Goal: Task Accomplishment & Management: Manage account settings

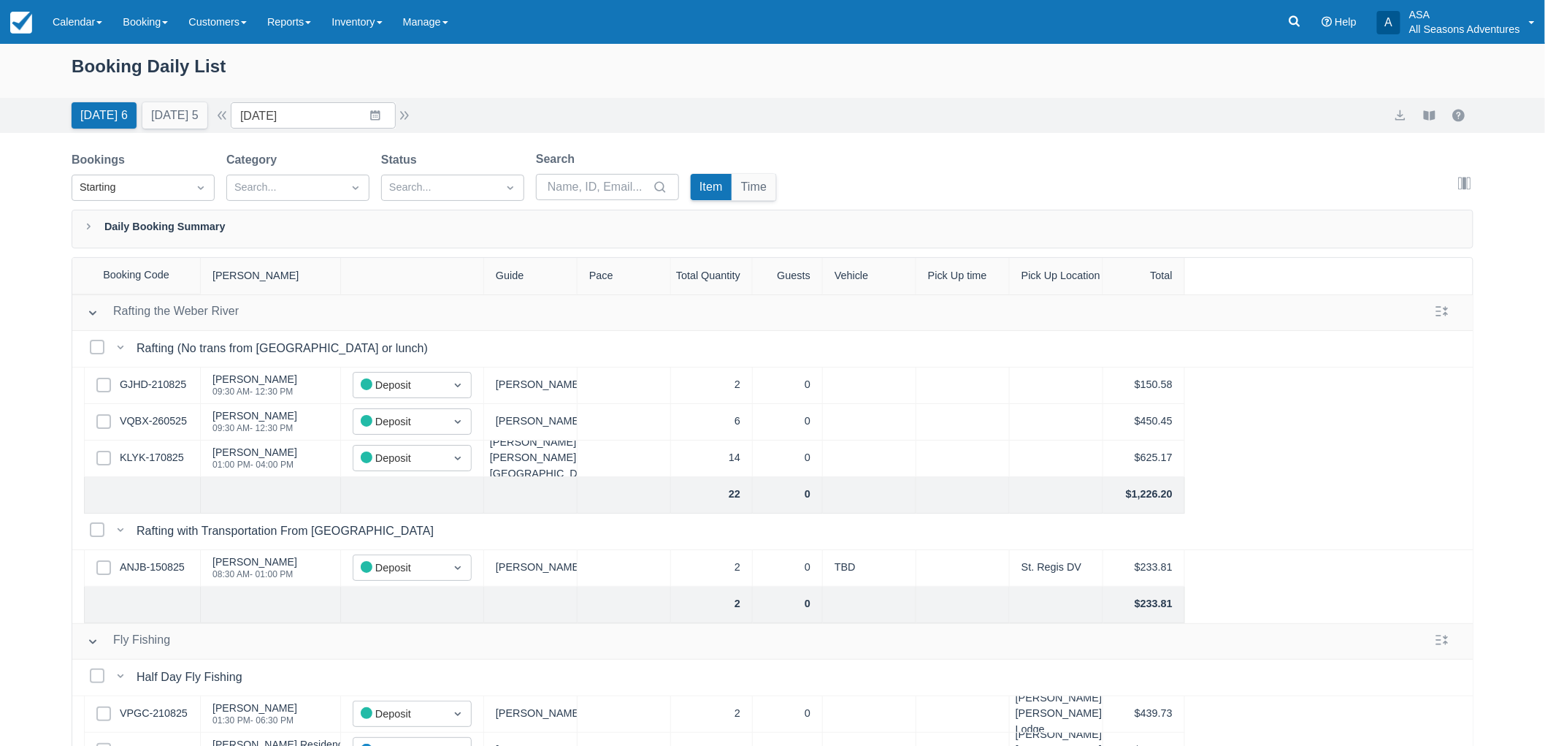
click at [202, 51] on div "Booking Daily List" at bounding box center [772, 71] width 1545 height 54
click at [202, 60] on div "Booking Daily List" at bounding box center [773, 74] width 1402 height 42
click at [305, 74] on div "Booking Daily List" at bounding box center [773, 74] width 1402 height 42
click at [169, 117] on button "Tomorrow 5" at bounding box center [174, 115] width 65 height 26
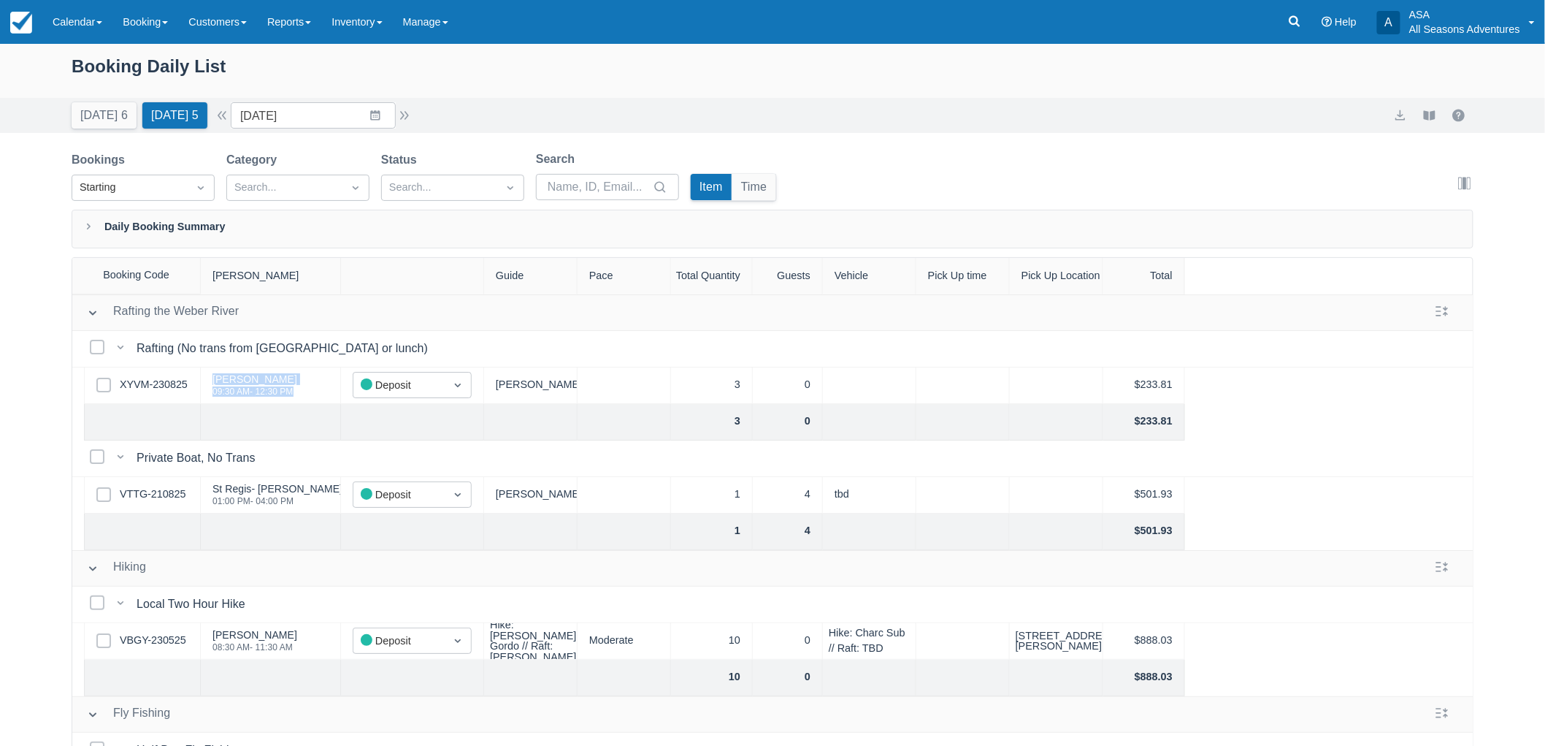
drag, startPoint x: 210, startPoint y: 381, endPoint x: 296, endPoint y: 399, distance: 88.8
click at [296, 399] on div "Katya Haro 09:30 AM - 12:30 PM" at bounding box center [271, 385] width 140 height 37
click at [28, 405] on div "Booking Daily List Today 6 Tomorrow 5 Date 08/24/25 Navigate forward to interac…" at bounding box center [772, 432] width 1545 height 776
click at [118, 112] on button "Today 6" at bounding box center [104, 115] width 65 height 26
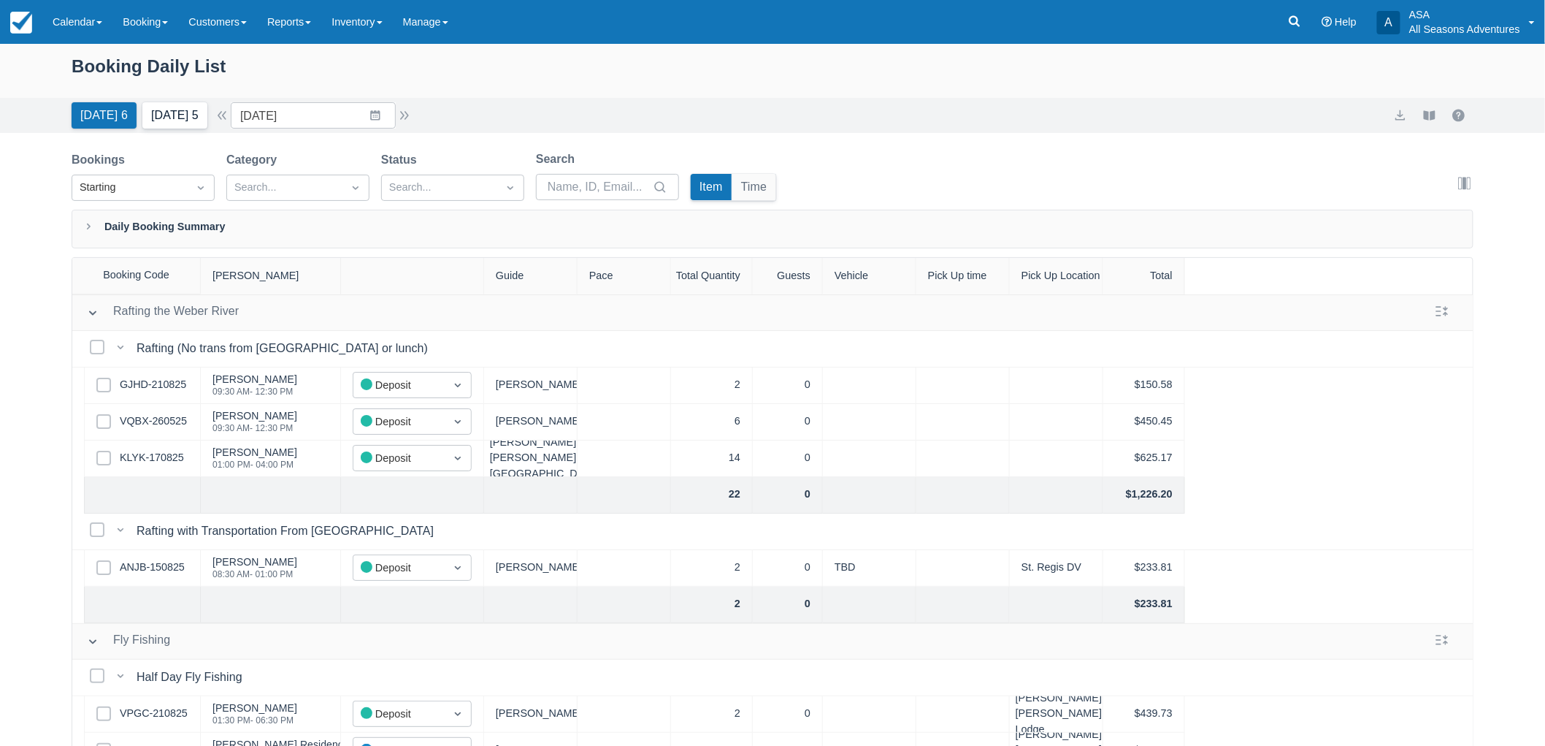
click at [166, 105] on button "Tomorrow 5" at bounding box center [174, 115] width 65 height 26
type input "08/24/25"
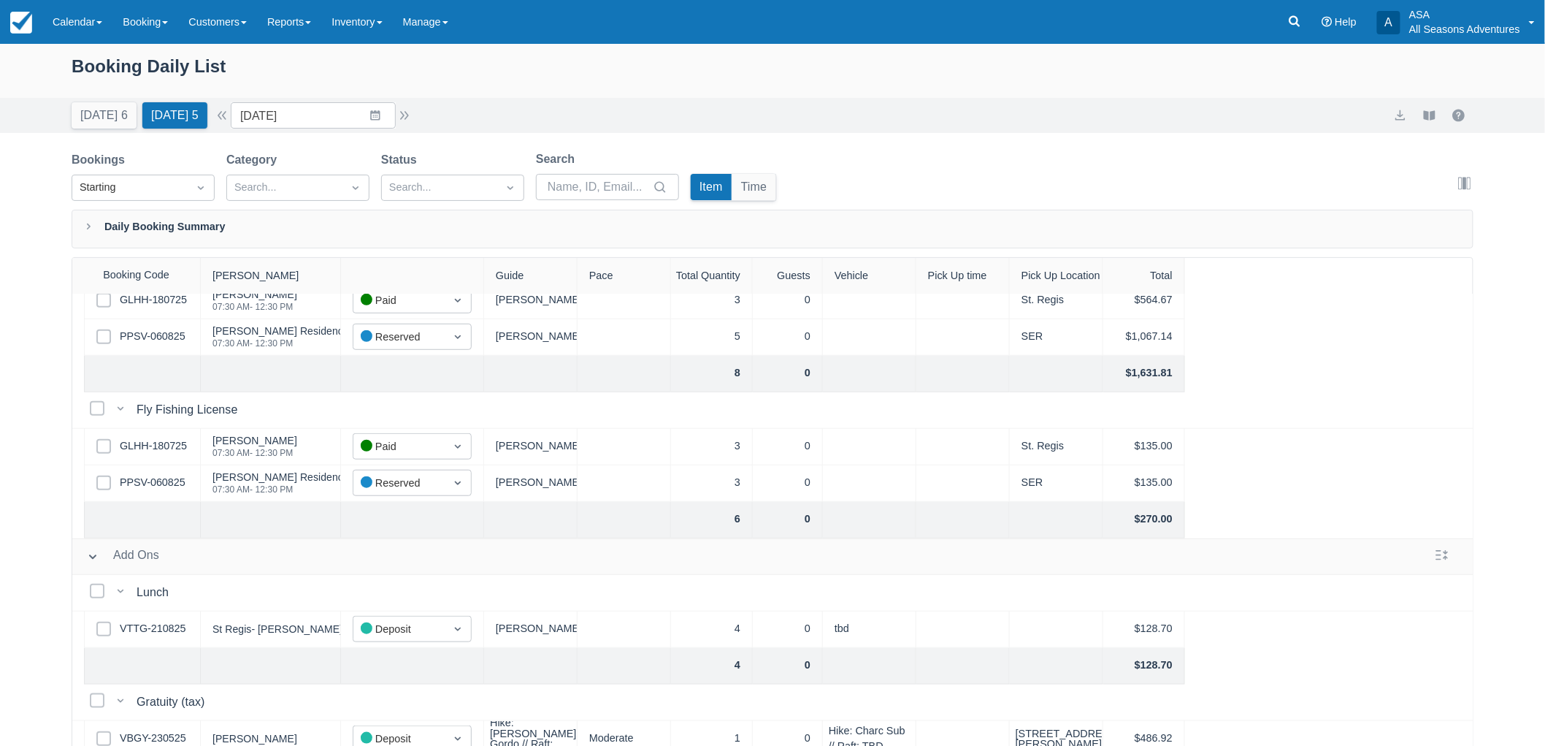
scroll to position [405, 0]
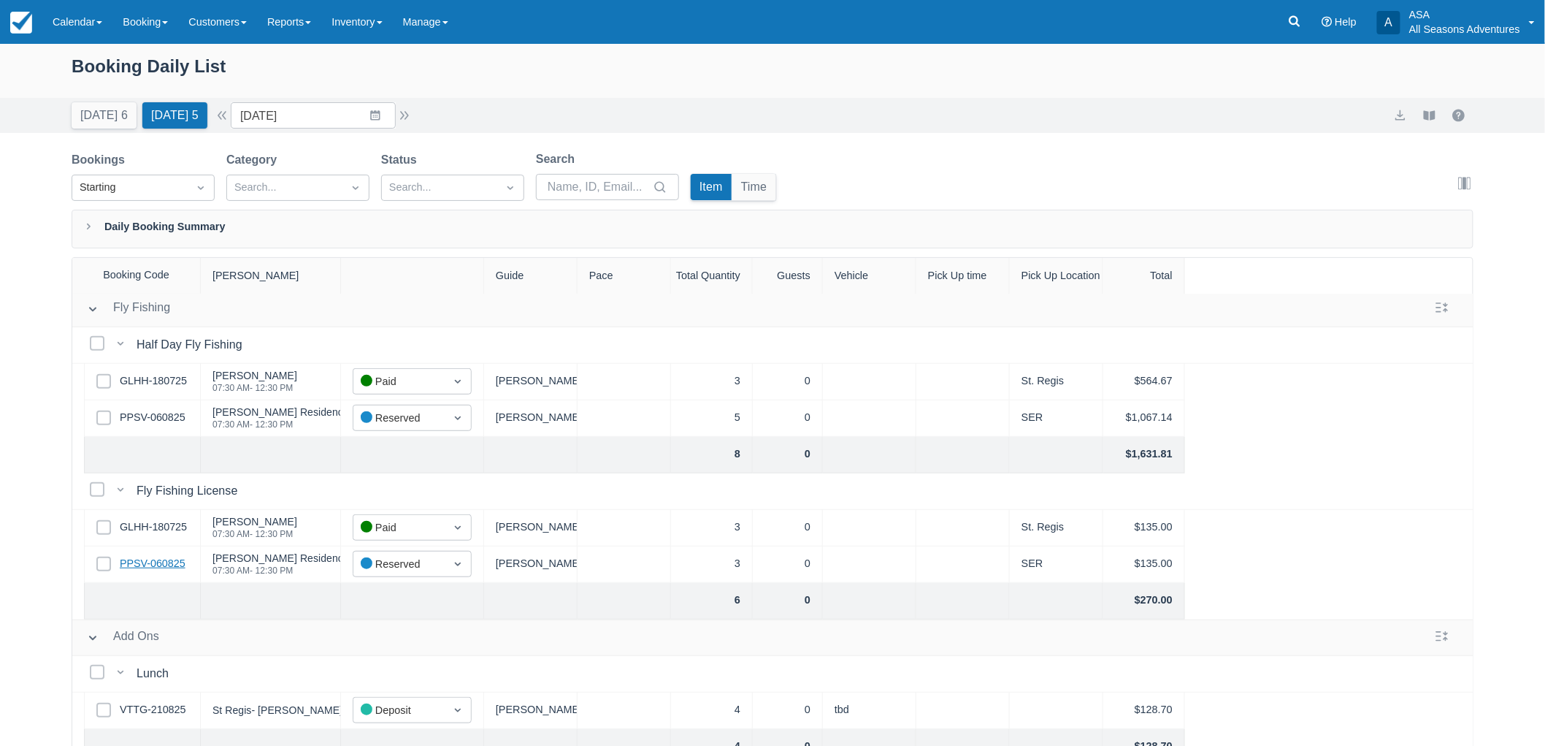
click at [169, 560] on link "PPSV-060825" at bounding box center [153, 564] width 66 height 16
click at [158, 383] on link "GLHH-180725" at bounding box center [153, 381] width 67 height 16
drag, startPoint x: 77, startPoint y: 76, endPoint x: 273, endPoint y: 83, distance: 195.8
click at [273, 83] on div "Booking Daily List" at bounding box center [773, 74] width 1402 height 42
click at [266, 76] on div "Booking Daily List" at bounding box center [773, 74] width 1402 height 42
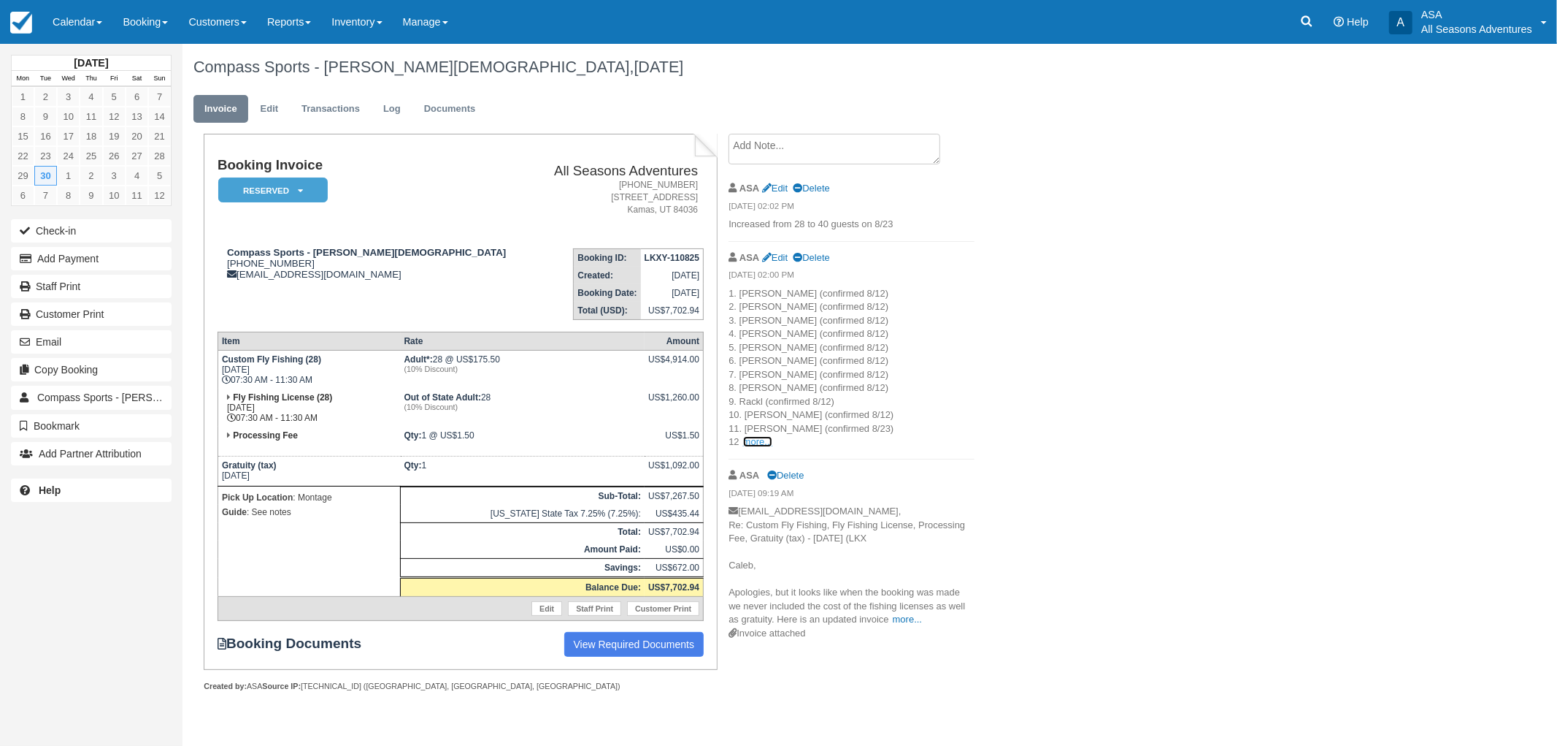
click at [760, 445] on link "more..." at bounding box center [757, 441] width 29 height 11
click at [756, 449] on li "ASA Edit Delete 08/23/25 02:00 PM 1. Chris (confirmed 8/12) 2. Fraser (confirme…" at bounding box center [852, 351] width 246 height 218
click at [753, 442] on link "more..." at bounding box center [757, 441] width 29 height 11
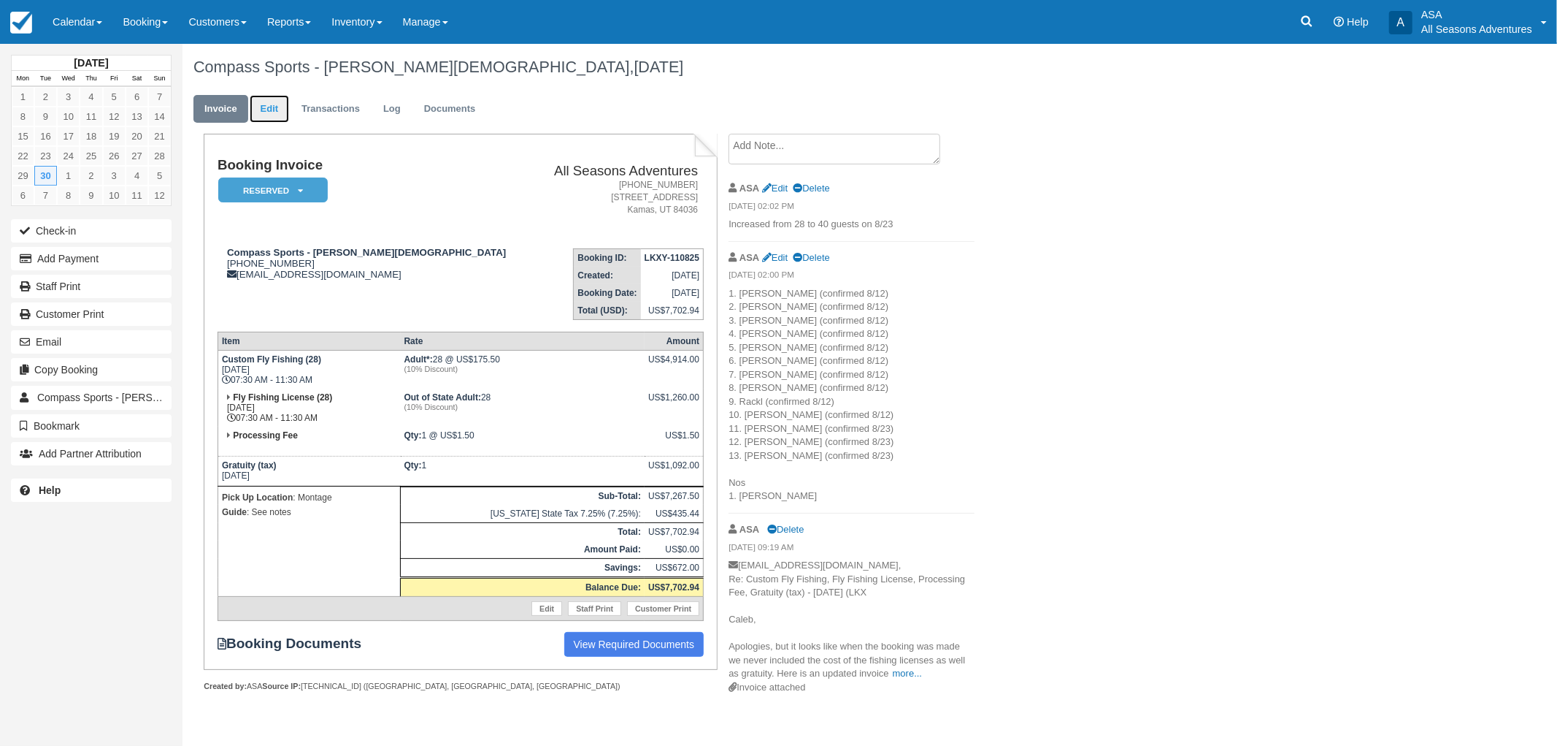
click at [275, 108] on link "Edit" at bounding box center [269, 109] width 39 height 28
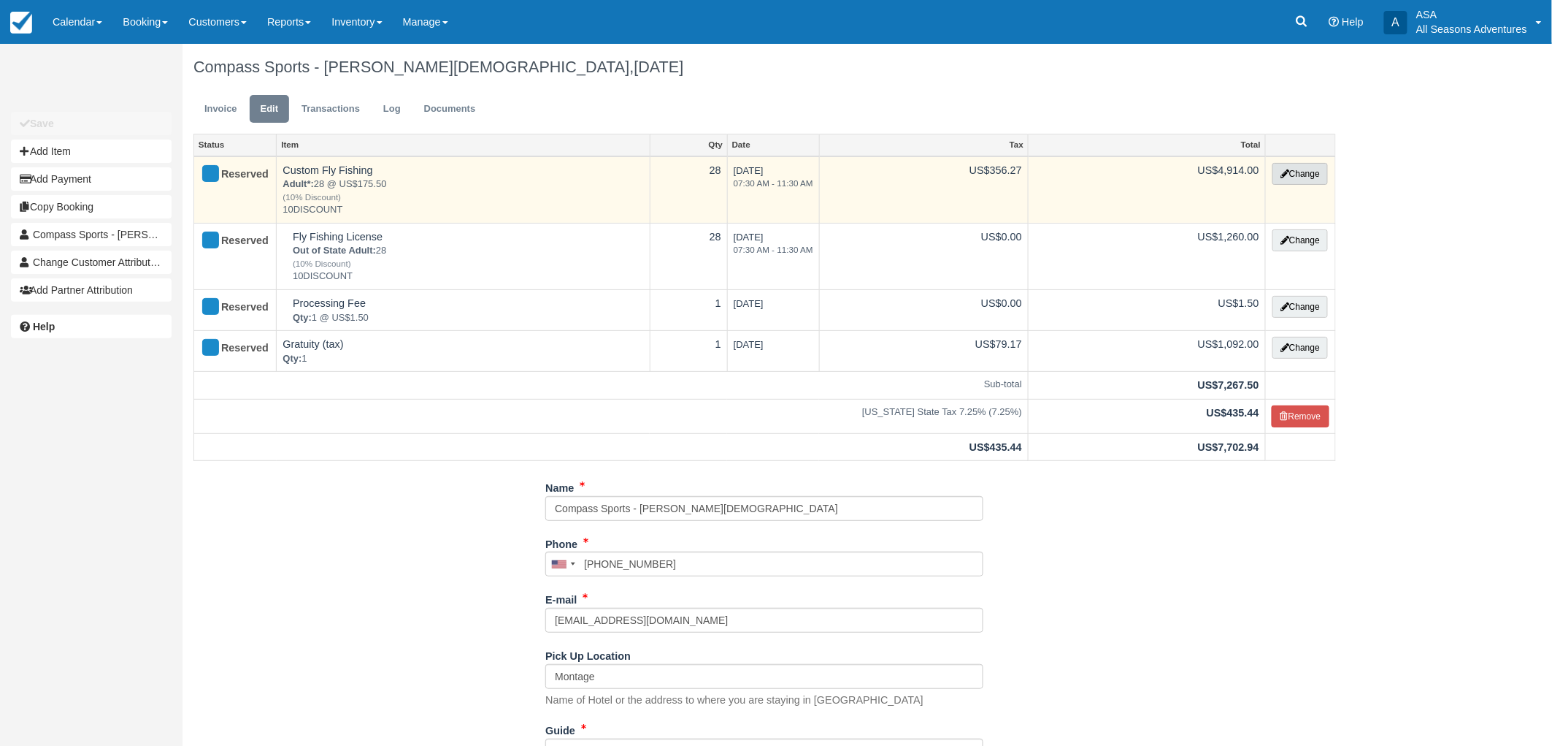
click at [1306, 166] on button "Change" at bounding box center [1300, 174] width 55 height 22
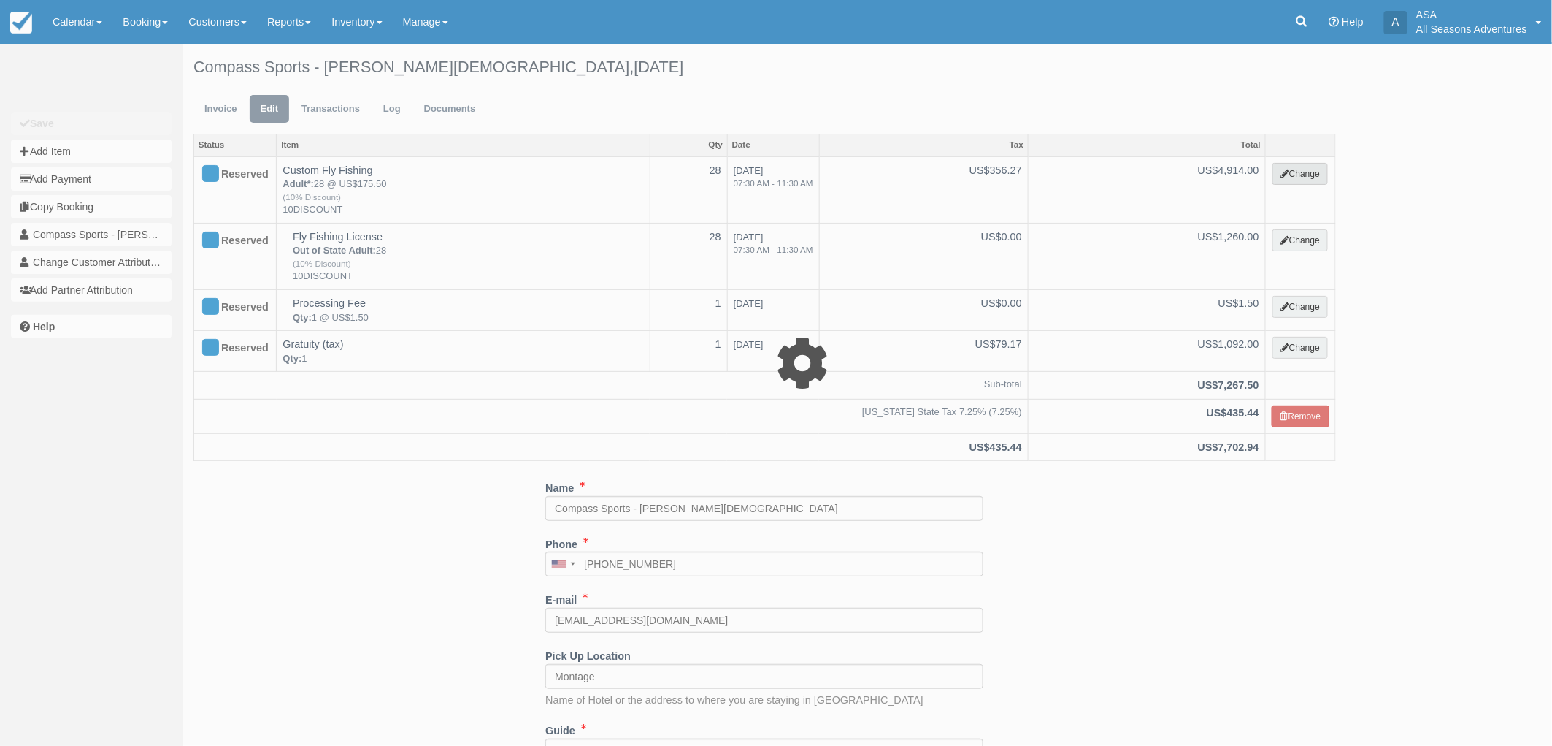
select select "8"
type input "4914.00"
type input "10DISCOUNT"
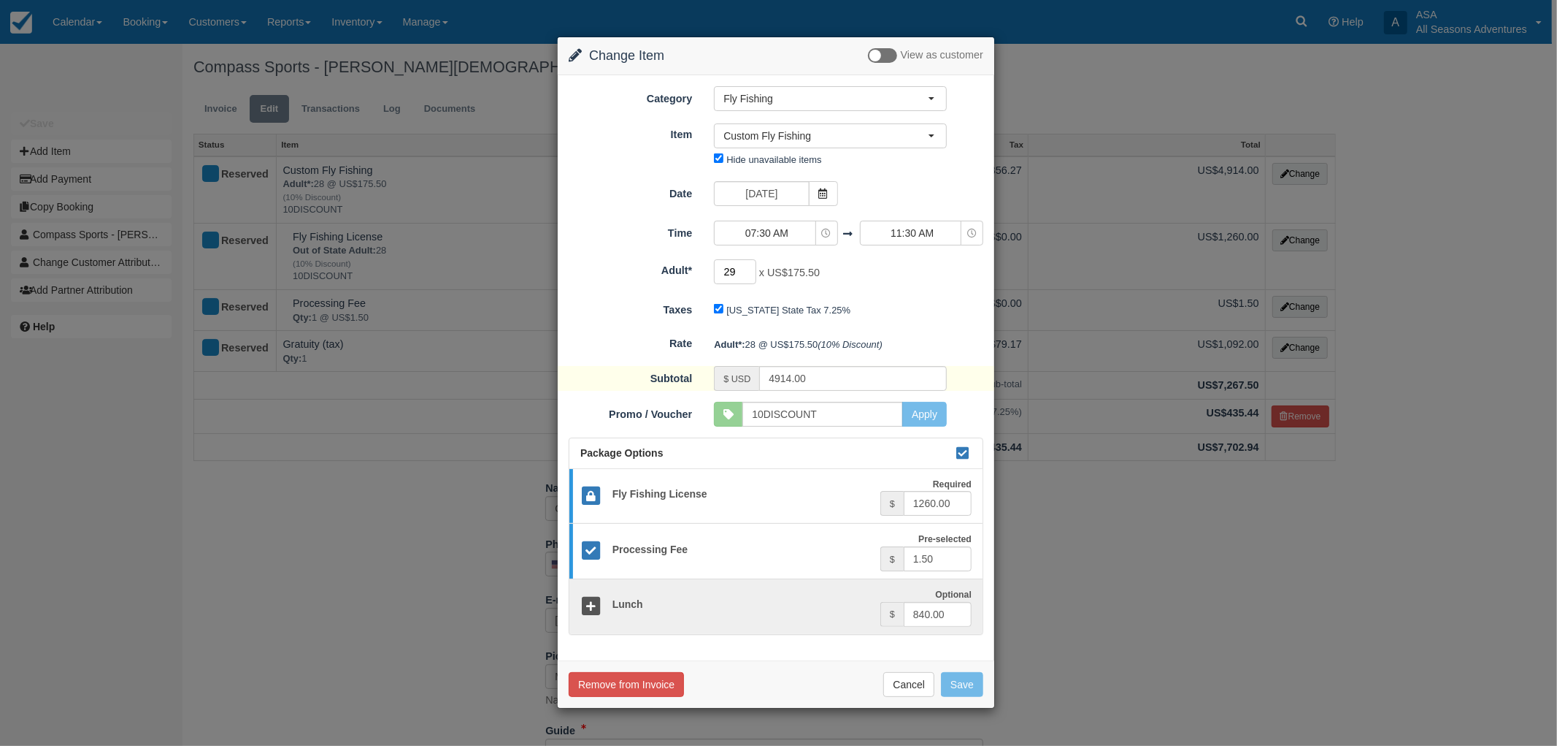
click at [749, 269] on input "29" at bounding box center [735, 271] width 42 height 25
click at [749, 269] on input "30" at bounding box center [735, 271] width 42 height 25
click at [749, 269] on input "31" at bounding box center [735, 271] width 42 height 25
click at [749, 269] on input "32" at bounding box center [735, 271] width 42 height 25
click at [749, 269] on input "33" at bounding box center [735, 271] width 42 height 25
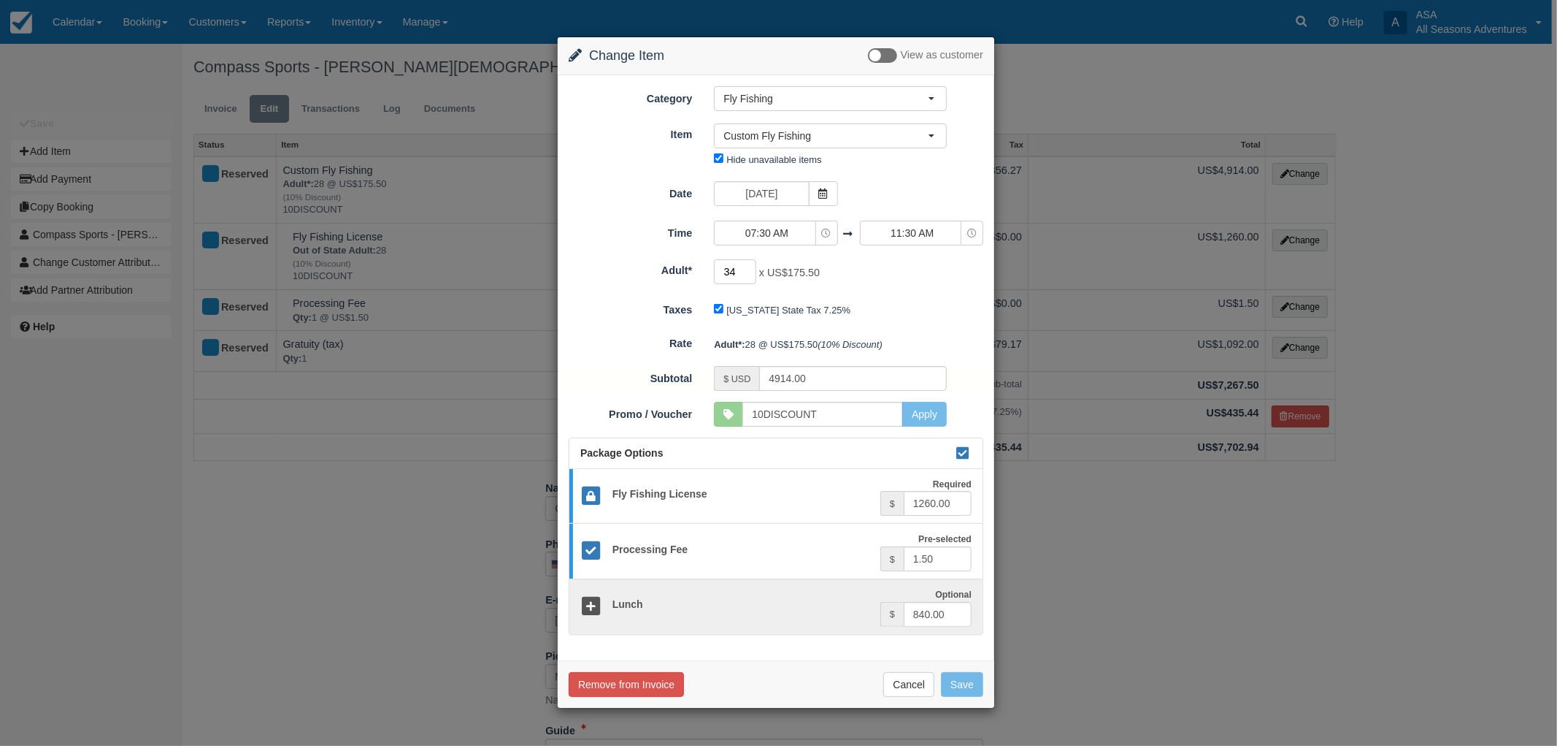
click at [749, 269] on input "34" at bounding box center [735, 271] width 42 height 25
click at [749, 269] on input "35" at bounding box center [735, 271] width 42 height 25
click at [749, 269] on input "36" at bounding box center [735, 271] width 42 height 25
click at [749, 269] on input "37" at bounding box center [735, 271] width 42 height 25
click at [749, 269] on input "38" at bounding box center [735, 271] width 42 height 25
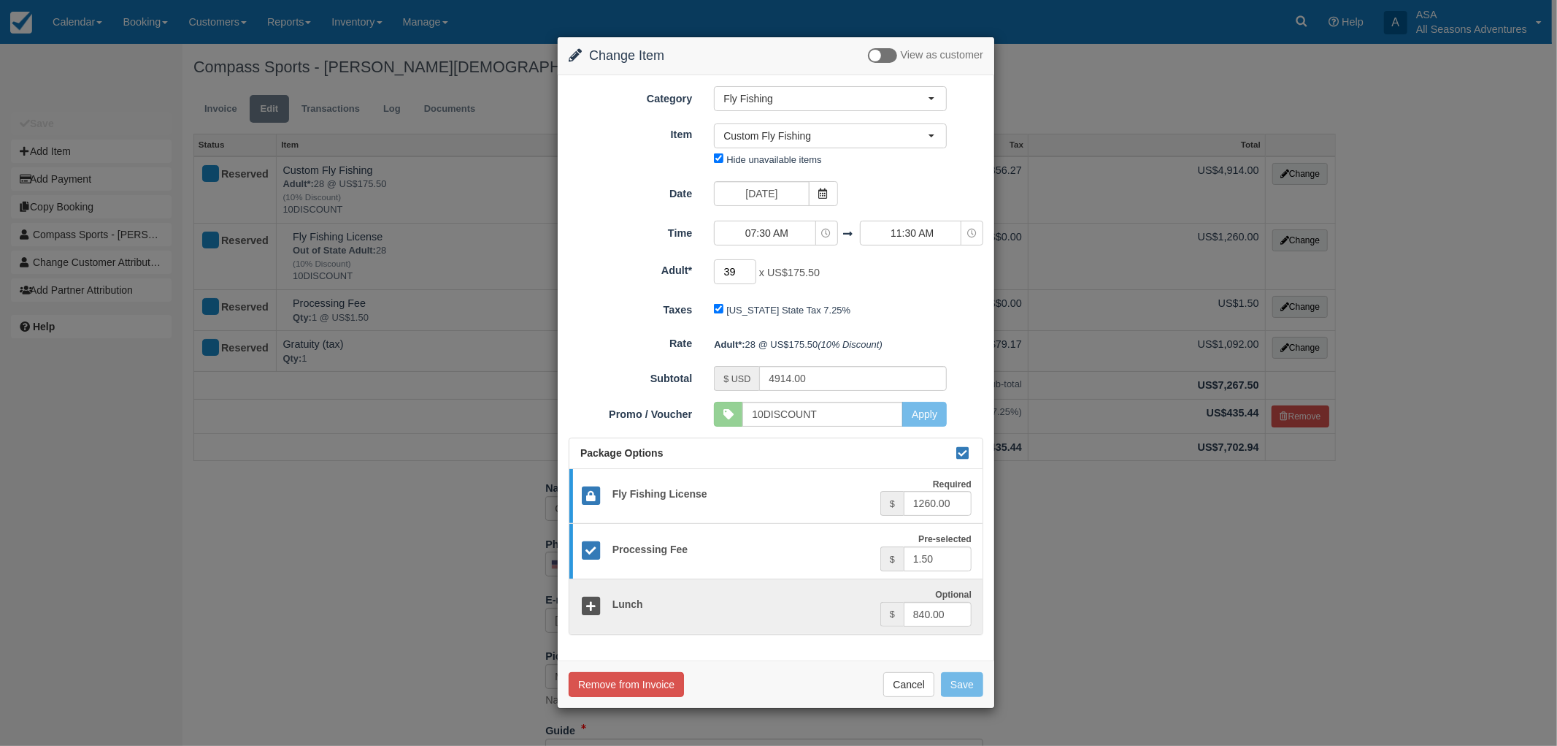
type input "39"
click at [749, 269] on input "39" at bounding box center [735, 271] width 42 height 25
type input "6844.50"
click at [959, 682] on button "Save" at bounding box center [962, 684] width 42 height 25
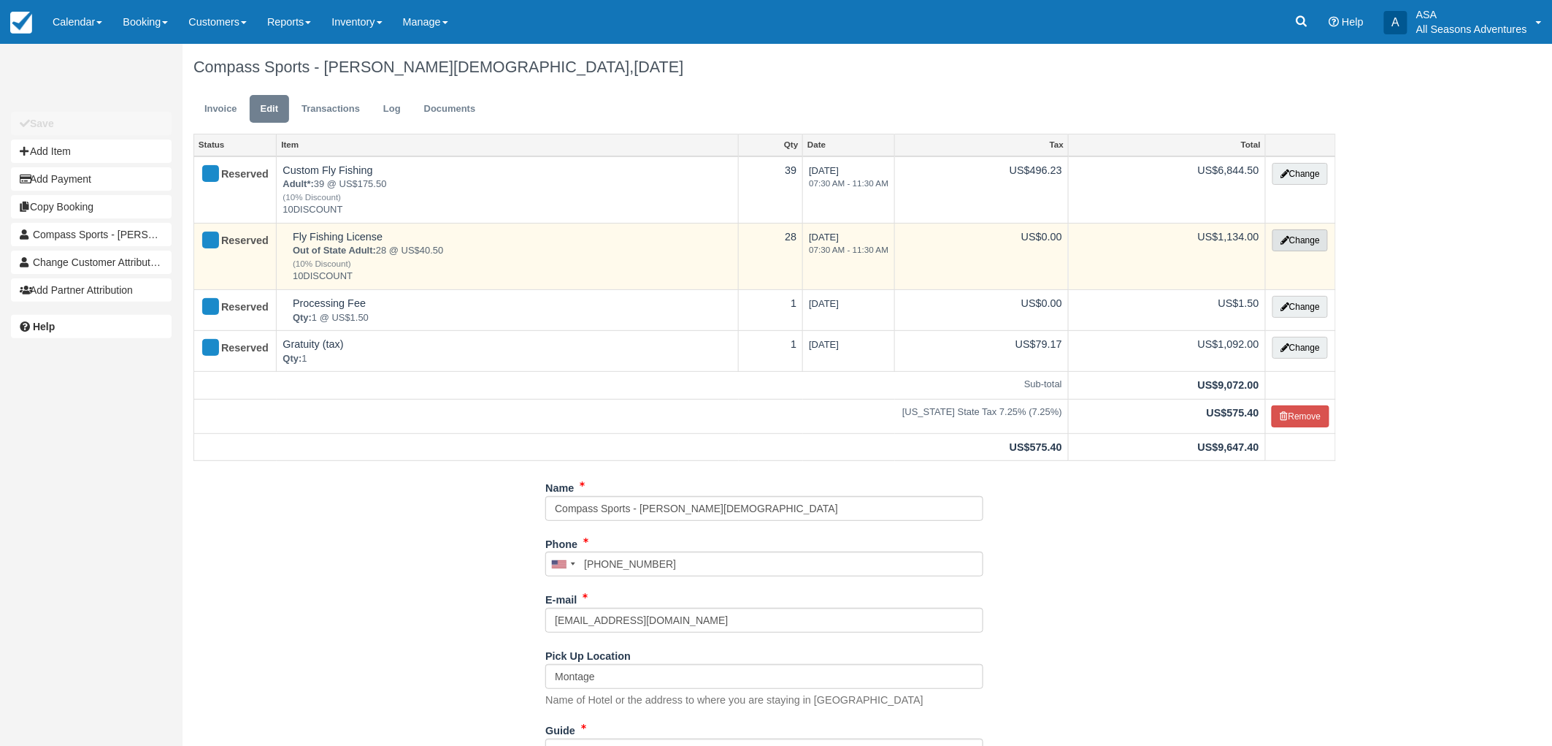
click at [1298, 242] on button "Change" at bounding box center [1300, 240] width 55 height 22
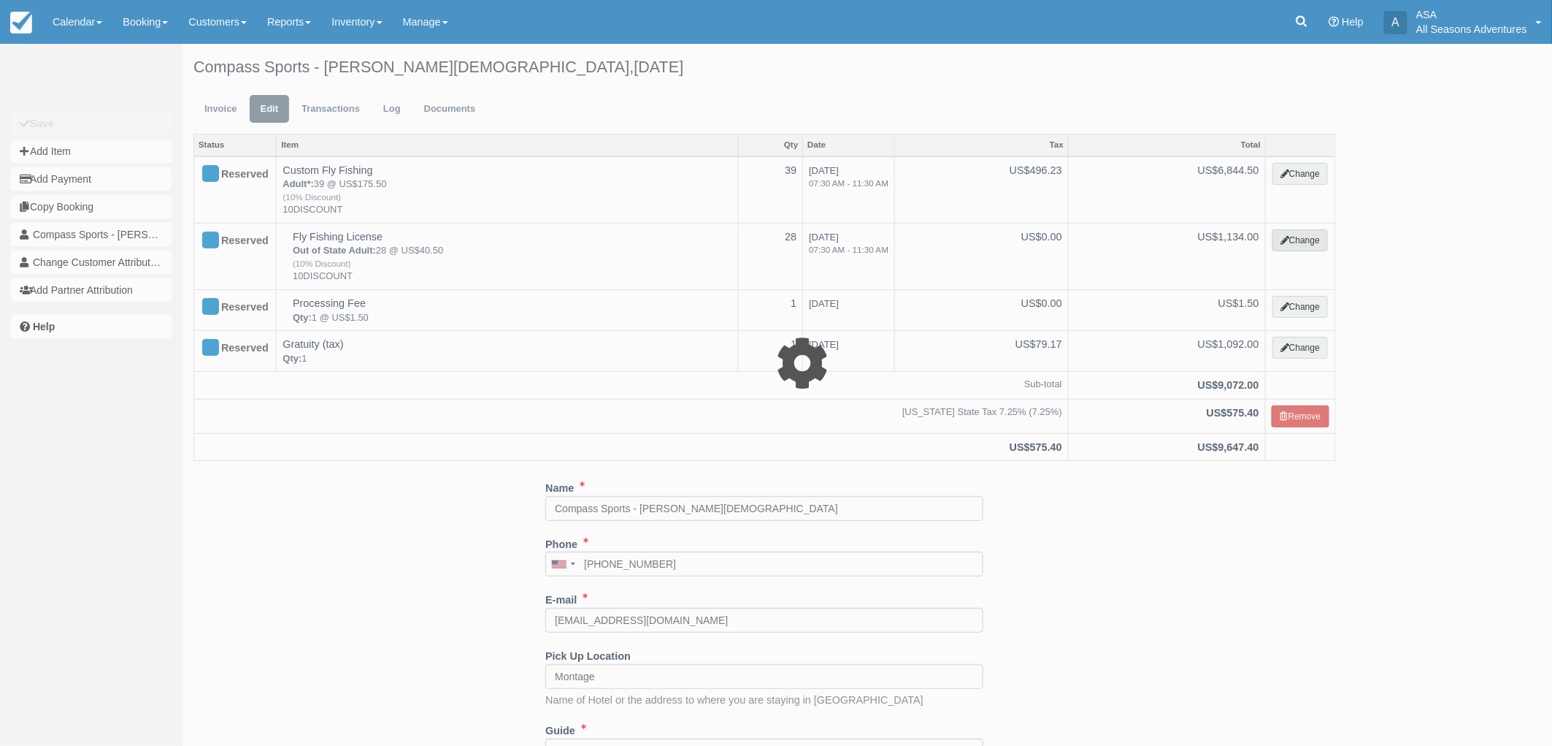
select select "8"
type input "1134.00"
type input "10DISCOUNT"
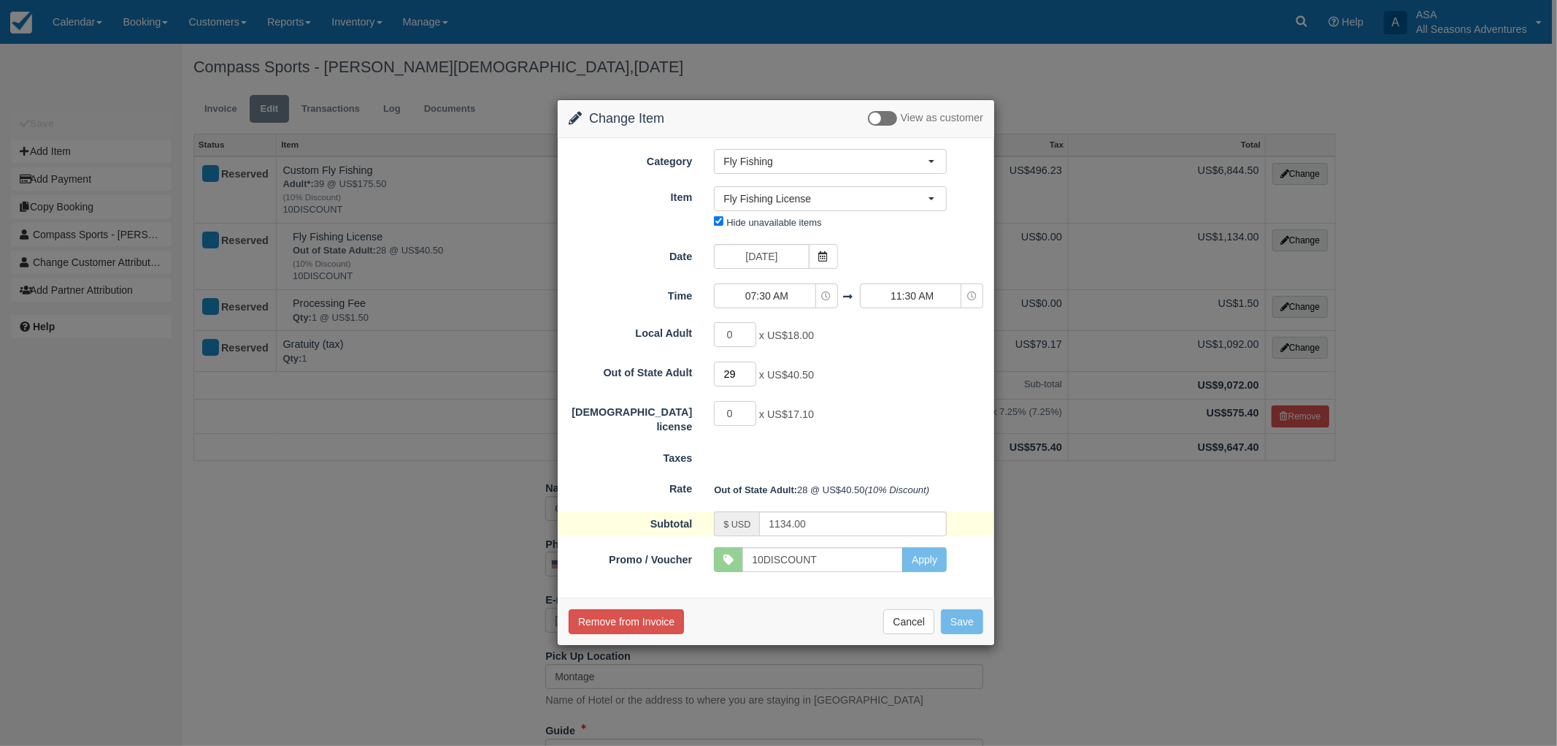
click at [749, 367] on input "29" at bounding box center [735, 373] width 42 height 25
click at [749, 367] on input "30" at bounding box center [735, 373] width 42 height 25
click at [749, 367] on input "31" at bounding box center [735, 373] width 42 height 25
click at [749, 367] on input "32" at bounding box center [735, 373] width 42 height 25
click at [749, 367] on input "33" at bounding box center [735, 373] width 42 height 25
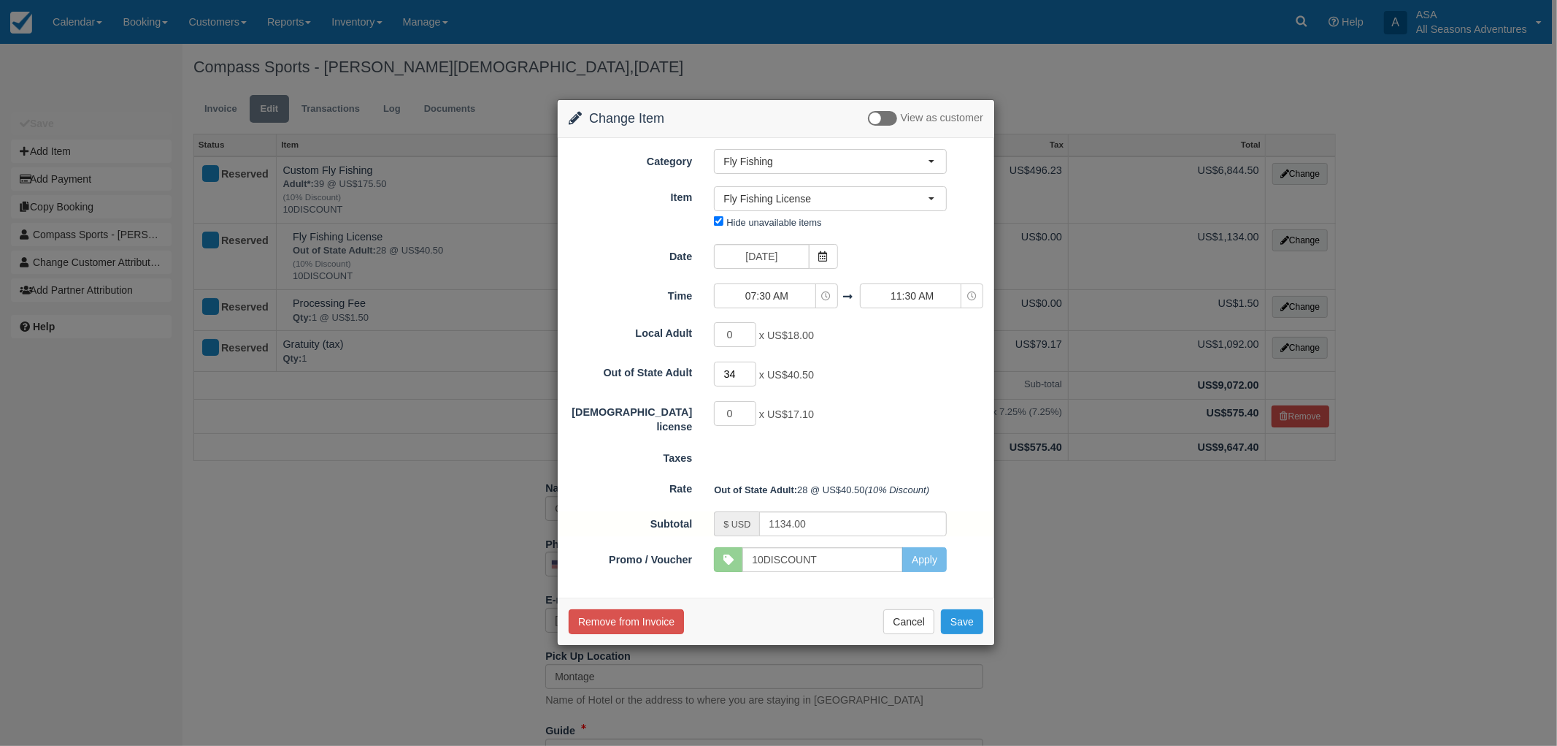
click at [749, 367] on input "34" at bounding box center [735, 373] width 42 height 25
click at [749, 367] on input "35" at bounding box center [735, 373] width 42 height 25
click at [749, 367] on input "36" at bounding box center [735, 373] width 42 height 25
click at [749, 367] on input "37" at bounding box center [735, 373] width 42 height 25
type input "38"
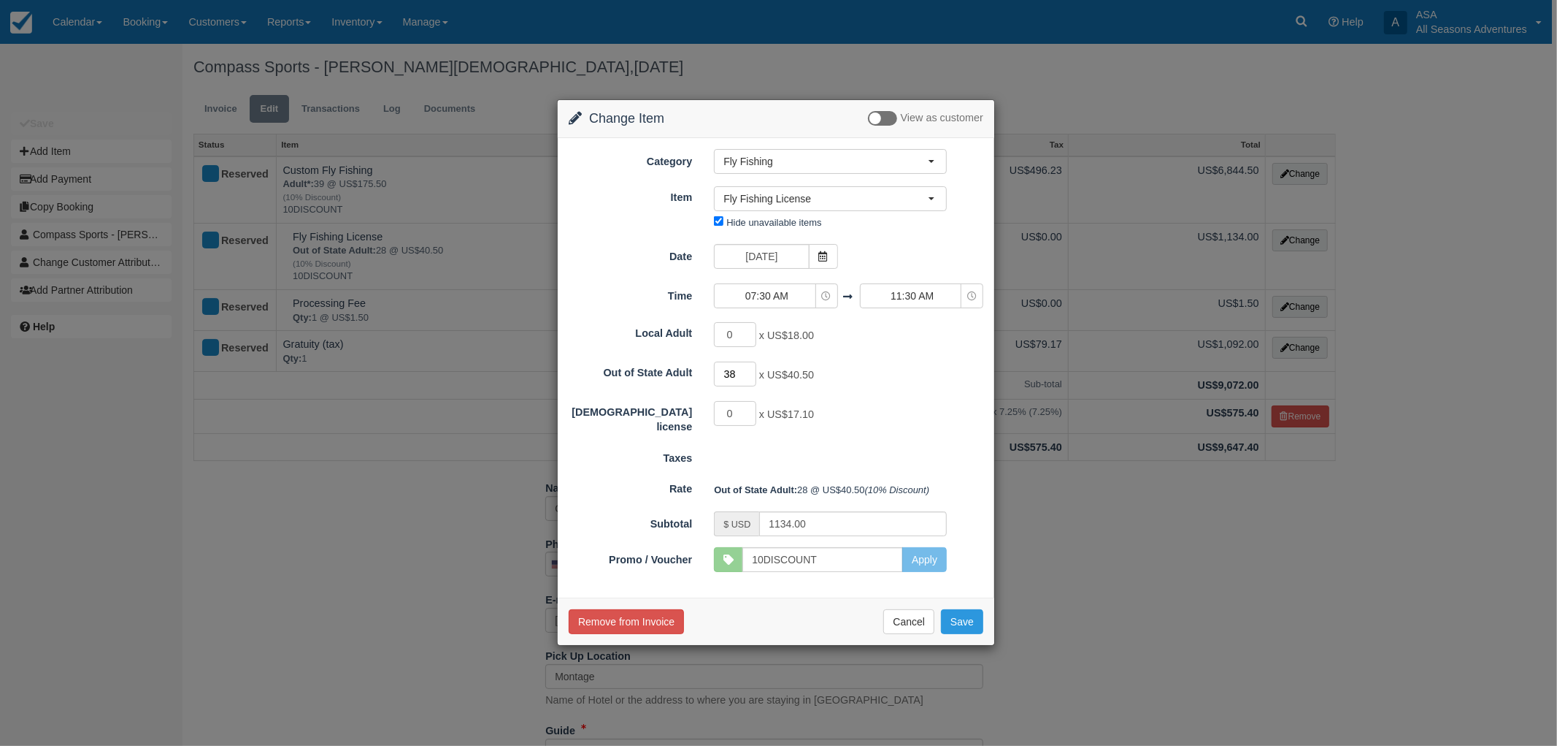
click at [749, 367] on input "38" at bounding box center [735, 373] width 42 height 25
type input "1539.00"
type input "39"
click at [749, 367] on input "39" at bounding box center [735, 373] width 42 height 25
type input "1579.50"
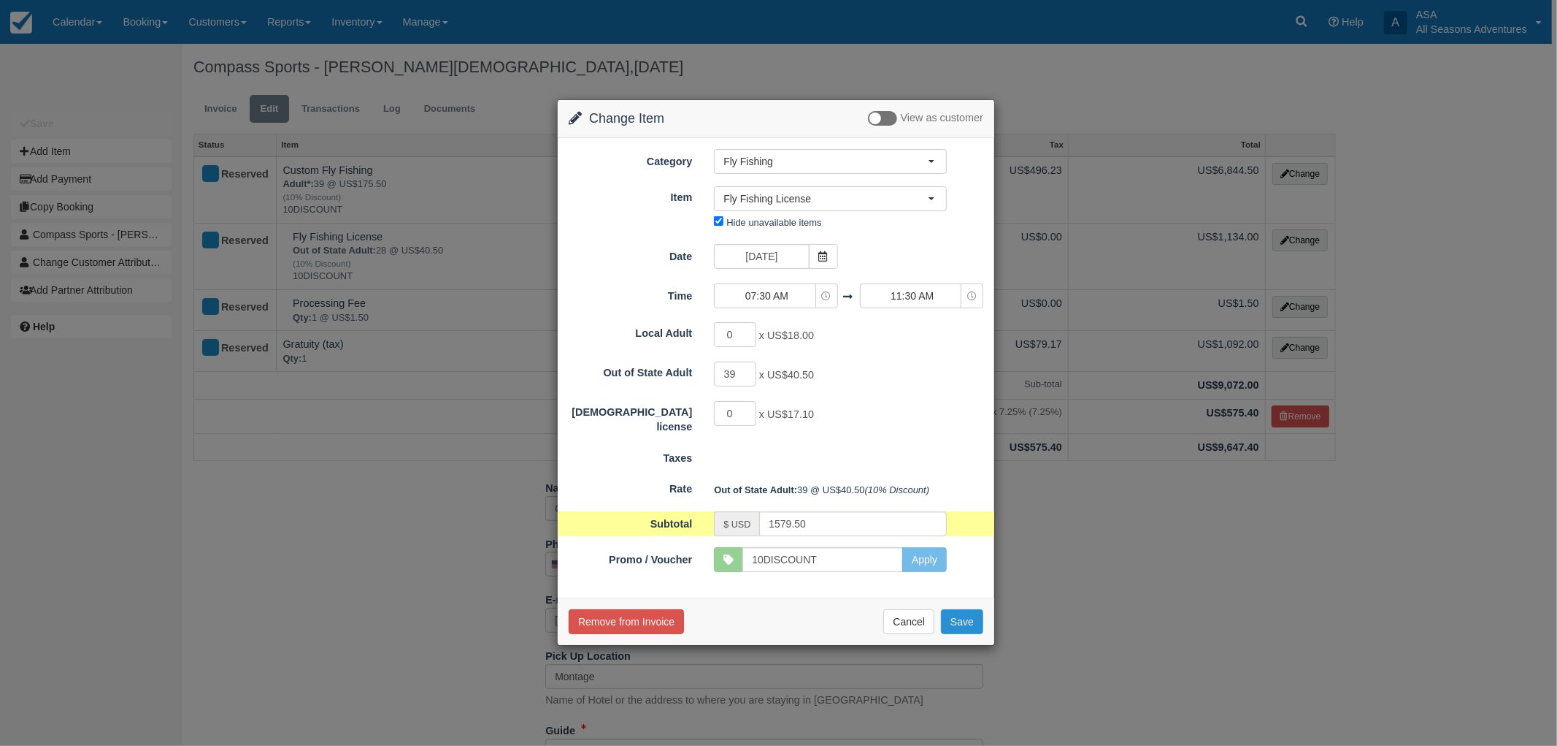
click at [957, 617] on button "Save" at bounding box center [962, 621] width 42 height 25
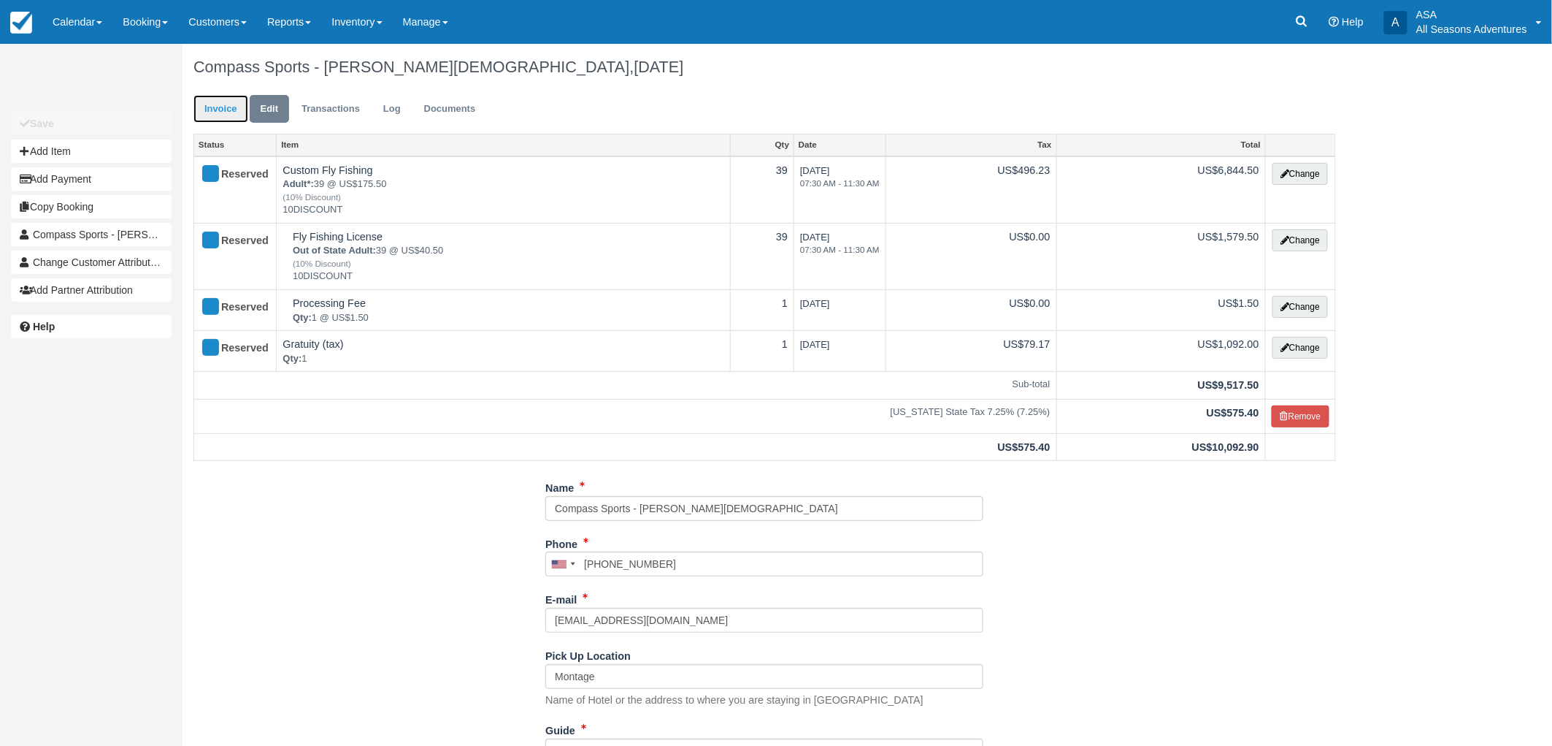
click at [207, 117] on link "Invoice" at bounding box center [221, 109] width 55 height 28
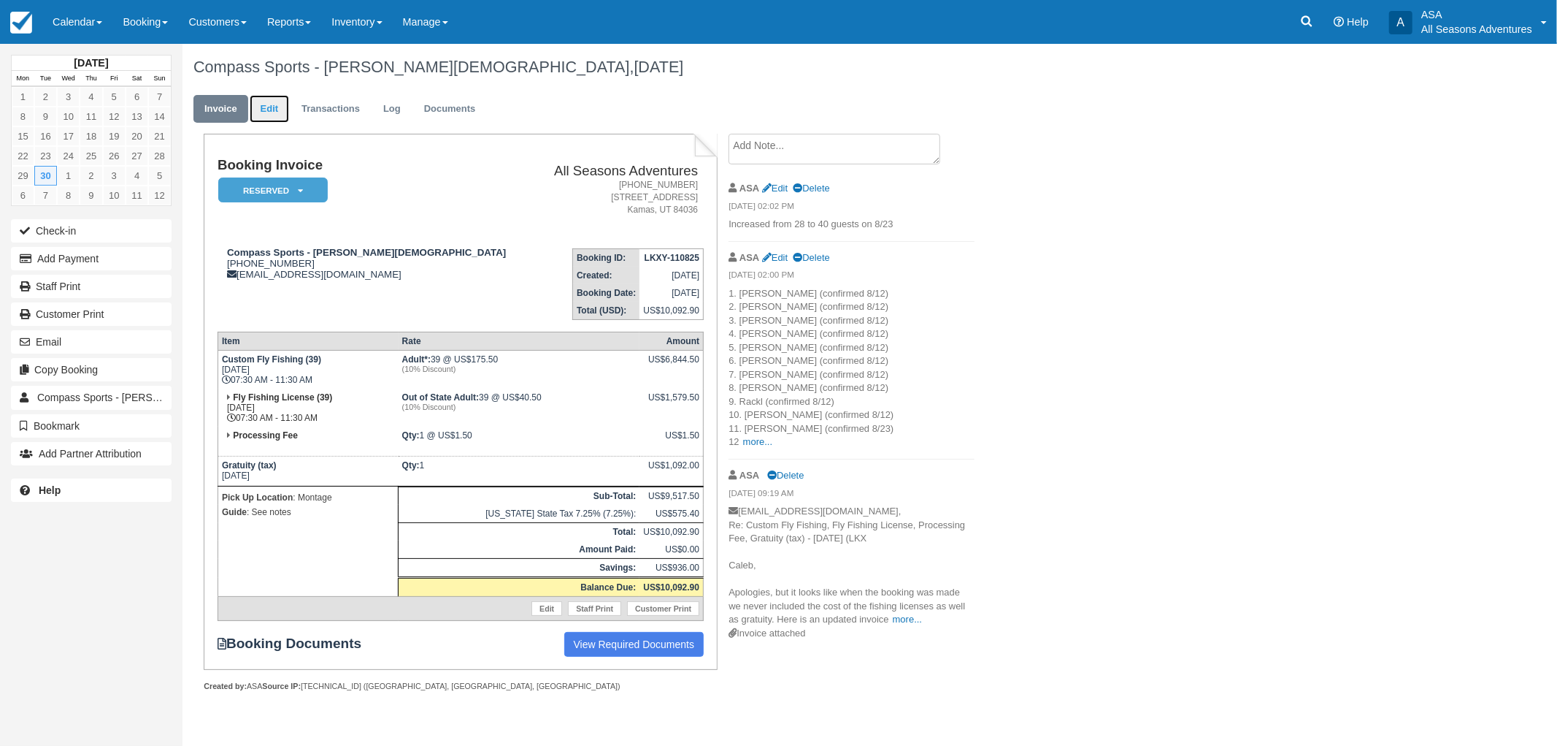
click at [251, 100] on link "Edit" at bounding box center [269, 109] width 39 height 28
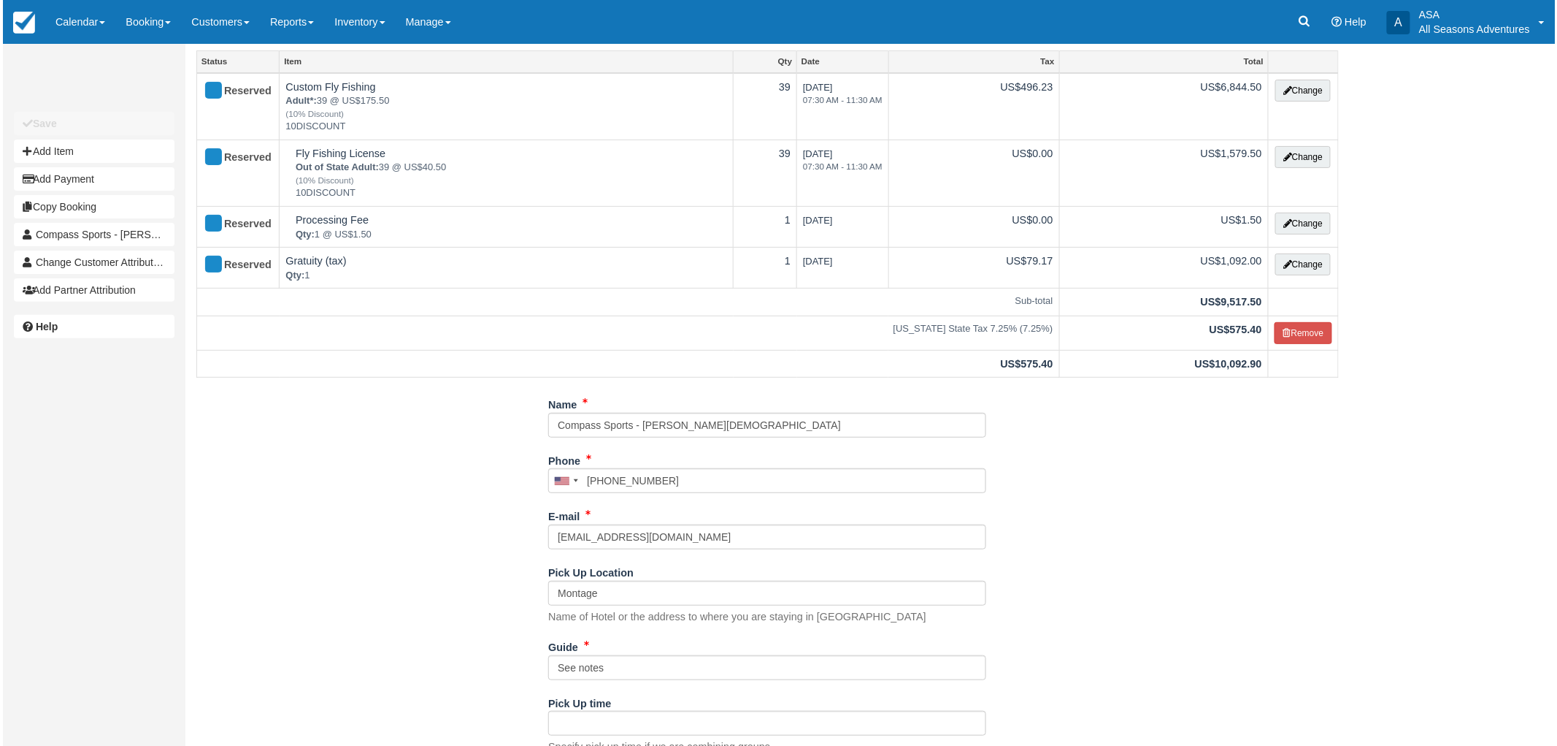
scroll to position [139, 0]
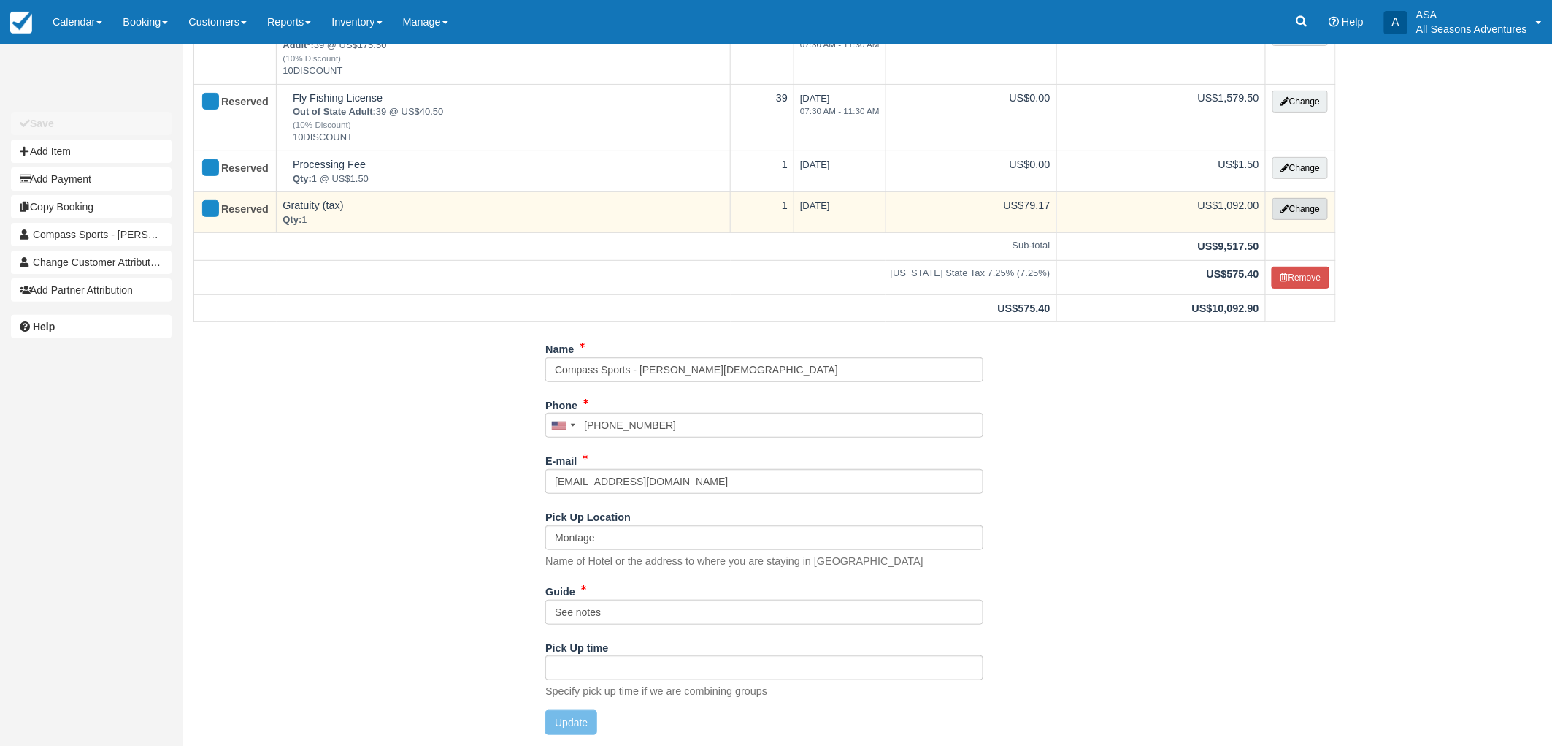
click at [1283, 206] on icon "button" at bounding box center [1285, 208] width 9 height 9
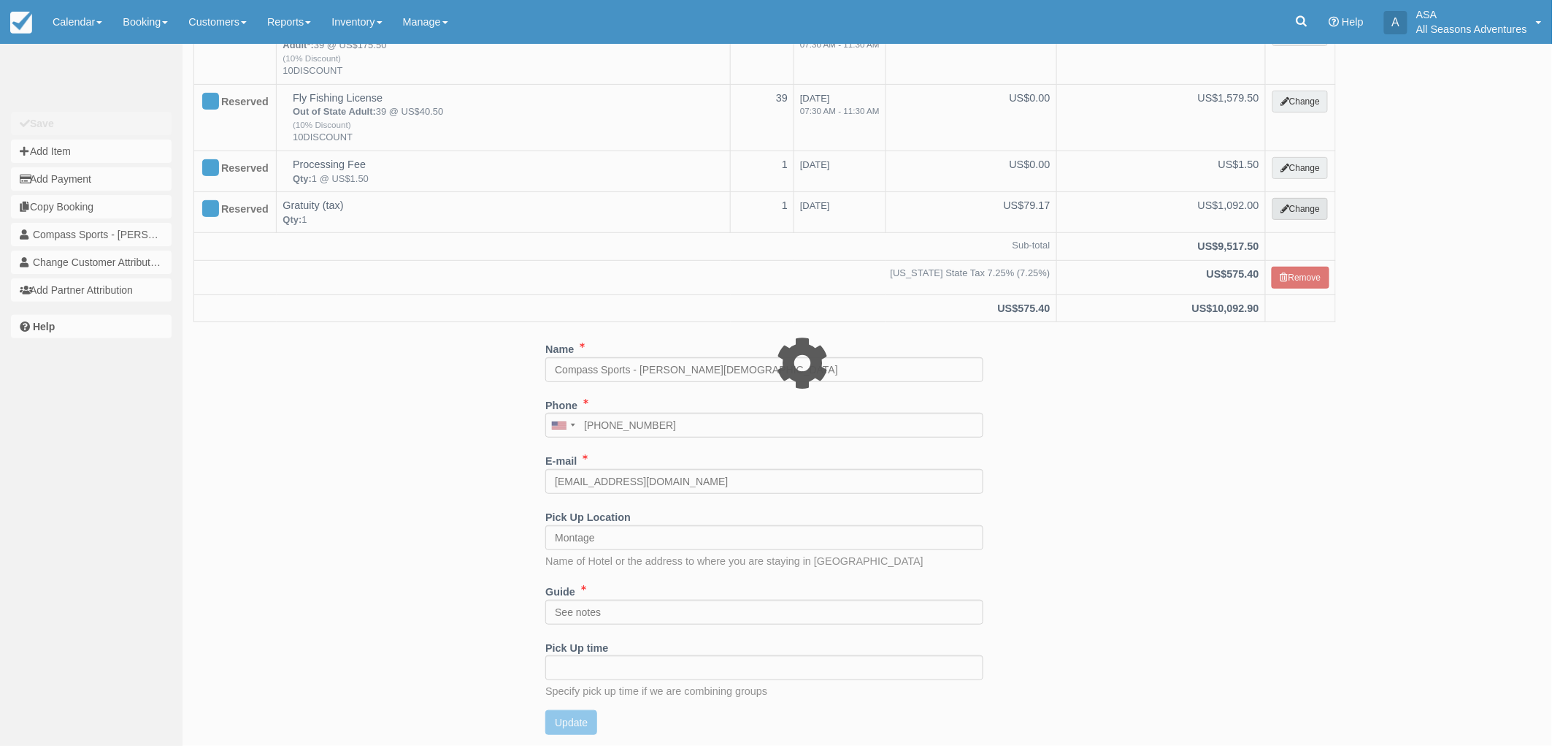
select select "13"
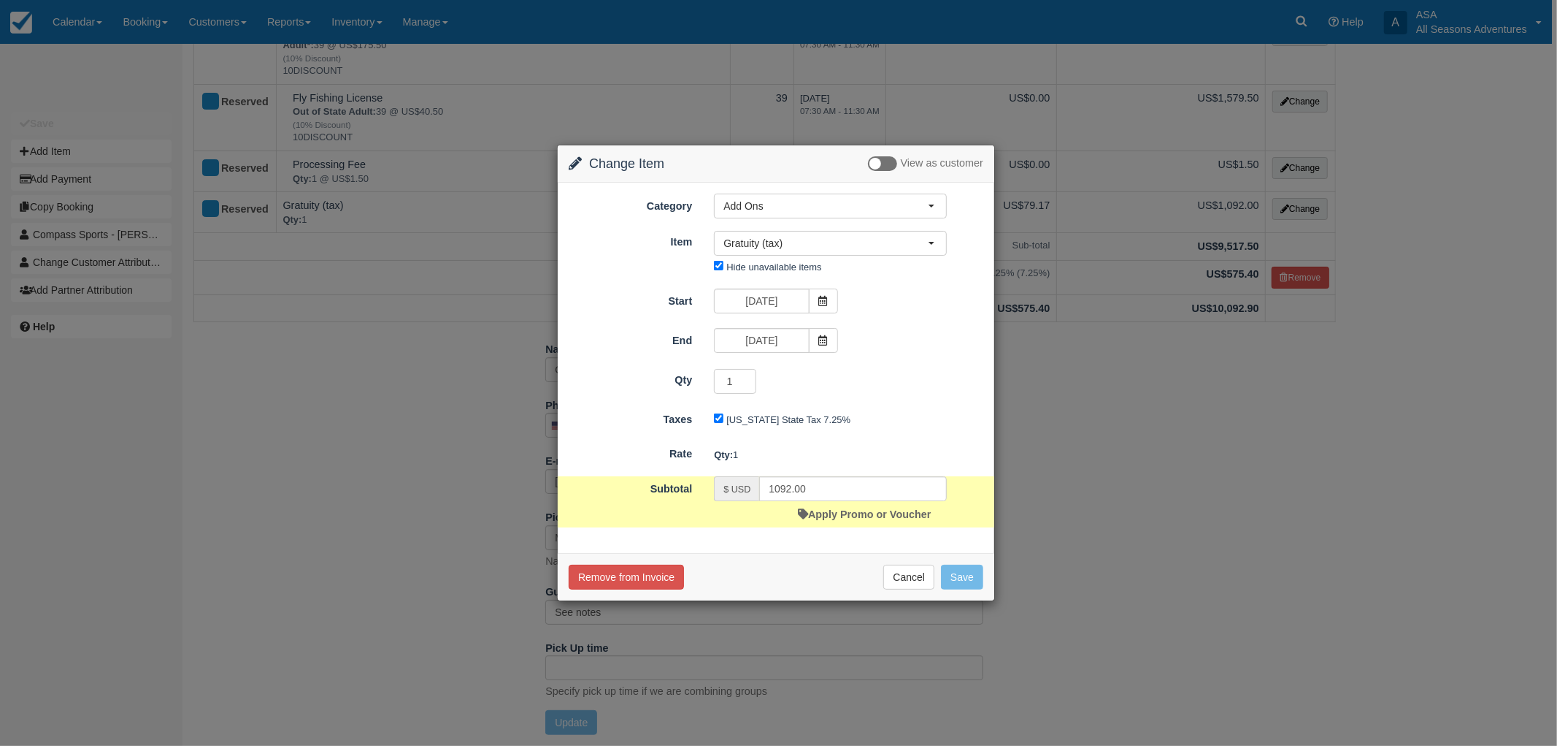
click at [803, 502] on div "Apply Promo or Voucher" at bounding box center [864, 514] width 133 height 26
click at [796, 486] on input "1092.00" at bounding box center [853, 488] width 188 height 25
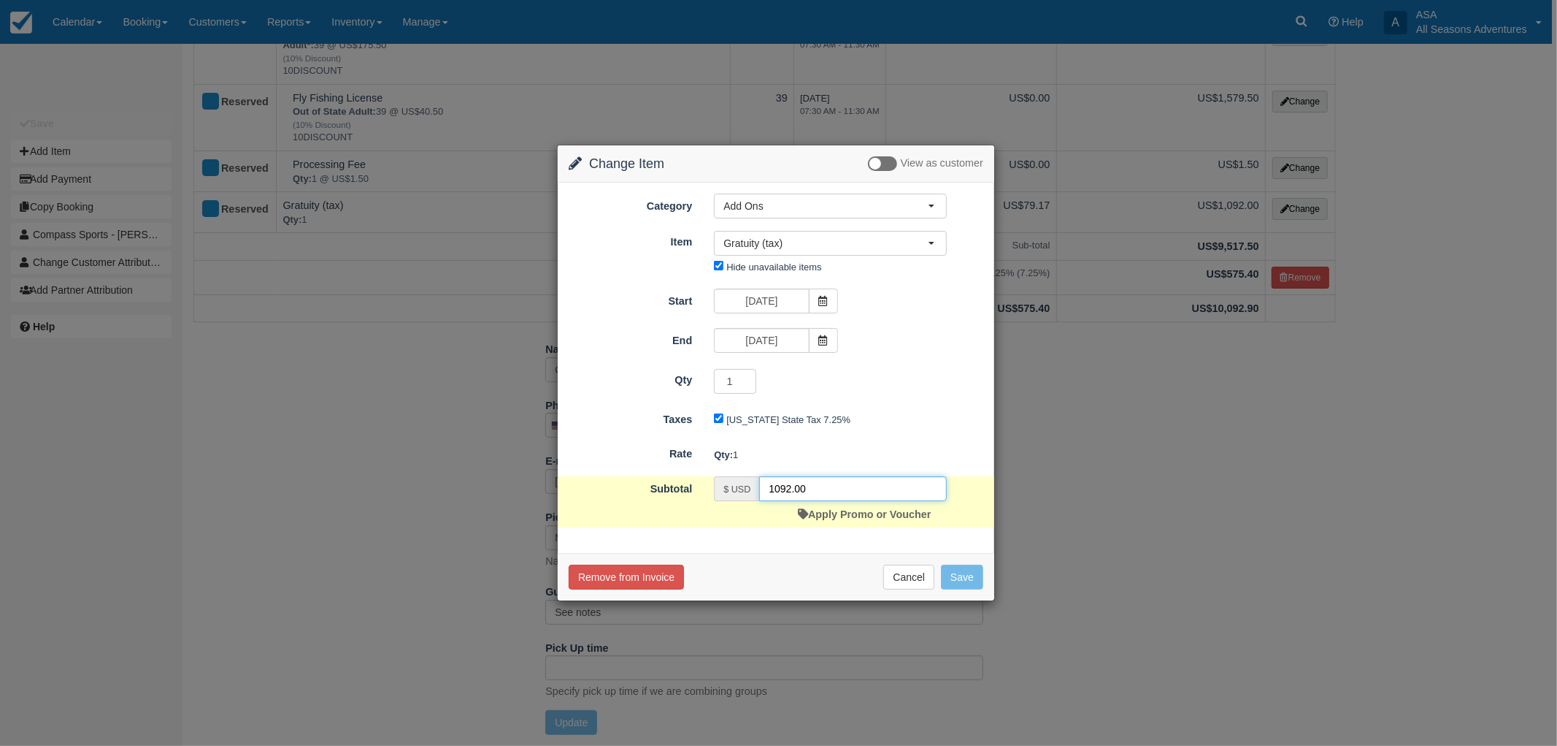
click at [796, 486] on input "1092.00" at bounding box center [853, 488] width 188 height 25
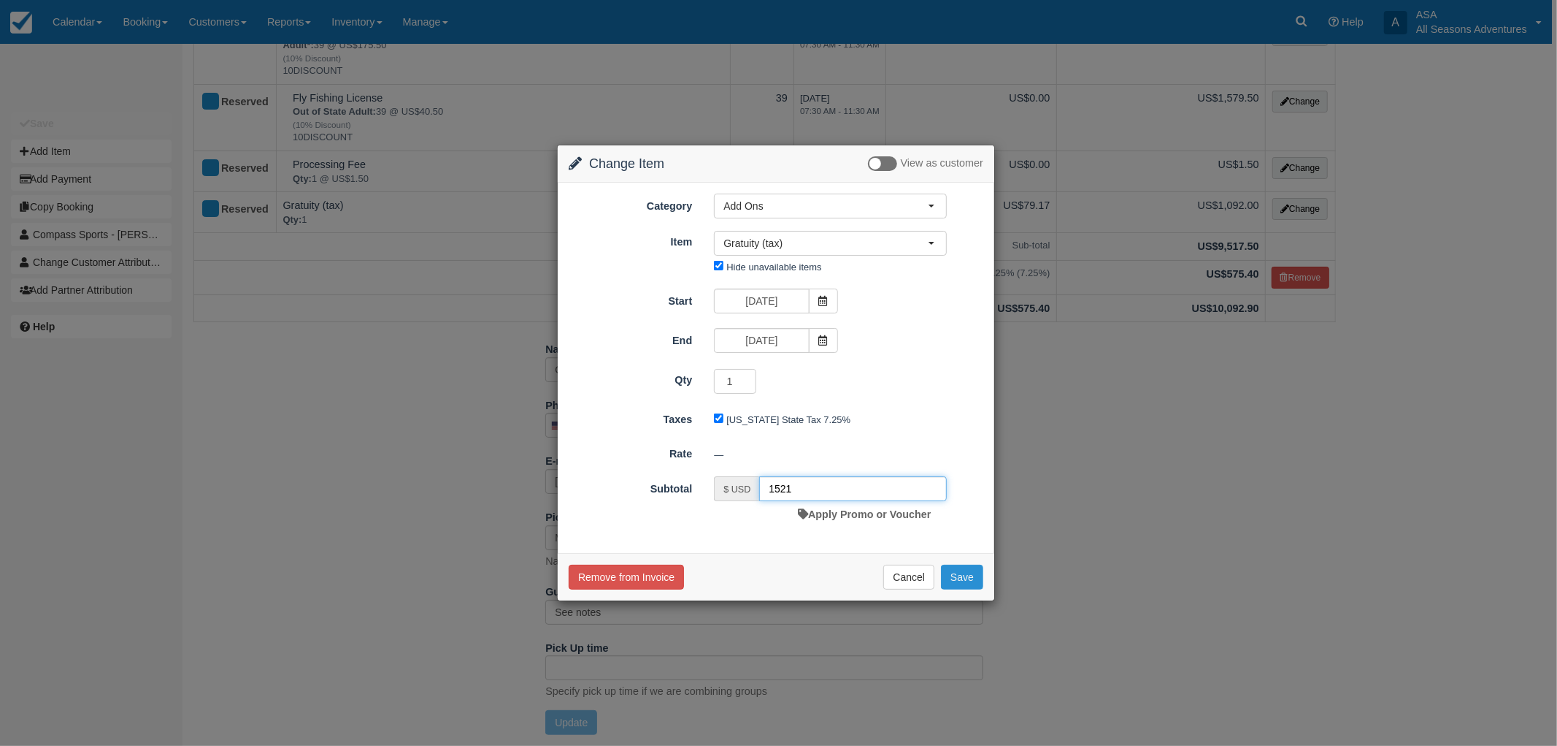
type input "1521"
click at [957, 571] on button "Save" at bounding box center [962, 576] width 42 height 25
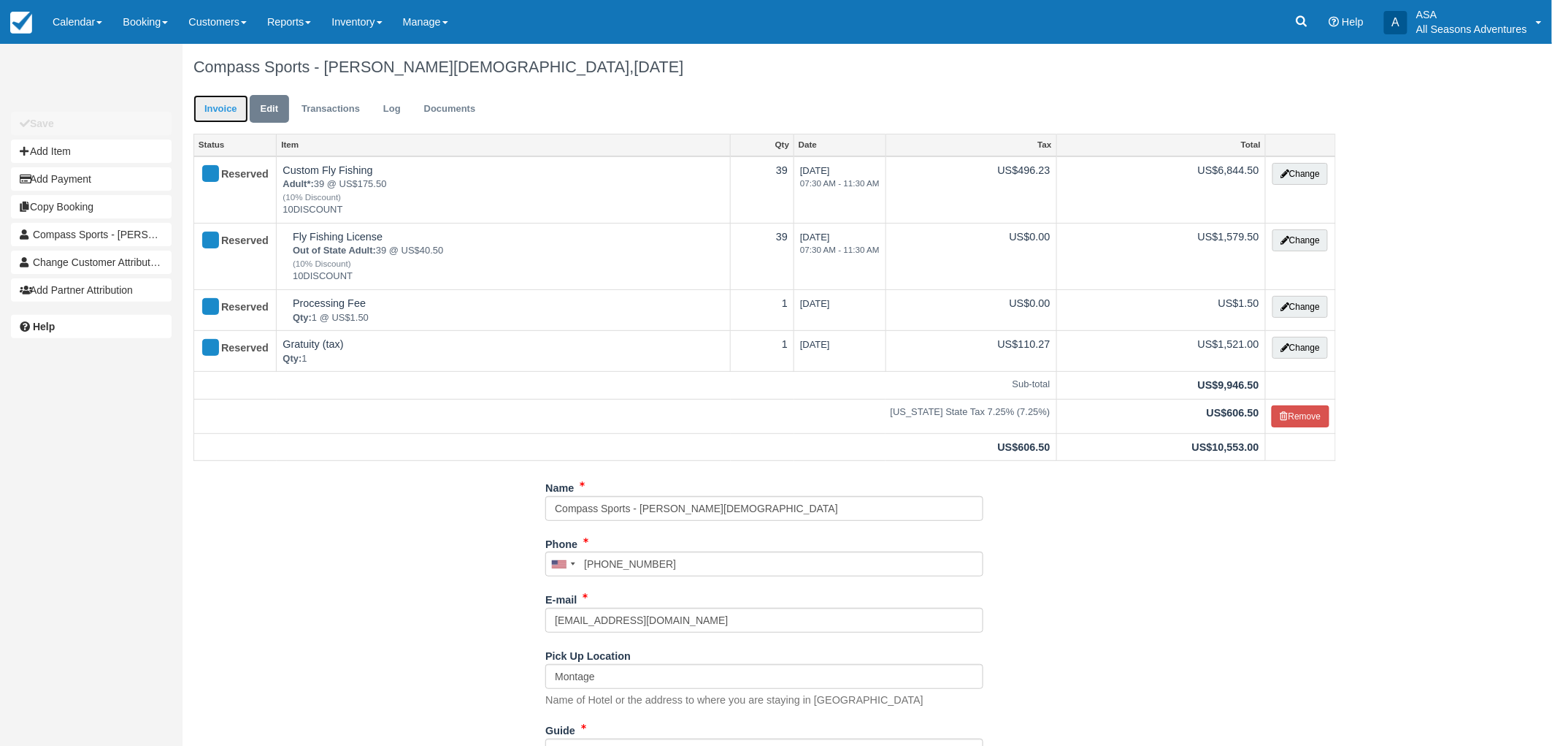
click at [234, 103] on link "Invoice" at bounding box center [221, 109] width 55 height 28
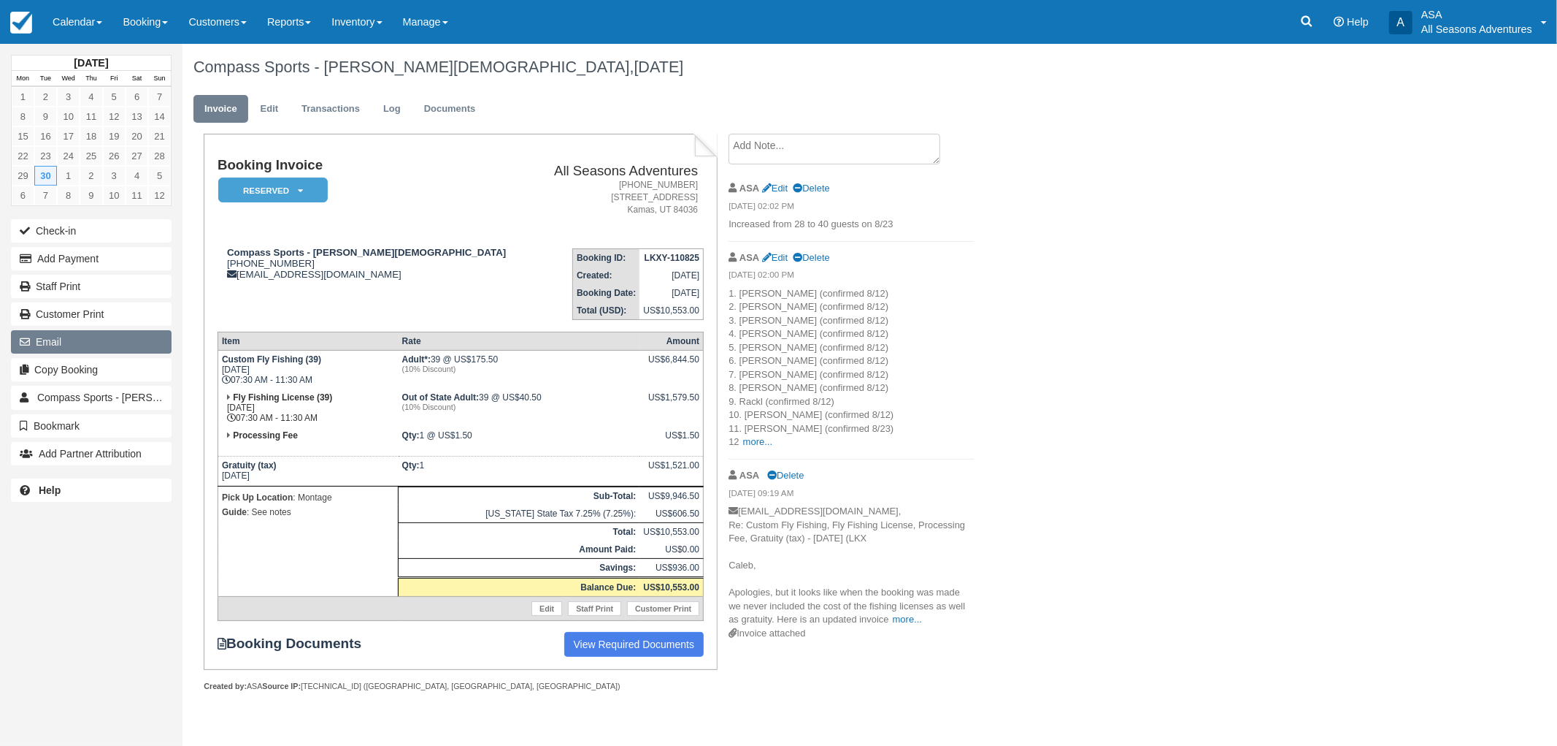
click at [104, 336] on button "Email" at bounding box center [91, 341] width 161 height 23
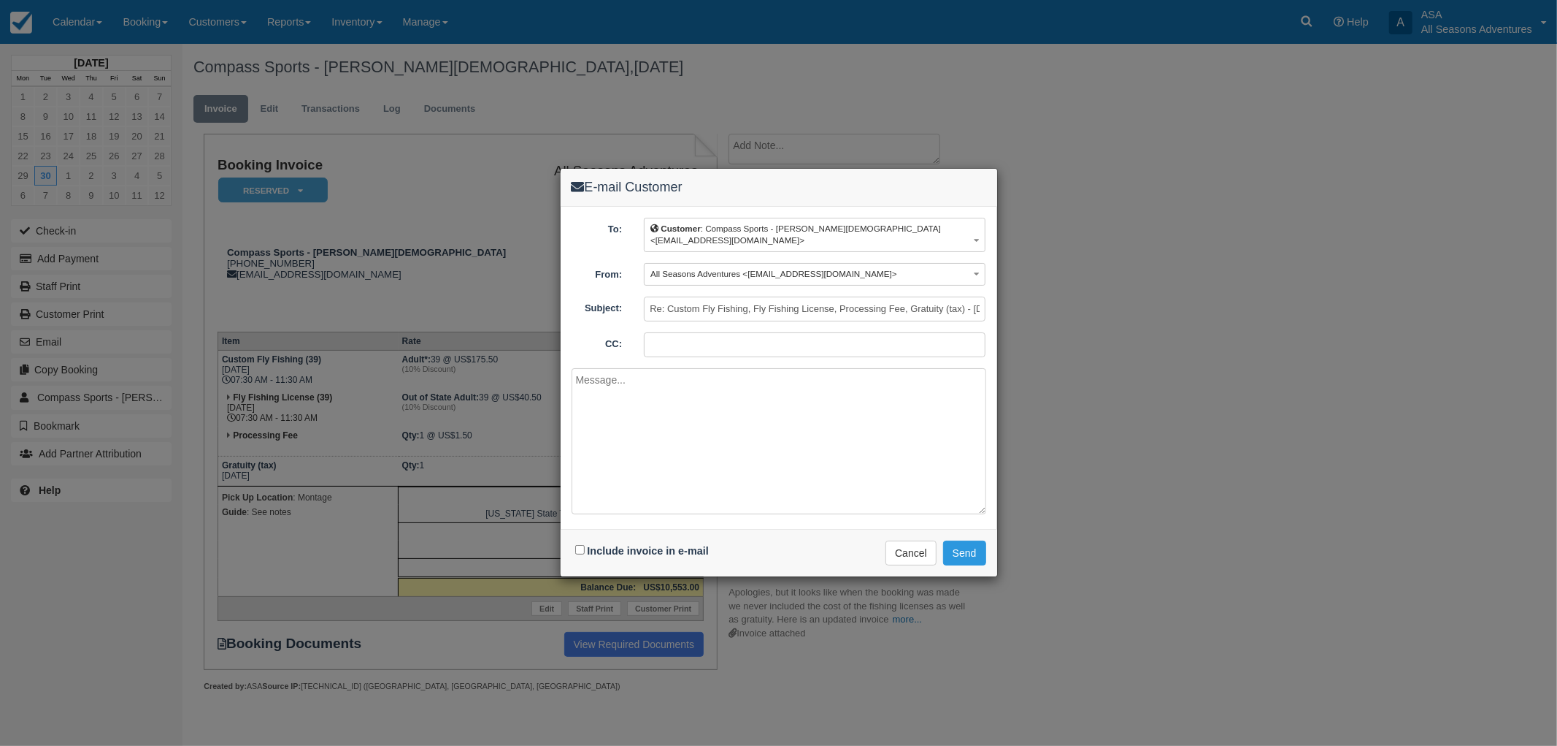
click at [573, 549] on div "Include invoice in e-mail" at bounding box center [644, 550] width 145 height 21
click at [577, 550] on input "Include invoice in e-mail" at bounding box center [579, 549] width 9 height 9
checkbox input "true"
click at [595, 464] on textarea at bounding box center [779, 441] width 415 height 146
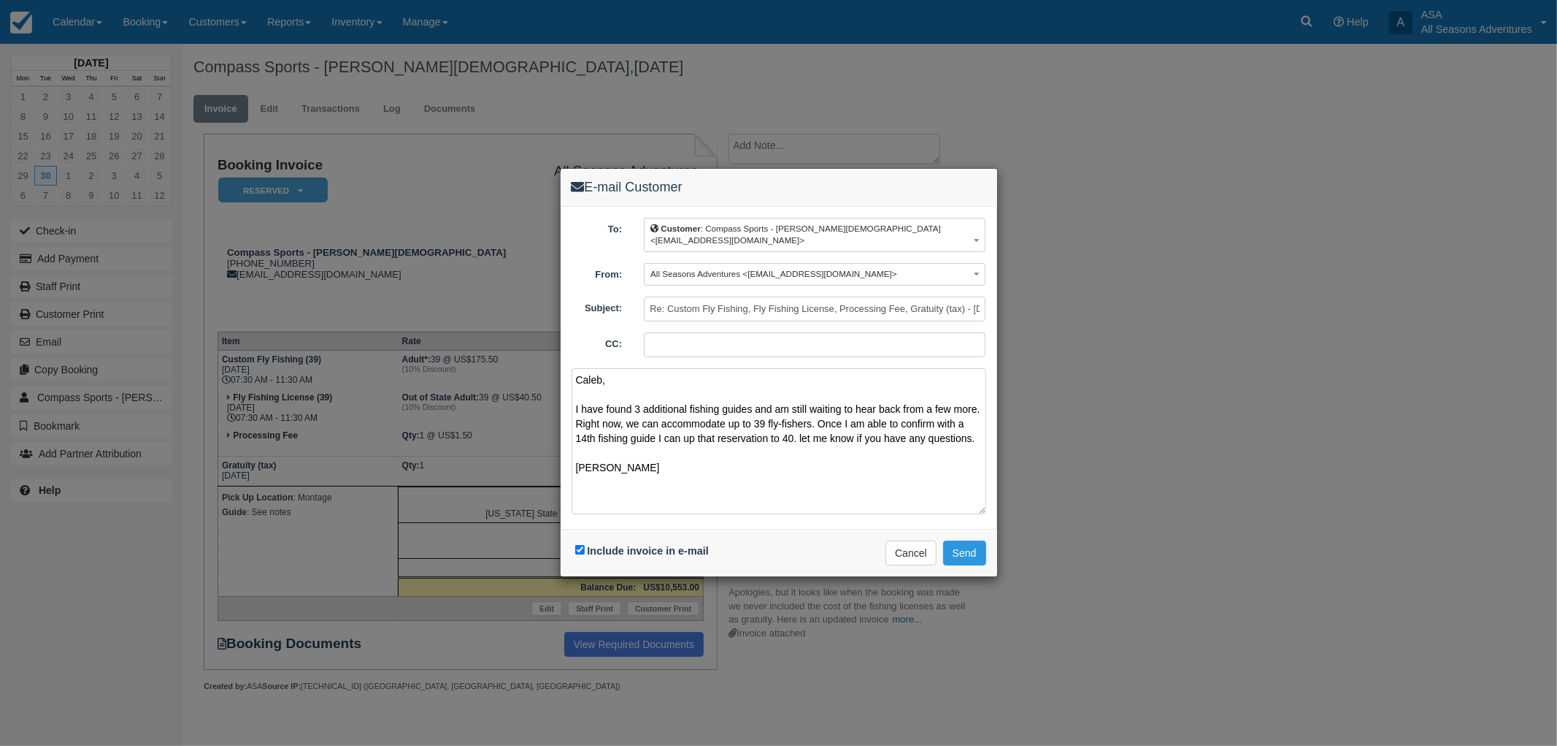
click at [696, 438] on textarea "Caleb, I have found 3 additional fishing guides and am still waiting to hear ba…" at bounding box center [779, 441] width 415 height 146
click at [691, 435] on textarea "Caleb, I have found 3 additional fishing guides and am still waiting to hear ba…" at bounding box center [779, 441] width 415 height 146
drag, startPoint x: 613, startPoint y: 499, endPoint x: 564, endPoint y: 366, distance: 141.6
click at [564, 366] on div "To: Customer : Compass Sports - Caleb Christian <mdvcompassmanagement@montage.c…" at bounding box center [779, 368] width 437 height 323
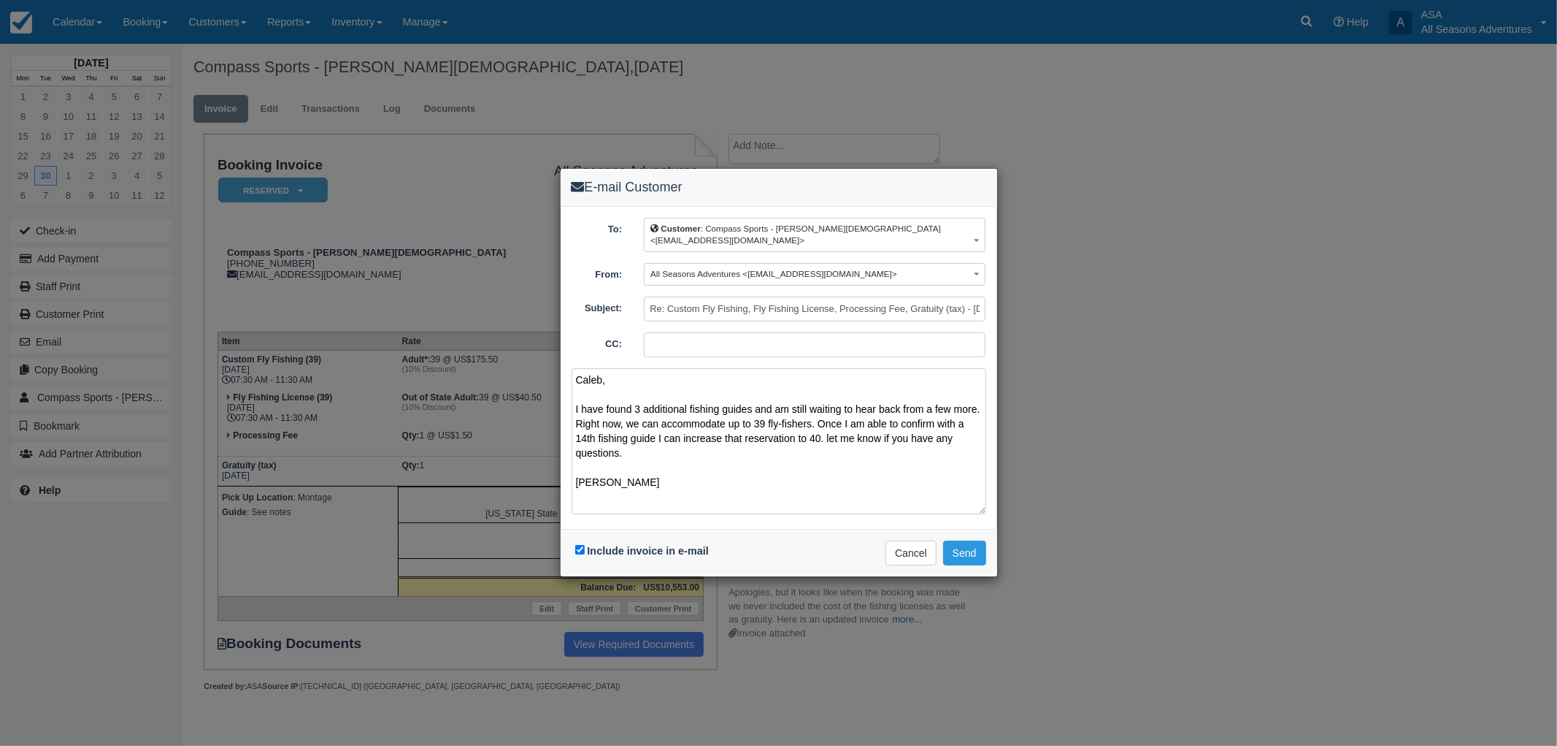
click at [678, 462] on textarea "Caleb, I have found 3 additional fishing guides and am still waiting to hear ba…" at bounding box center [779, 441] width 415 height 146
drag, startPoint x: 624, startPoint y: 499, endPoint x: 570, endPoint y: 378, distance: 131.7
click at [570, 378] on div "To: Customer : Compass Sports - Caleb Christian <mdvcompassmanagement@montage.c…" at bounding box center [779, 368] width 437 height 323
click at [663, 456] on textarea "Caleb, I have found 3 additional fishing guides and am still waiting to hear ba…" at bounding box center [779, 441] width 415 height 146
click at [831, 435] on textarea "Caleb, I have found 3 additional fishing guides and am still waiting to hear ba…" at bounding box center [779, 441] width 415 height 146
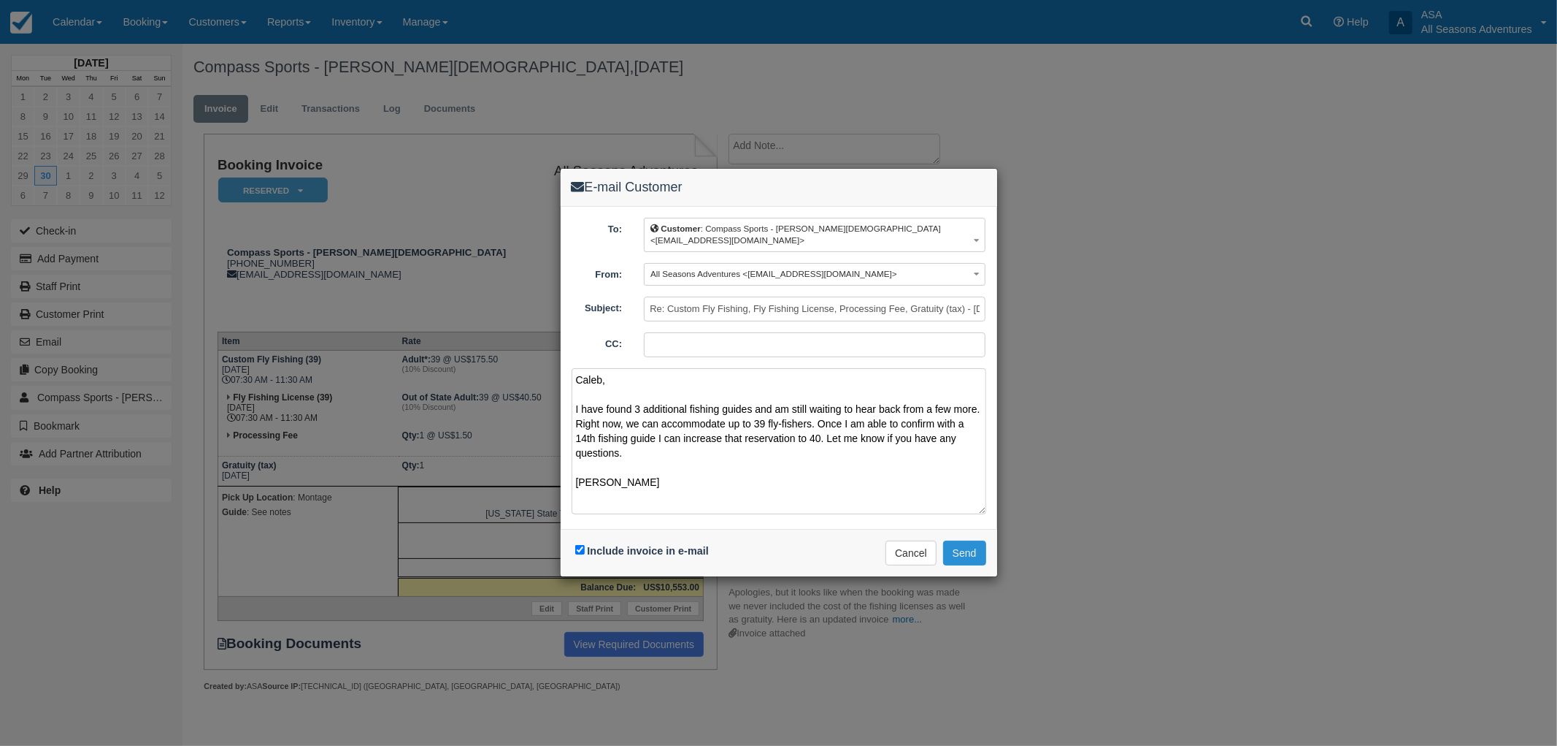
type textarea "Caleb, I have found 3 additional fishing guides and am still waiting to hear ba…"
click at [959, 544] on button "Send" at bounding box center [964, 552] width 43 height 25
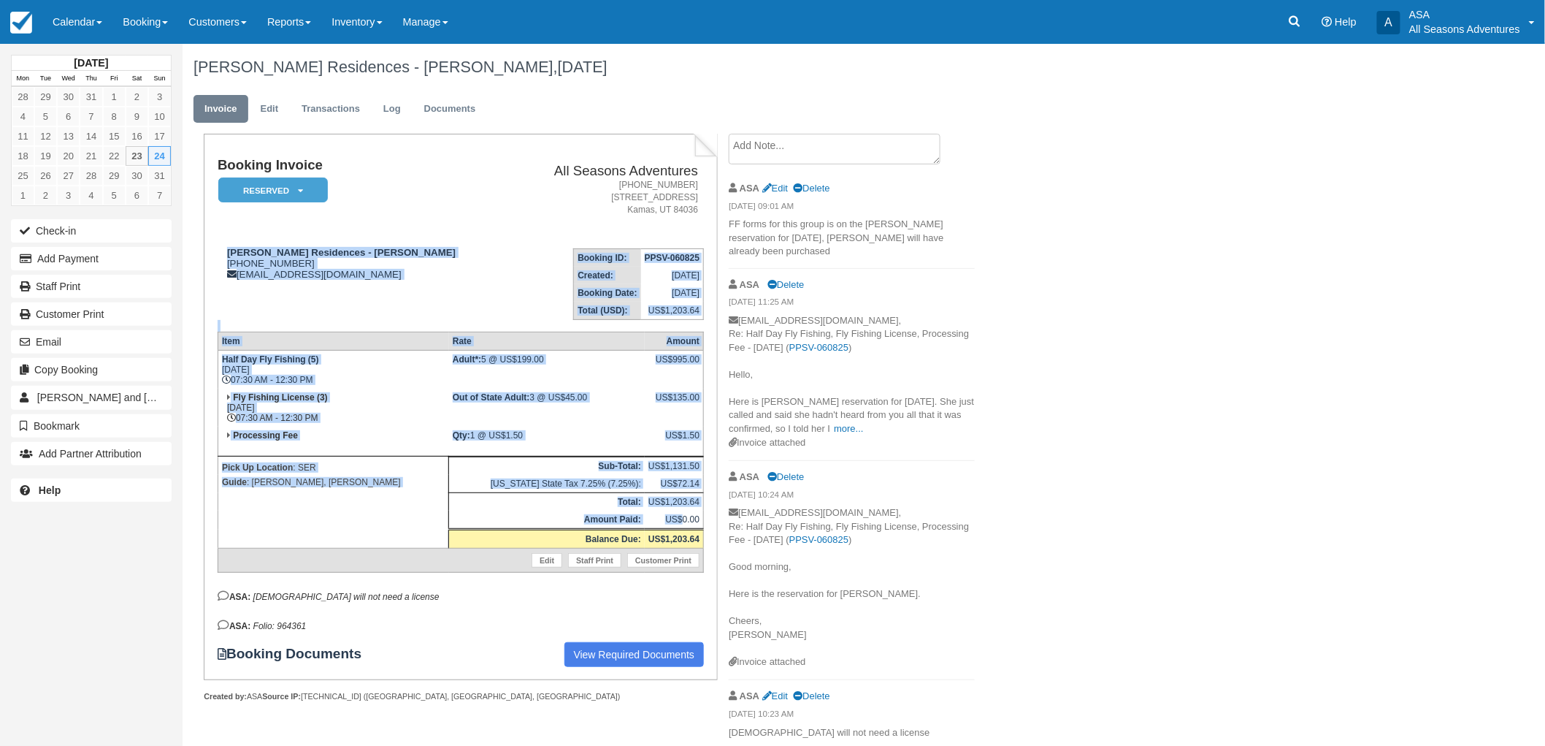
drag, startPoint x: 227, startPoint y: 245, endPoint x: 683, endPoint y: 514, distance: 530.0
click at [683, 514] on div "Booking Invoice Reserved   Pending Deposit Paid Waiting Cancelled Void All Seas…" at bounding box center [461, 412] width 486 height 509
click at [449, 510] on th "Amount Paid:" at bounding box center [547, 519] width 196 height 19
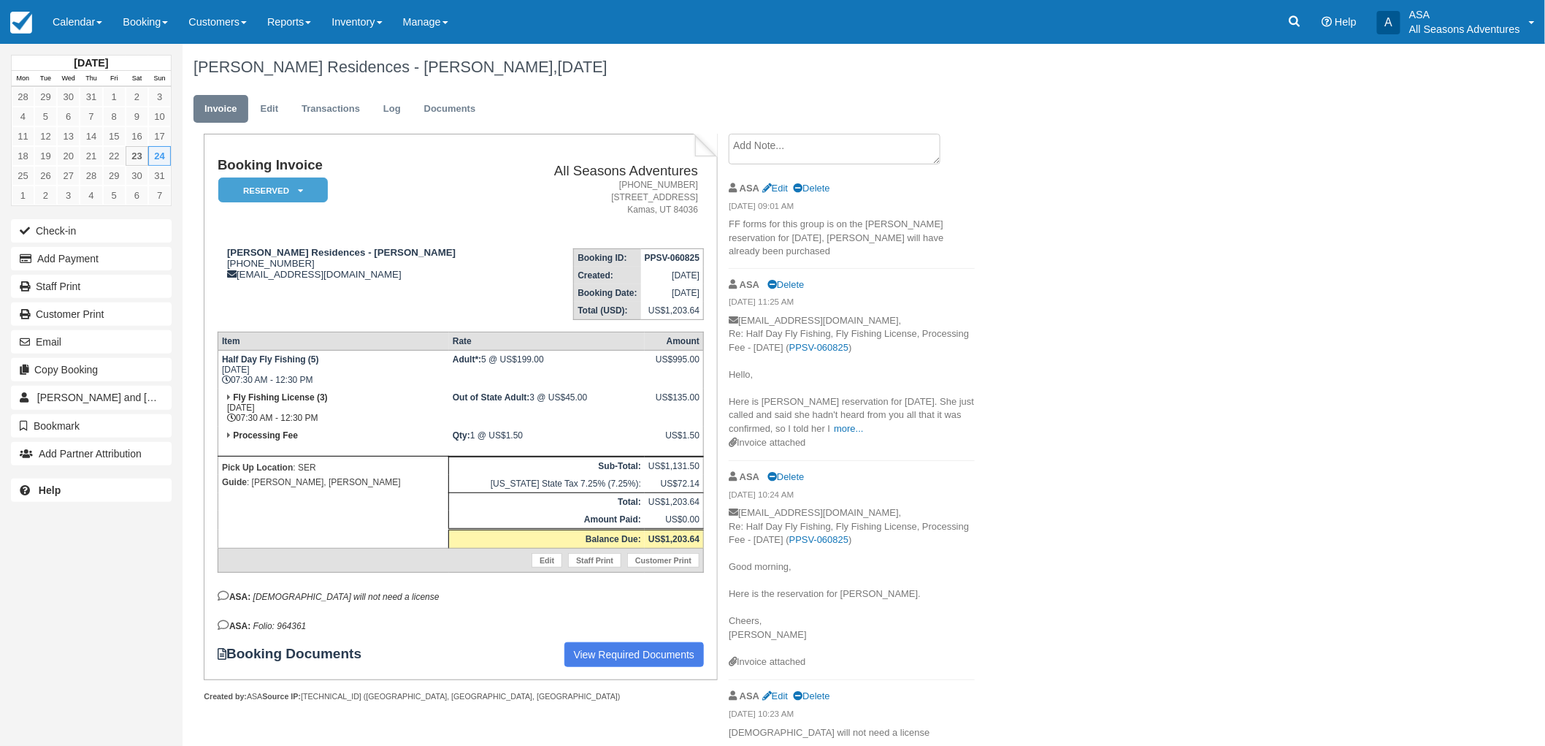
click at [366, 591] on em "11 year old will not need a license" at bounding box center [346, 596] width 186 height 10
click at [361, 593] on em "11 year old will not need a license" at bounding box center [346, 596] width 186 height 10
drag, startPoint x: 413, startPoint y: 689, endPoint x: 223, endPoint y: 665, distance: 192.0
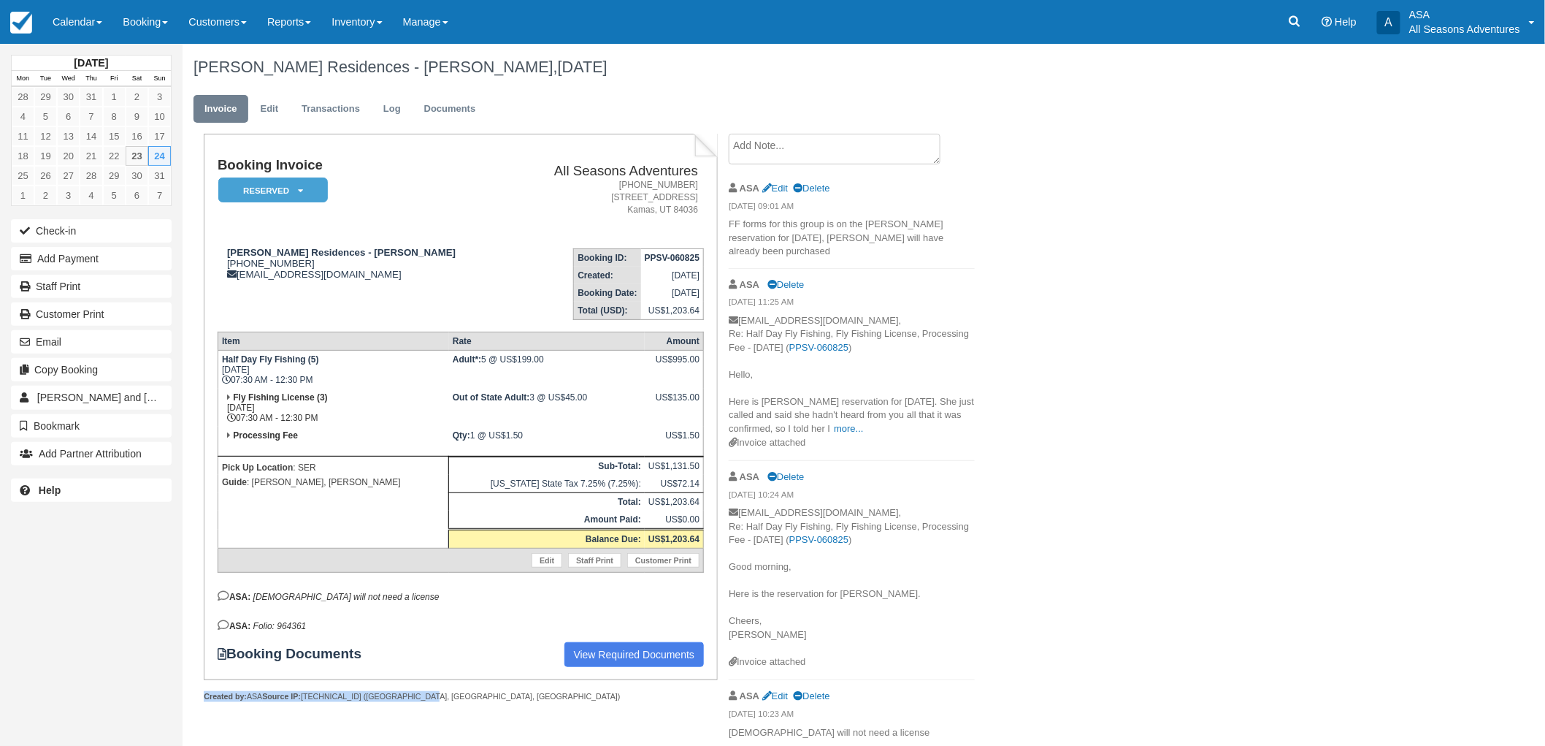
click at [223, 665] on div "Booking Invoice Reserved   Pending Deposit Paid Waiting Cancelled Void All Seas…" at bounding box center [460, 418] width 513 height 568
click at [237, 645] on strong "Booking Documents" at bounding box center [297, 653] width 158 height 16
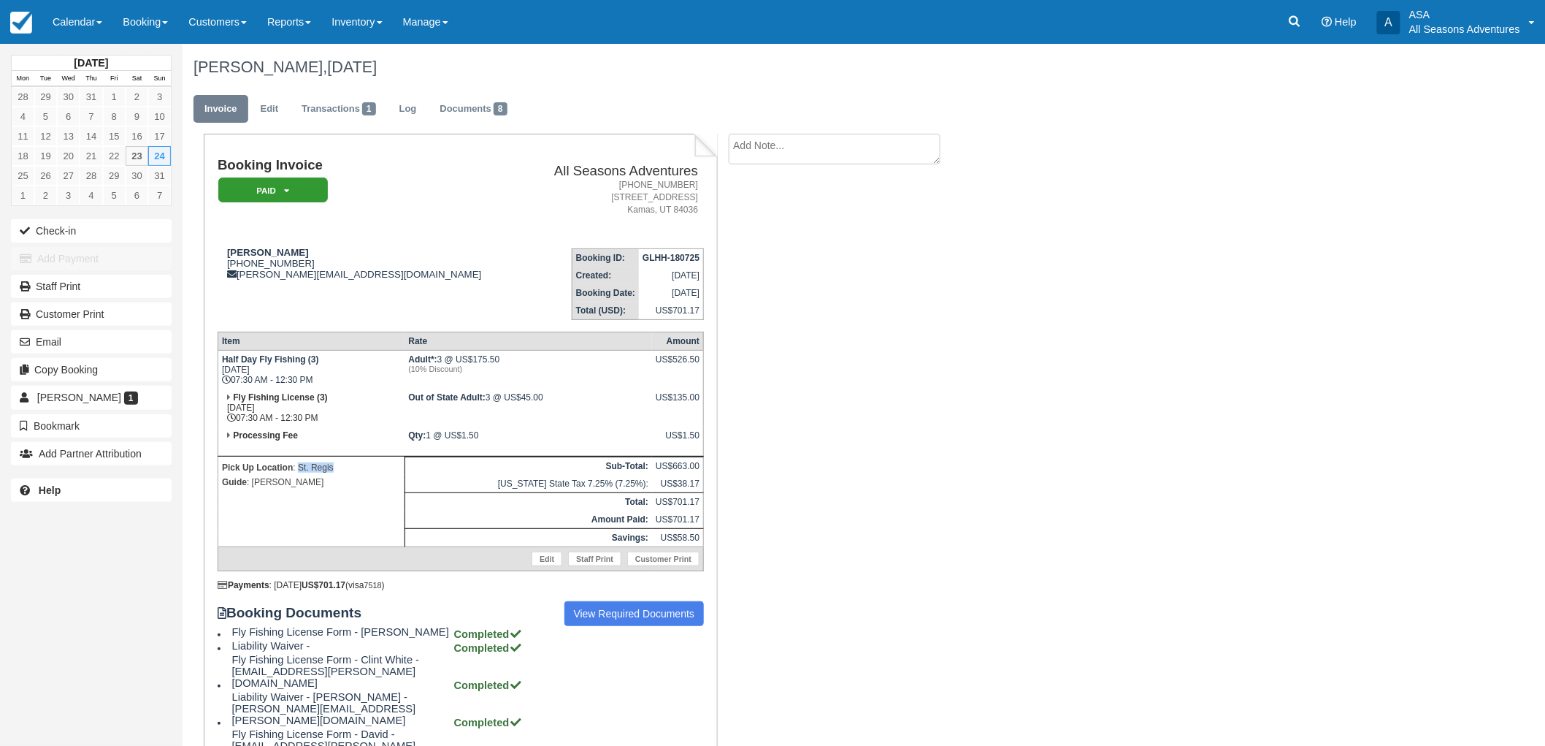
drag, startPoint x: 341, startPoint y: 468, endPoint x: 299, endPoint y: 458, distance: 42.9
click at [299, 460] on p "Pick Up Location : St. Regis" at bounding box center [311, 467] width 179 height 15
click at [297, 502] on td "Pick Up Location : St. Regis Guide : Clark" at bounding box center [311, 501] width 187 height 91
click at [338, 113] on link "Transactions 1" at bounding box center [339, 109] width 96 height 28
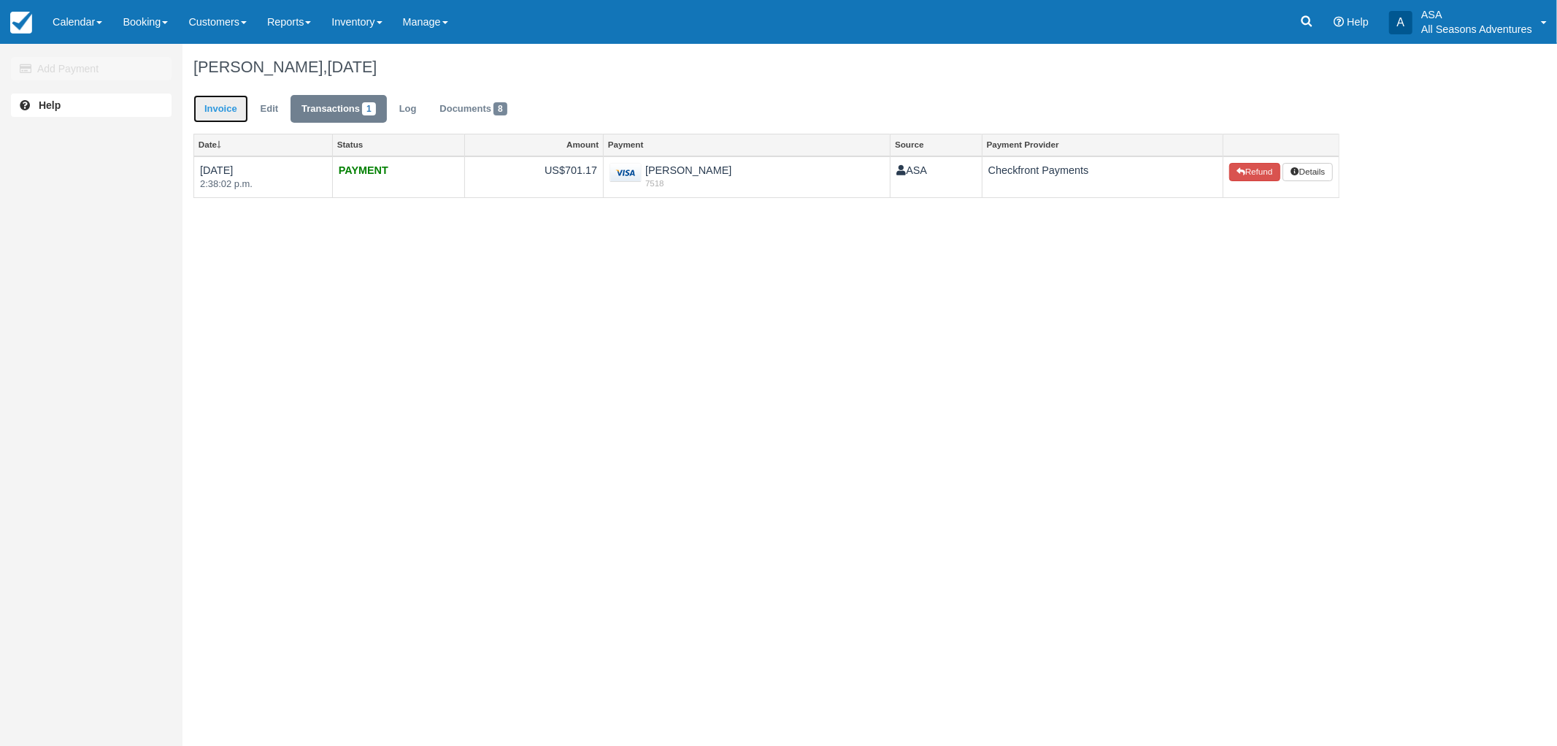
click at [220, 107] on link "Invoice" at bounding box center [221, 109] width 55 height 28
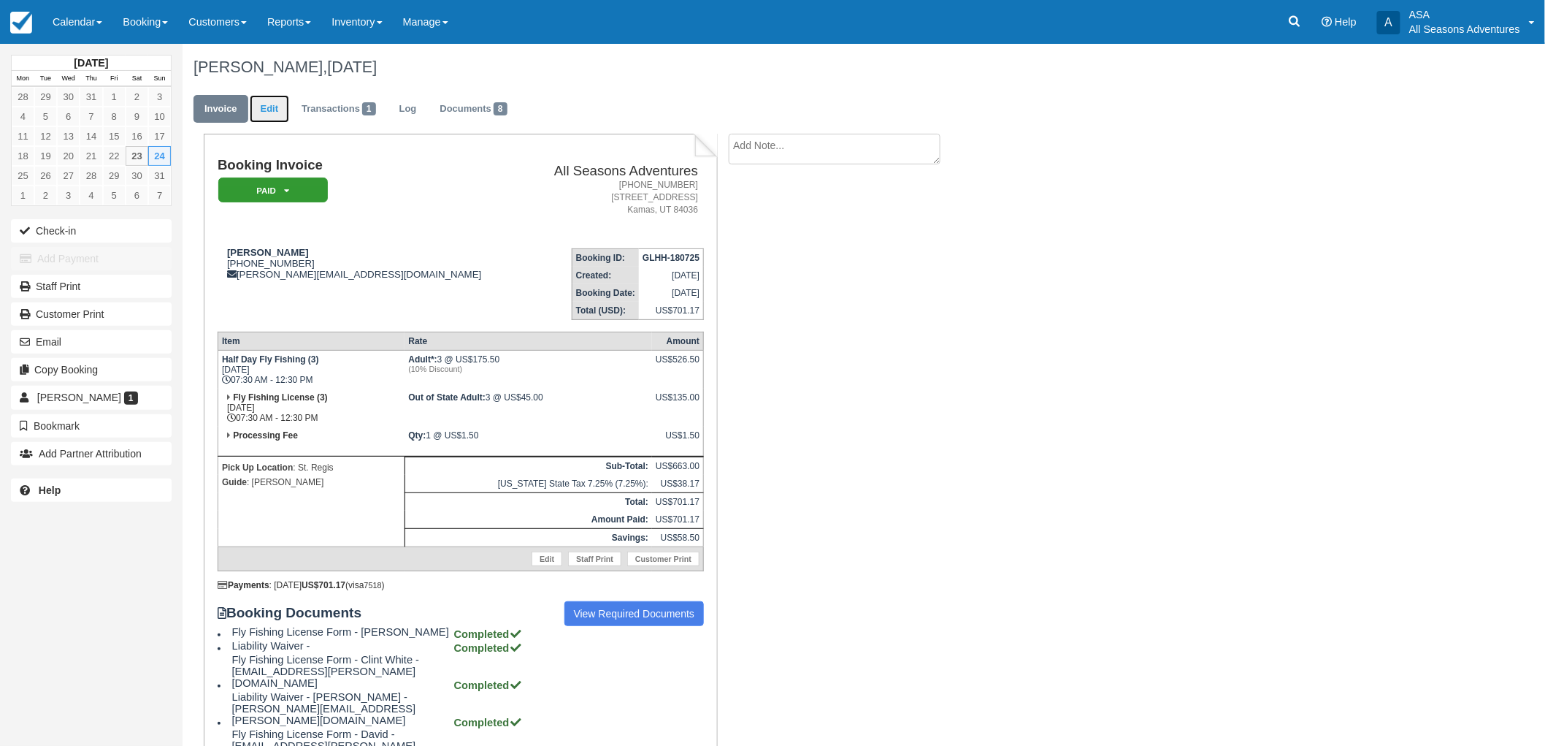
click at [269, 106] on link "Edit" at bounding box center [269, 109] width 39 height 28
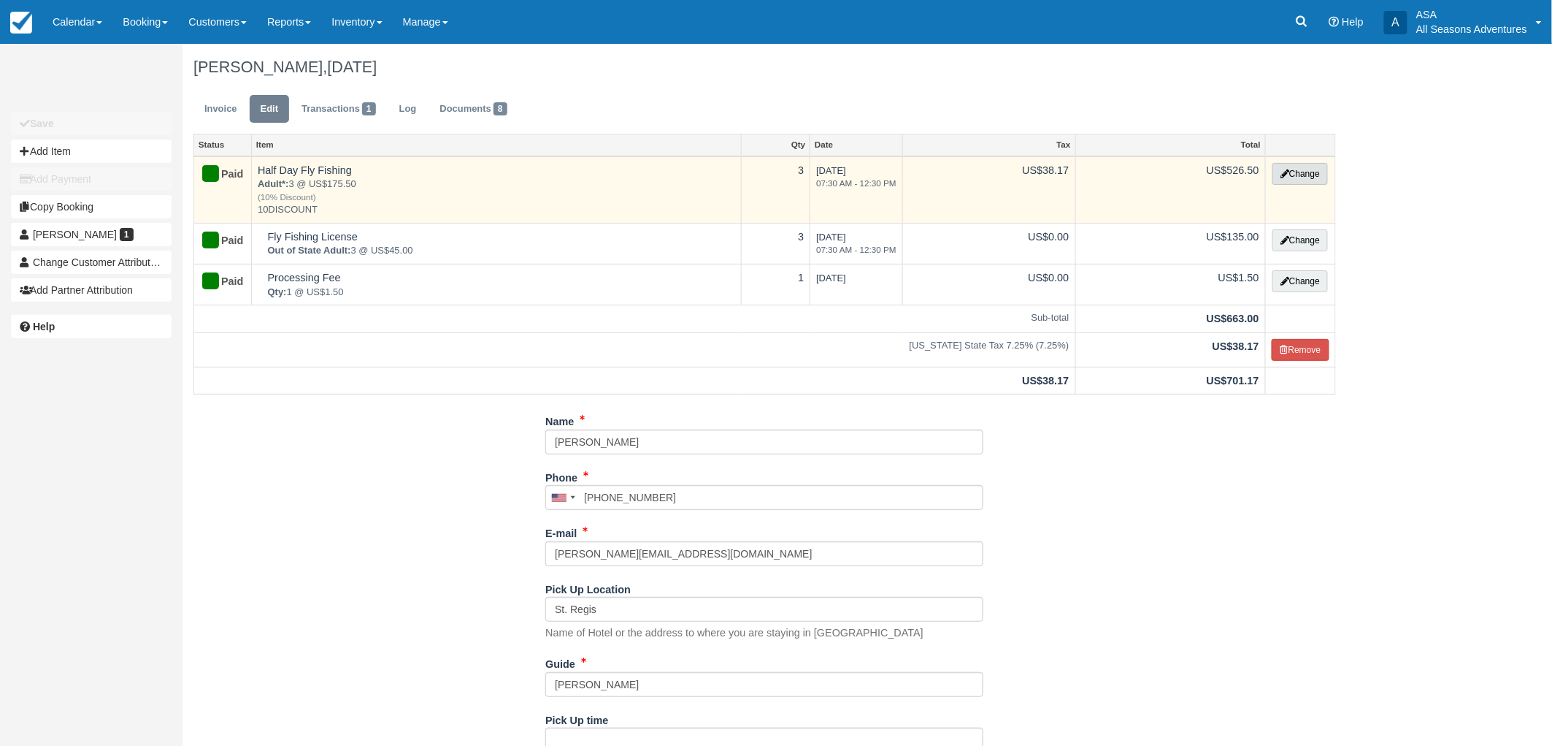
click at [1305, 166] on button "Change" at bounding box center [1300, 174] width 55 height 22
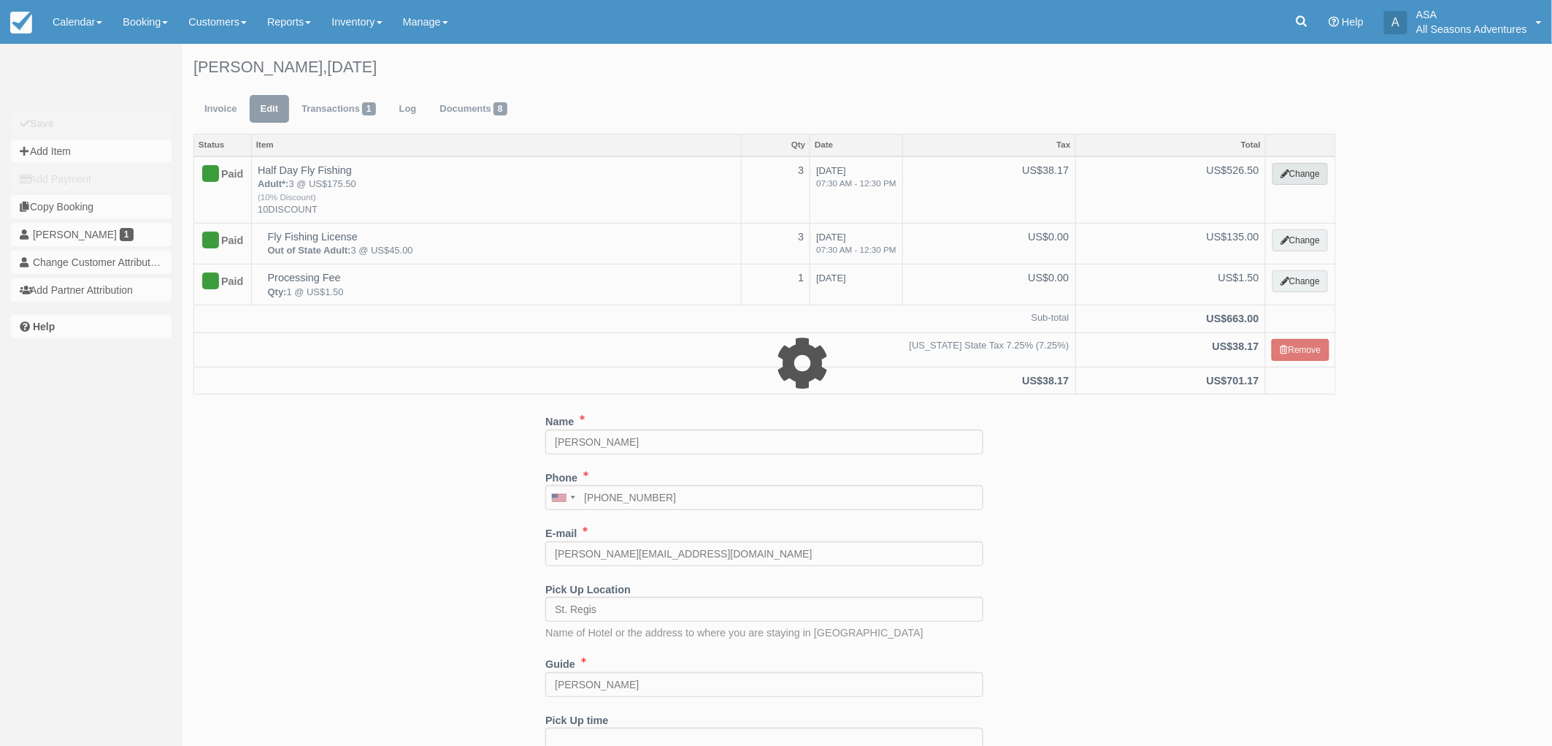
select select "8"
type input "526.50"
type input "10DISCOUNT"
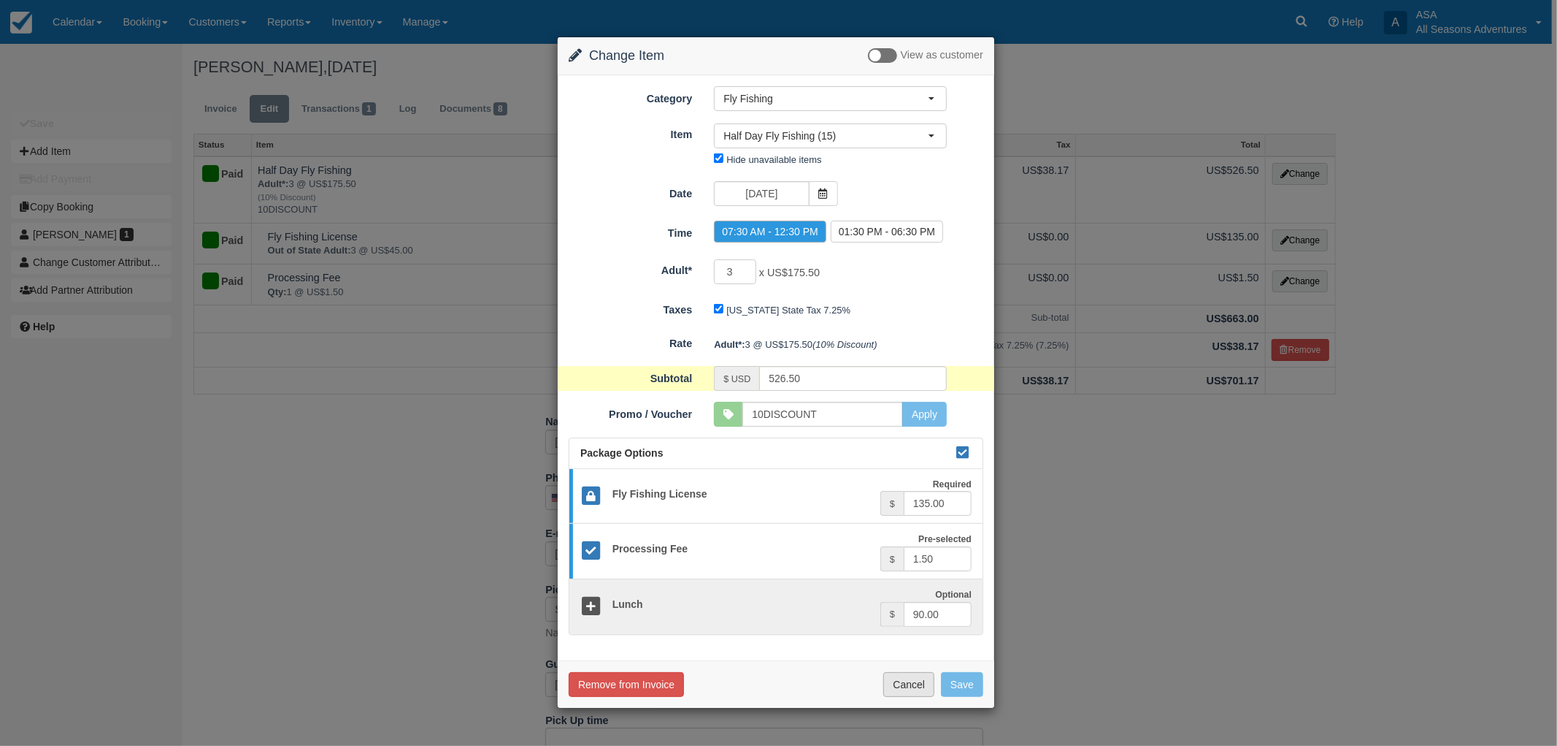
click at [923, 684] on button "Cancel" at bounding box center [909, 684] width 51 height 25
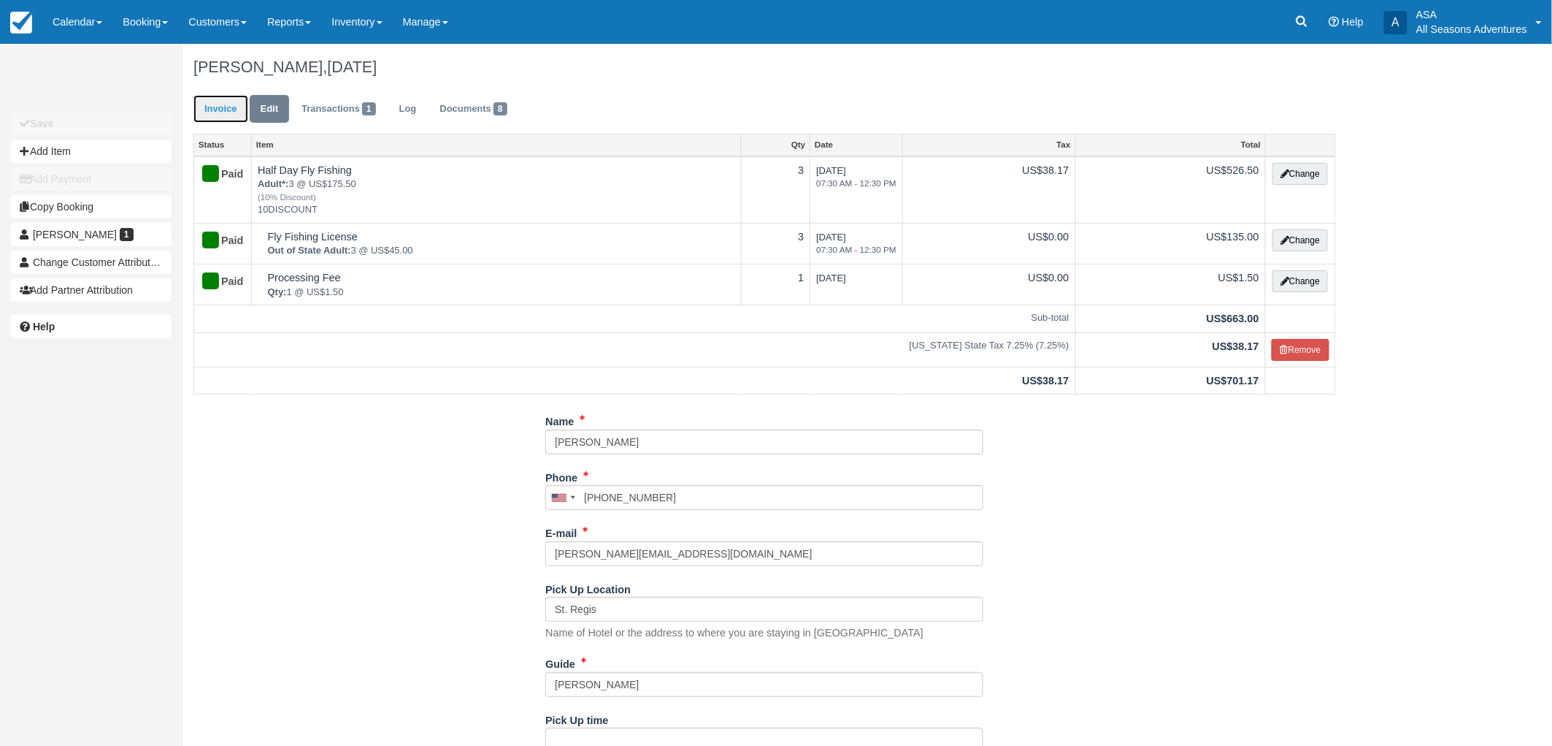
click at [239, 97] on link "Invoice" at bounding box center [221, 109] width 55 height 28
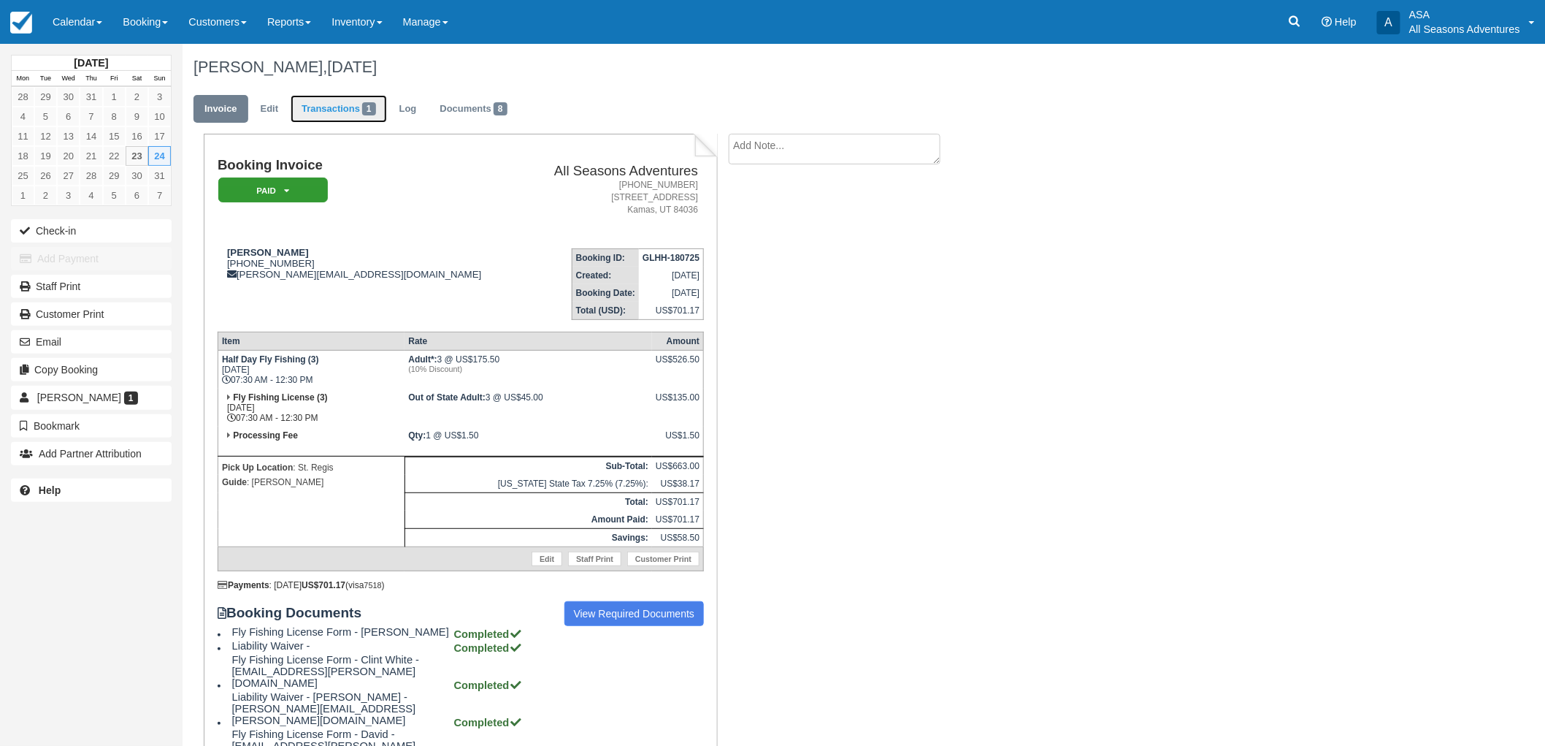
click at [359, 121] on link "Transactions 1" at bounding box center [339, 109] width 96 height 28
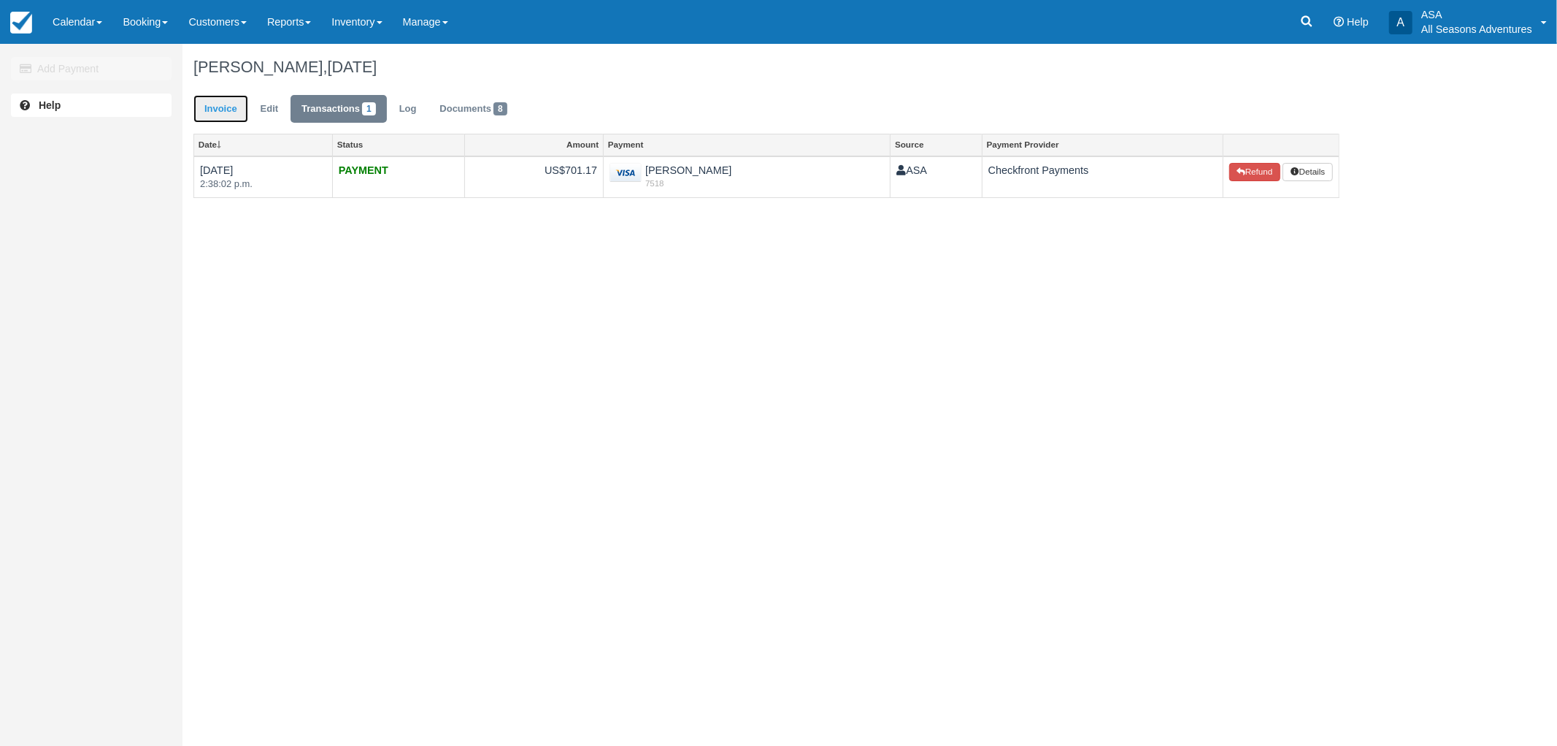
click at [220, 106] on link "Invoice" at bounding box center [221, 109] width 55 height 28
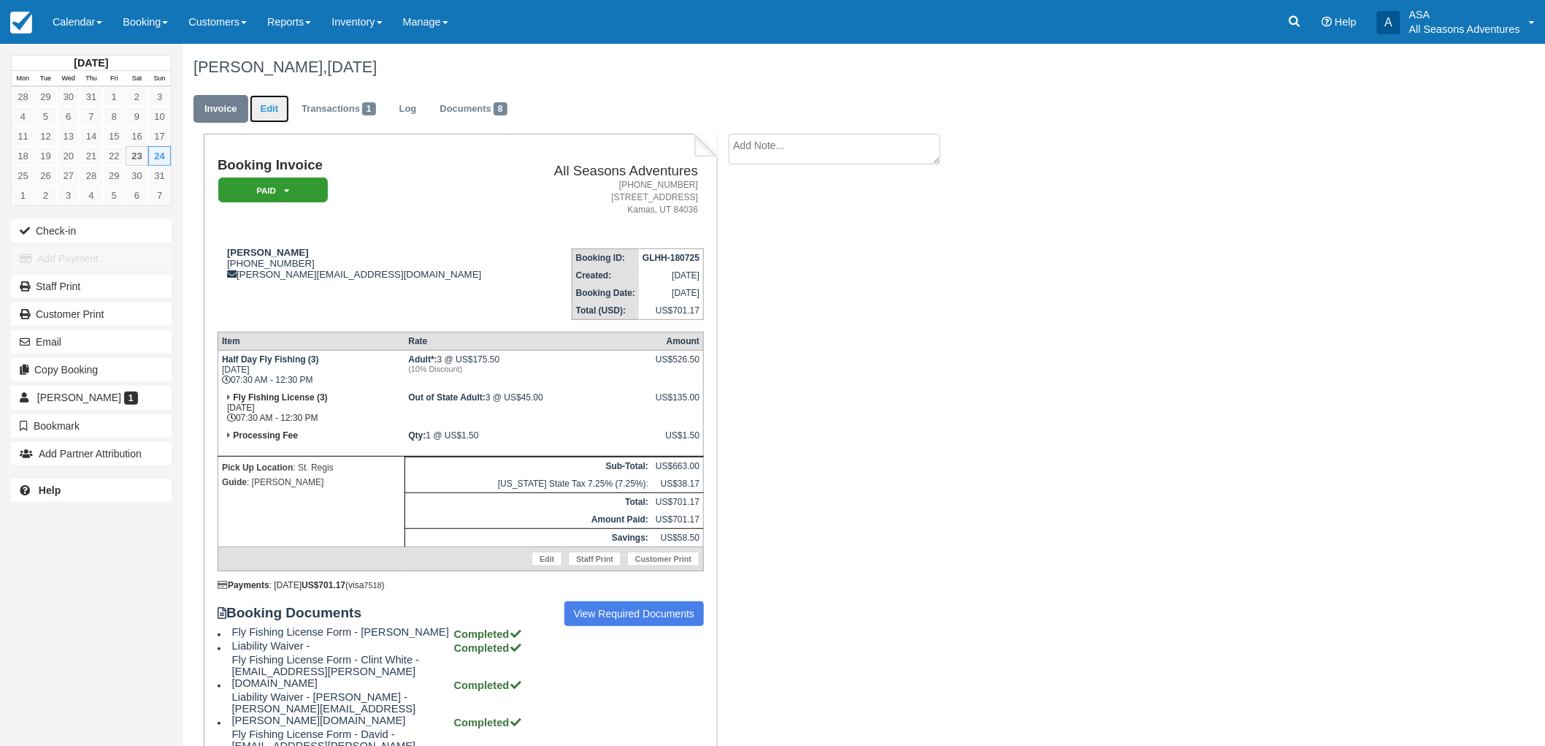
click at [281, 107] on link "Edit" at bounding box center [269, 109] width 39 height 28
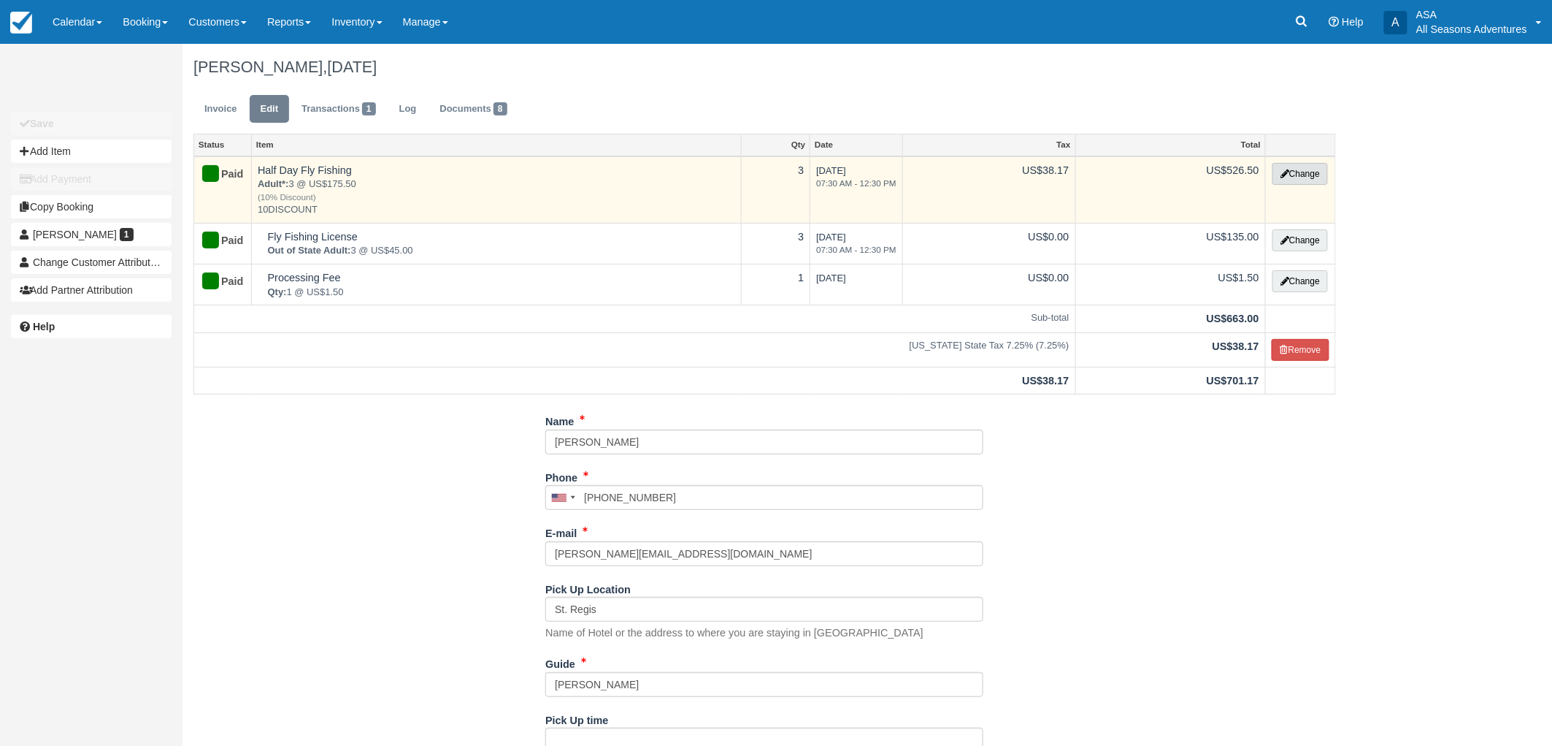
click at [1278, 177] on button "Change" at bounding box center [1300, 174] width 55 height 22
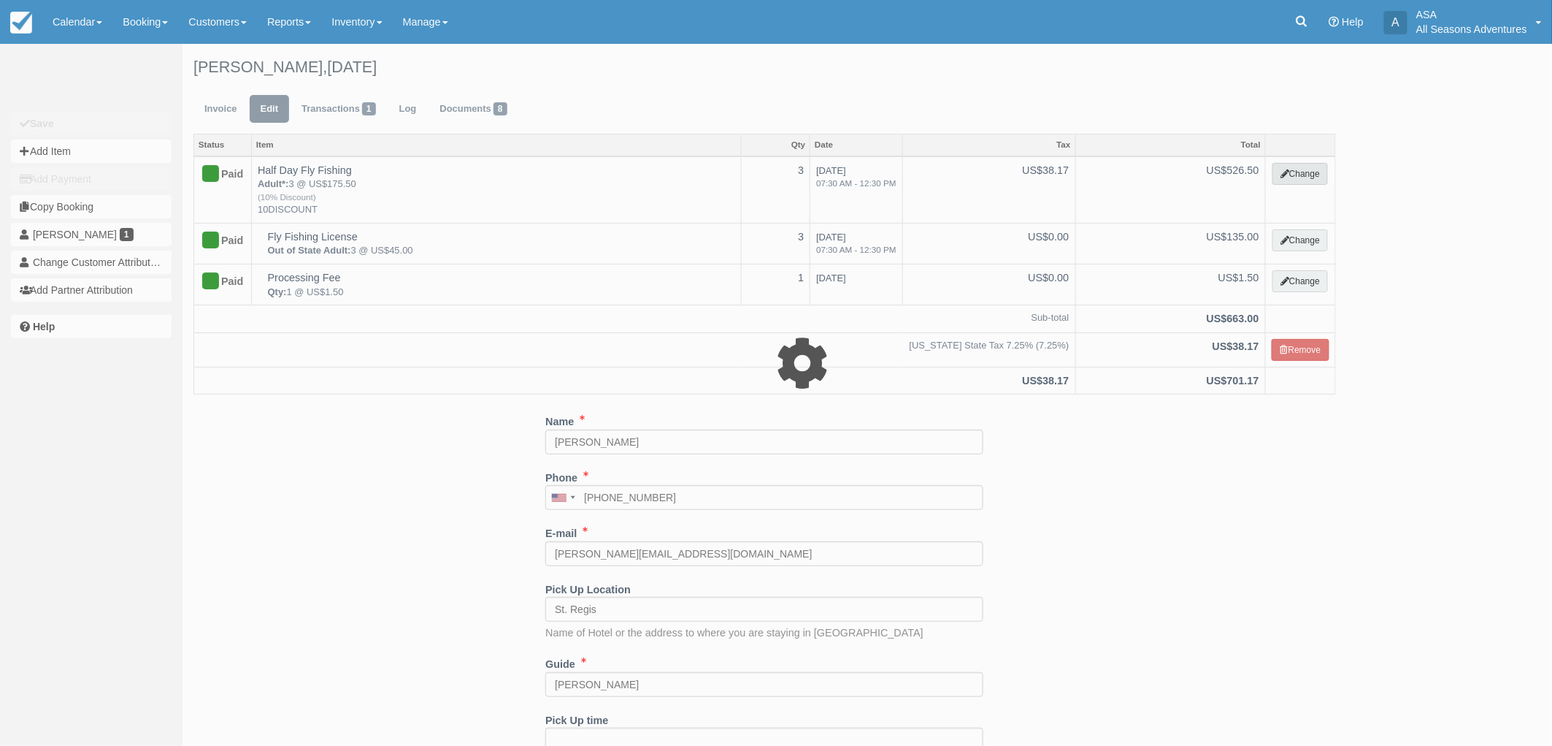
select select "8"
type input "526.50"
type input "10DISCOUNT"
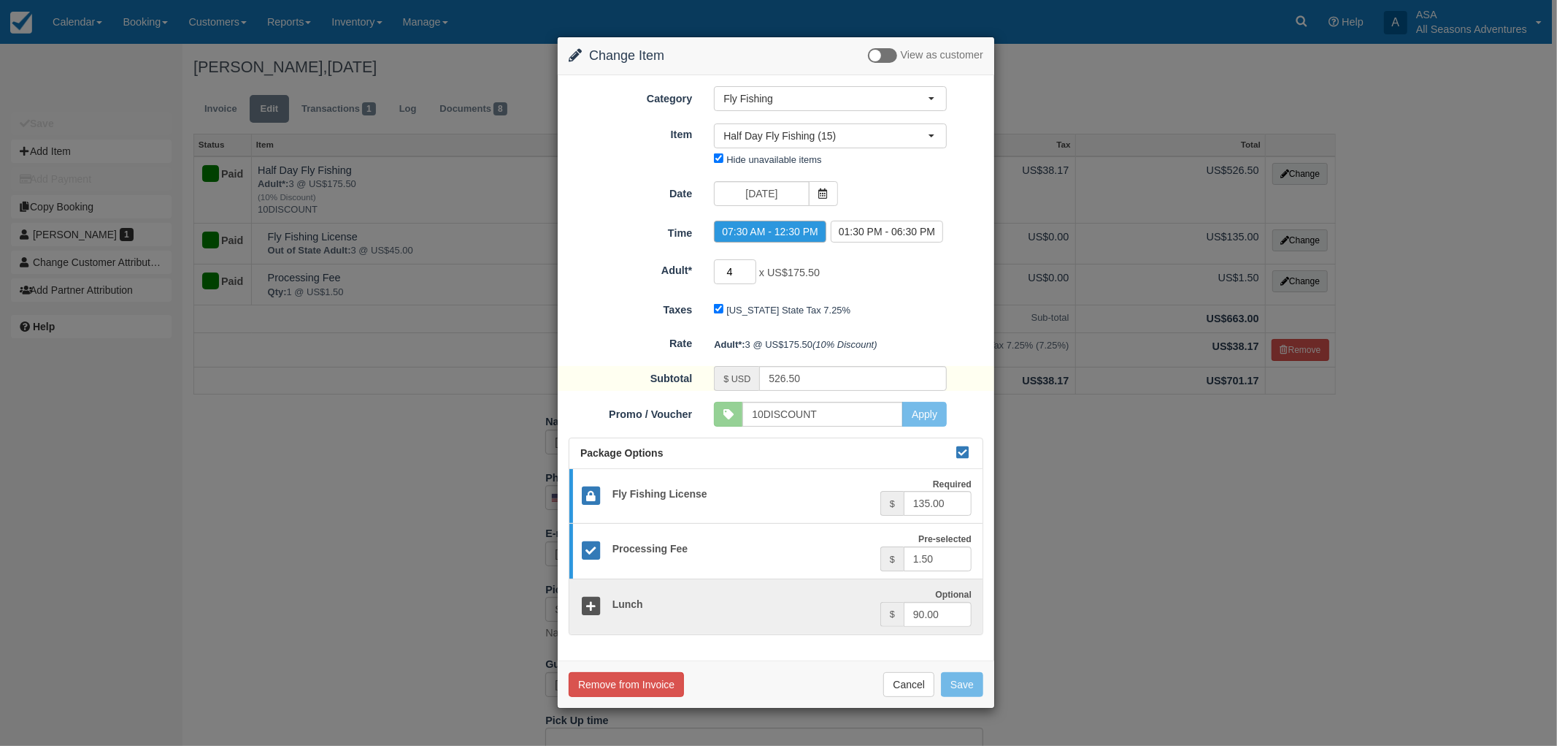
type input "4"
click at [751, 267] on input "4" at bounding box center [735, 271] width 42 height 25
type input "738.00"
click at [969, 687] on button "Save" at bounding box center [962, 684] width 42 height 25
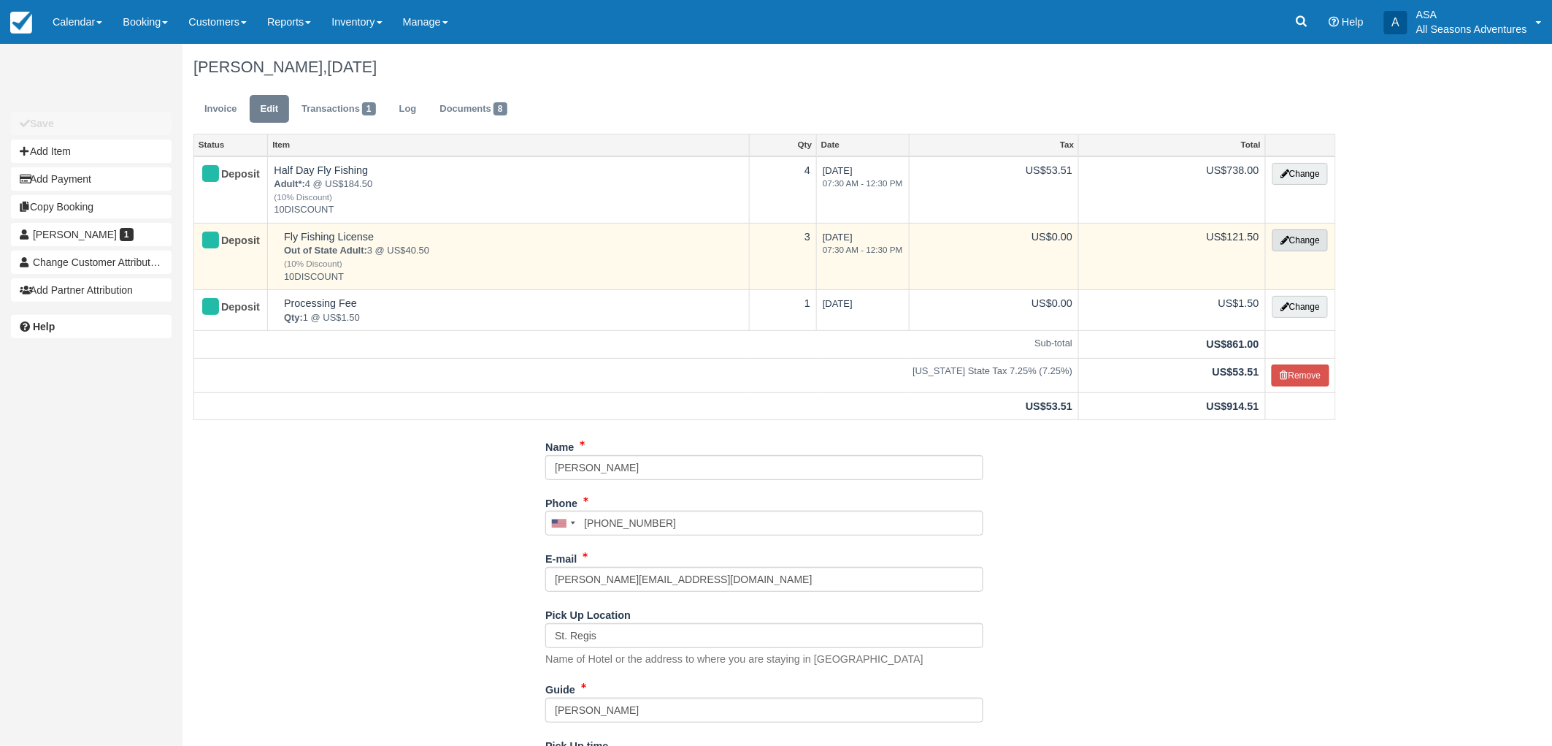
click at [1290, 234] on button "Change" at bounding box center [1300, 240] width 55 height 22
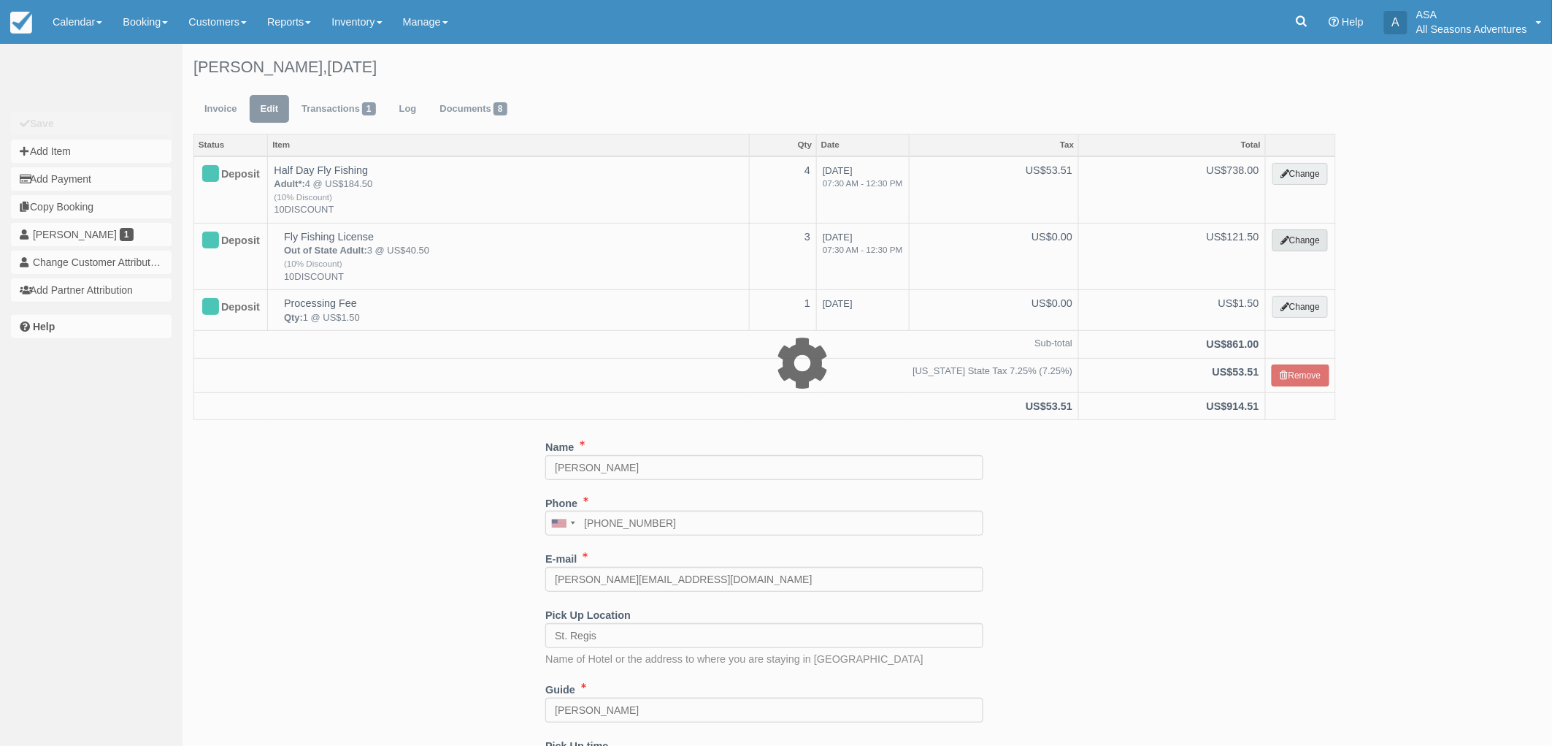
select select "8"
type input "121.50"
type input "10DISCOUNT"
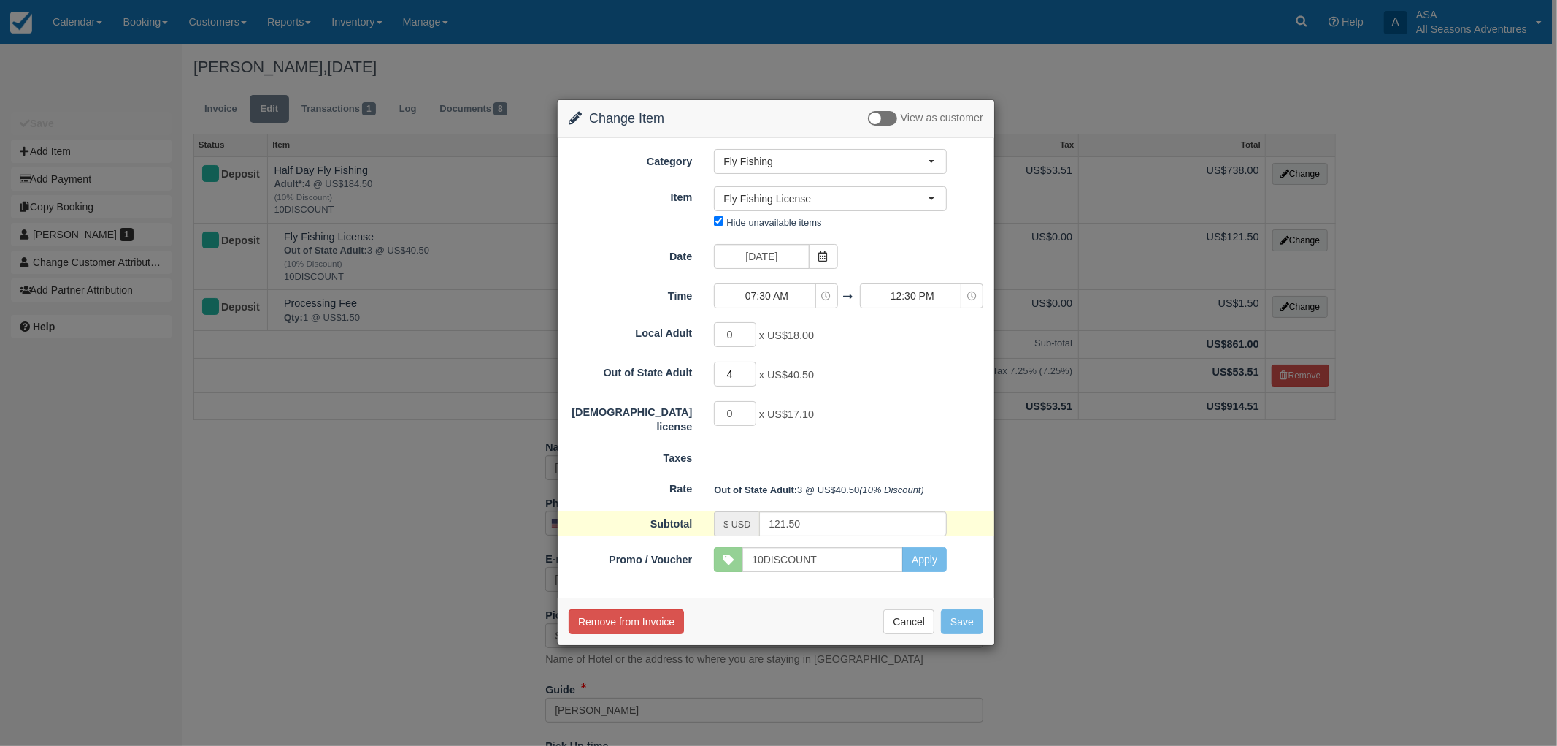
type input "4"
click at [747, 370] on input "4" at bounding box center [735, 373] width 42 height 25
type input "162.00"
click at [968, 629] on button "Save" at bounding box center [962, 621] width 42 height 25
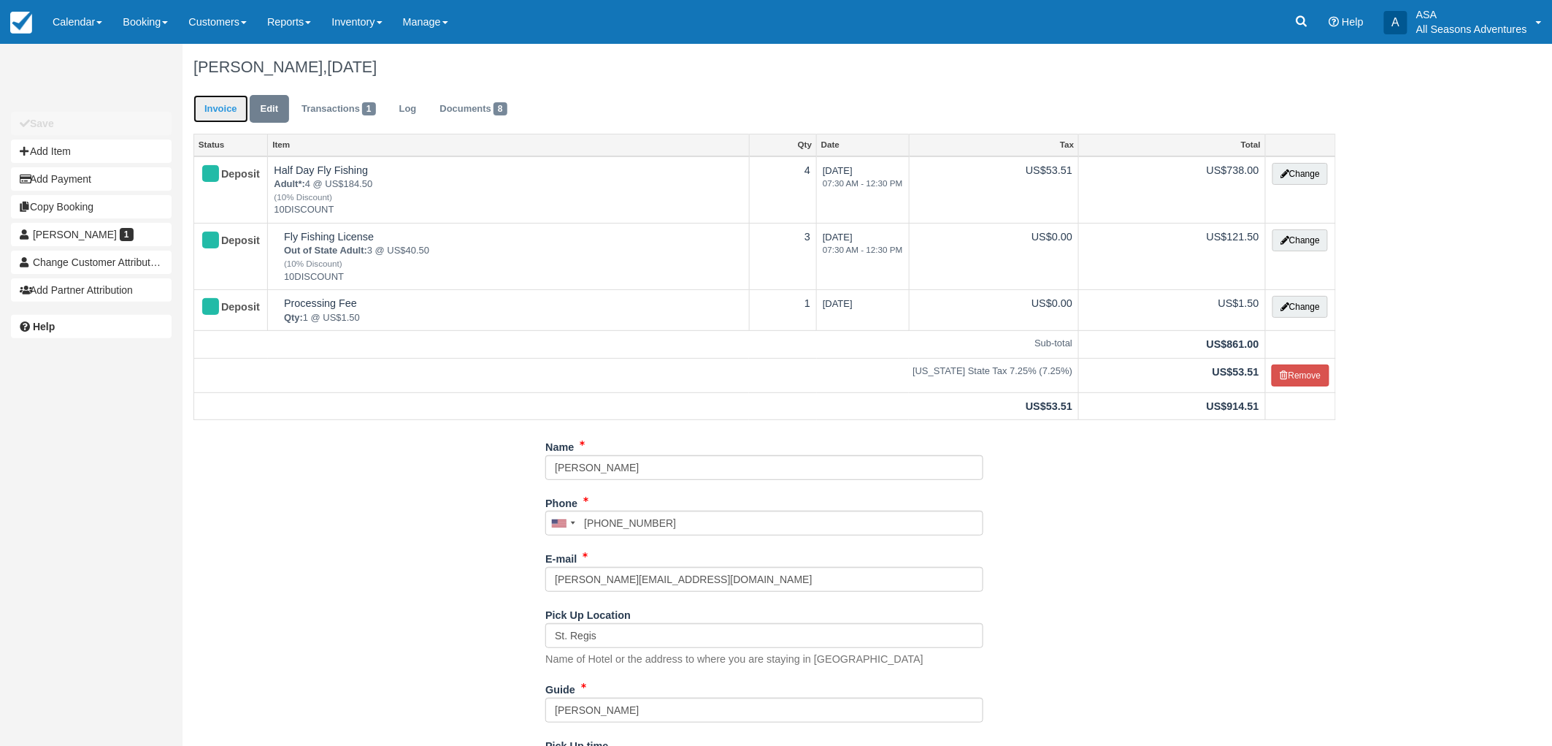
click at [223, 121] on link "Invoice" at bounding box center [221, 109] width 55 height 28
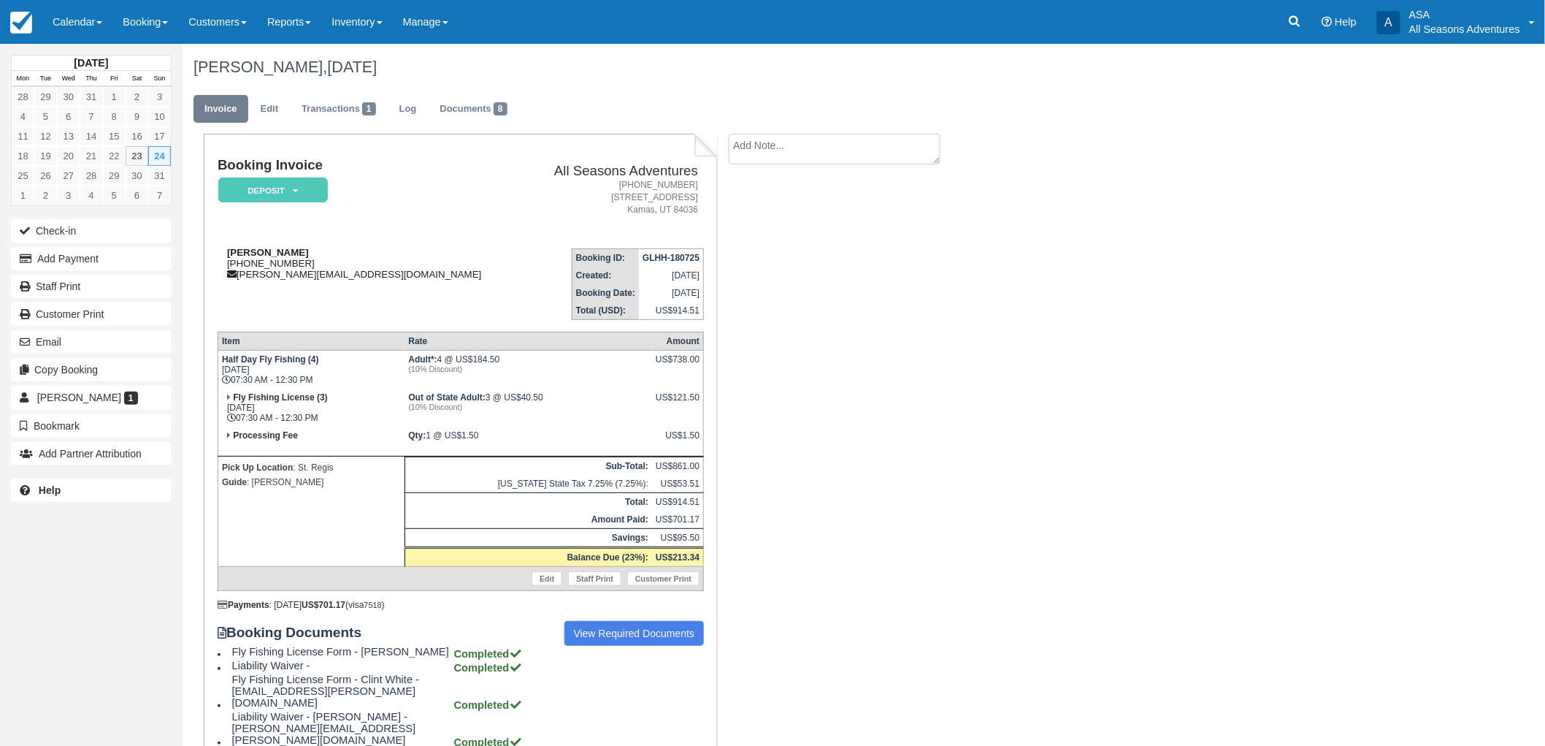
drag, startPoint x: 310, startPoint y: 264, endPoint x: 269, endPoint y: 261, distance: 41.1
click at [269, 261] on div "[PERSON_NAME] [PHONE_NUMBER] [EMAIL_ADDRESS][PERSON_NAME][DOMAIN_NAME]" at bounding box center [371, 263] width 306 height 33
drag, startPoint x: 223, startPoint y: 254, endPoint x: 340, endPoint y: 286, distance: 121.2
click at [340, 286] on td "[PERSON_NAME] [PHONE_NUMBER] [EMAIL_ADDRESS][PERSON_NAME][DOMAIN_NAME]" at bounding box center [371, 278] width 306 height 83
click at [347, 281] on td "[PERSON_NAME] [PHONE_NUMBER] [EMAIL_ADDRESS][PERSON_NAME][DOMAIN_NAME]" at bounding box center [371, 278] width 306 height 83
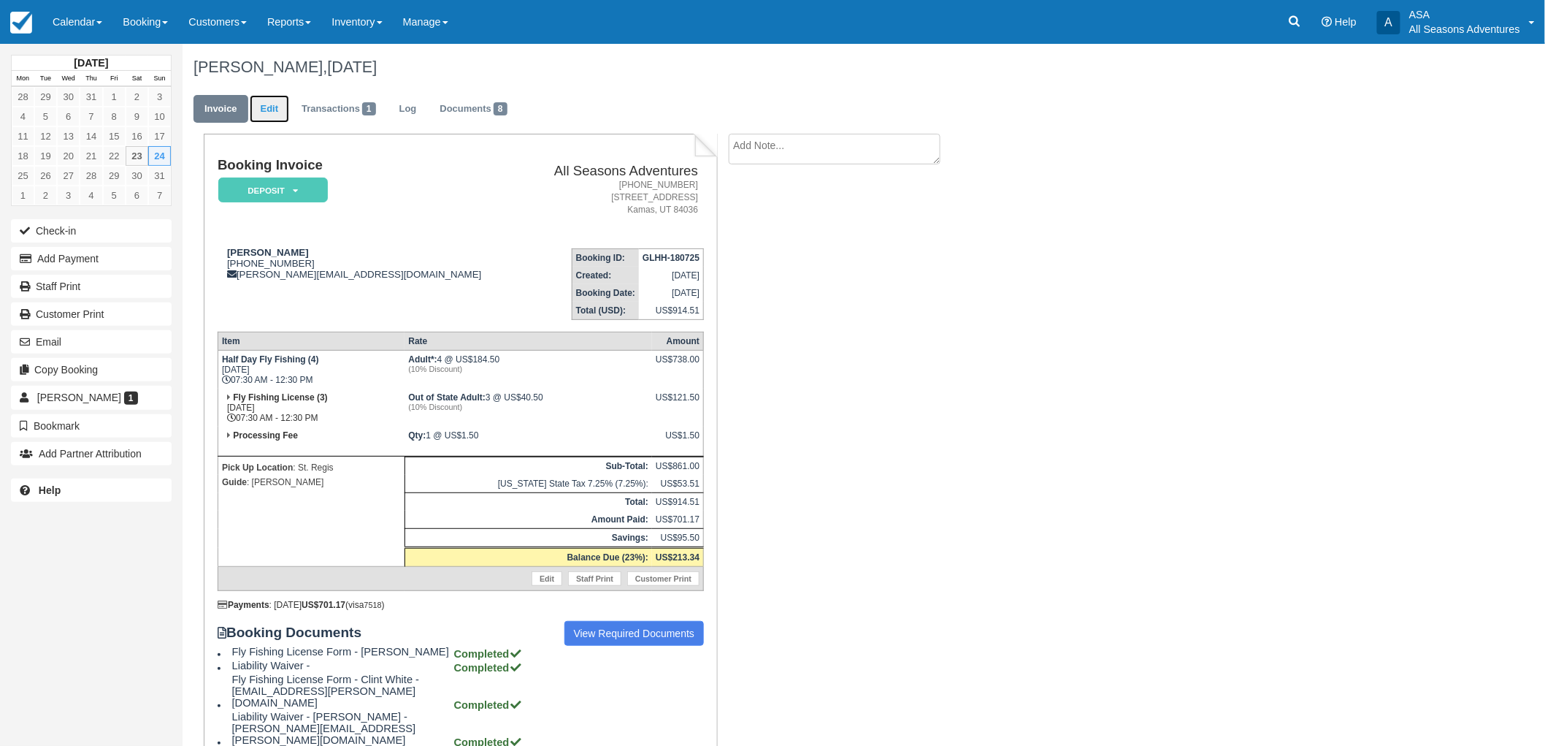
click at [258, 106] on link "Edit" at bounding box center [269, 109] width 39 height 28
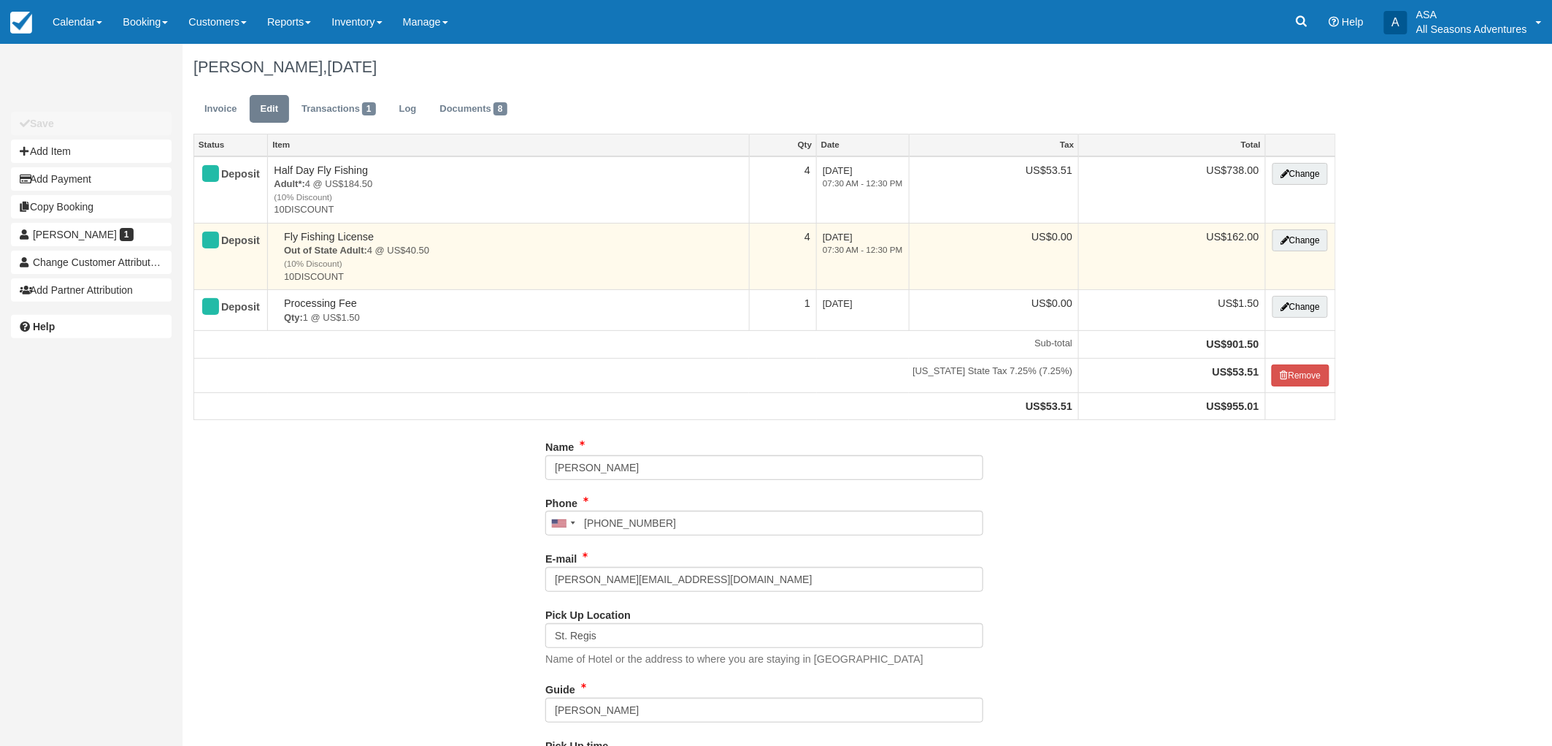
type input "(480) 254-7847"
click at [1315, 231] on button "Change" at bounding box center [1300, 240] width 55 height 22
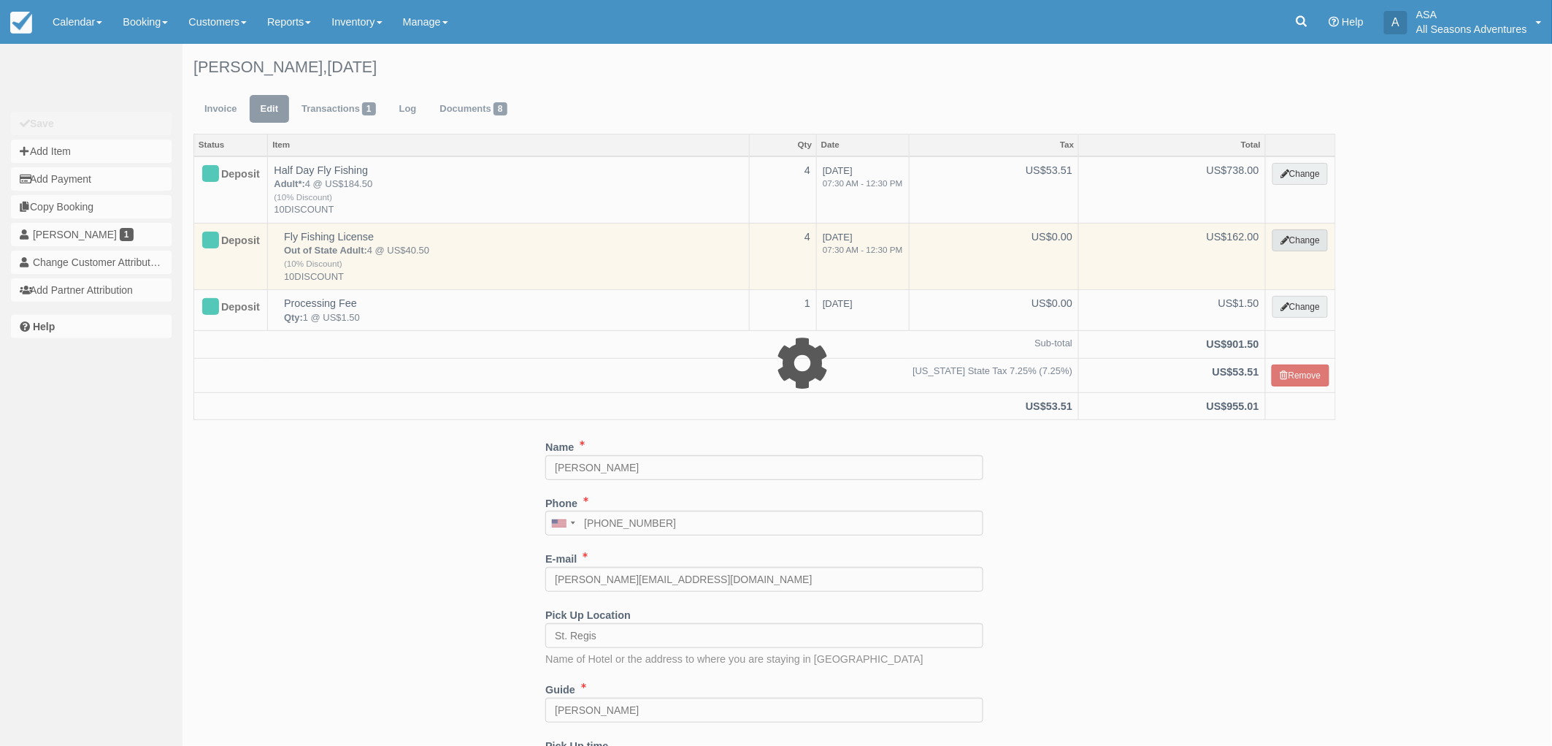
type input "162.00"
type input "10DISCOUNT"
select select "8"
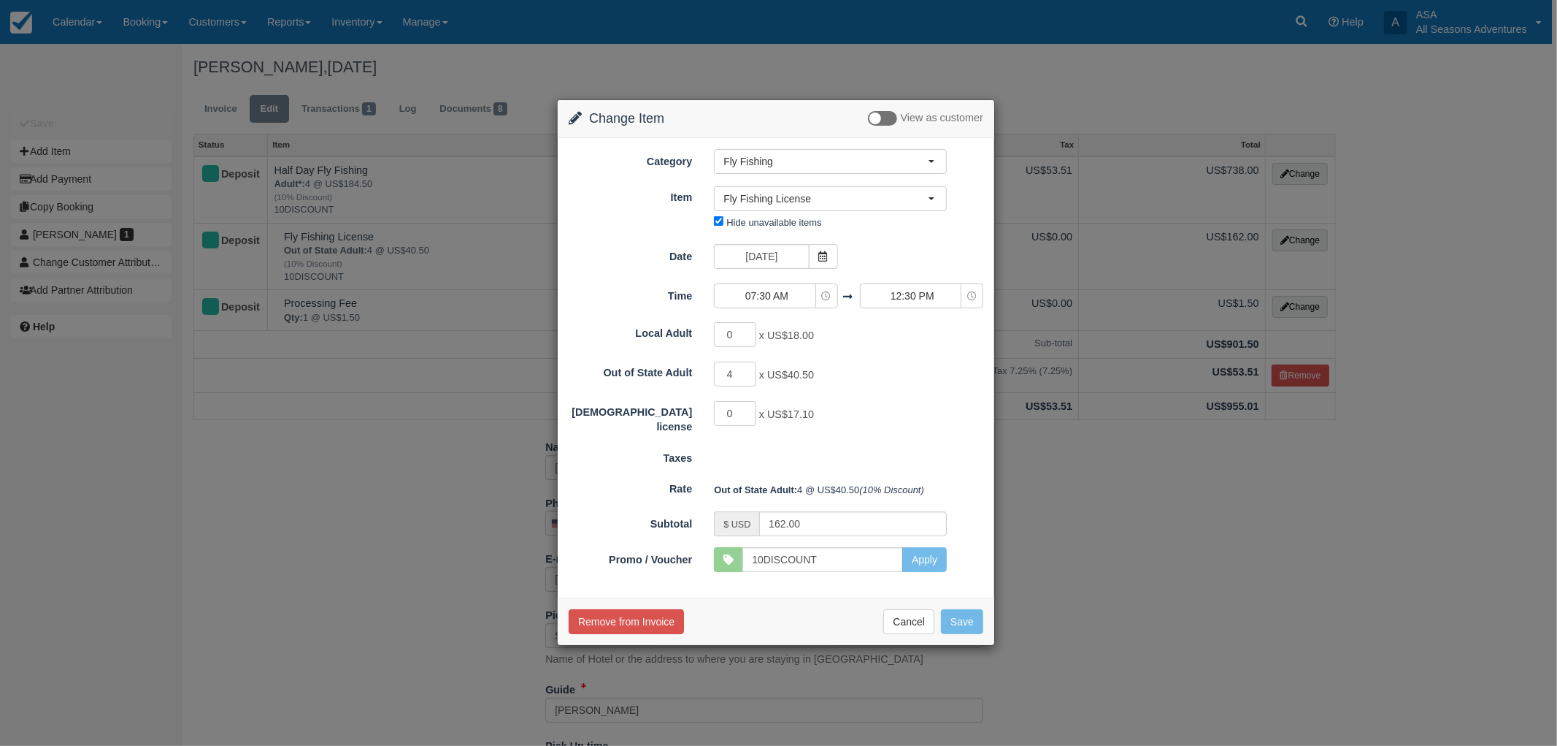
click at [375, 486] on div "Change Item Add Item View as customer Category Fly Fishing Rafting the Weber Ri…" at bounding box center [778, 373] width 1557 height 746
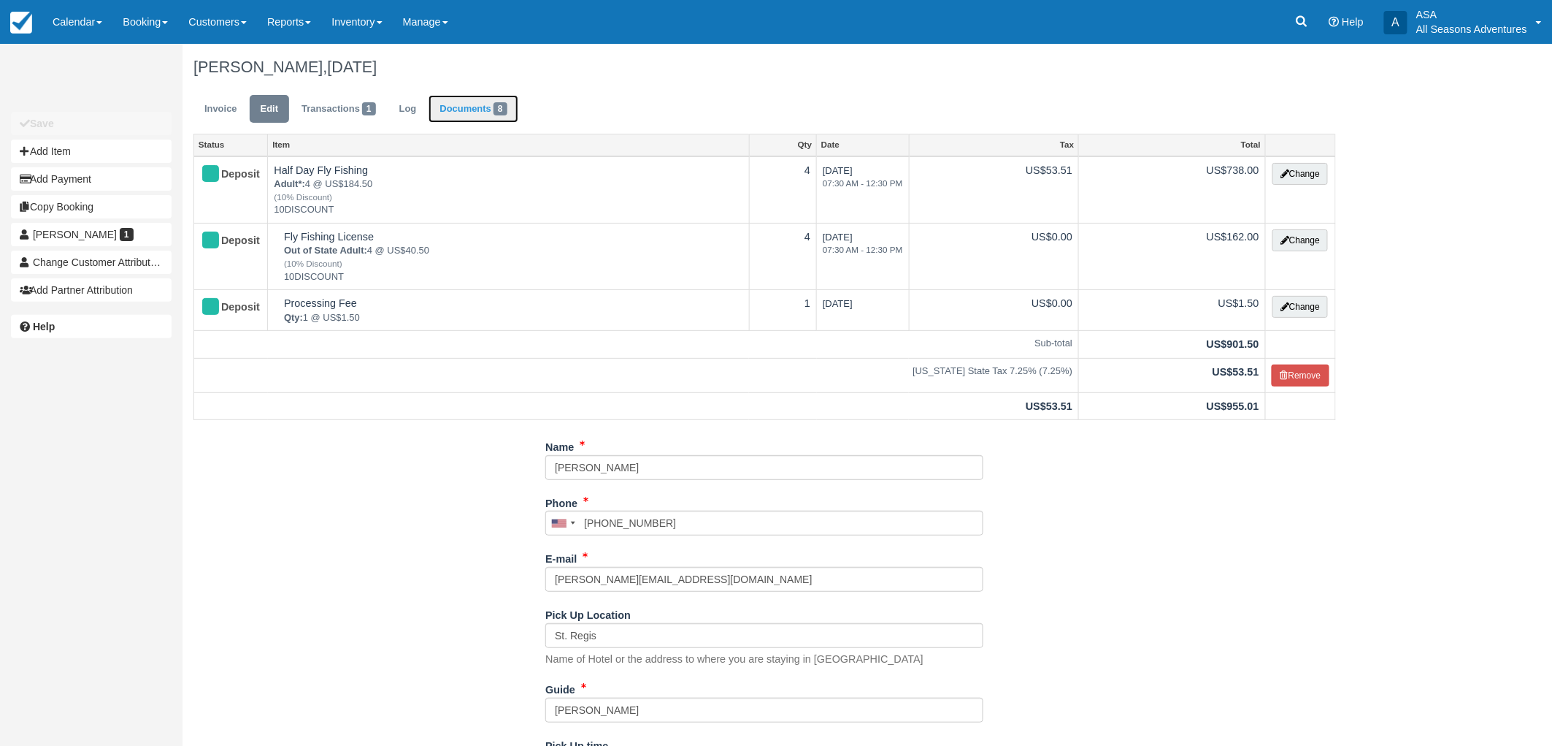
click at [501, 103] on span "8" at bounding box center [501, 108] width 14 height 13
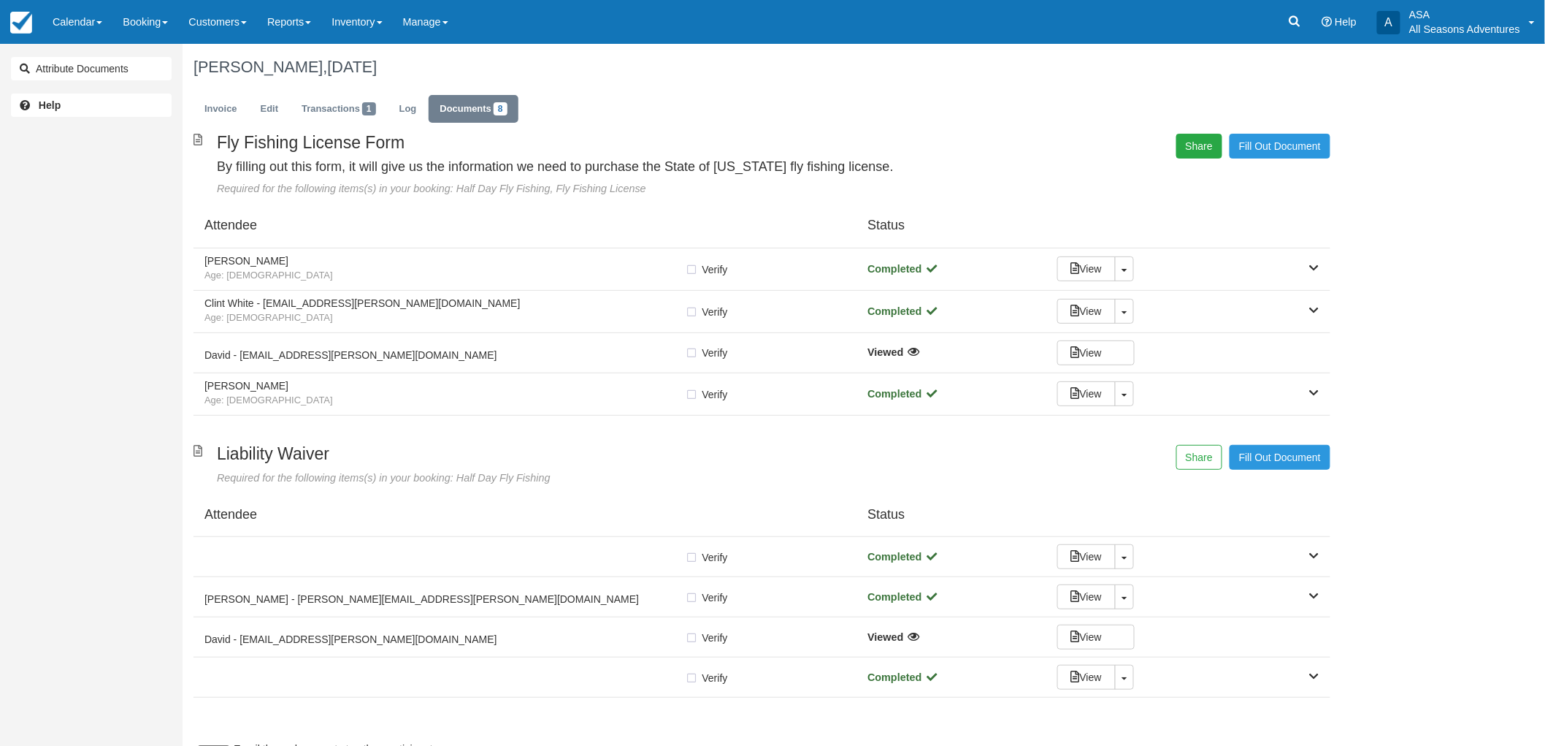
click at [1205, 139] on button "Share" at bounding box center [1199, 146] width 46 height 25
click at [1278, 98] on span "Copy" at bounding box center [1267, 105] width 42 height 25
click at [201, 115] on link "Invoice" at bounding box center [221, 109] width 55 height 28
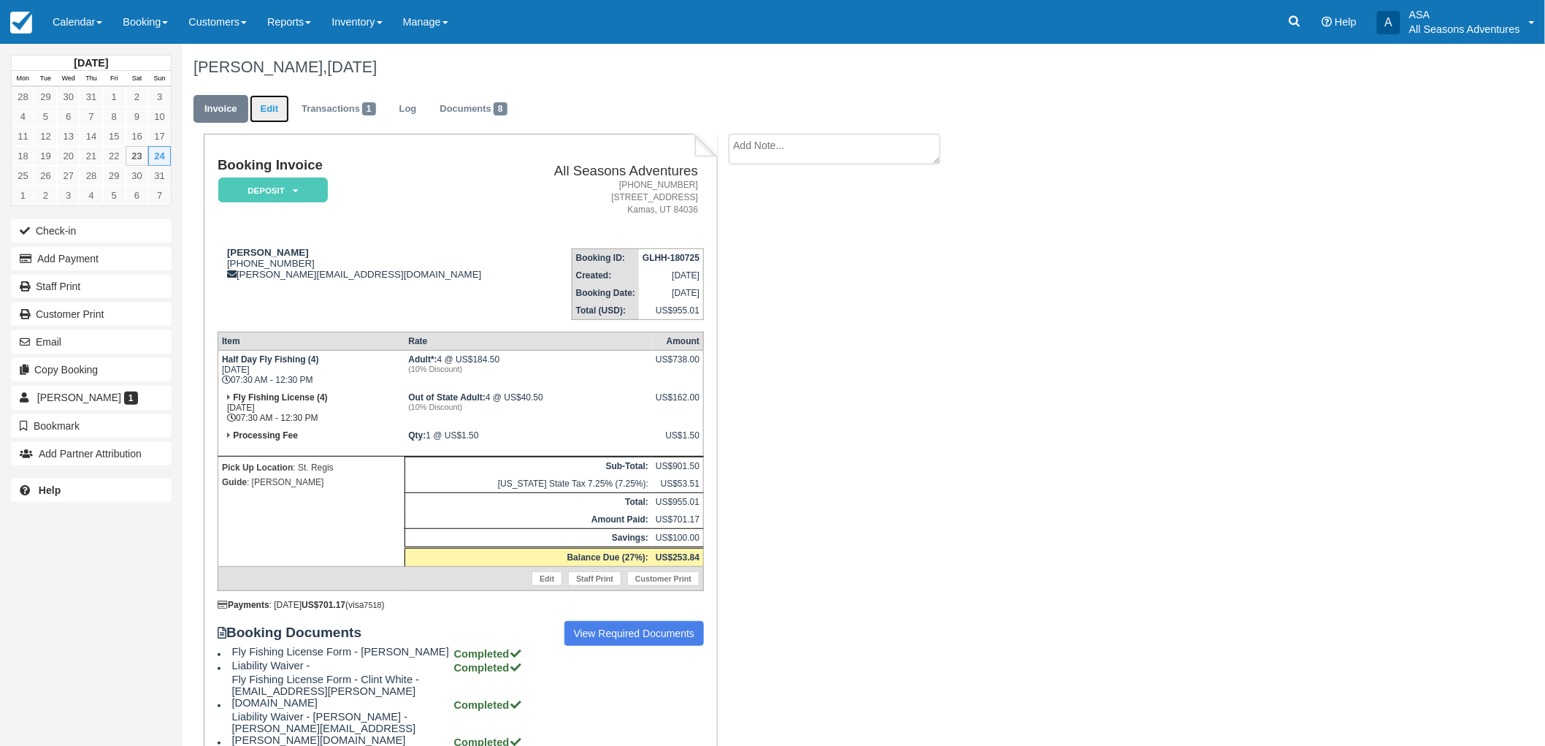
click at [283, 108] on link "Edit" at bounding box center [269, 109] width 39 height 28
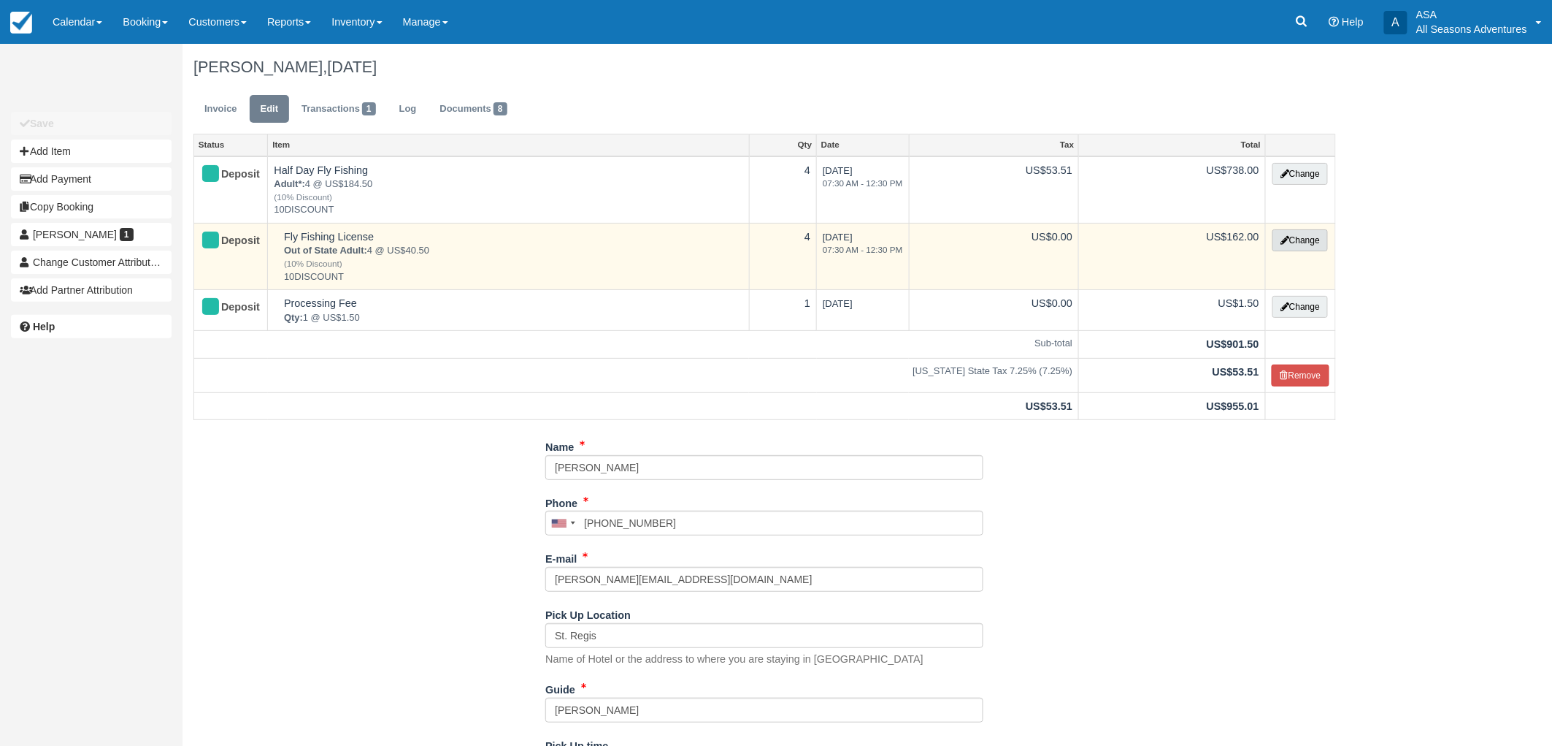
click at [1278, 242] on button "Change" at bounding box center [1300, 240] width 55 height 22
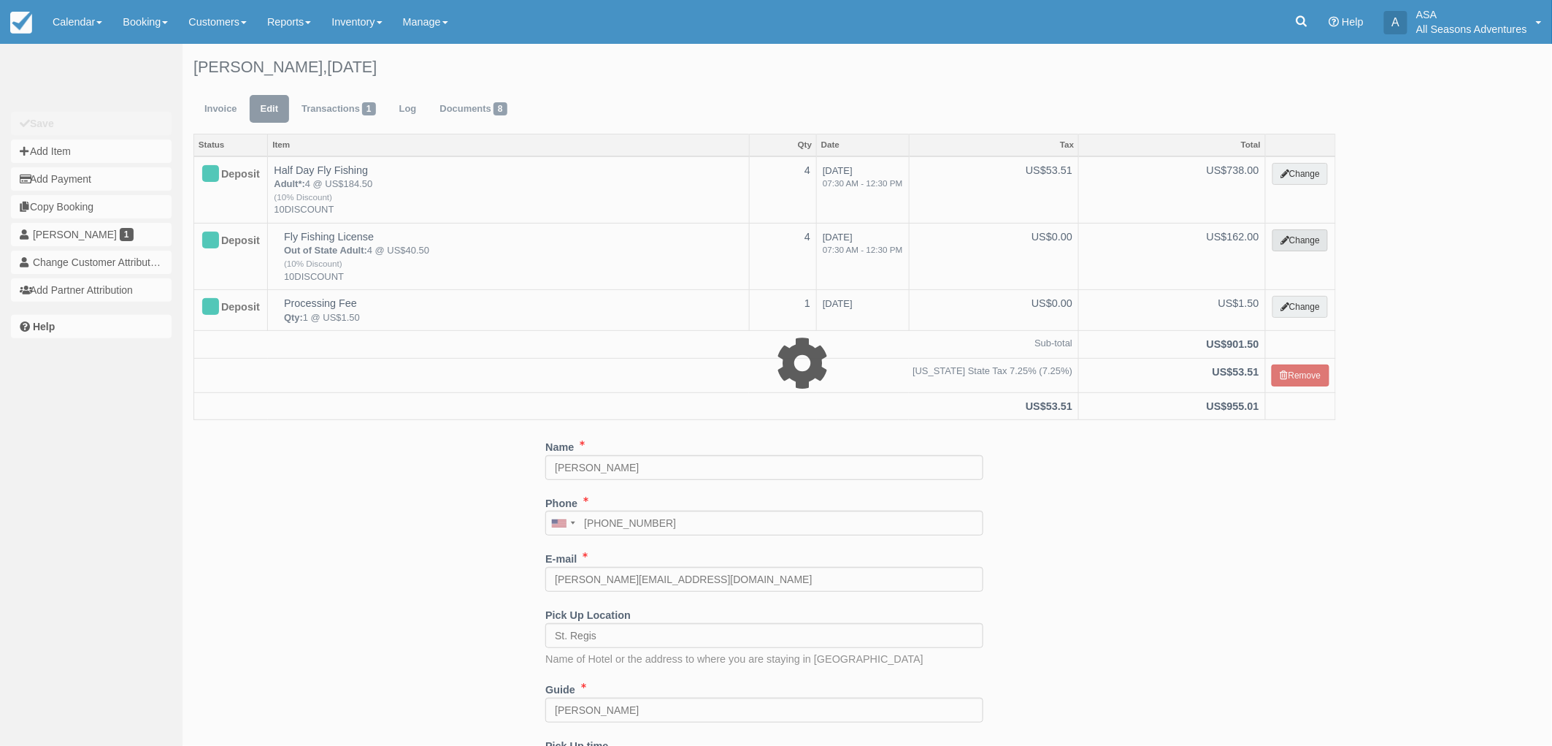
select select "8"
type input "162.00"
type input "10DISCOUNT"
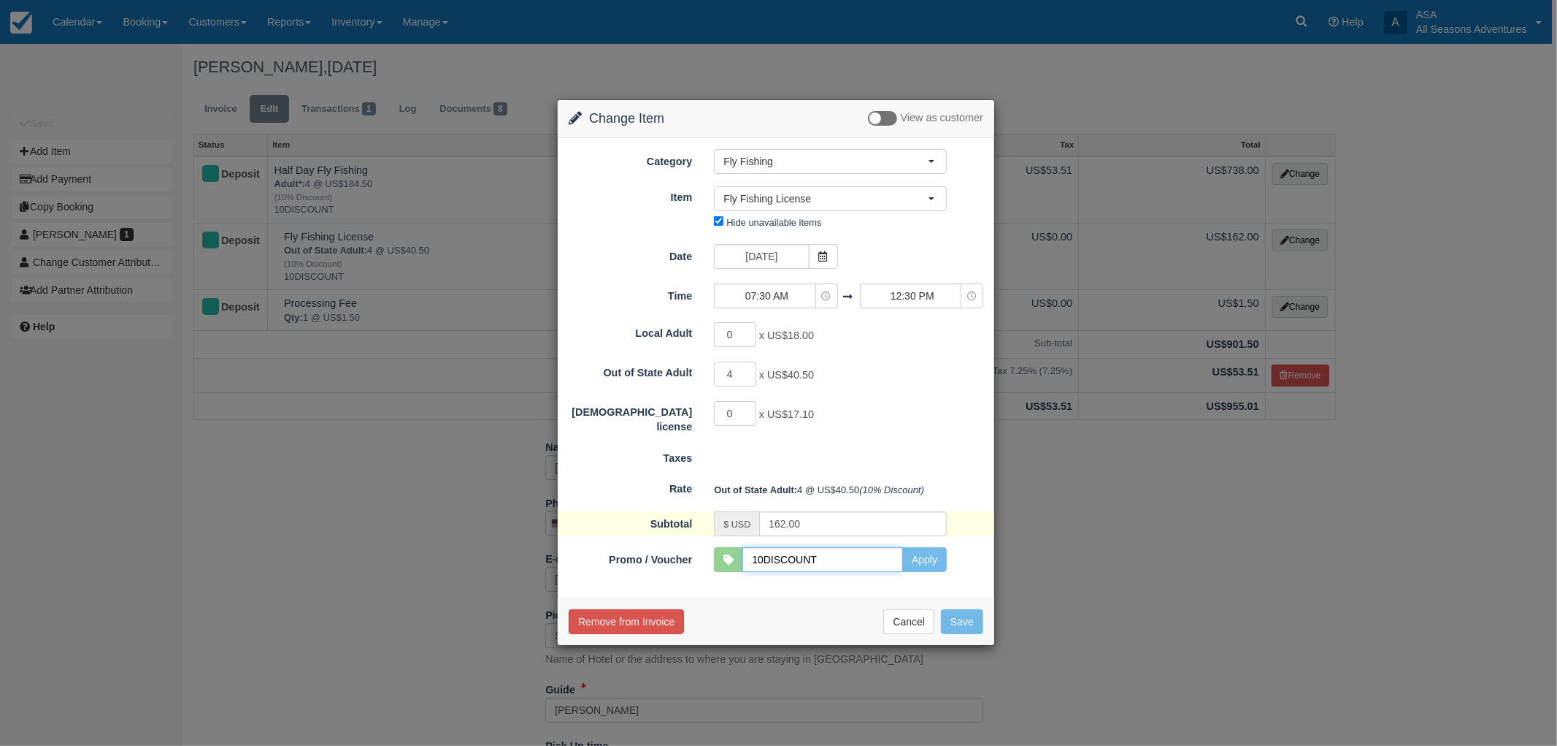
click at [838, 570] on input "10DISCOUNT" at bounding box center [823, 559] width 161 height 25
click at [946, 560] on button "Apply" at bounding box center [925, 559] width 45 height 25
type input "180.00"
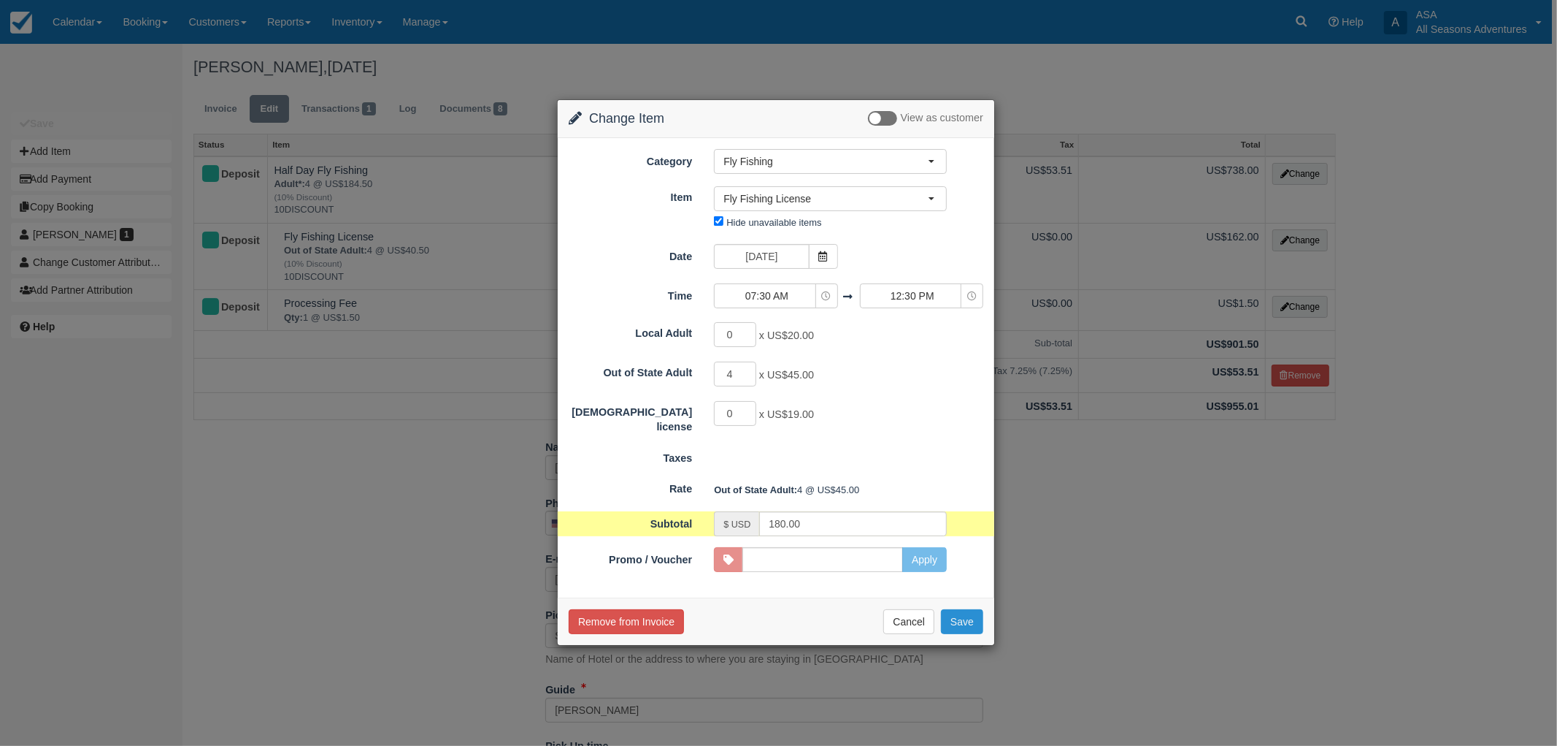
click at [973, 616] on button "Save" at bounding box center [962, 621] width 42 height 25
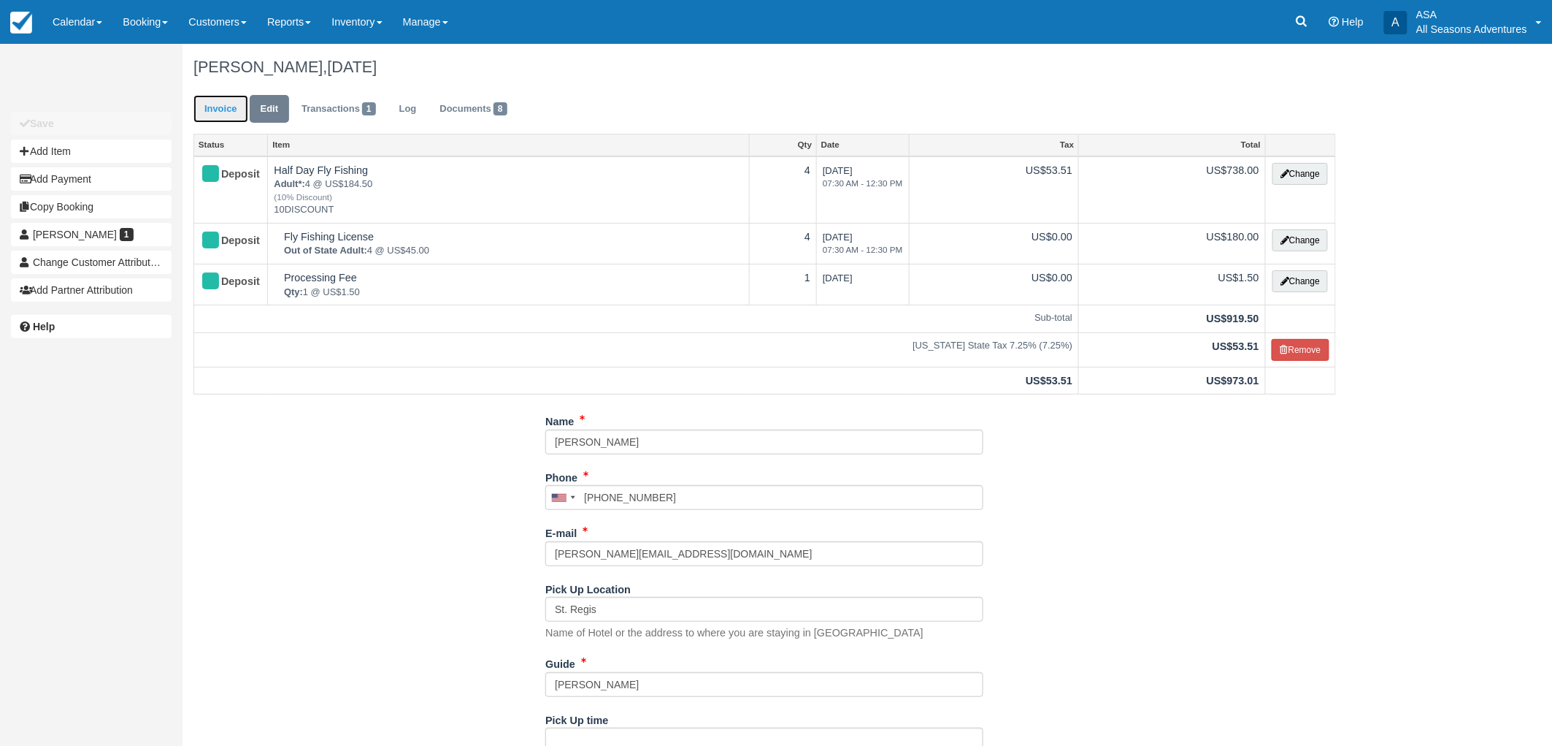
click at [221, 101] on link "Invoice" at bounding box center [221, 109] width 55 height 28
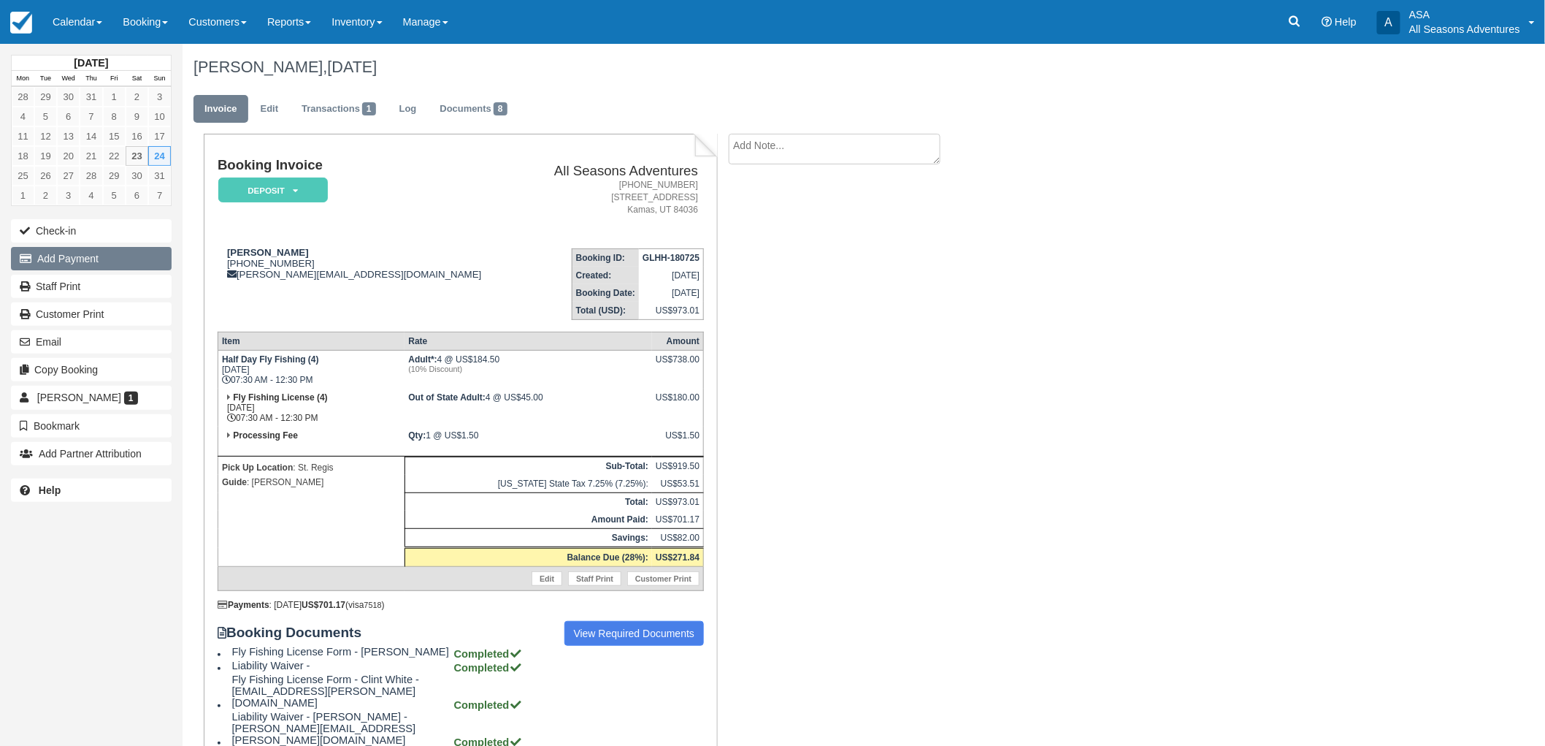
click at [86, 254] on button "Add Payment" at bounding box center [91, 258] width 161 height 23
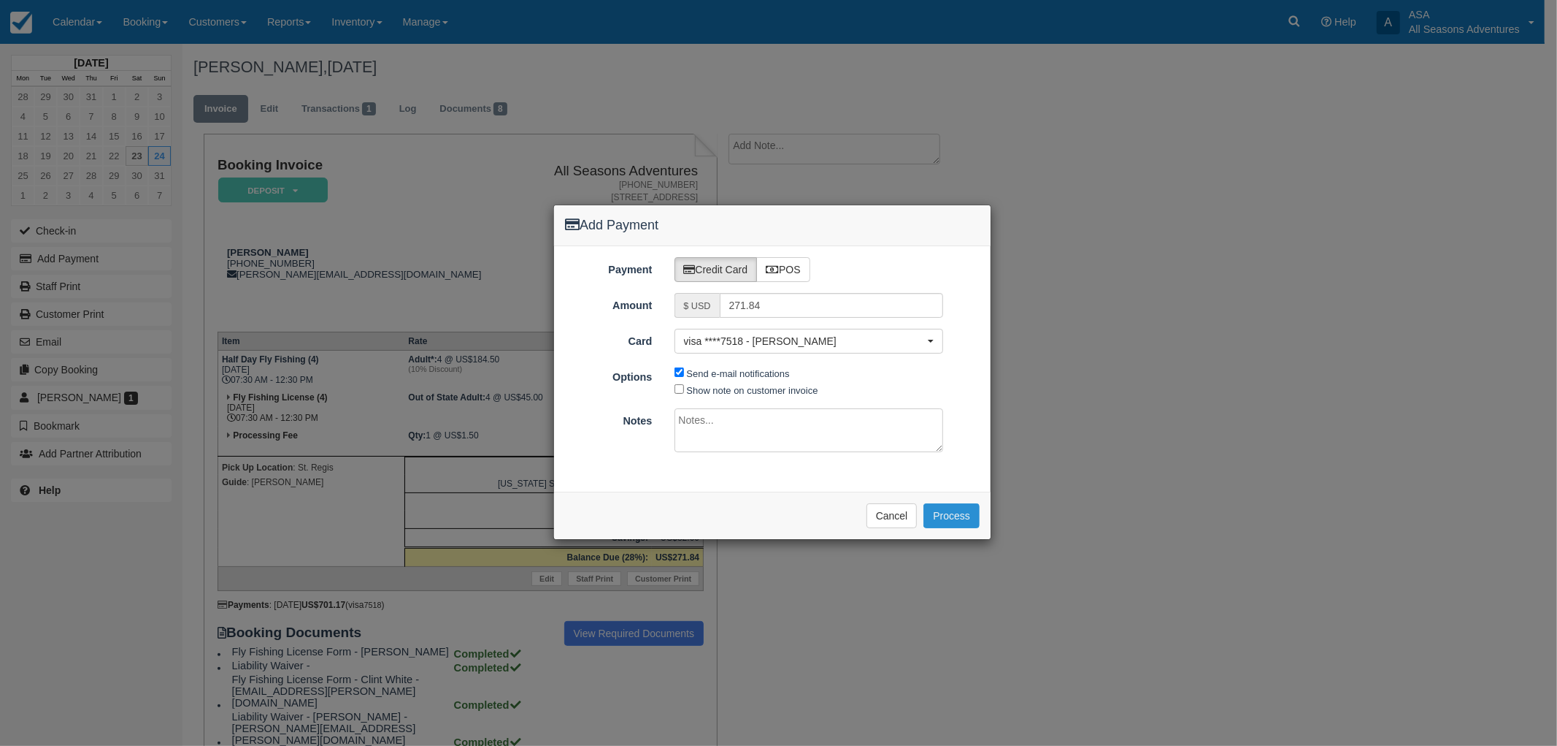
click at [971, 517] on button "Process" at bounding box center [952, 515] width 56 height 25
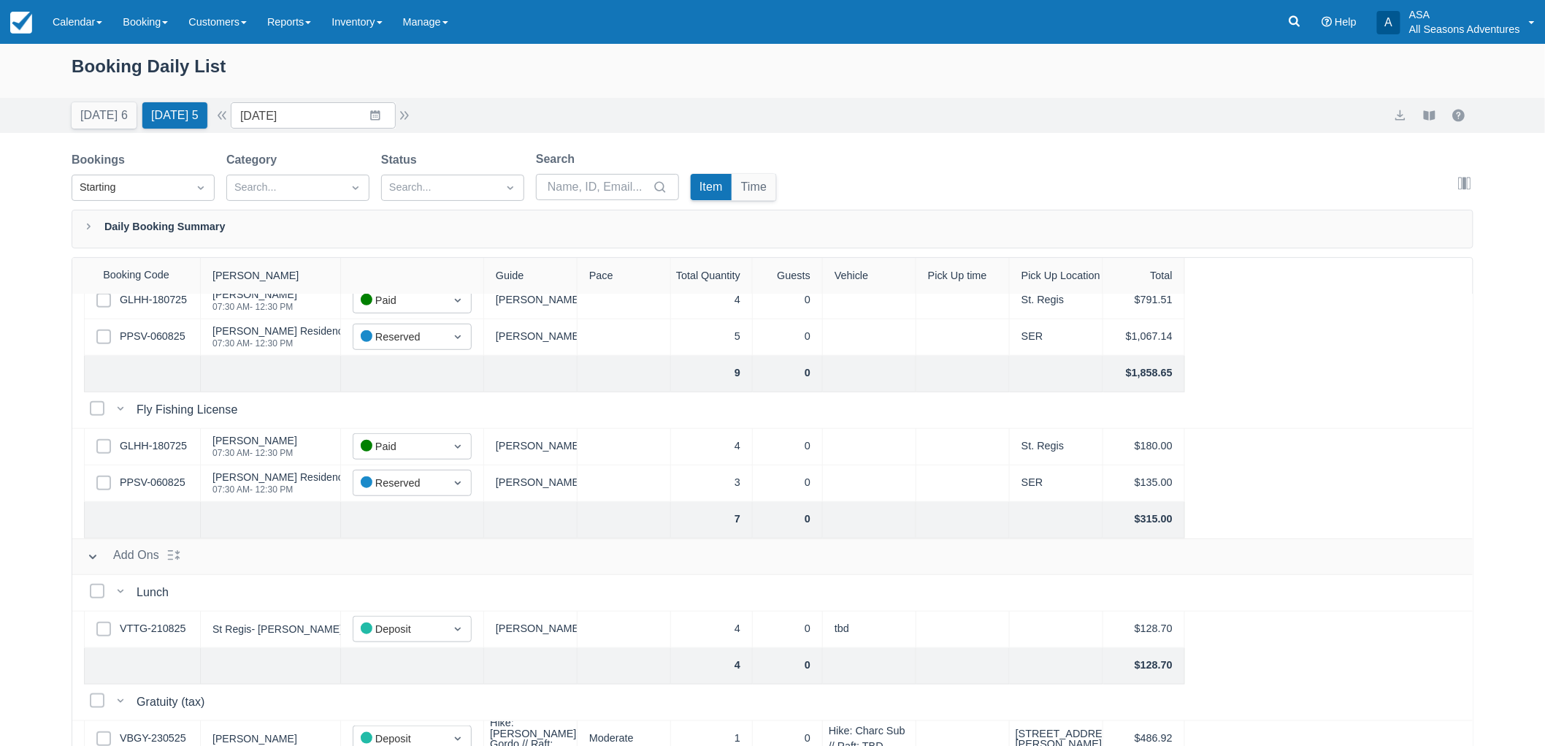
scroll to position [405, 0]
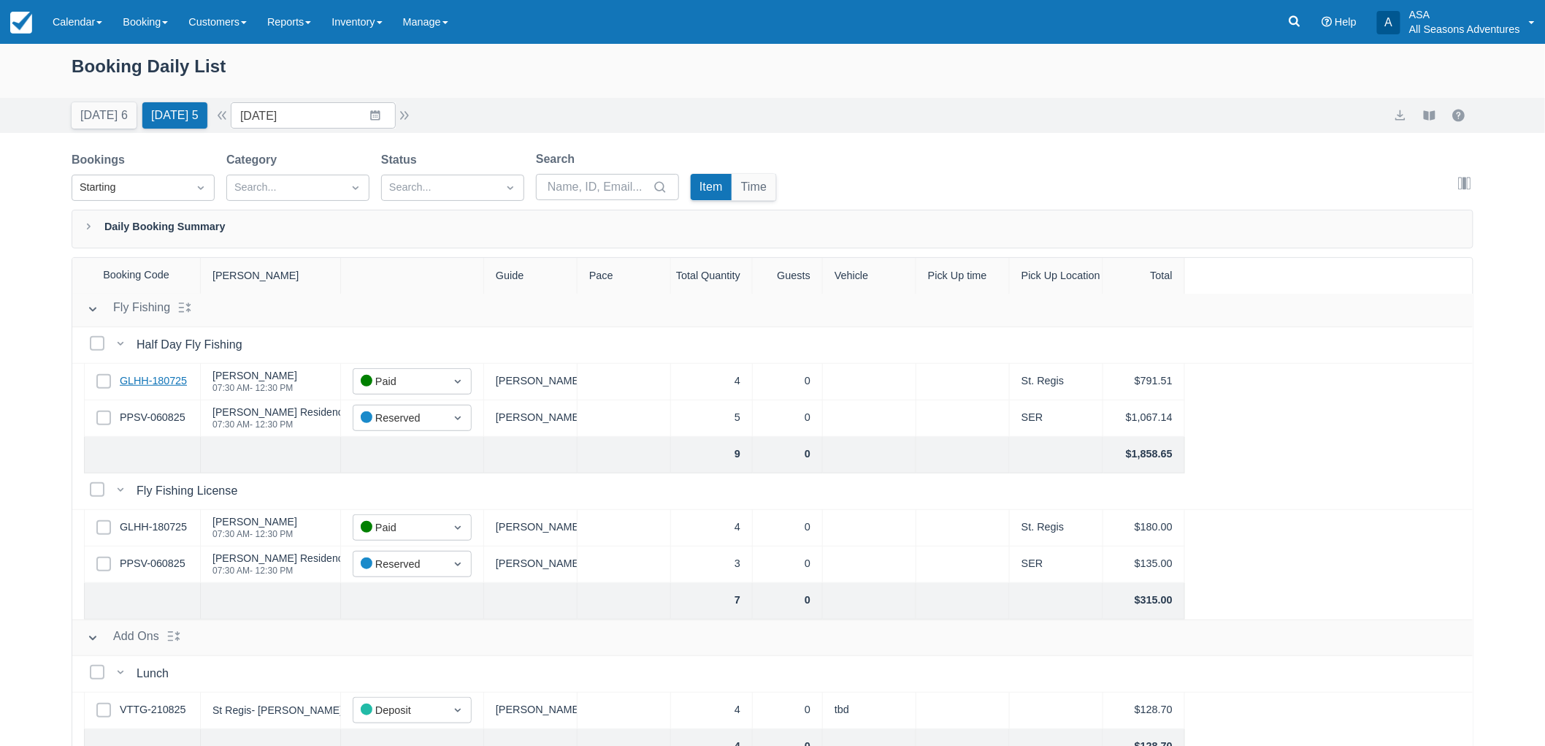
click at [164, 380] on link "GLHH-180725" at bounding box center [153, 381] width 67 height 16
click at [121, 103] on button "Today 6" at bounding box center [104, 115] width 65 height 26
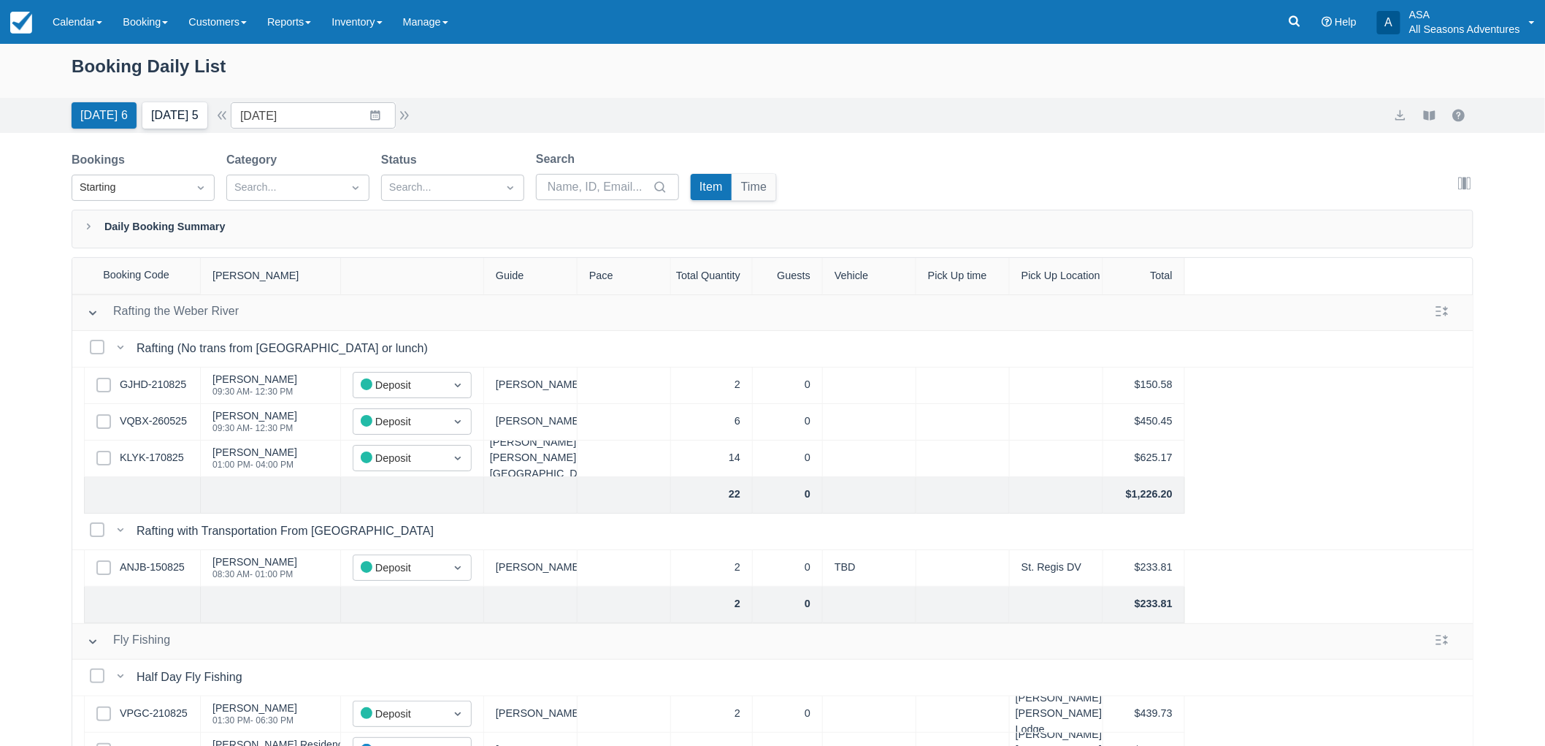
click at [190, 110] on button "Tomorrow 5" at bounding box center [174, 115] width 65 height 26
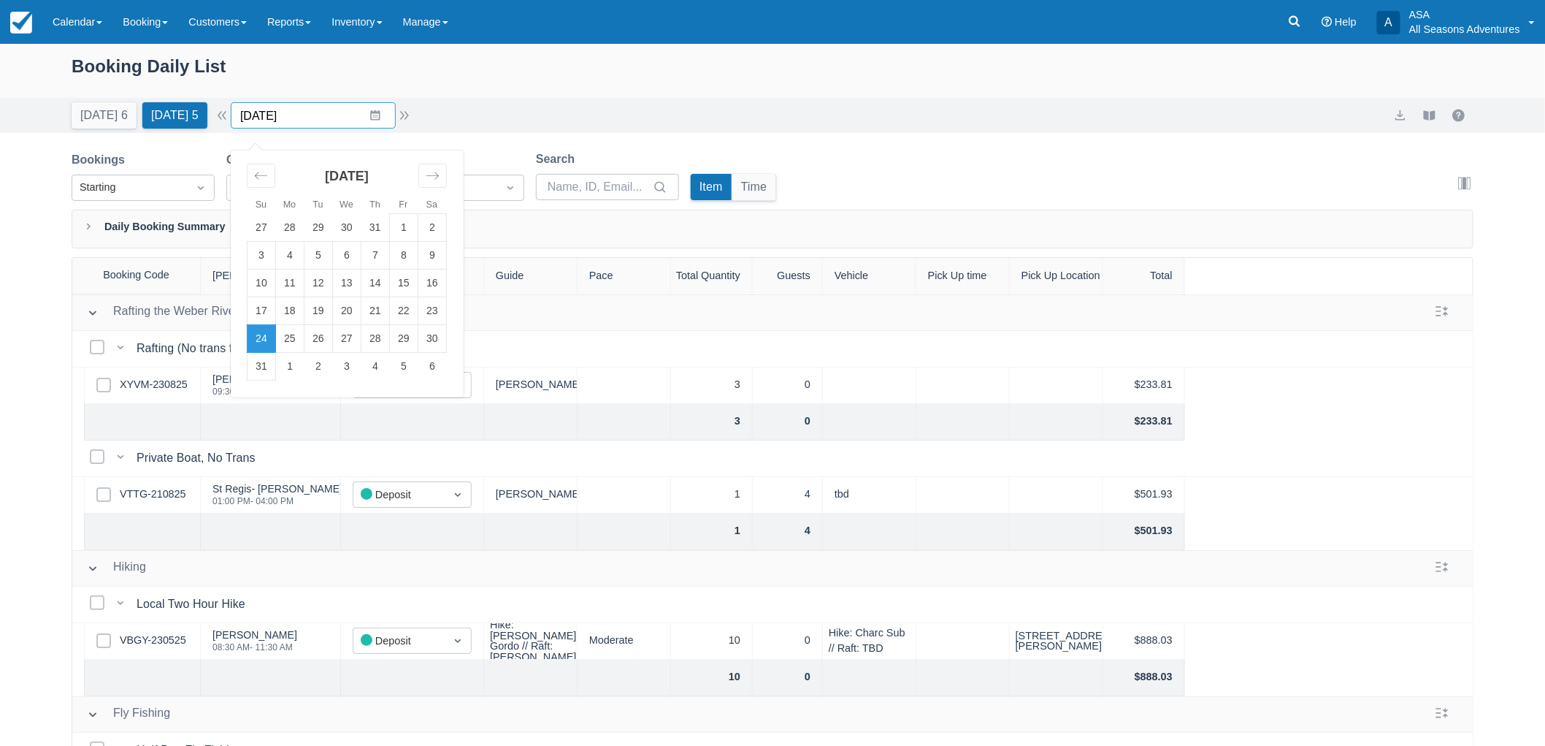
click at [386, 104] on input "[DATE]" at bounding box center [313, 115] width 165 height 26
click at [426, 175] on div "Move forward to switch to the next month." at bounding box center [432, 176] width 28 height 24
click at [329, 336] on td "30" at bounding box center [318, 339] width 28 height 28
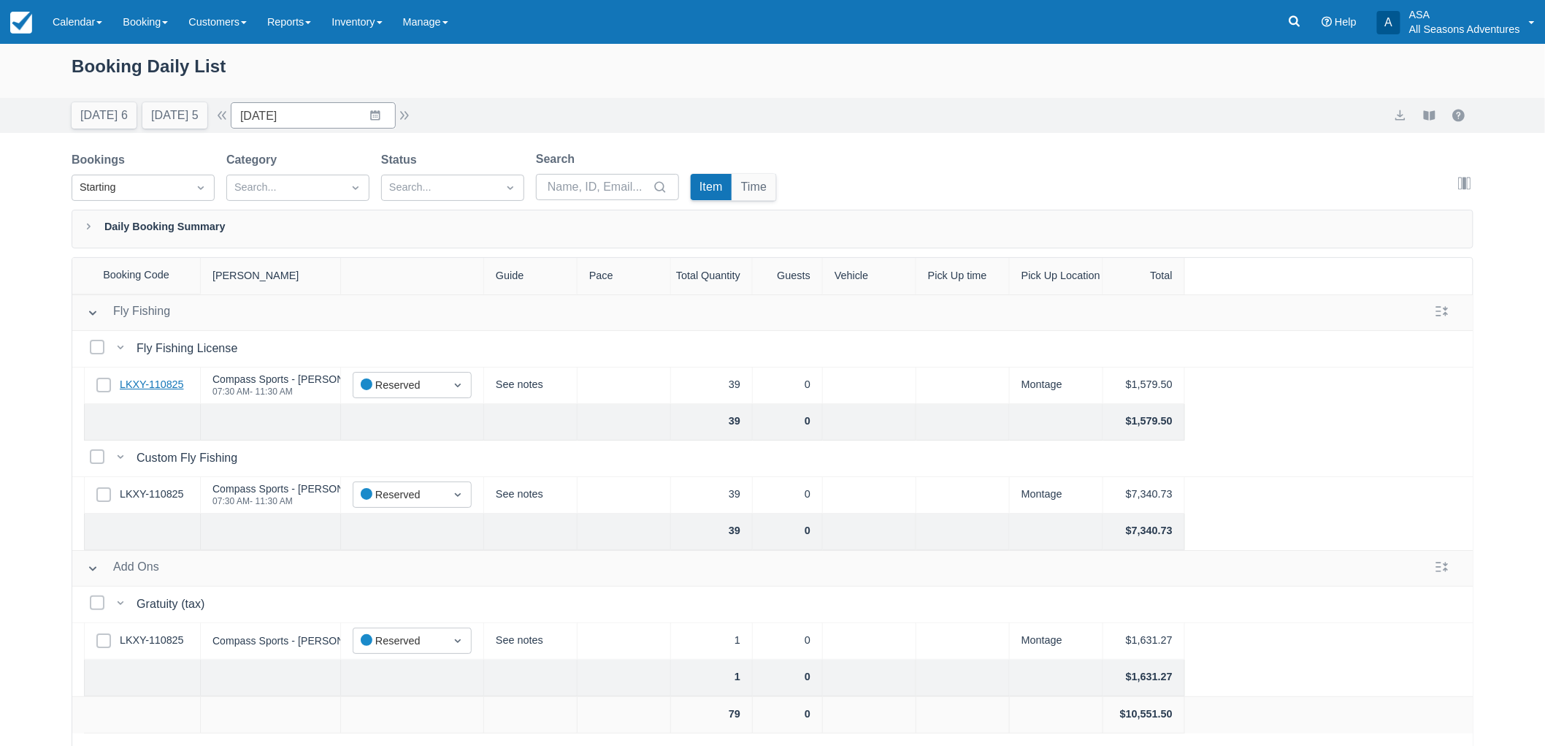
click at [161, 378] on link "LKXY-110825" at bounding box center [152, 385] width 64 height 16
click at [188, 121] on button "Tomorrow 5" at bounding box center [174, 115] width 65 height 26
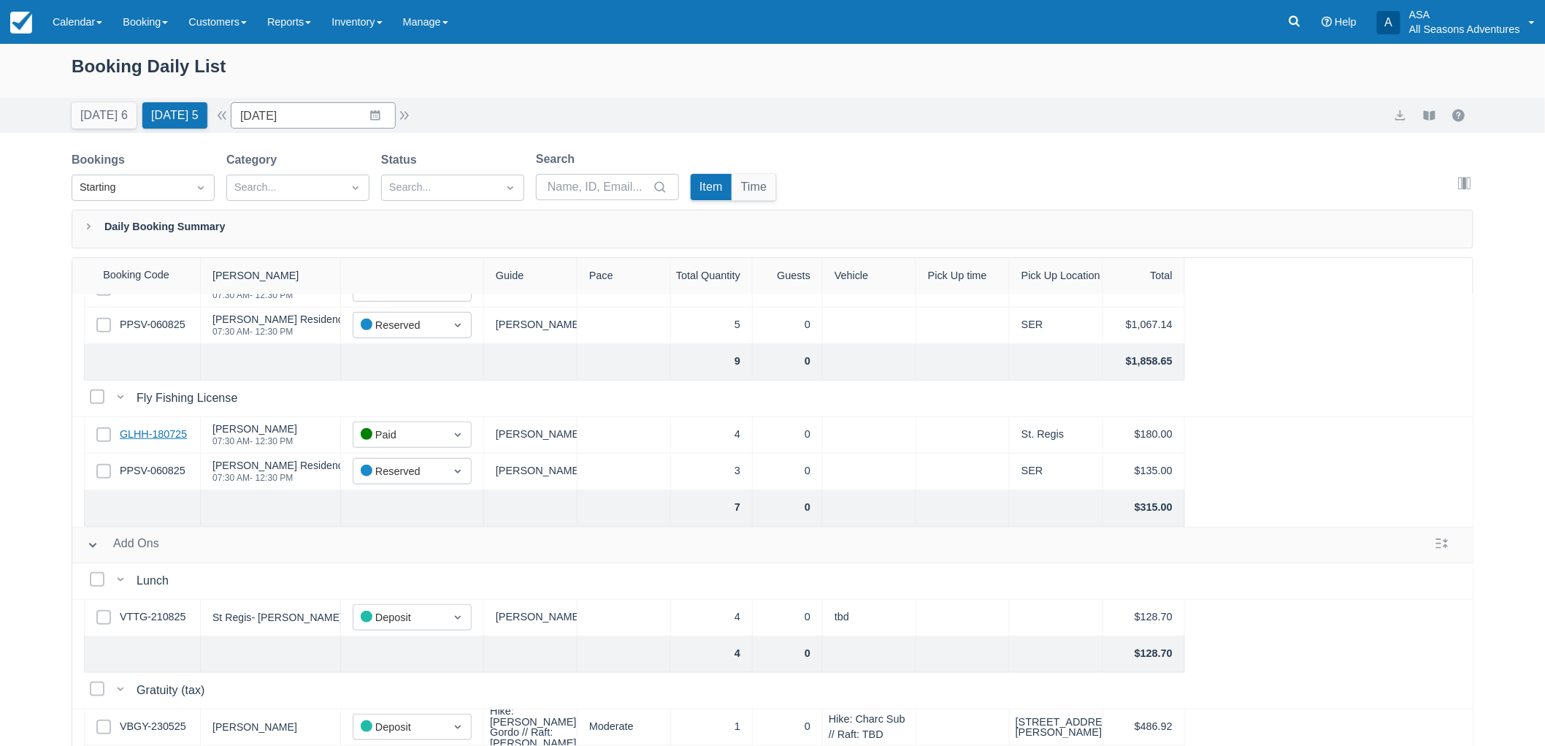
scroll to position [510, 0]
click at [161, 426] on link "GLHH-180725" at bounding box center [153, 434] width 67 height 16
click at [184, 426] on link "GLHH-180725" at bounding box center [153, 434] width 67 height 16
drag, startPoint x: 71, startPoint y: 59, endPoint x: 243, endPoint y: 66, distance: 172.4
click at [243, 66] on div "Booking Daily List" at bounding box center [773, 74] width 1402 height 42
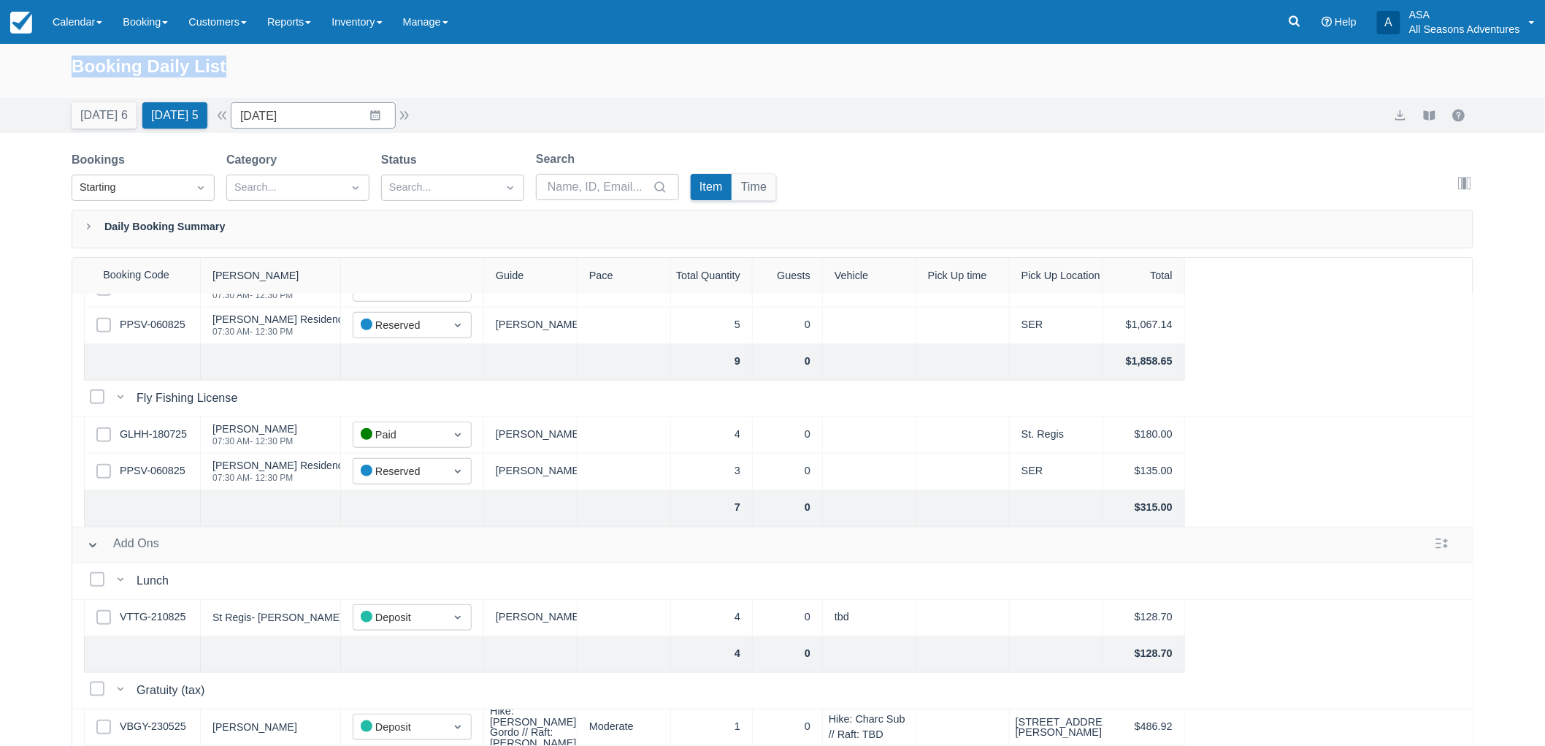
click at [250, 62] on div "Booking Daily List" at bounding box center [773, 74] width 1402 height 42
click at [177, 55] on div "Booking Daily List" at bounding box center [773, 74] width 1402 height 42
click at [253, 74] on div "Booking Daily List" at bounding box center [773, 74] width 1402 height 42
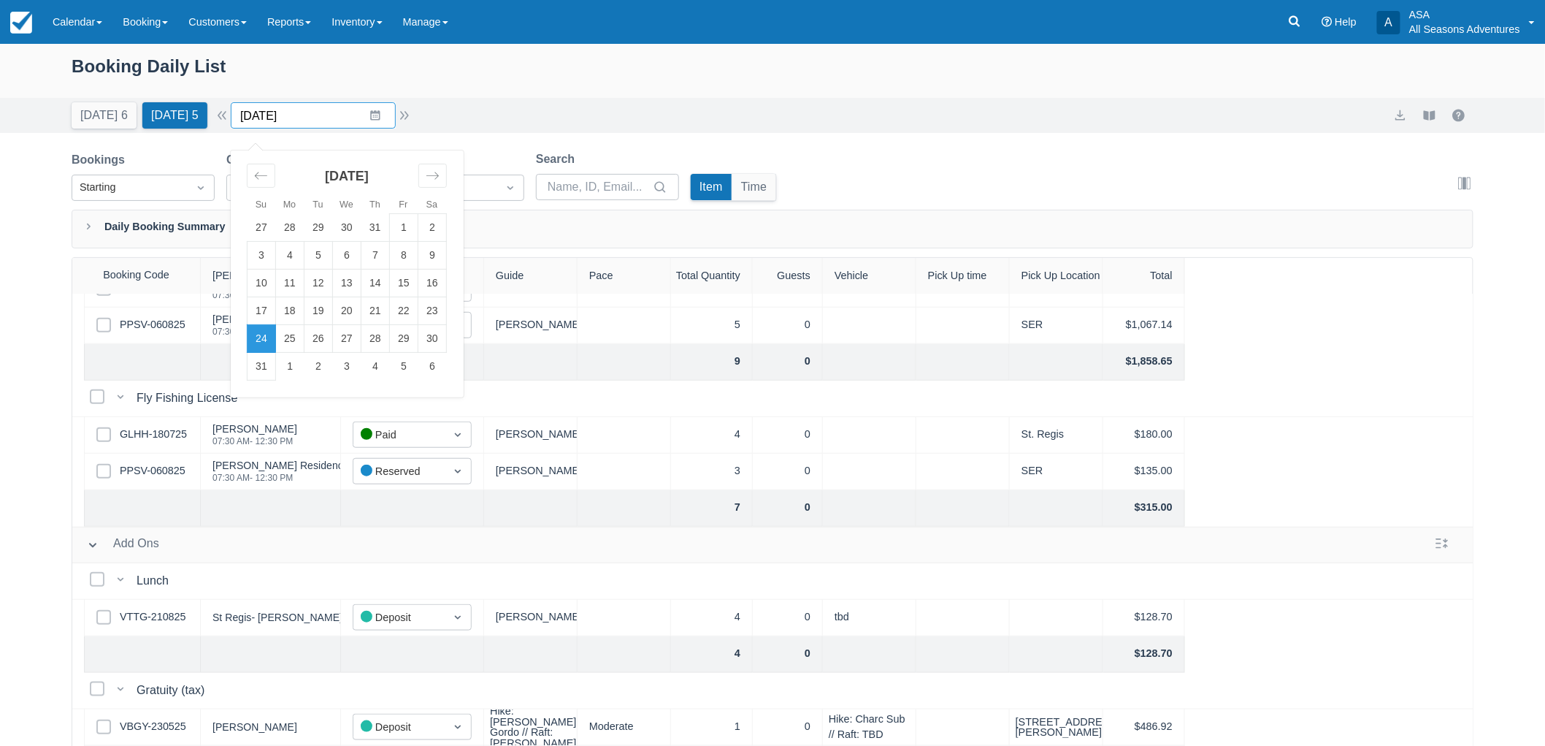
click at [384, 110] on input "[DATE]" at bounding box center [313, 115] width 165 height 26
click at [489, 103] on div "Today 6 Tomorrow 5 Date 08/24/25 Navigate forward to interact with the calendar…" at bounding box center [773, 115] width 1402 height 26
click at [384, 110] on input "[DATE]" at bounding box center [313, 115] width 165 height 26
click at [204, 72] on div "Booking Daily List" at bounding box center [773, 74] width 1402 height 42
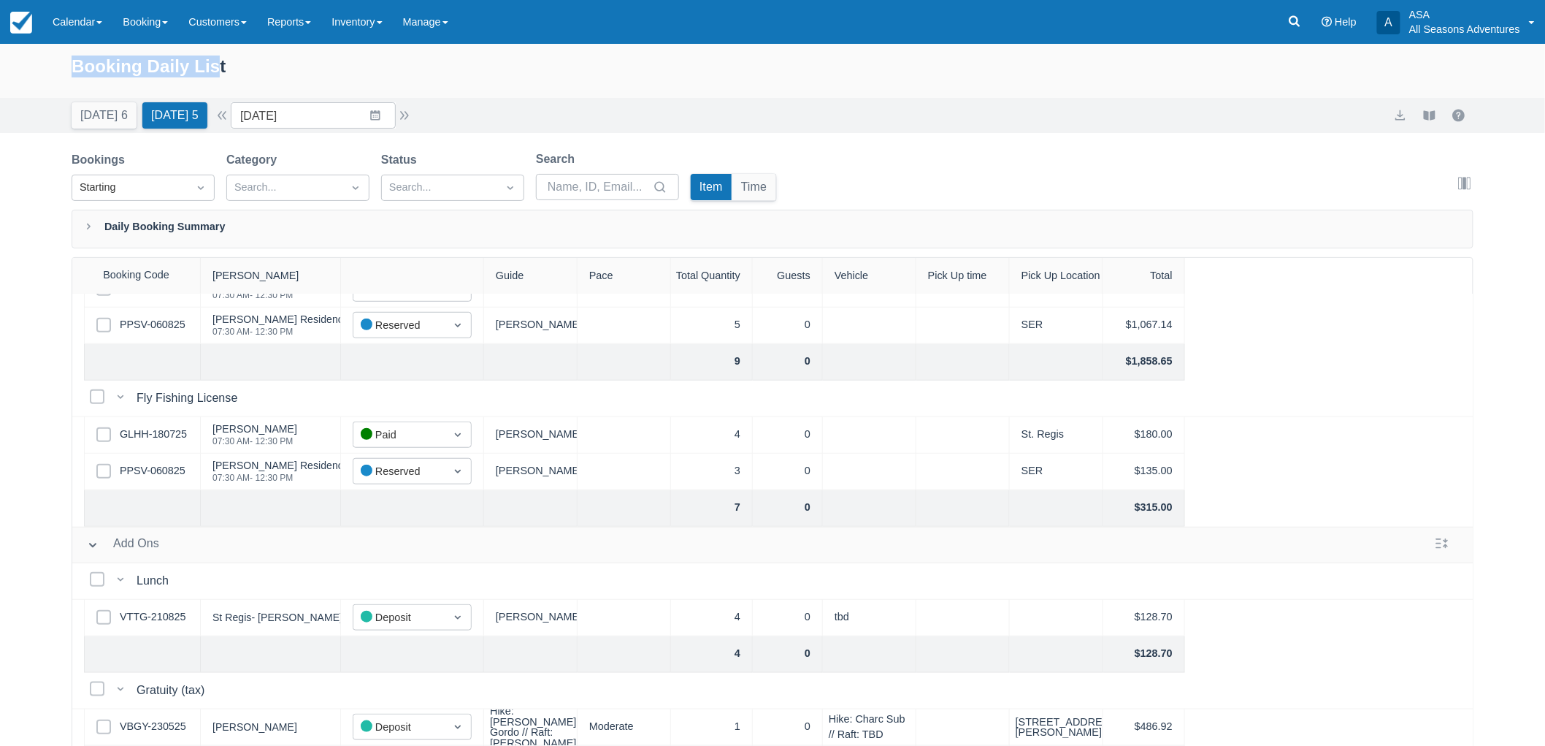
drag, startPoint x: 76, startPoint y: 64, endPoint x: 241, endPoint y: 68, distance: 165.1
click at [241, 68] on div "Booking Daily List" at bounding box center [773, 74] width 1402 height 42
drag, startPoint x: 257, startPoint y: 69, endPoint x: 76, endPoint y: 71, distance: 181.1
click at [76, 71] on div "Booking Daily List" at bounding box center [773, 74] width 1402 height 42
click at [69, 66] on div "Booking Daily List" at bounding box center [772, 71] width 1545 height 54
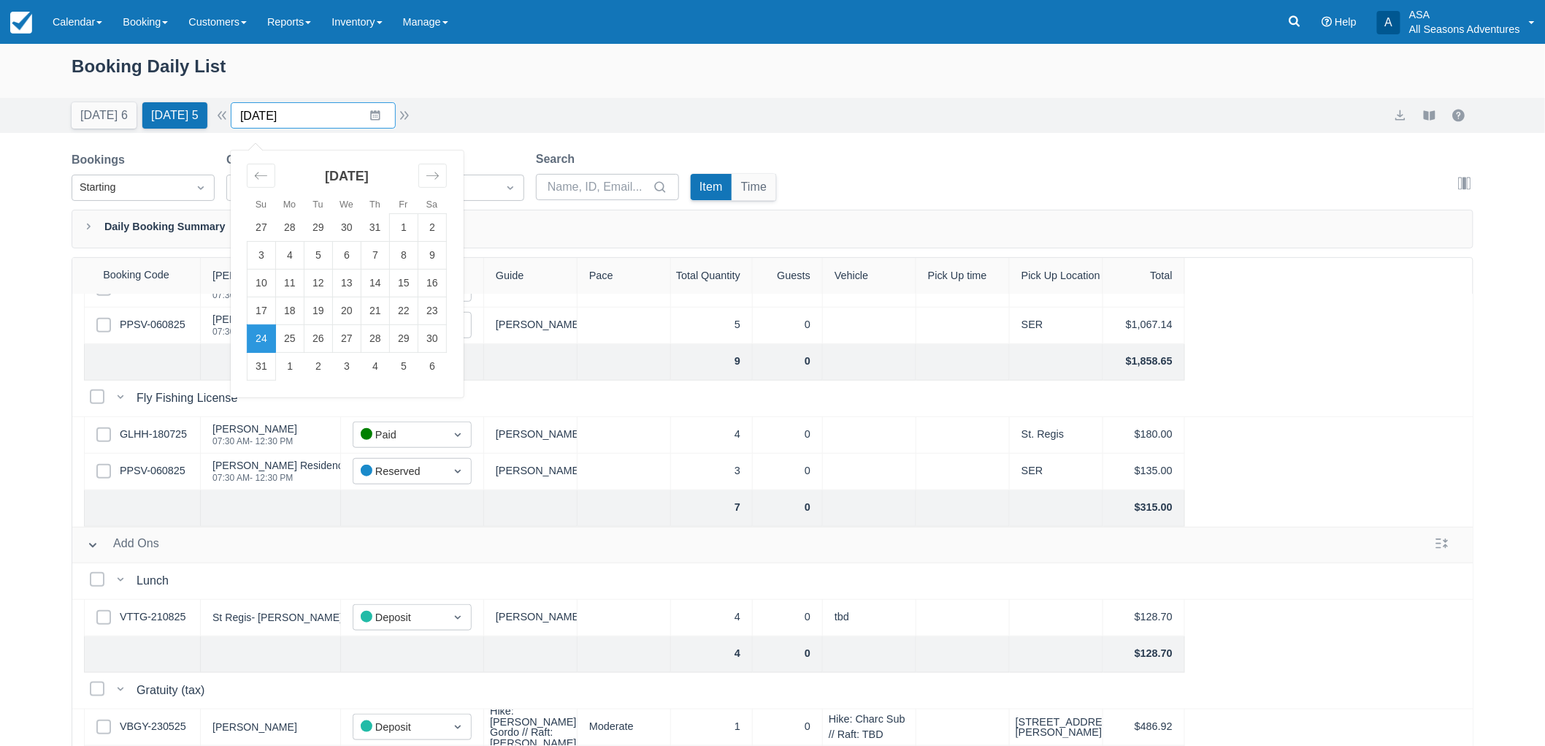
click at [378, 120] on input "[DATE]" at bounding box center [313, 115] width 165 height 26
click at [361, 331] on td "27" at bounding box center [347, 339] width 28 height 28
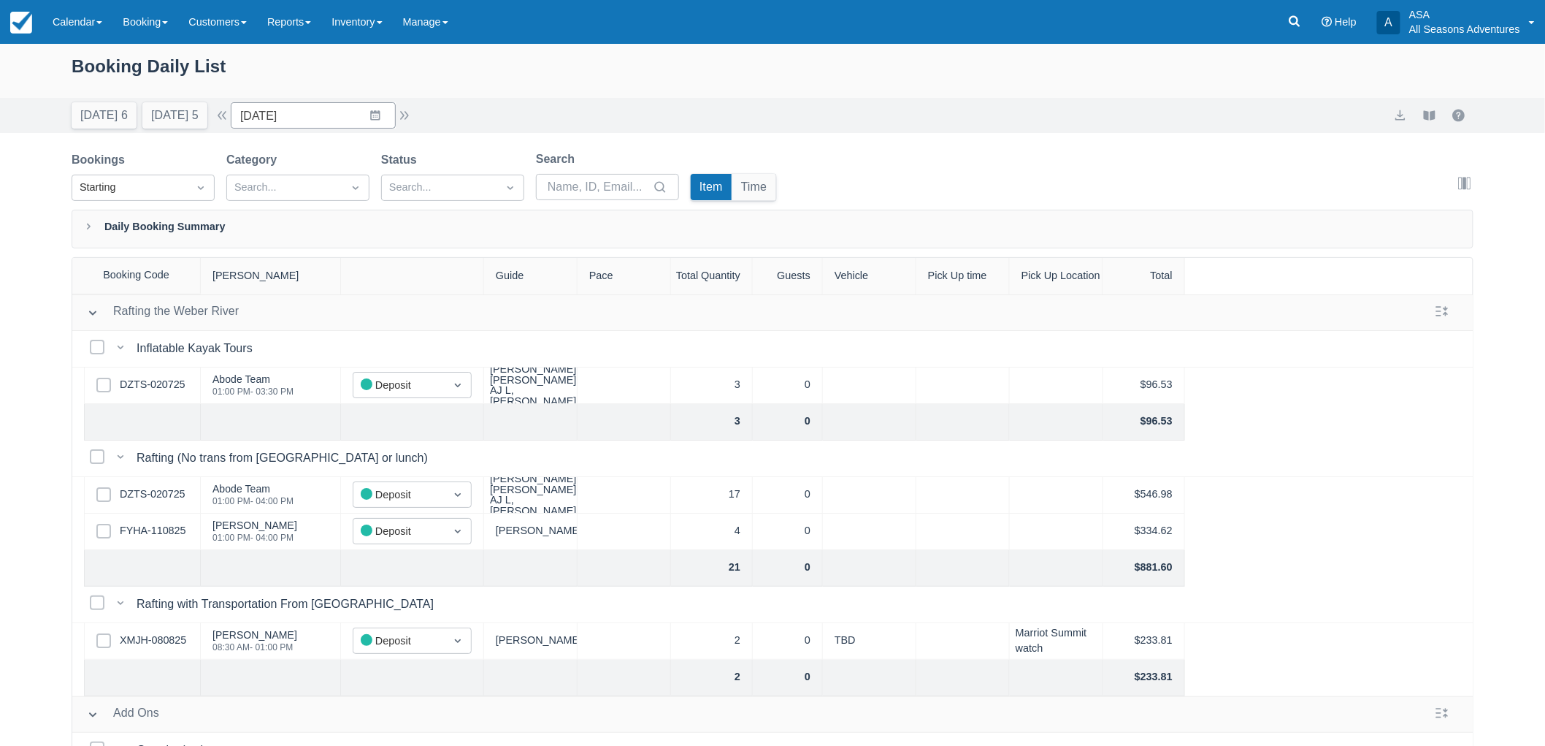
click at [372, 139] on div "Booking Daily List Today 6 Tomorrow 5 Date 08/27/25 Navigate forward to interac…" at bounding box center [772, 432] width 1545 height 776
click at [369, 126] on input "08/27/25" at bounding box center [313, 115] width 165 height 26
click at [447, 332] on td "30" at bounding box center [432, 339] width 28 height 28
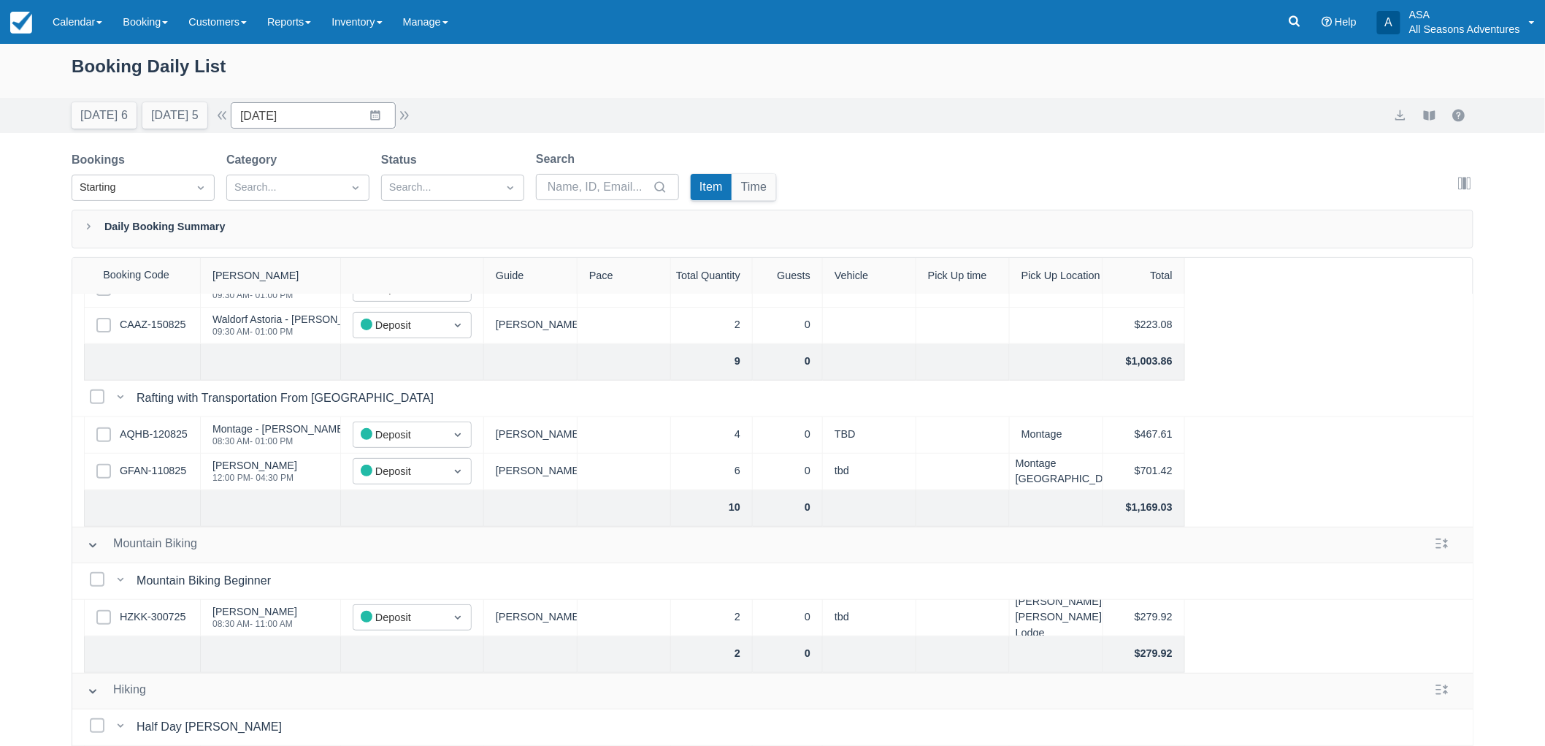
scroll to position [243, 0]
drag, startPoint x: 77, startPoint y: 63, endPoint x: 230, endPoint y: 77, distance: 153.3
click at [230, 77] on div "Booking Daily List" at bounding box center [773, 74] width 1402 height 42
click at [231, 77] on div "Booking Daily List" at bounding box center [773, 74] width 1402 height 42
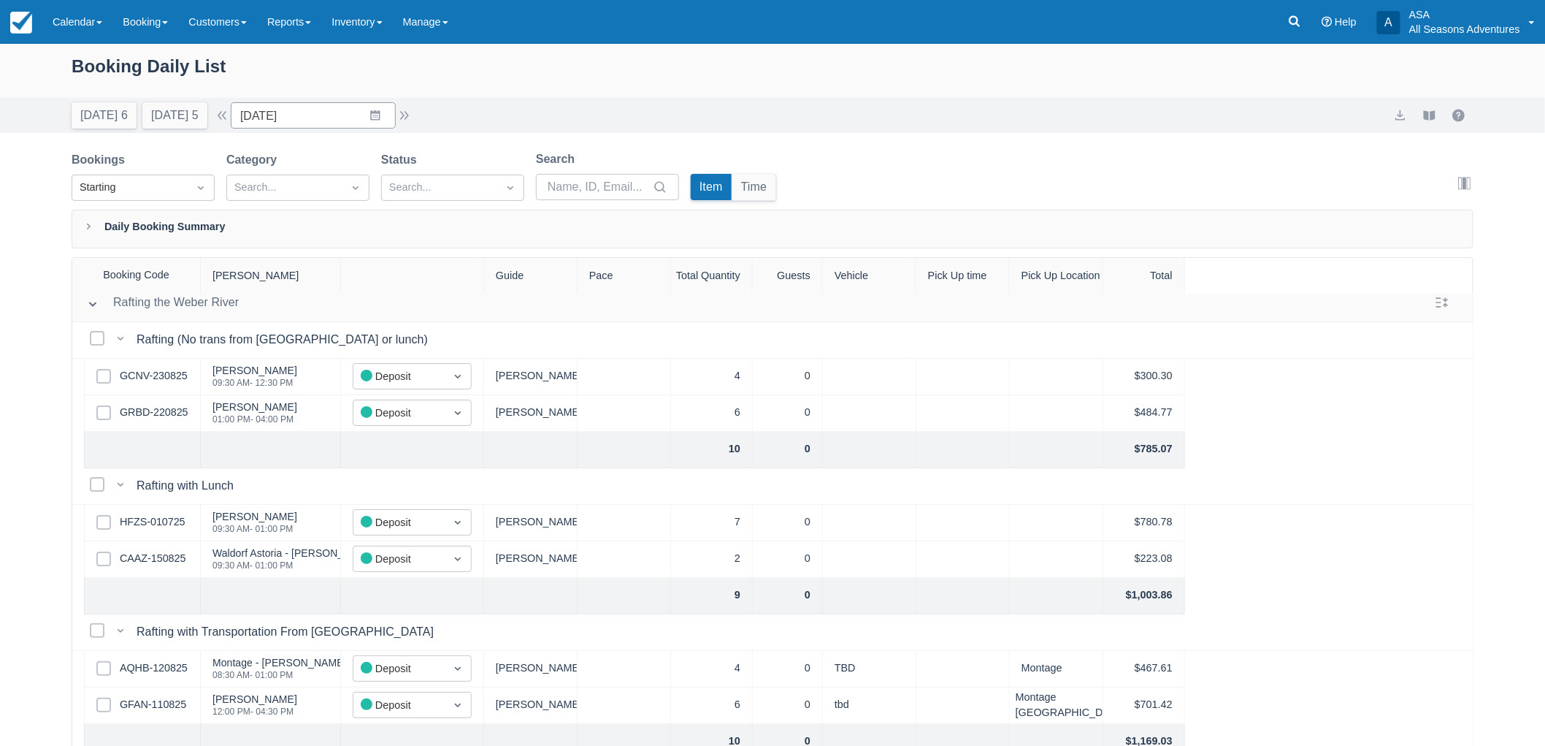
scroll to position [0, 0]
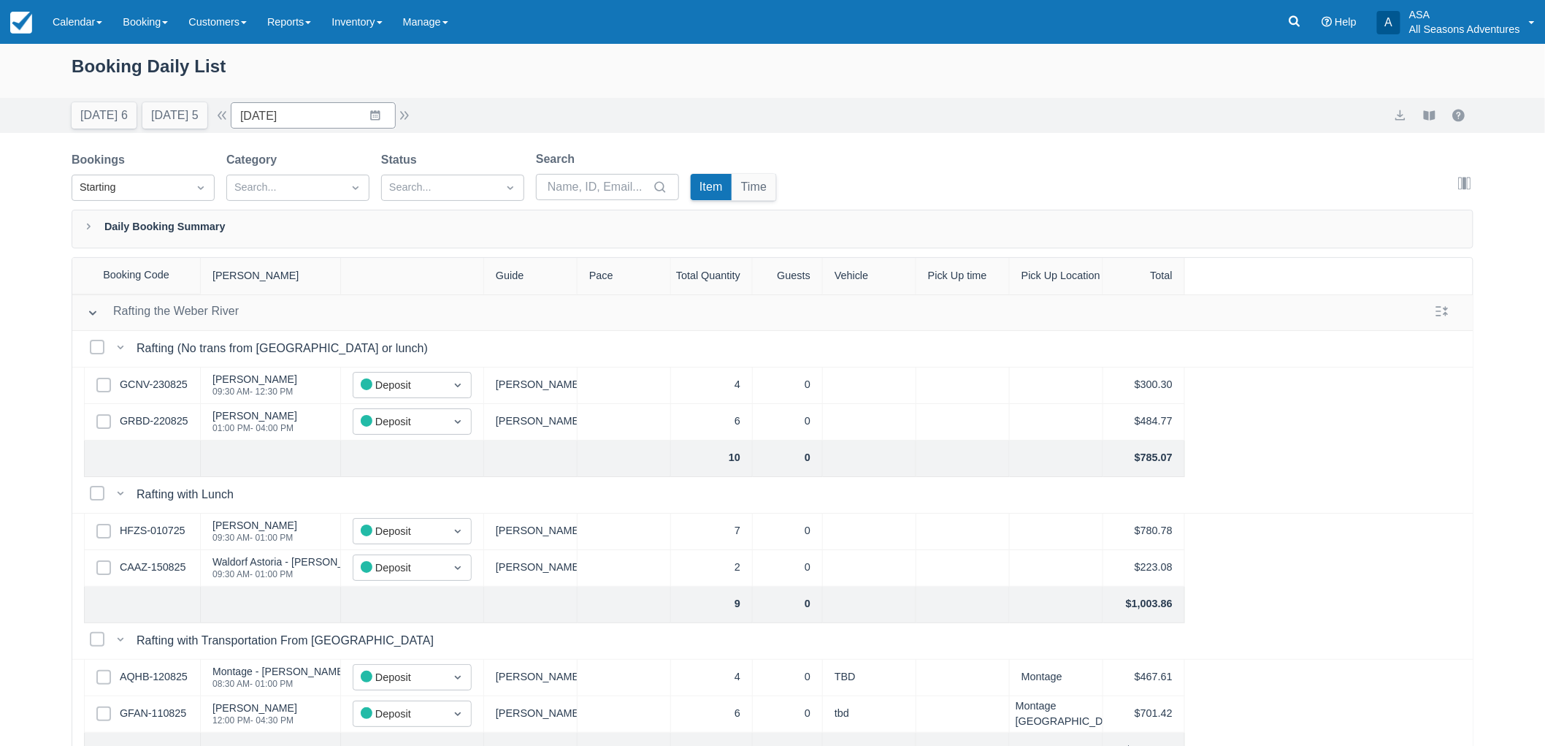
click at [95, 67] on div "Booking Daily List" at bounding box center [773, 74] width 1402 height 42
click at [35, 74] on div "Booking Daily List" at bounding box center [772, 71] width 1545 height 54
click at [173, 115] on button "Tomorrow 5" at bounding box center [174, 115] width 65 height 26
type input "08/24/25"
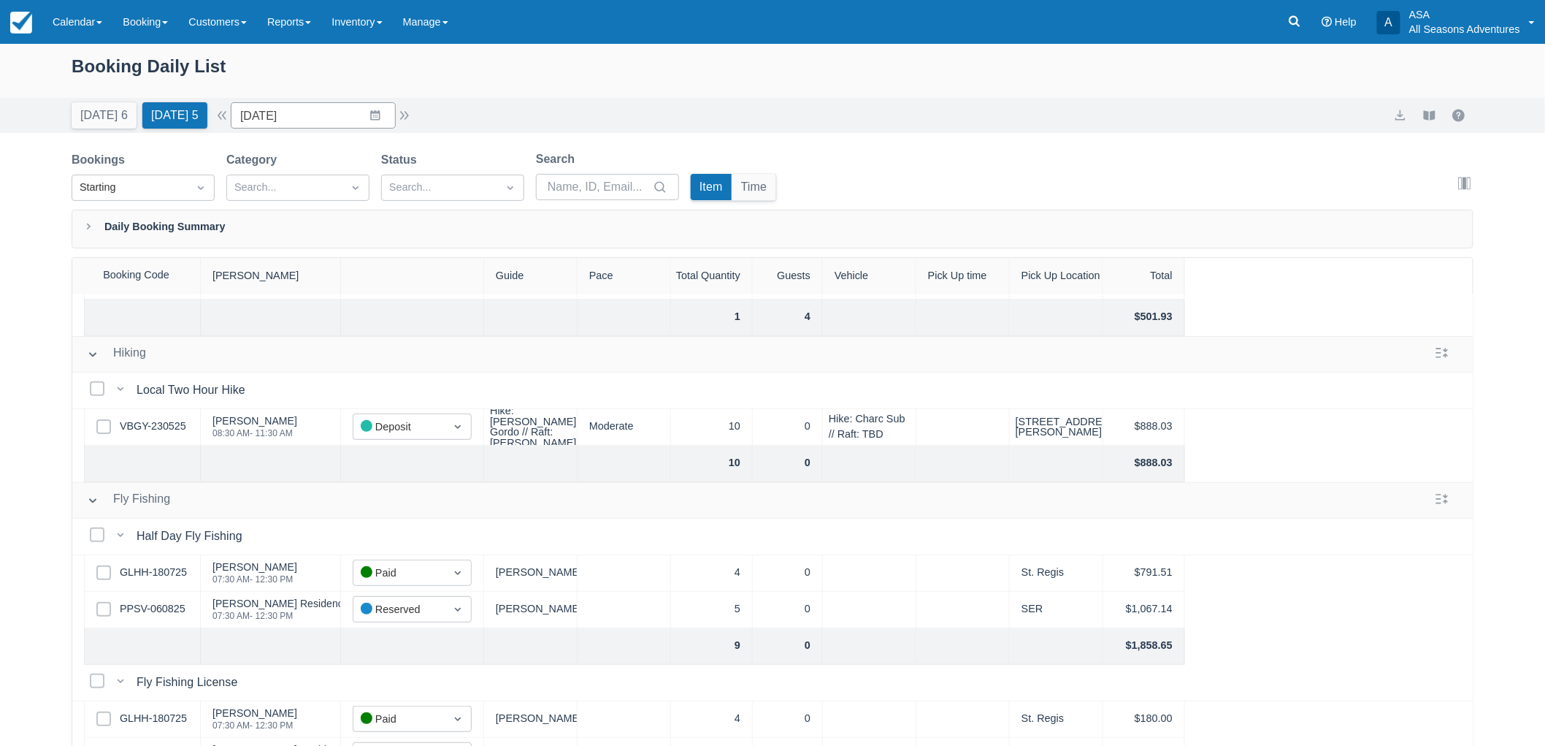
scroll to position [243, 0]
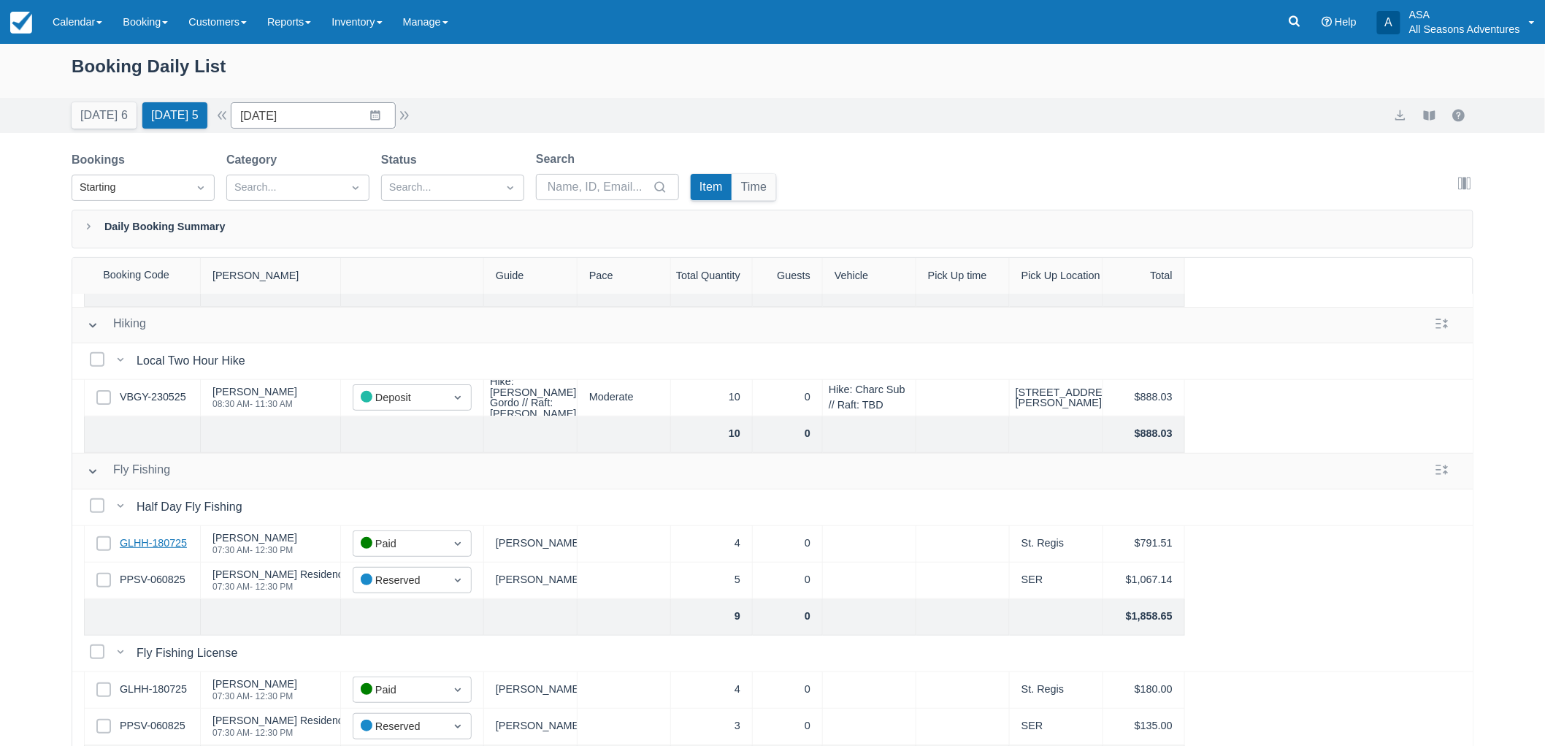
click at [157, 548] on link "GLHH-180725" at bounding box center [153, 543] width 67 height 16
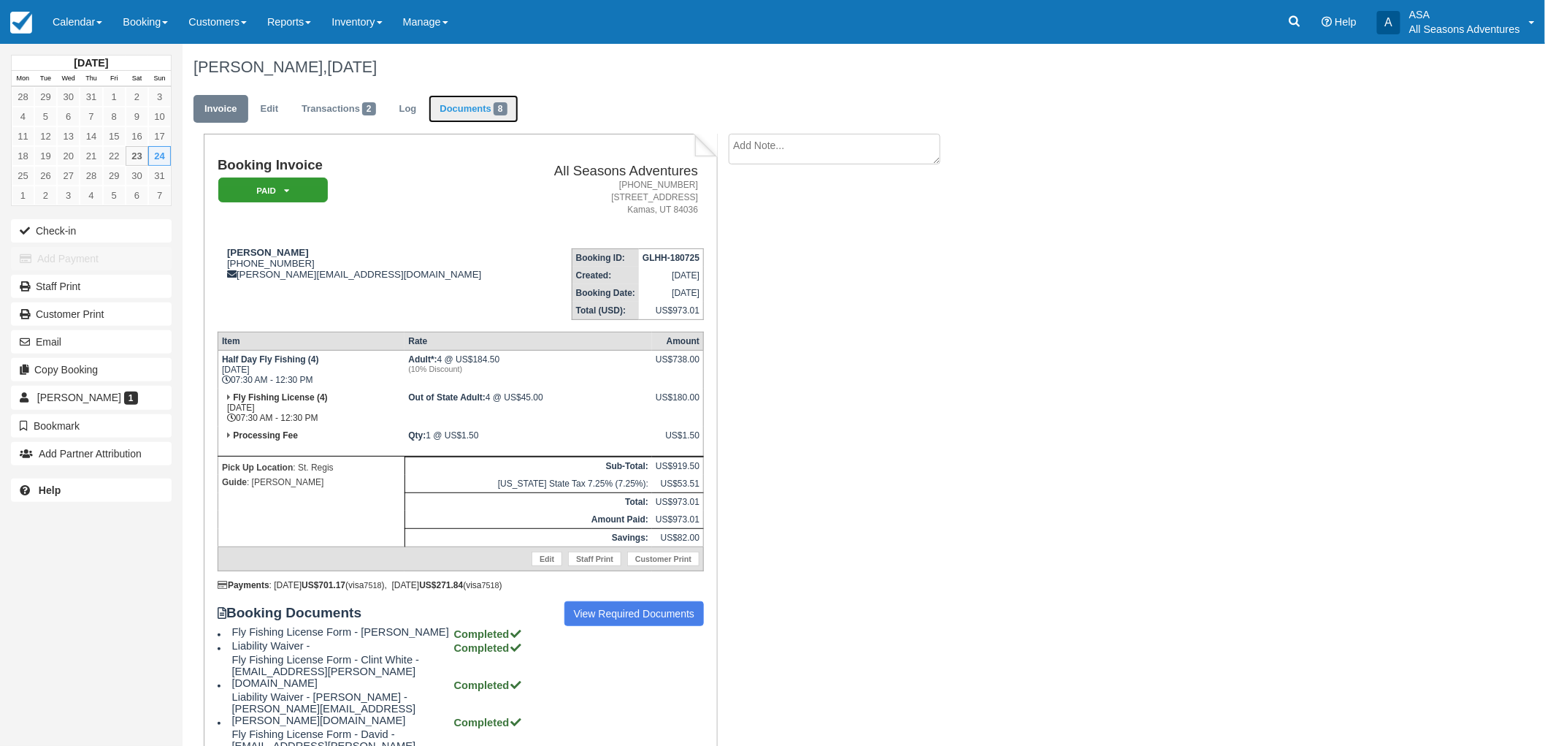
click at [464, 114] on link "Documents 8" at bounding box center [473, 109] width 89 height 28
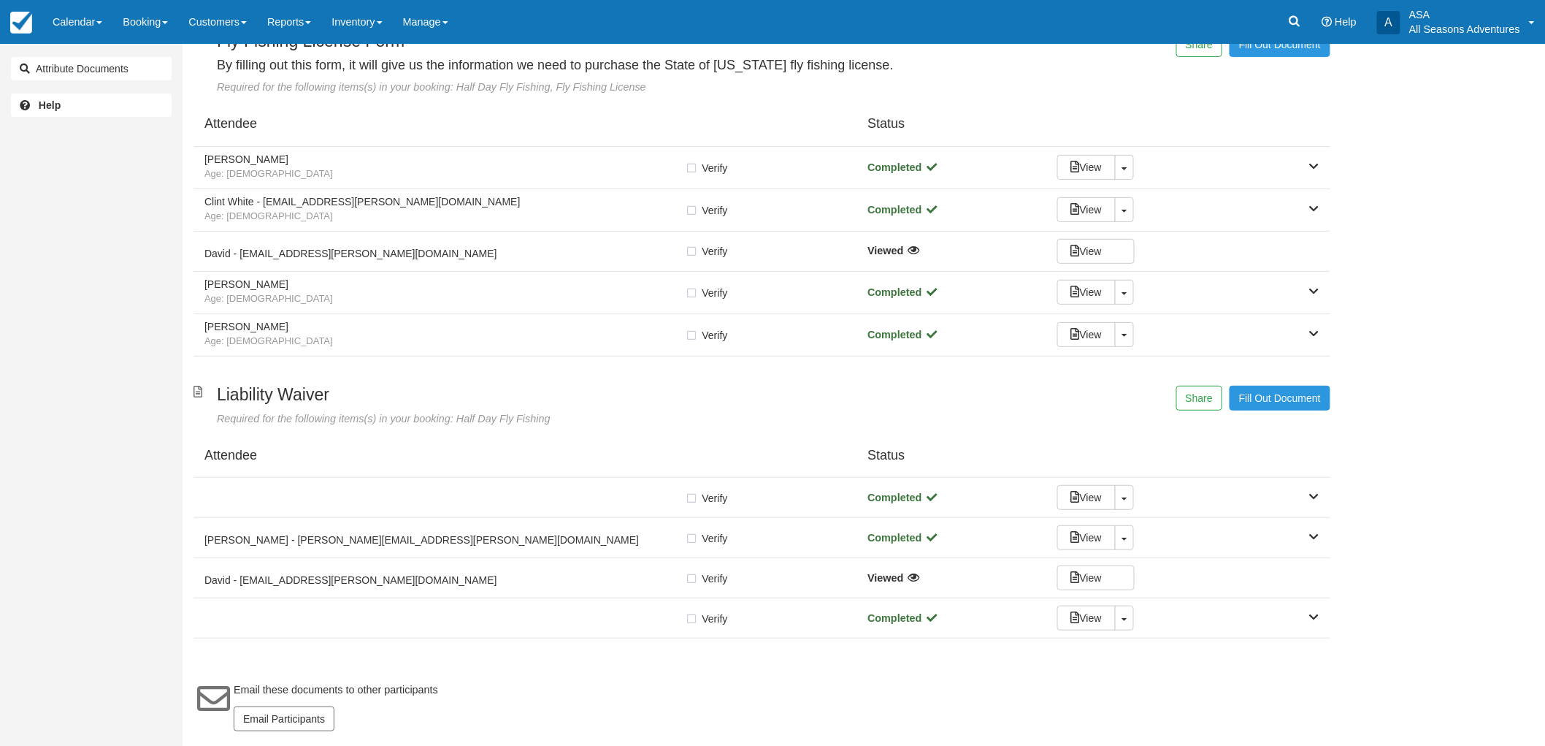
scroll to position [103, 0]
click at [1208, 388] on button "Share" at bounding box center [1199, 398] width 46 height 25
click at [1268, 356] on span "Copy" at bounding box center [1267, 357] width 42 height 25
click at [520, 334] on span "Age: [DEMOGRAPHIC_DATA]" at bounding box center [444, 341] width 481 height 14
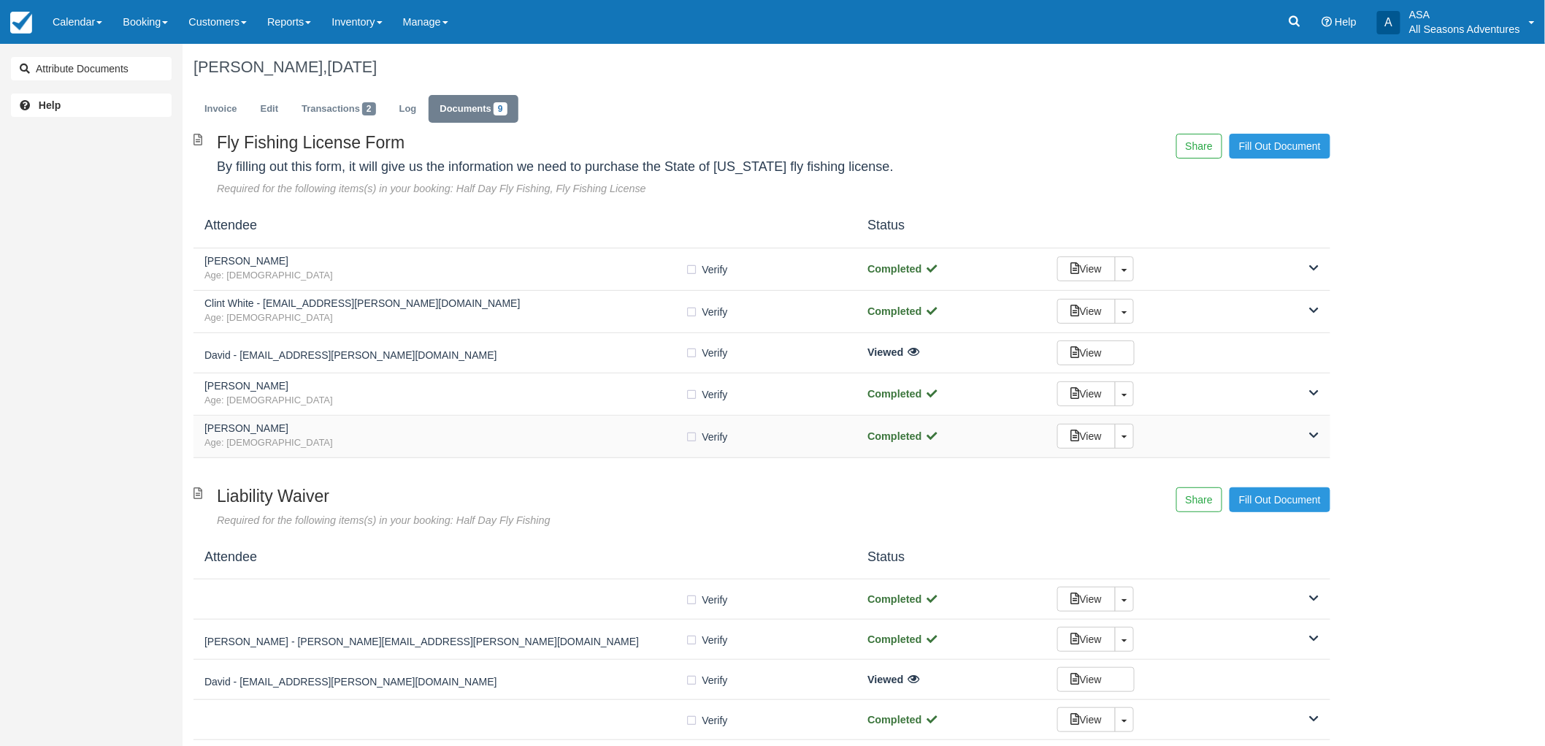
click at [439, 428] on h5 "[PERSON_NAME]" at bounding box center [444, 428] width 481 height 11
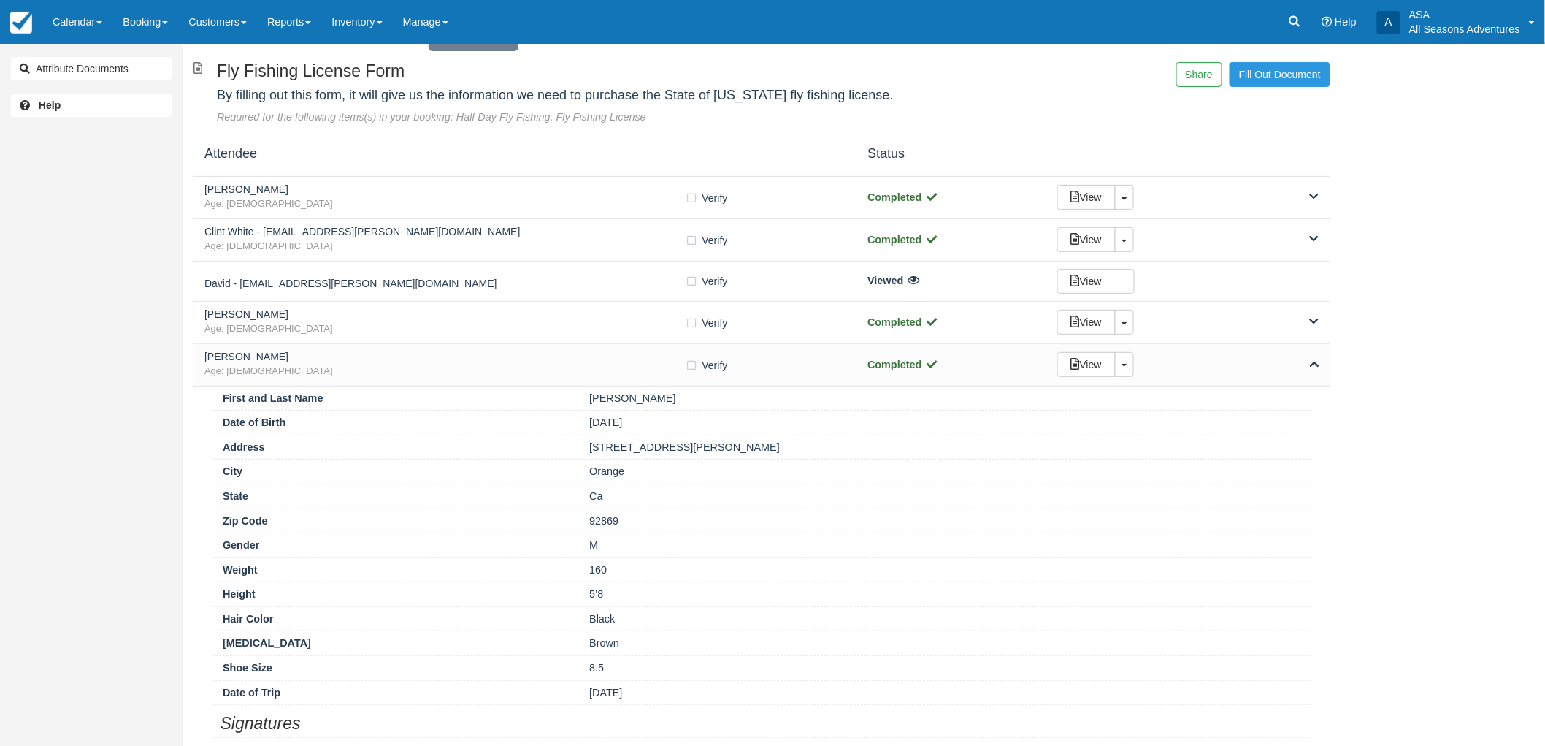
scroll to position [162, 0]
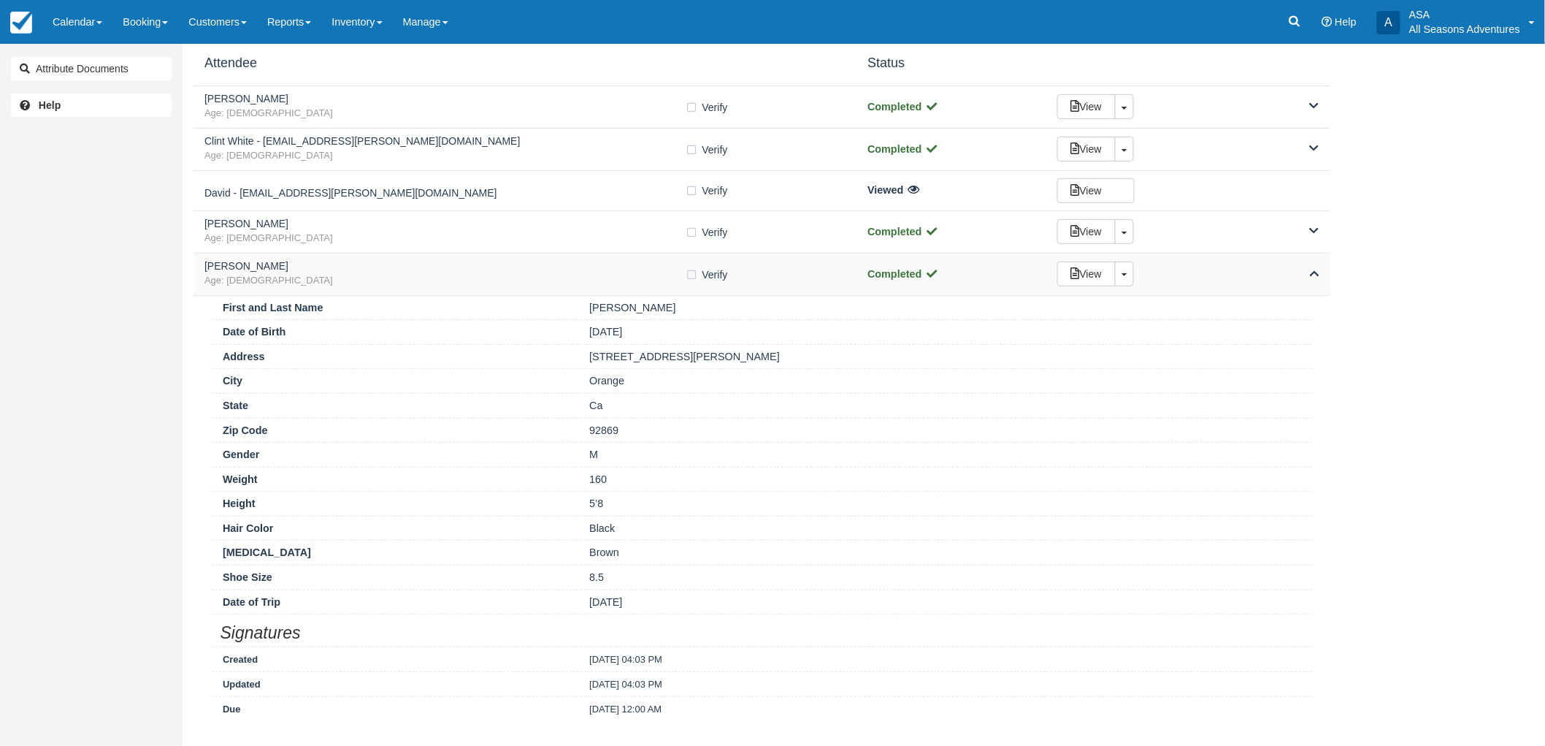
click at [516, 267] on h5 "[PERSON_NAME]" at bounding box center [444, 266] width 481 height 11
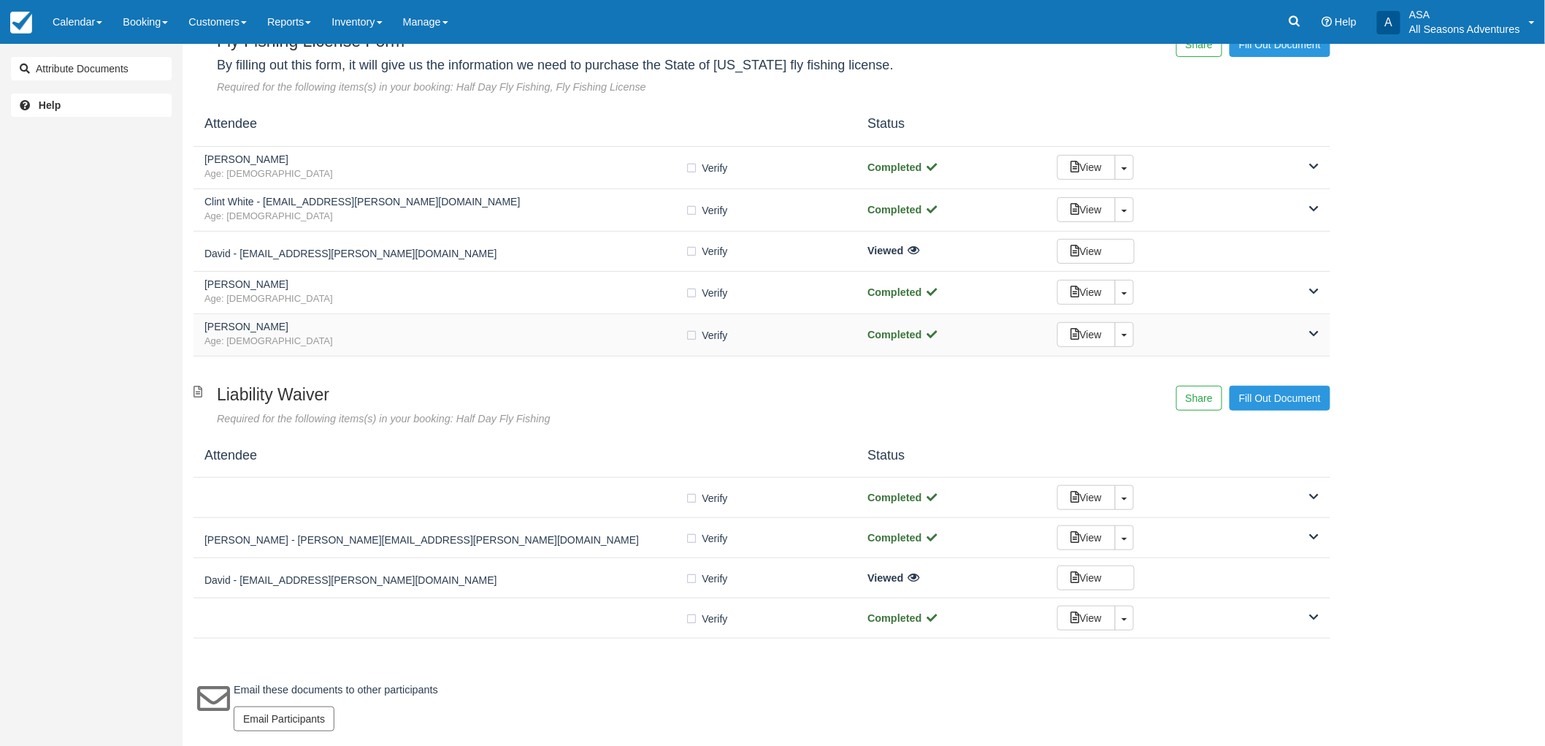
scroll to position [103, 0]
click at [632, 329] on h5 "[PERSON_NAME]" at bounding box center [444, 326] width 481 height 11
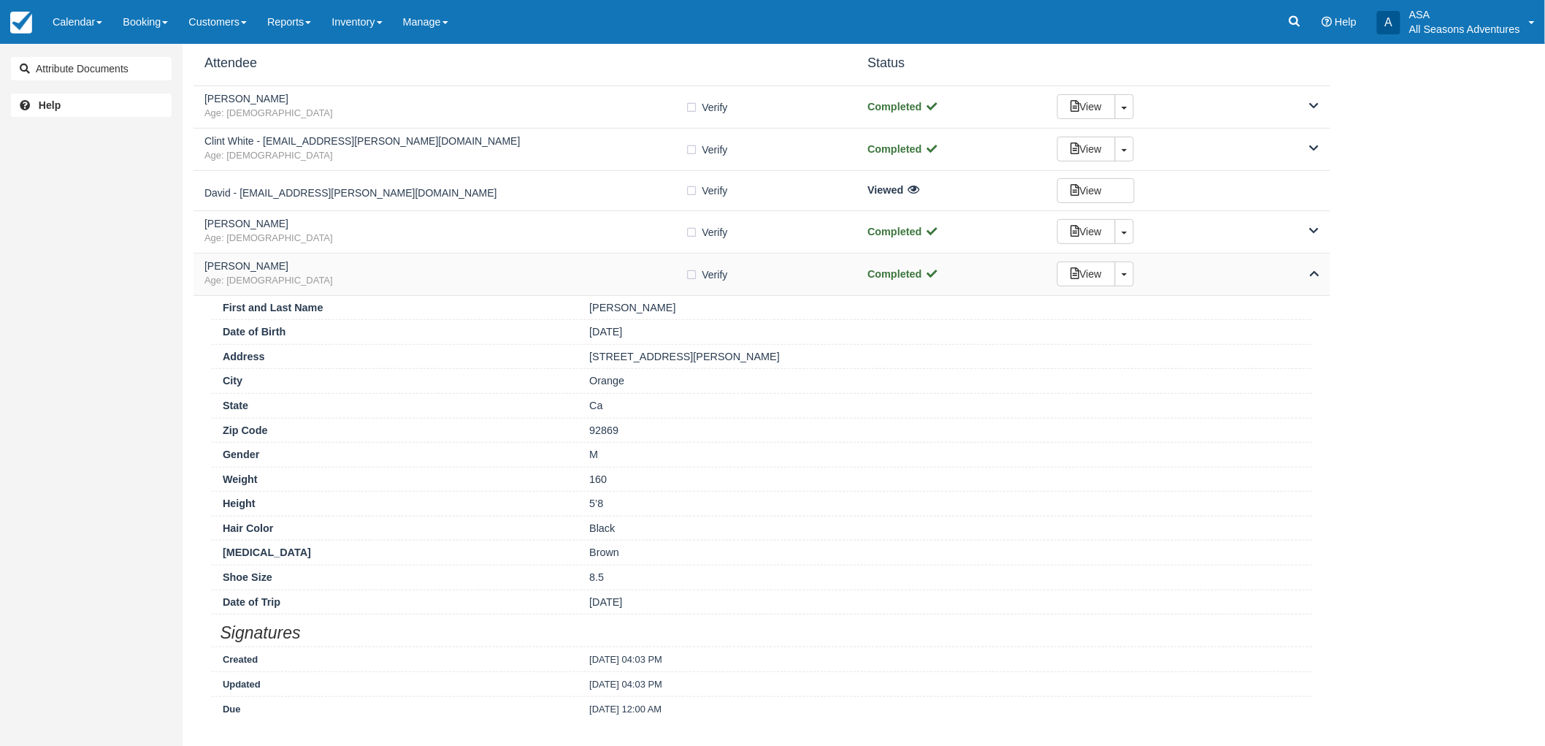
click at [592, 264] on h5 "[PERSON_NAME]" at bounding box center [444, 266] width 481 height 11
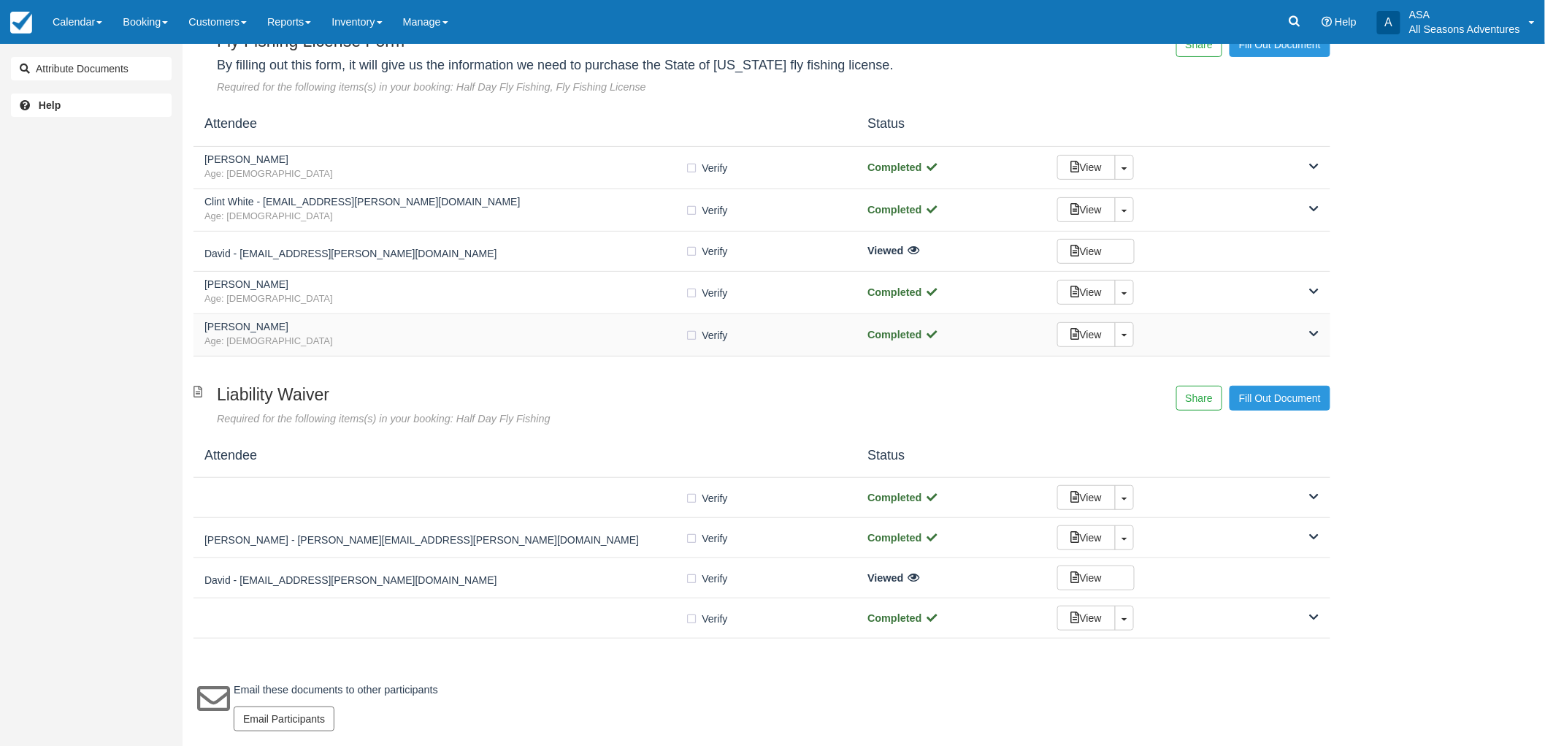
scroll to position [103, 0]
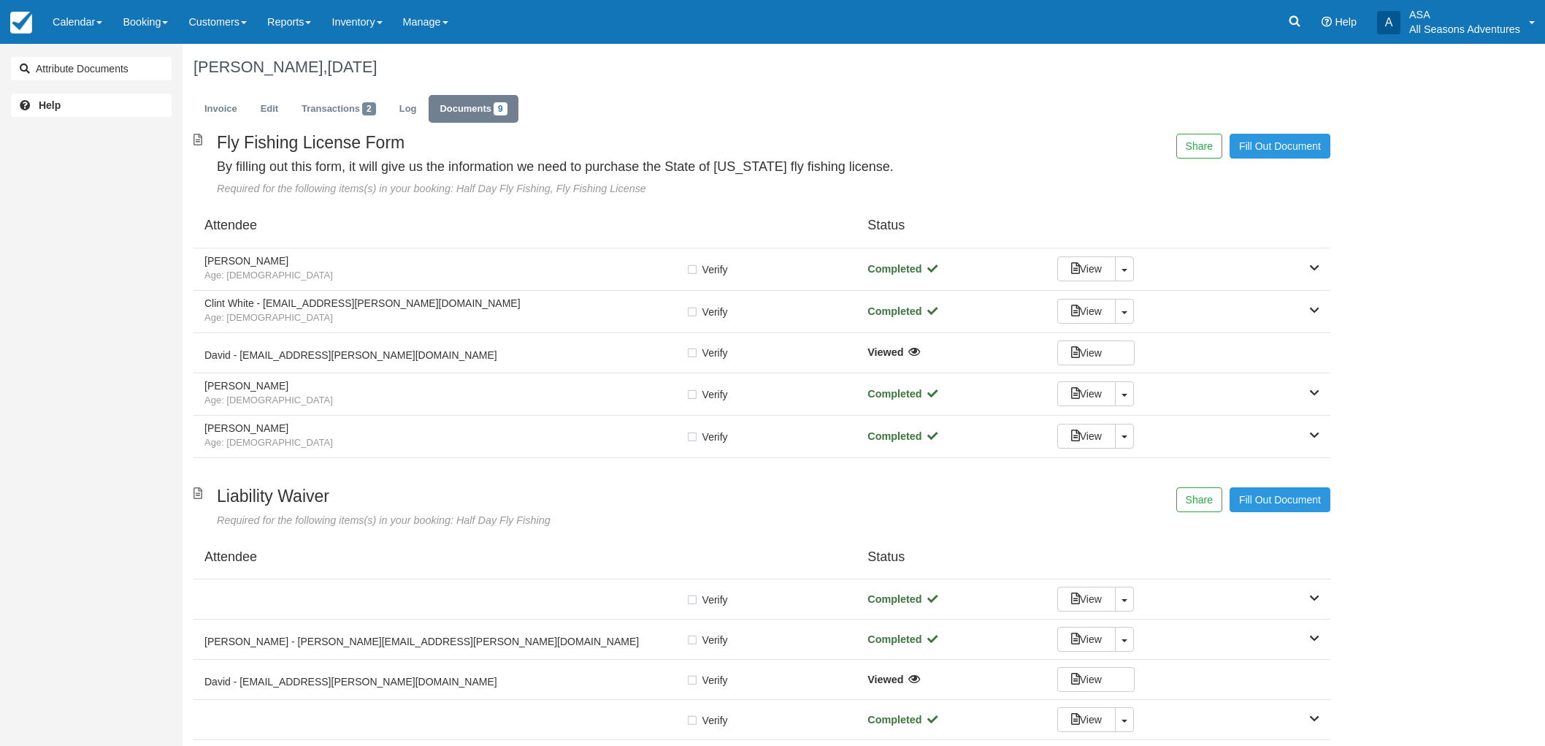
scroll to position [103, 0]
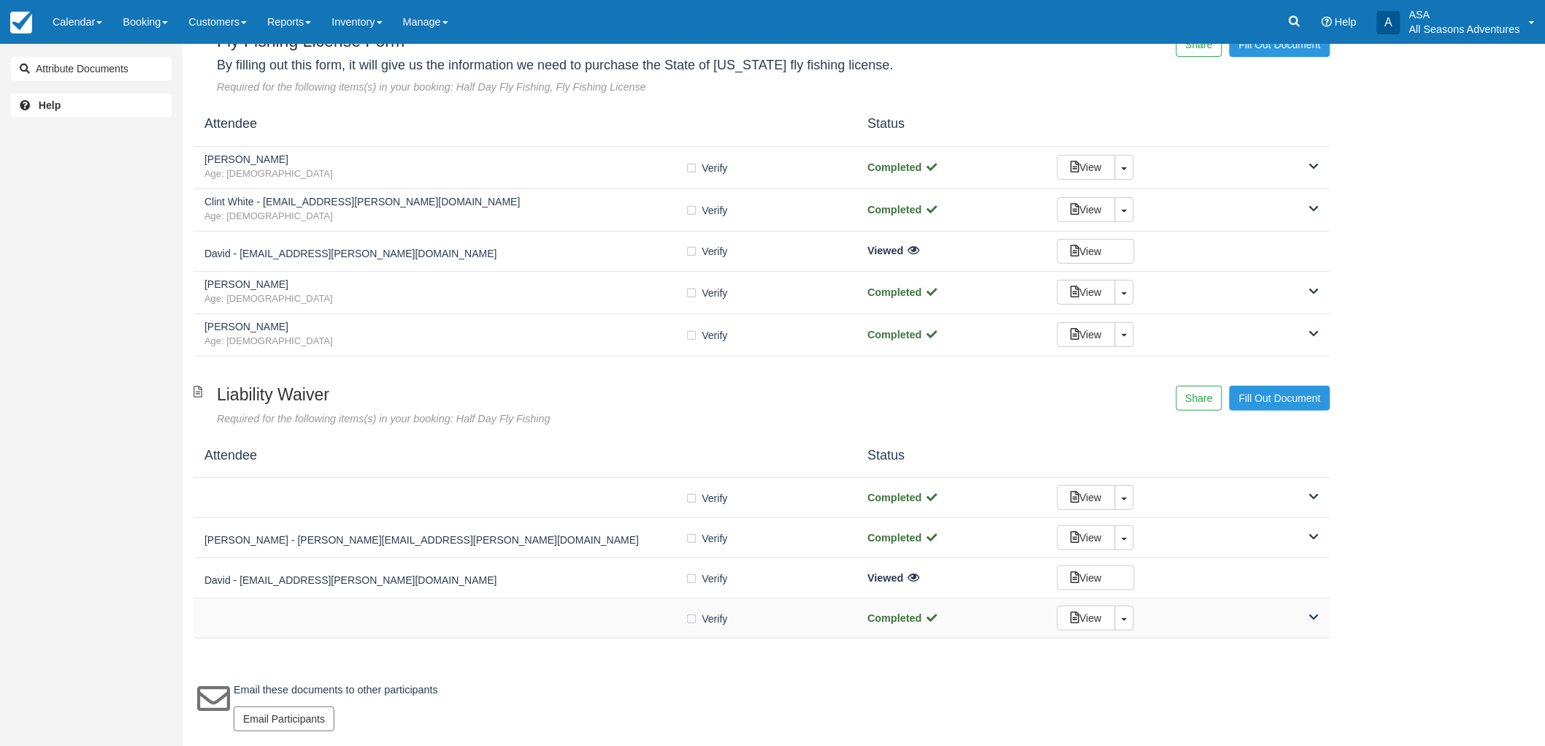
click at [636, 618] on div at bounding box center [444, 617] width 481 height 7
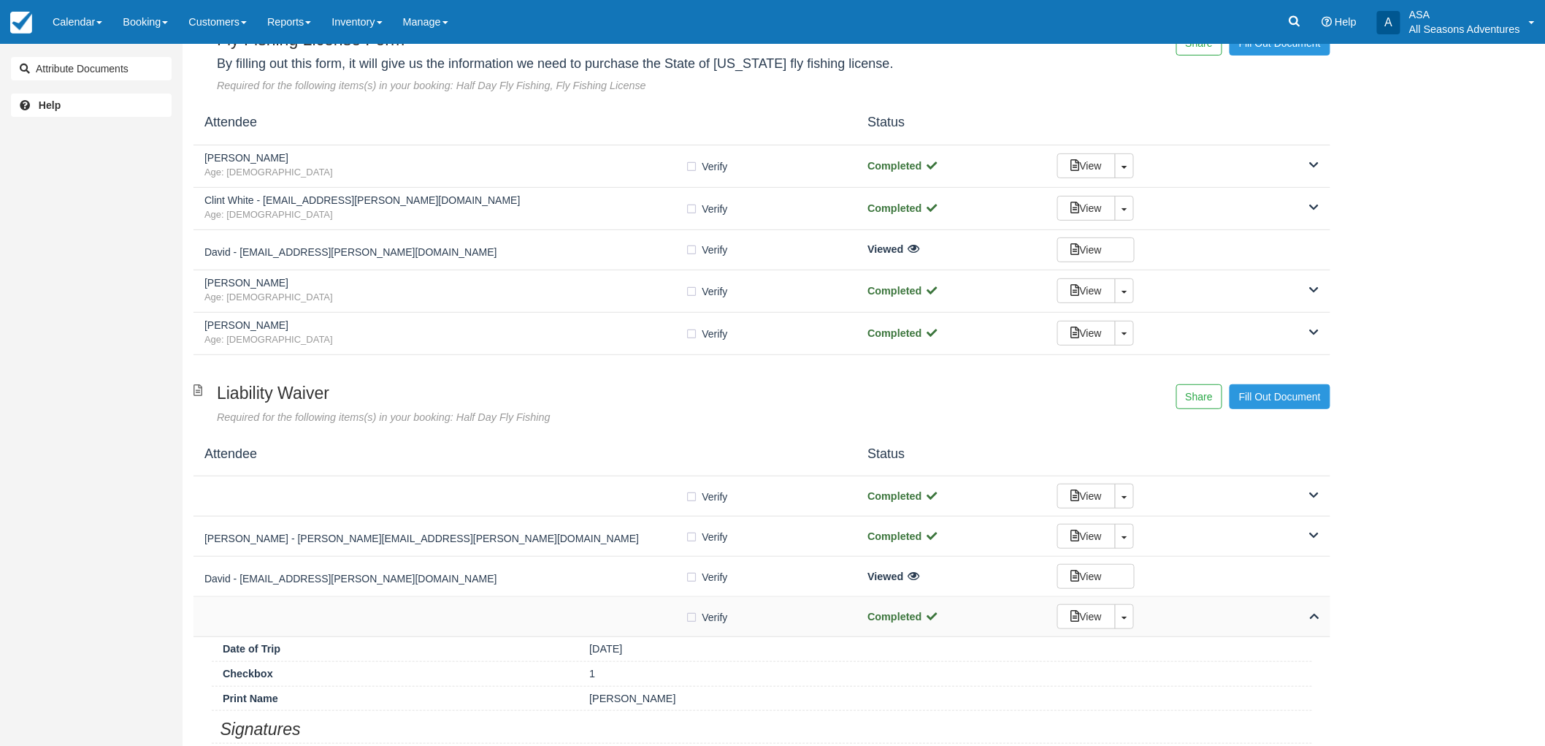
click at [622, 611] on div "Verify Verified" at bounding box center [524, 616] width 641 height 15
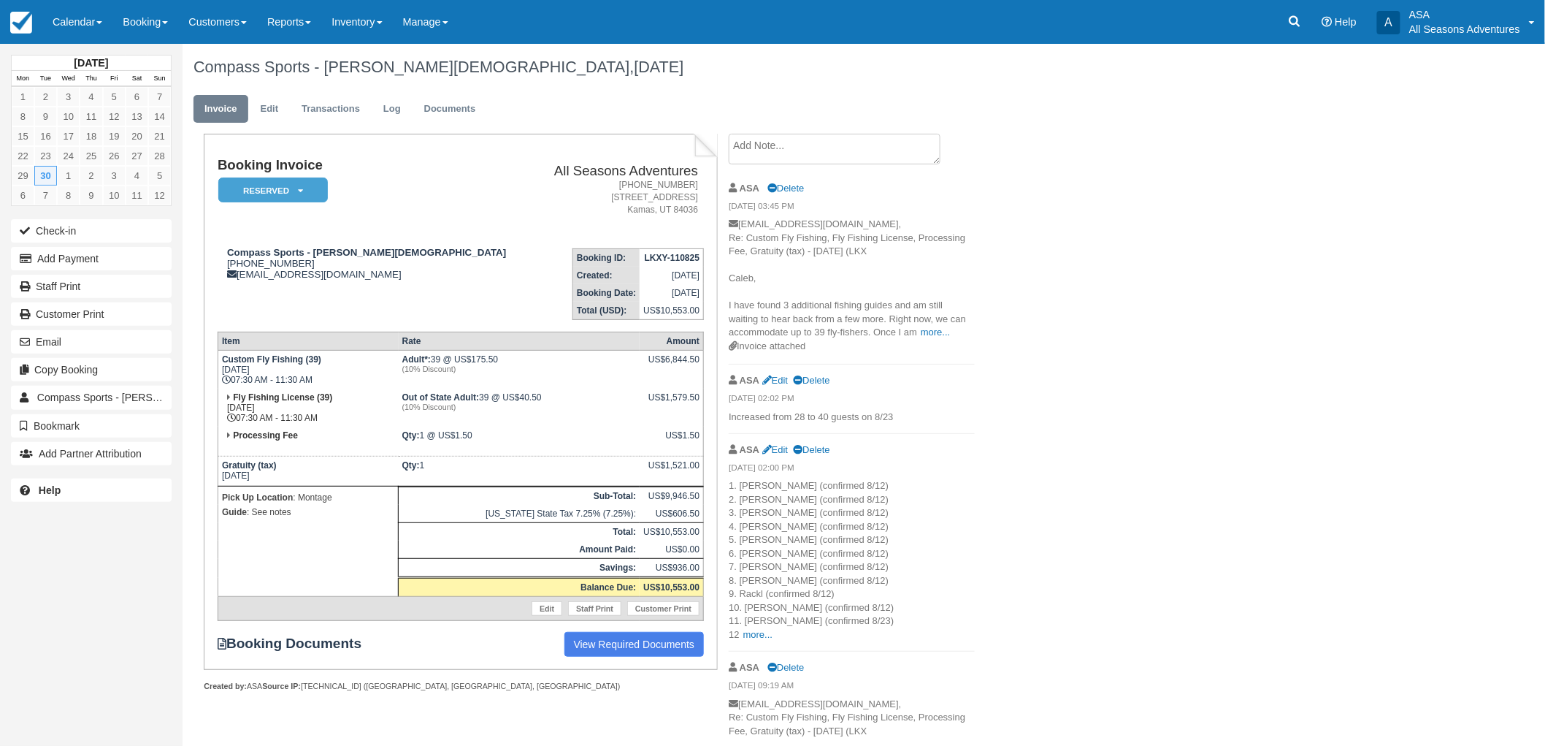
click at [787, 441] on div "ASA Edit Delete" at bounding box center [852, 449] width 246 height 23
click at [784, 451] on link "Edit" at bounding box center [775, 449] width 26 height 11
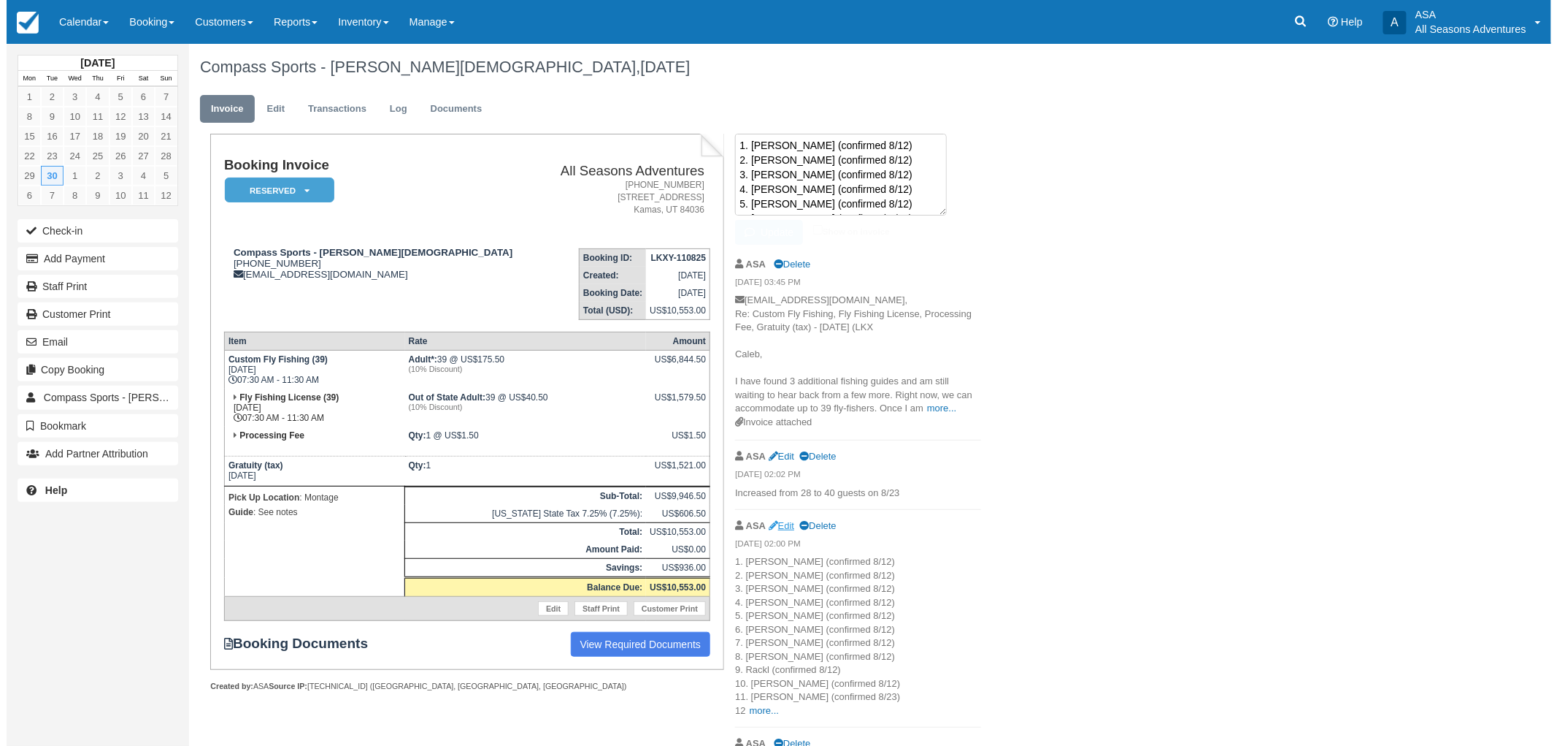
scroll to position [161, 0]
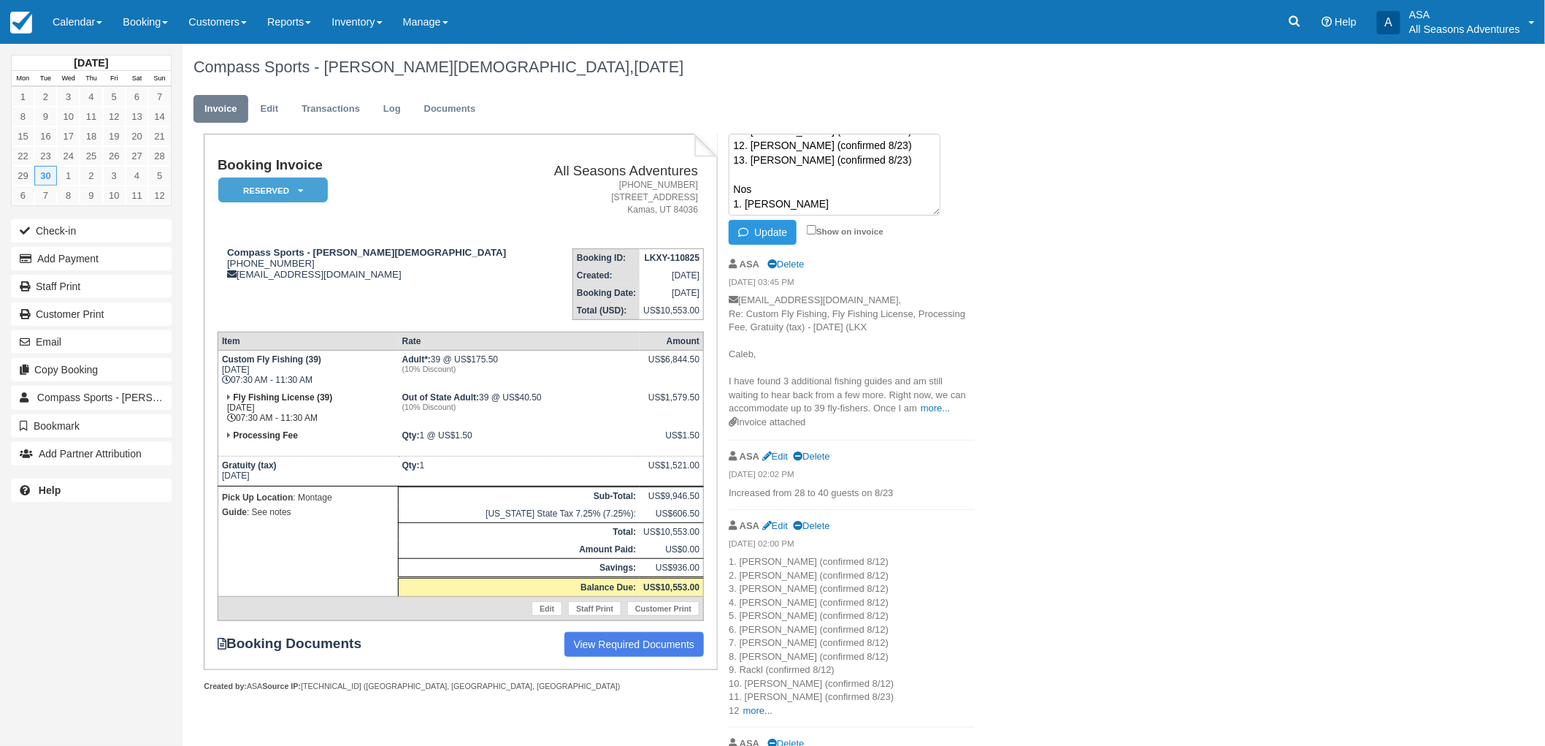
click at [859, 156] on textarea "1. Chris (confirmed 8/12) 2. Fraser (confirmed 8/12) 3. Jake (confirmed 8/12) 4…" at bounding box center [835, 175] width 212 height 82
type textarea "1. Chris (confirmed 8/12) 2. Fraser (confirmed 8/12) 3. Jake (confirmed 8/12) 4…"
click at [754, 238] on button "Update" at bounding box center [763, 232] width 68 height 25
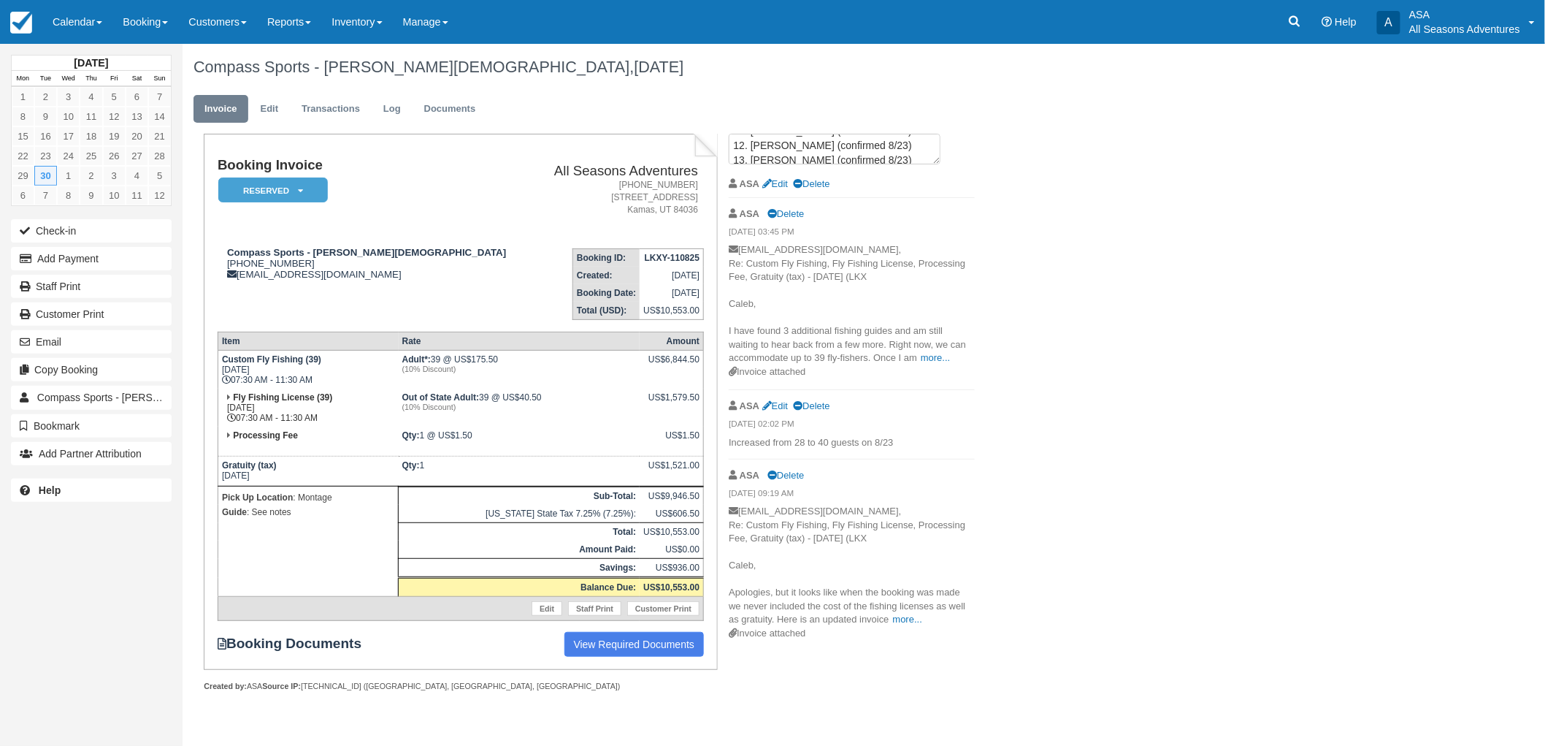
scroll to position [0, 0]
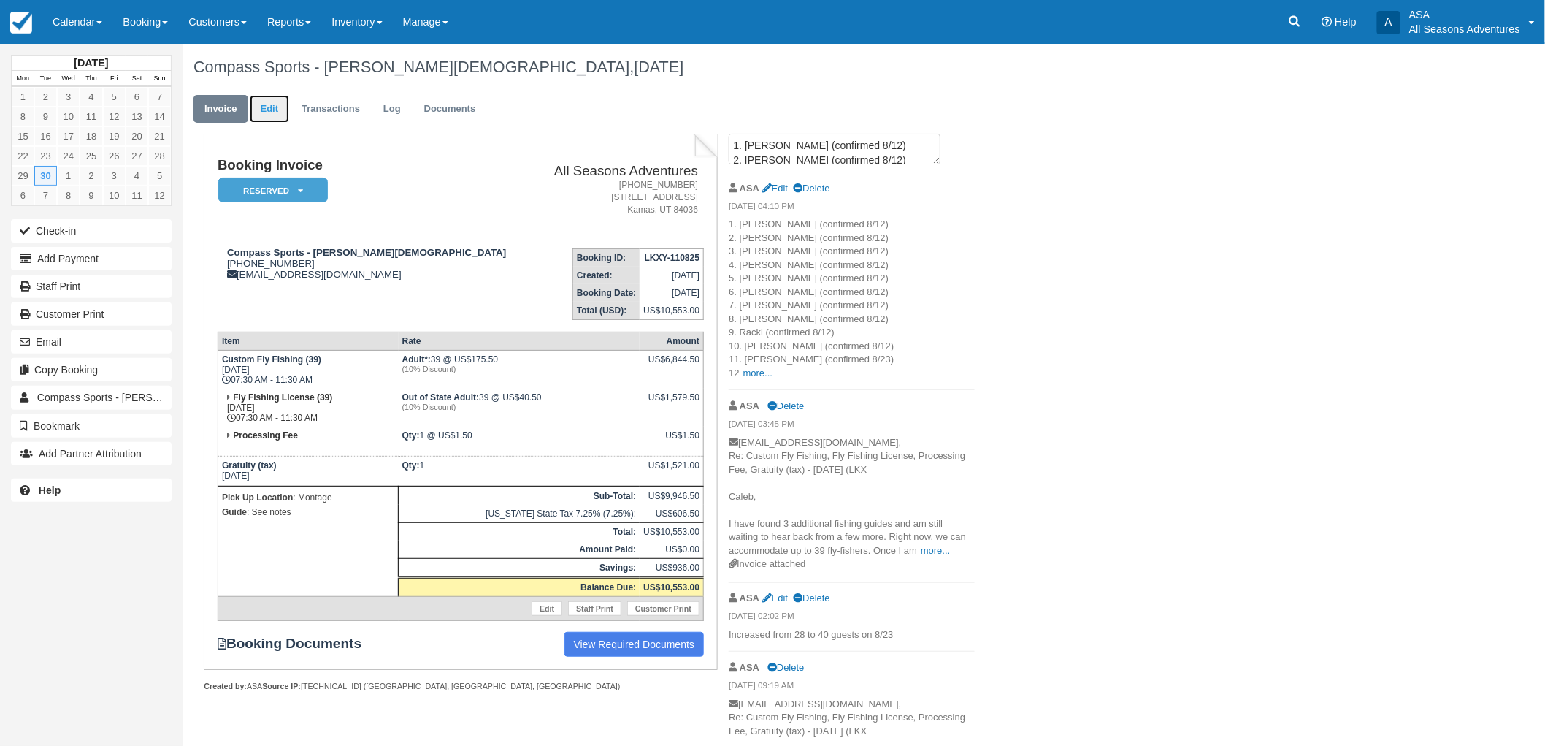
click at [265, 117] on link "Edit" at bounding box center [269, 109] width 39 height 28
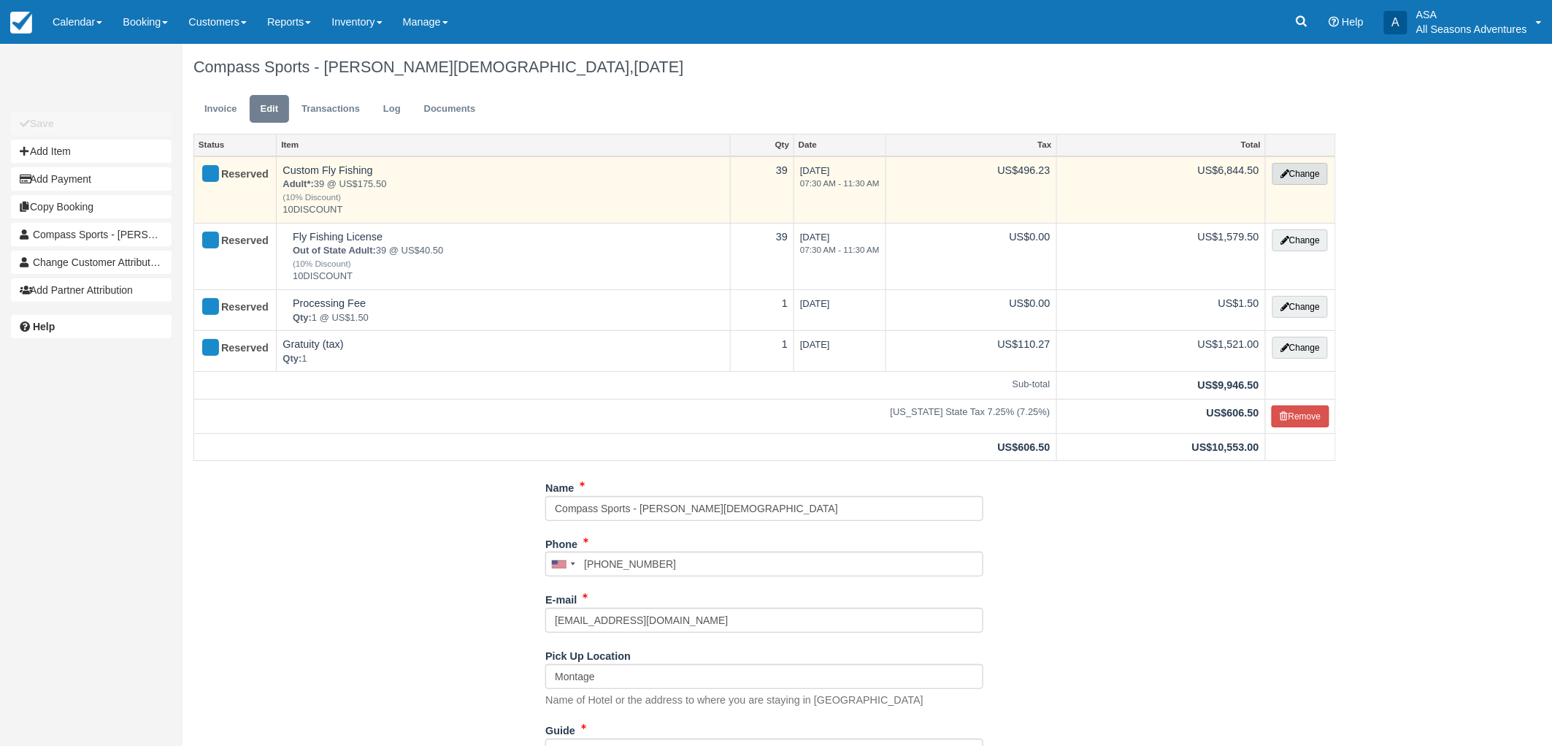
click at [1295, 172] on button "Change" at bounding box center [1300, 174] width 55 height 22
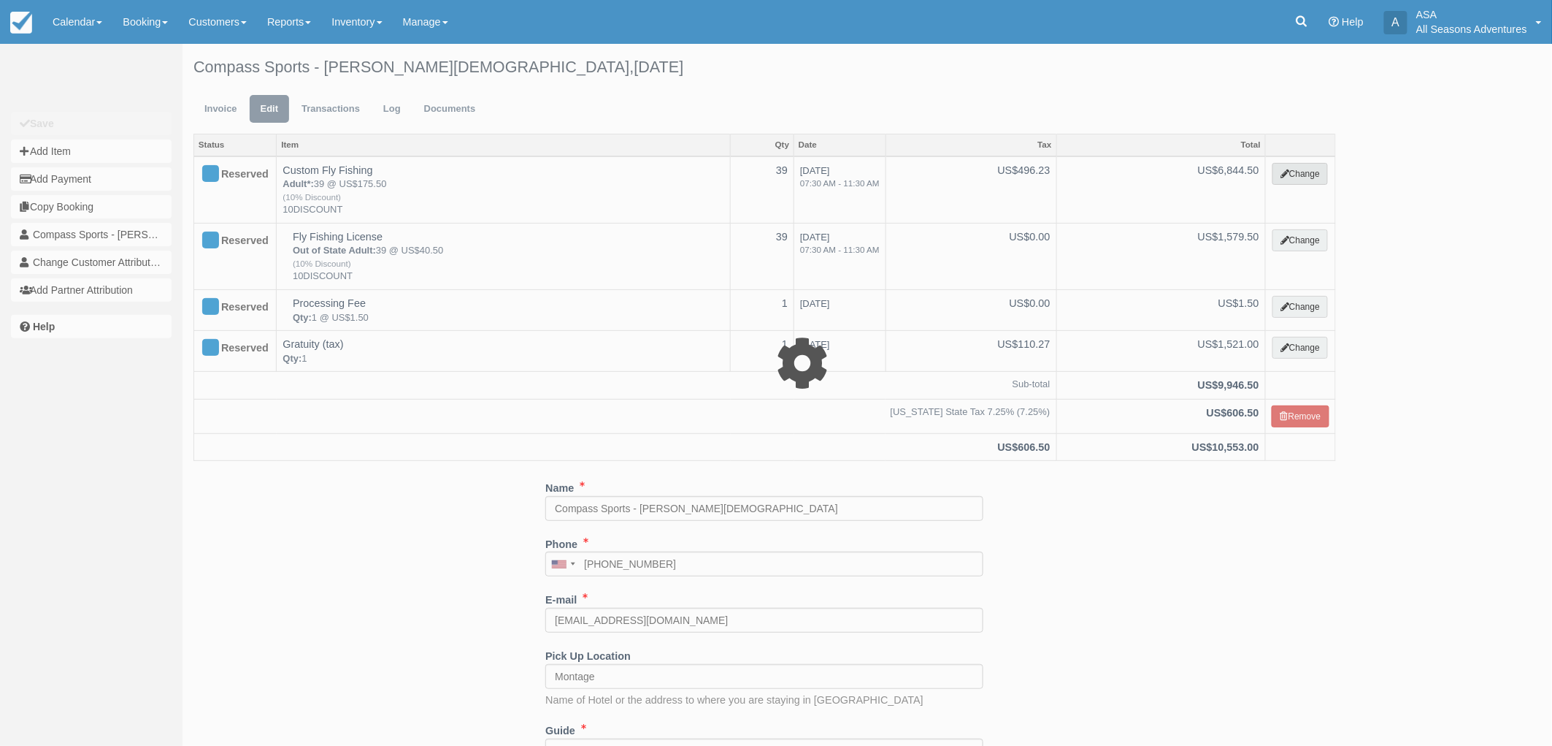
select select "8"
type input "6844.50"
type input "10DISCOUNT"
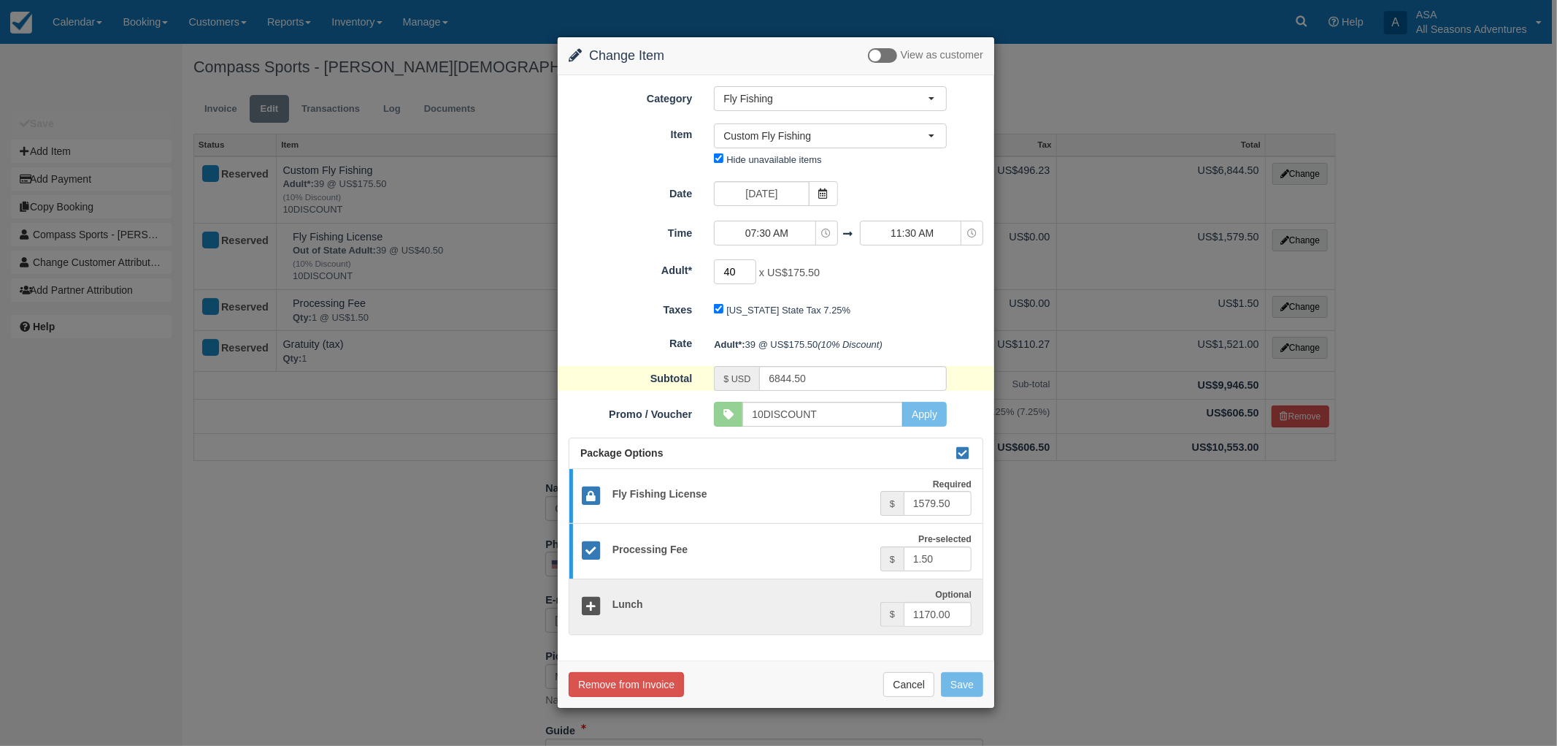
type input "40"
click at [750, 270] on input "40" at bounding box center [735, 271] width 42 height 25
type input "7020.00"
click at [959, 680] on button "Save" at bounding box center [962, 684] width 42 height 25
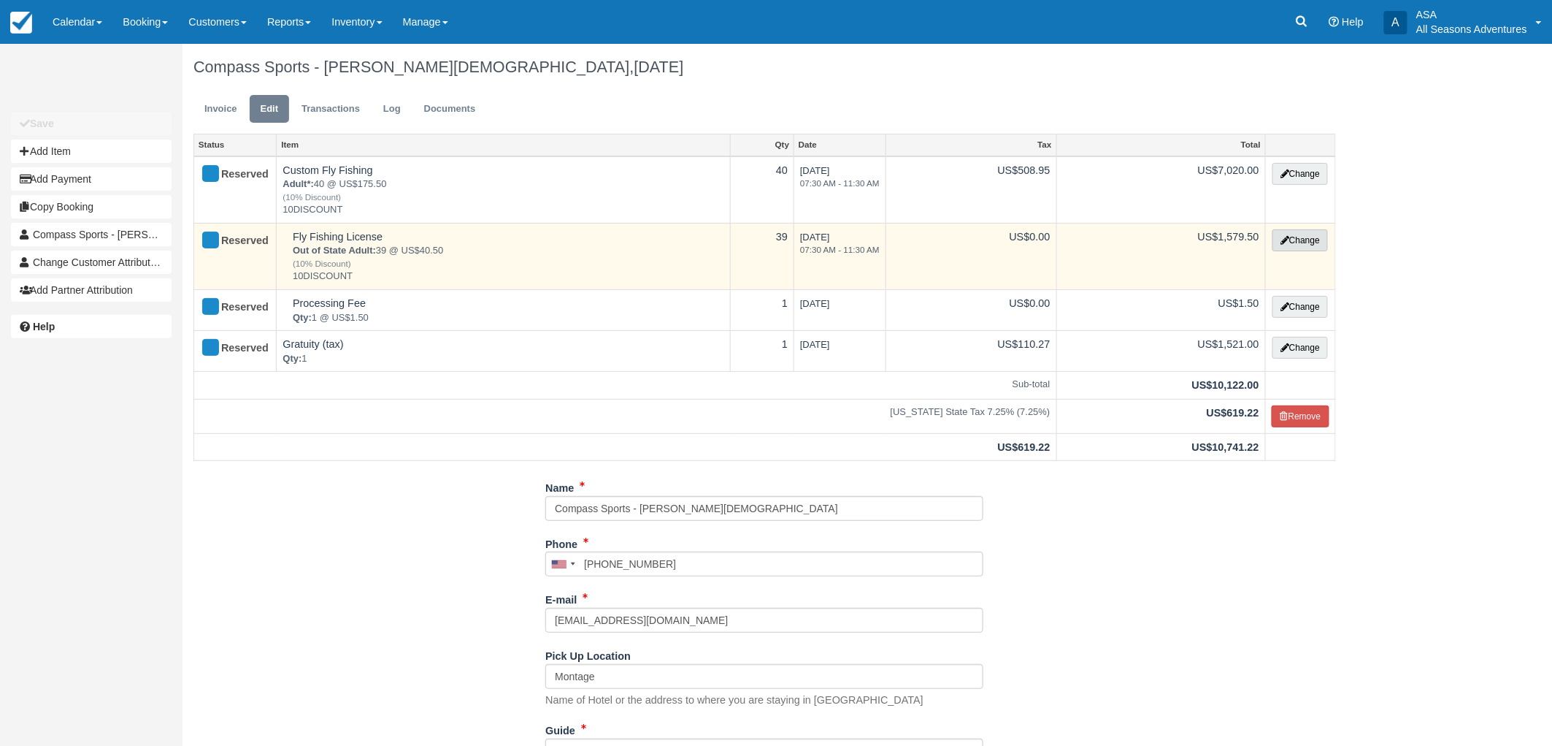
click at [1310, 241] on button "Change" at bounding box center [1300, 240] width 55 height 22
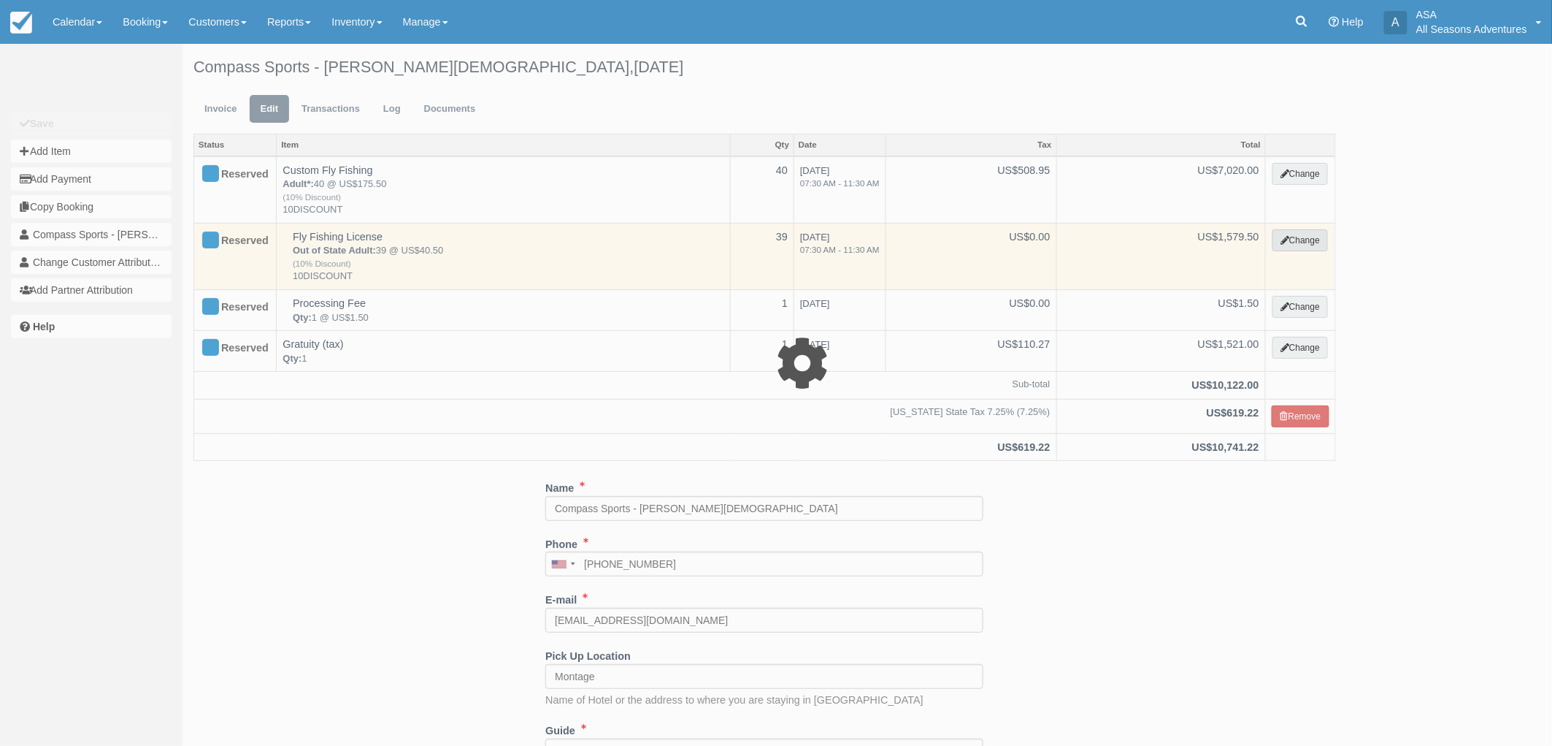
select select "8"
type input "1579.50"
type input "10DISCOUNT"
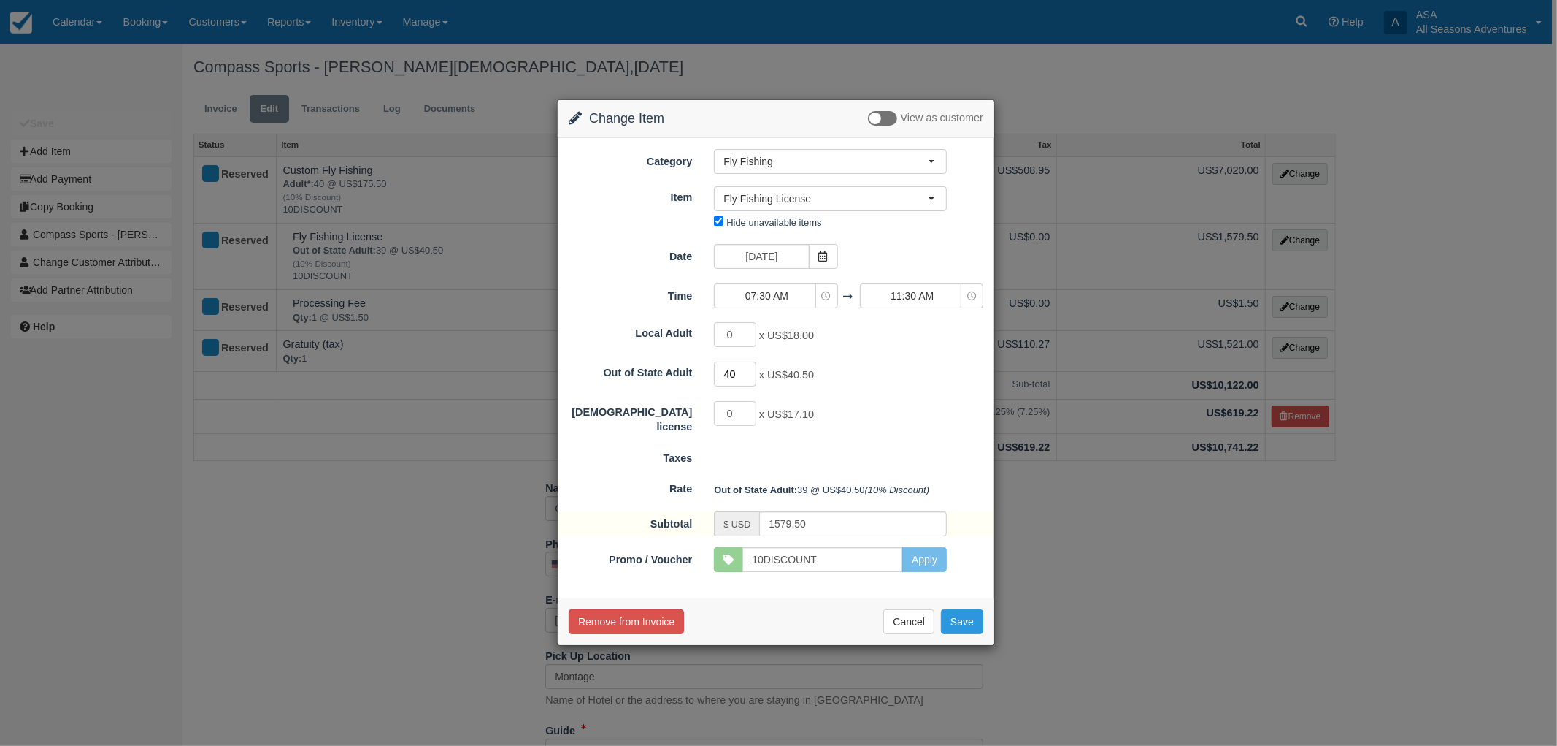
type input "40"
click at [748, 367] on input "40" at bounding box center [735, 373] width 42 height 25
type input "1620.00"
click at [961, 619] on button "Save" at bounding box center [962, 621] width 42 height 25
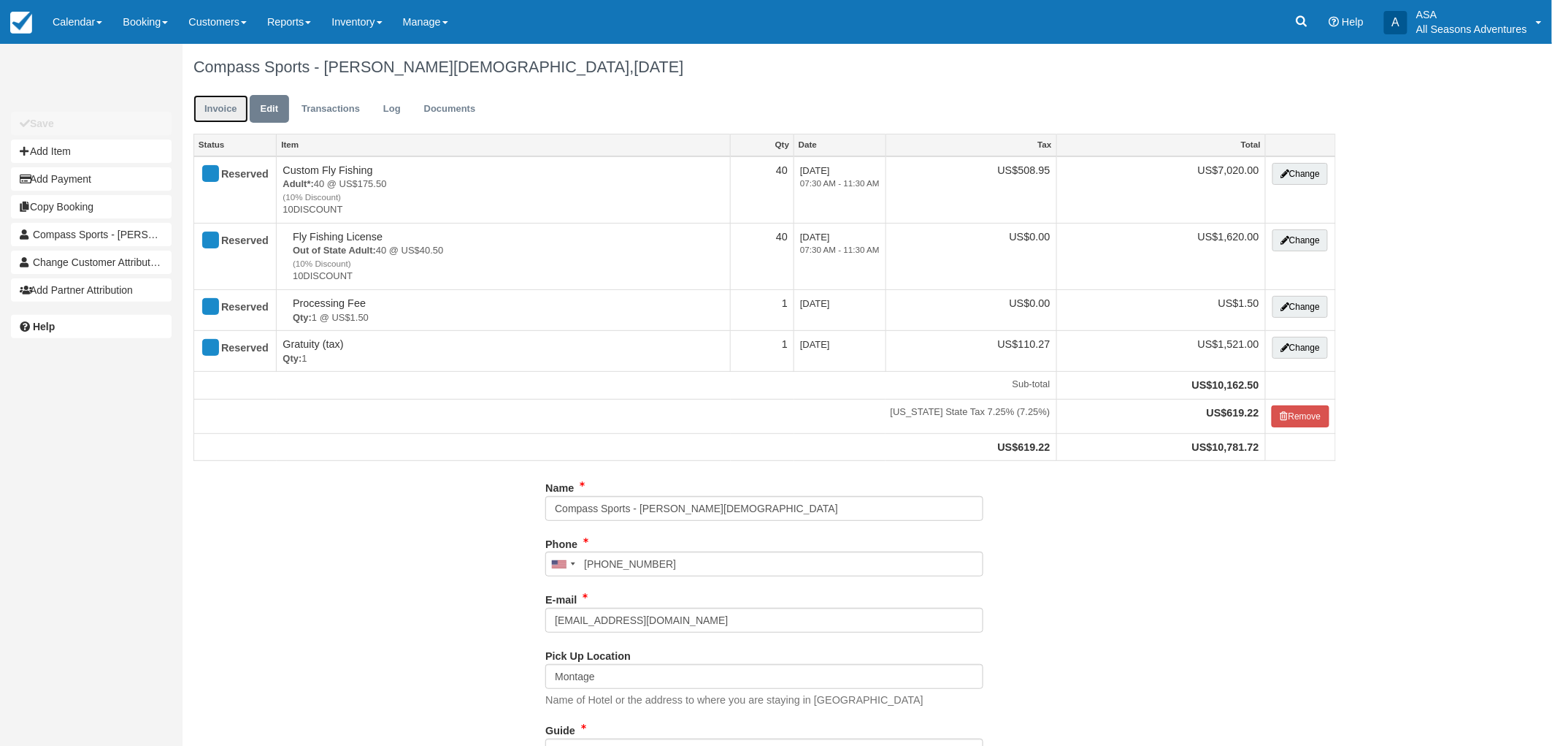
click at [226, 100] on link "Invoice" at bounding box center [221, 109] width 55 height 28
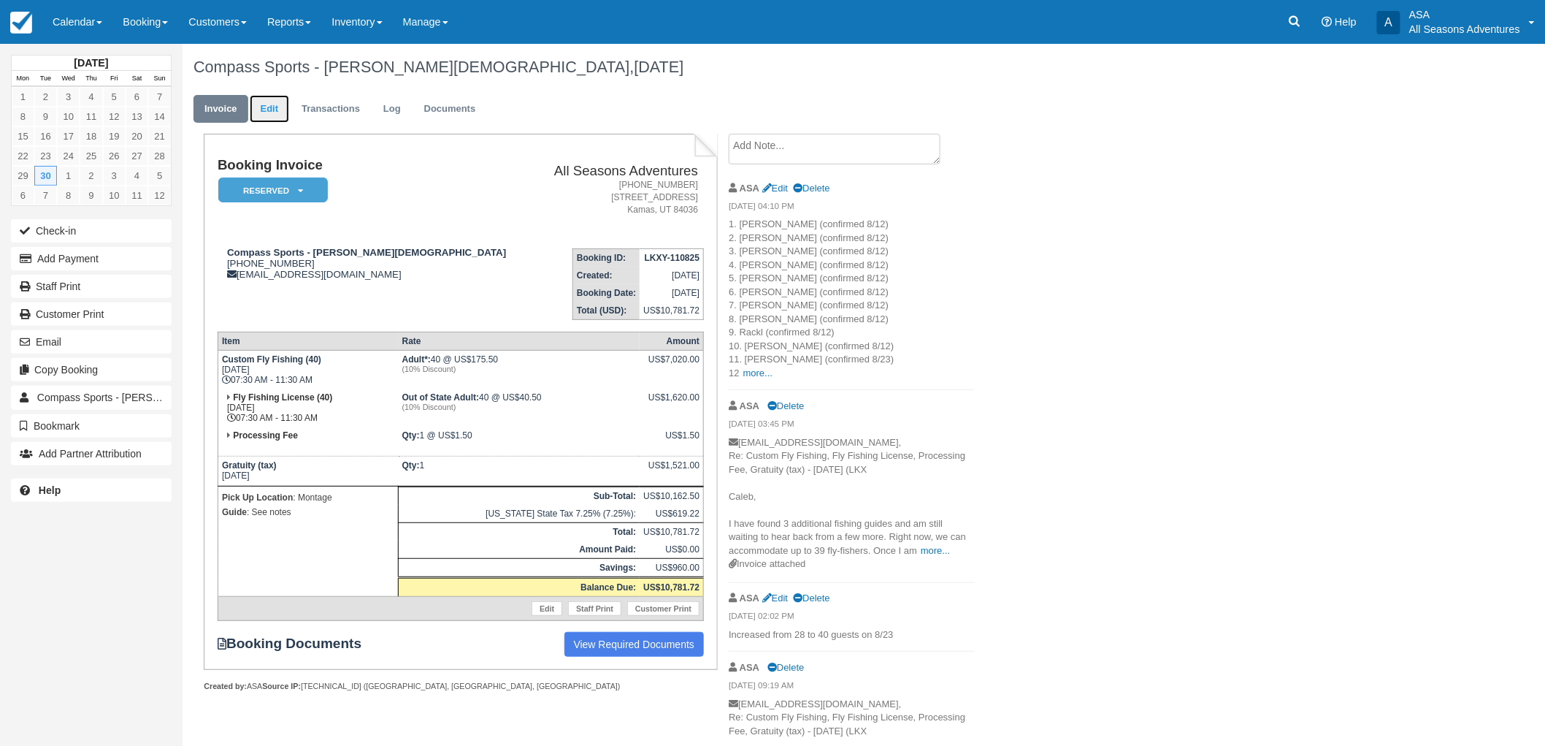
click at [258, 105] on link "Edit" at bounding box center [269, 109] width 39 height 28
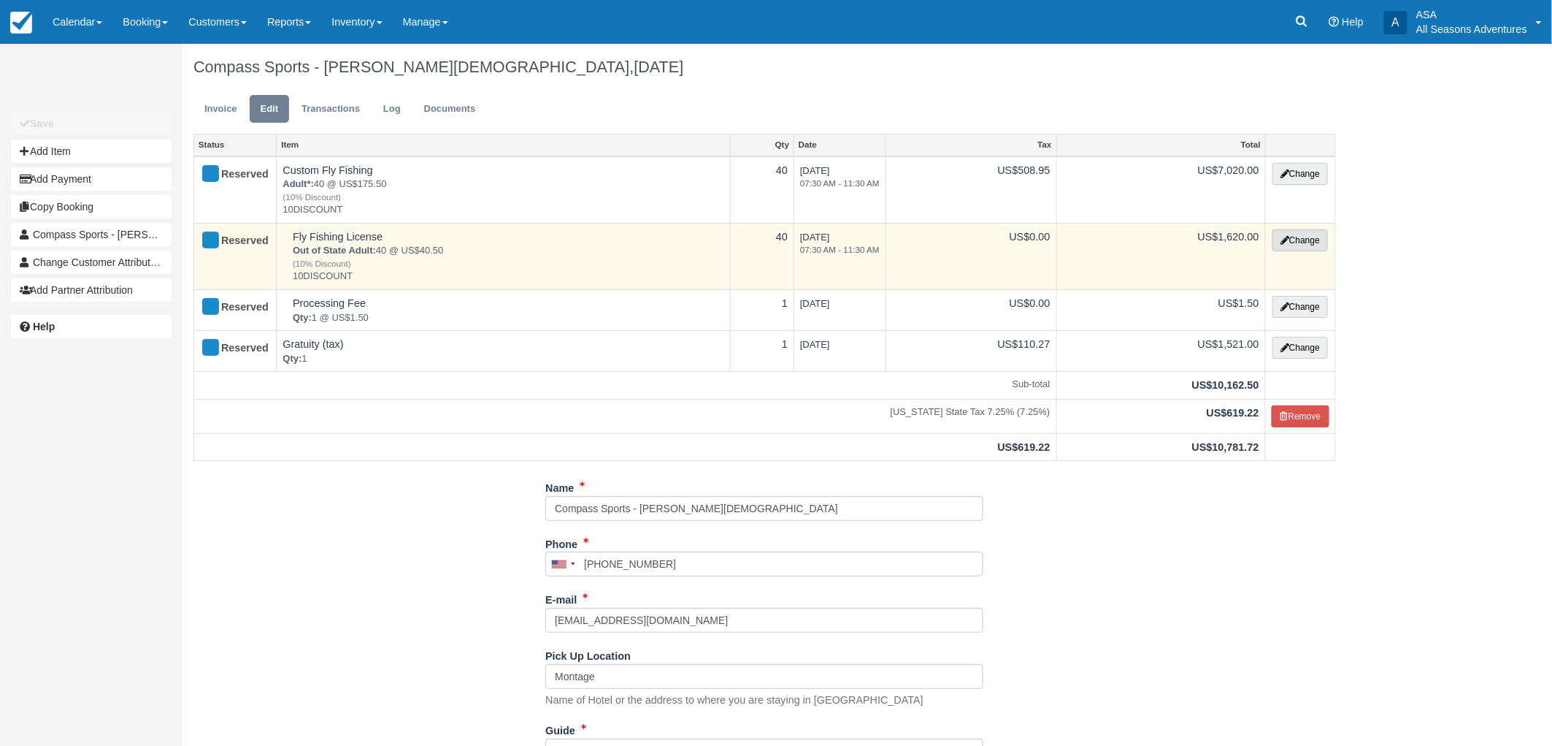
click at [1286, 243] on icon "button" at bounding box center [1285, 240] width 9 height 9
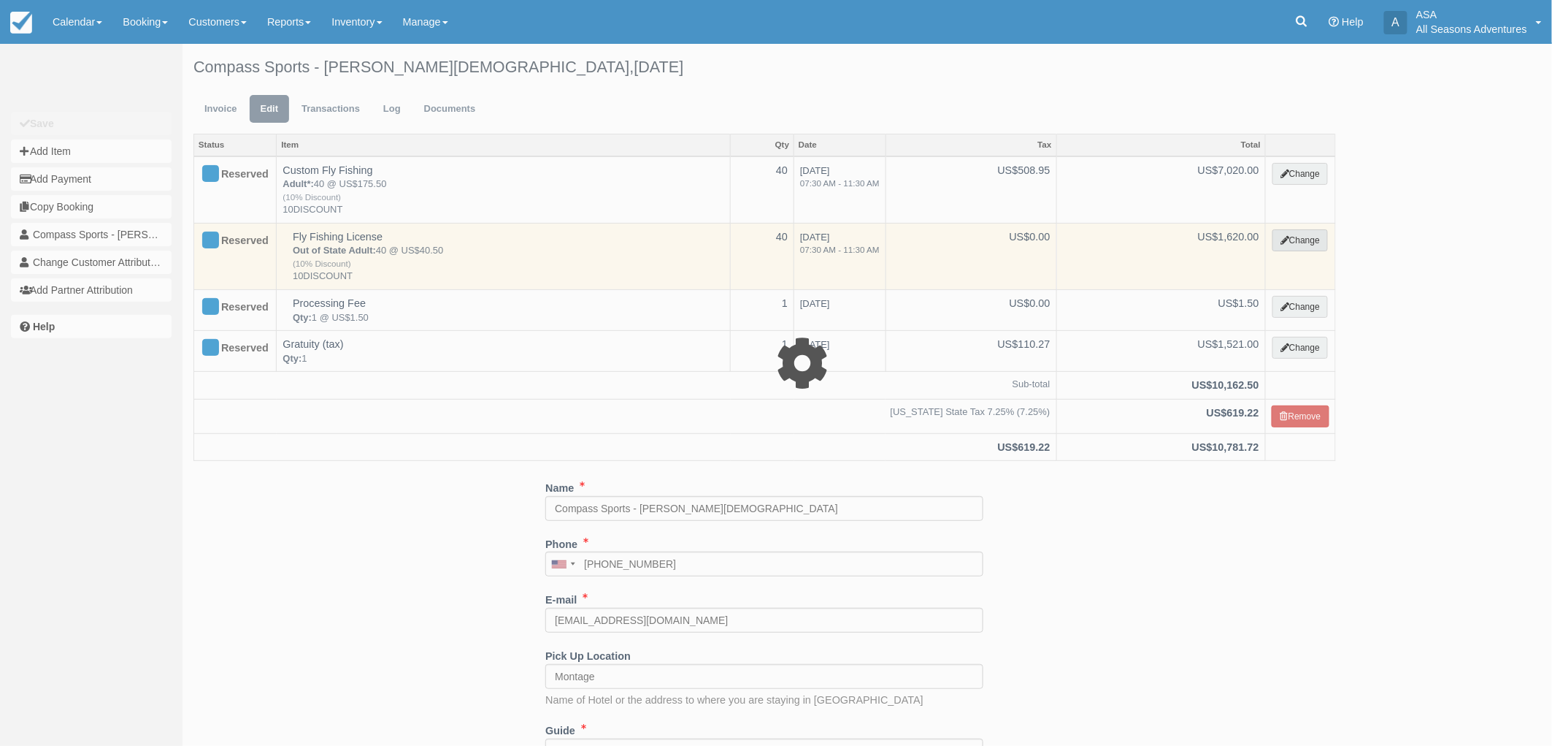
select select "8"
type input "1620.00"
type input "10DISCOUNT"
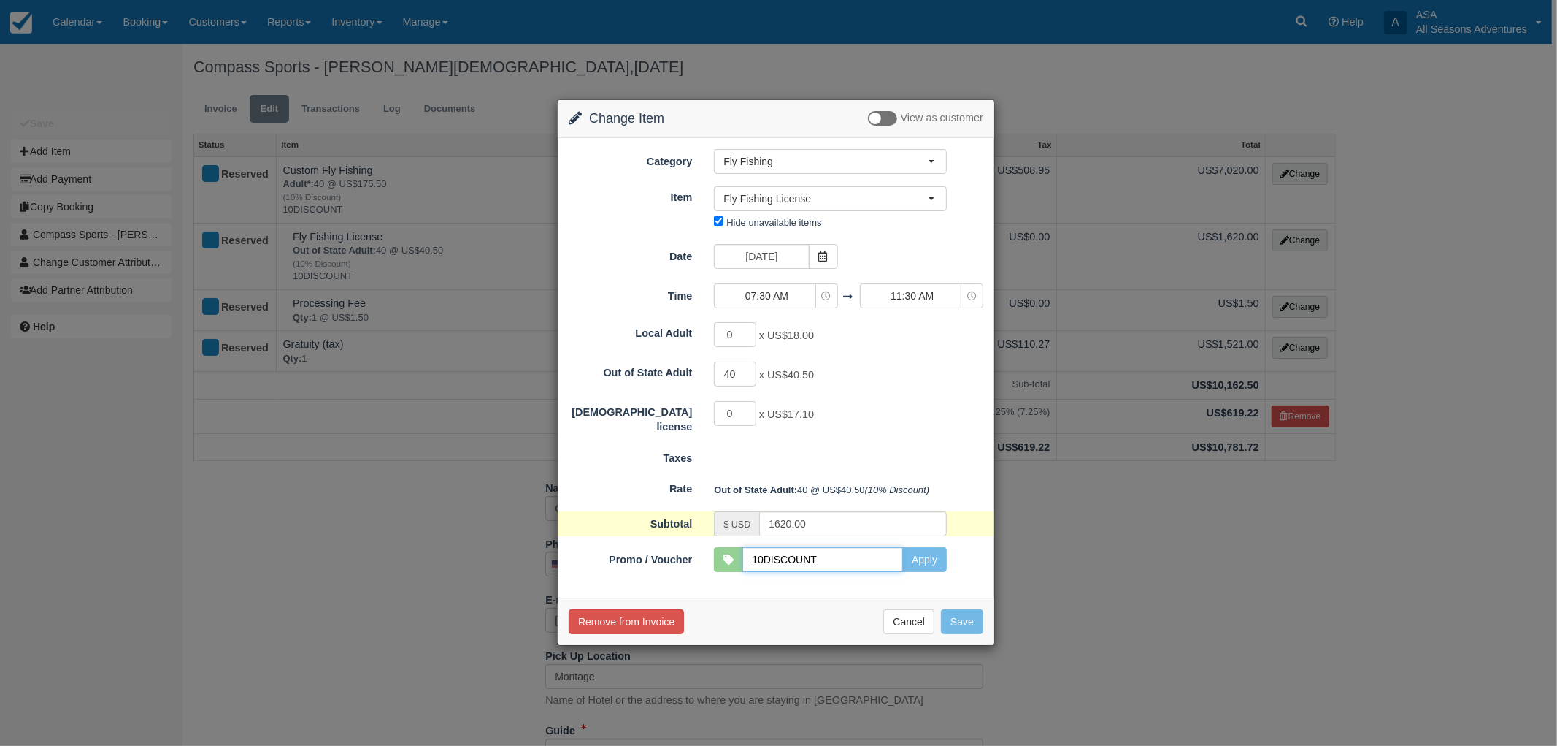
click at [826, 565] on input "10DISCOUNT" at bounding box center [823, 559] width 161 height 25
click at [940, 551] on button "Apply" at bounding box center [925, 559] width 45 height 25
type input "1800.00"
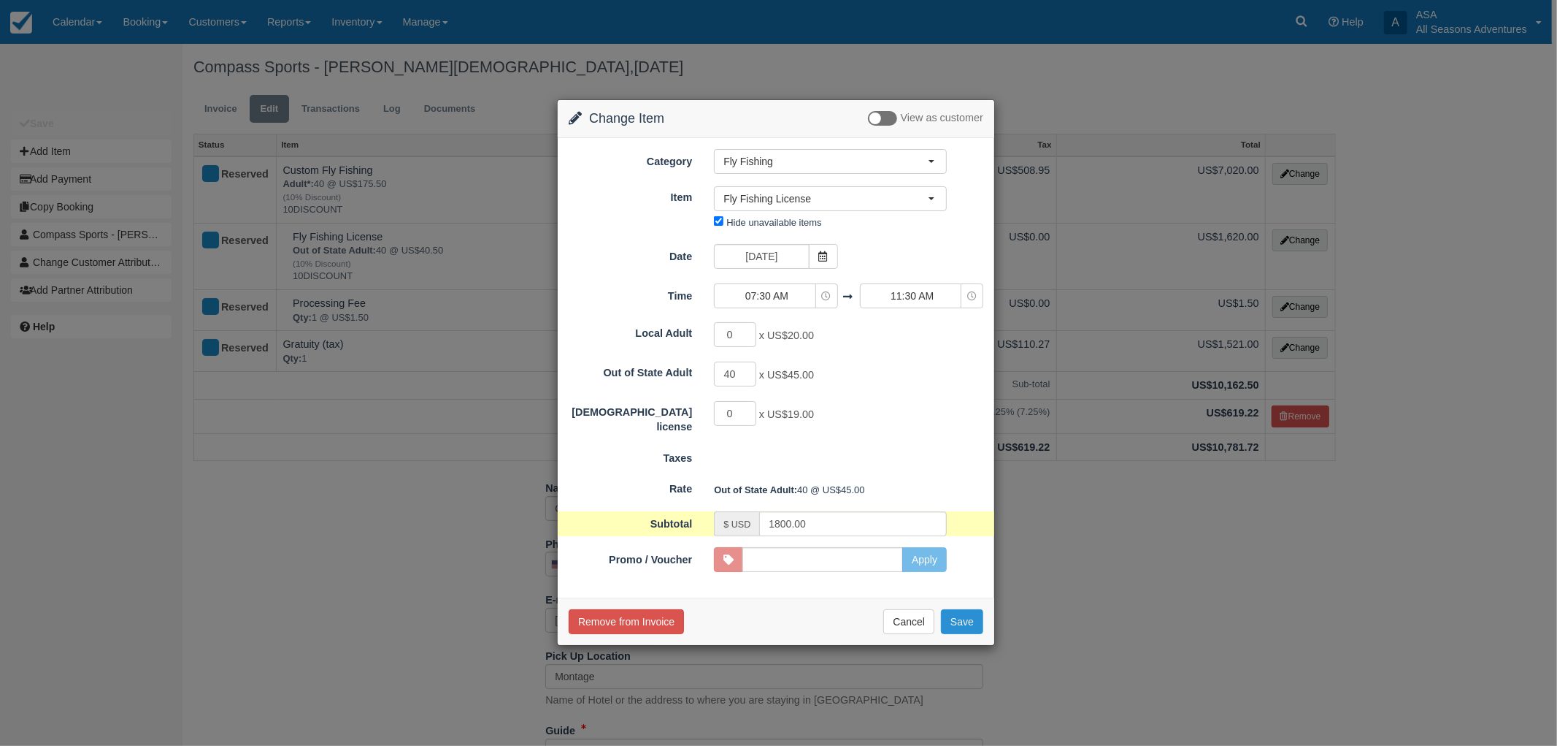
click at [968, 616] on button "Save" at bounding box center [962, 621] width 42 height 25
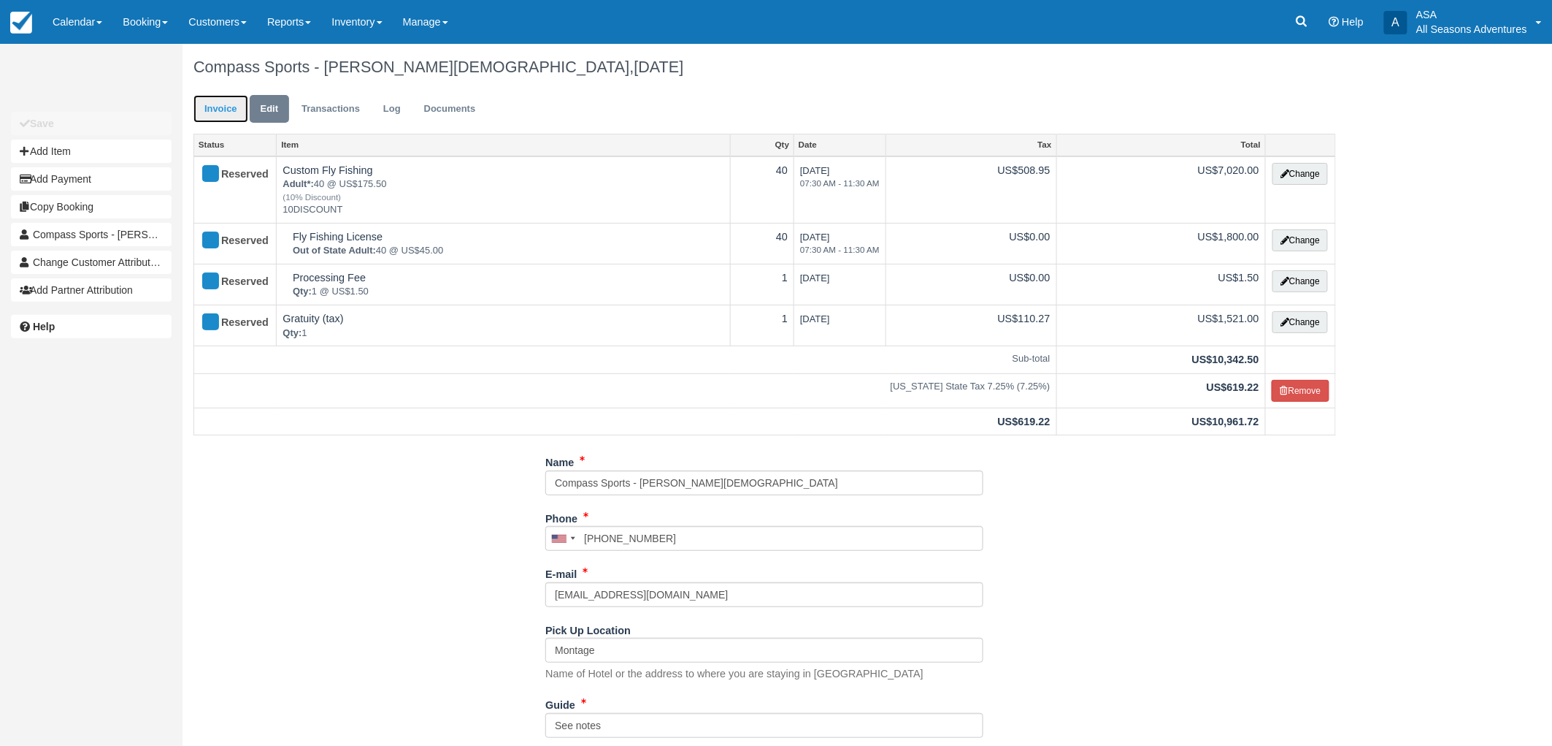
click at [231, 104] on link "Invoice" at bounding box center [221, 109] width 55 height 28
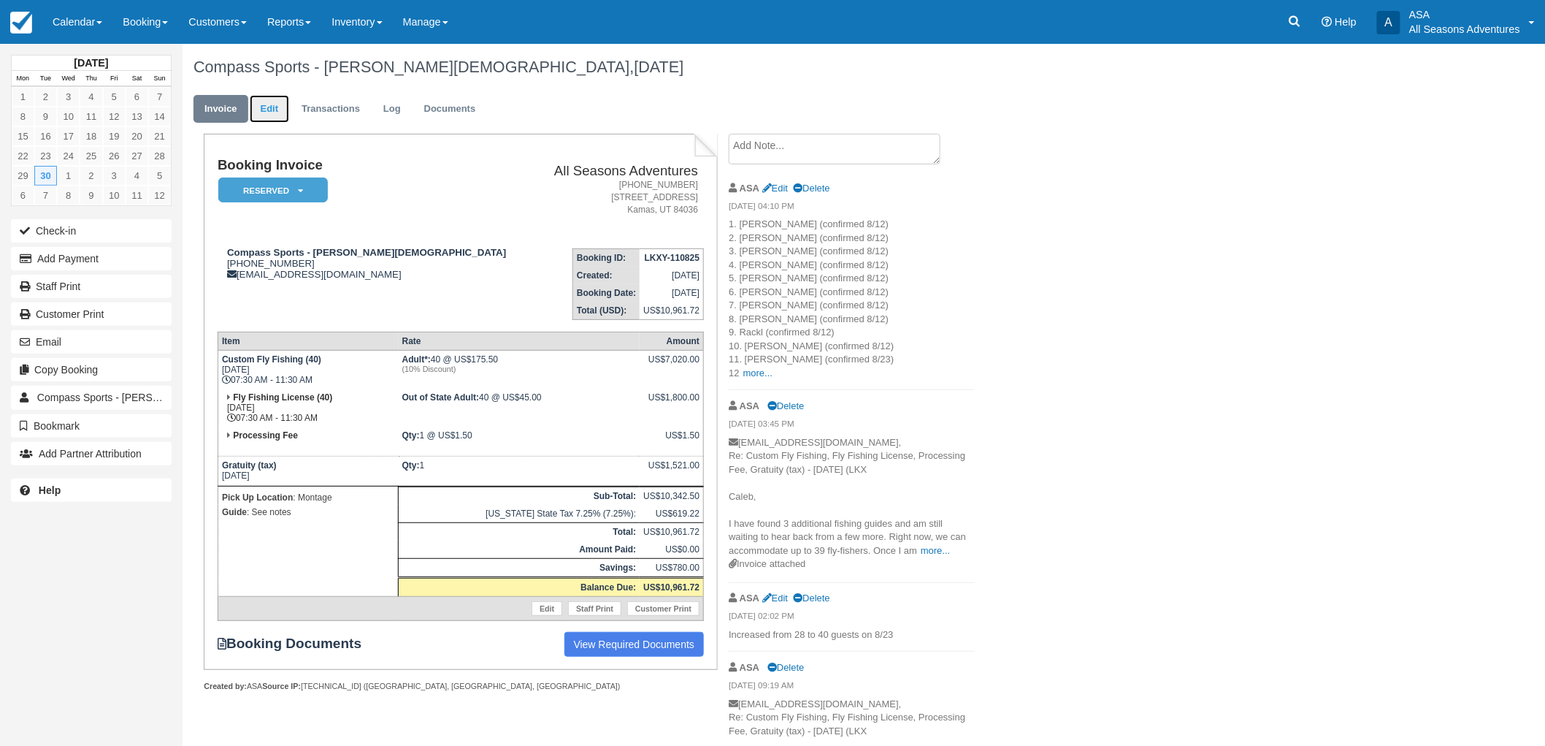
click at [280, 108] on link "Edit" at bounding box center [269, 109] width 39 height 28
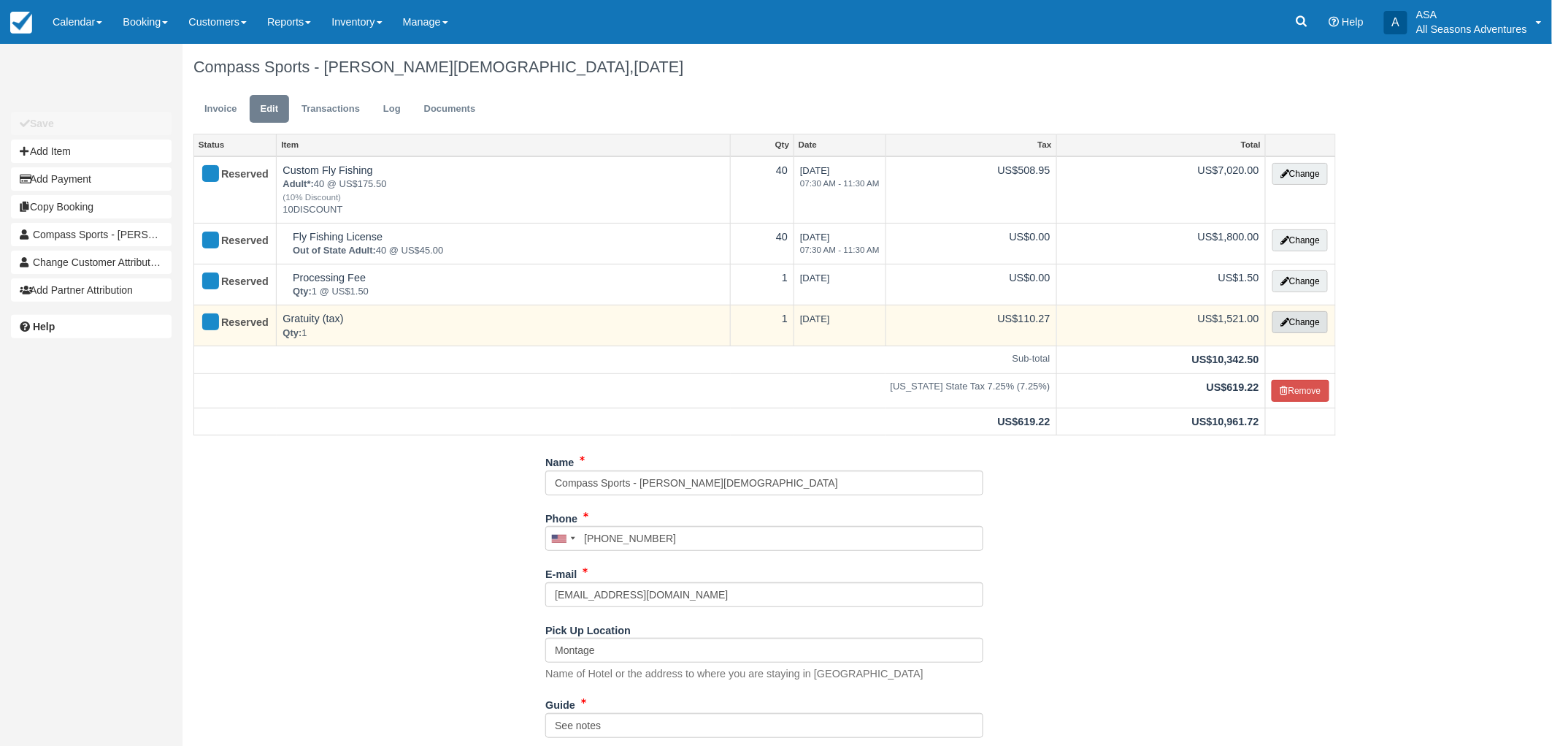
click at [1273, 315] on button "Change" at bounding box center [1300, 322] width 55 height 22
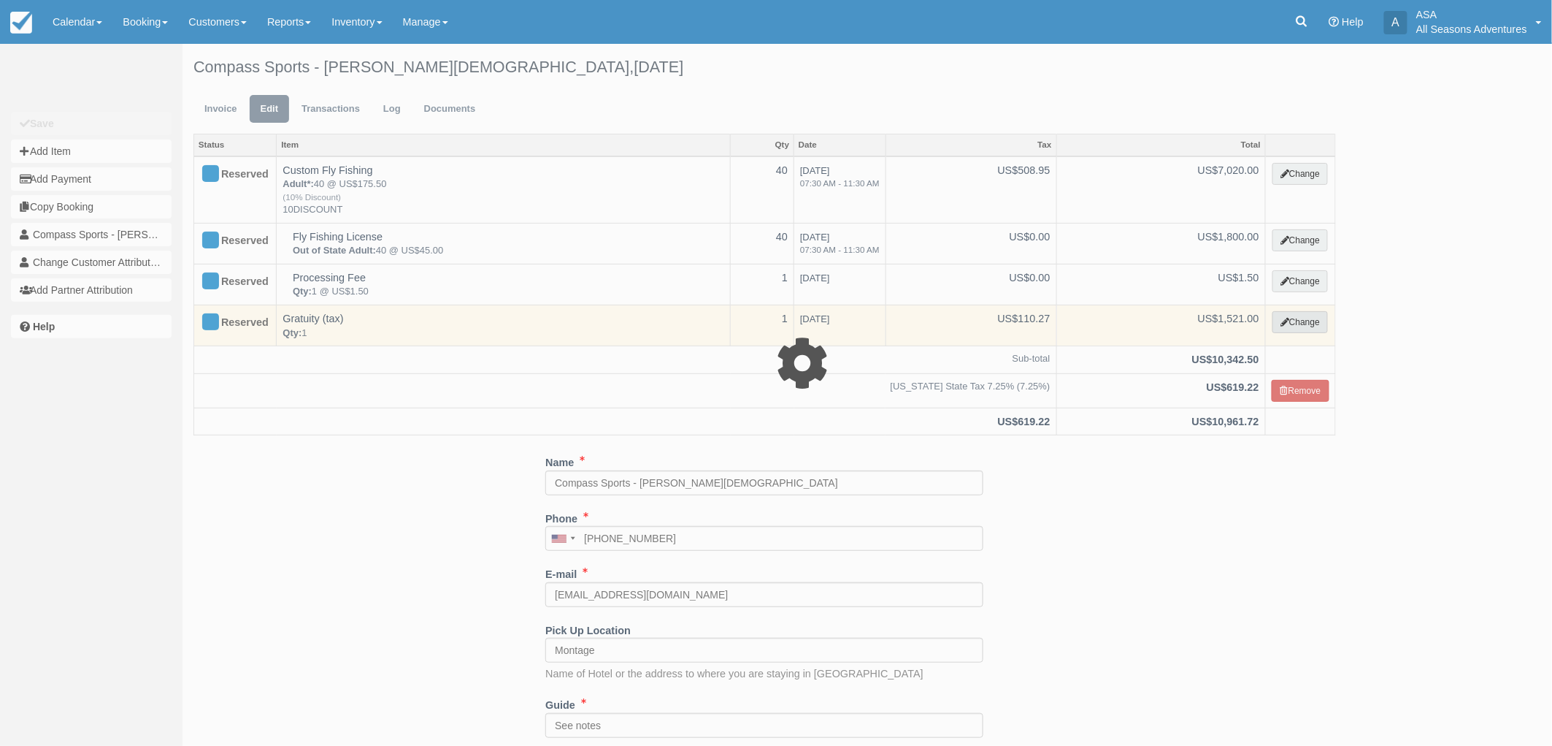
select select "13"
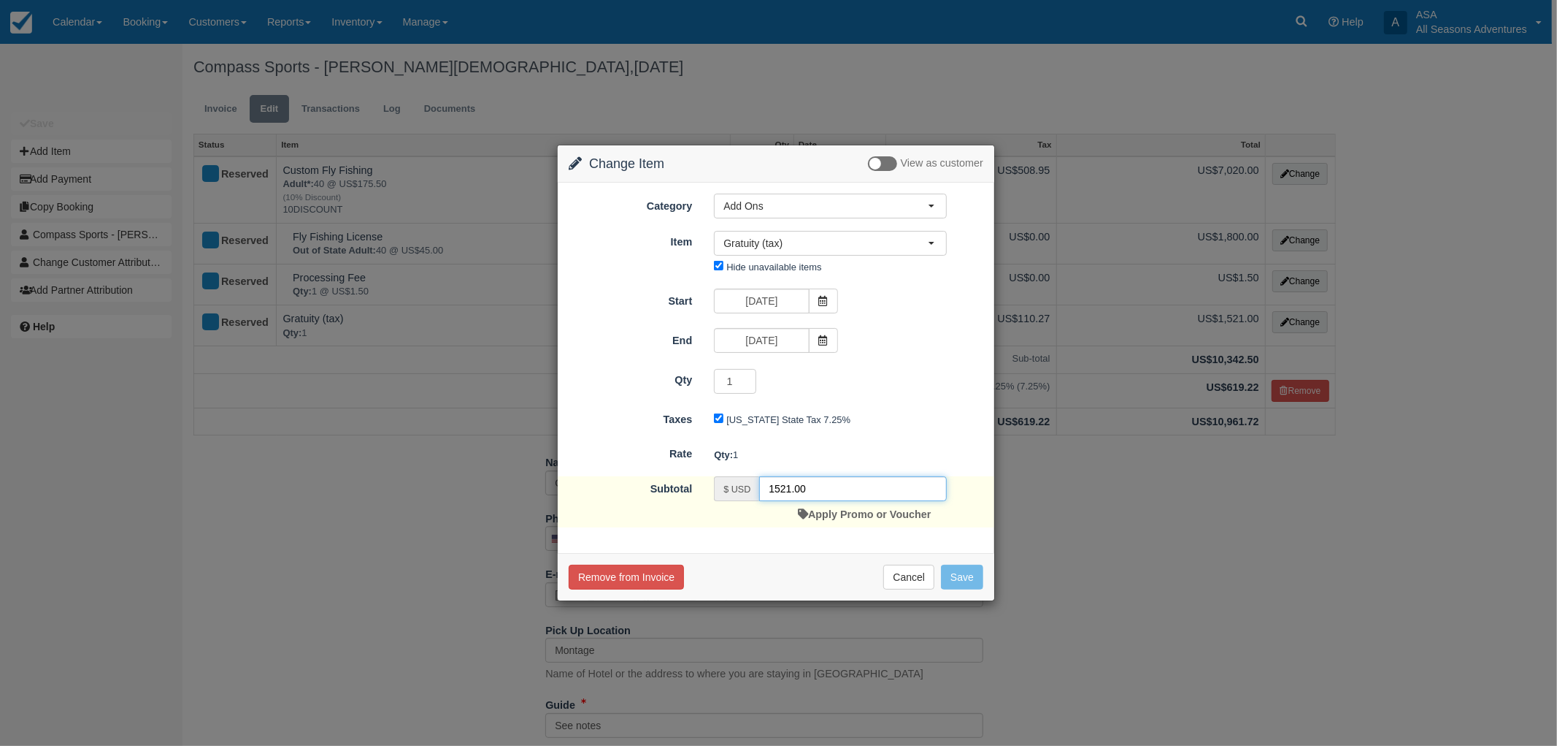
click input "1521.00"
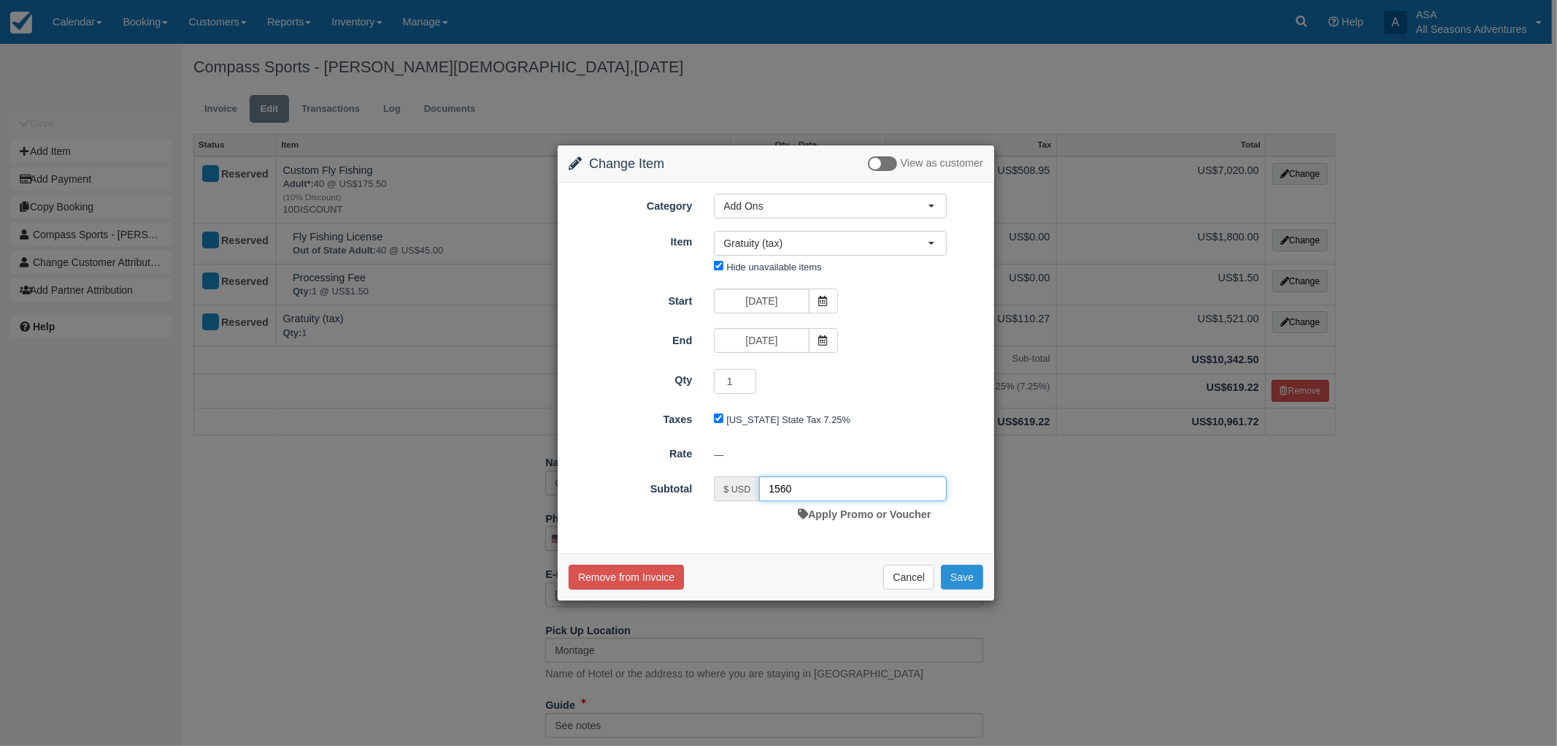
type input "1560"
click button "Save"
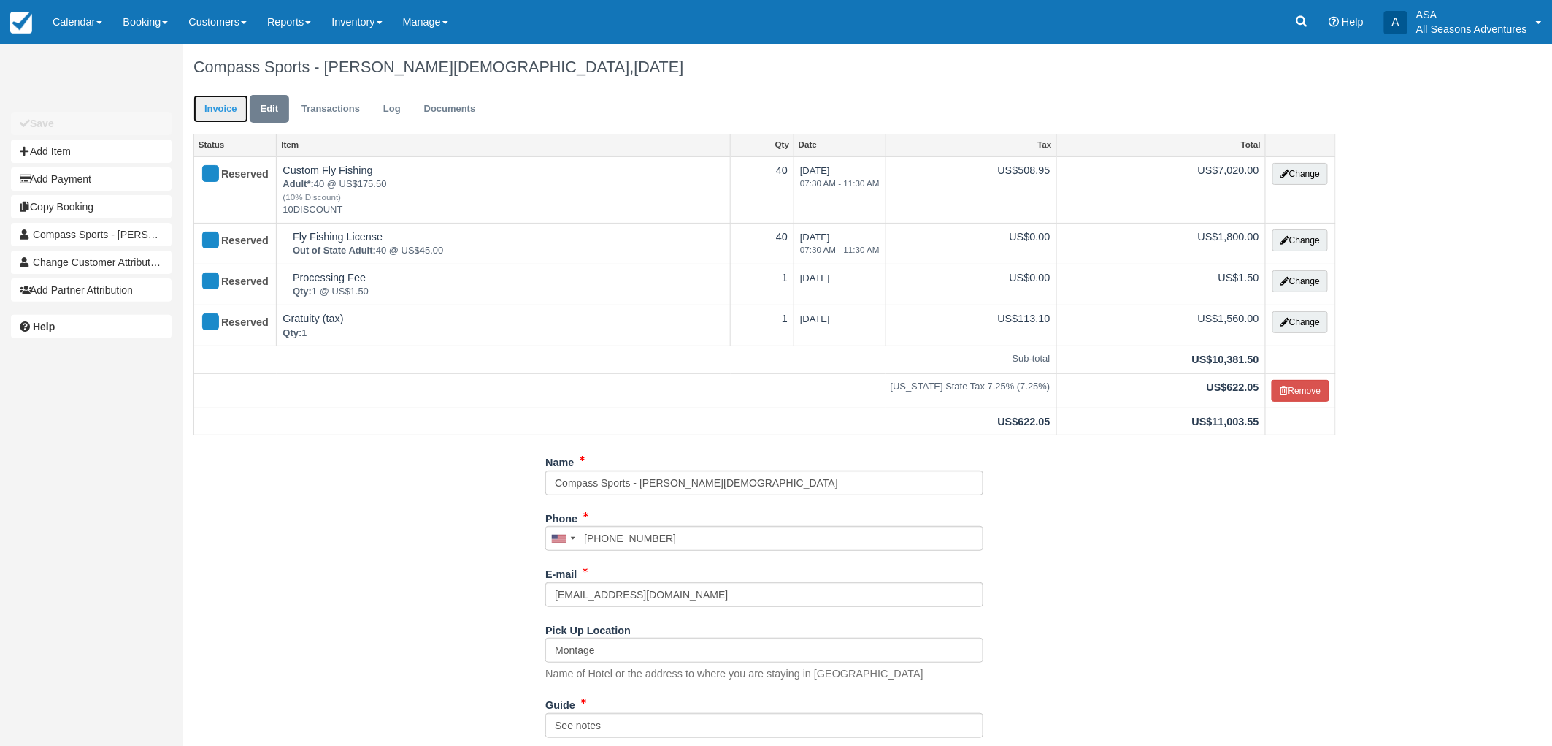
click at [228, 118] on link "Invoice" at bounding box center [221, 109] width 55 height 28
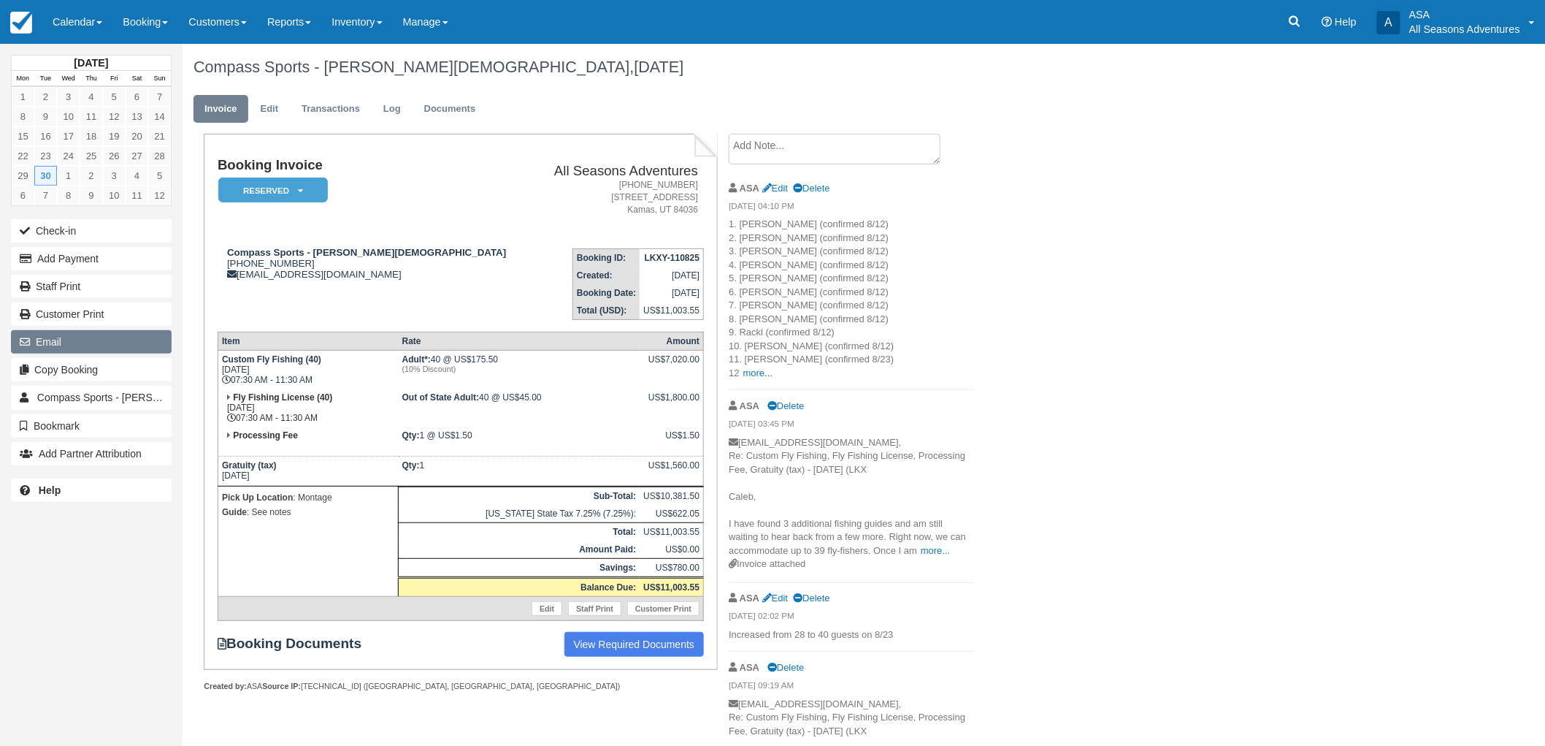
click at [82, 339] on button "Email" at bounding box center [91, 341] width 161 height 23
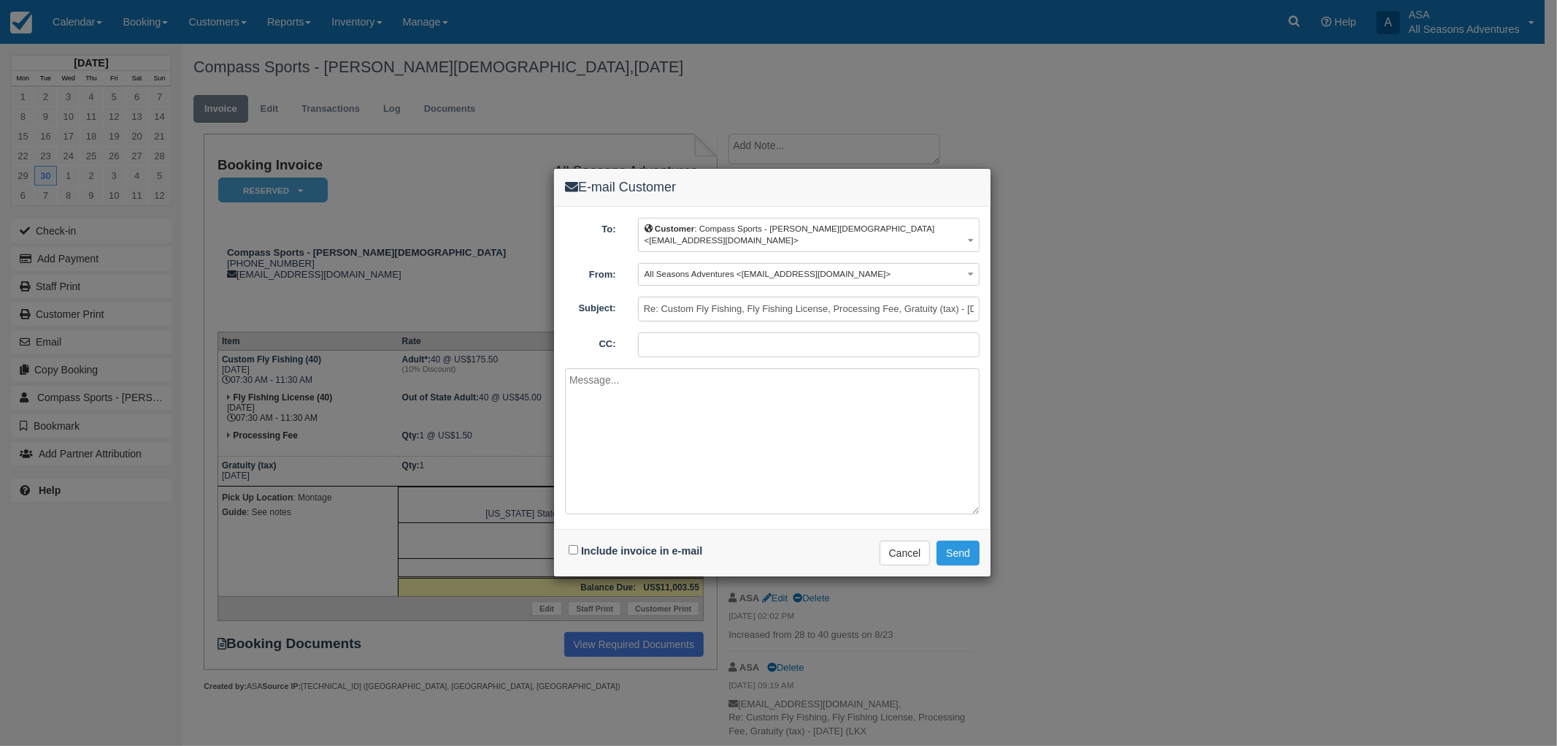
click at [566, 552] on div "Include invoice in e-mail" at bounding box center [637, 550] width 145 height 21
click at [575, 548] on input "Include invoice in e-mail" at bounding box center [573, 549] width 9 height 9
checkbox input "true"
click at [663, 457] on textarea at bounding box center [772, 441] width 415 height 146
type textarea "Caleb, We are all set for 40 fly-fishers on 9/30! Best, Matt"
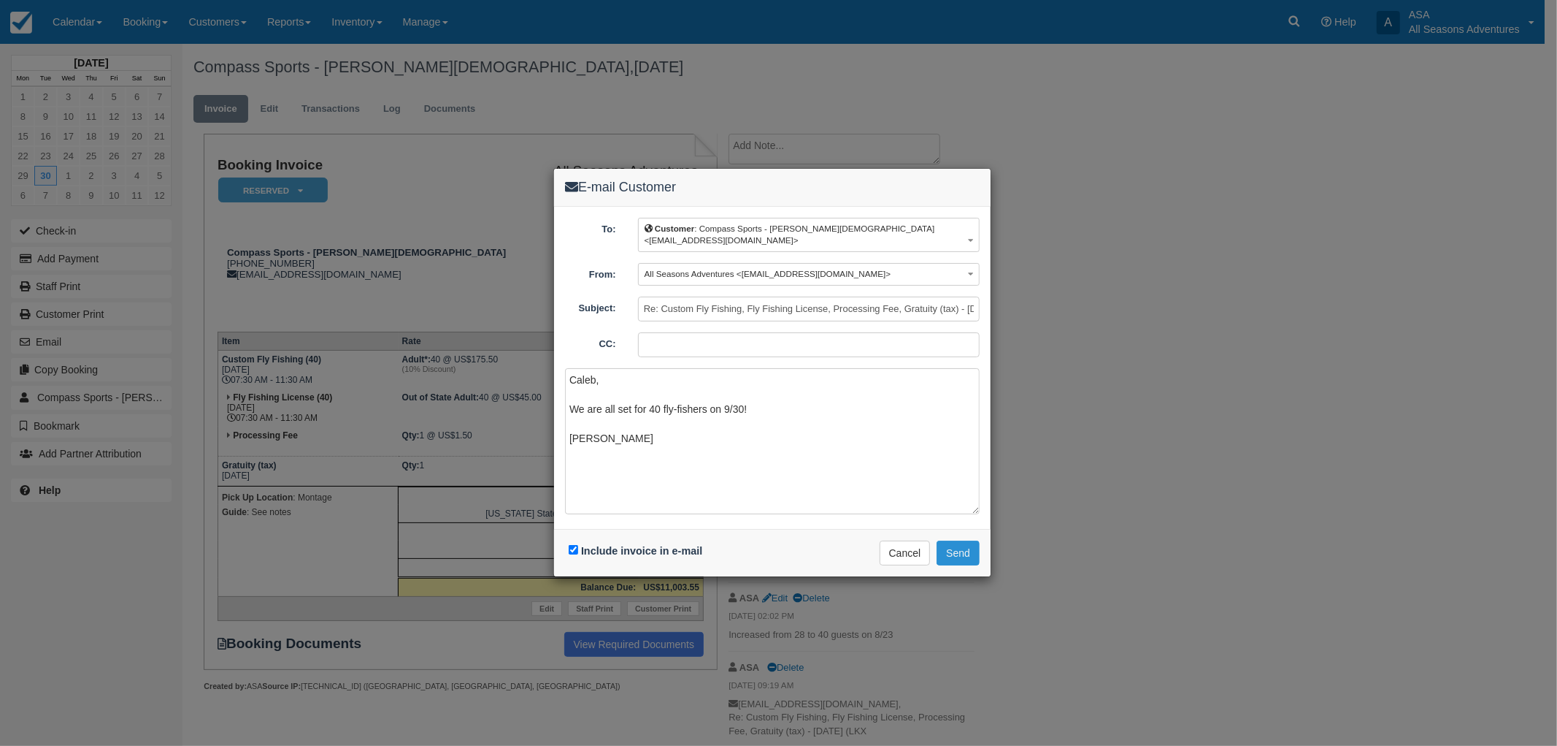
click at [955, 559] on button "Send" at bounding box center [958, 552] width 43 height 25
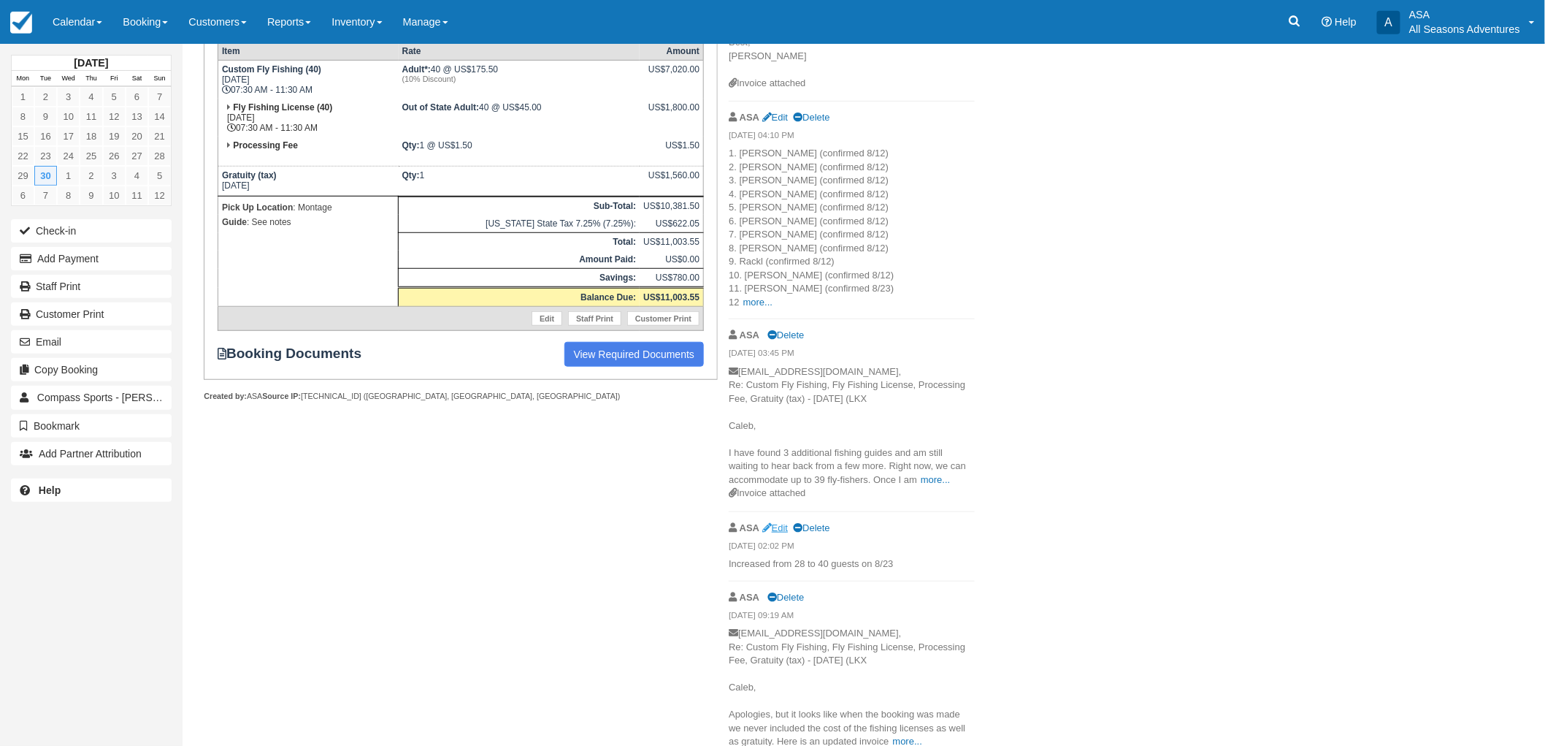
scroll to position [316, 0]
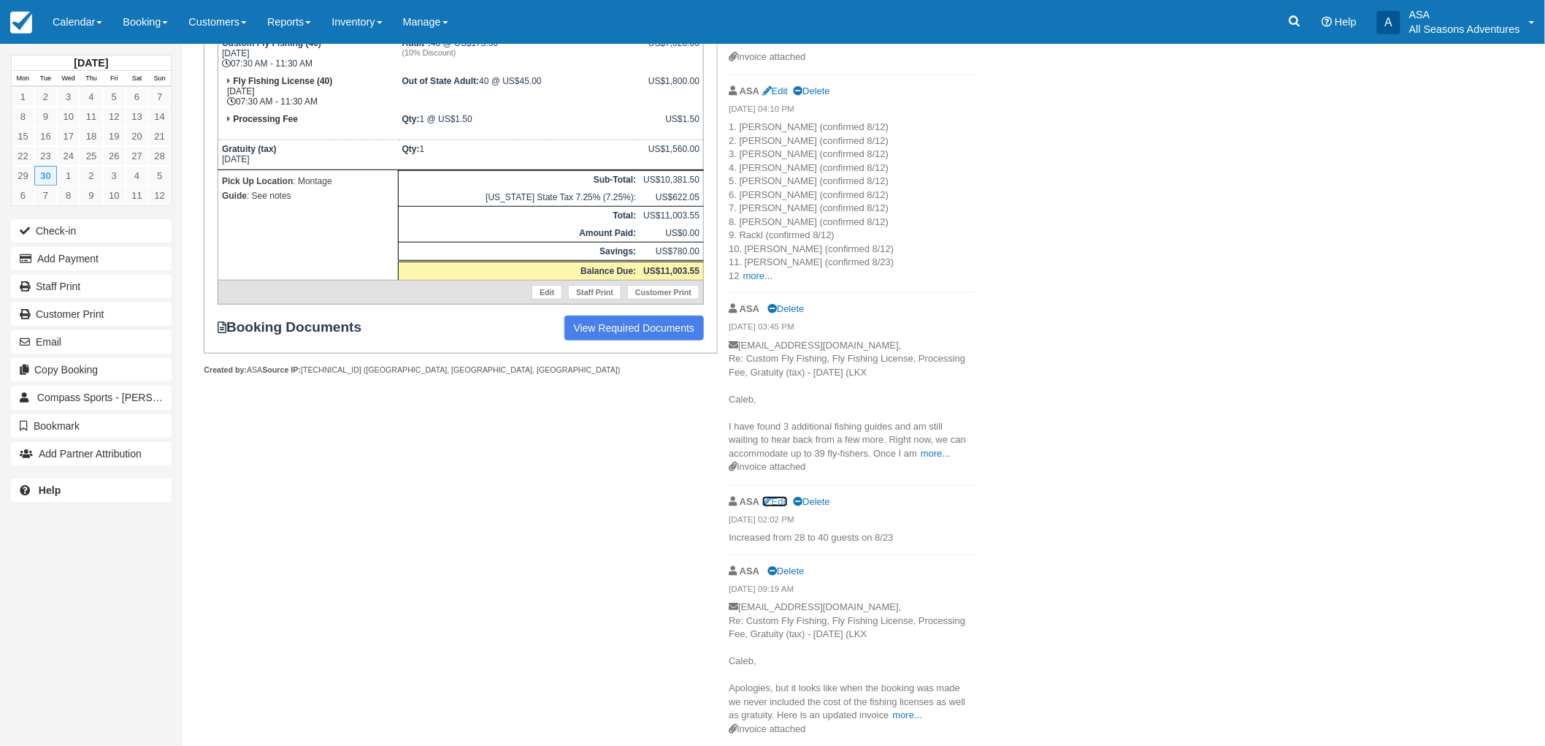
click at [778, 496] on link "Edit" at bounding box center [775, 501] width 26 height 11
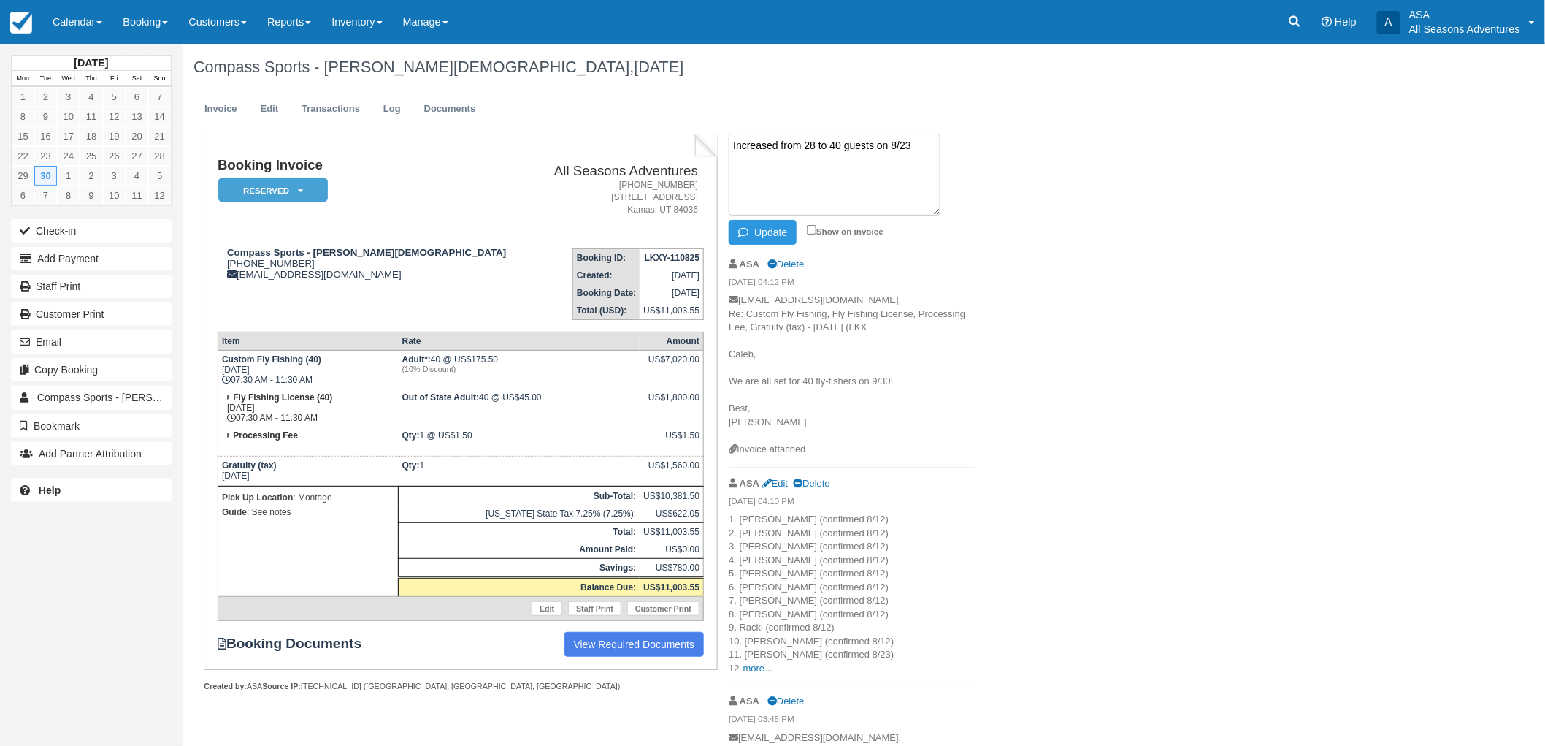
click at [881, 142] on textarea "Increased from 28 to 40 guests on 8/23" at bounding box center [835, 175] width 212 height 82
type textarea "Increased from 28 to 40 guests on 8/23"
click at [785, 232] on button "Update" at bounding box center [763, 232] width 68 height 25
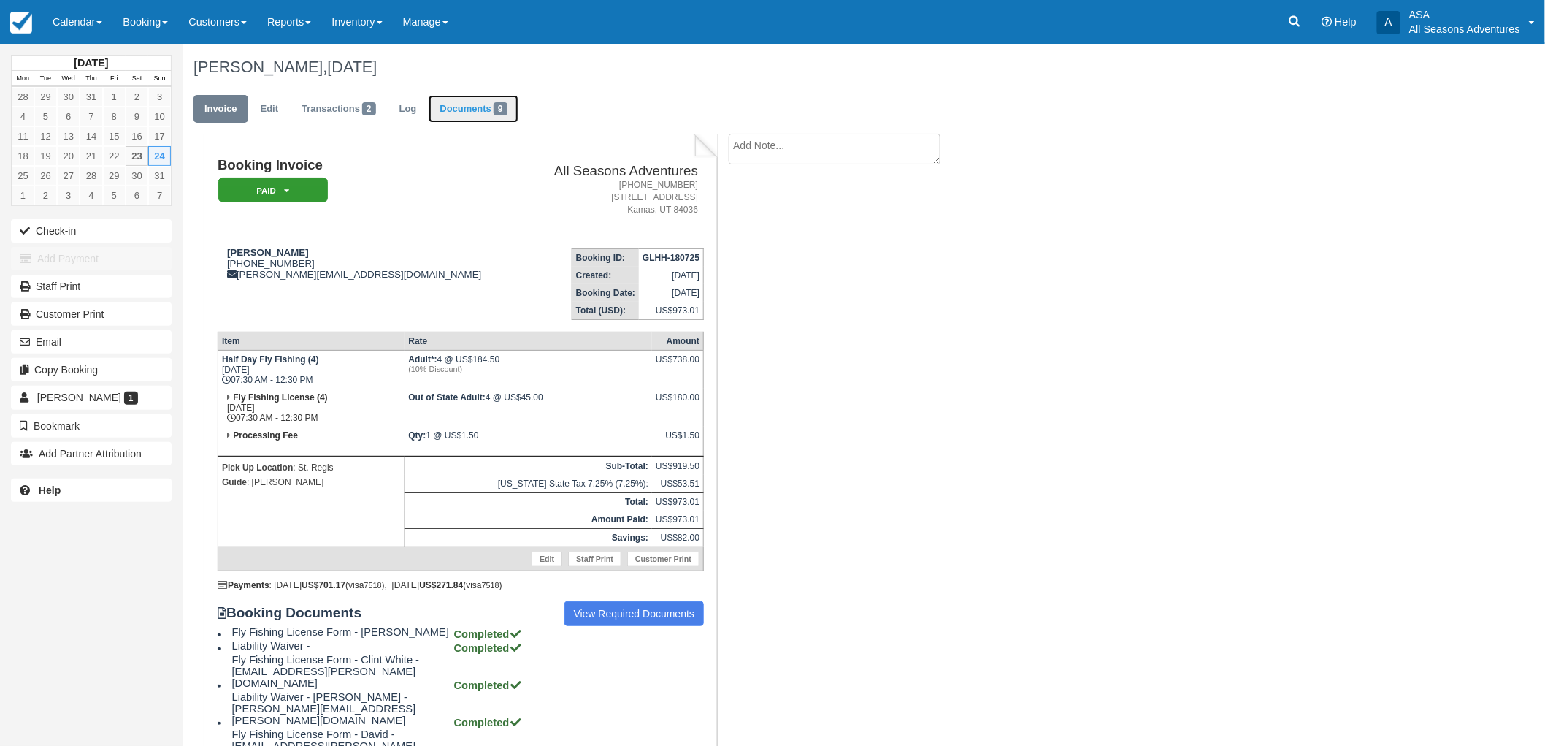
click at [455, 96] on link "Documents 9" at bounding box center [473, 109] width 89 height 28
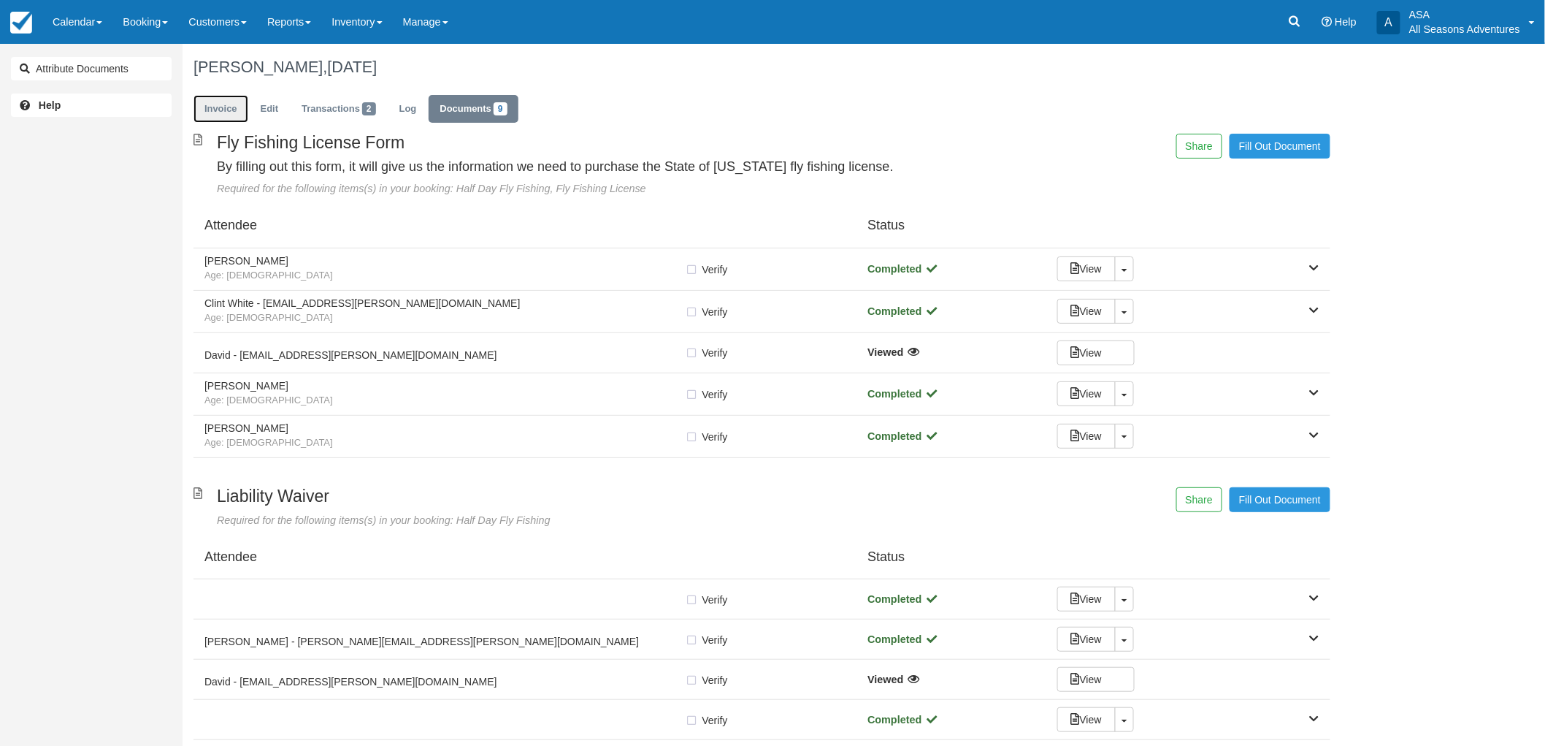
click at [231, 107] on link "Invoice" at bounding box center [221, 109] width 55 height 28
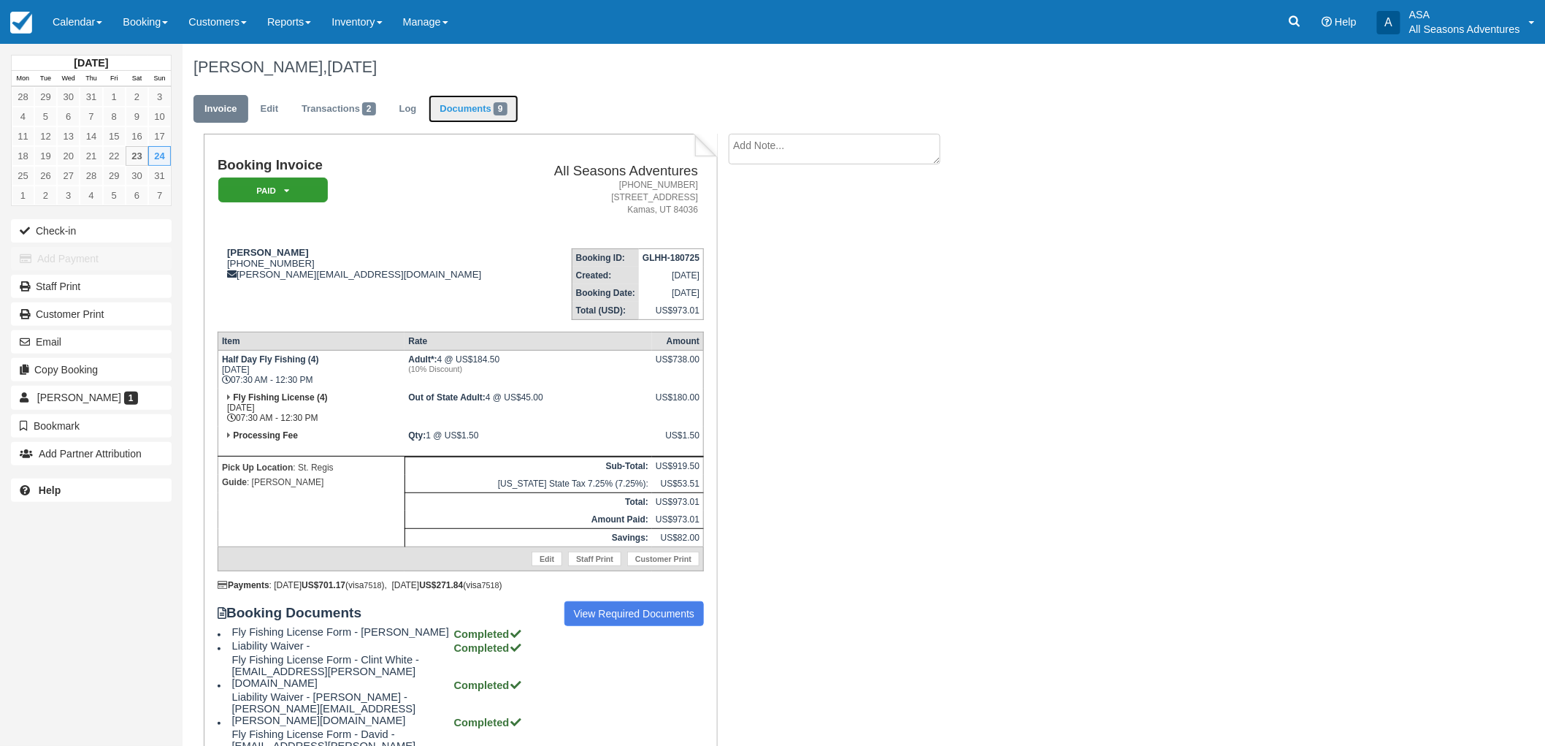
click at [470, 106] on link "Documents 9" at bounding box center [473, 109] width 89 height 28
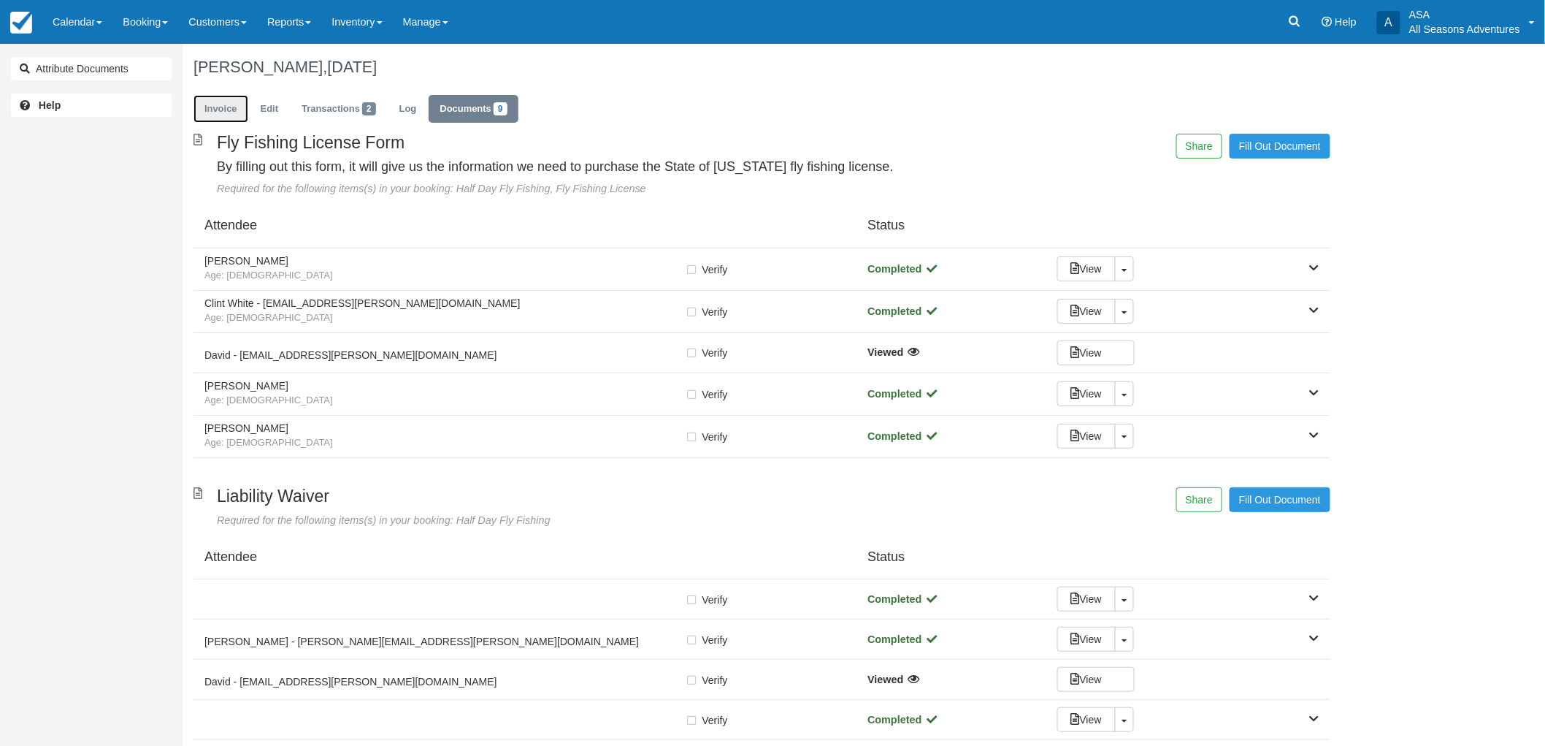
click at [223, 105] on link "Invoice" at bounding box center [221, 109] width 55 height 28
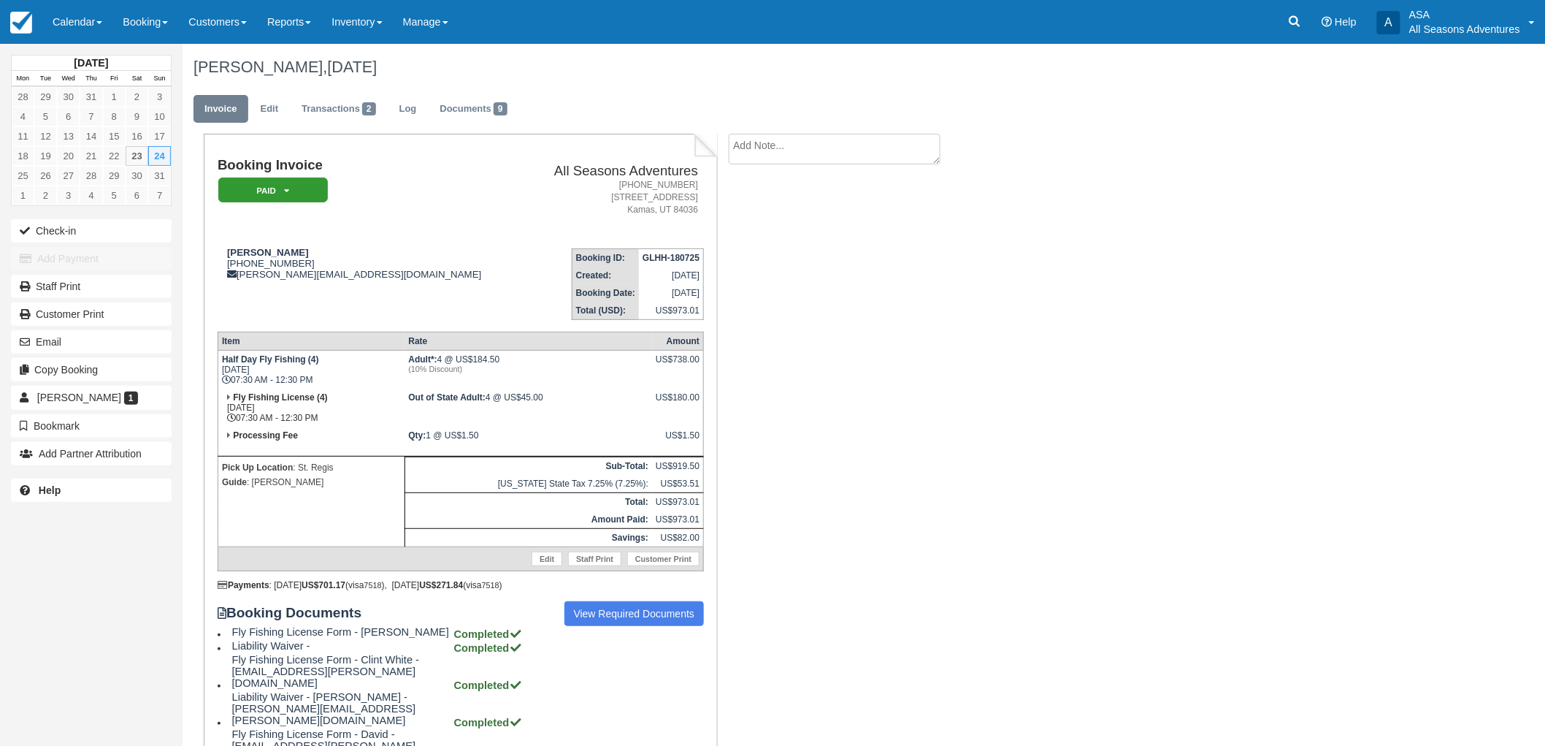
drag, startPoint x: 194, startPoint y: 63, endPoint x: 421, endPoint y: 61, distance: 227.8
click at [421, 61] on h1 "[PERSON_NAME], [DATE]" at bounding box center [762, 67] width 1137 height 18
click at [486, 74] on h1 "Jonas Kroop, August 24 2025" at bounding box center [762, 67] width 1137 height 18
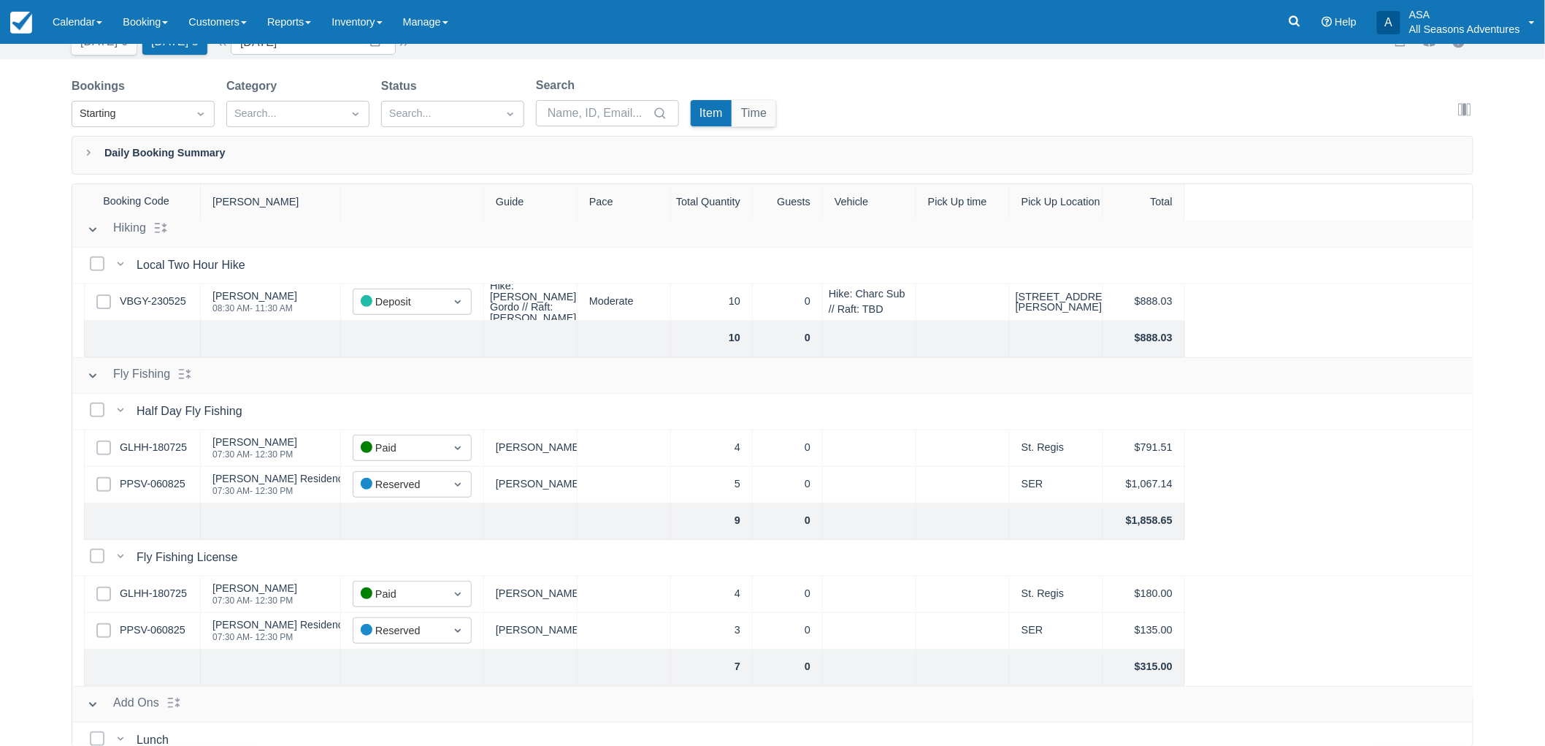
scroll to position [486, 0]
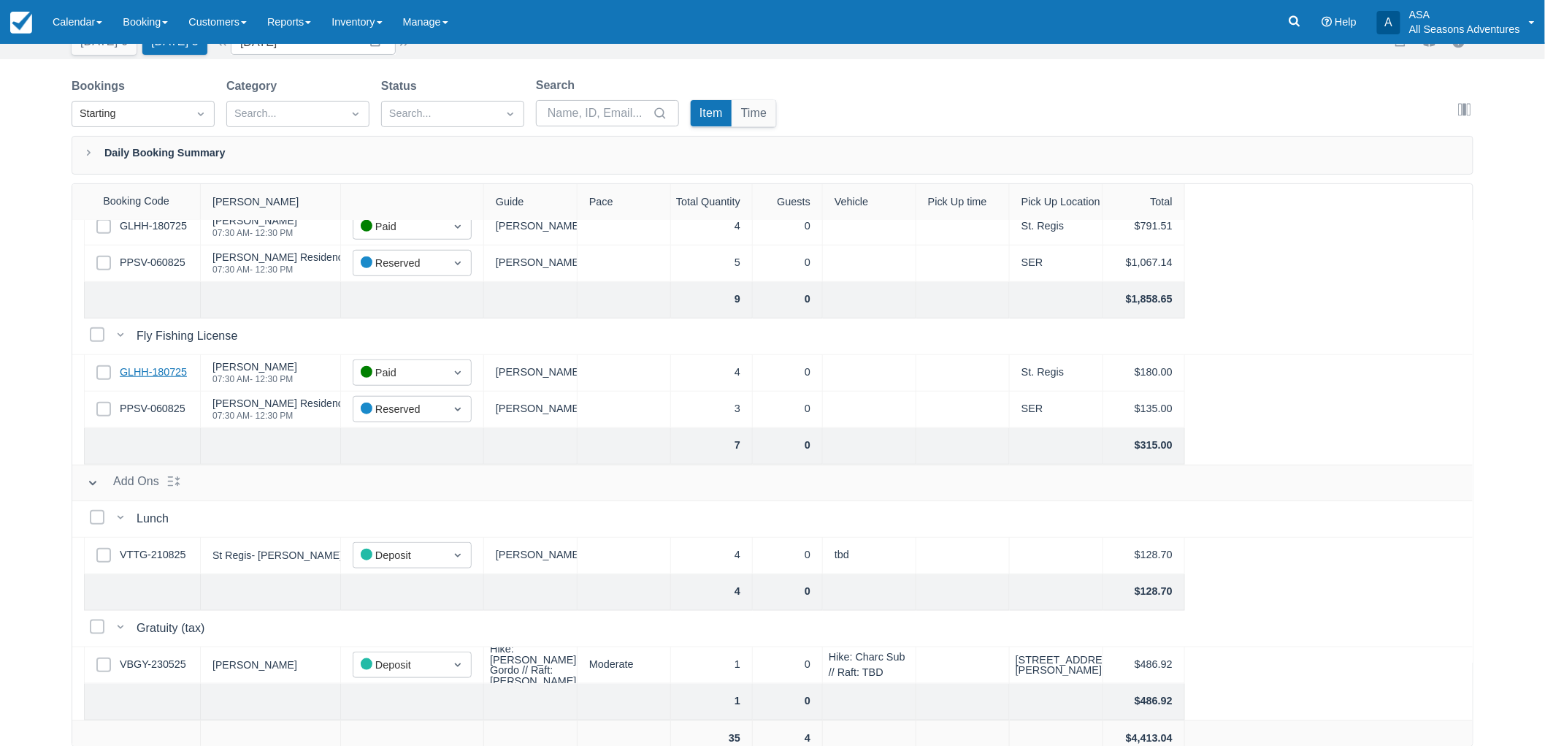
click at [168, 372] on link "GLHH-180725" at bounding box center [153, 372] width 67 height 16
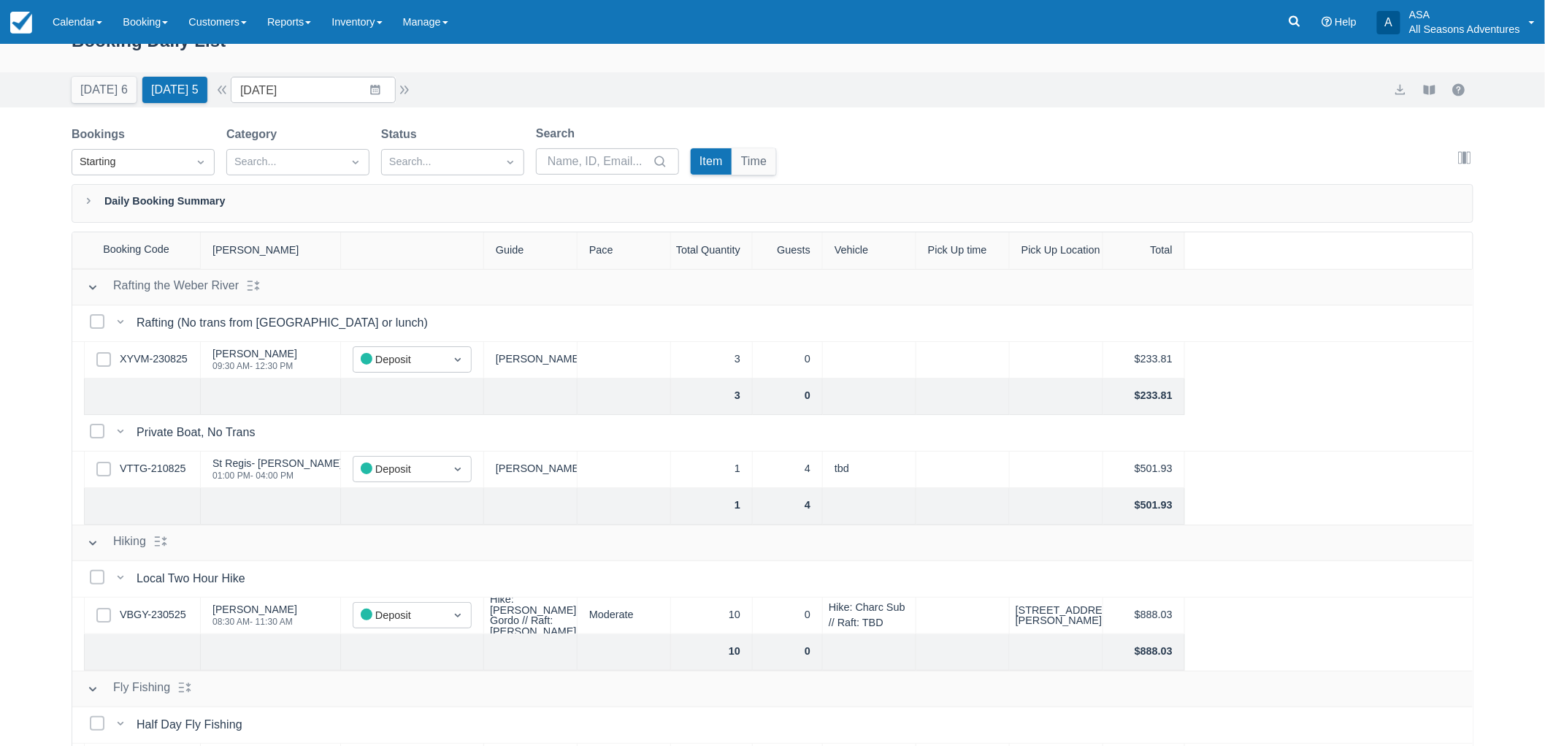
scroll to position [0, 0]
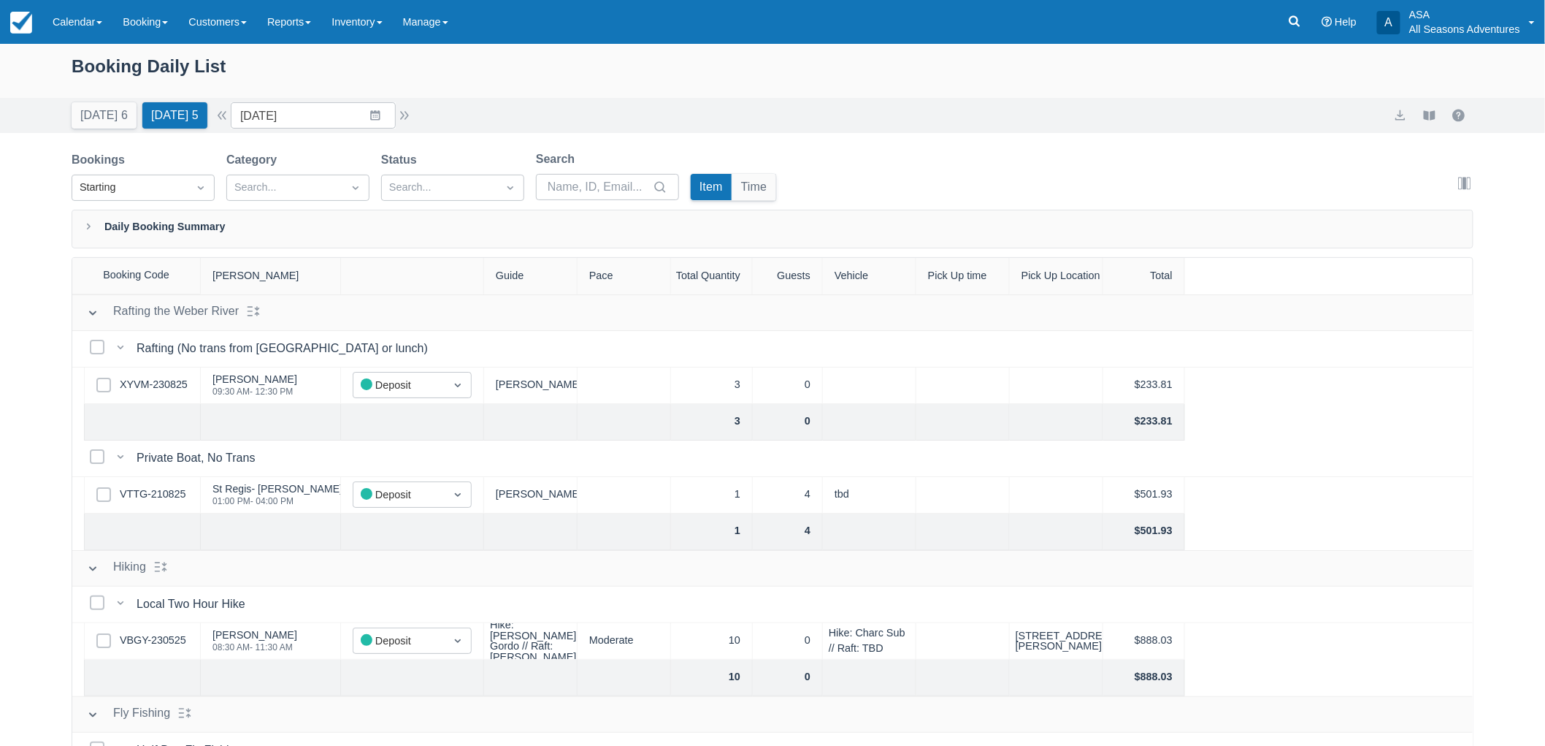
click at [110, 130] on div "Today 6 Tomorrow 5 Date 08/24/25 Navigate forward to interact with the calendar…" at bounding box center [772, 115] width 1545 height 35
click at [112, 120] on button "Today 6" at bounding box center [104, 115] width 65 height 26
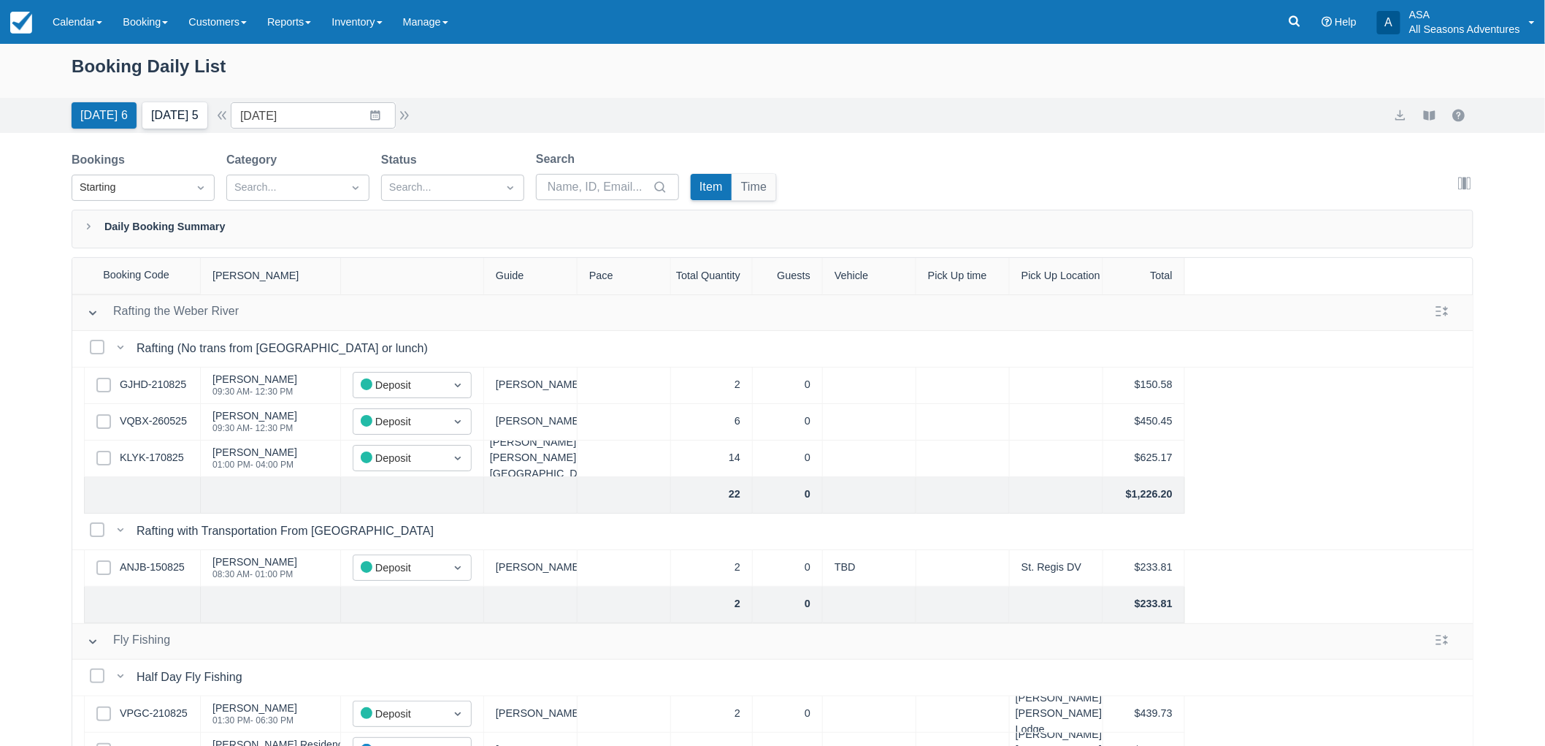
click at [162, 107] on button "Tomorrow 5" at bounding box center [174, 115] width 65 height 26
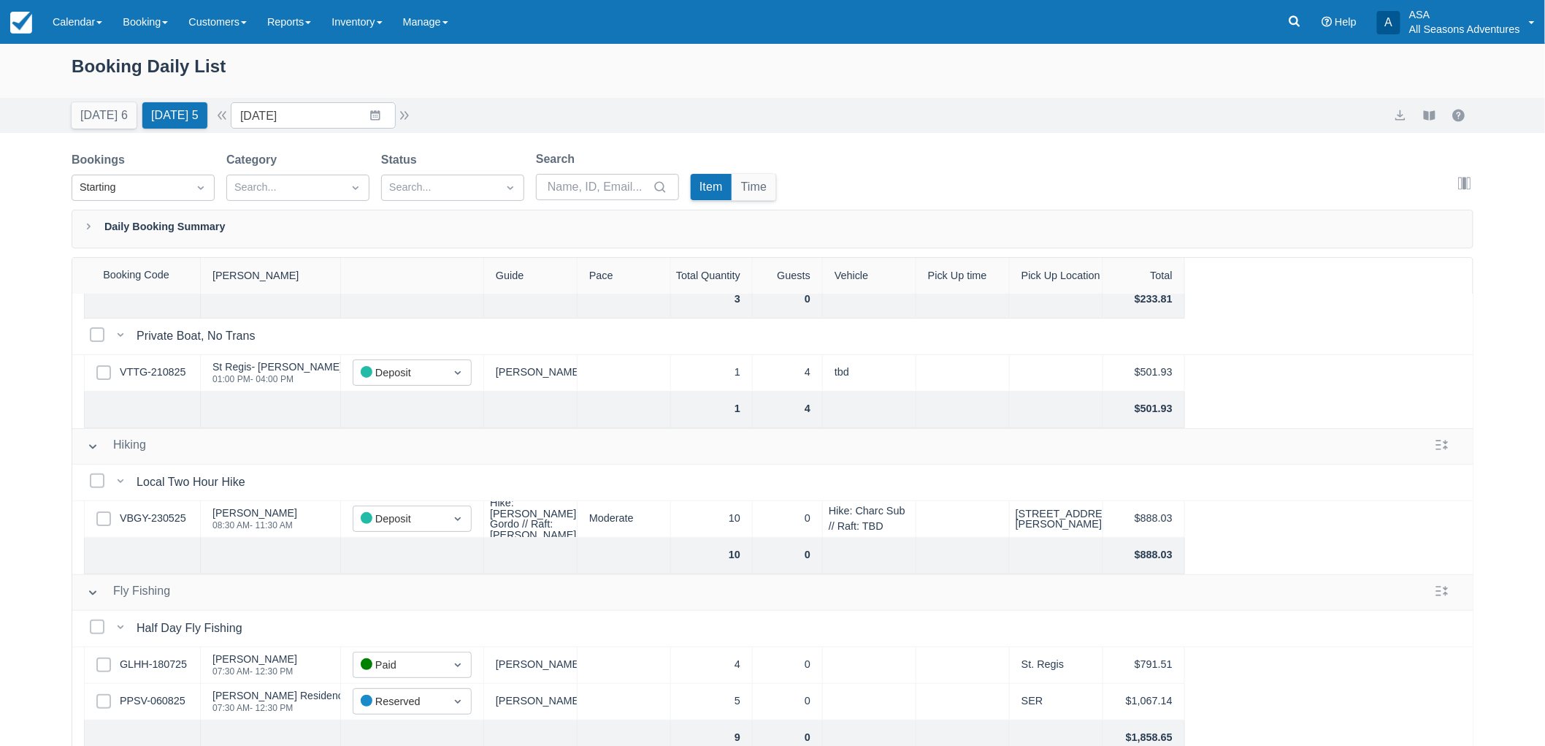
scroll to position [243, 0]
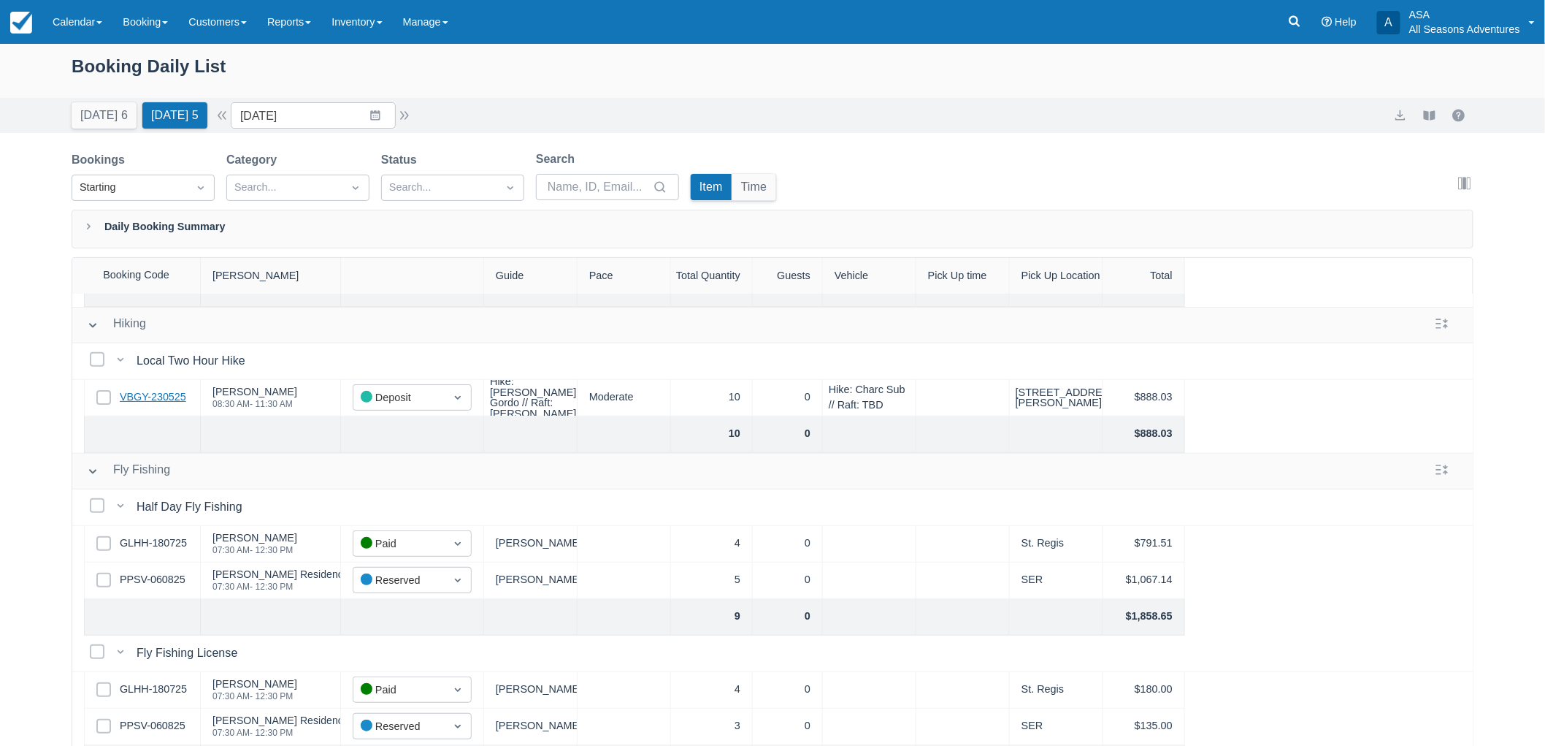
click at [171, 389] on link "VBGY-230525" at bounding box center [153, 397] width 66 height 16
click at [410, 104] on div "Today 6 Tomorrow 5 Date 08/24/25 Navigate forward to interact with the calendar…" at bounding box center [243, 115] width 342 height 26
click at [410, 120] on button "button" at bounding box center [405, 116] width 18 height 18
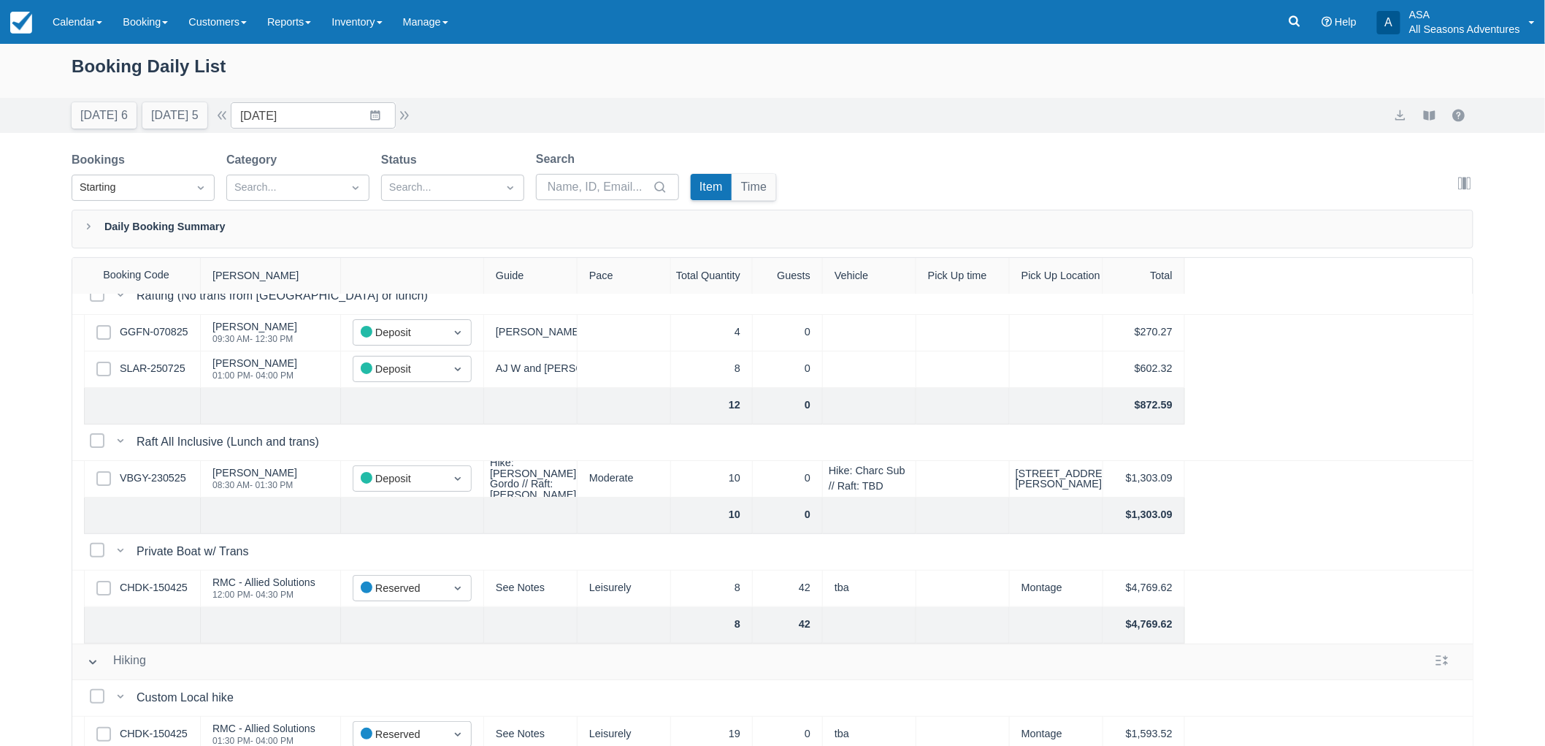
scroll to position [81, 0]
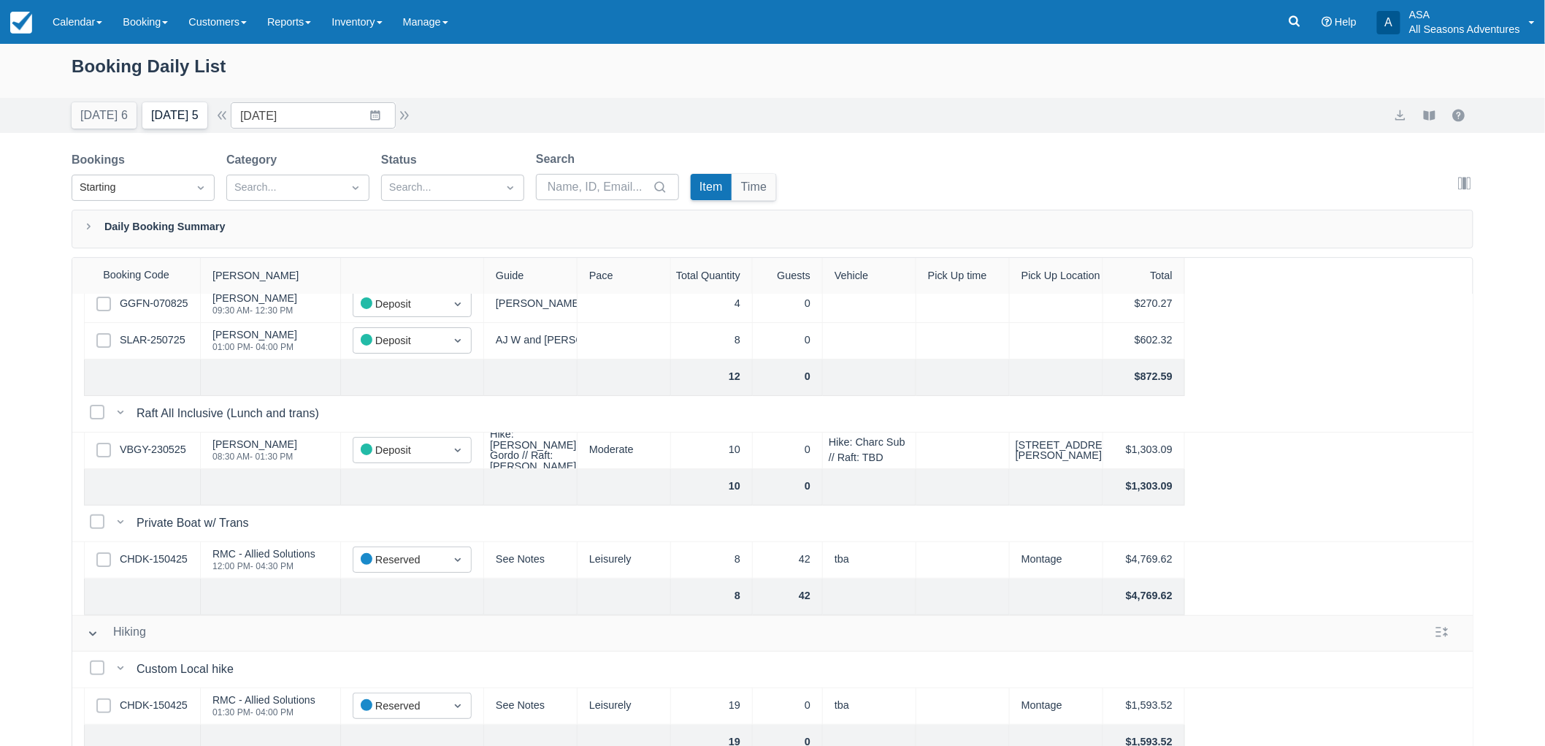
click at [204, 115] on button "Tomorrow 5" at bounding box center [174, 115] width 65 height 26
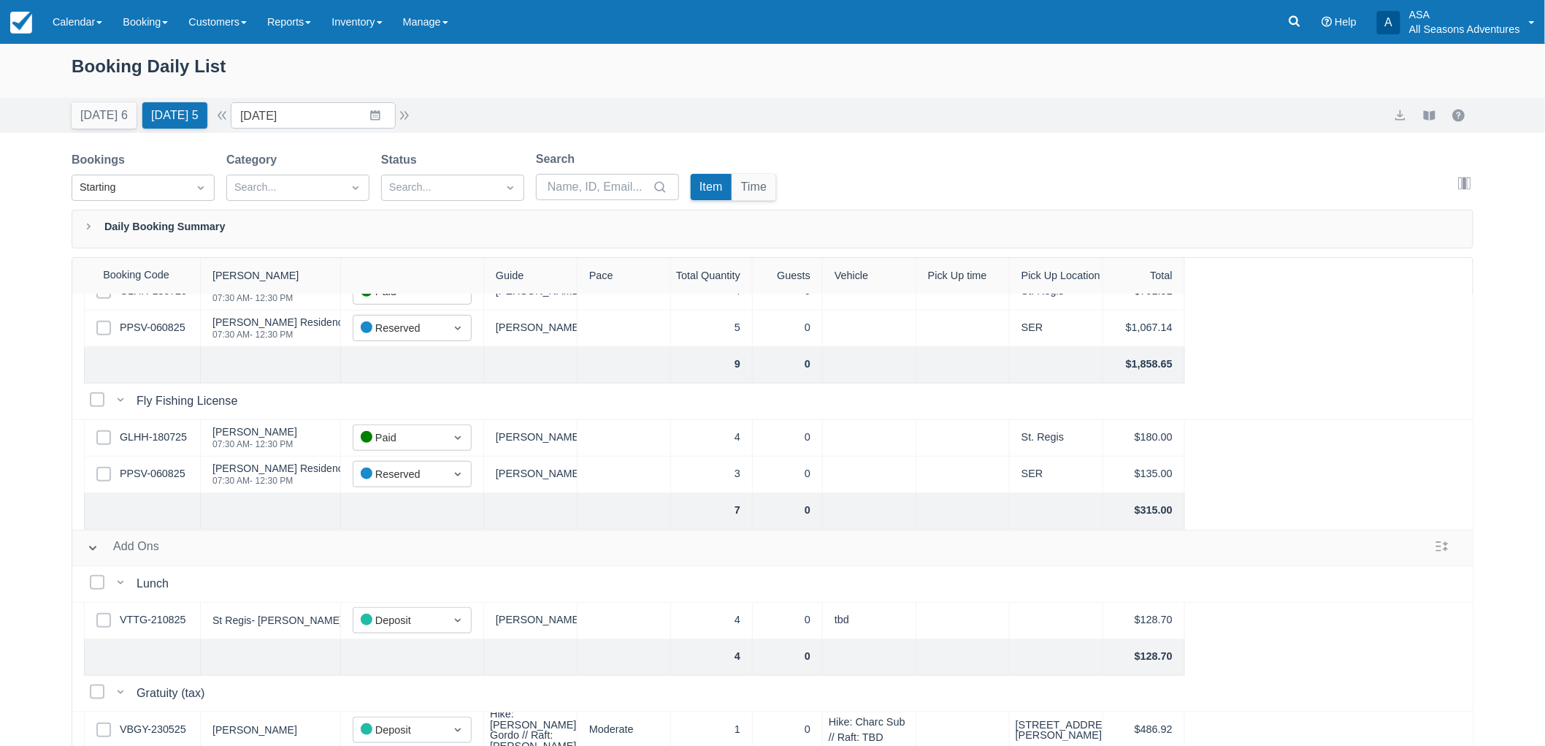
scroll to position [510, 0]
click at [173, 426] on link "GLHH-180725" at bounding box center [153, 434] width 67 height 16
click at [391, 114] on input "08/24/25" at bounding box center [313, 115] width 165 height 26
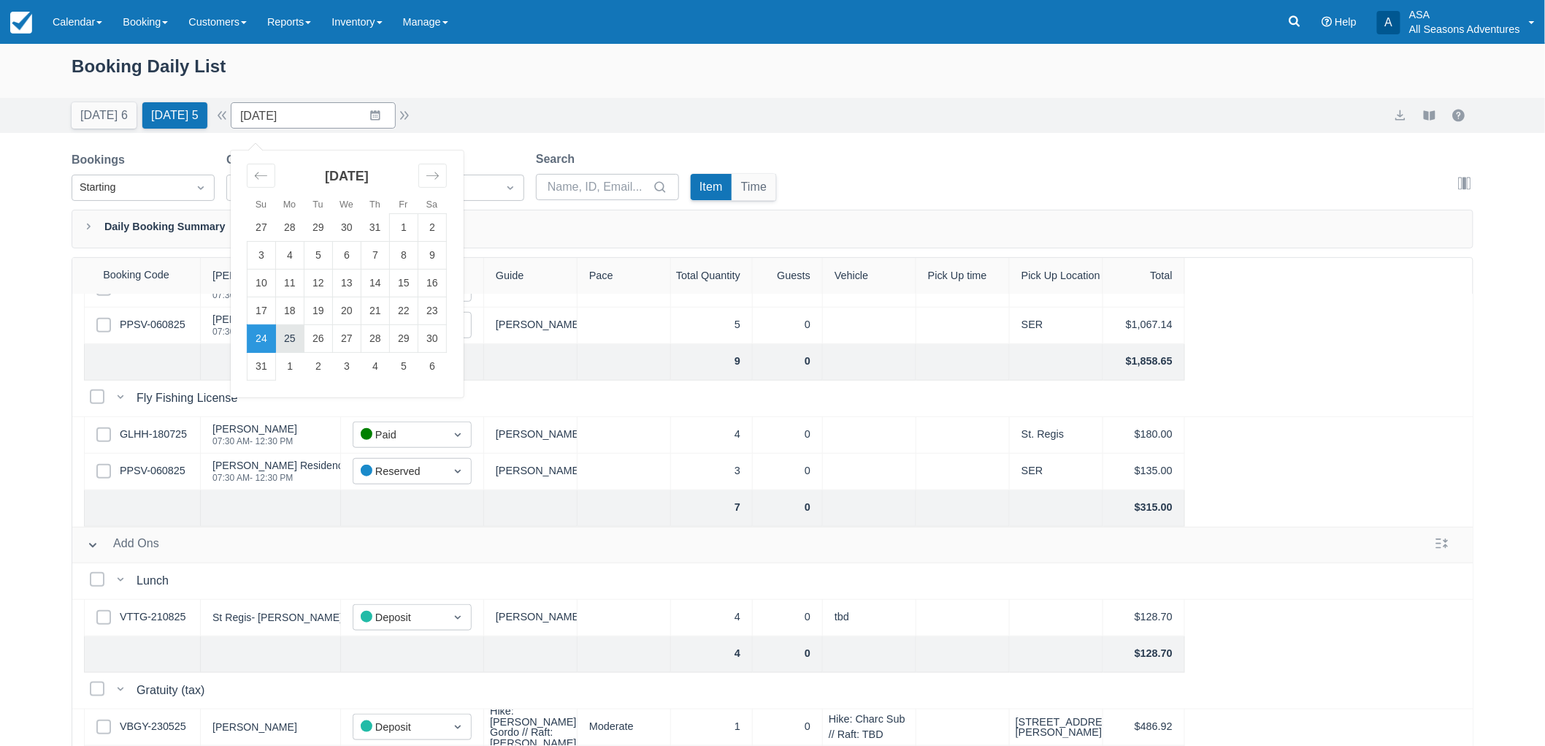
click at [298, 343] on td "25" at bounding box center [290, 339] width 28 height 28
type input "08/25/25"
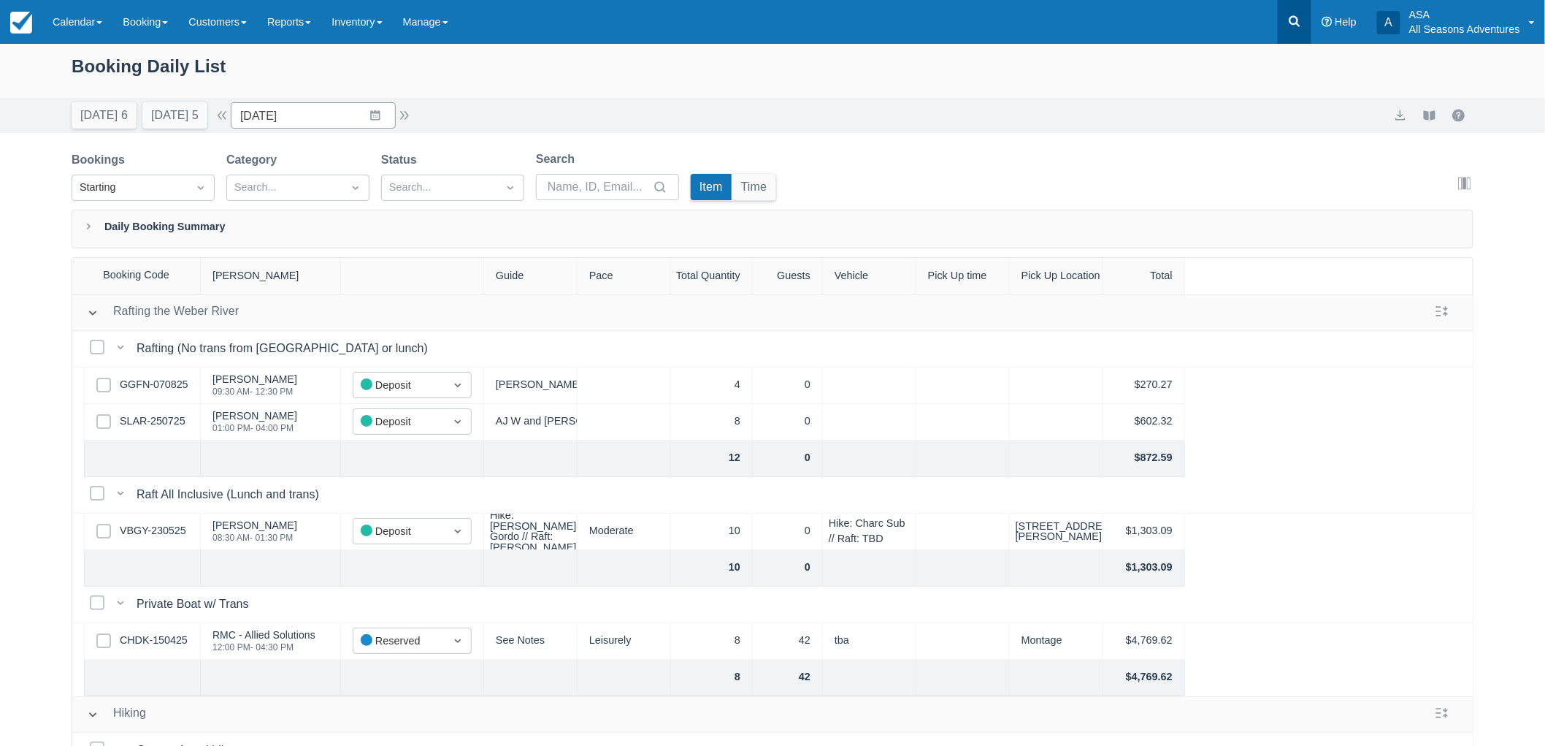
click at [1298, 16] on icon at bounding box center [1294, 21] width 15 height 15
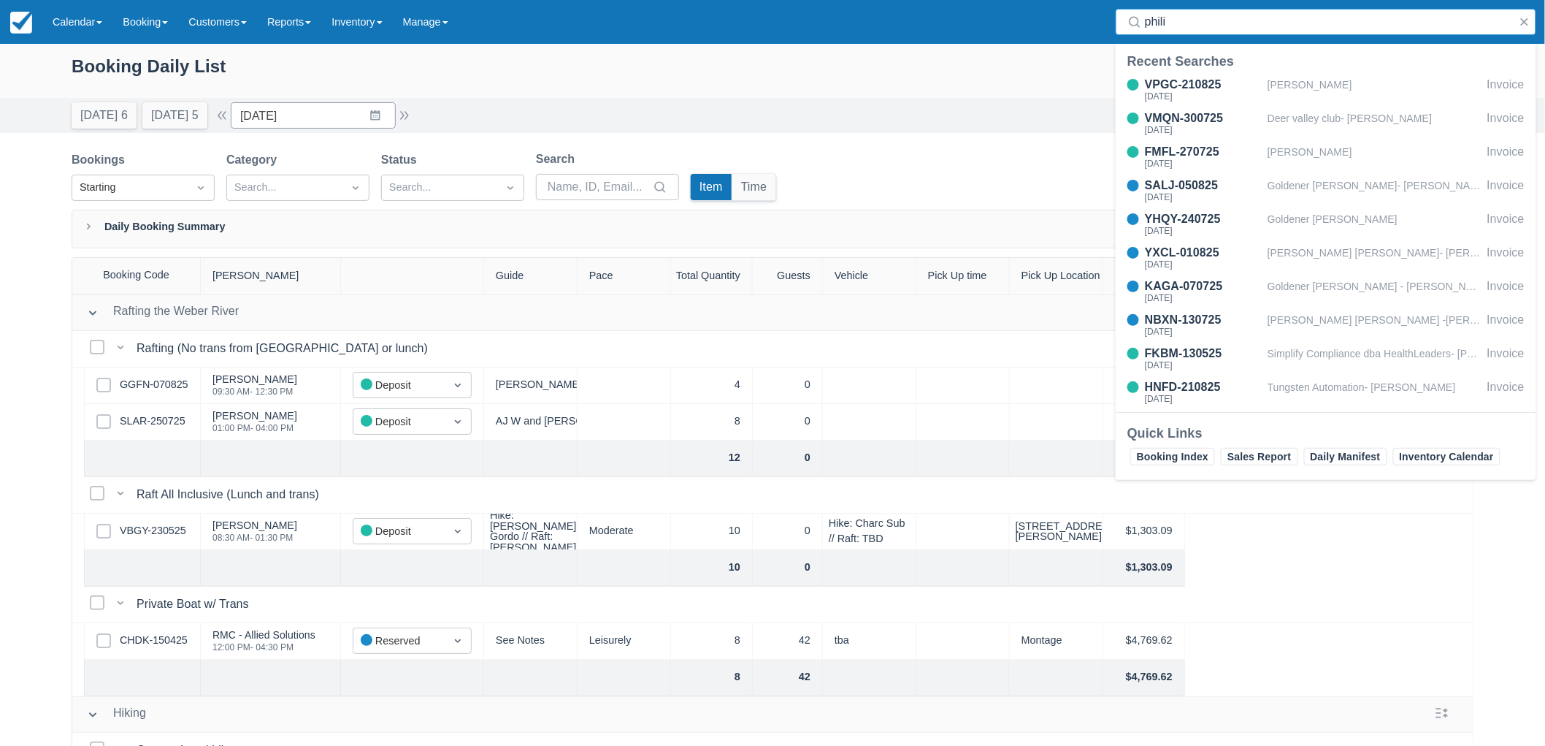
type input "philip"
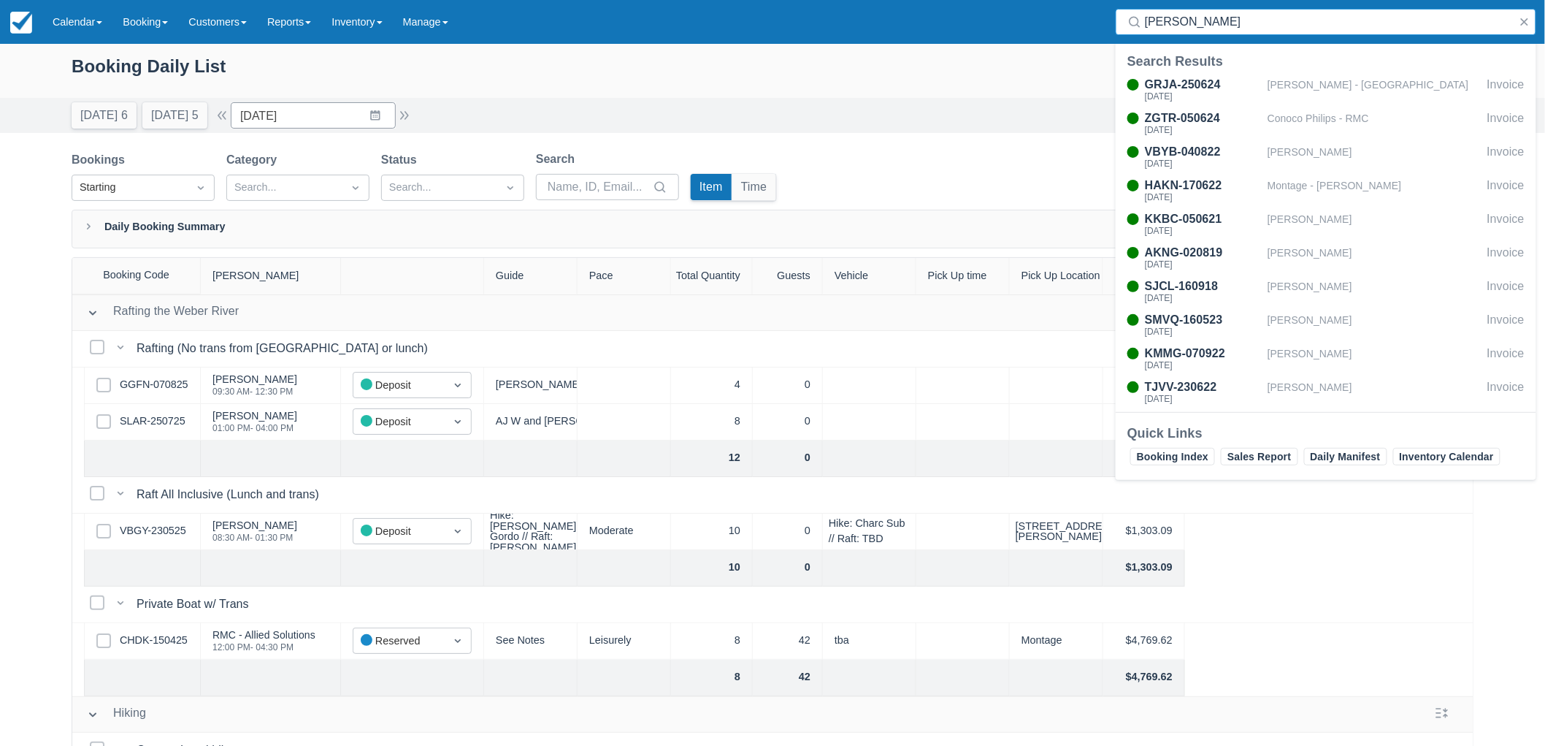
click at [1169, 20] on input "philip" at bounding box center [1329, 22] width 368 height 26
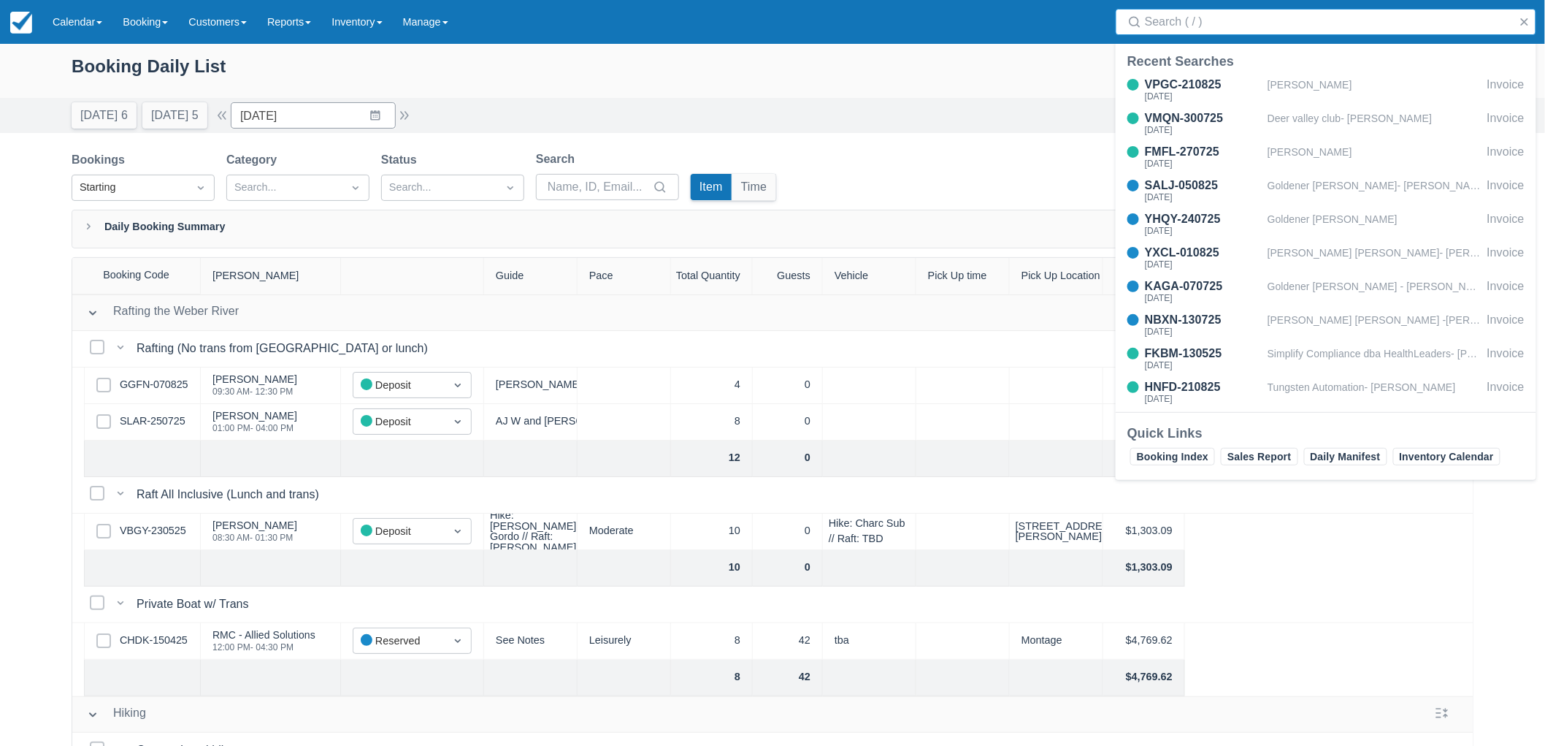
click at [1009, 85] on div "Booking Daily List" at bounding box center [773, 74] width 1402 height 42
click at [1535, 13] on div at bounding box center [1326, 22] width 421 height 26
click at [1529, 18] on button "button" at bounding box center [1525, 22] width 18 height 18
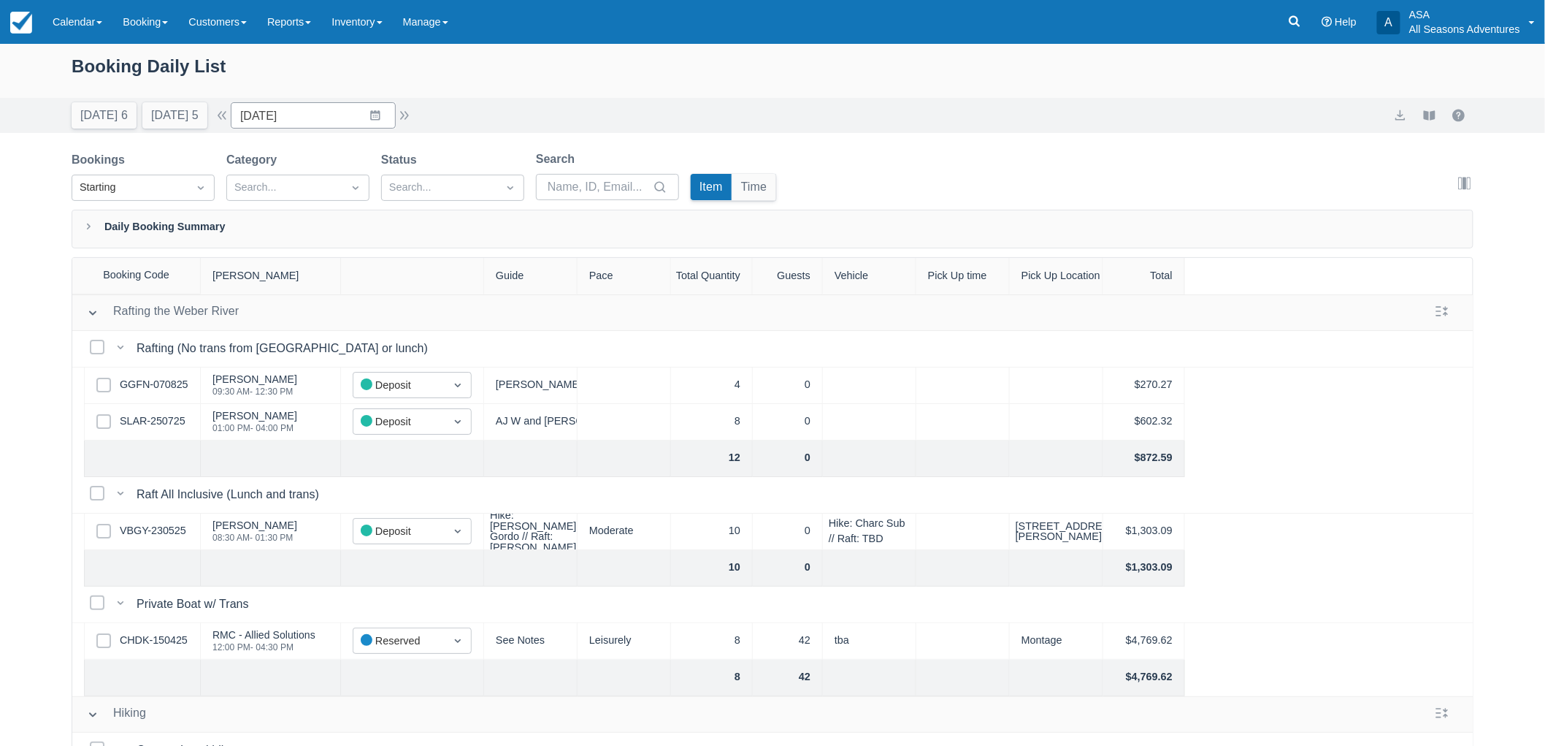
click at [1032, 124] on div "Today 6 Tomorrow 5 Date 08/25/25 Navigate forward to interact with the calendar…" at bounding box center [773, 115] width 1402 height 26
drag, startPoint x: 57, startPoint y: 66, endPoint x: 245, endPoint y: 56, distance: 188.6
click at [245, 56] on div "Booking Daily List" at bounding box center [772, 71] width 1545 height 54
click at [250, 58] on div "Booking Daily List" at bounding box center [773, 74] width 1402 height 42
drag, startPoint x: 77, startPoint y: 59, endPoint x: 283, endPoint y: 70, distance: 206.2
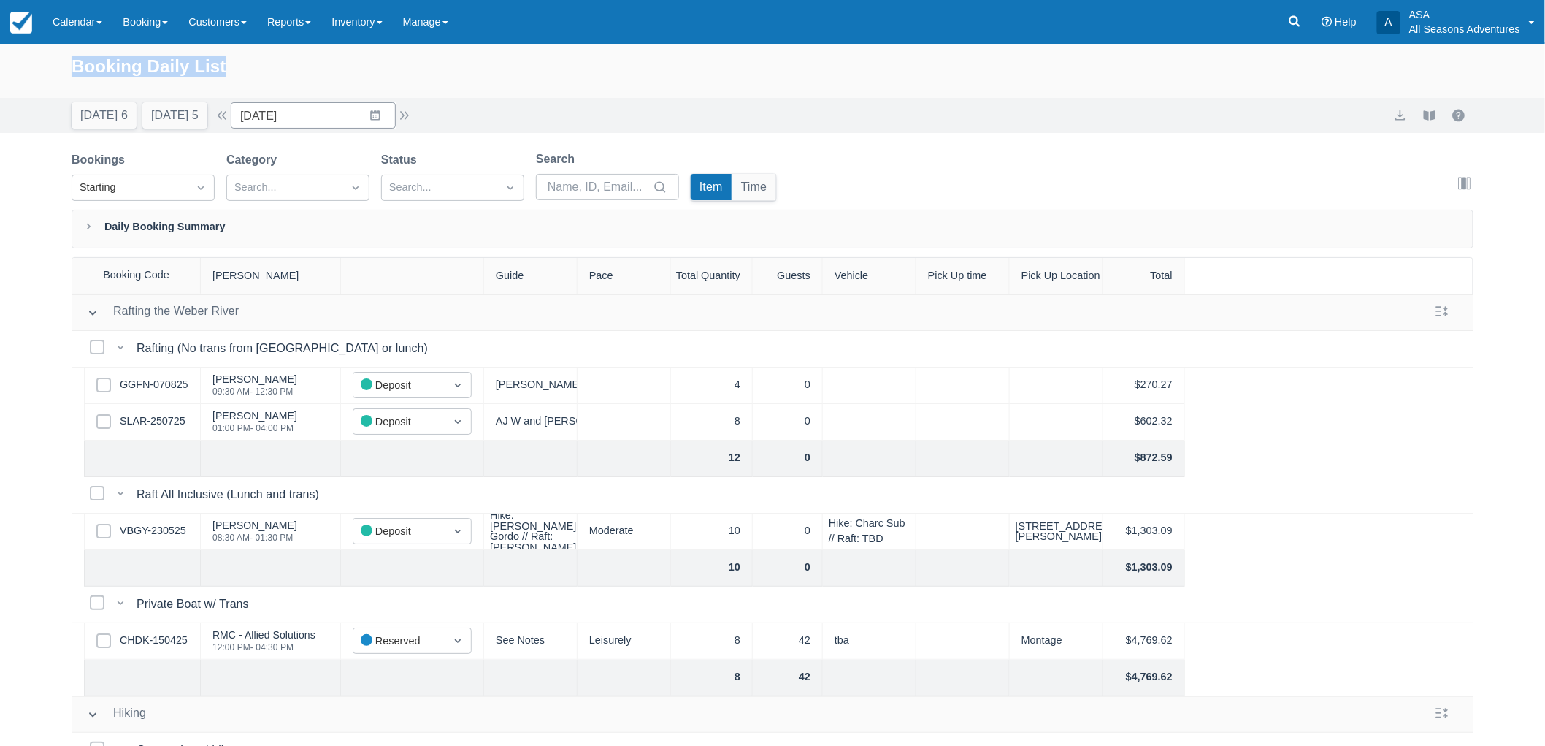
click at [283, 70] on div "Booking Daily List" at bounding box center [773, 74] width 1402 height 42
click at [563, 91] on div "Booking Daily List" at bounding box center [773, 74] width 1402 height 42
click at [159, 61] on div "Booking Daily List" at bounding box center [773, 74] width 1402 height 42
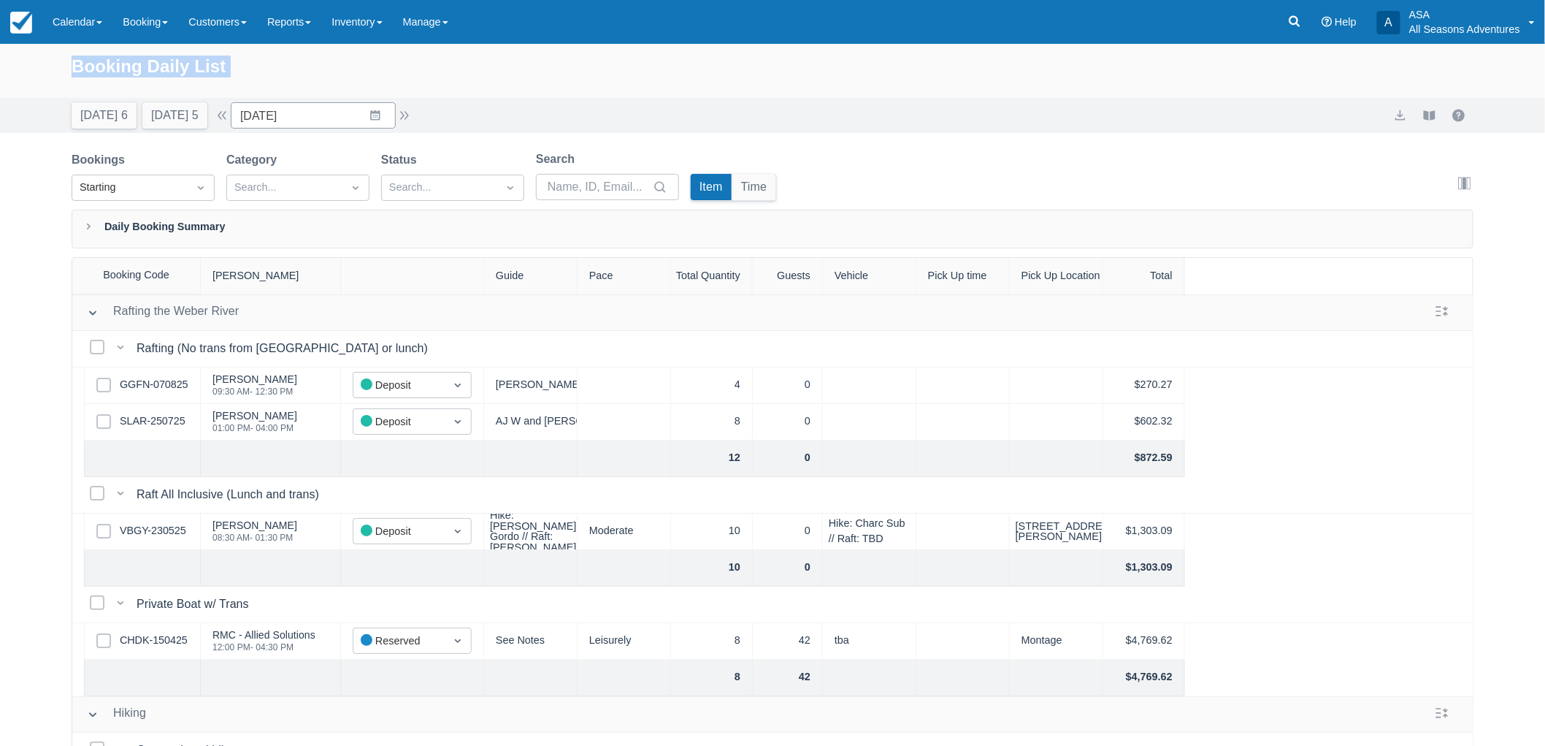
click at [159, 61] on div "Booking Daily List" at bounding box center [773, 74] width 1402 height 42
click at [115, 64] on div "Booking Daily List" at bounding box center [773, 74] width 1402 height 42
click at [375, 105] on input "08/25/25" at bounding box center [313, 115] width 165 height 26
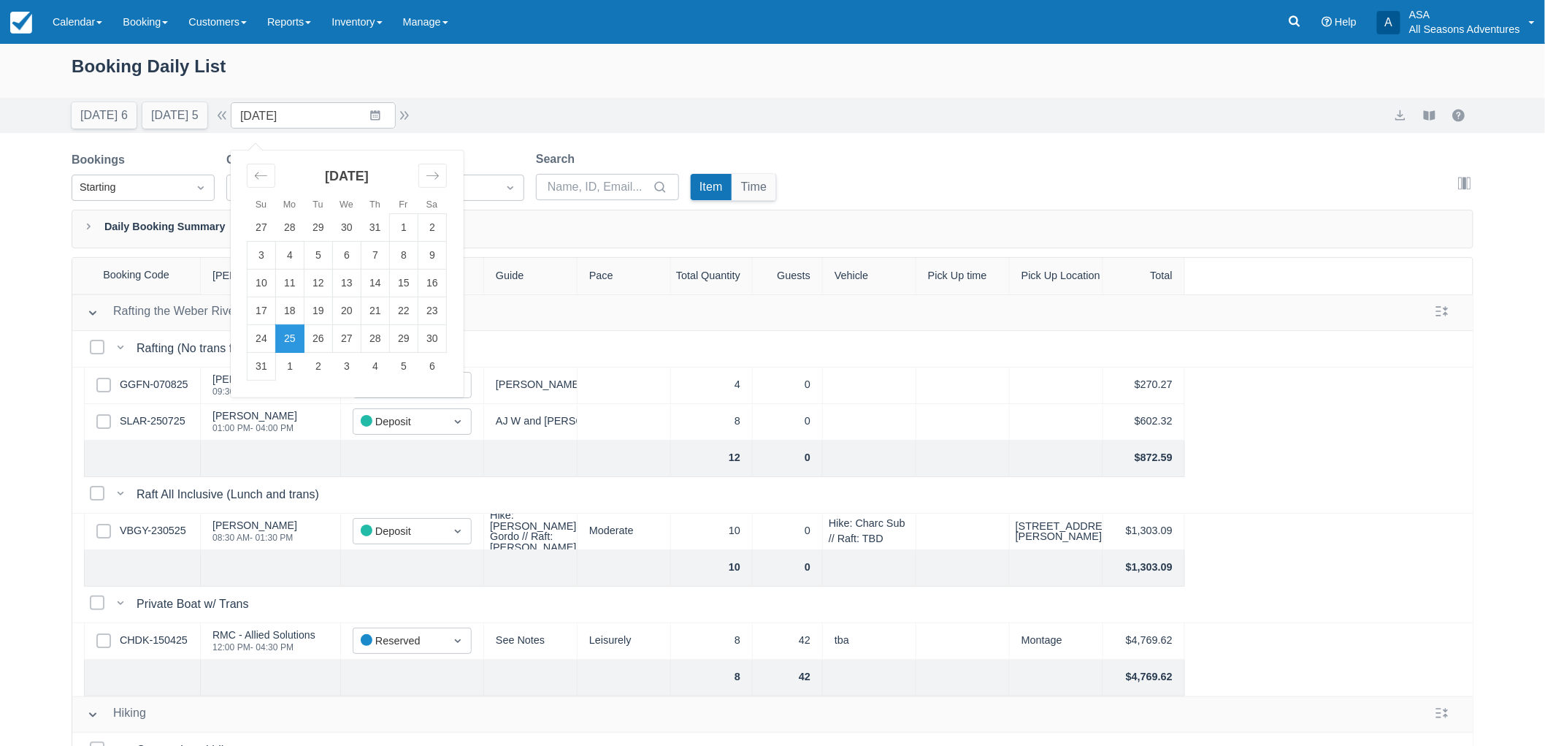
click at [322, 90] on div "Booking Daily List" at bounding box center [773, 74] width 1402 height 42
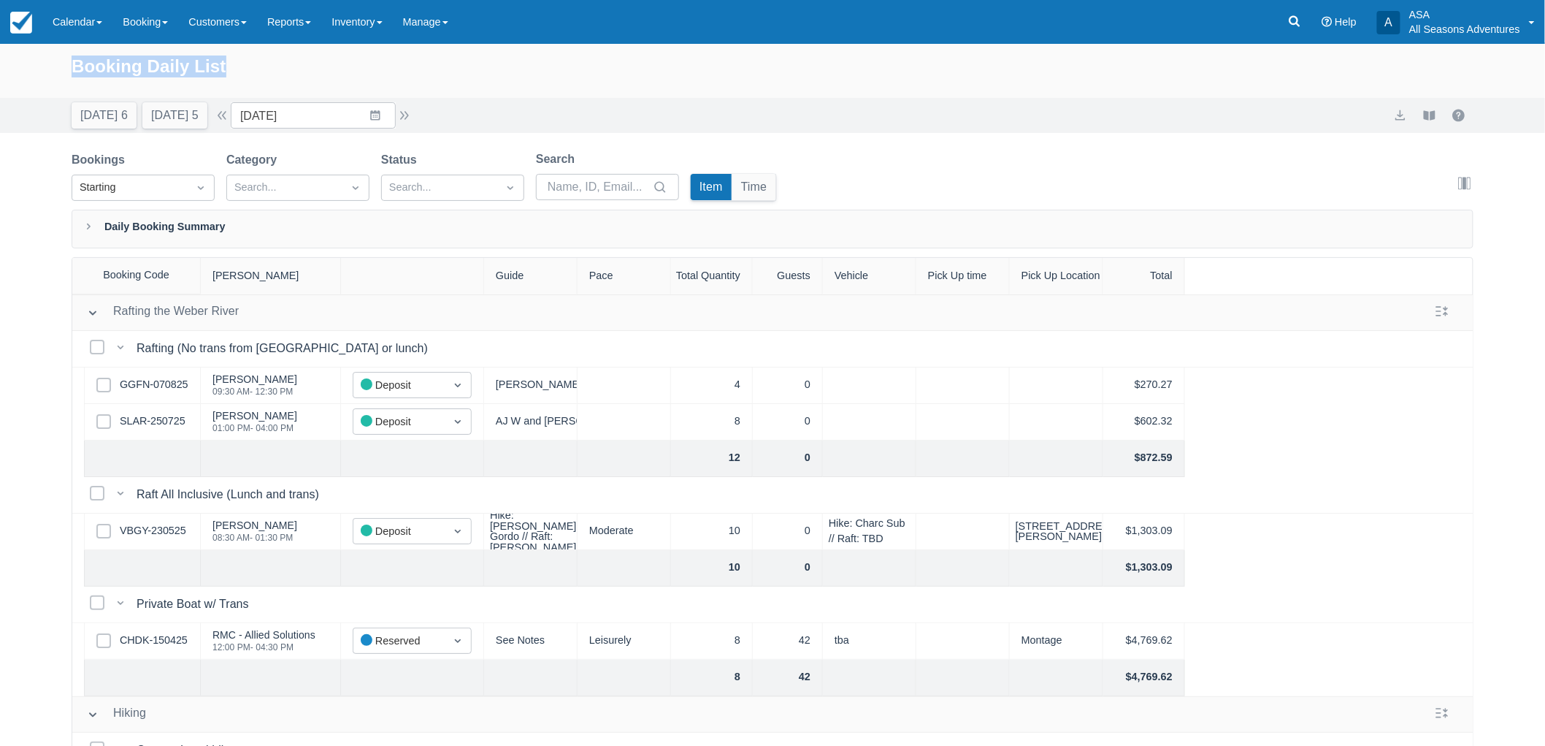
drag, startPoint x: 75, startPoint y: 60, endPoint x: 283, endPoint y: 91, distance: 210.4
click at [283, 91] on div "Booking Daily List" at bounding box center [773, 74] width 1402 height 42
click at [275, 72] on div "Booking Daily List" at bounding box center [773, 74] width 1402 height 42
click at [384, 108] on input "08/25/25" at bounding box center [313, 115] width 165 height 26
drag, startPoint x: 68, startPoint y: 63, endPoint x: 246, endPoint y: 61, distance: 178.2
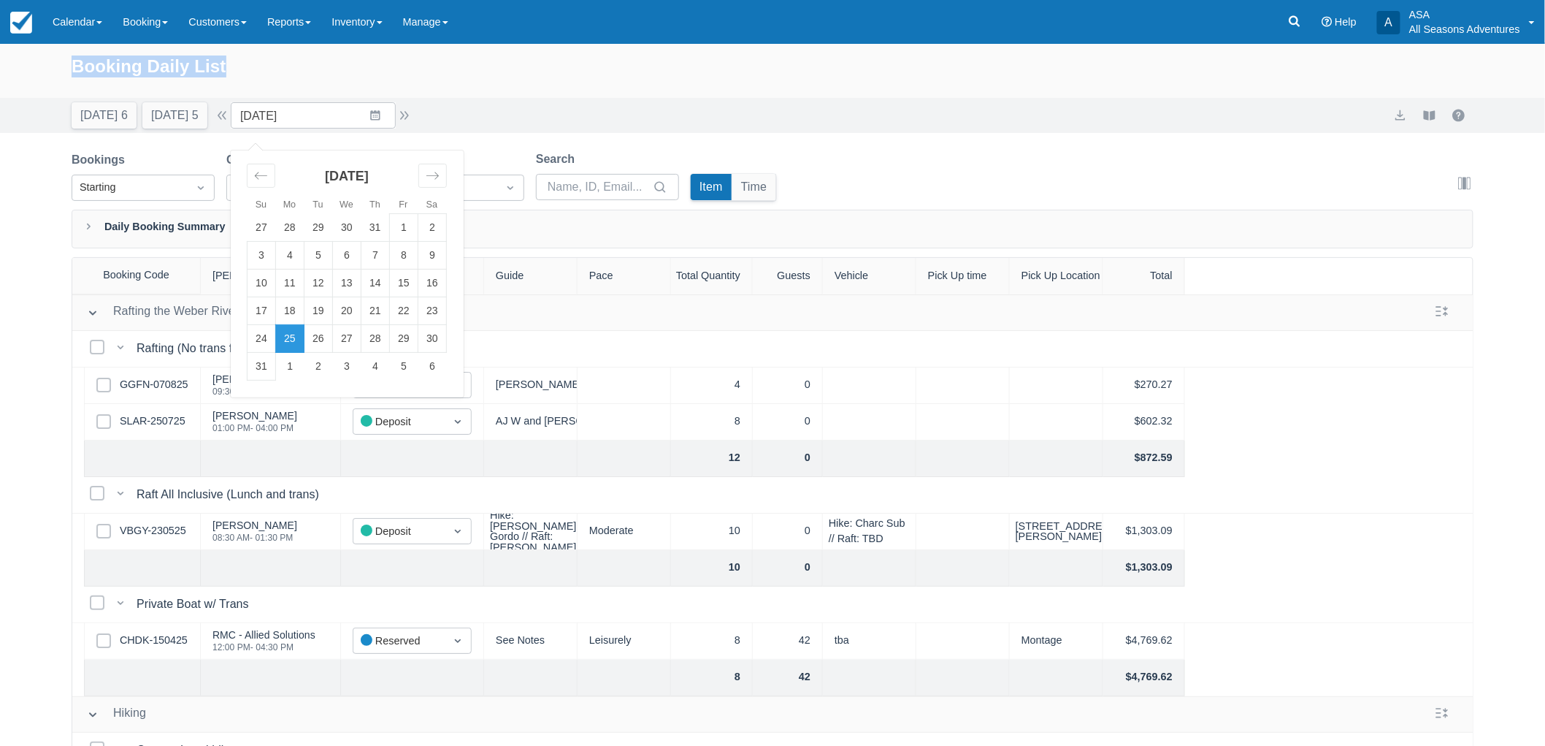
click at [246, 61] on div "Booking Daily List" at bounding box center [772, 71] width 1545 height 54
click at [253, 62] on div "Booking Daily List" at bounding box center [773, 74] width 1402 height 42
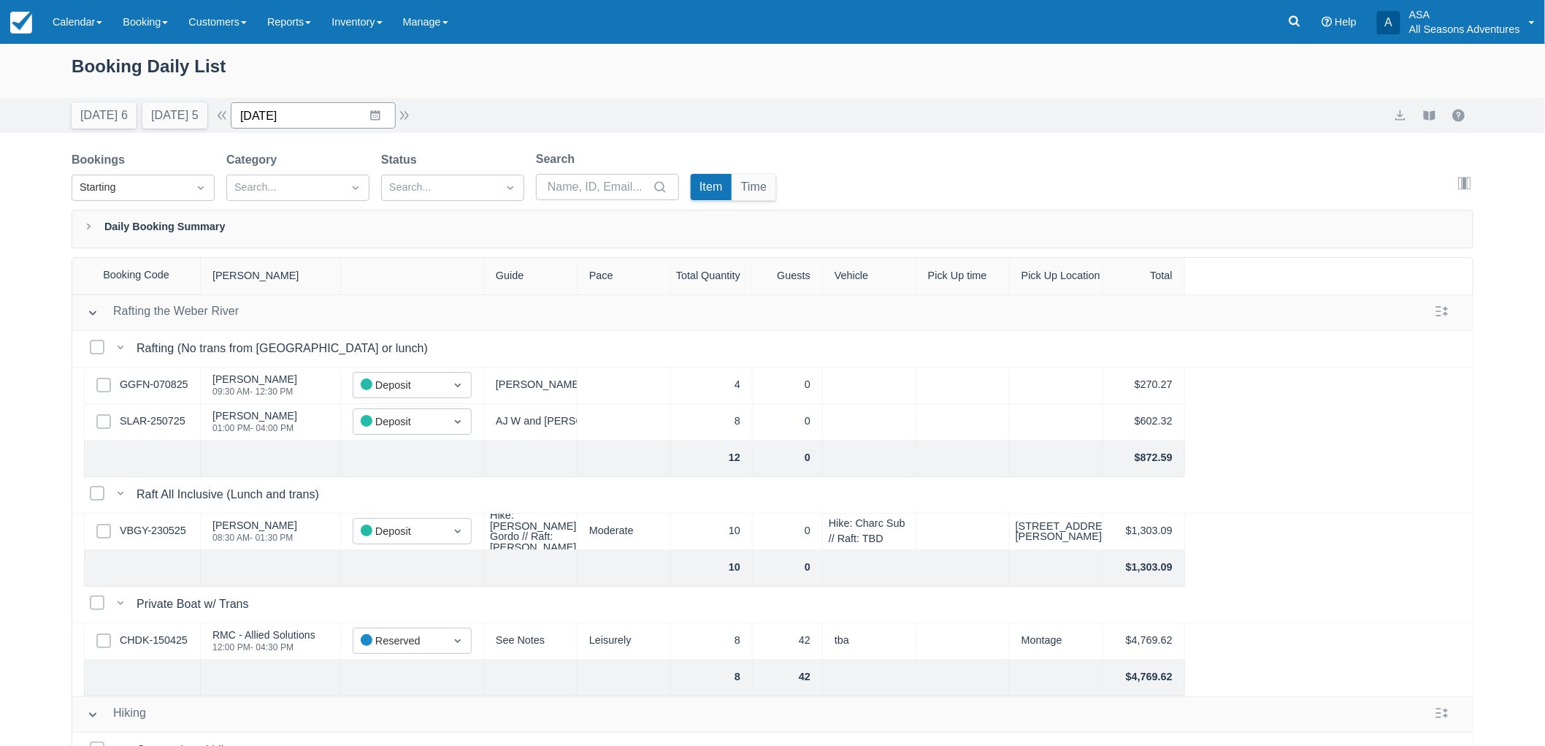
click at [360, 112] on input "08/25/25" at bounding box center [313, 115] width 165 height 26
click at [320, 83] on div "Booking Daily List" at bounding box center [773, 74] width 1402 height 42
click at [141, 53] on div "Booking Daily List" at bounding box center [773, 74] width 1402 height 42
click at [122, 58] on div "Booking Daily List" at bounding box center [773, 74] width 1402 height 42
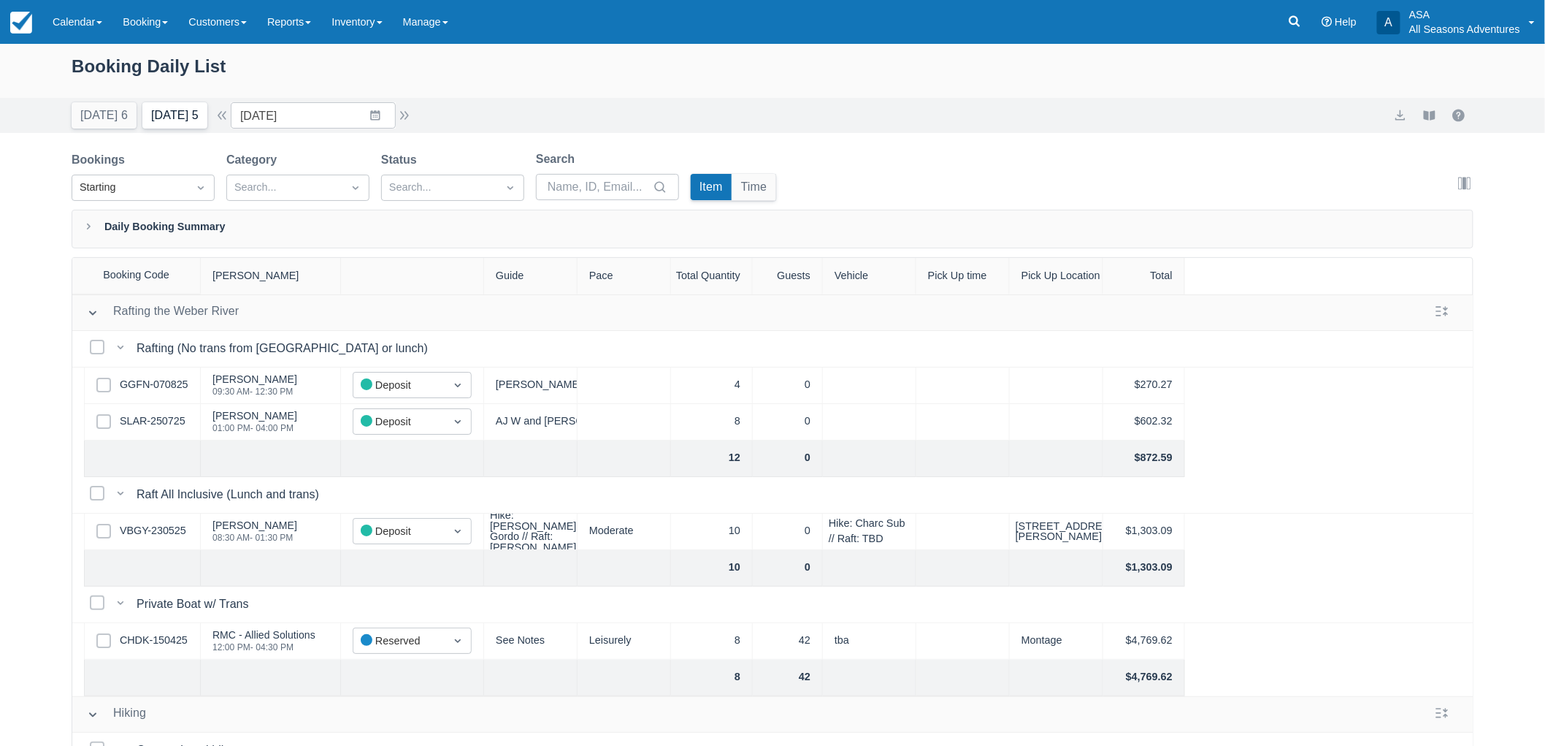
click at [170, 112] on button "[DATE] 5" at bounding box center [174, 115] width 65 height 26
type input "08/24/25"
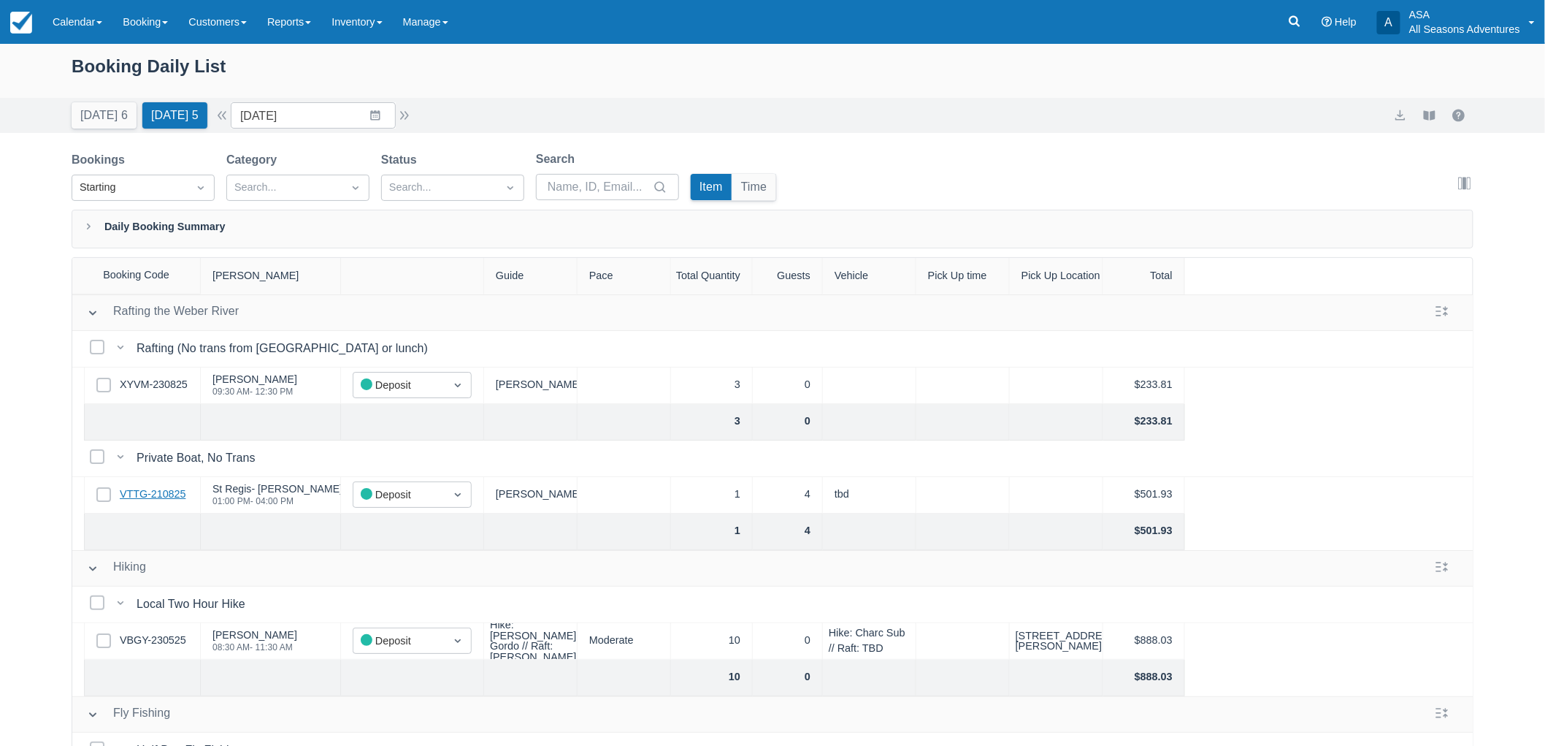
click at [145, 497] on link "VTTG-210825" at bounding box center [153, 494] width 66 height 16
click at [164, 392] on link "XYVM-230825" at bounding box center [154, 385] width 68 height 16
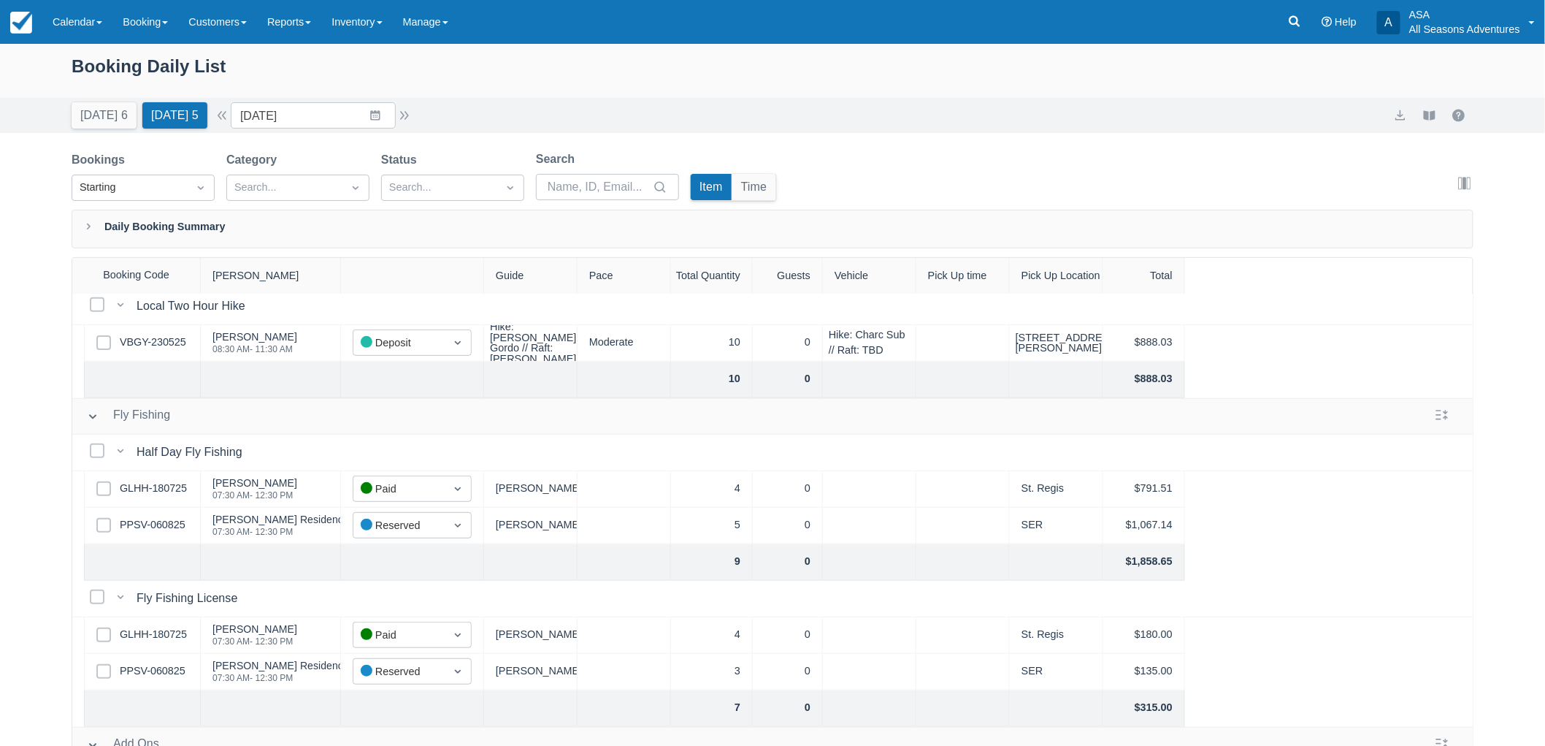
scroll to position [324, 0]
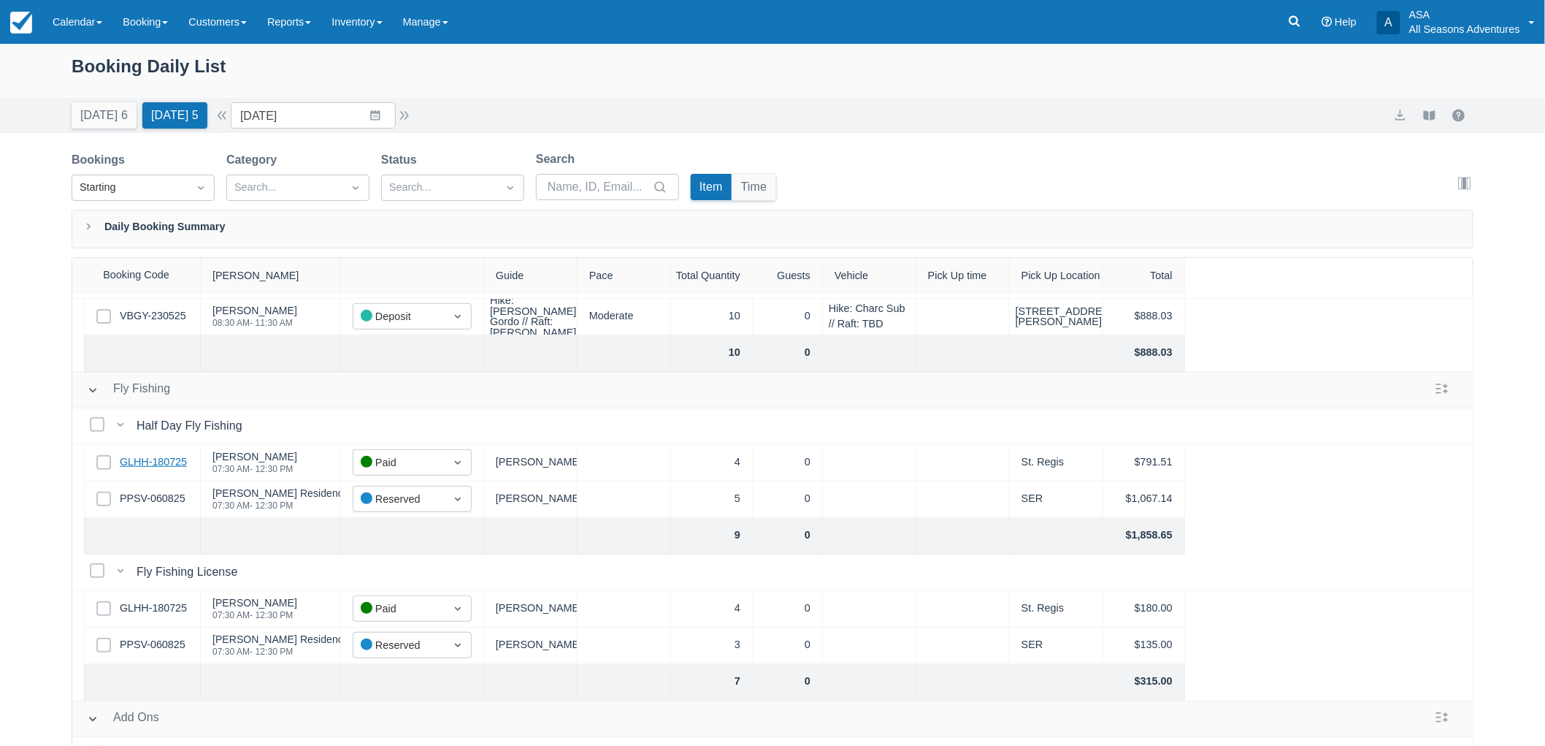
click at [148, 464] on link "GLHH-180725" at bounding box center [153, 462] width 67 height 16
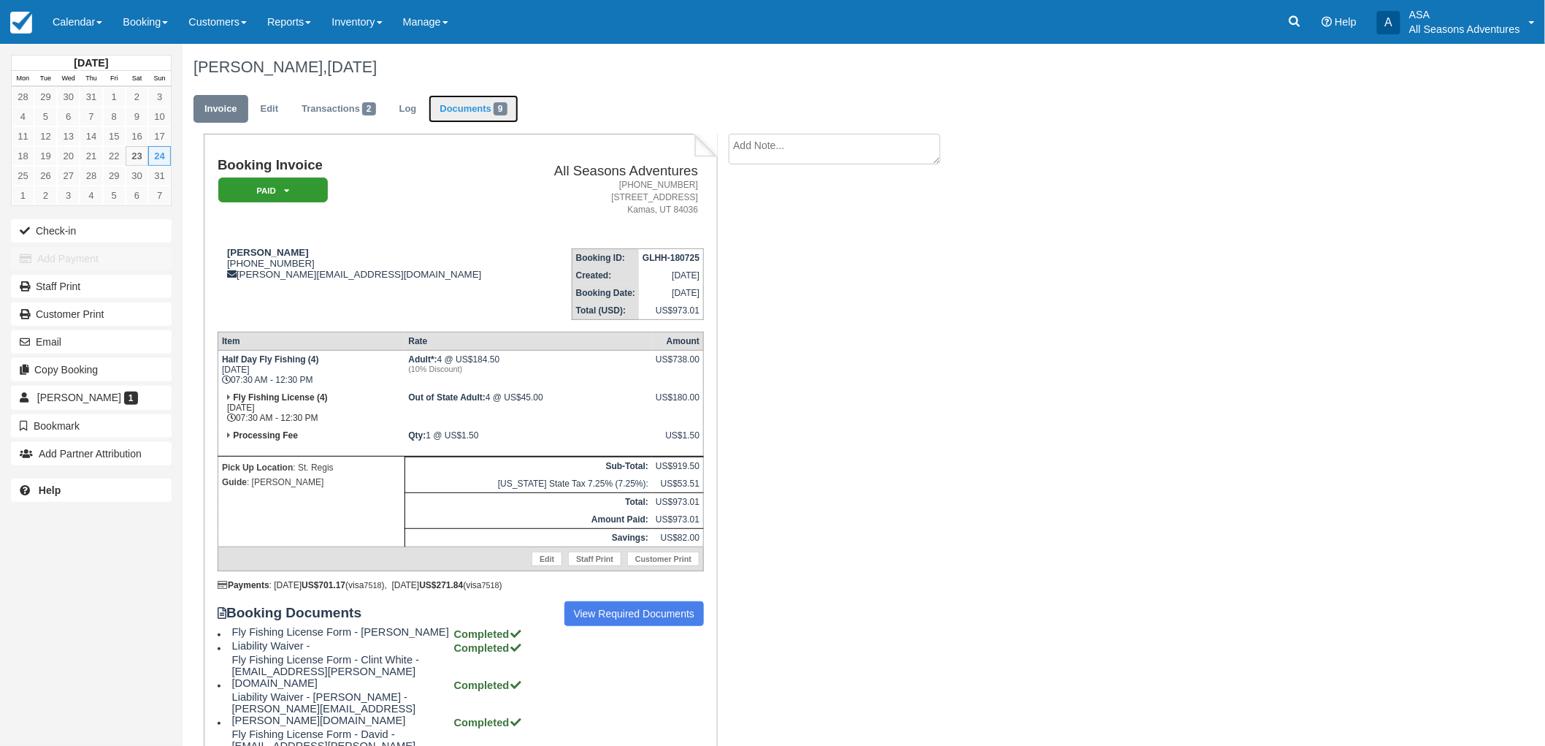
click at [486, 118] on link "Documents 9" at bounding box center [473, 109] width 89 height 28
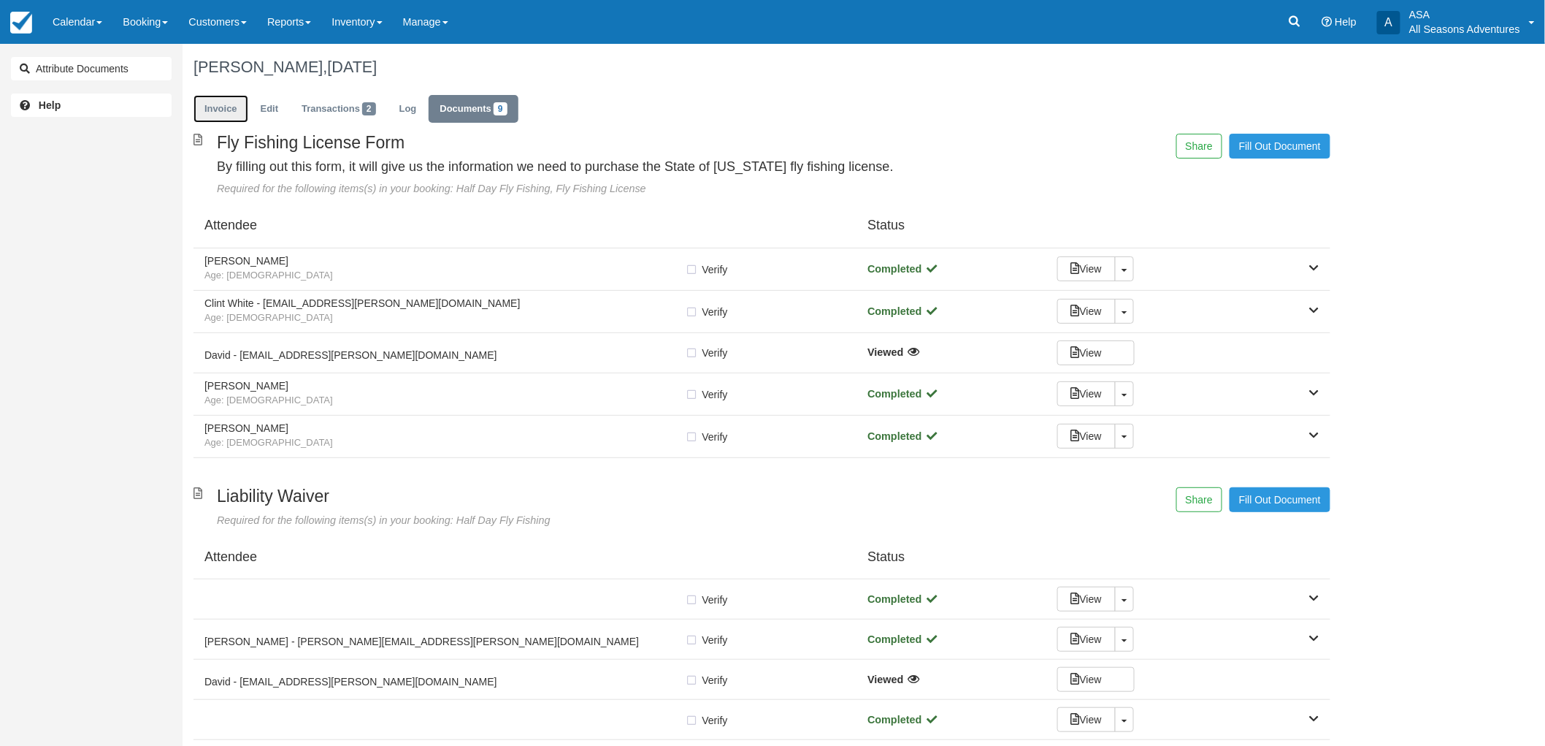
click at [242, 104] on link "Invoice" at bounding box center [221, 109] width 55 height 28
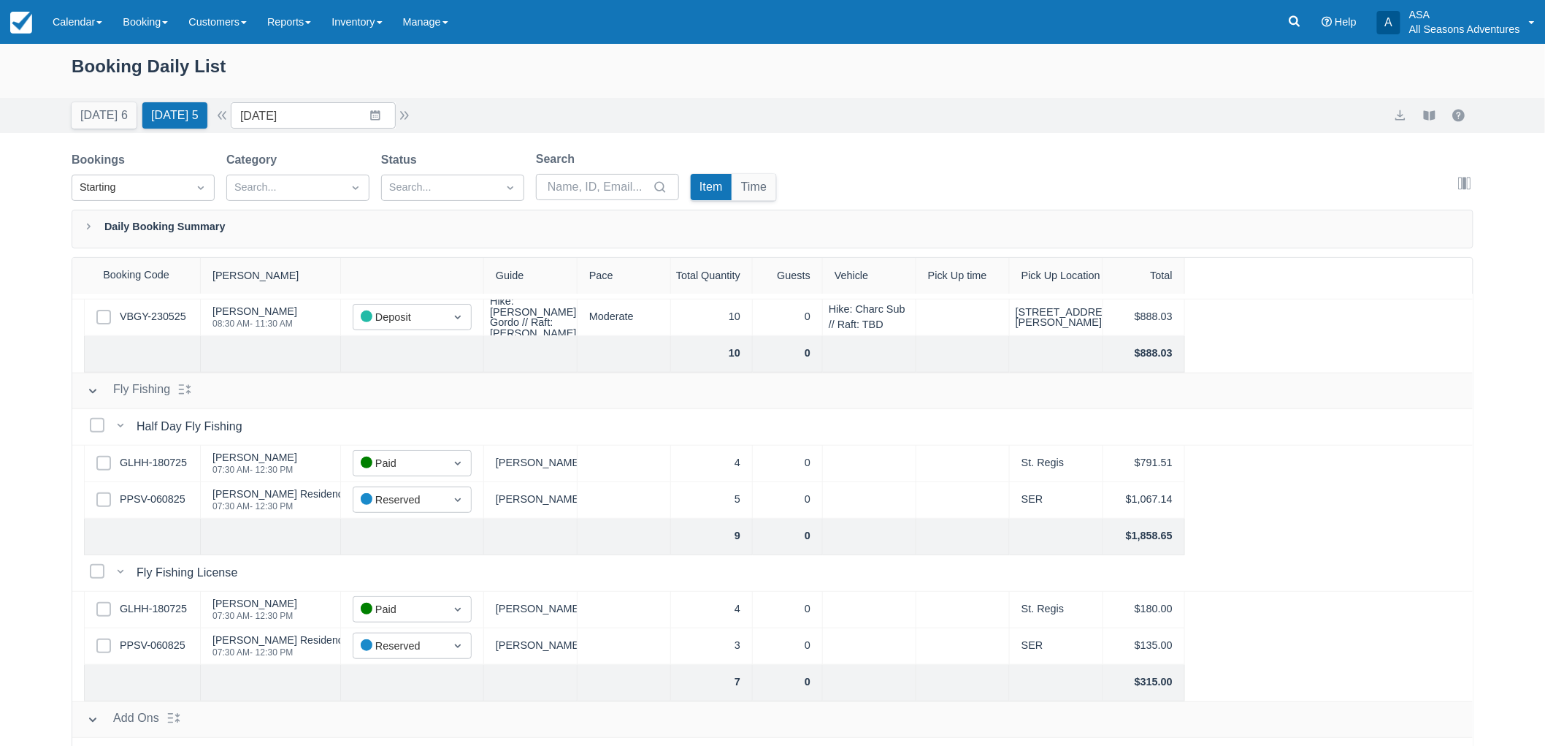
scroll to position [324, 0]
click at [164, 456] on link "GLHH-180725" at bounding box center [153, 462] width 67 height 16
click at [405, 112] on button "button" at bounding box center [405, 116] width 18 height 18
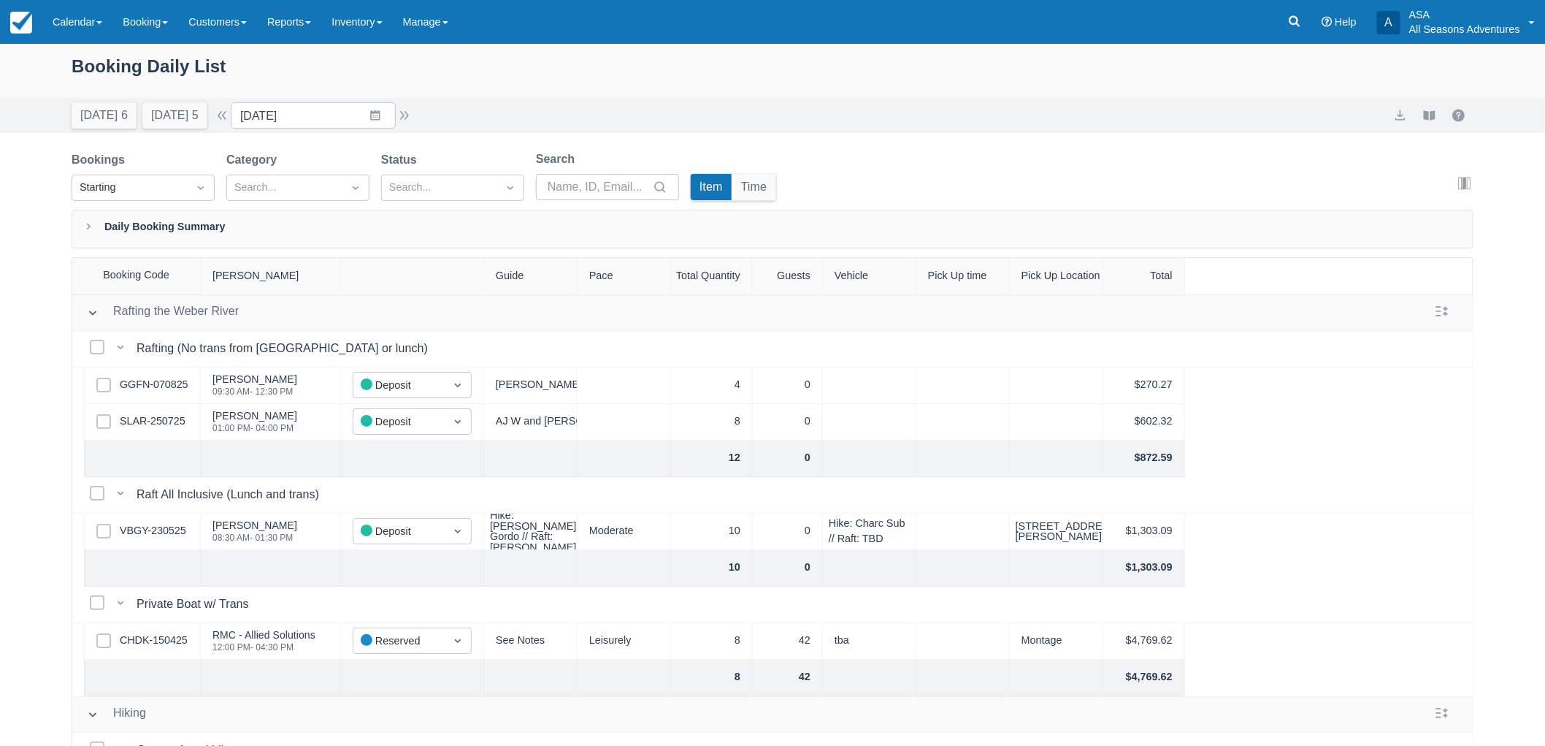
scroll to position [81, 0]
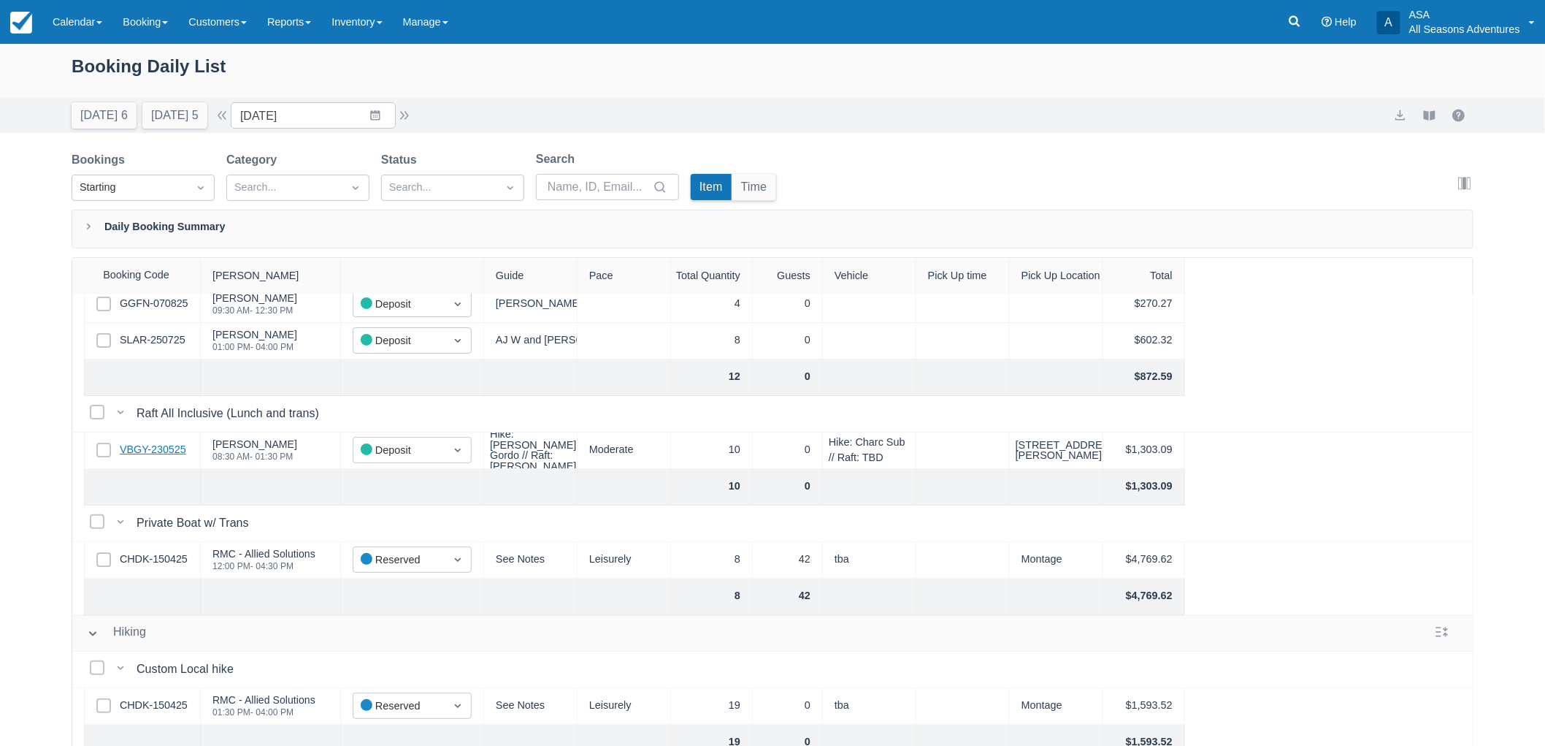
click at [159, 450] on link "VBGY-230525" at bounding box center [153, 450] width 66 height 16
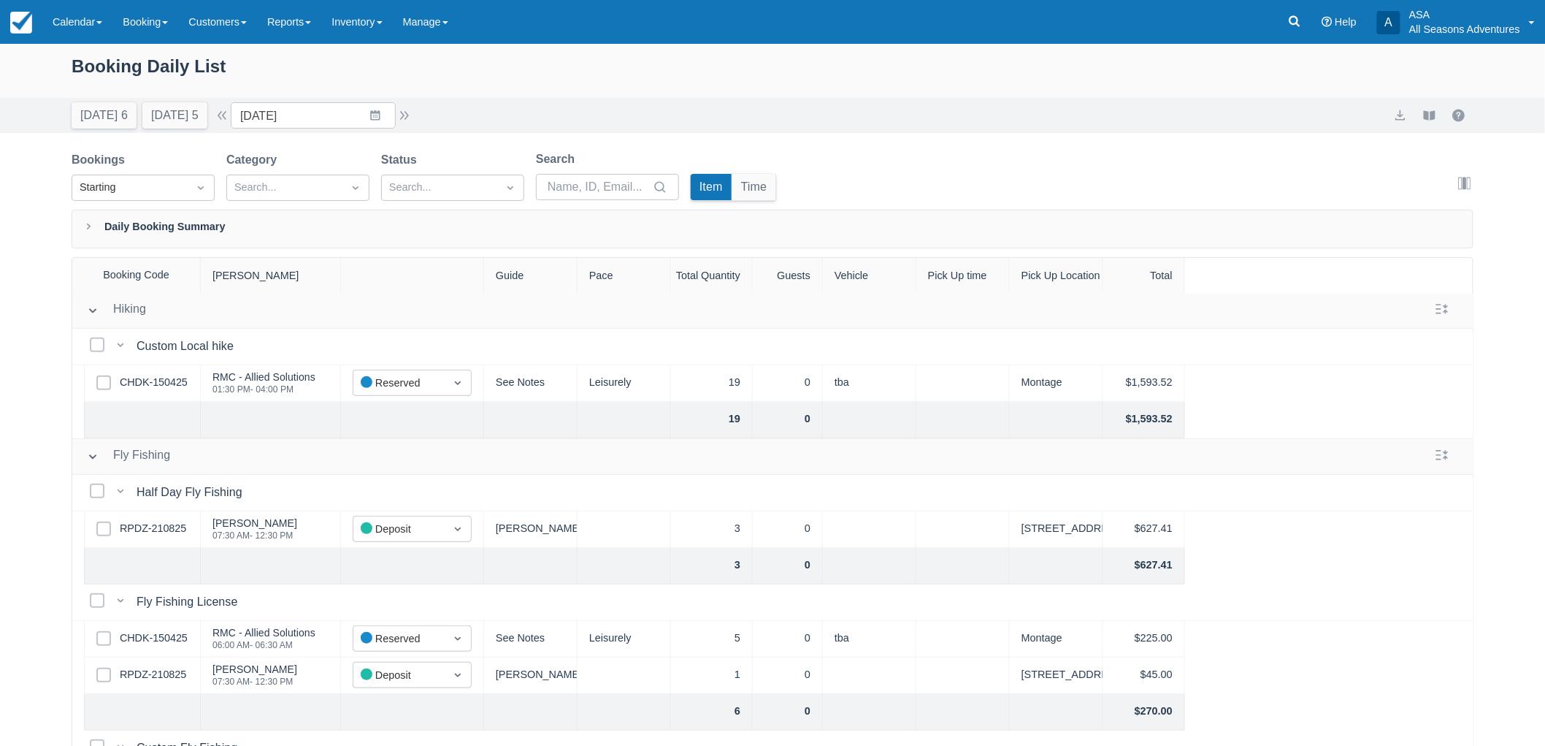
scroll to position [405, 0]
click at [144, 524] on link "RPDZ-210825" at bounding box center [153, 527] width 66 height 16
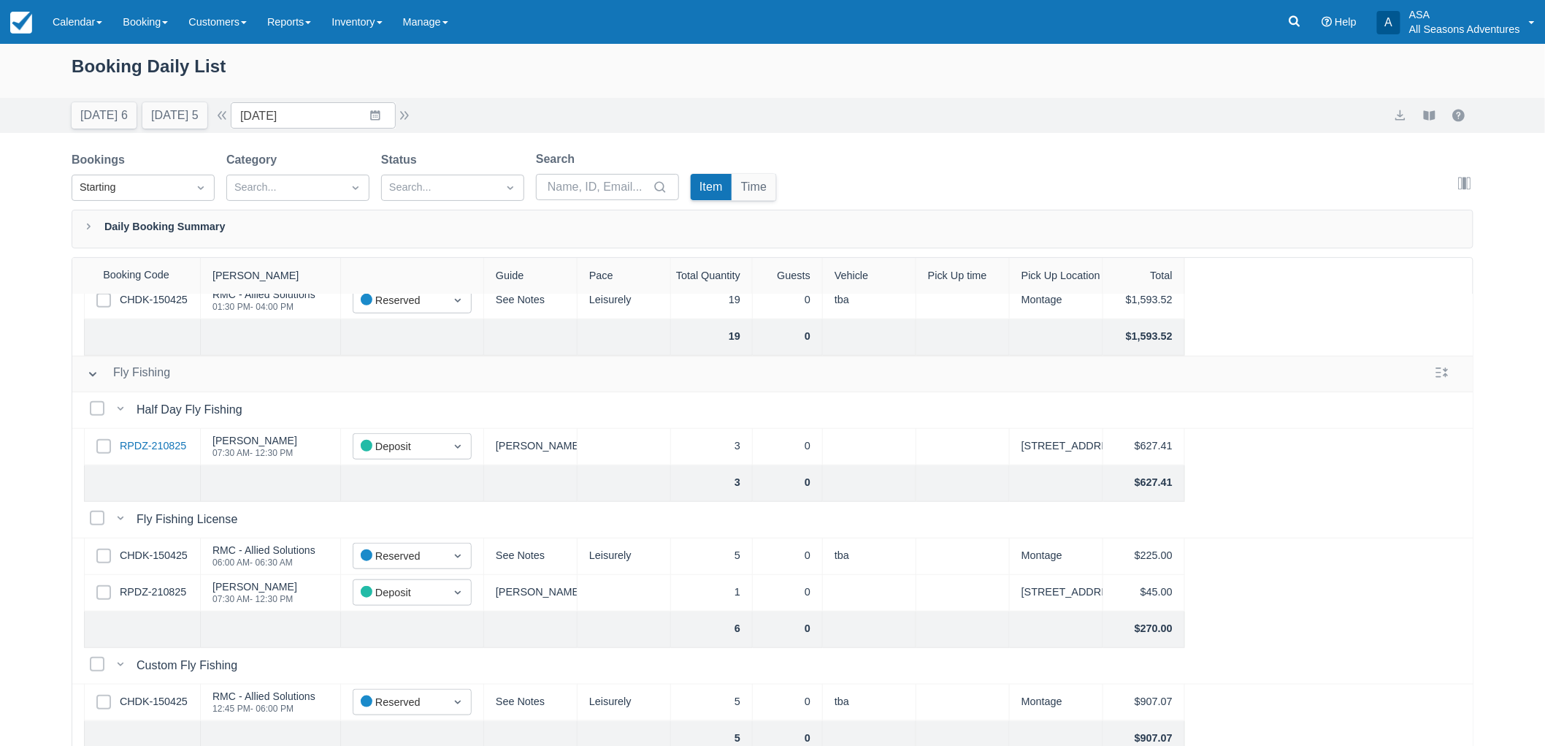
scroll to position [567, 0]
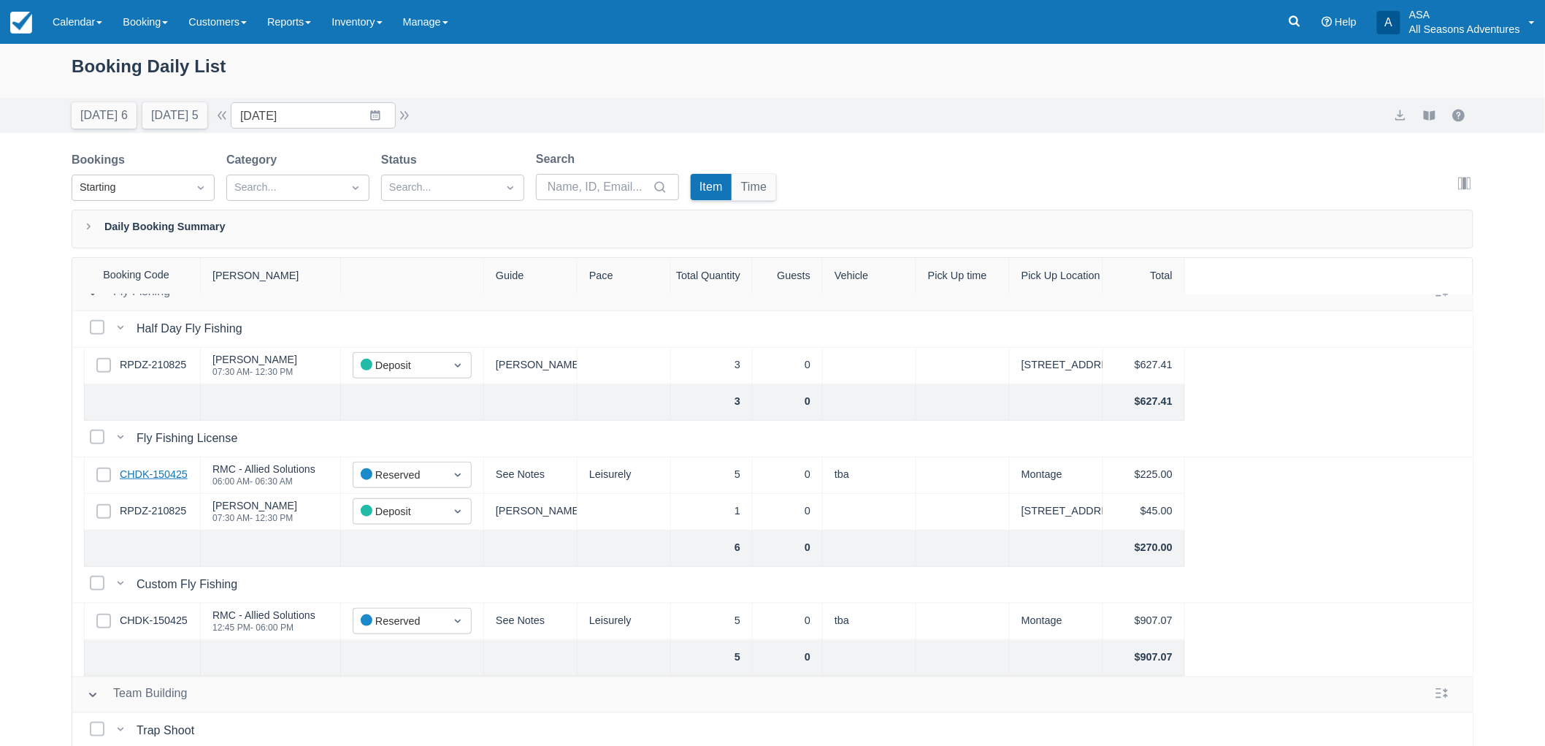
click at [143, 470] on link "CHDK-150425" at bounding box center [154, 475] width 68 height 16
click at [184, 121] on button "[DATE] 5" at bounding box center [174, 115] width 65 height 26
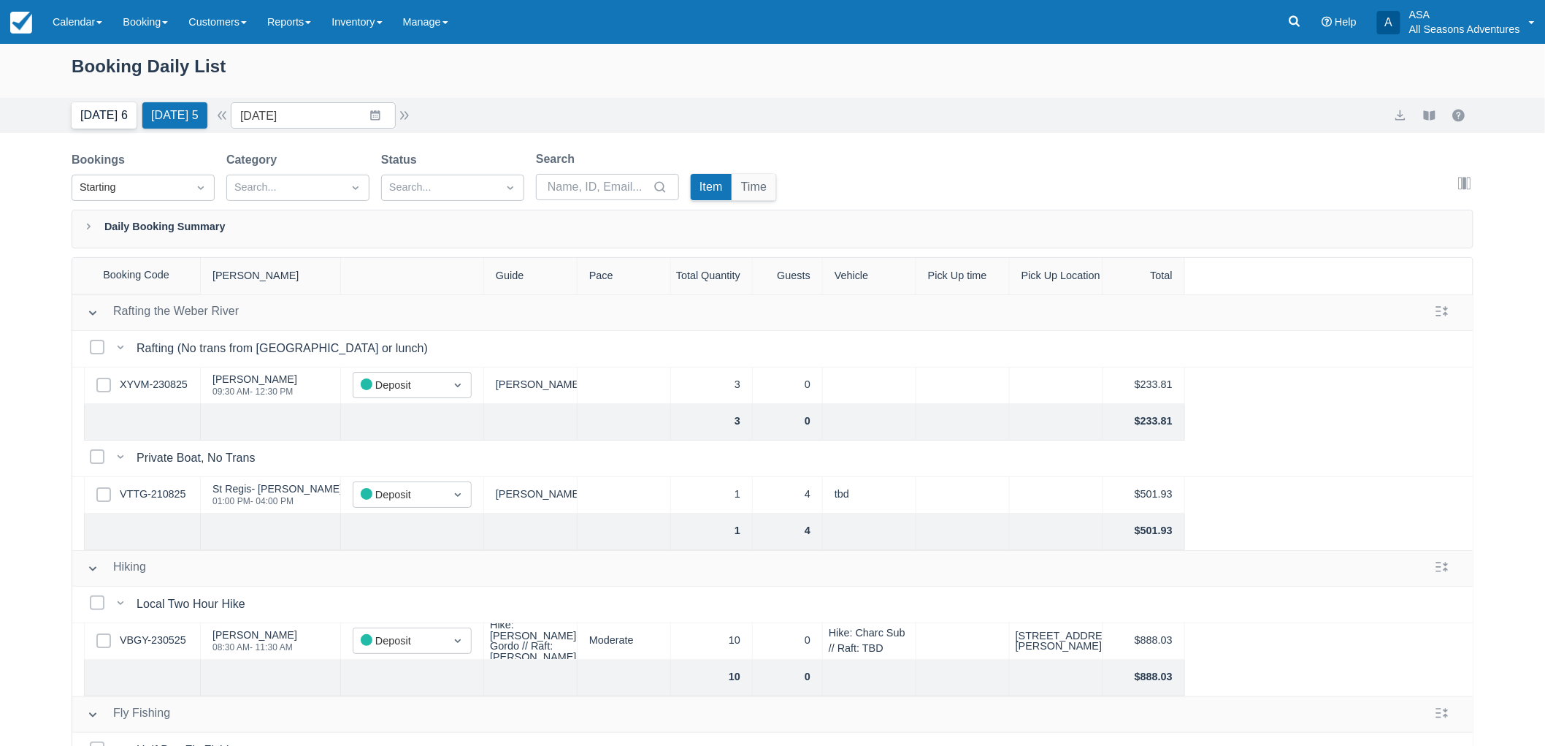
click at [78, 102] on button "Today 6" at bounding box center [104, 115] width 65 height 26
type input "[DATE]"
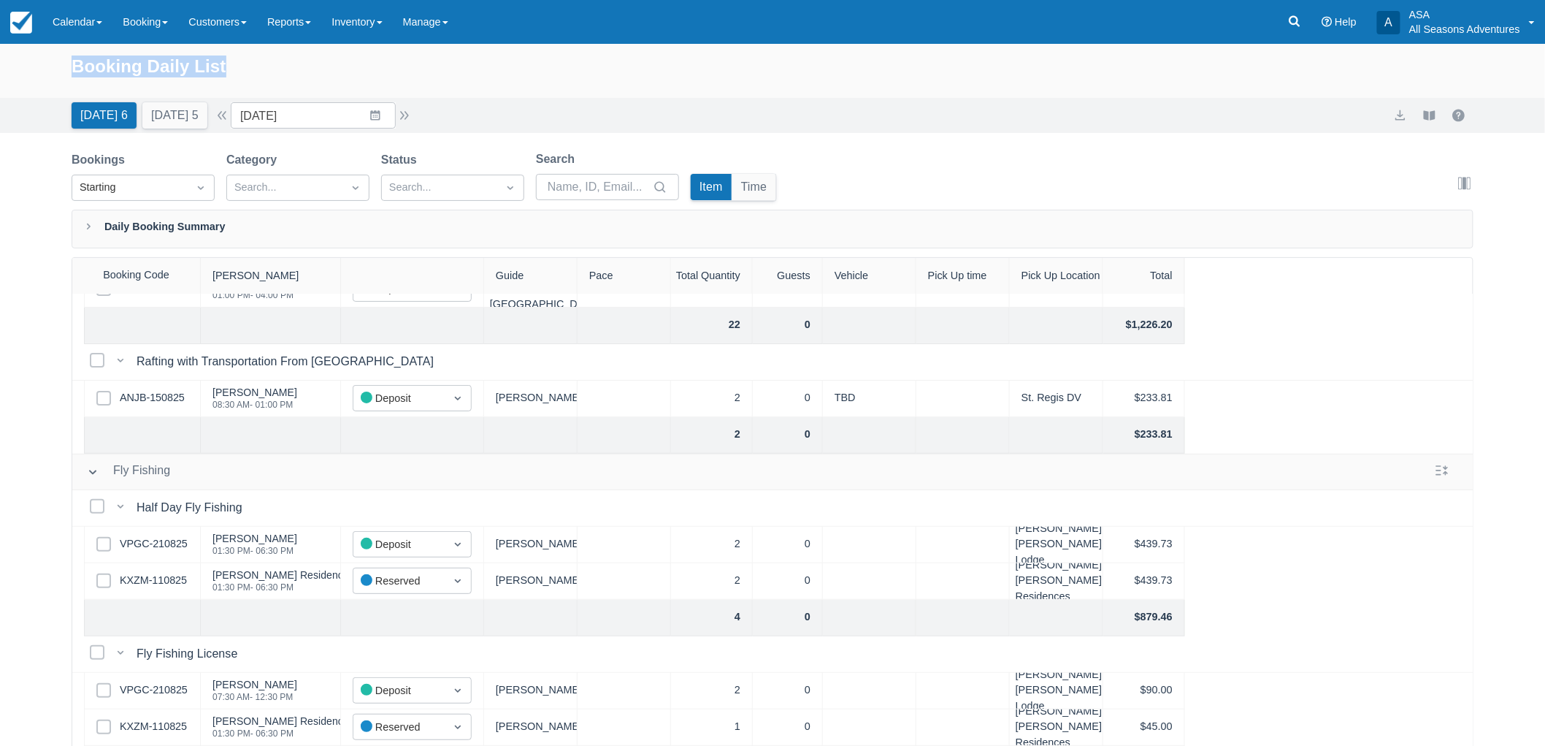
drag, startPoint x: 73, startPoint y: 66, endPoint x: 280, endPoint y: 76, distance: 207.6
click at [280, 76] on div "Booking Daily List" at bounding box center [773, 74] width 1402 height 42
click at [276, 75] on div "Booking Daily List" at bounding box center [773, 74] width 1402 height 42
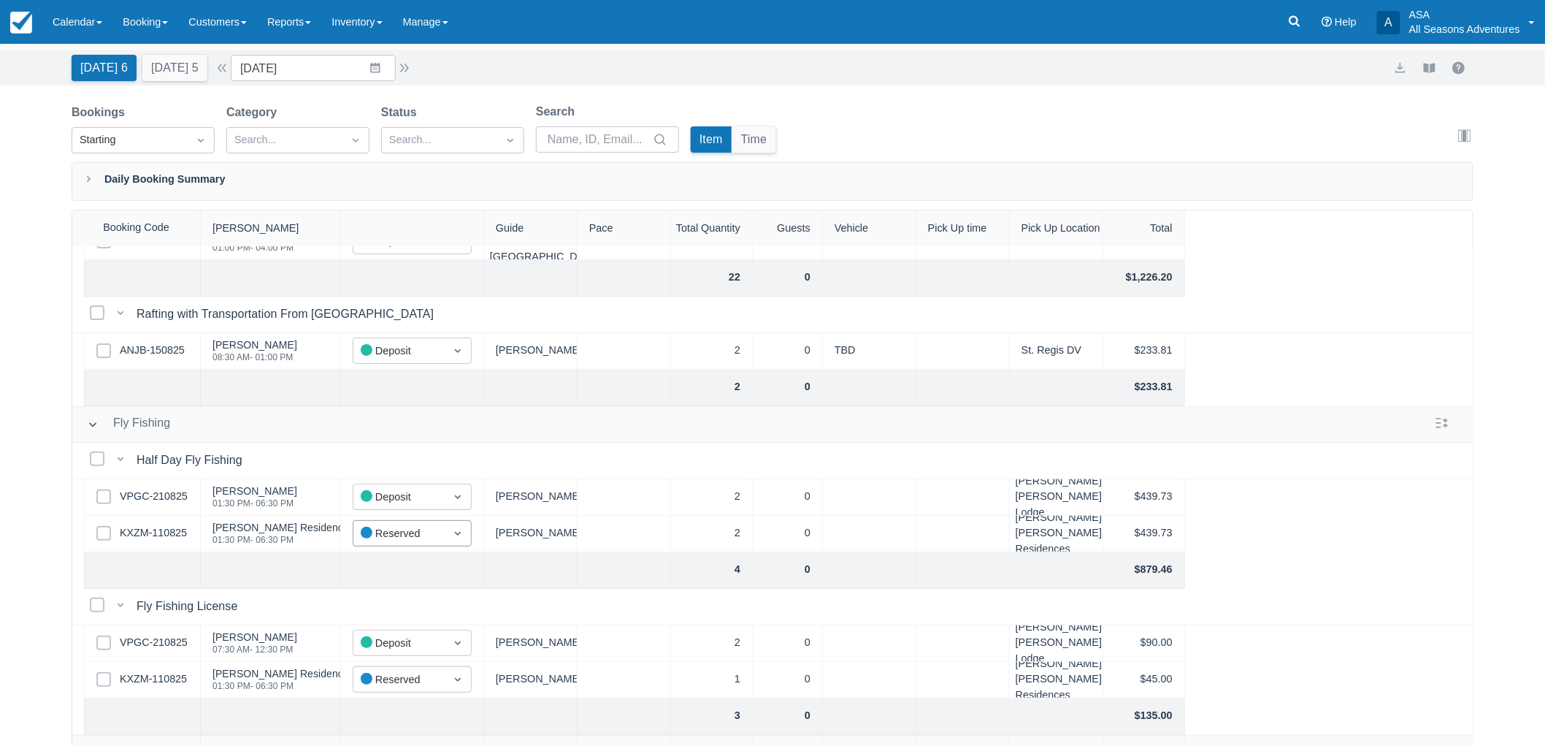
scroll to position [74, 0]
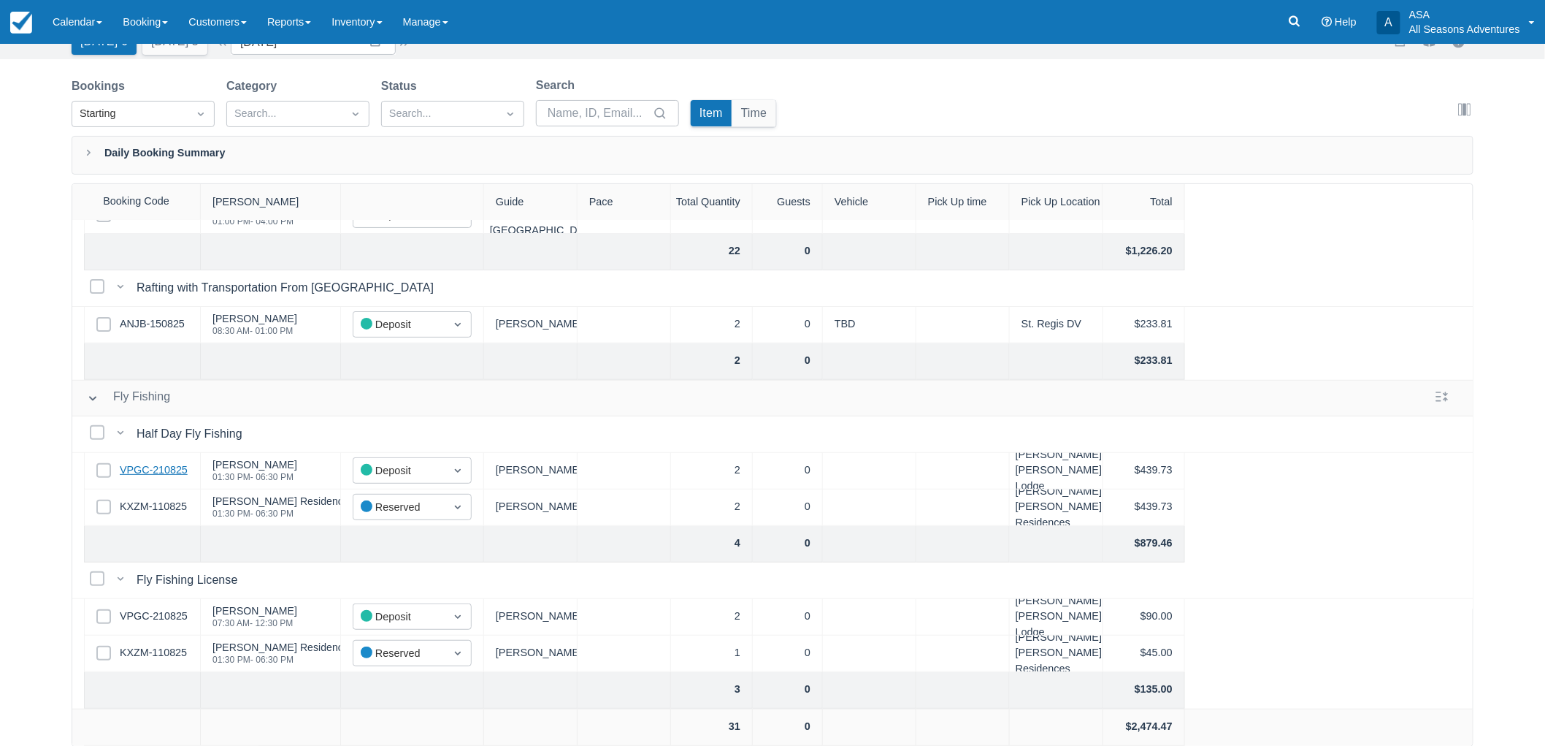
click at [168, 462] on link "VPGC-210825" at bounding box center [154, 470] width 68 height 16
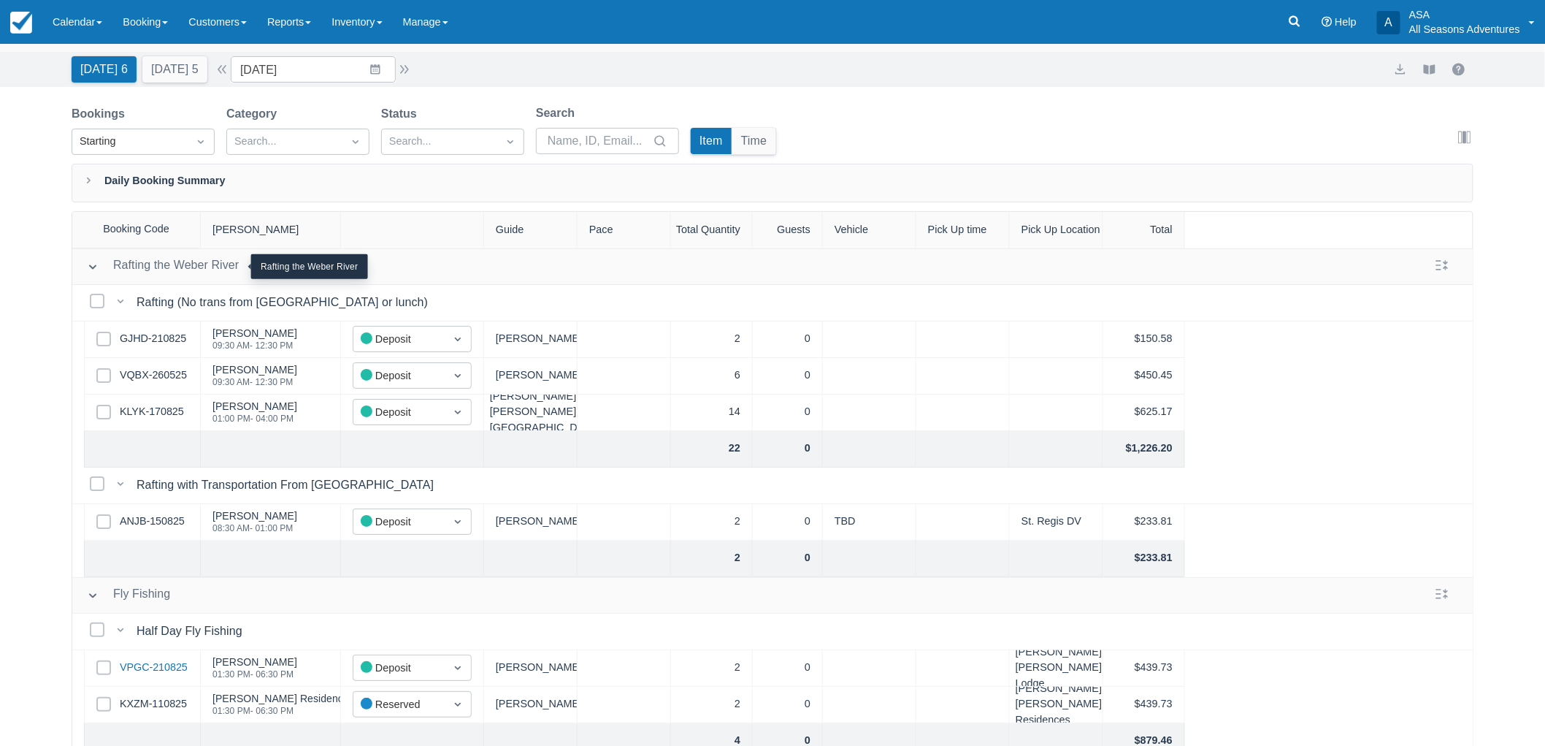
scroll to position [0, 0]
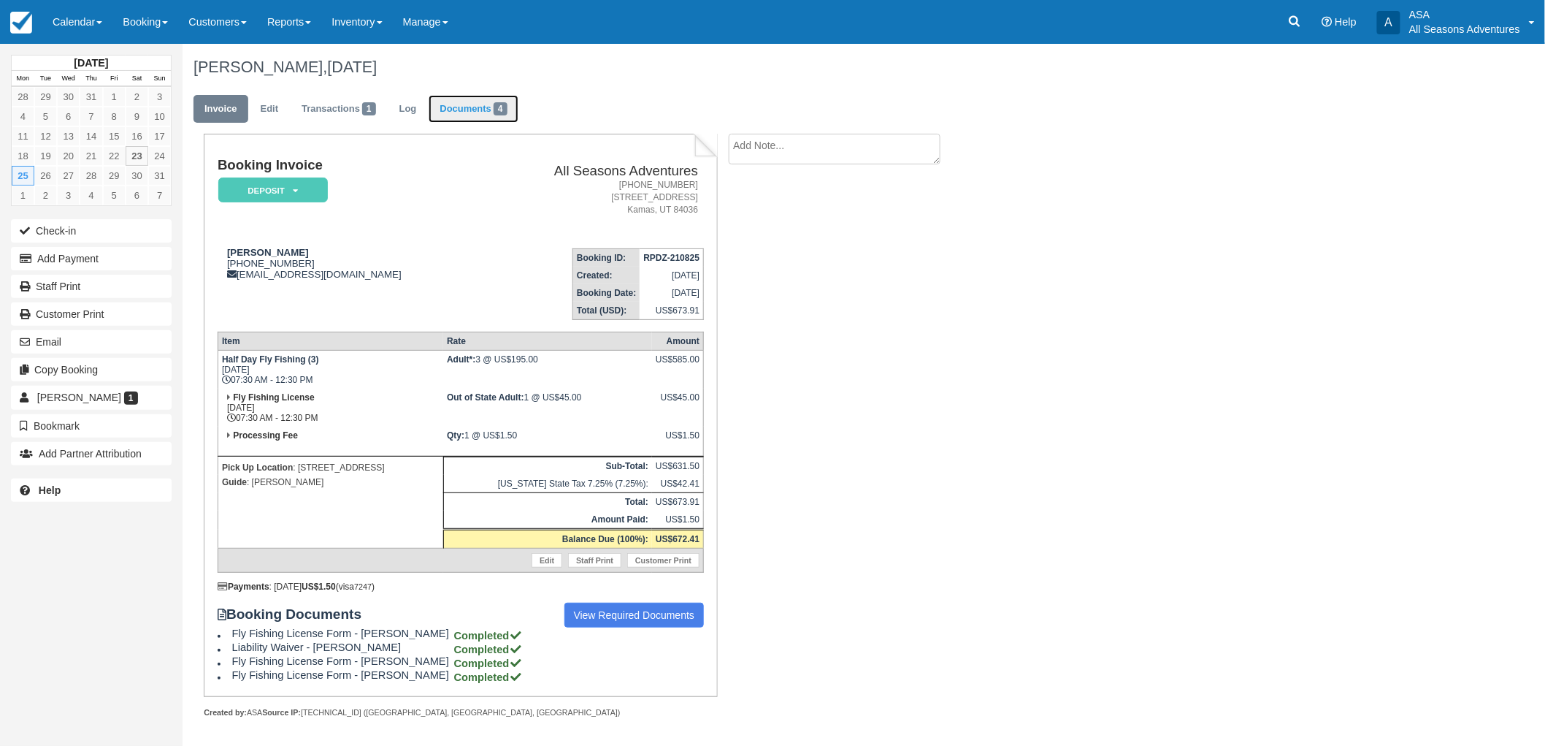
click at [495, 104] on link "Documents 4" at bounding box center [473, 109] width 89 height 28
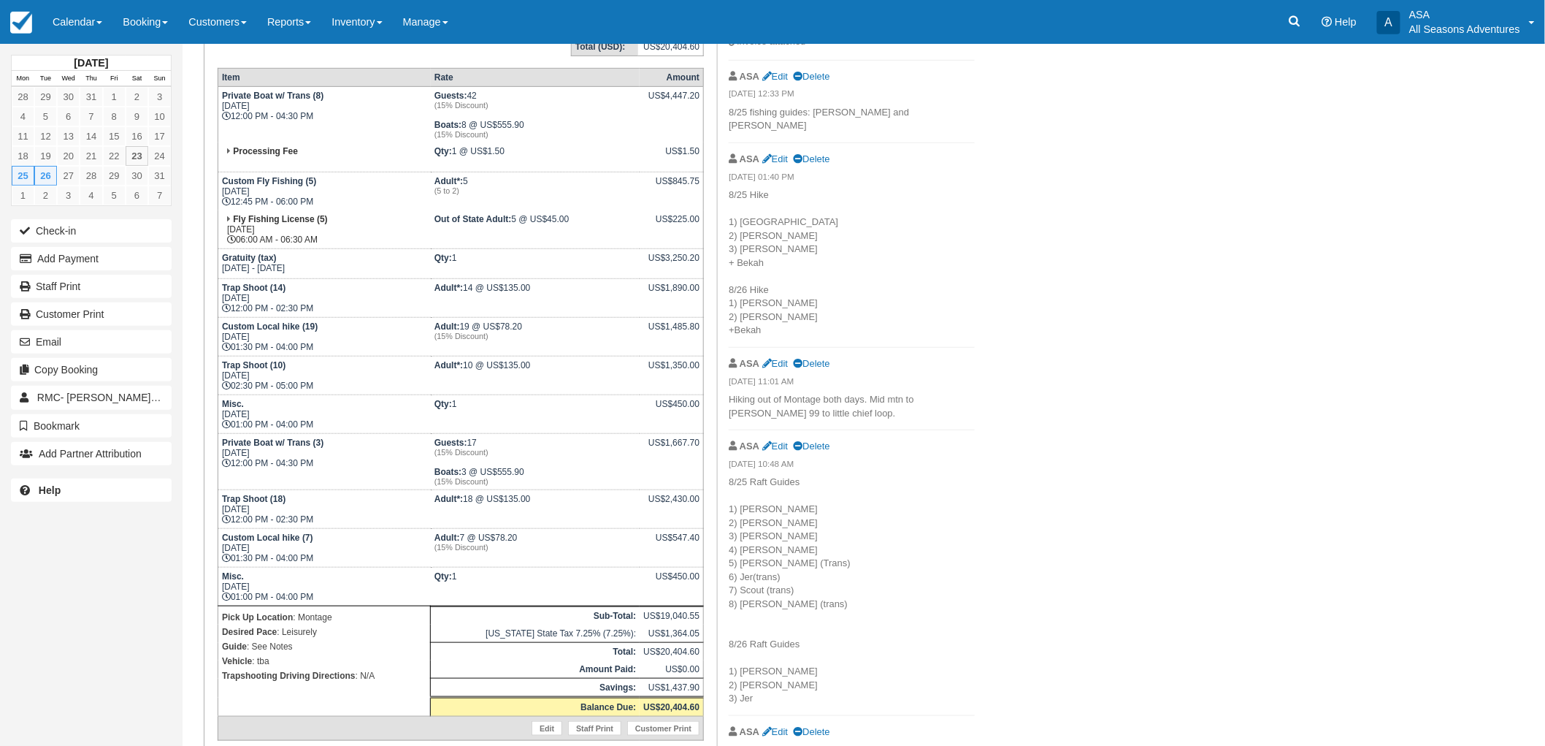
scroll to position [101, 0]
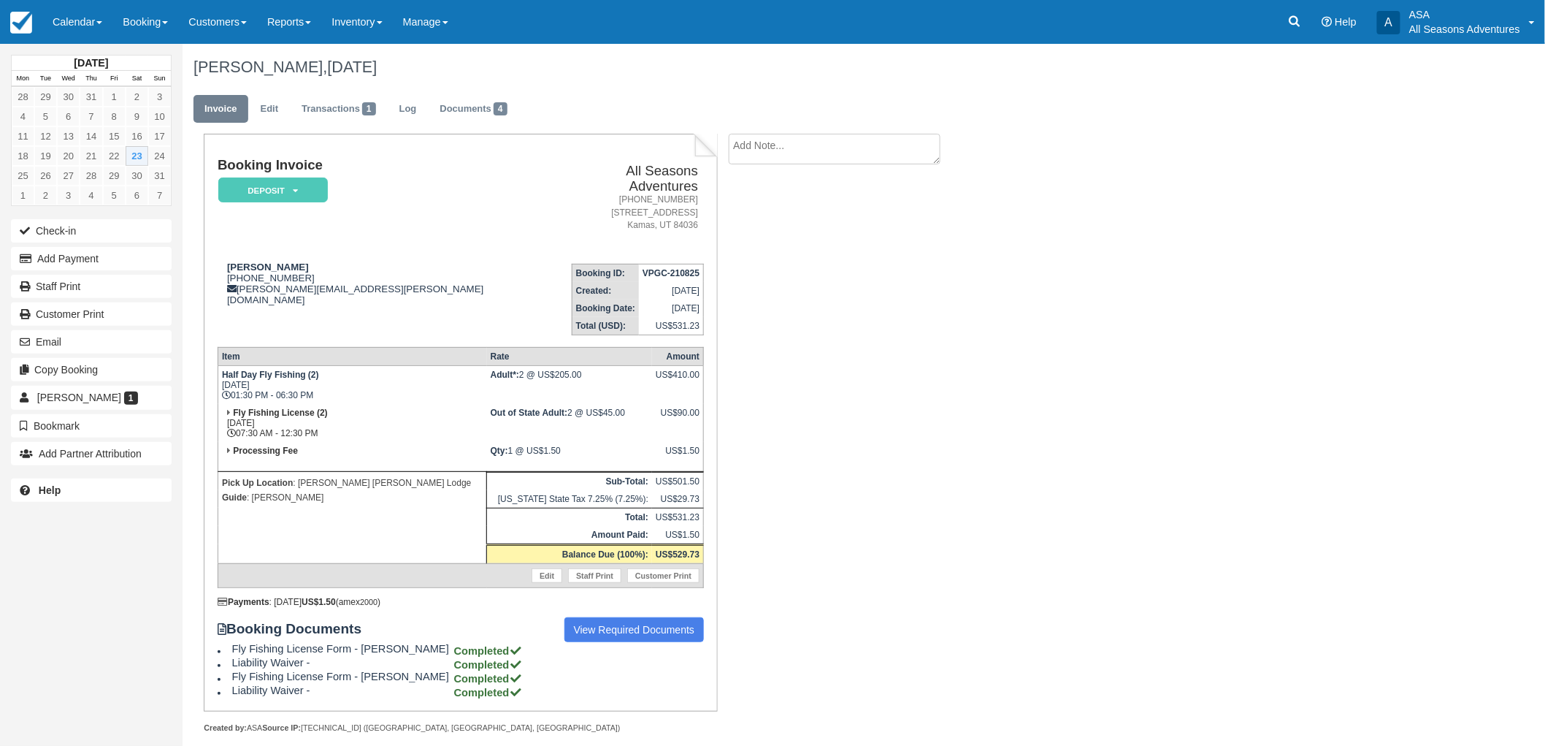
click at [218, 163] on h1 "Booking Invoice" at bounding box center [384, 165] width 333 height 15
drag, startPoint x: 218, startPoint y: 162, endPoint x: 731, endPoint y: 557, distance: 647.7
click at [731, 557] on div "Booking Invoice Deposit   Pending Reserved Paid Waiting Cancelled All Seasons A…" at bounding box center [584, 449] width 803 height 631
click at [746, 549] on div "Booking Invoice Deposit   Pending Reserved Paid Waiting Cancelled All Seasons A…" at bounding box center [584, 449] width 803 height 631
click at [460, 114] on link "Documents 4" at bounding box center [473, 109] width 89 height 28
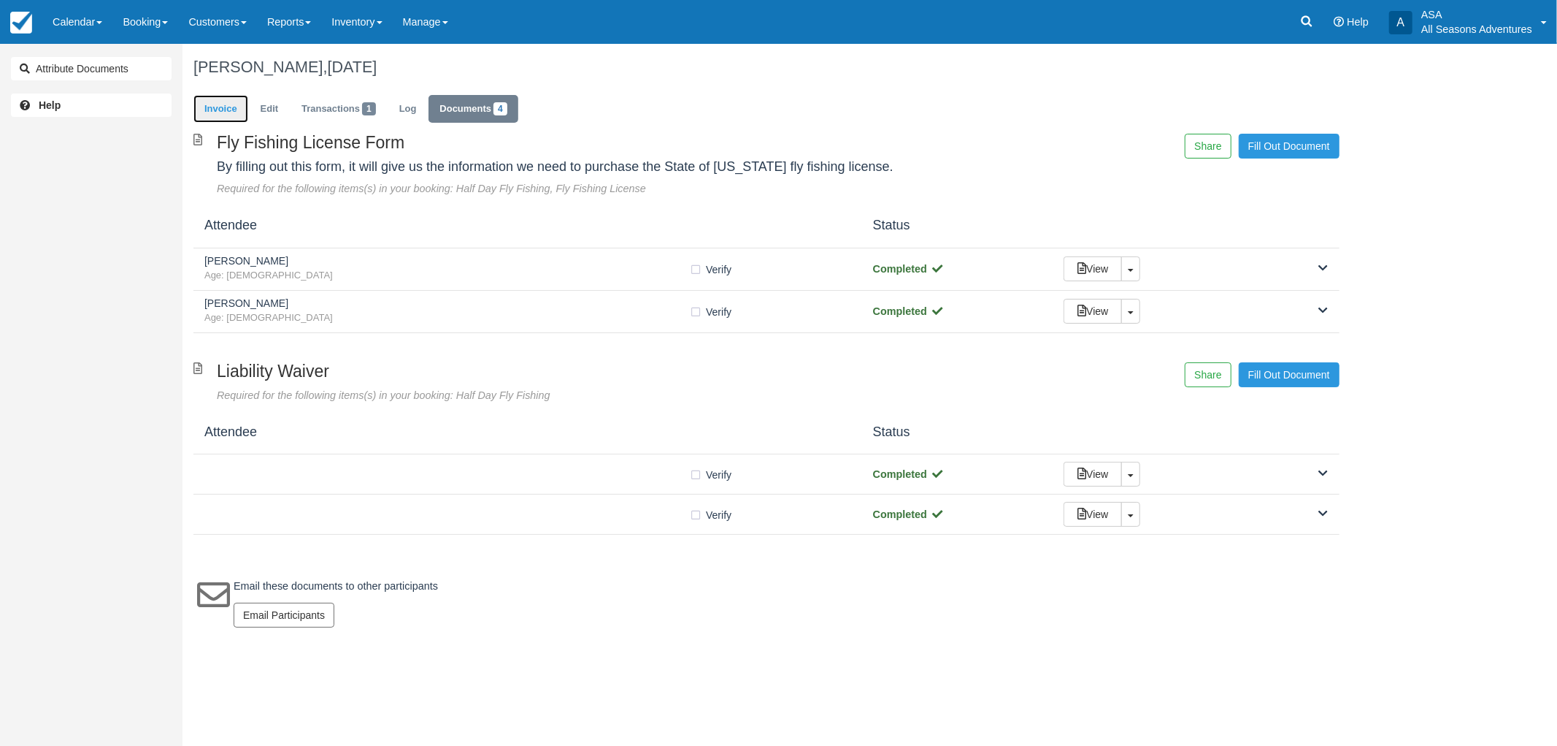
click at [218, 99] on link "Invoice" at bounding box center [221, 109] width 55 height 28
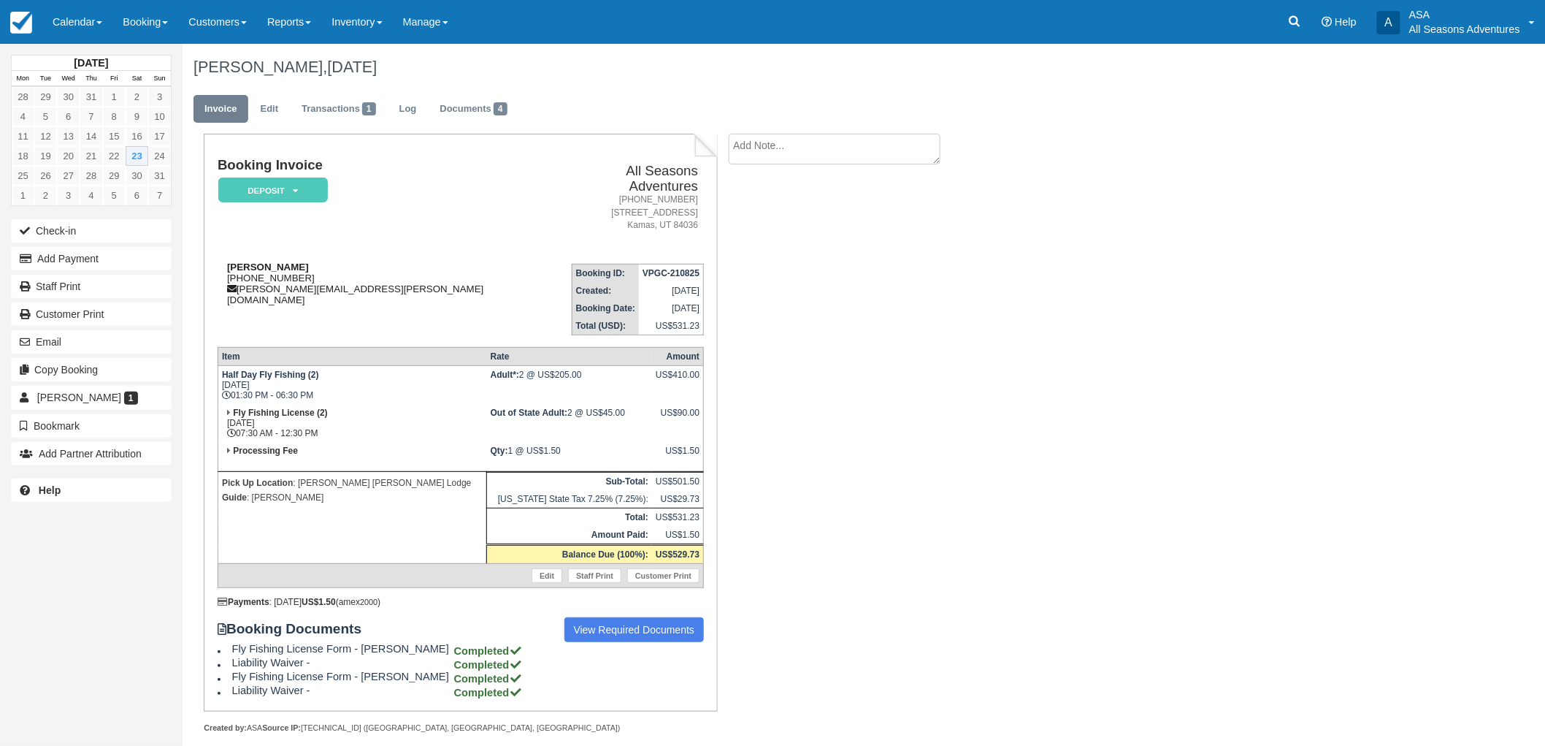
drag, startPoint x: 320, startPoint y: 261, endPoint x: 234, endPoint y: 267, distance: 85.6
click at [234, 267] on div "[PERSON_NAME] [PHONE_NUMBER] [PERSON_NAME][EMAIL_ADDRESS][PERSON_NAME][DOMAIN_N…" at bounding box center [384, 283] width 333 height 44
copy div "[PHONE_NUMBER]"
click at [294, 298] on td "[PERSON_NAME] [PHONE_NUMBER] [PERSON_NAME][EMAIL_ADDRESS][PERSON_NAME][DOMAIN_N…" at bounding box center [384, 293] width 333 height 83
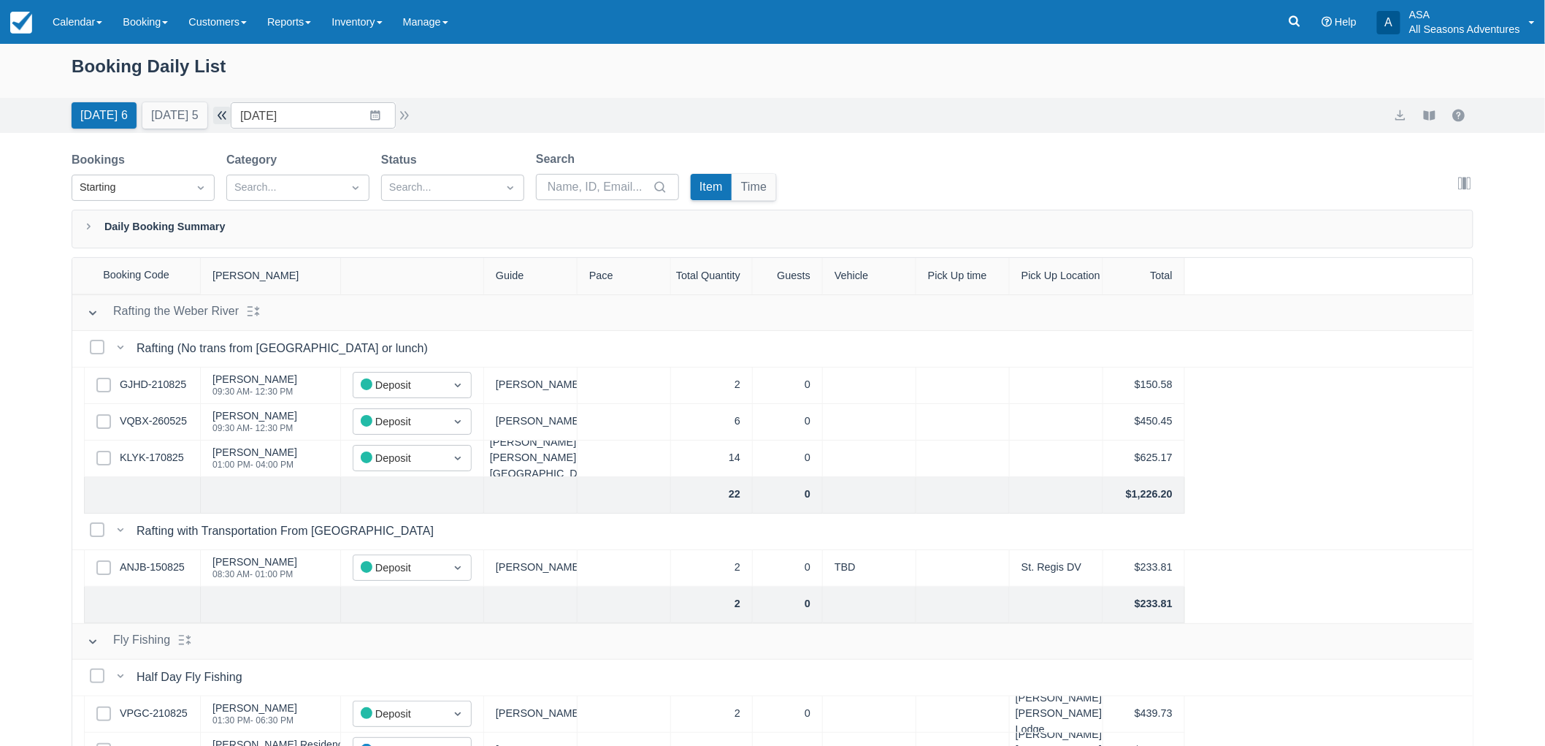
click at [231, 119] on button "button" at bounding box center [222, 116] width 18 height 18
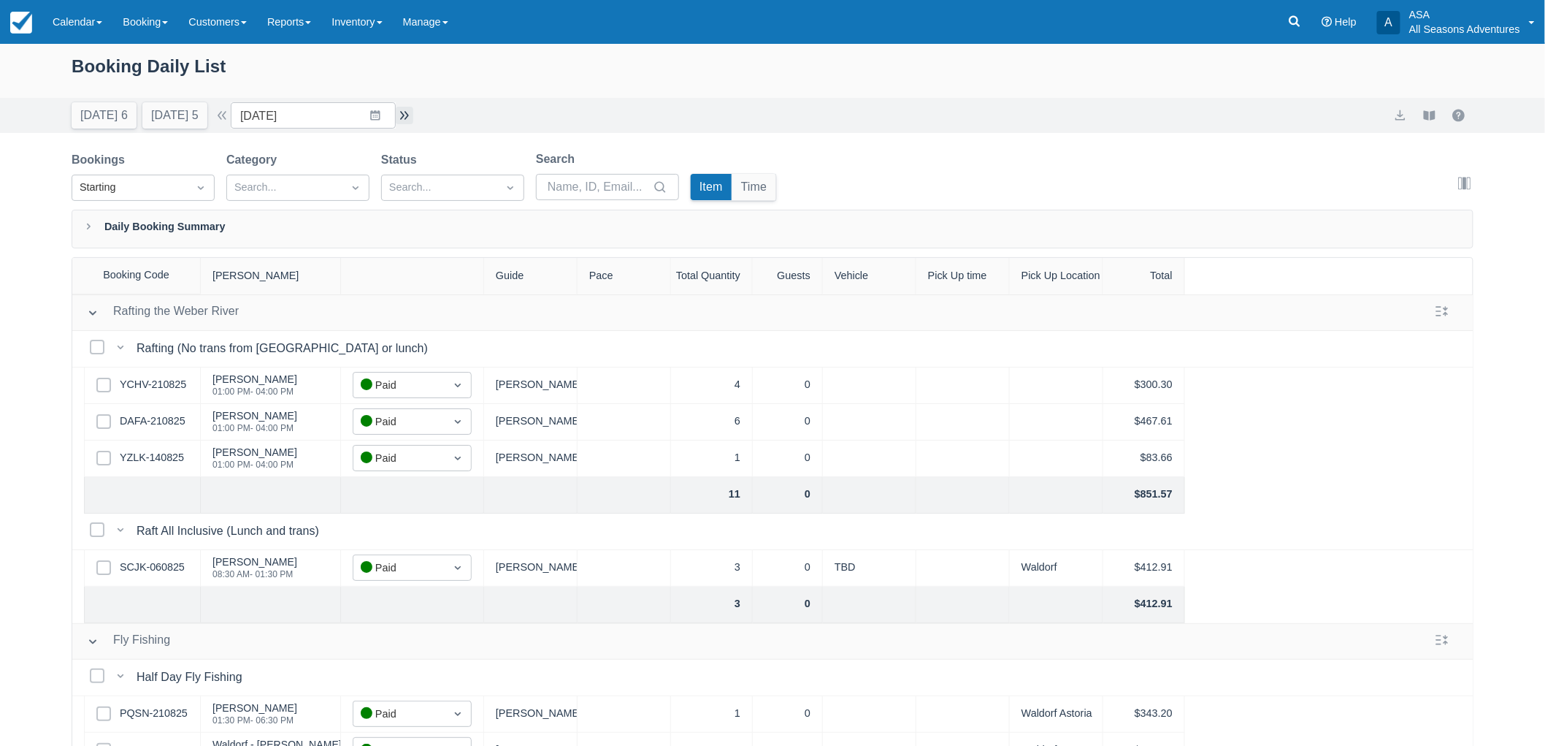
click at [413, 107] on button "button" at bounding box center [405, 116] width 18 height 18
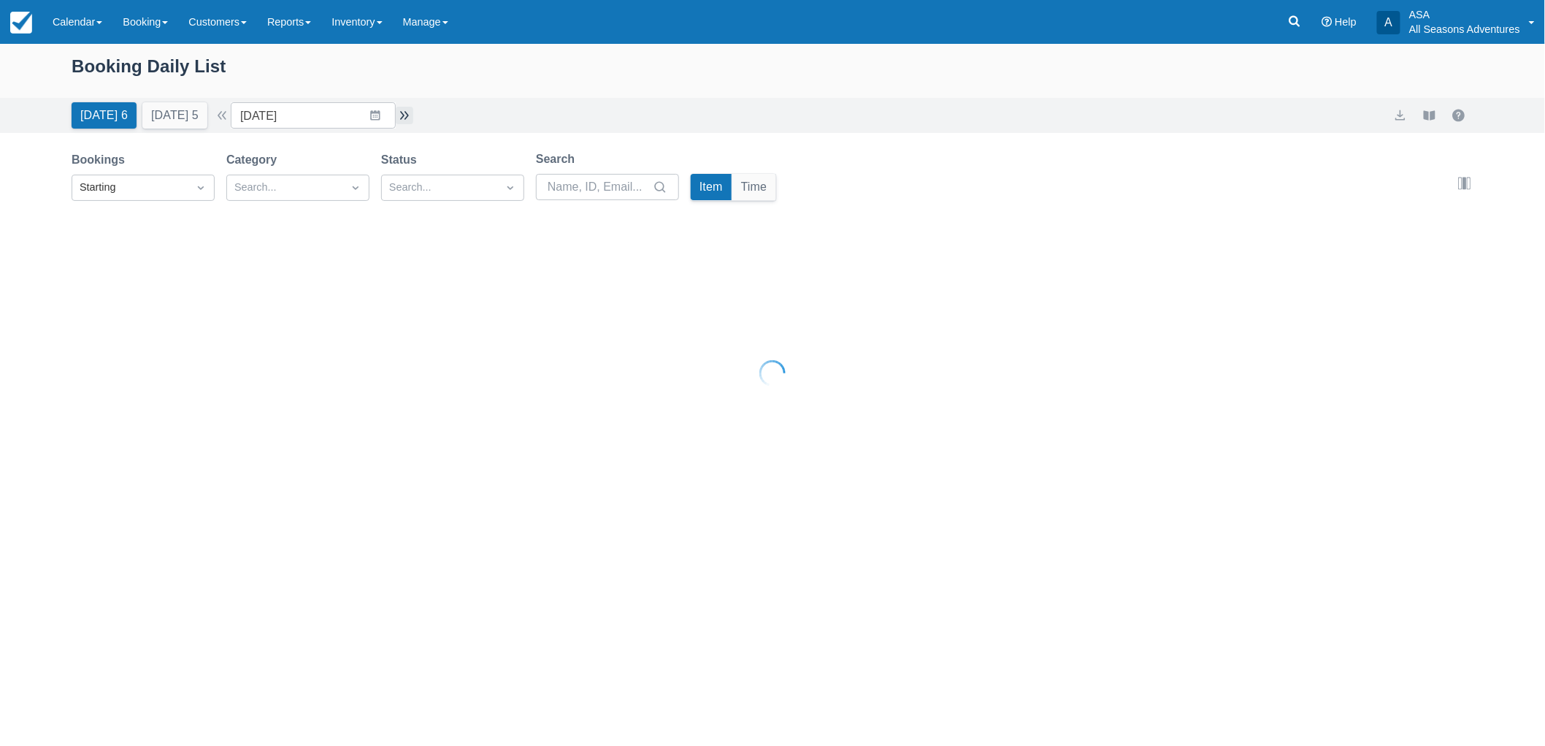
type input "[DATE]"
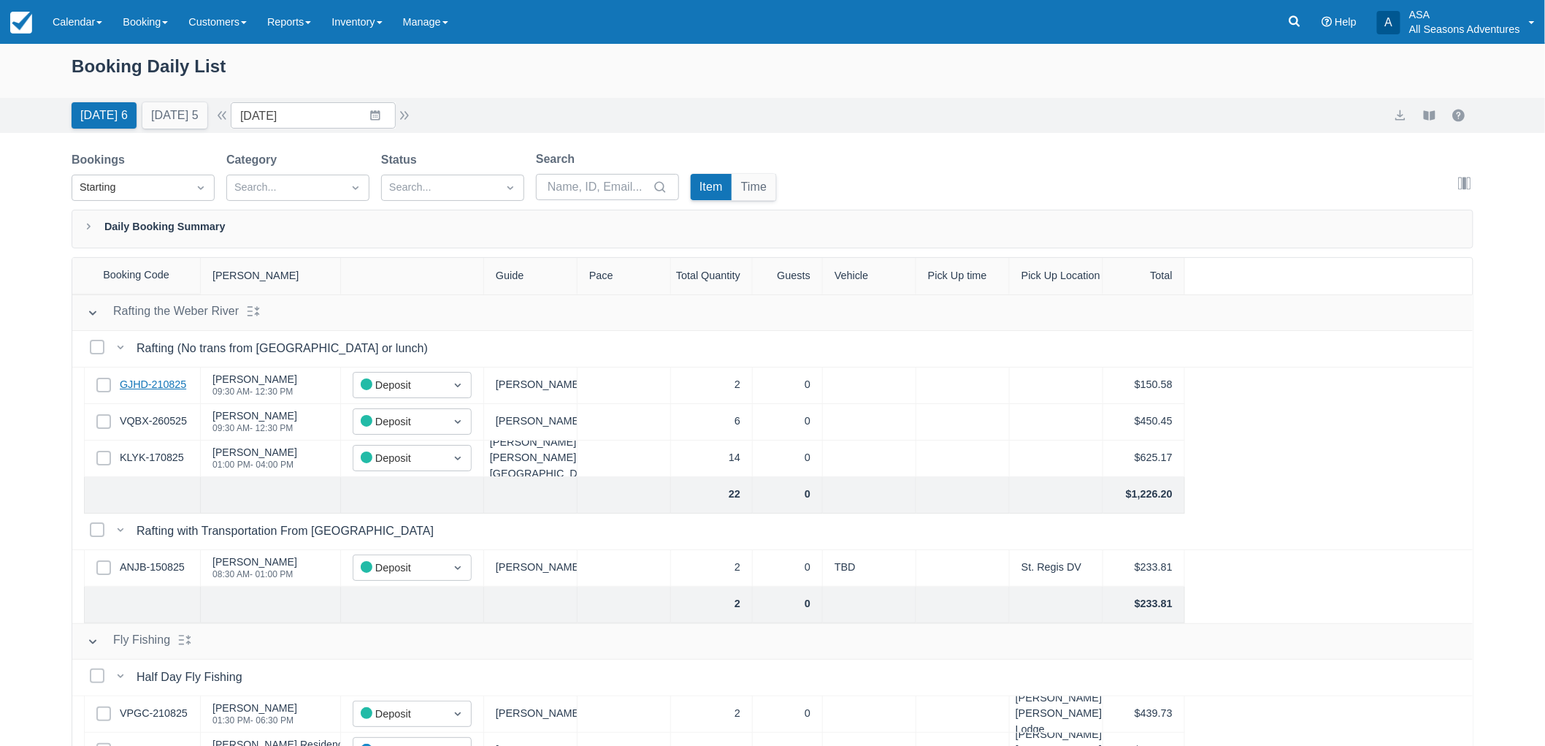
click at [164, 388] on link "GJHD-210825" at bounding box center [153, 385] width 66 height 16
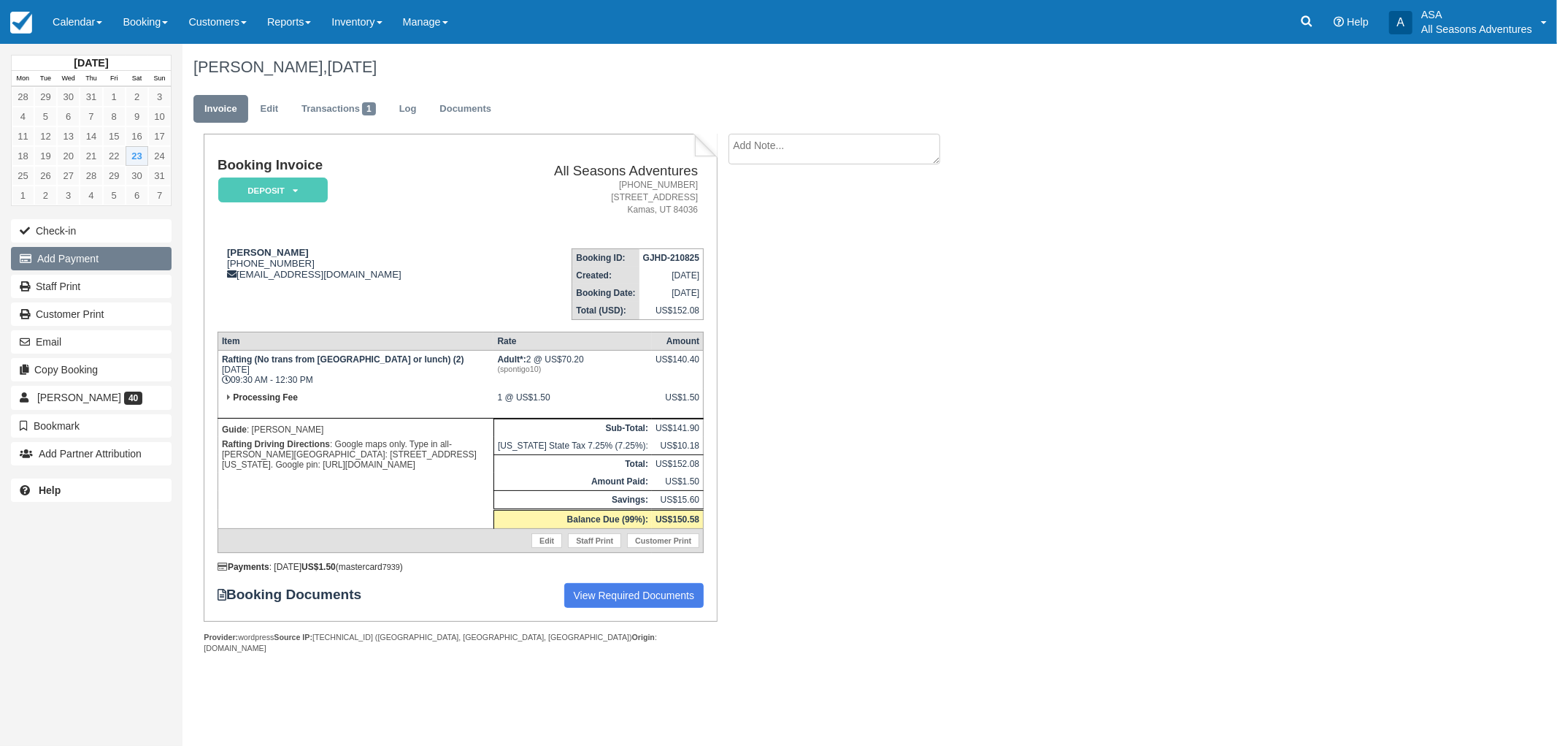
click at [83, 252] on button "Add Payment" at bounding box center [91, 258] width 161 height 23
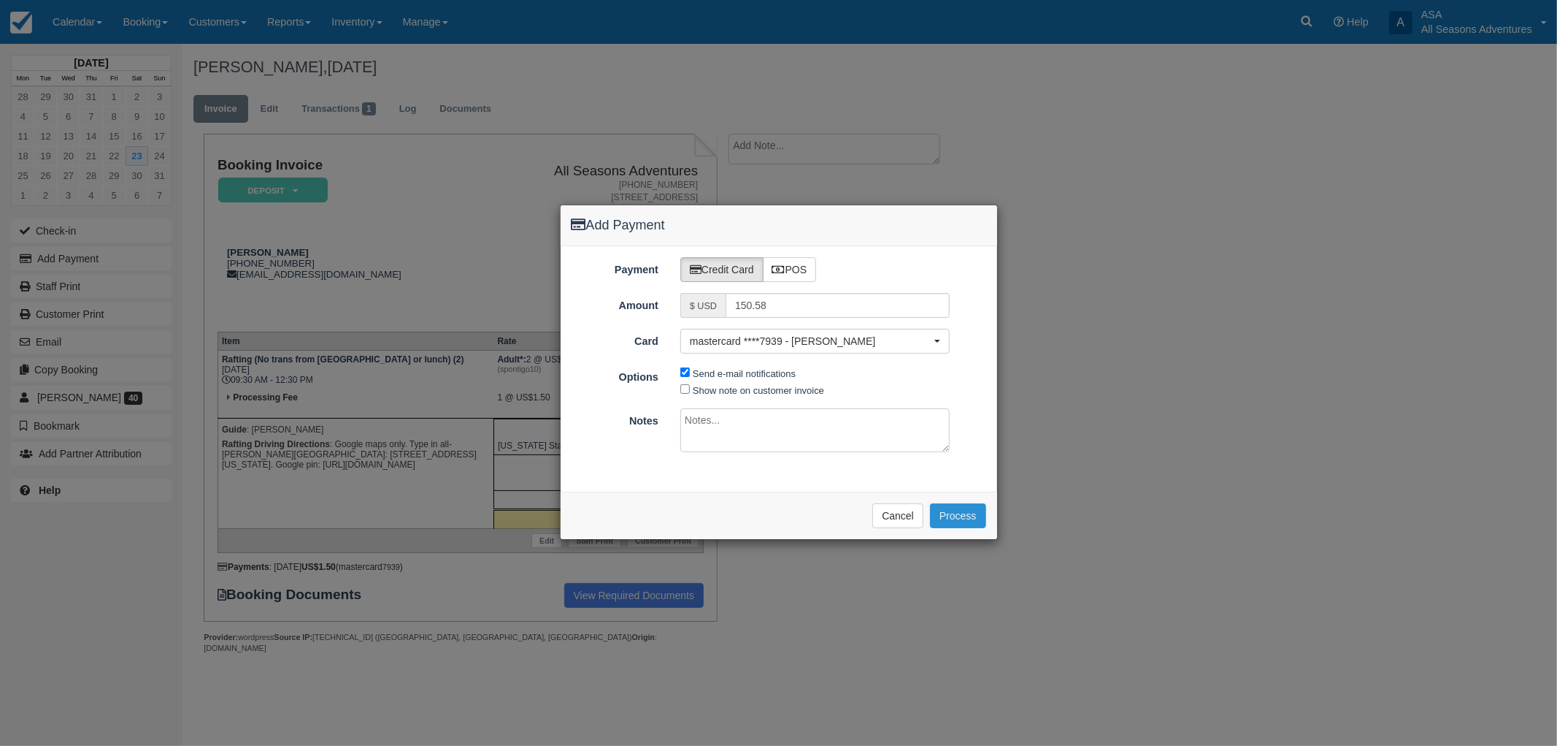
click at [951, 513] on button "Process" at bounding box center [958, 515] width 56 height 25
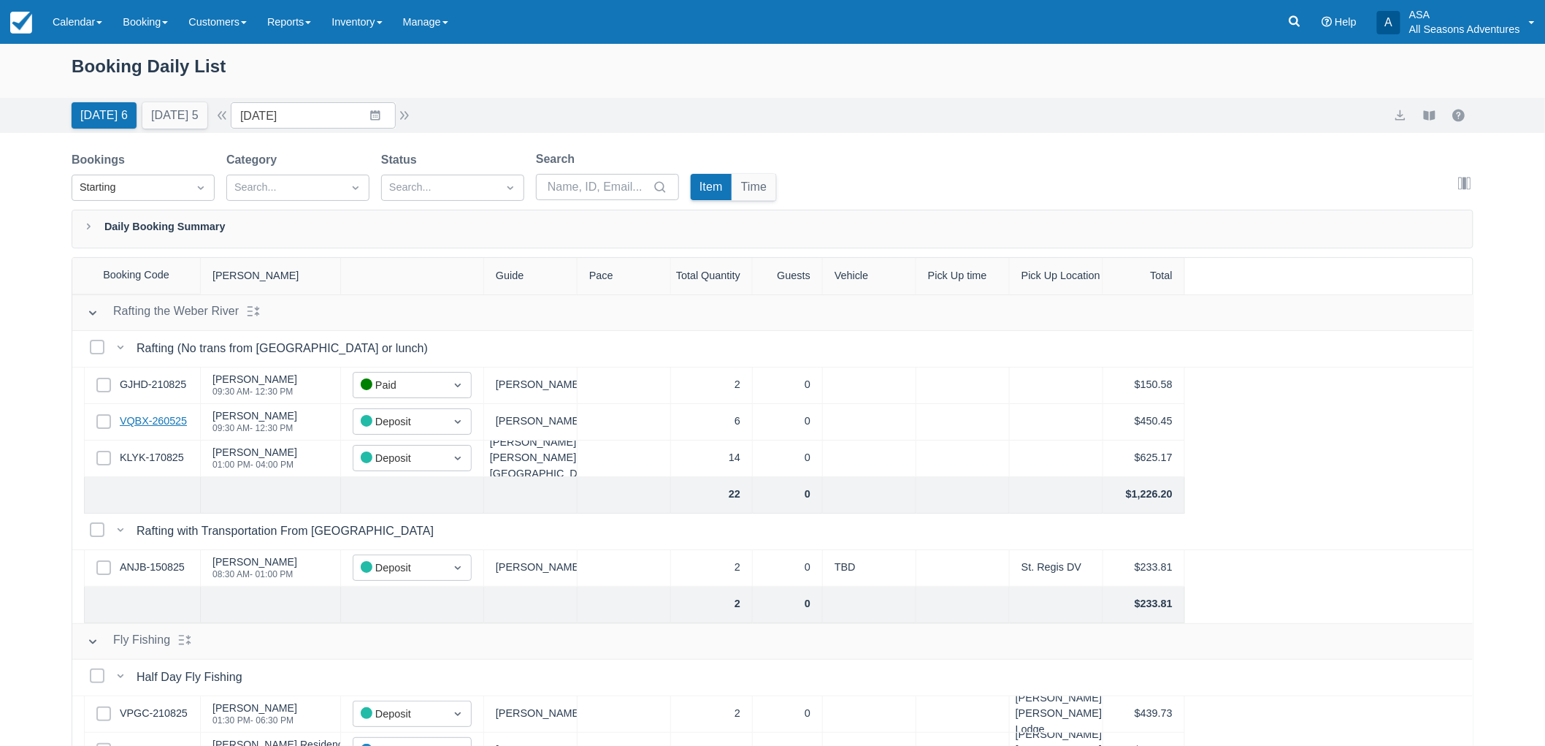
click at [146, 418] on link "VQBX-260525" at bounding box center [153, 421] width 67 height 16
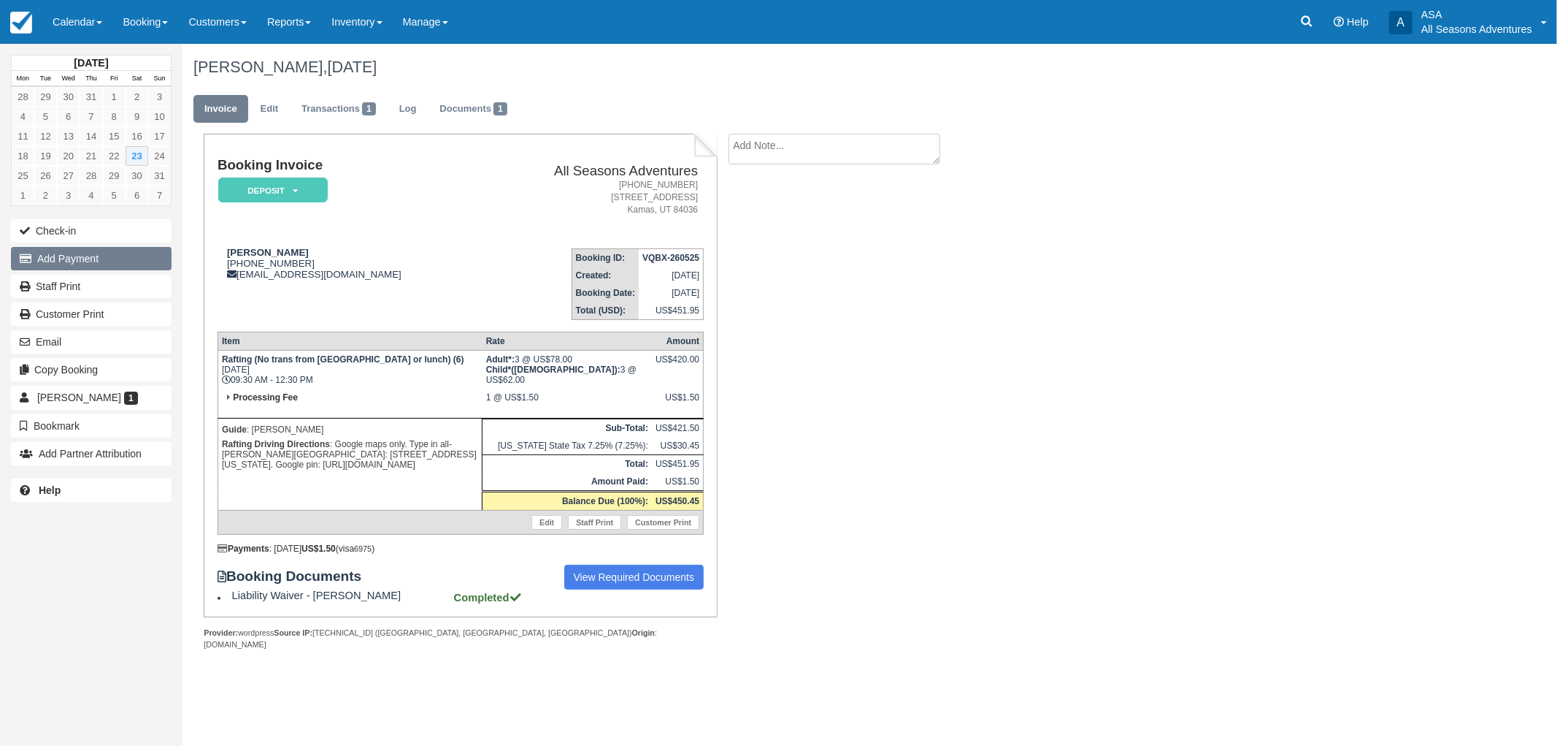
click at [99, 264] on button "Add Payment" at bounding box center [91, 258] width 161 height 23
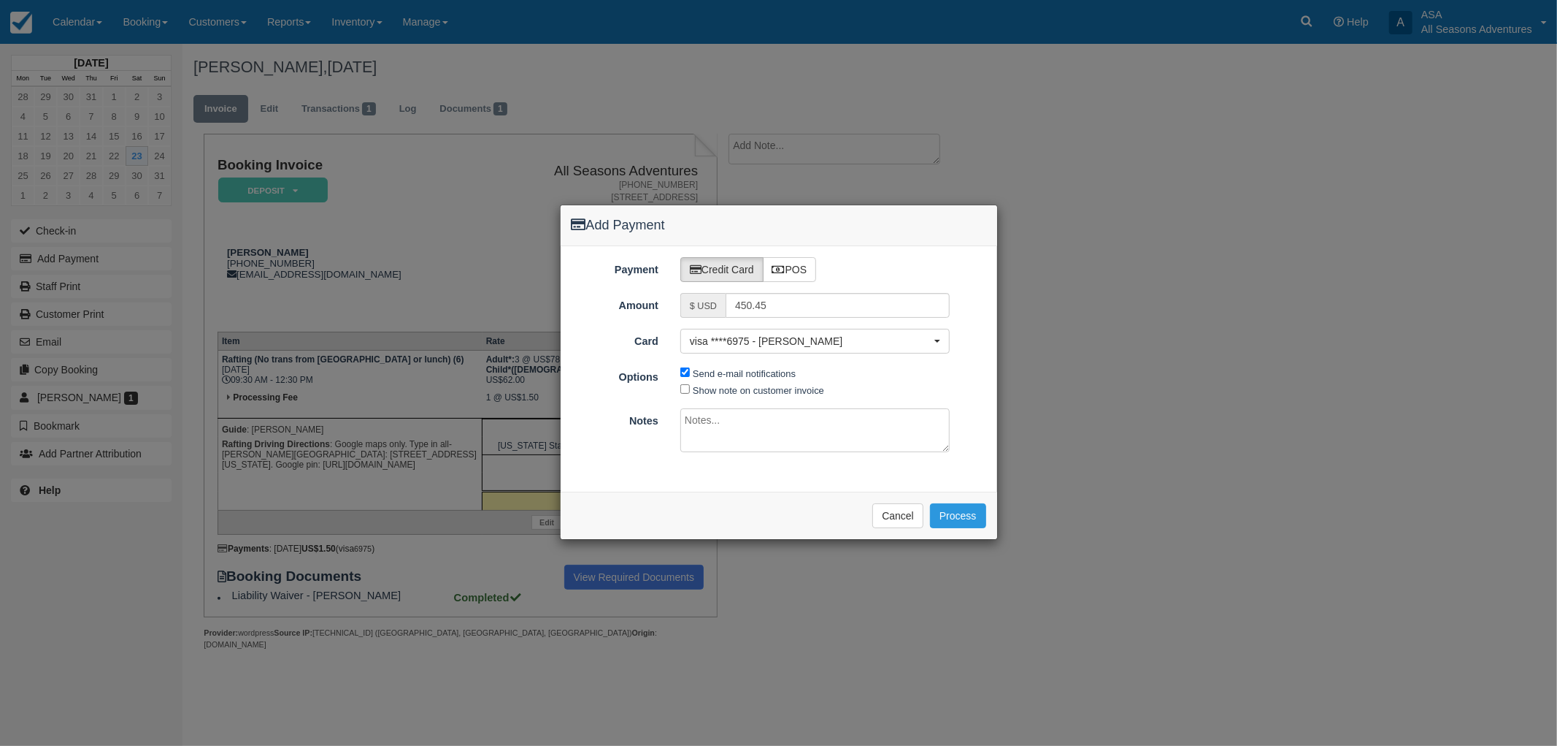
click at [959, 502] on div "Please wait while the payment is processed ... Cancel Process" at bounding box center [779, 514] width 437 height 47
click at [959, 508] on button "Process" at bounding box center [958, 515] width 56 height 25
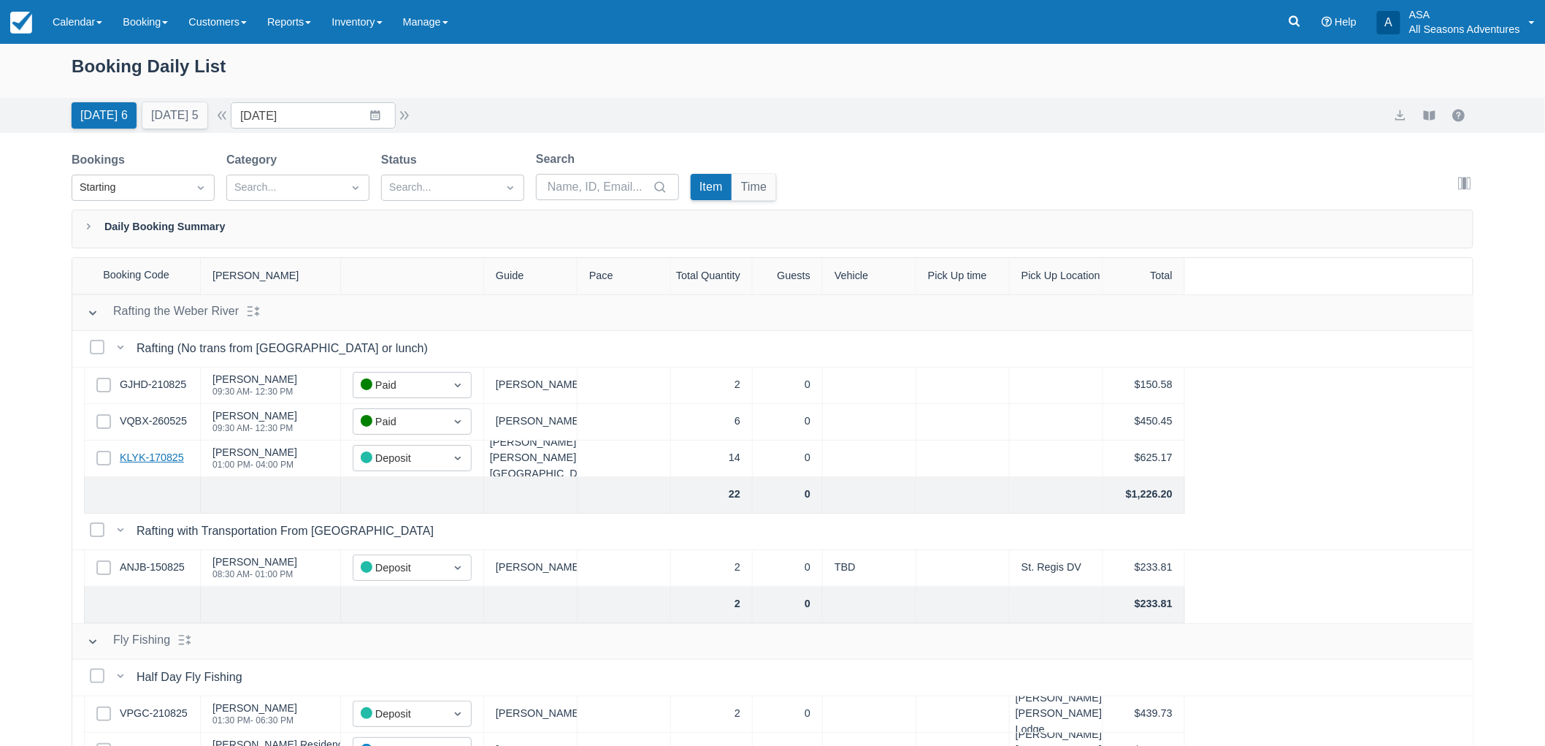
click at [177, 456] on link "KLYK-170825" at bounding box center [152, 458] width 64 height 16
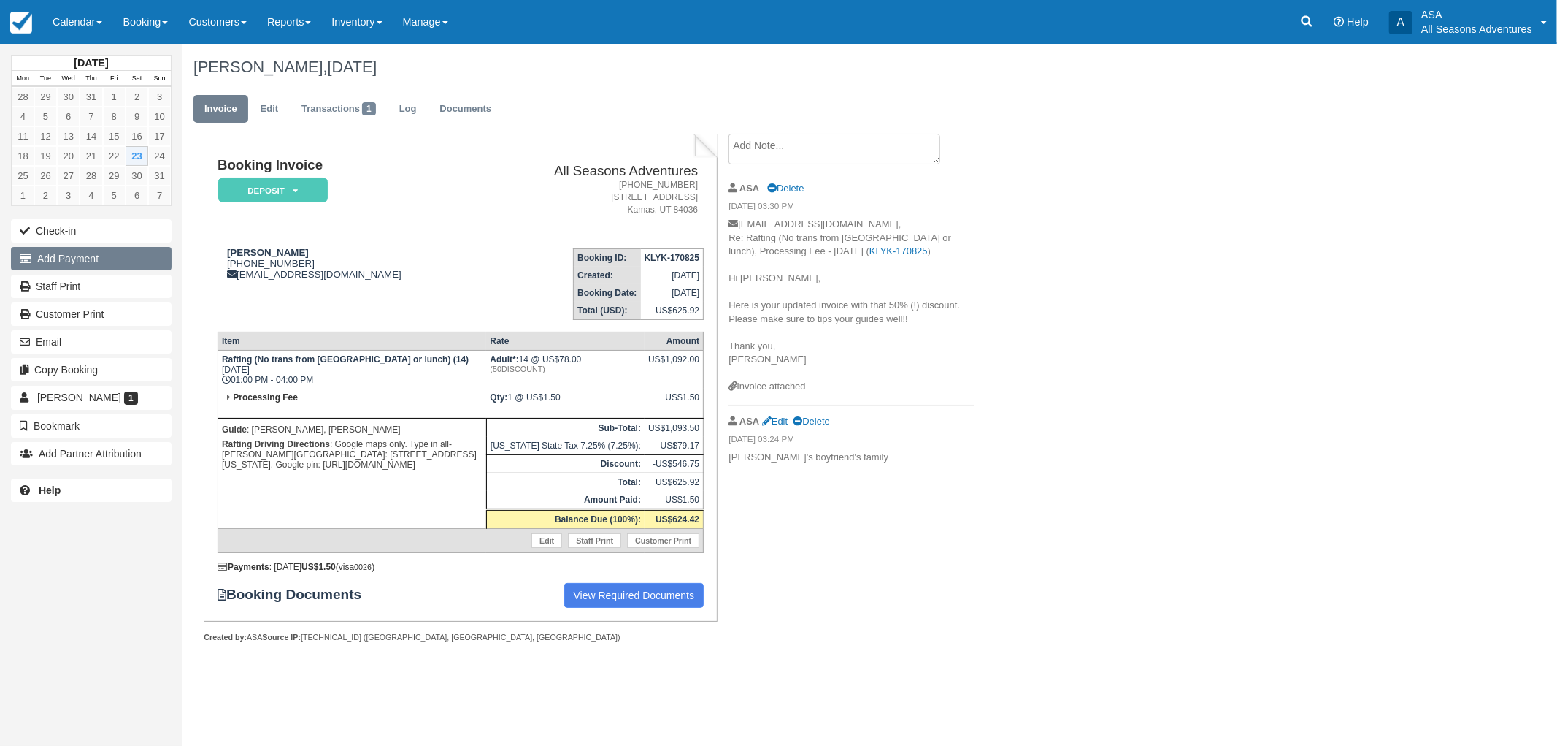
click at [79, 256] on button "Add Payment" at bounding box center [91, 258] width 161 height 23
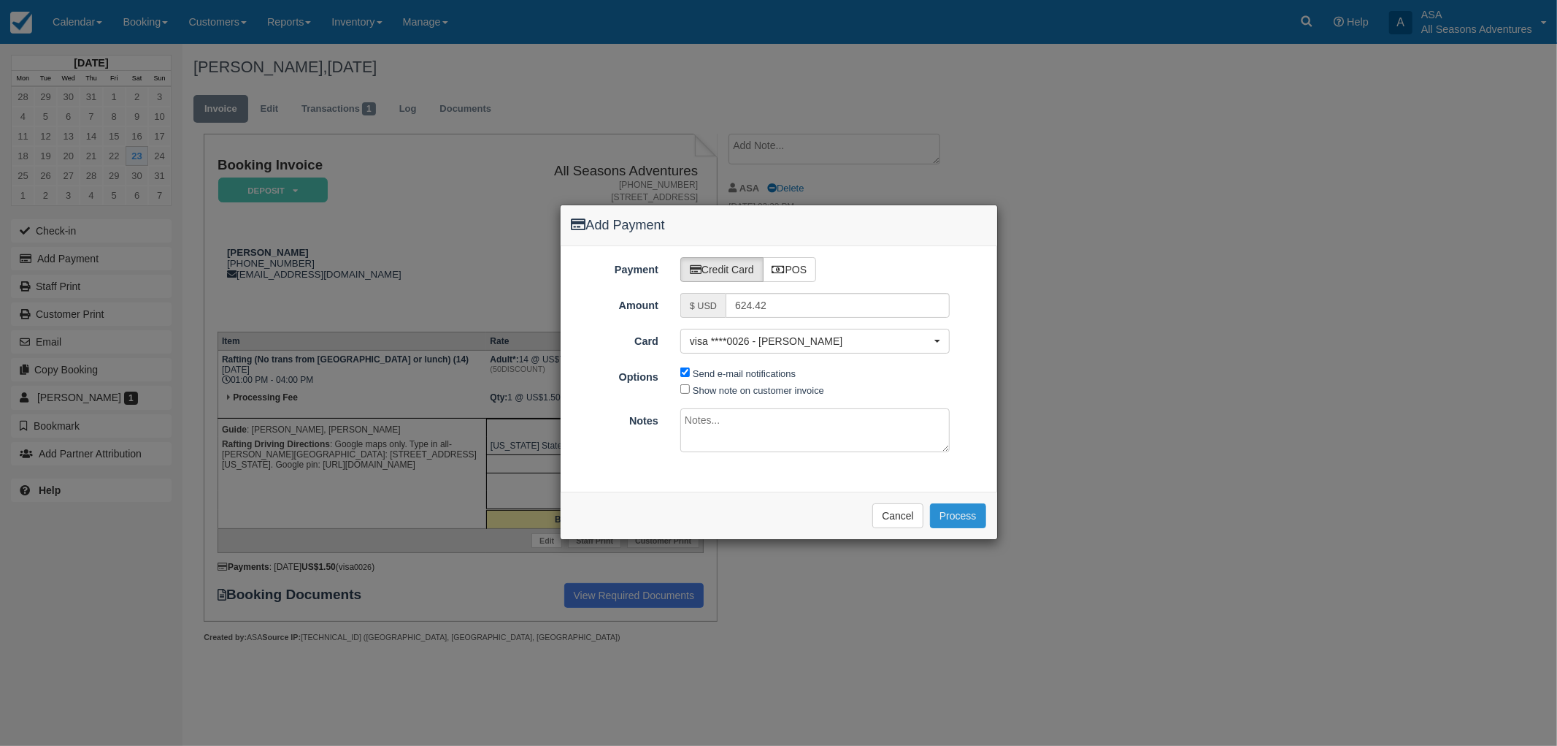
click at [951, 508] on button "Process" at bounding box center [958, 515] width 56 height 25
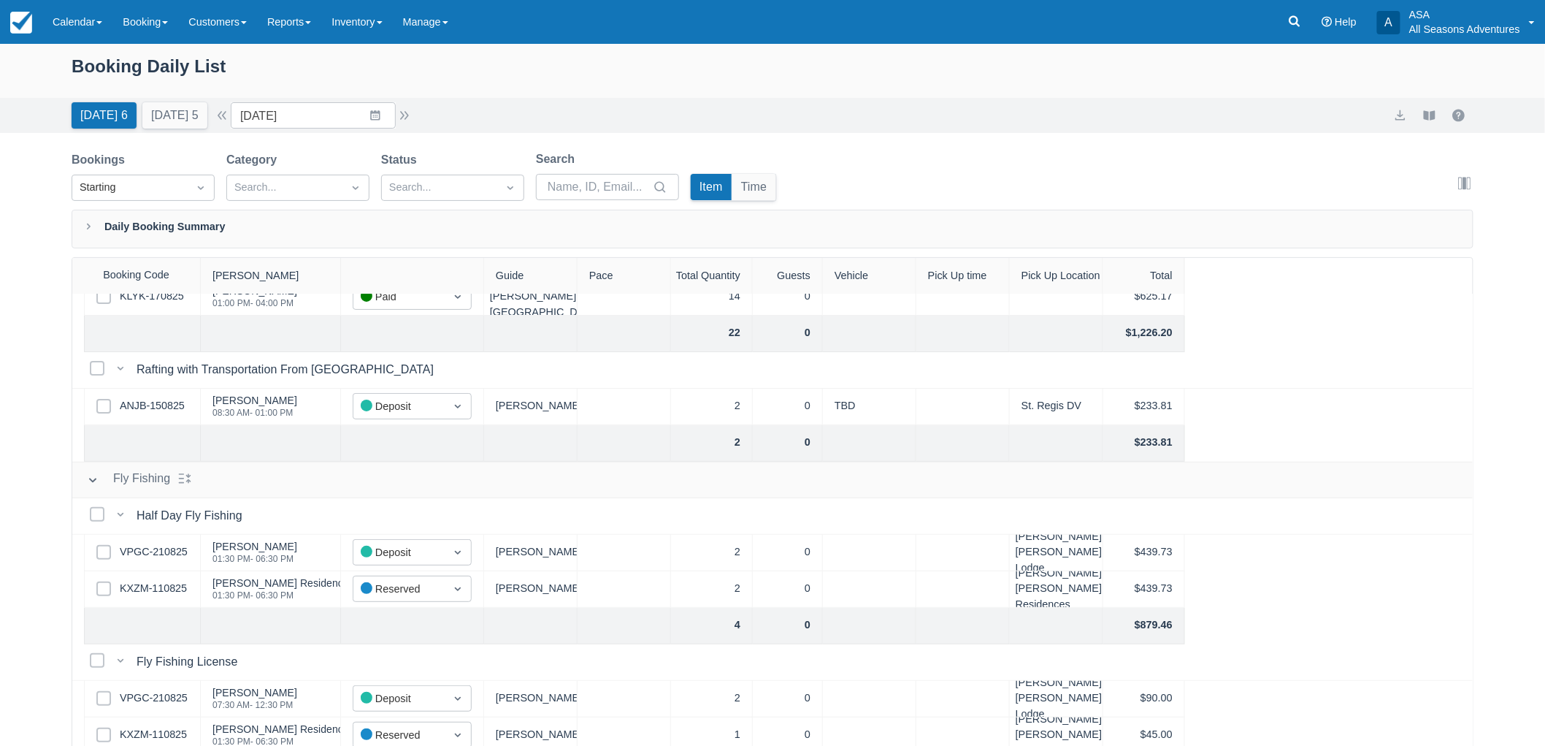
scroll to position [162, 0]
click at [156, 410] on link "ANJB-150825" at bounding box center [152, 405] width 65 height 16
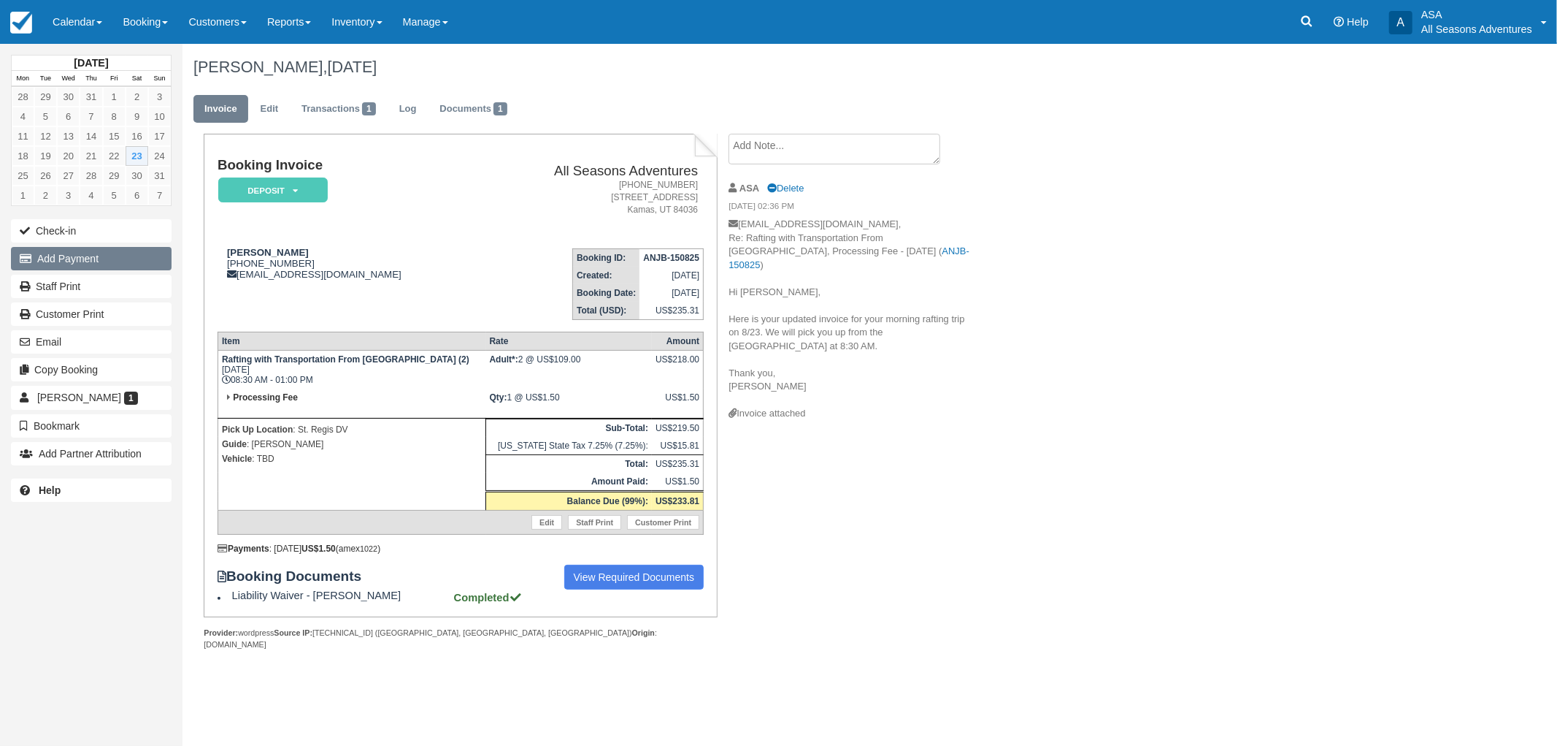
click at [121, 263] on button "Add Payment" at bounding box center [91, 258] width 161 height 23
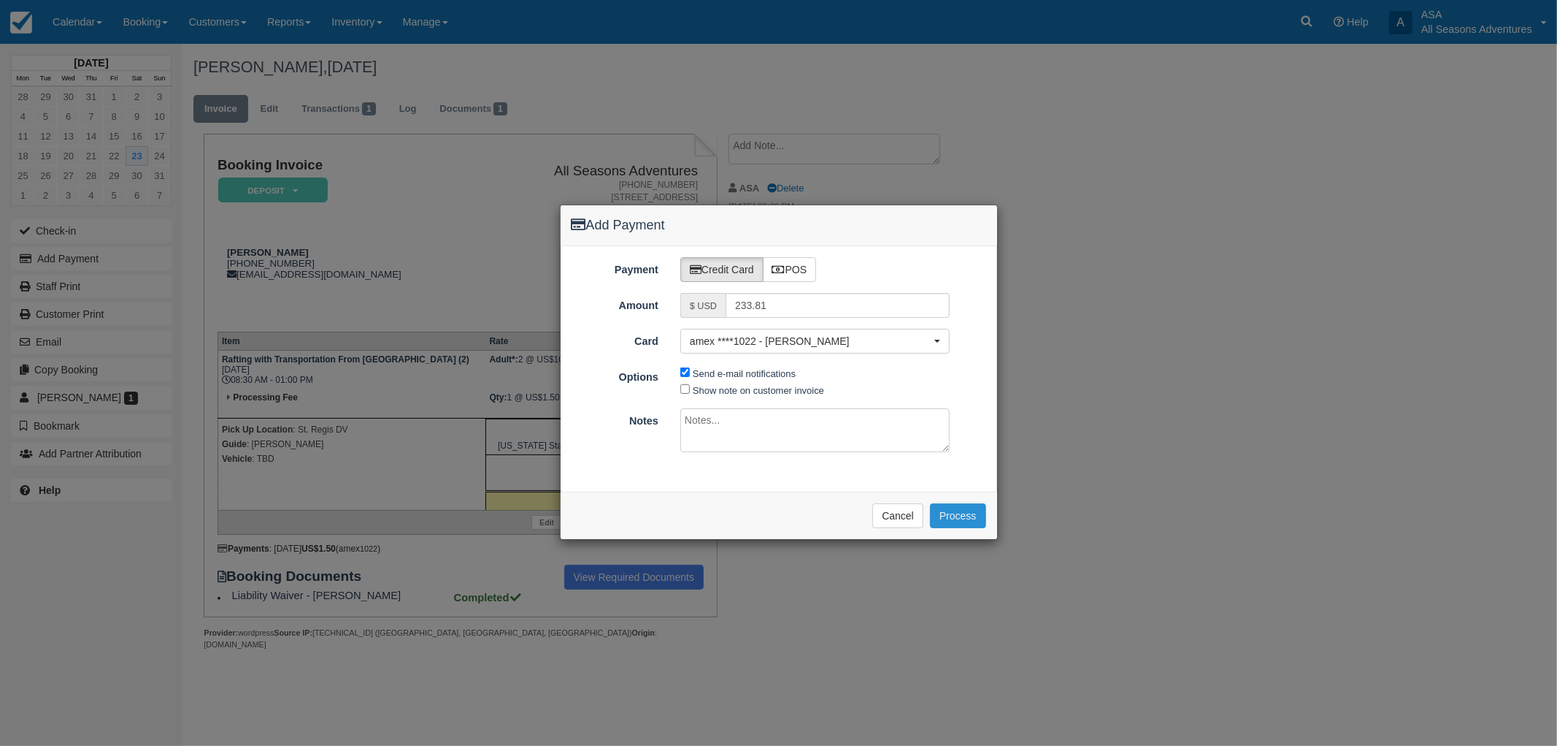
click at [962, 507] on button "Process" at bounding box center [958, 515] width 56 height 25
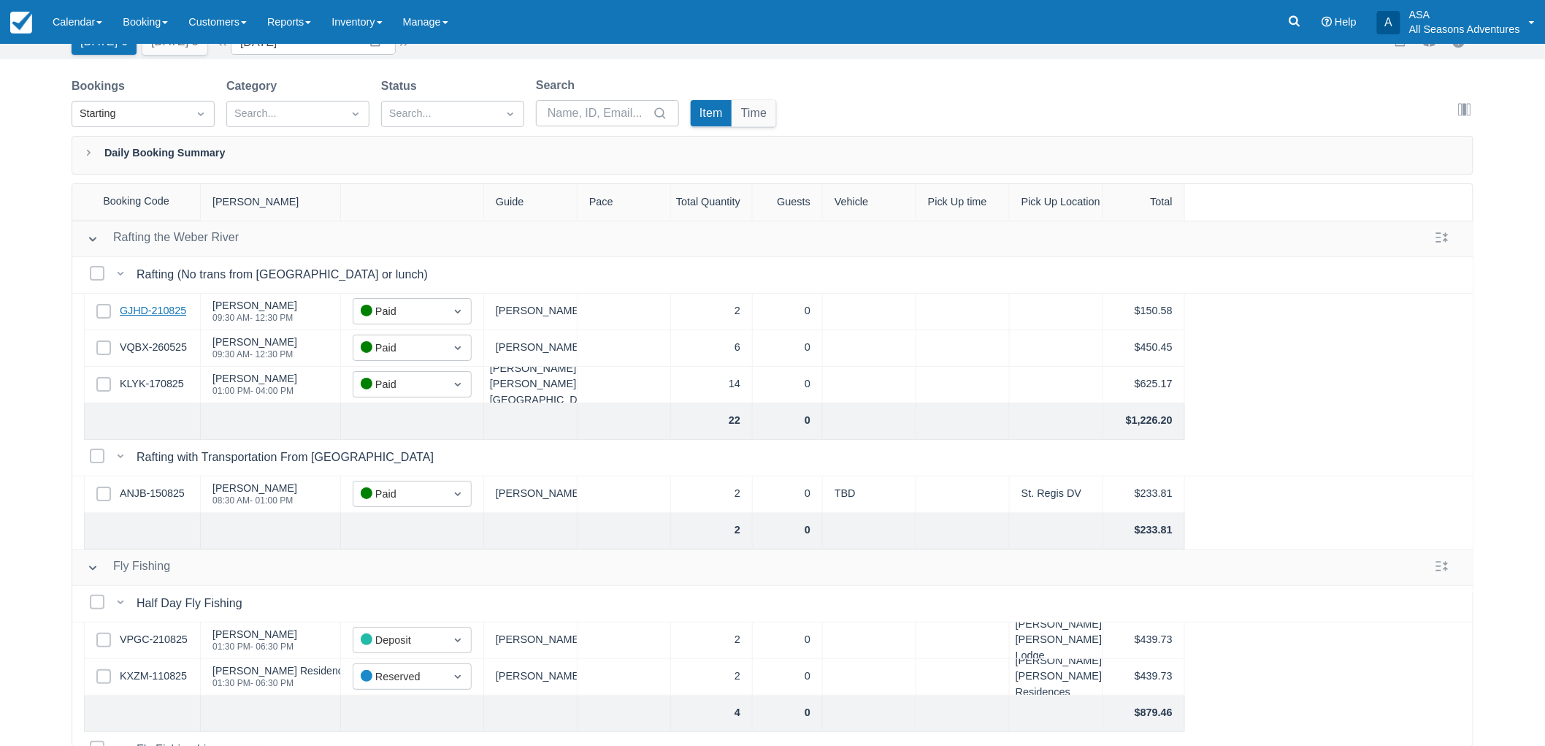
click at [155, 310] on link "GJHD-210825" at bounding box center [153, 311] width 66 height 16
click at [166, 340] on link "VQBX-260525" at bounding box center [153, 348] width 67 height 16
click at [166, 387] on link "KLYK-170825" at bounding box center [152, 384] width 64 height 16
click at [145, 495] on link "ANJB-150825" at bounding box center [152, 494] width 65 height 16
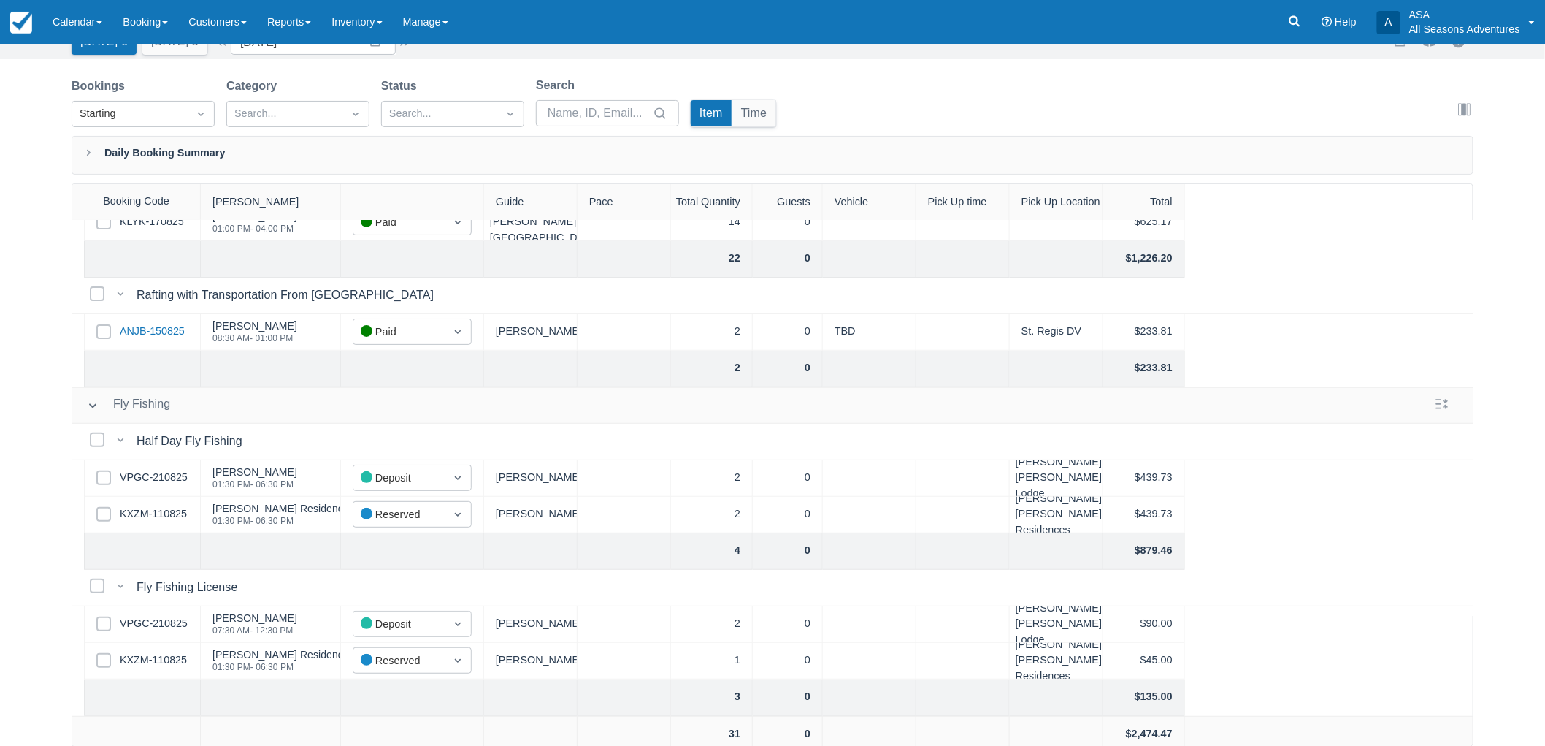
scroll to position [181, 0]
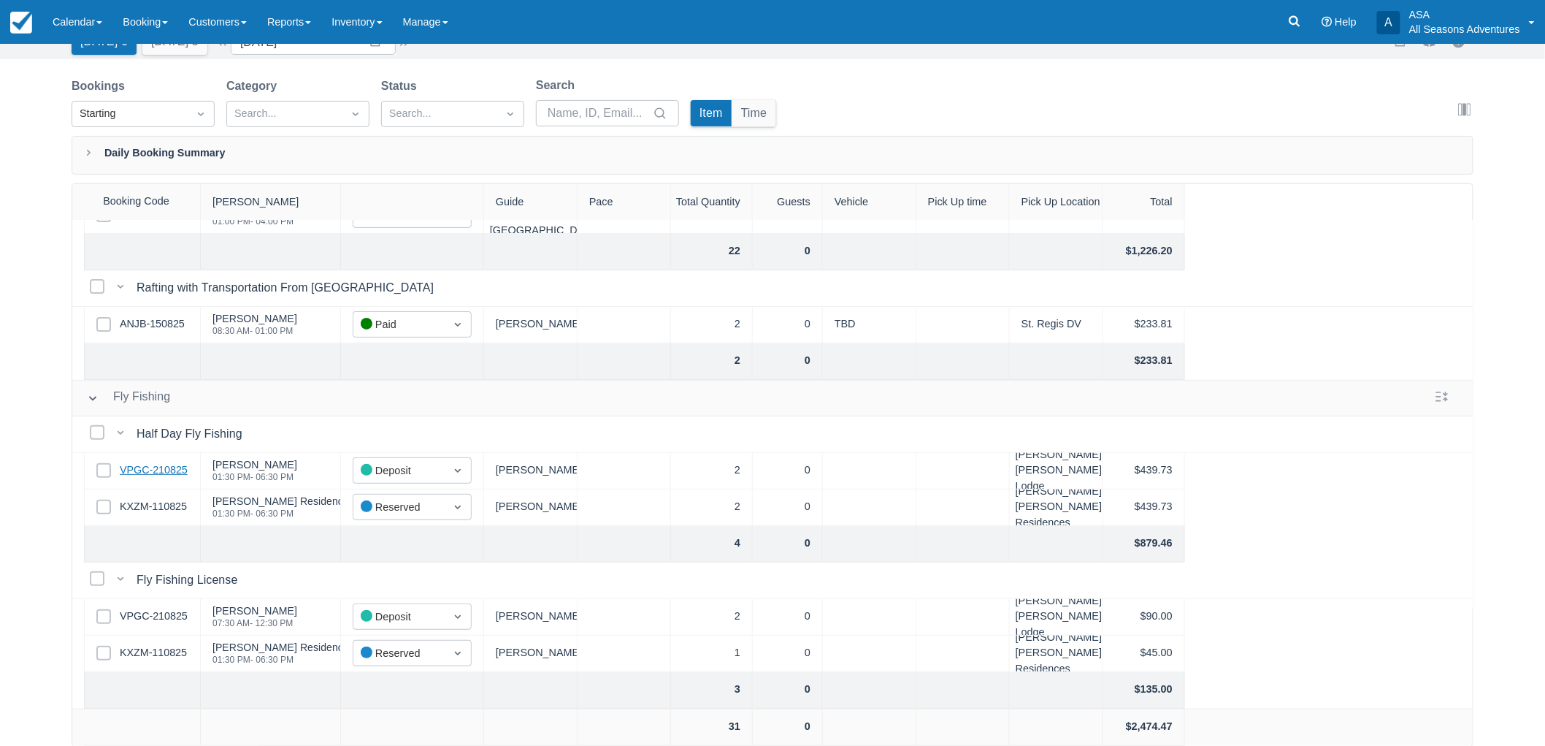
click at [169, 462] on link "VPGC-210825" at bounding box center [154, 470] width 68 height 16
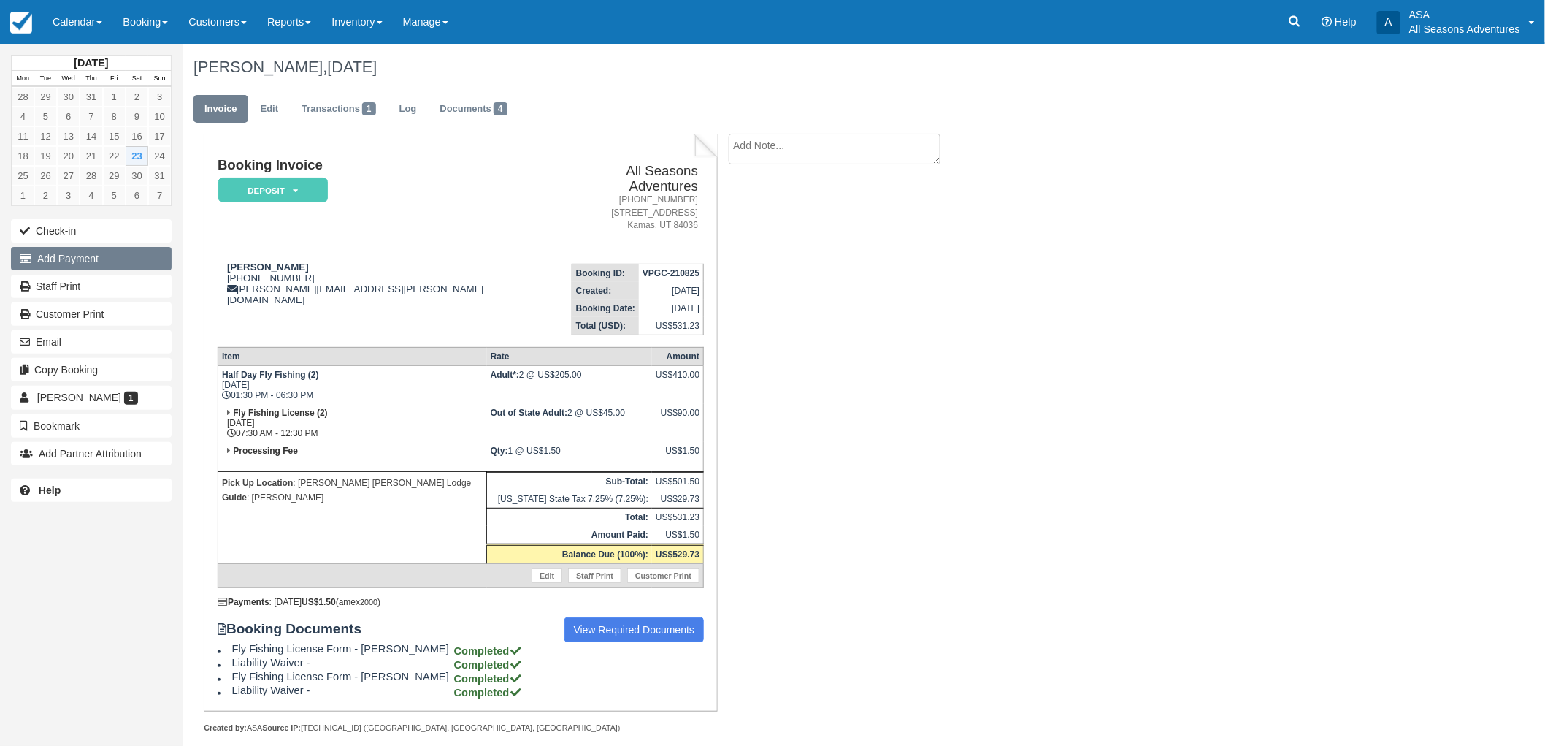
click at [75, 263] on button "Add Payment" at bounding box center [91, 258] width 161 height 23
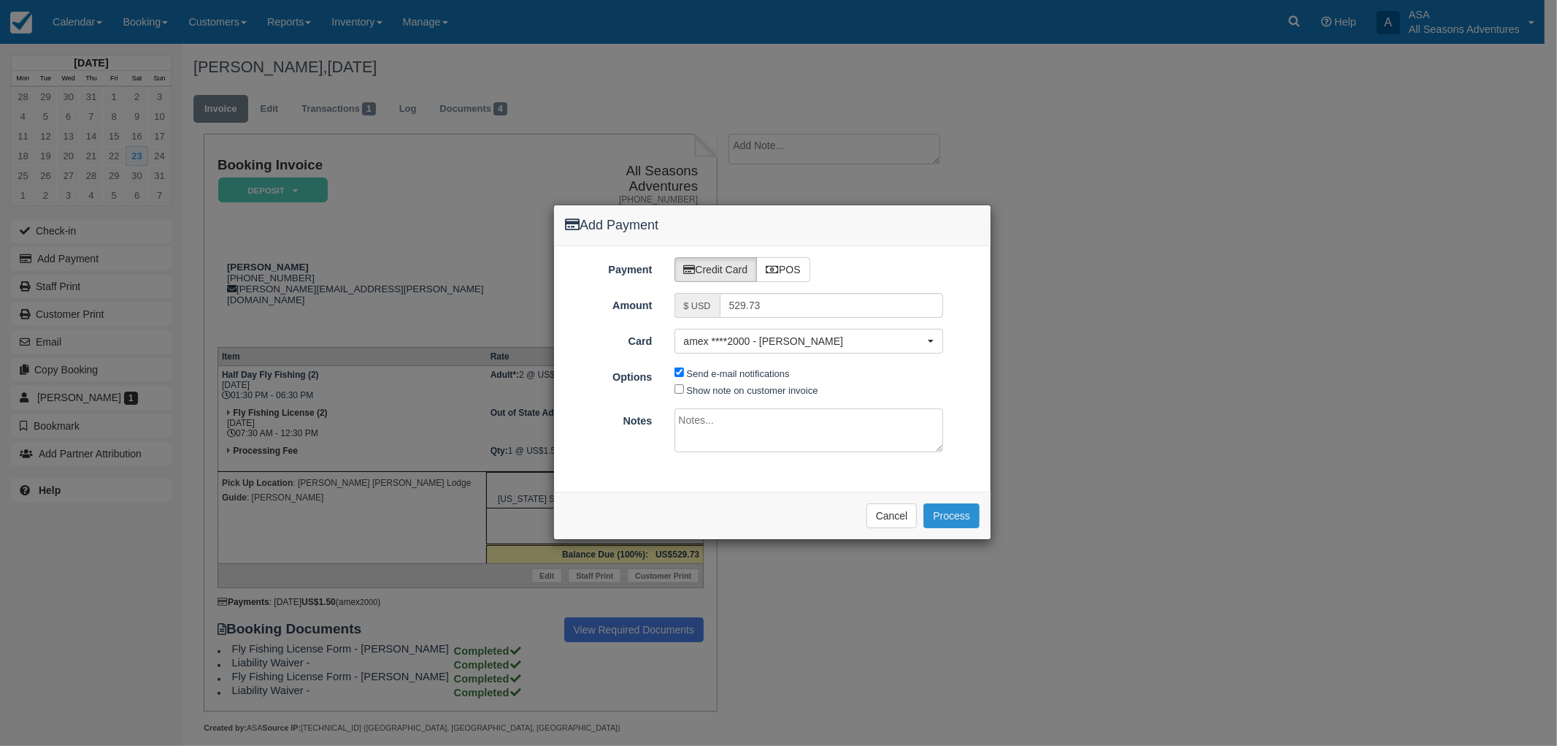
click at [965, 516] on button "Process" at bounding box center [952, 515] width 56 height 25
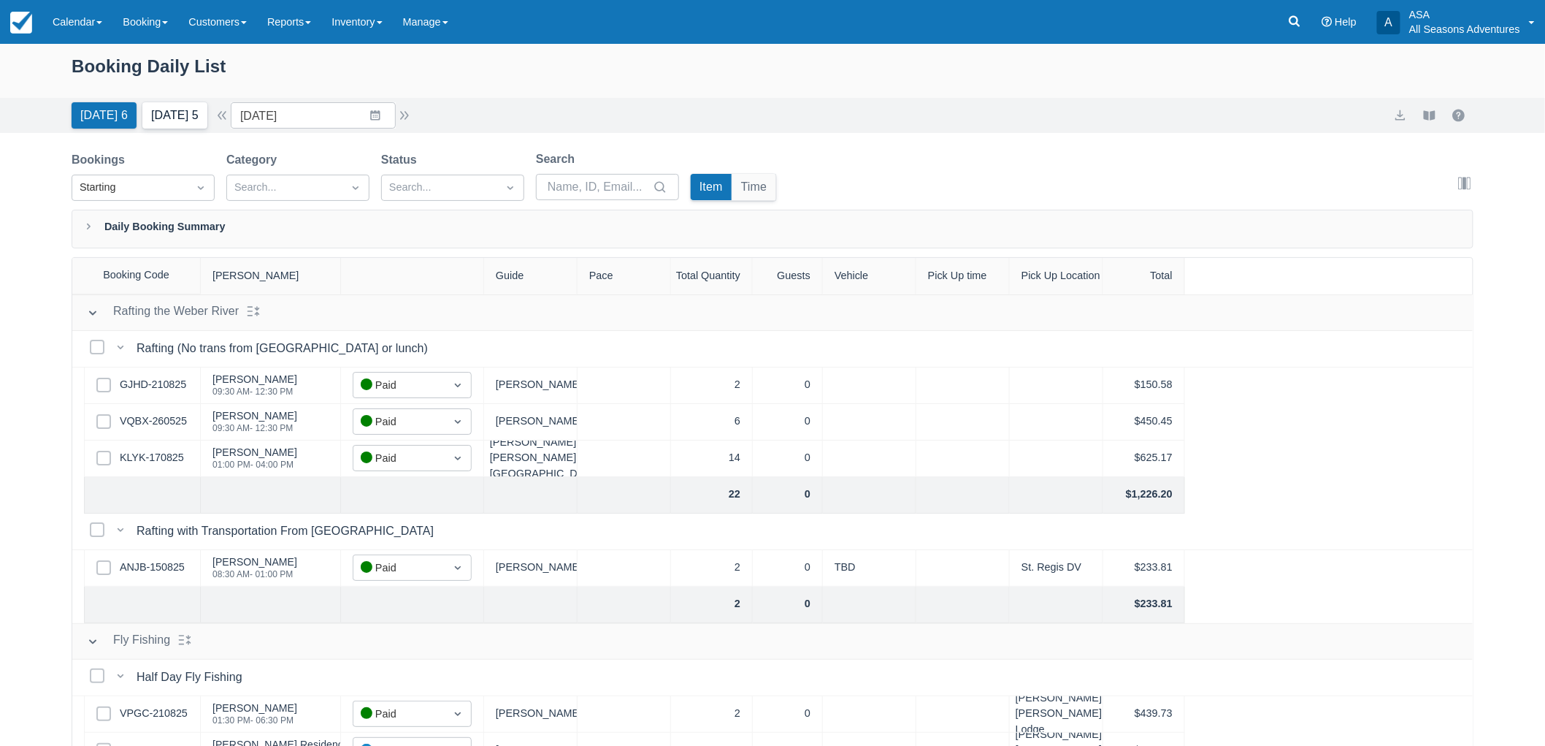
click at [164, 107] on button "Tomorrow 5" at bounding box center [174, 115] width 65 height 26
type input "08/24/25"
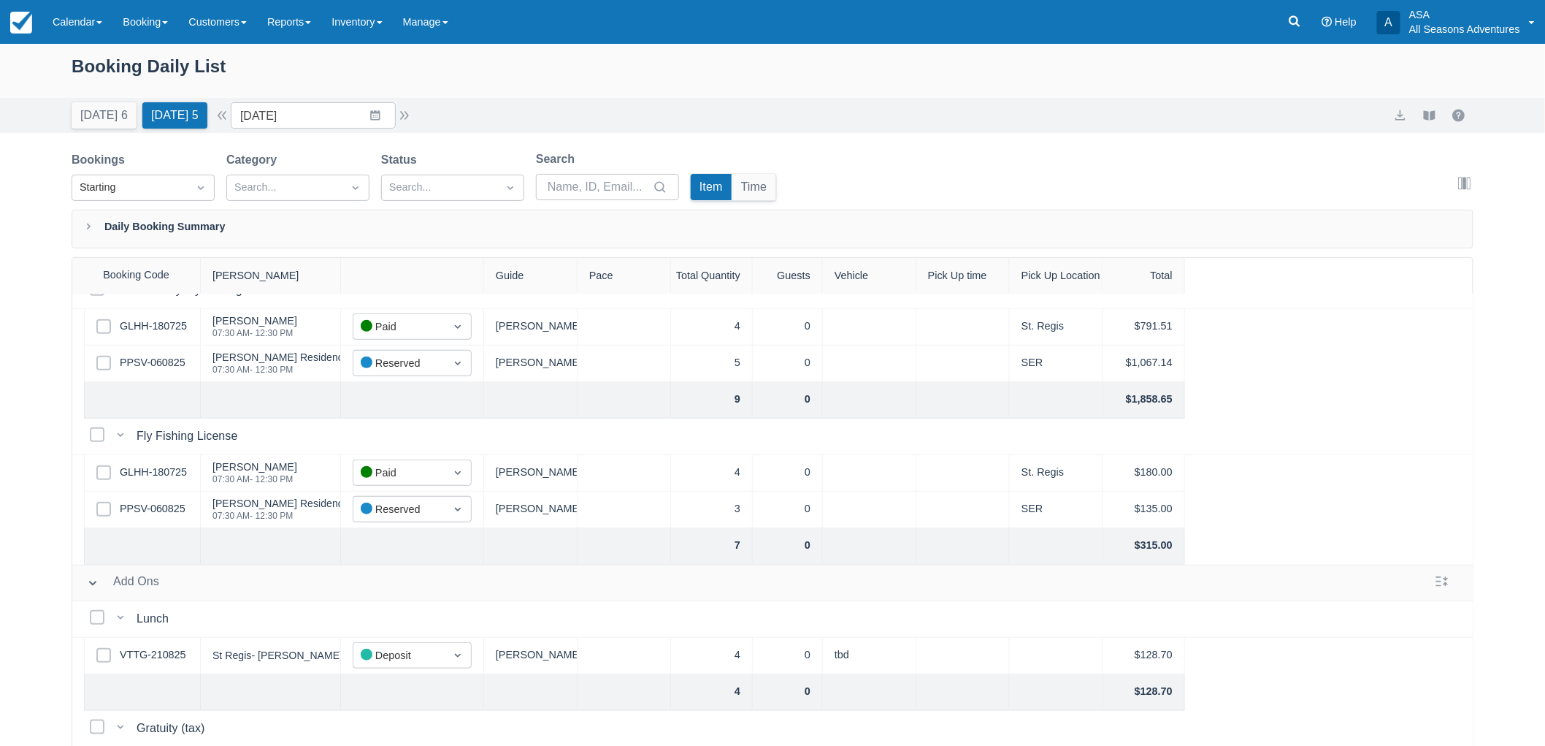
scroll to position [510, 0]
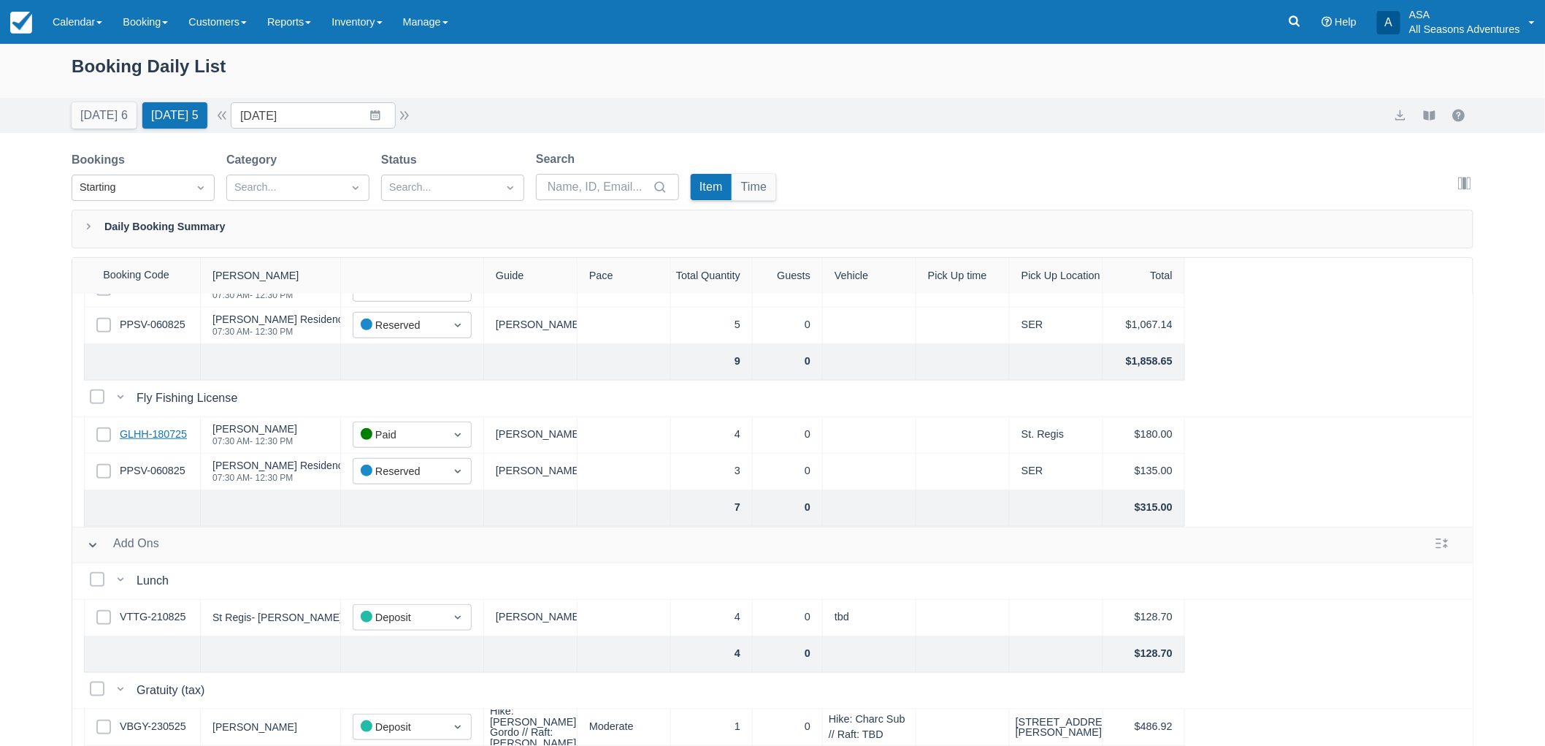
click at [158, 426] on link "GLHH-180725" at bounding box center [153, 434] width 67 height 16
click at [292, 23] on link "Reports" at bounding box center [289, 22] width 64 height 44
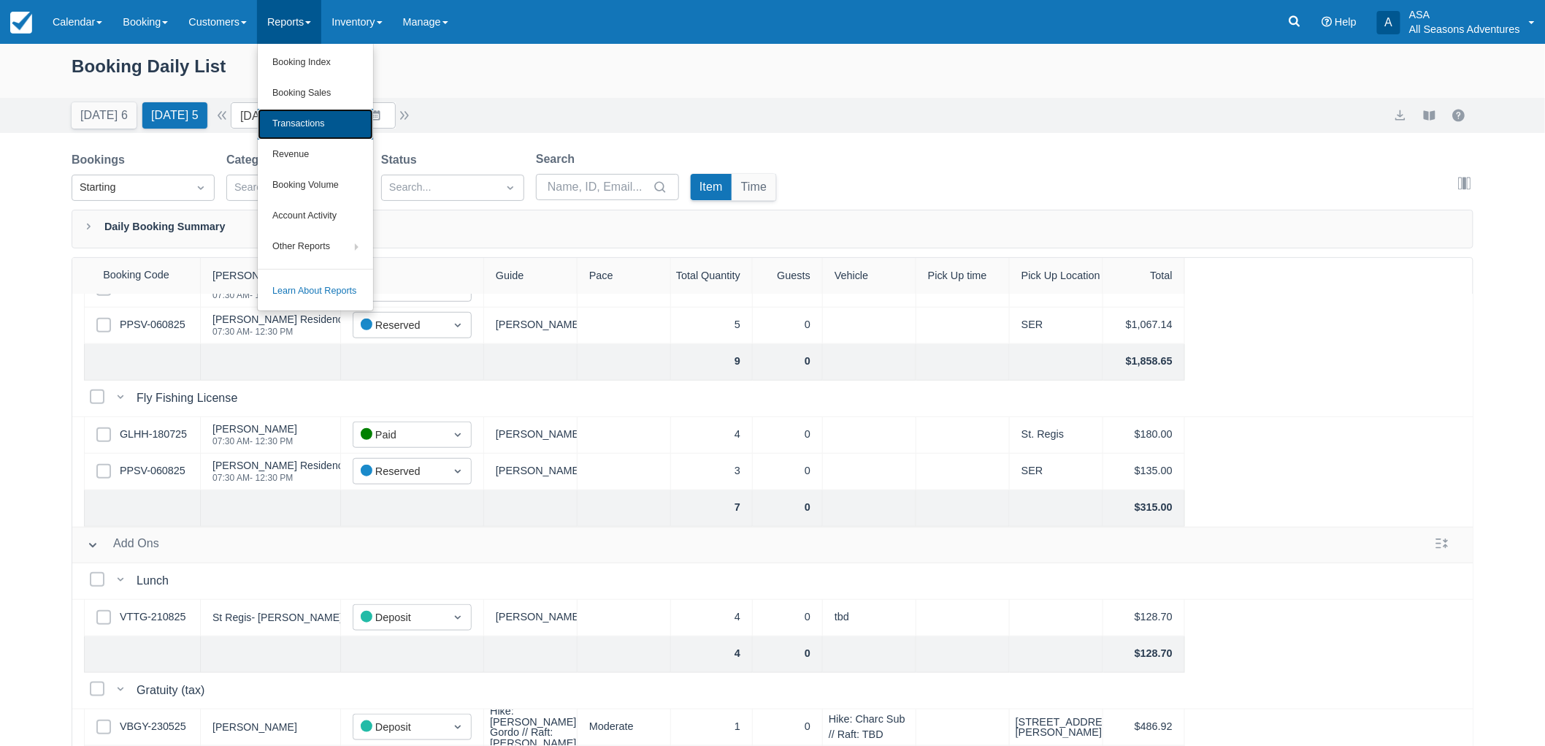
click at [315, 111] on link "Transactions" at bounding box center [315, 124] width 115 height 31
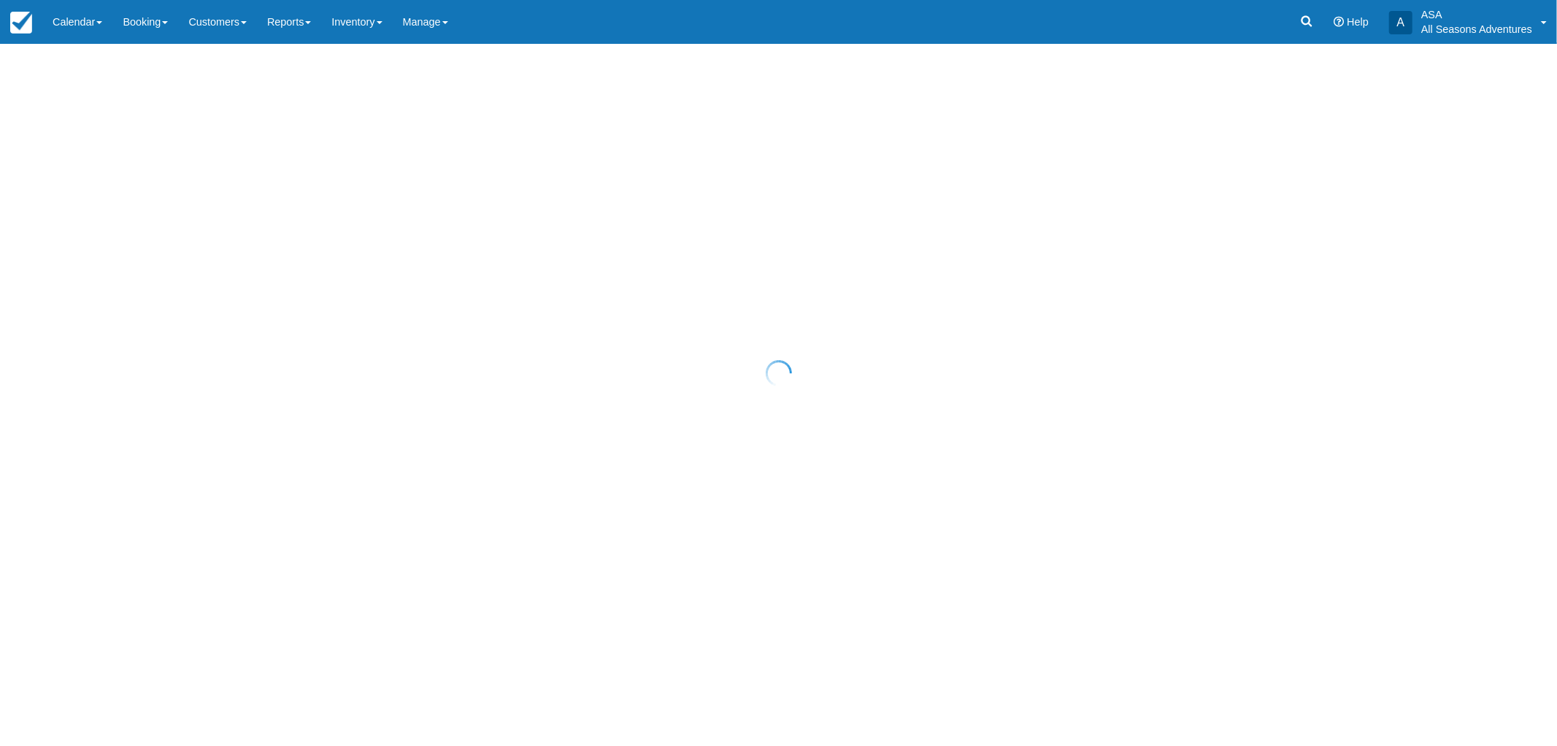
select select "10"
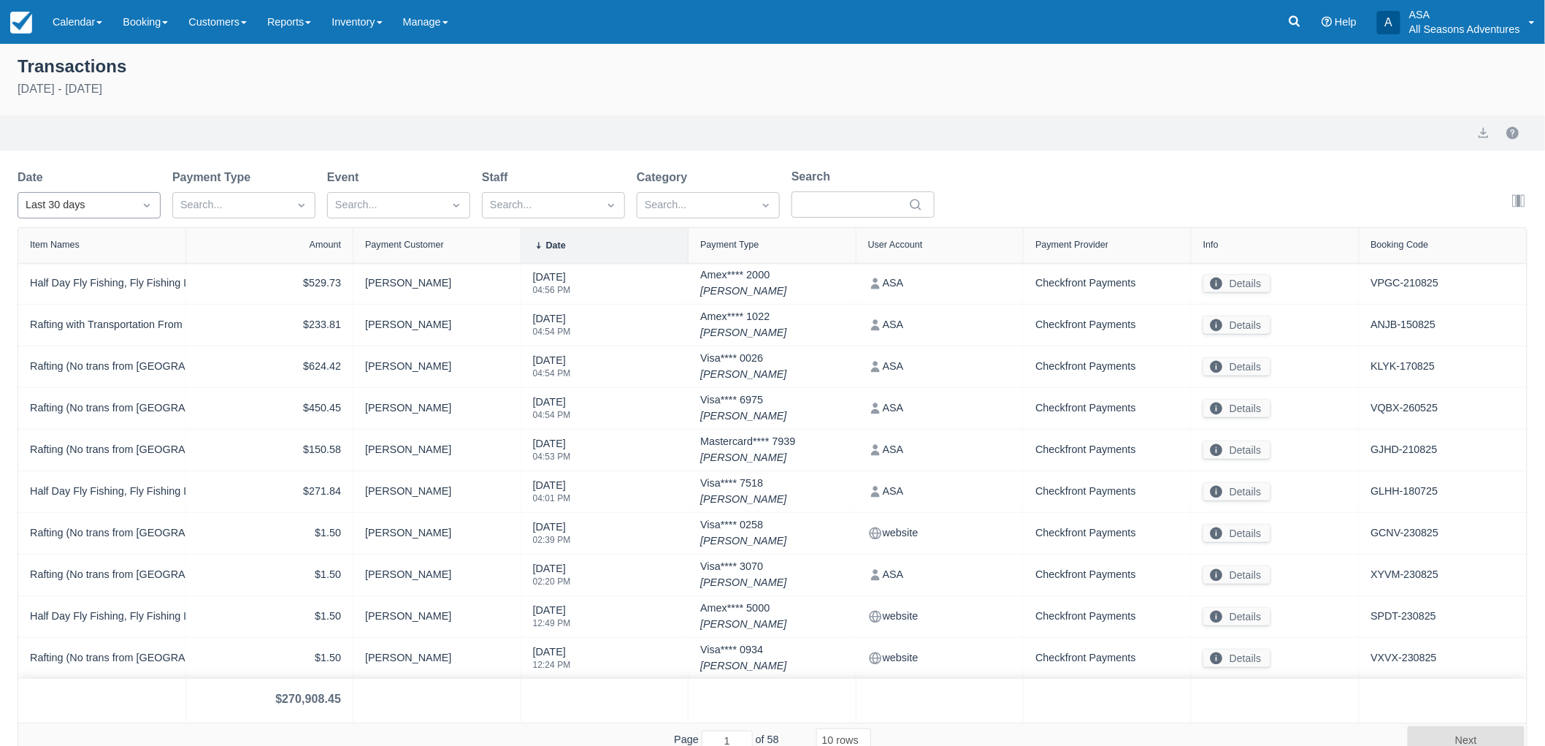
click at [112, 192] on div "Last 30 days" at bounding box center [89, 205] width 143 height 26
click at [99, 275] on div "[DATE]" at bounding box center [89, 269] width 143 height 28
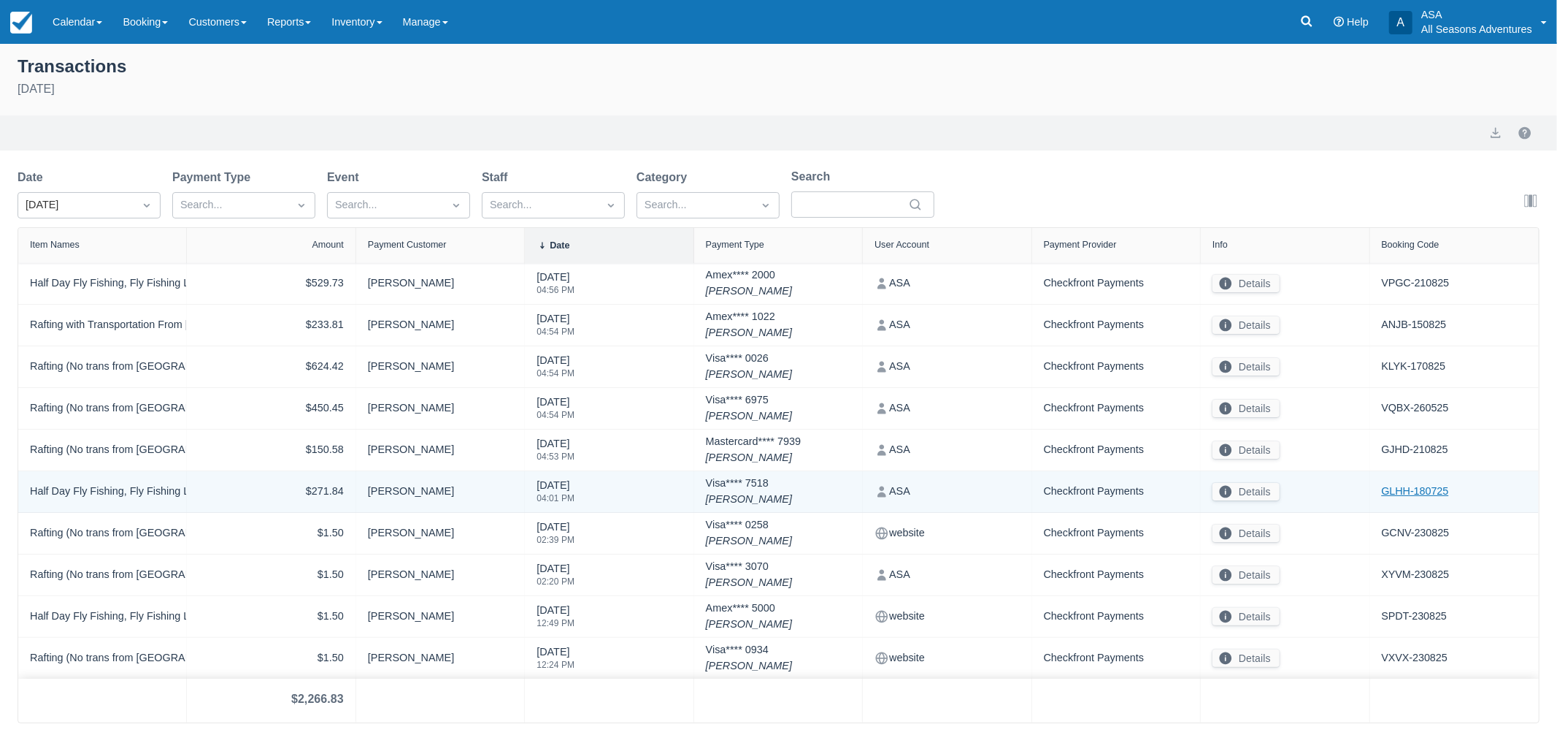
click at [1428, 487] on link "GLHH-180725" at bounding box center [1415, 491] width 67 height 16
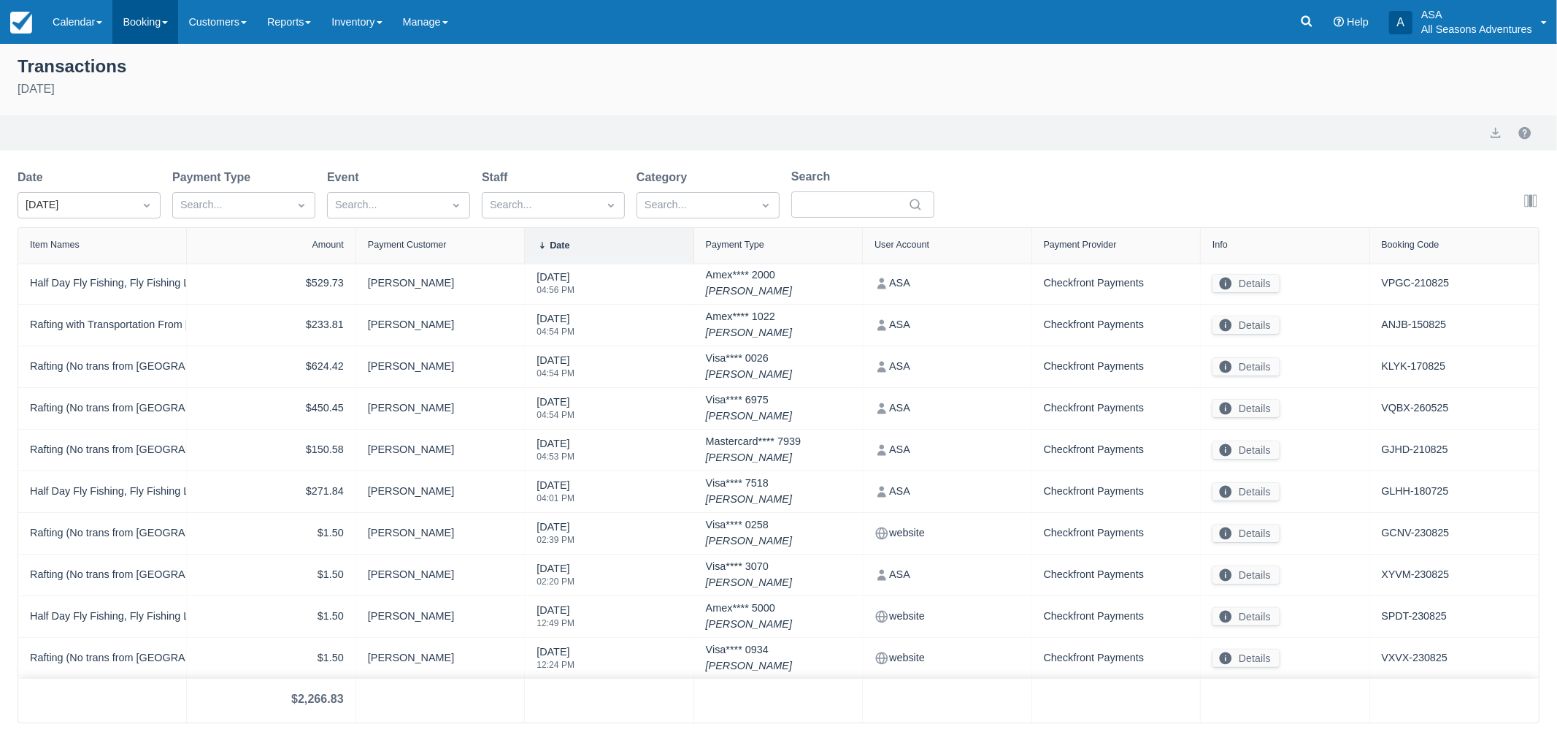
click at [121, 18] on link "Booking" at bounding box center [145, 22] width 66 height 44
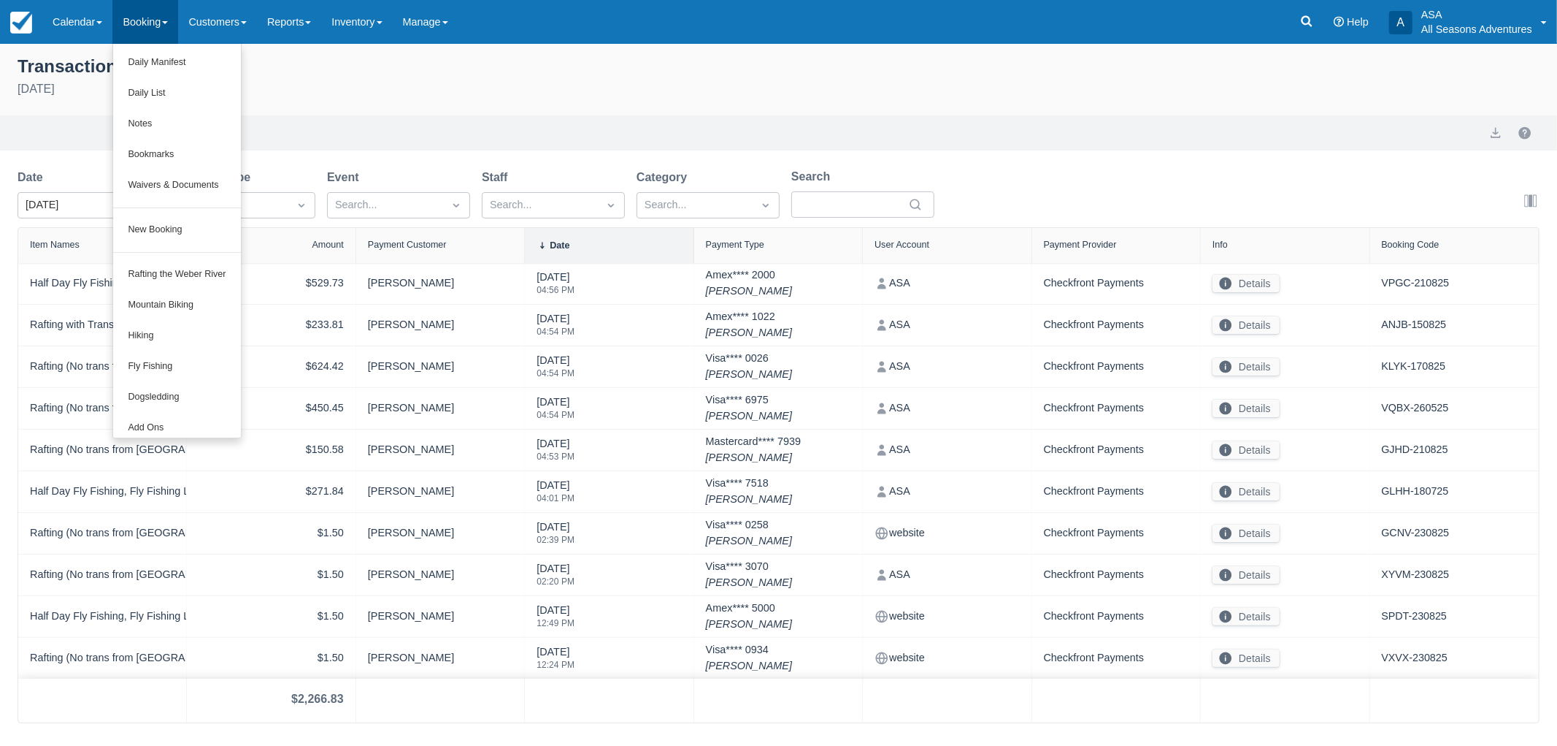
click at [564, 97] on div "August 23rd 2025" at bounding box center [779, 89] width 1522 height 18
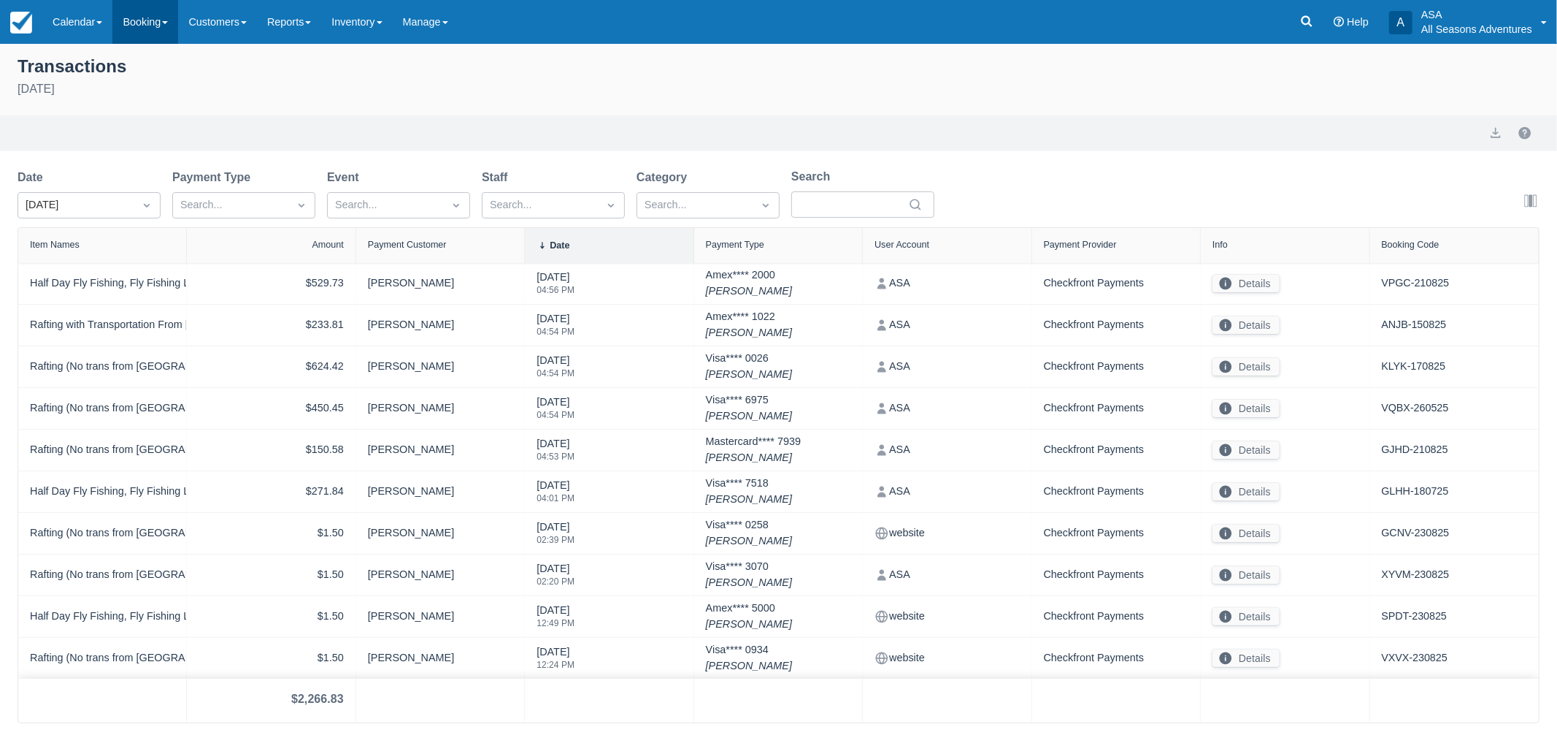
click at [126, 9] on link "Booking" at bounding box center [145, 22] width 66 height 44
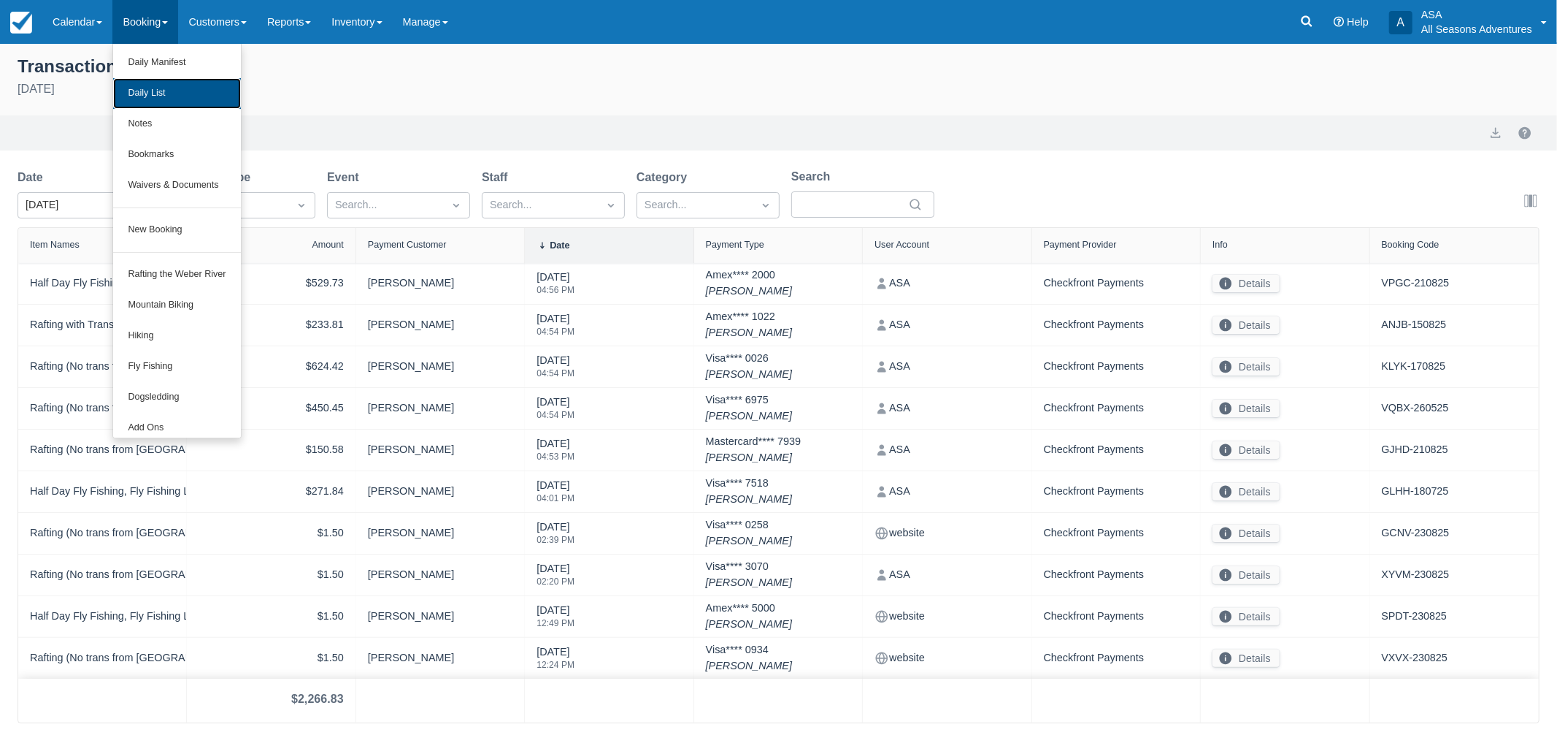
click at [161, 99] on link "Daily List" at bounding box center [176, 93] width 127 height 31
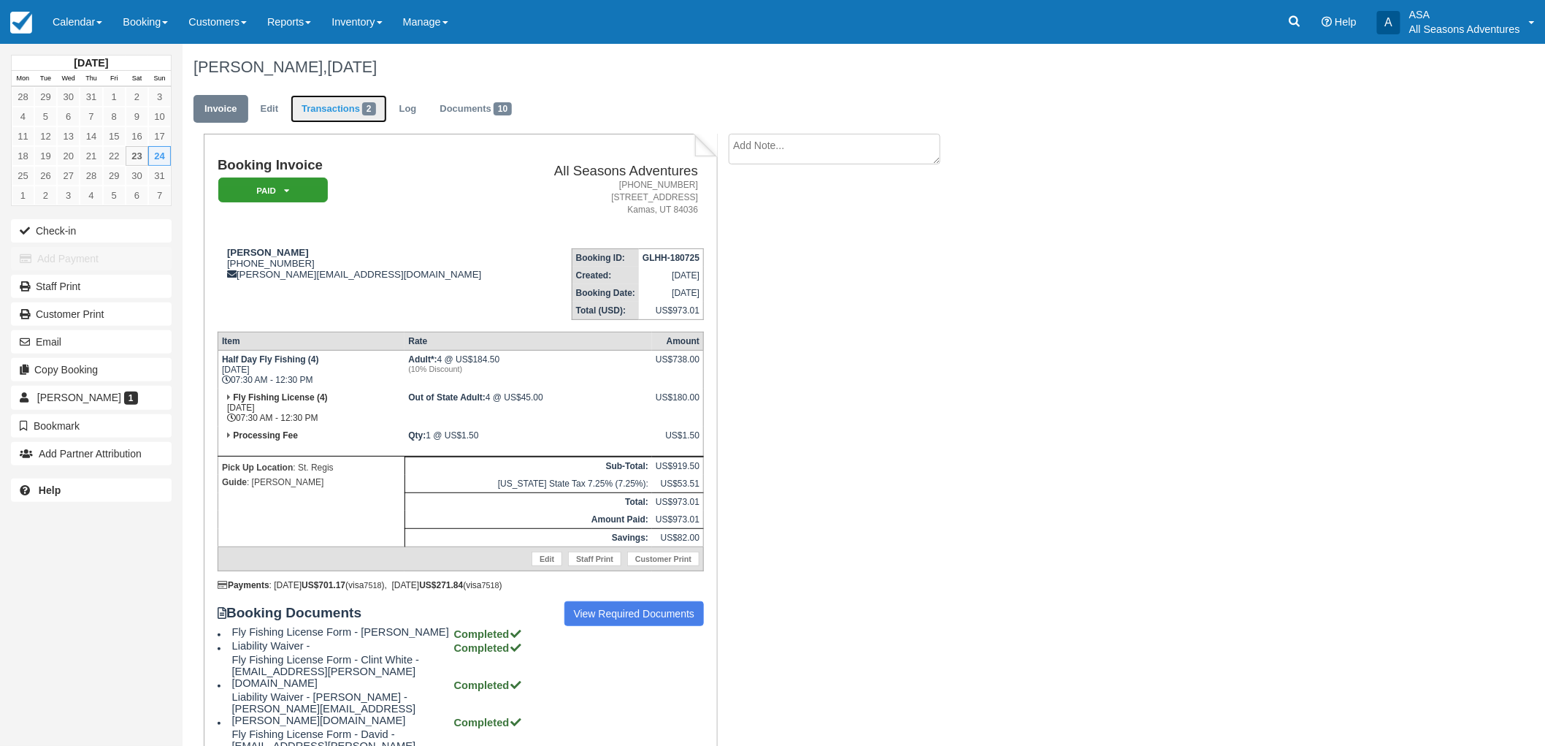
click at [330, 118] on link "Transactions 2" at bounding box center [339, 109] width 96 height 28
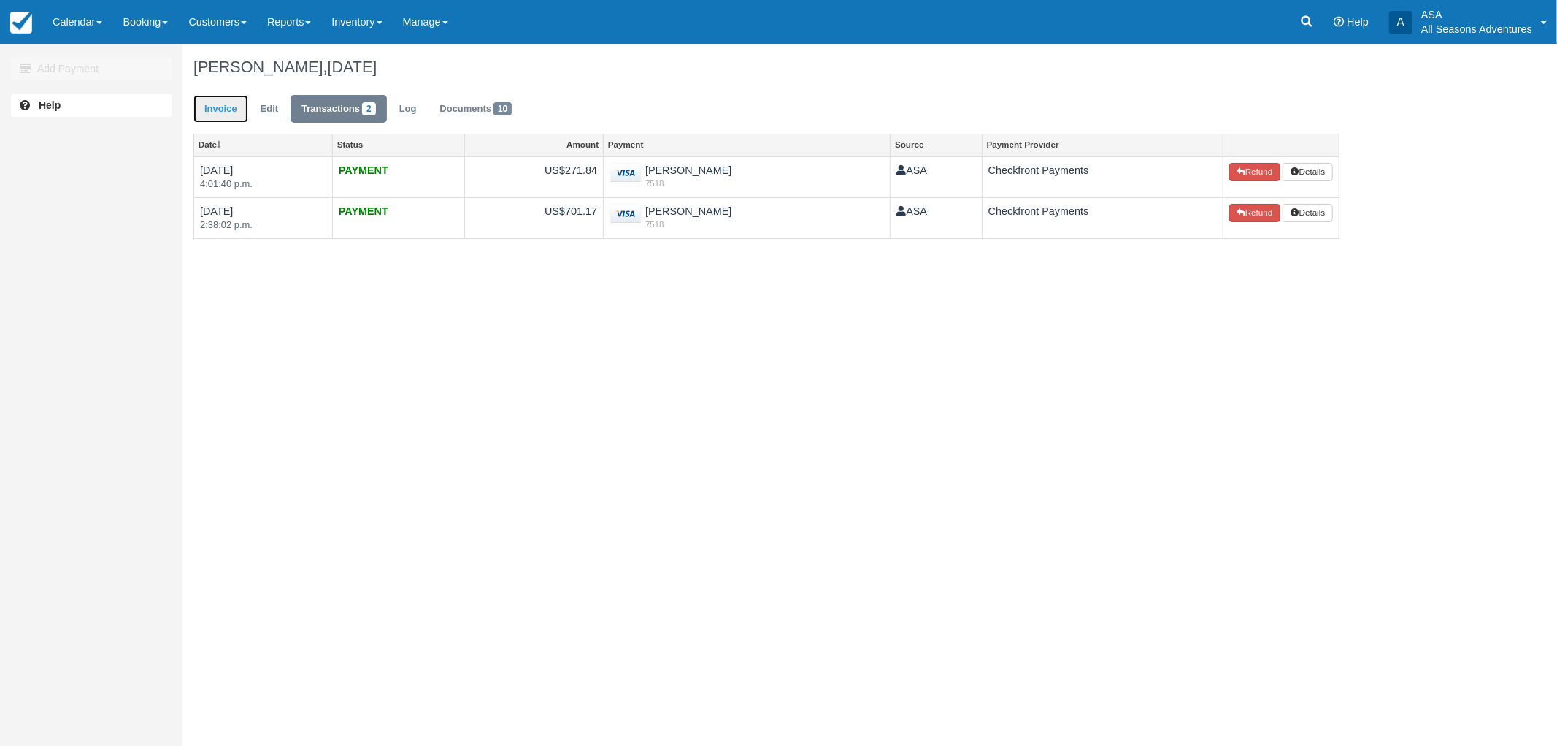
click at [229, 103] on link "Invoice" at bounding box center [221, 109] width 55 height 28
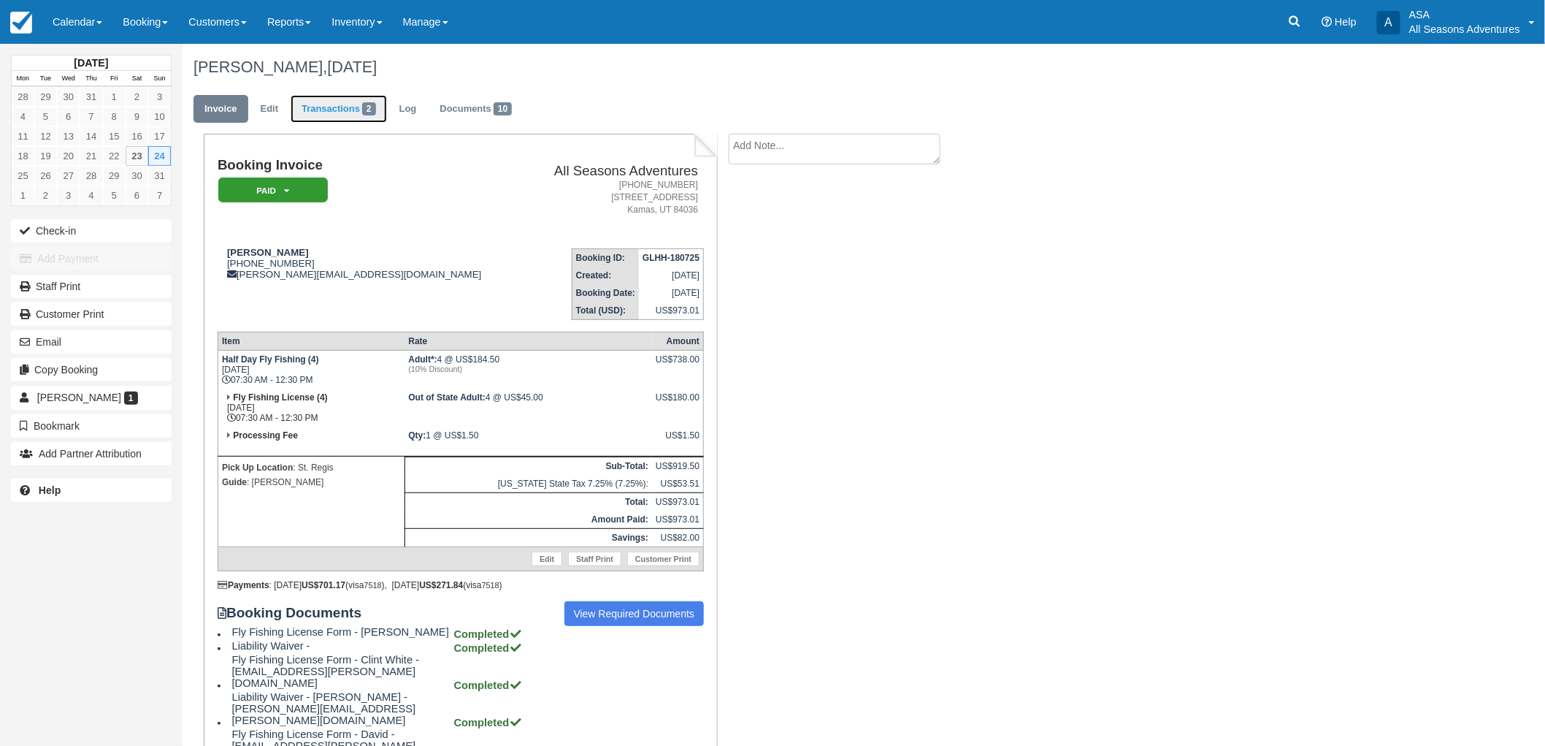
click at [319, 95] on link "Transactions 2" at bounding box center [339, 109] width 96 height 28
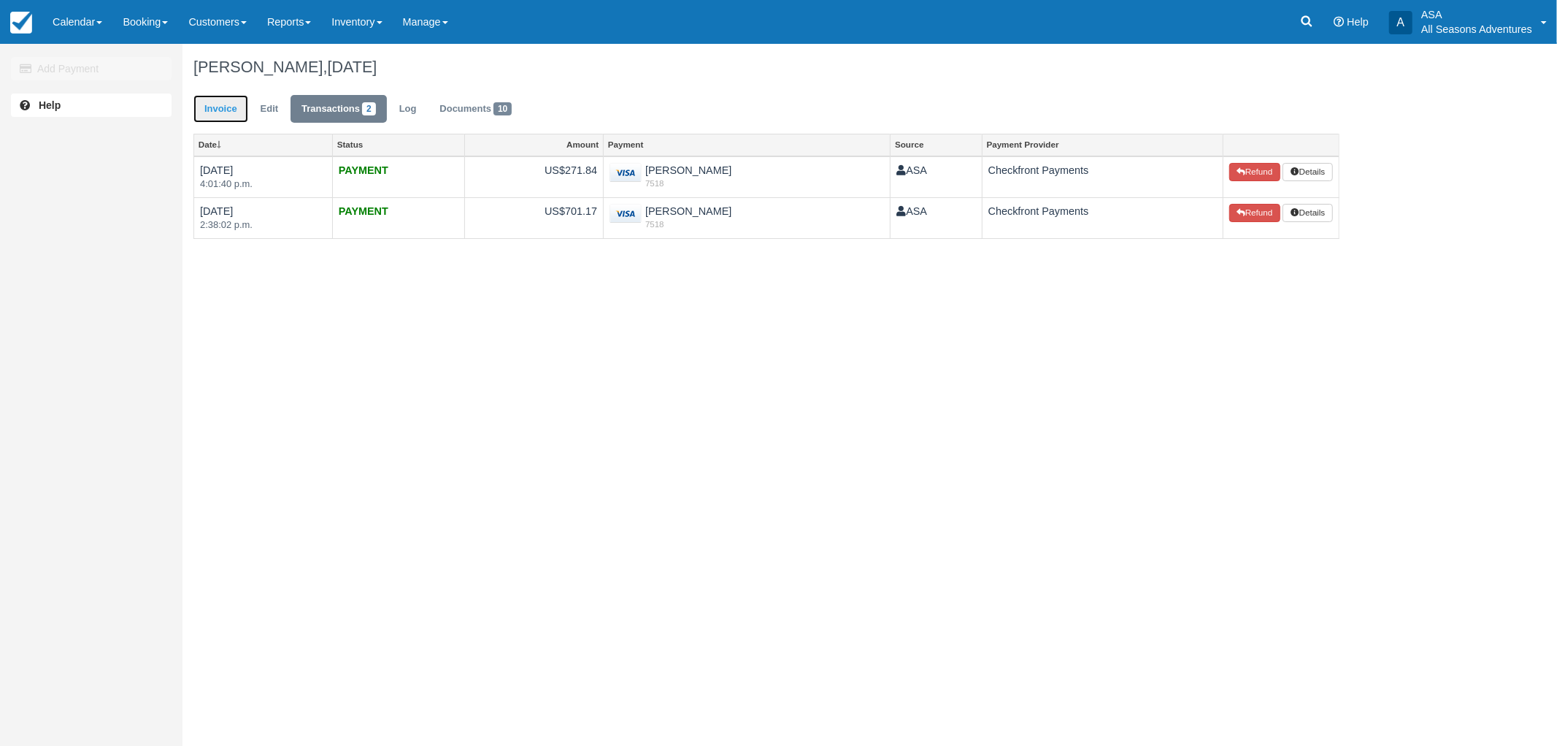
click at [214, 103] on link "Invoice" at bounding box center [221, 109] width 55 height 28
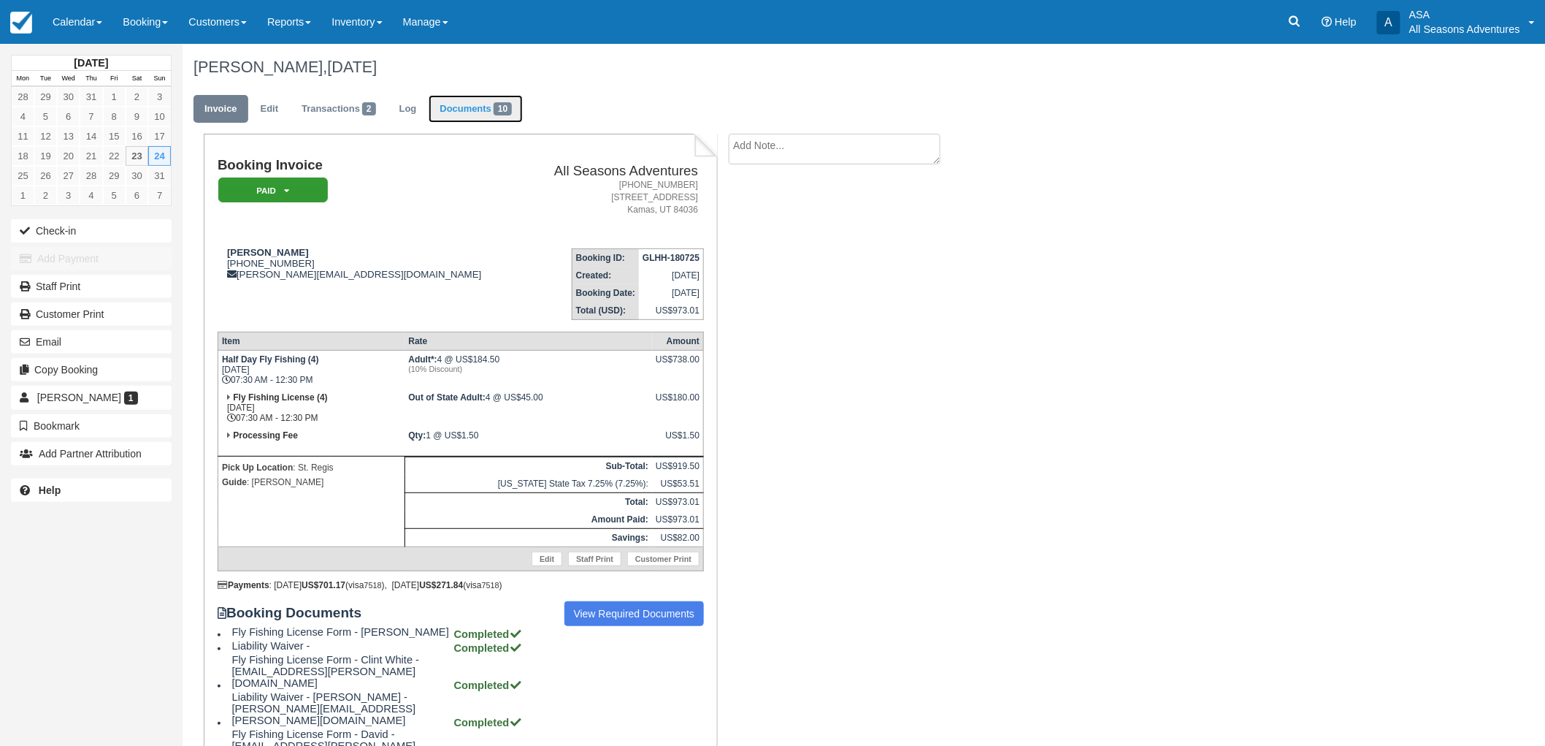
click at [502, 107] on span "10" at bounding box center [503, 108] width 18 height 13
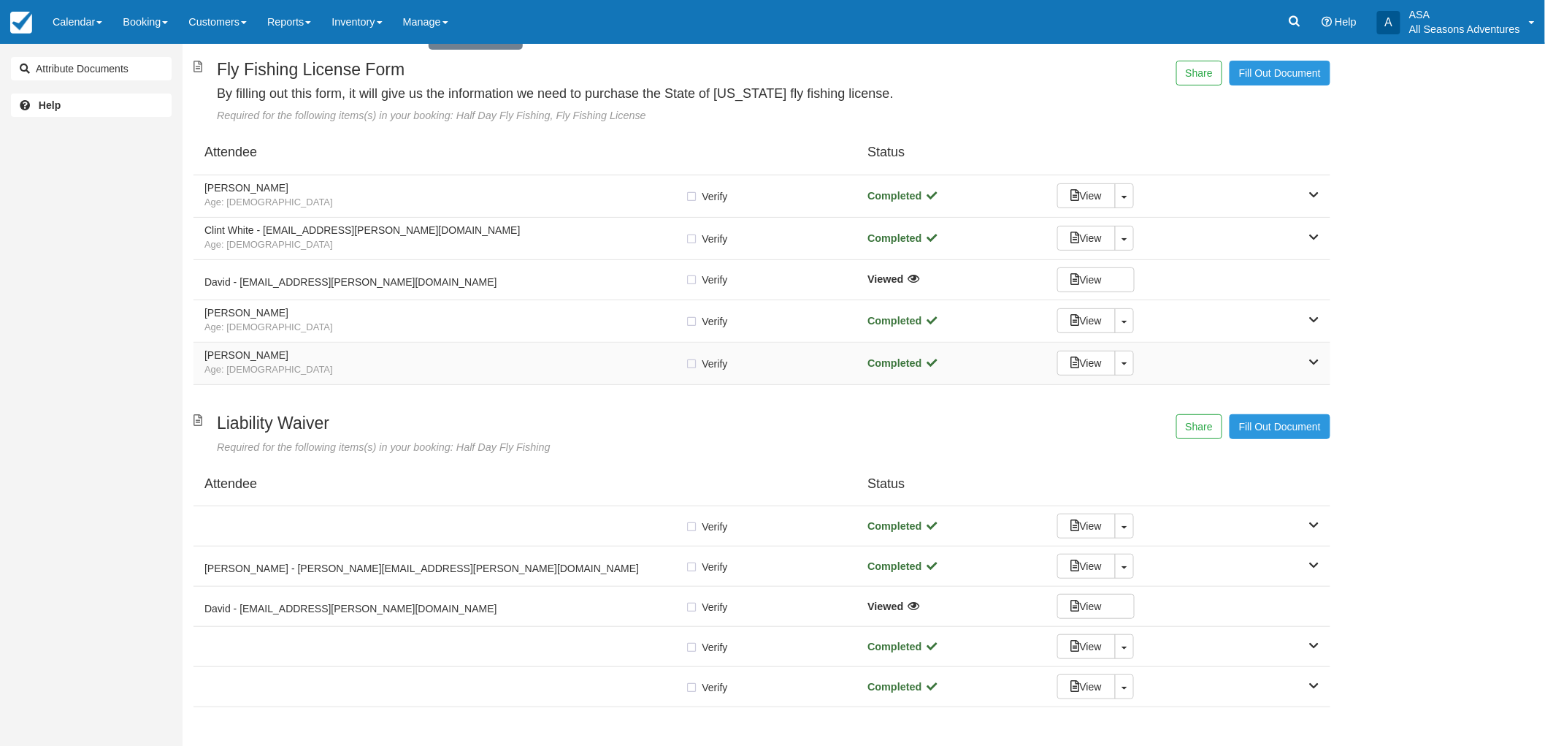
scroll to position [143, 0]
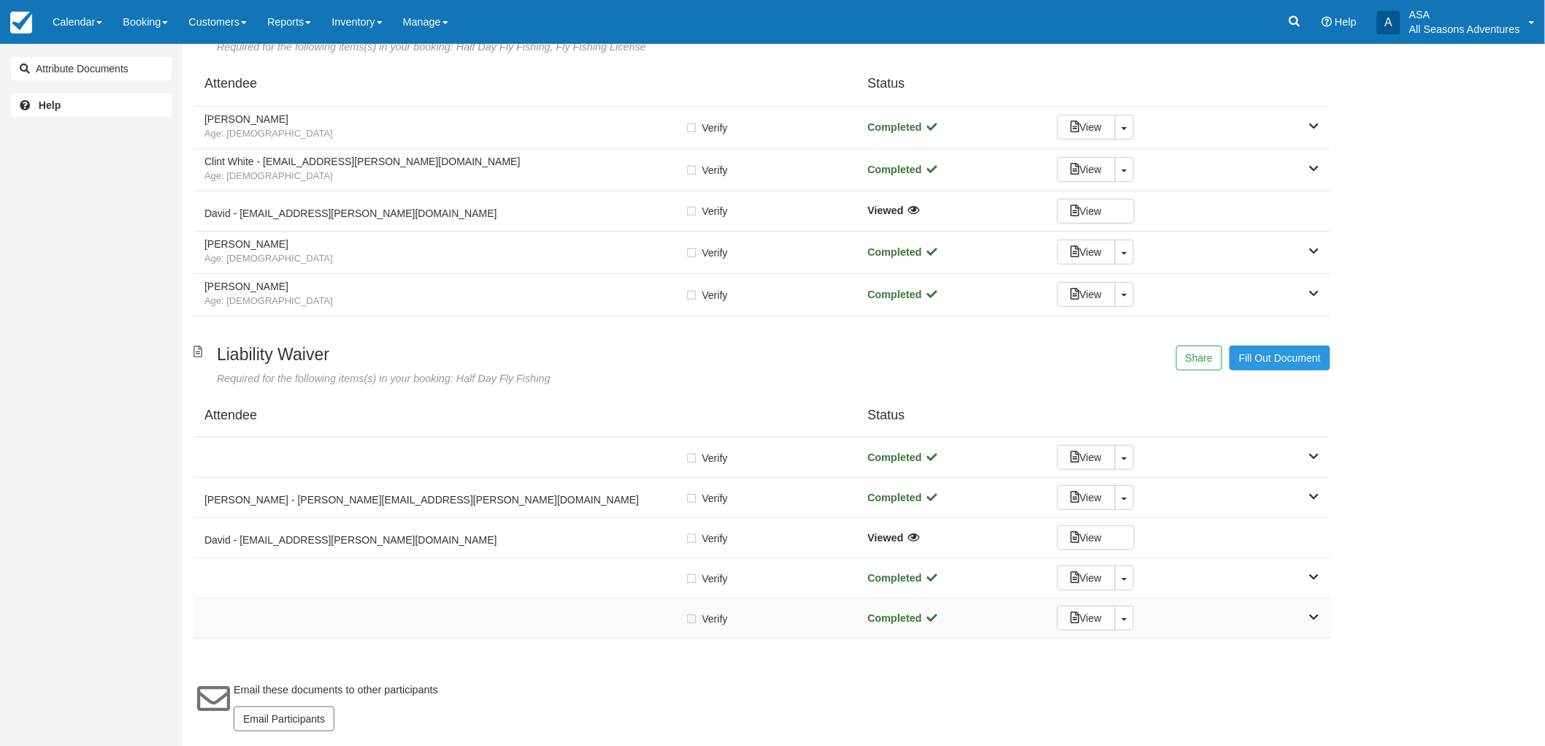
click at [577, 604] on div "Verify Verified Completed View Toggle Dropdown Detach" at bounding box center [762, 618] width 1137 height 40
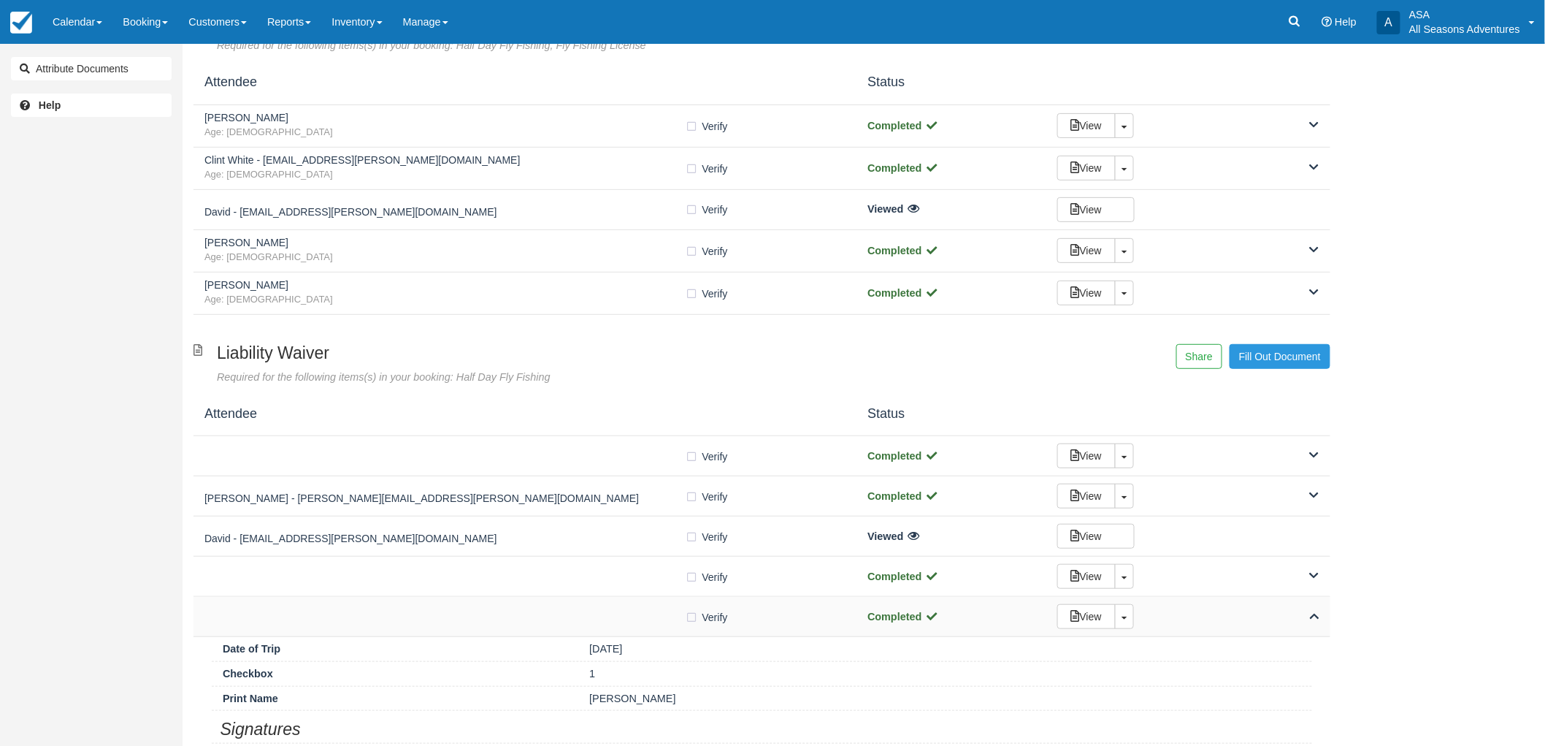
click at [589, 602] on div "Verify Verified Completed View Toggle Dropdown Detach" at bounding box center [762, 617] width 1137 height 40
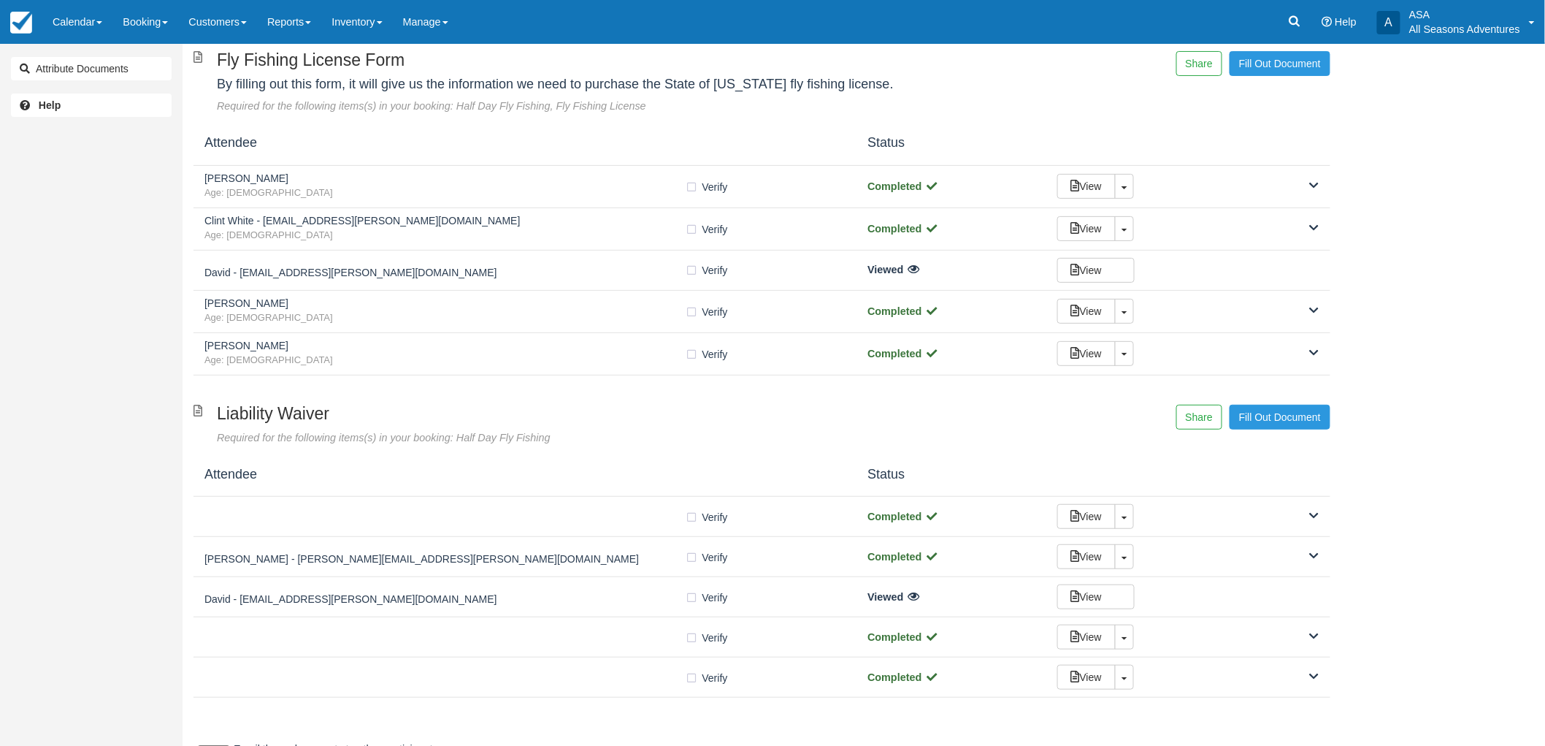
scroll to position [0, 0]
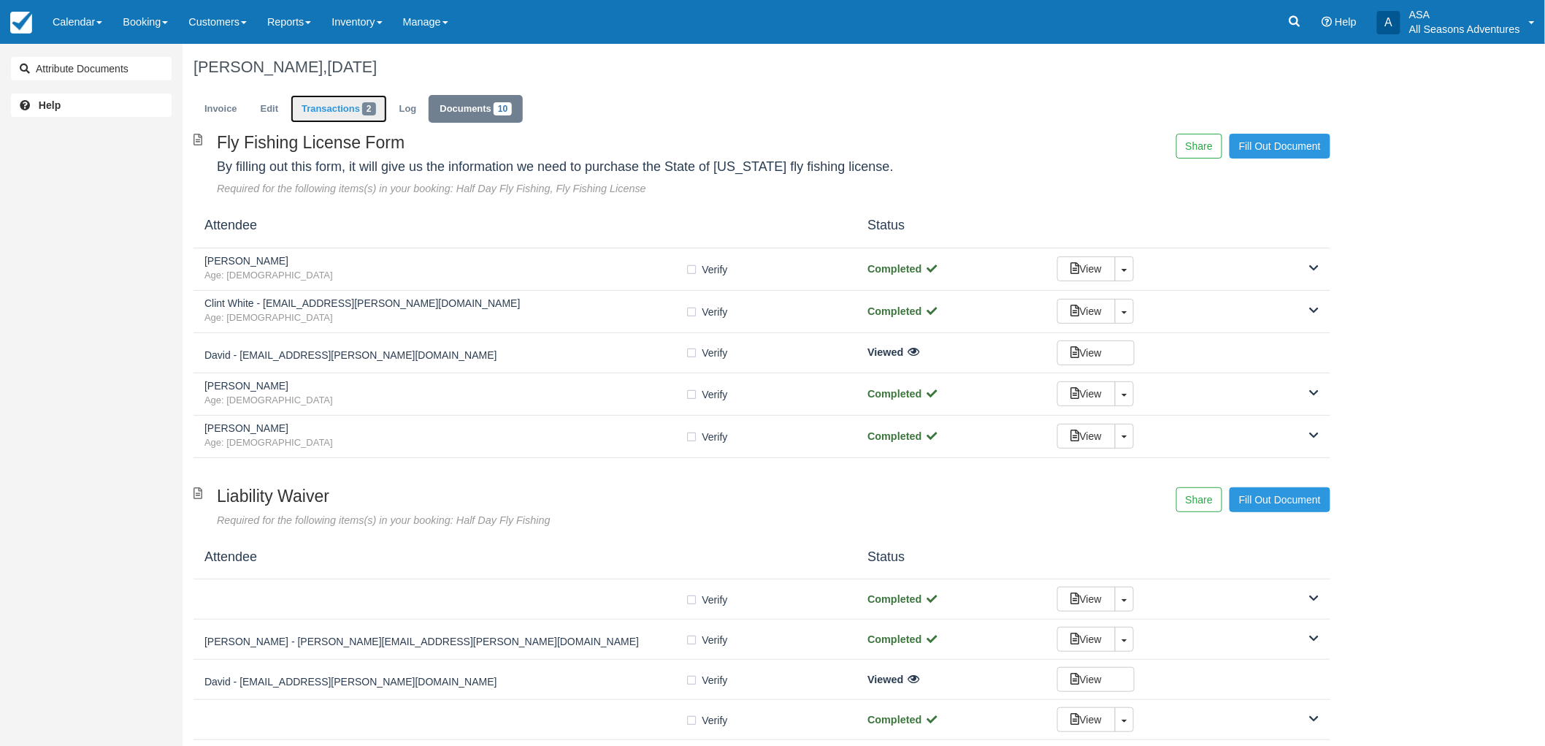
click at [304, 114] on link "Transactions 2" at bounding box center [339, 109] width 96 height 28
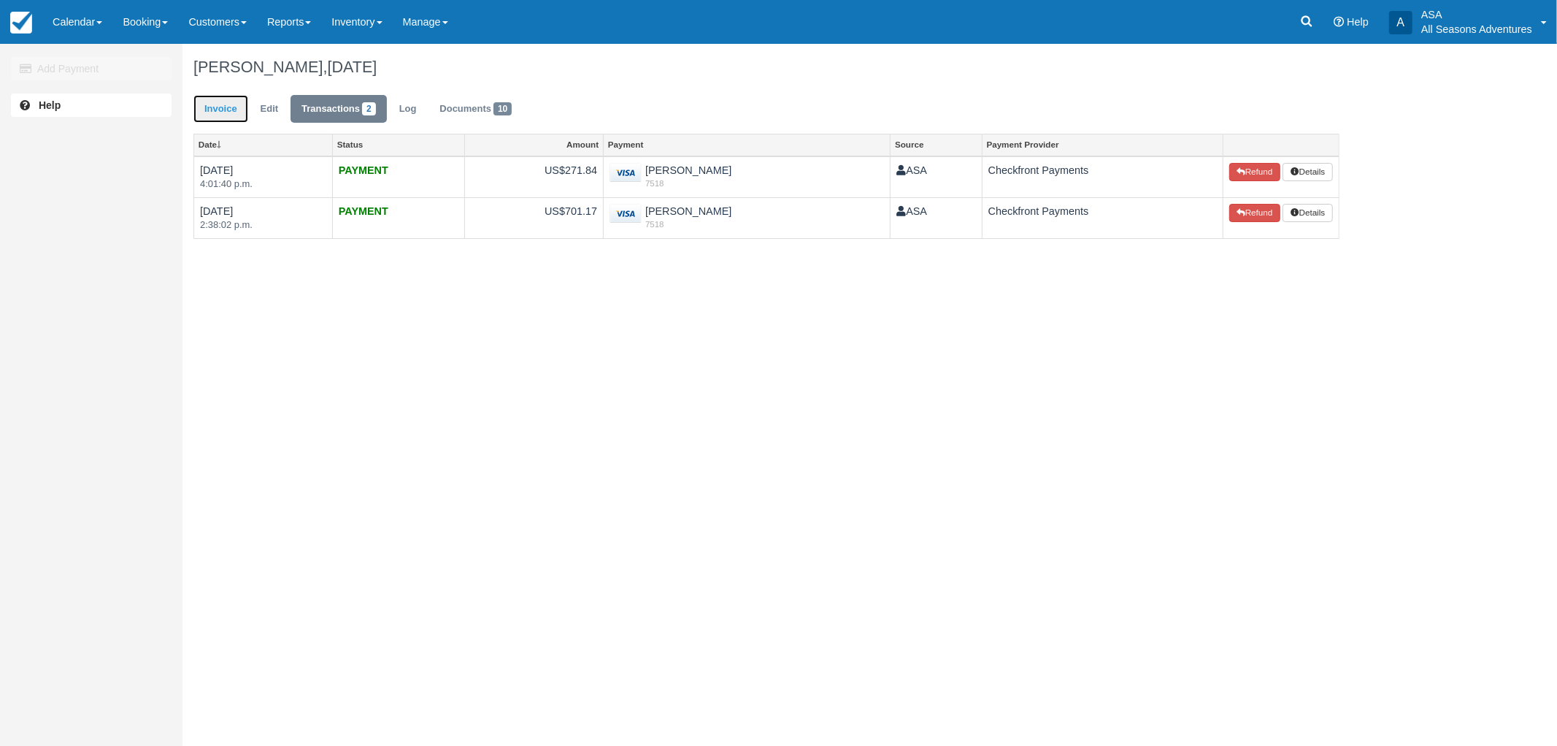
click at [215, 117] on link "Invoice" at bounding box center [221, 109] width 55 height 28
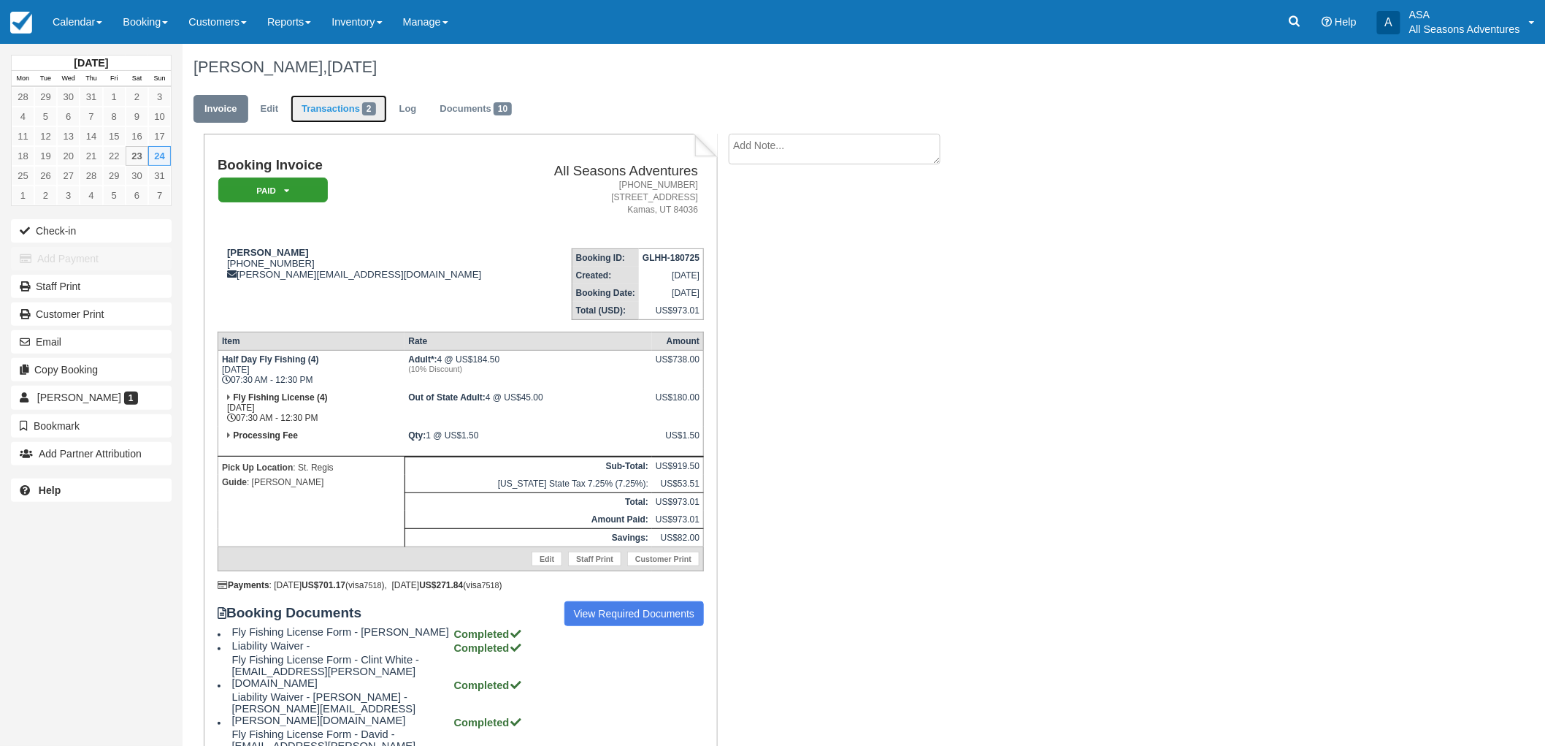
click at [327, 114] on link "Transactions 2" at bounding box center [339, 109] width 96 height 28
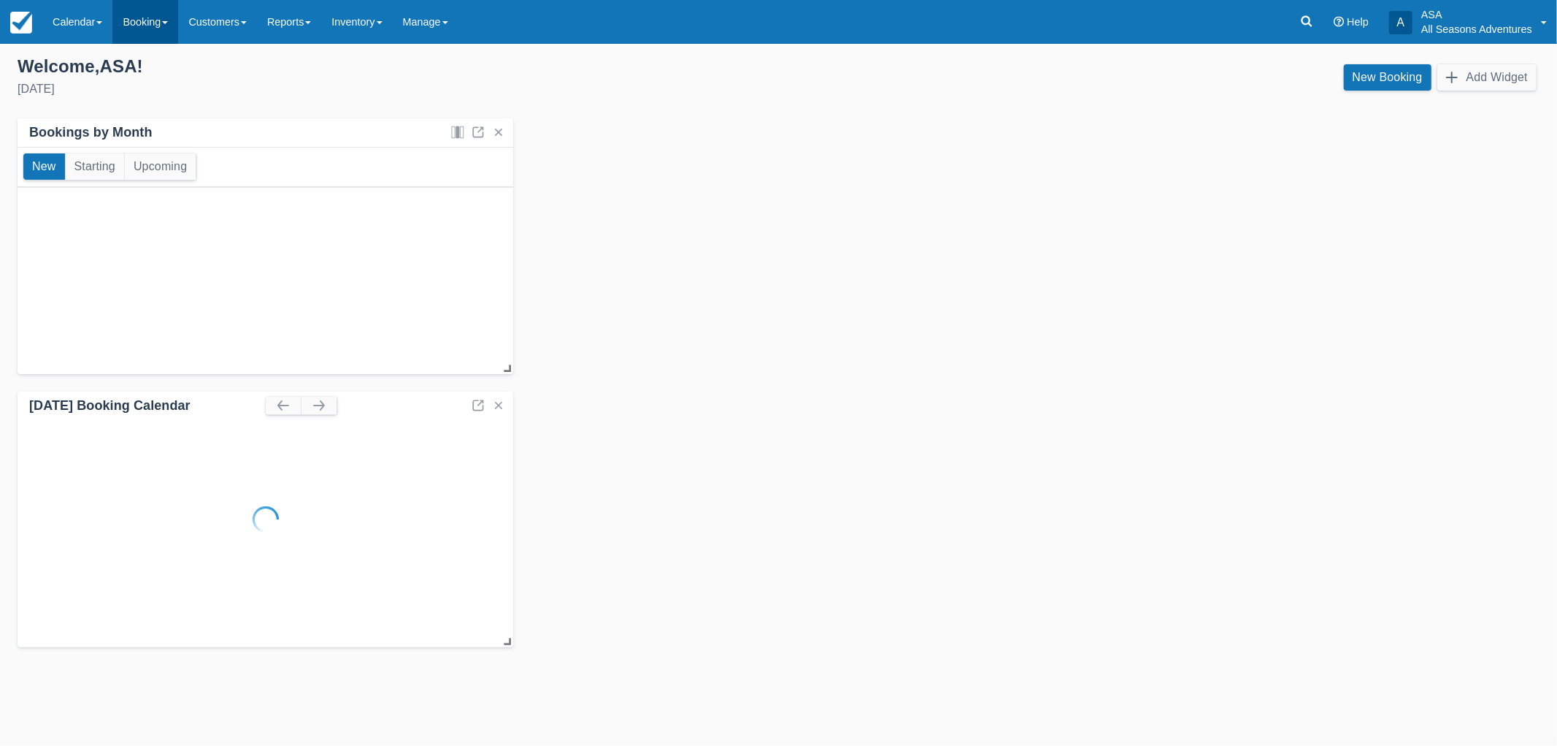
click at [149, 15] on link "Booking" at bounding box center [145, 22] width 66 height 44
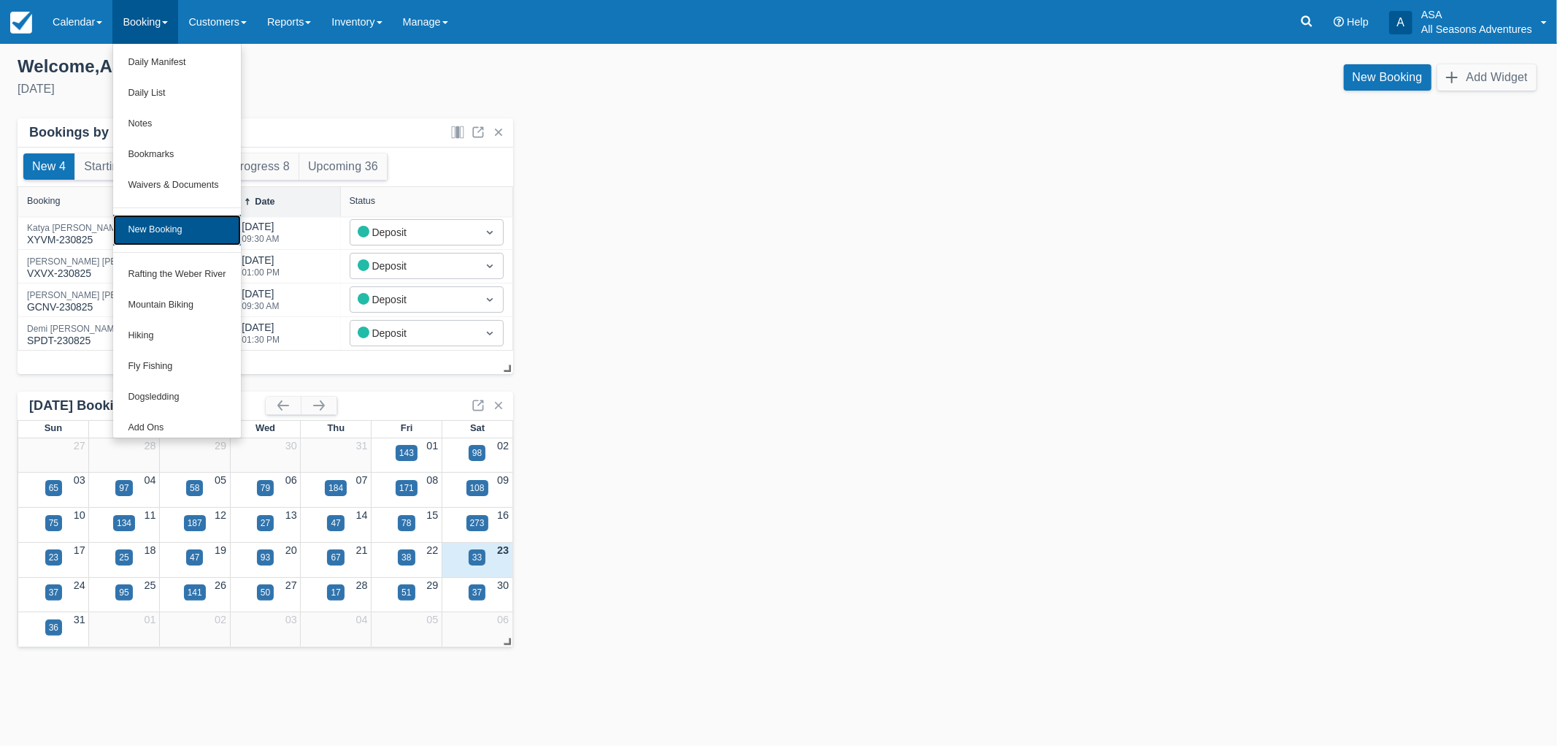
click at [194, 223] on link "New Booking" at bounding box center [176, 230] width 127 height 31
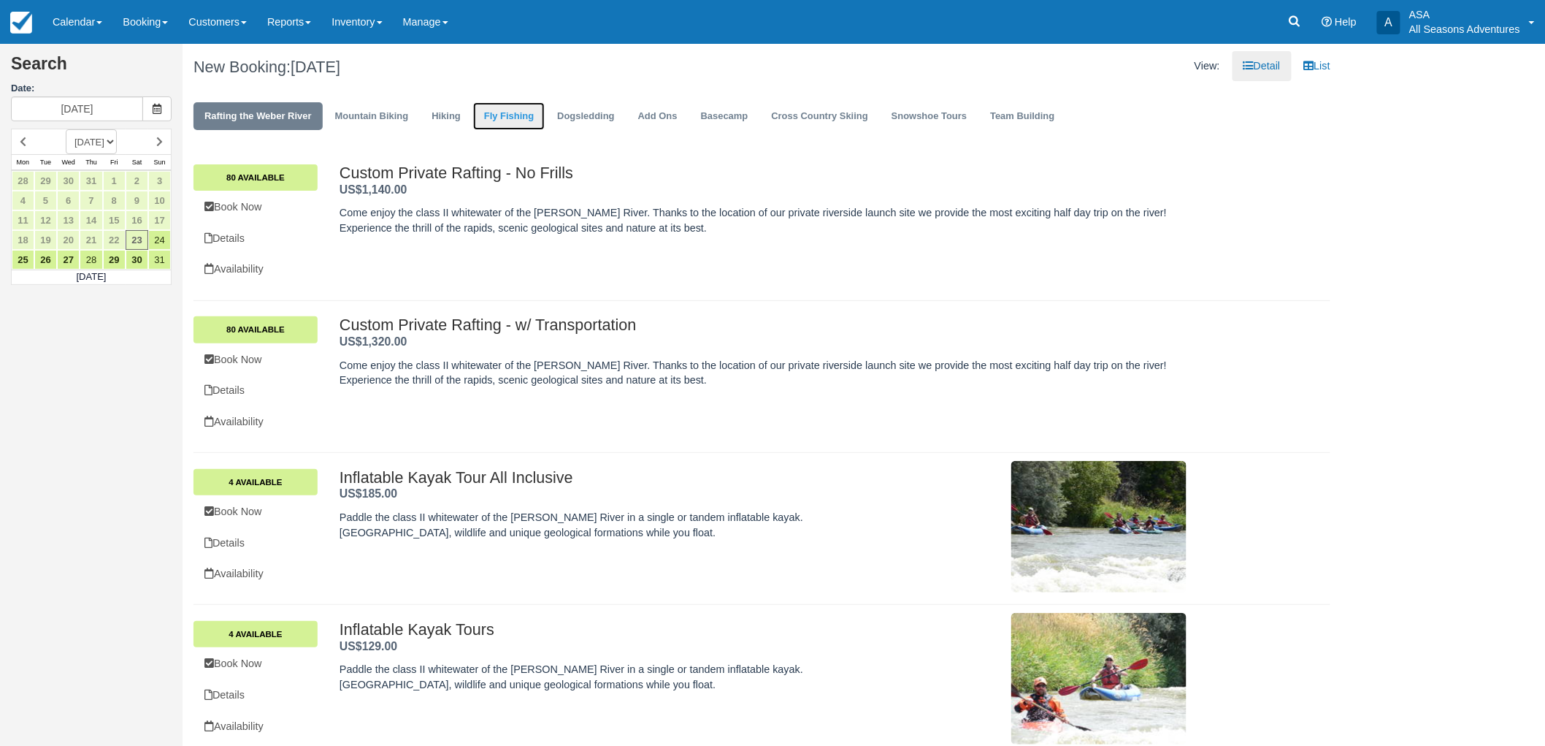
click at [507, 111] on link "Fly Fishing" at bounding box center [509, 116] width 72 height 28
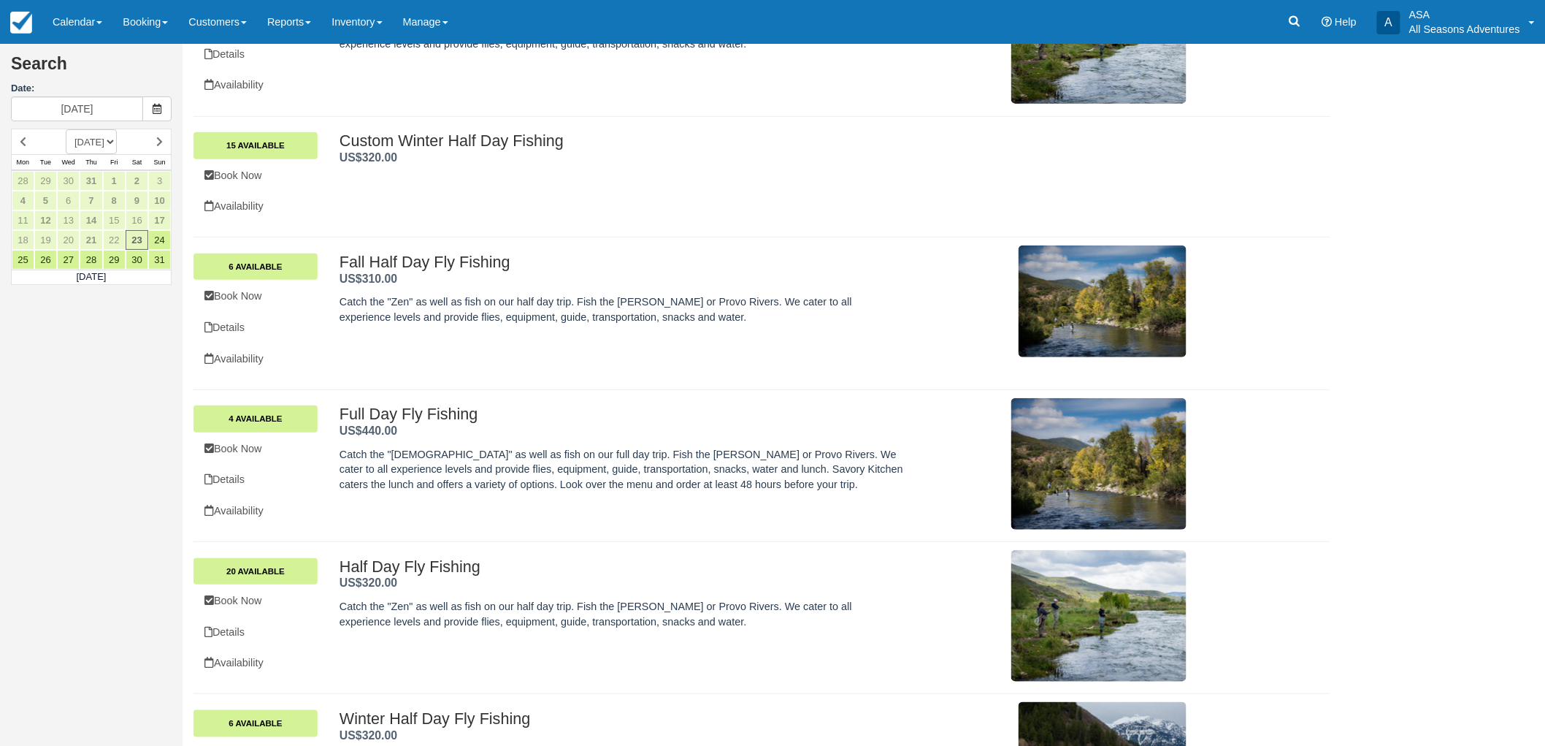
scroll to position [285, 0]
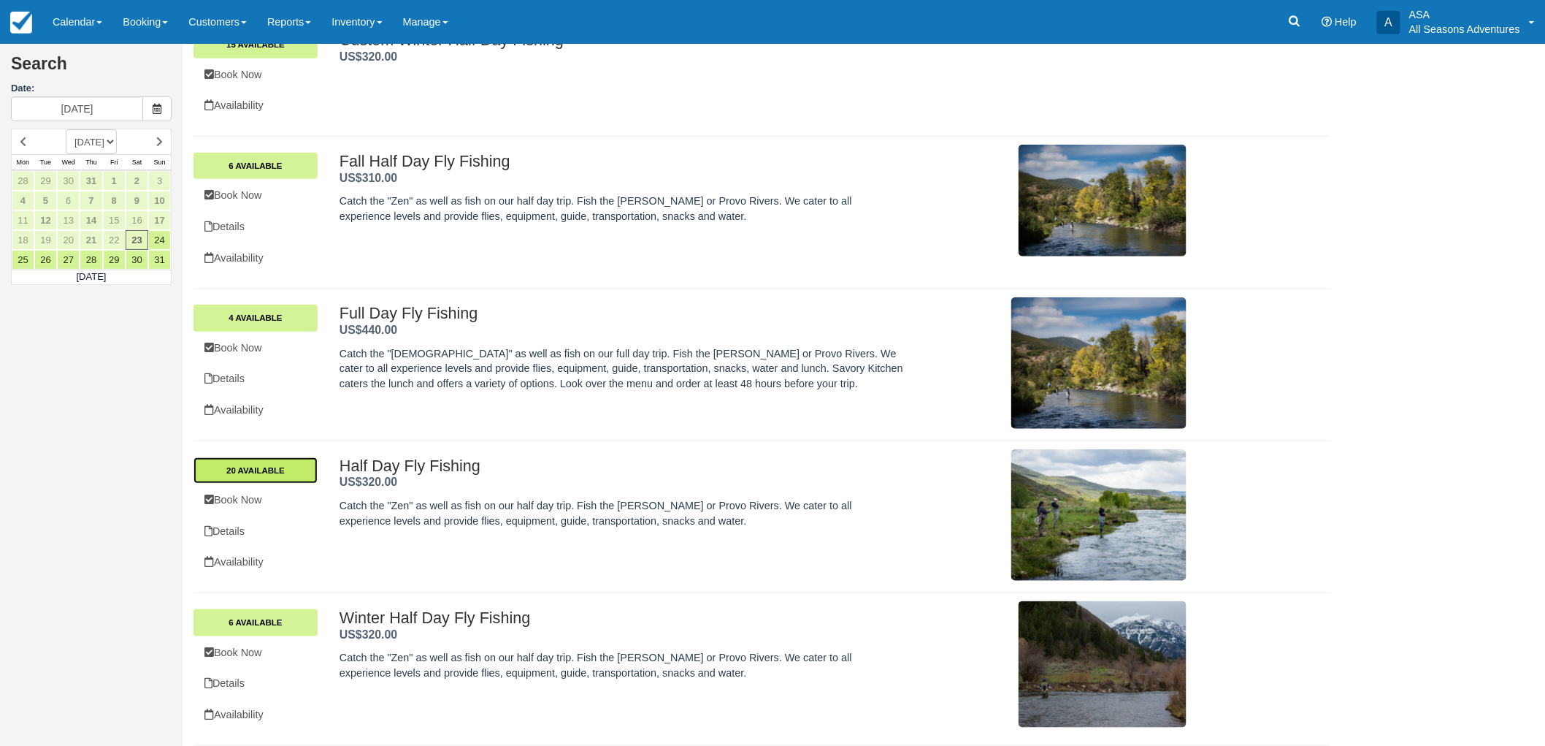
click at [265, 469] on link "20 Available" at bounding box center [256, 470] width 124 height 26
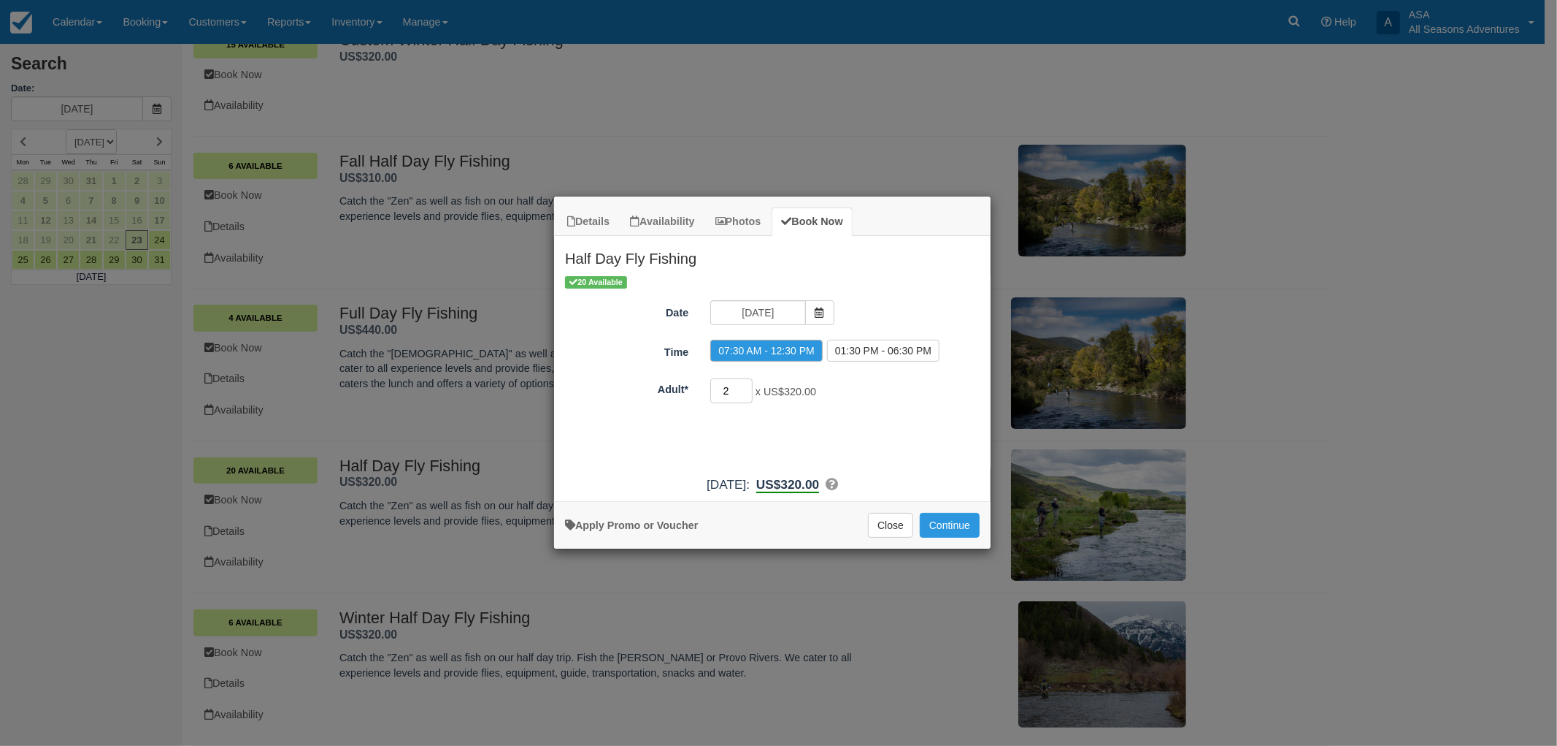
click at [745, 387] on input "2" at bounding box center [731, 390] width 42 height 25
click at [745, 387] on input "3" at bounding box center [731, 390] width 42 height 25
type input "4"
click at [745, 388] on input "4" at bounding box center [731, 390] width 42 height 25
click at [888, 529] on button "Close" at bounding box center [890, 525] width 45 height 25
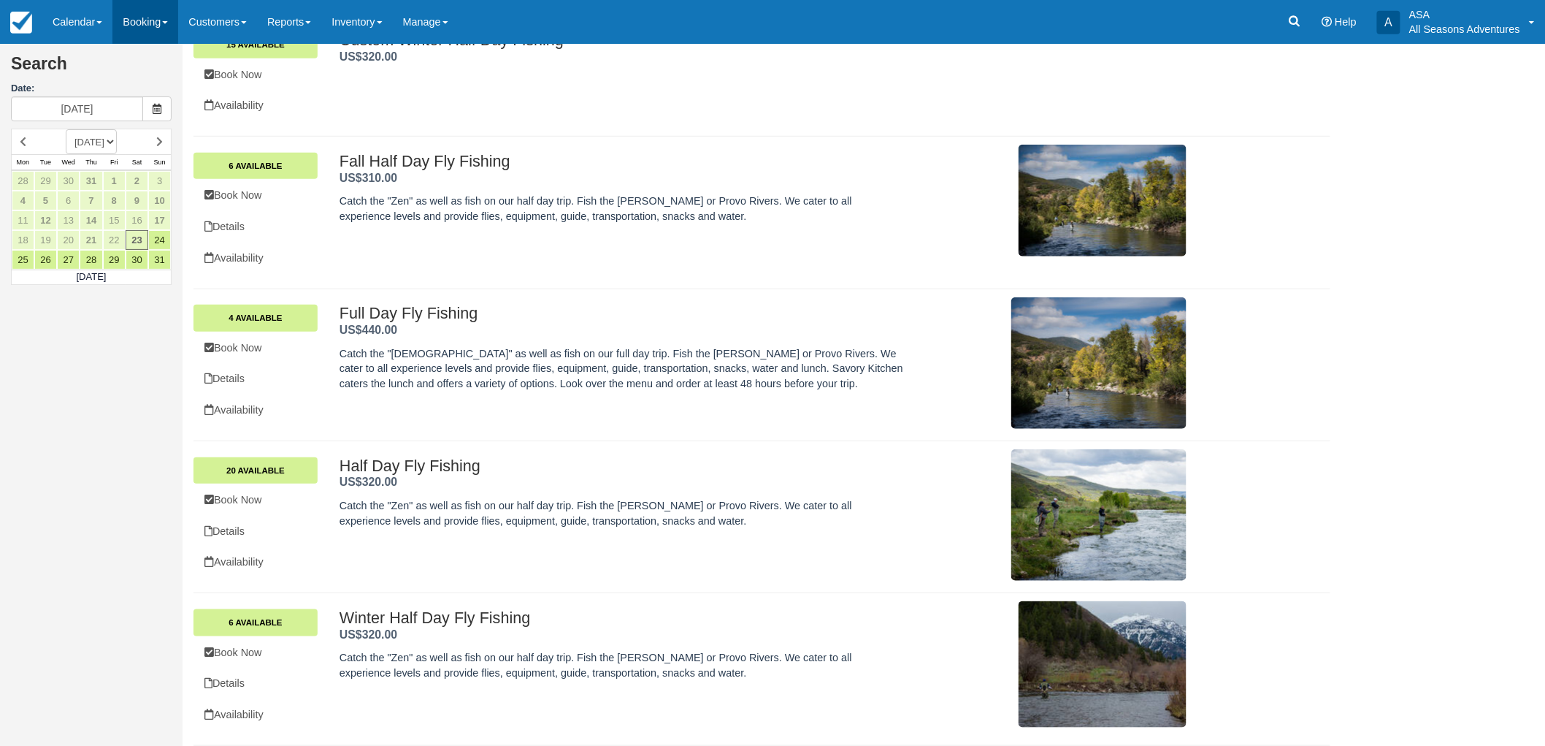
click at [139, 15] on link "Booking" at bounding box center [145, 22] width 66 height 44
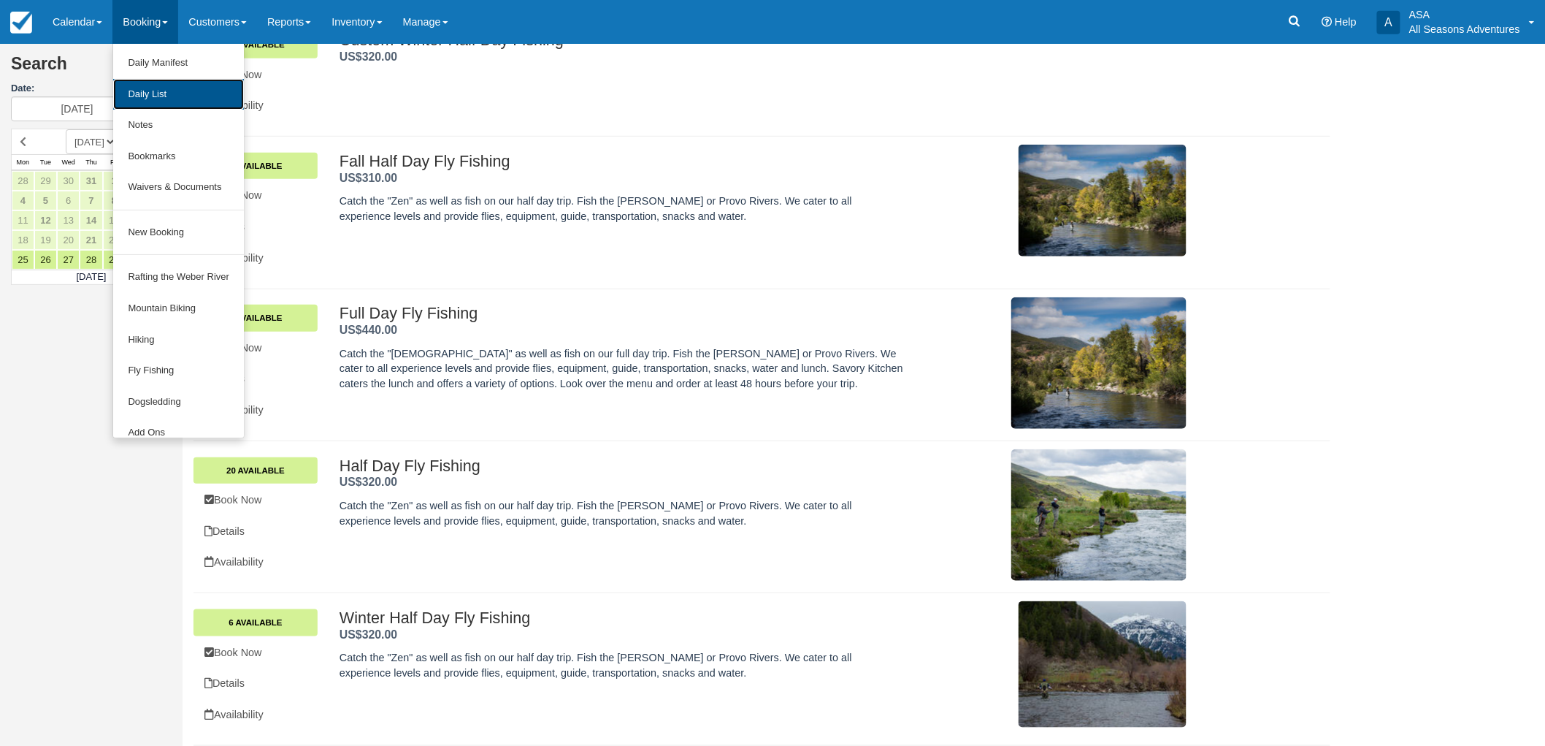
click at [180, 96] on link "Daily List" at bounding box center [178, 94] width 131 height 31
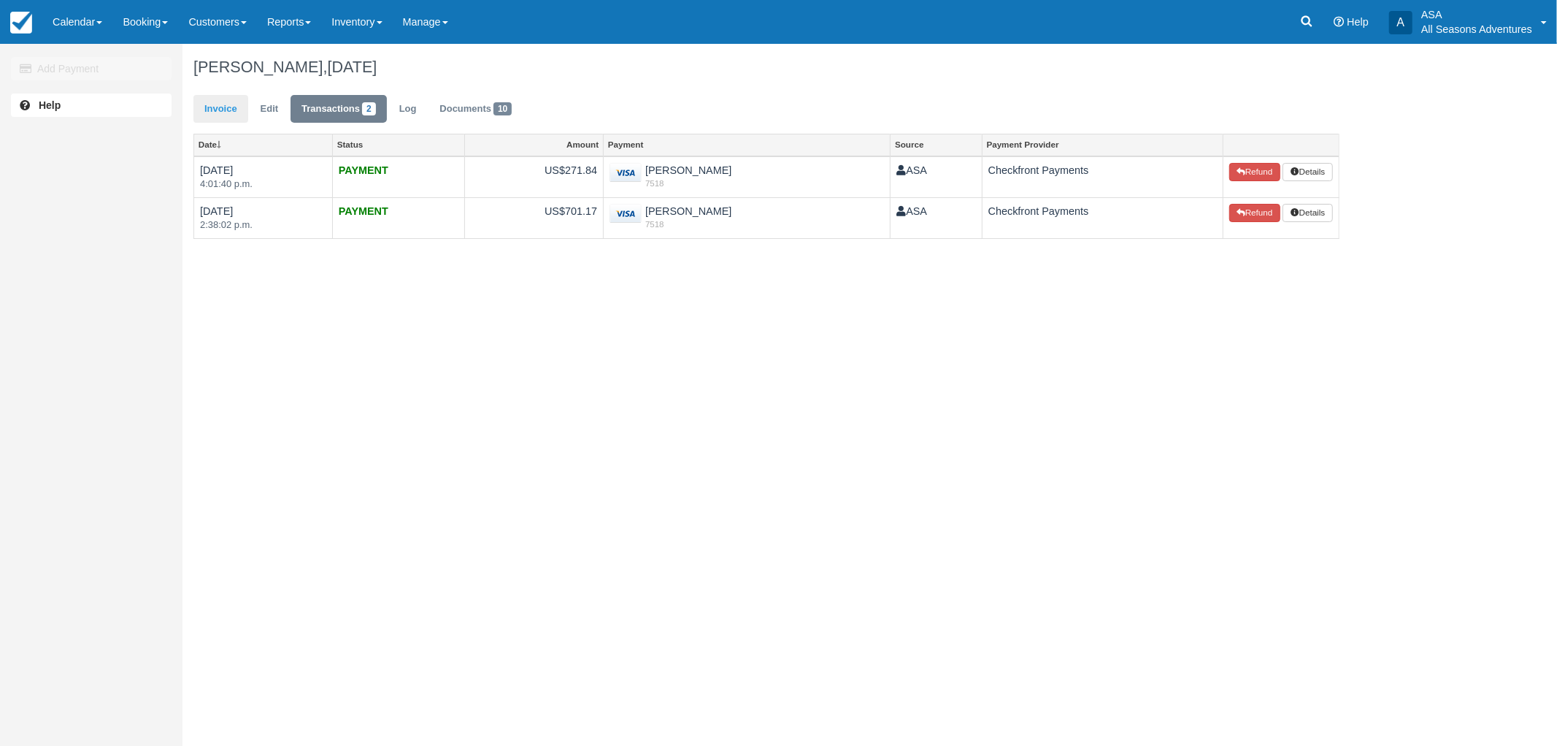
click at [215, 96] on ul "Invoice Edit Transactions 2 Log Documents 10" at bounding box center [767, 113] width 1146 height 44
click at [215, 96] on link "Invoice" at bounding box center [221, 109] width 55 height 28
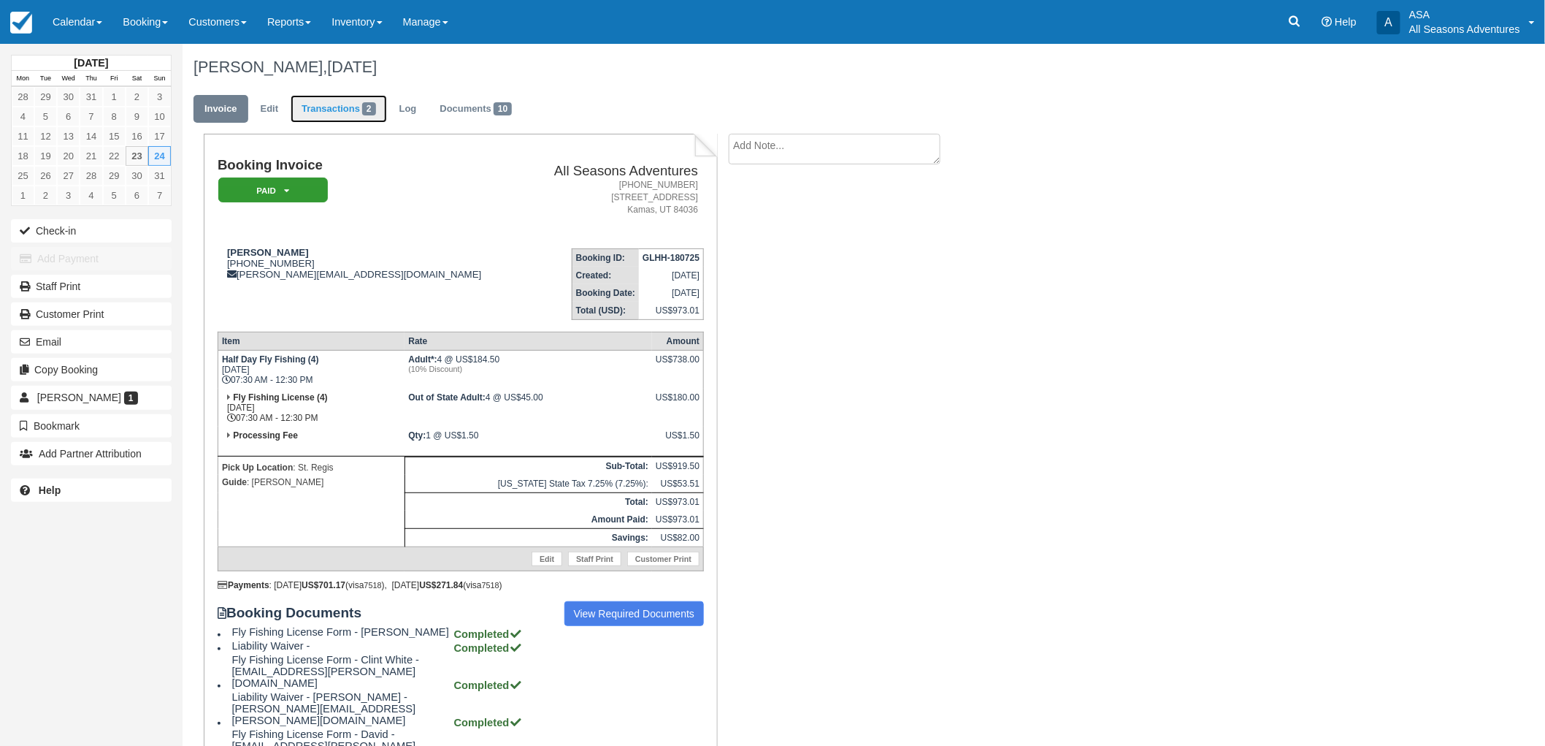
click at [369, 104] on span "2" at bounding box center [369, 108] width 14 height 13
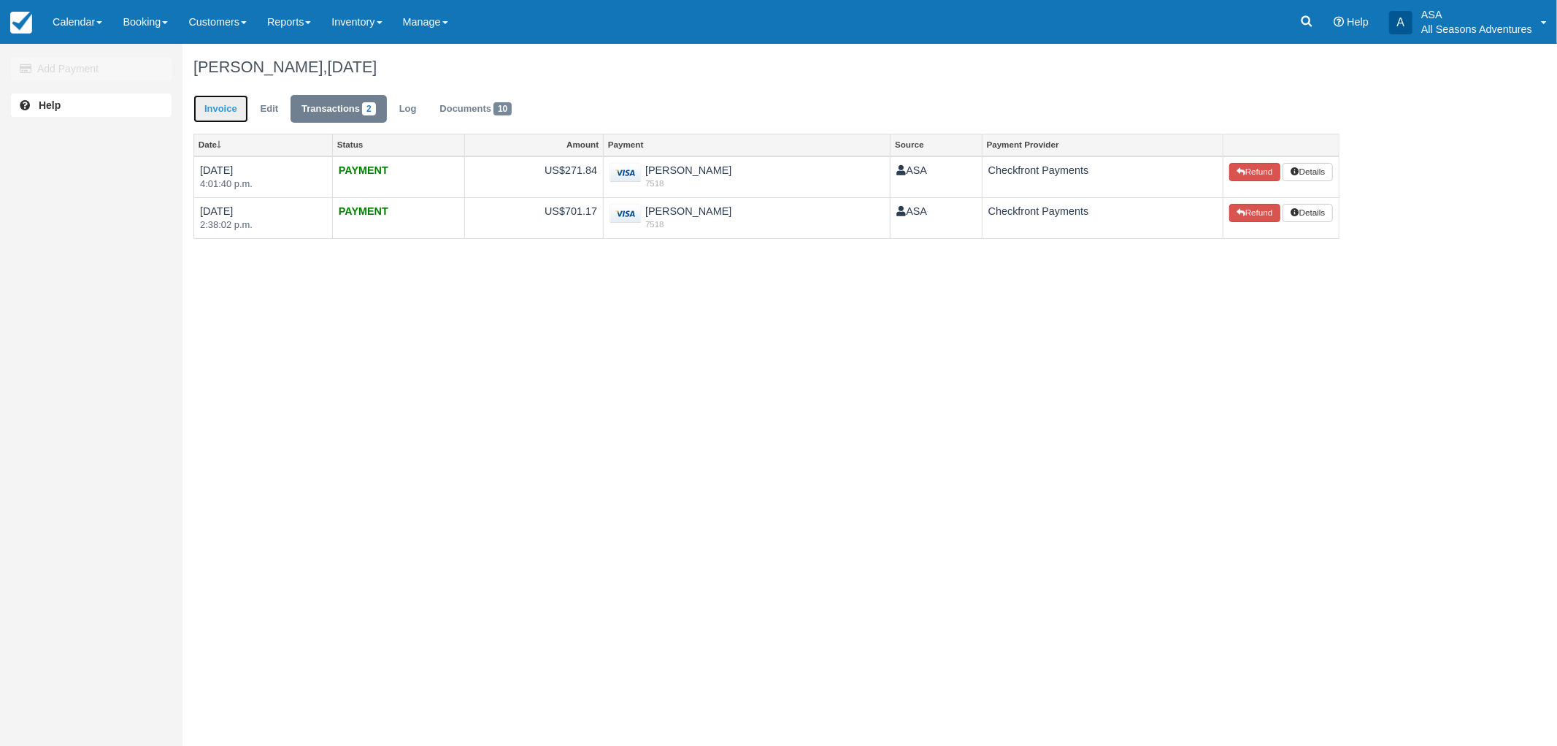
click at [226, 120] on link "Invoice" at bounding box center [221, 109] width 55 height 28
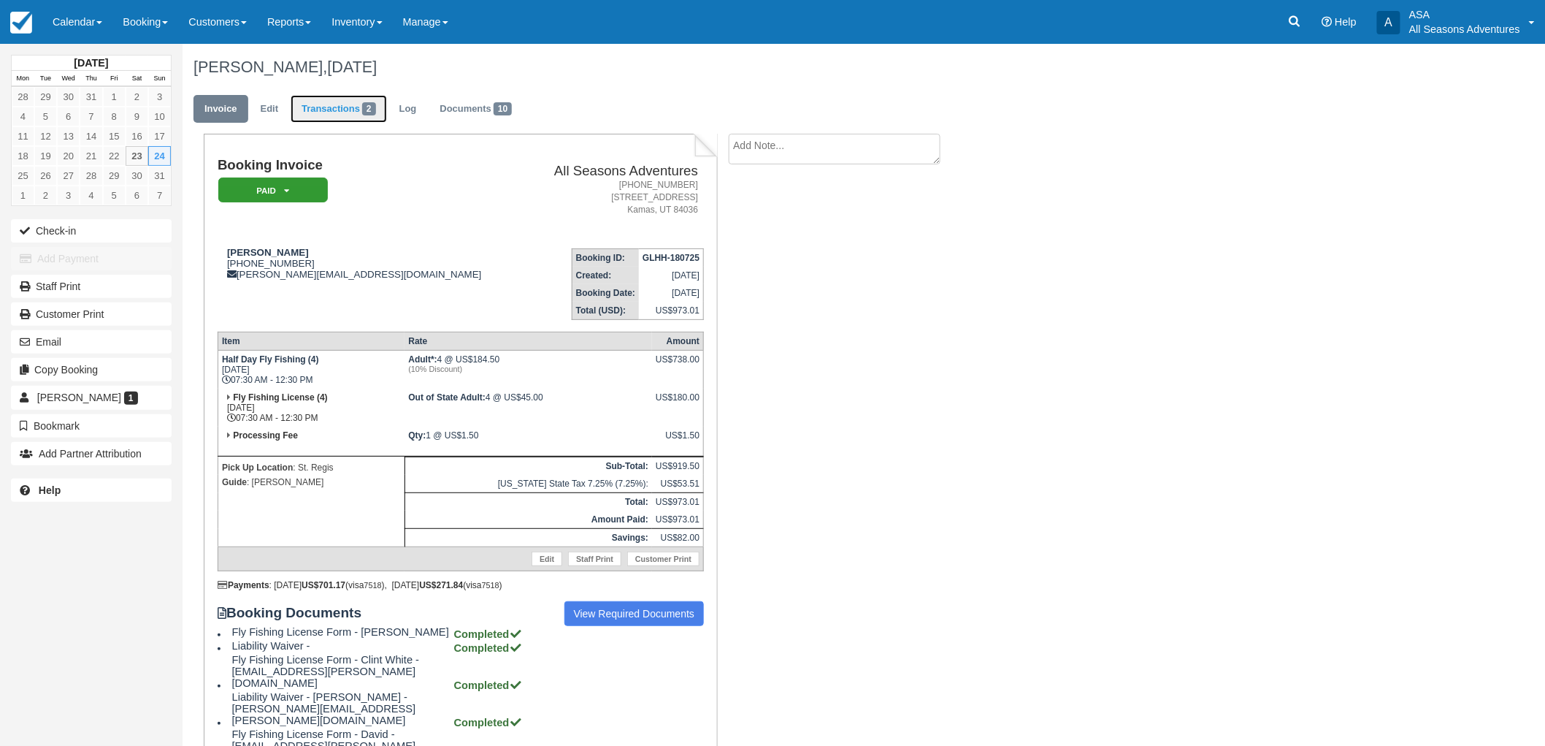
click at [347, 104] on link "Transactions 2" at bounding box center [339, 109] width 96 height 28
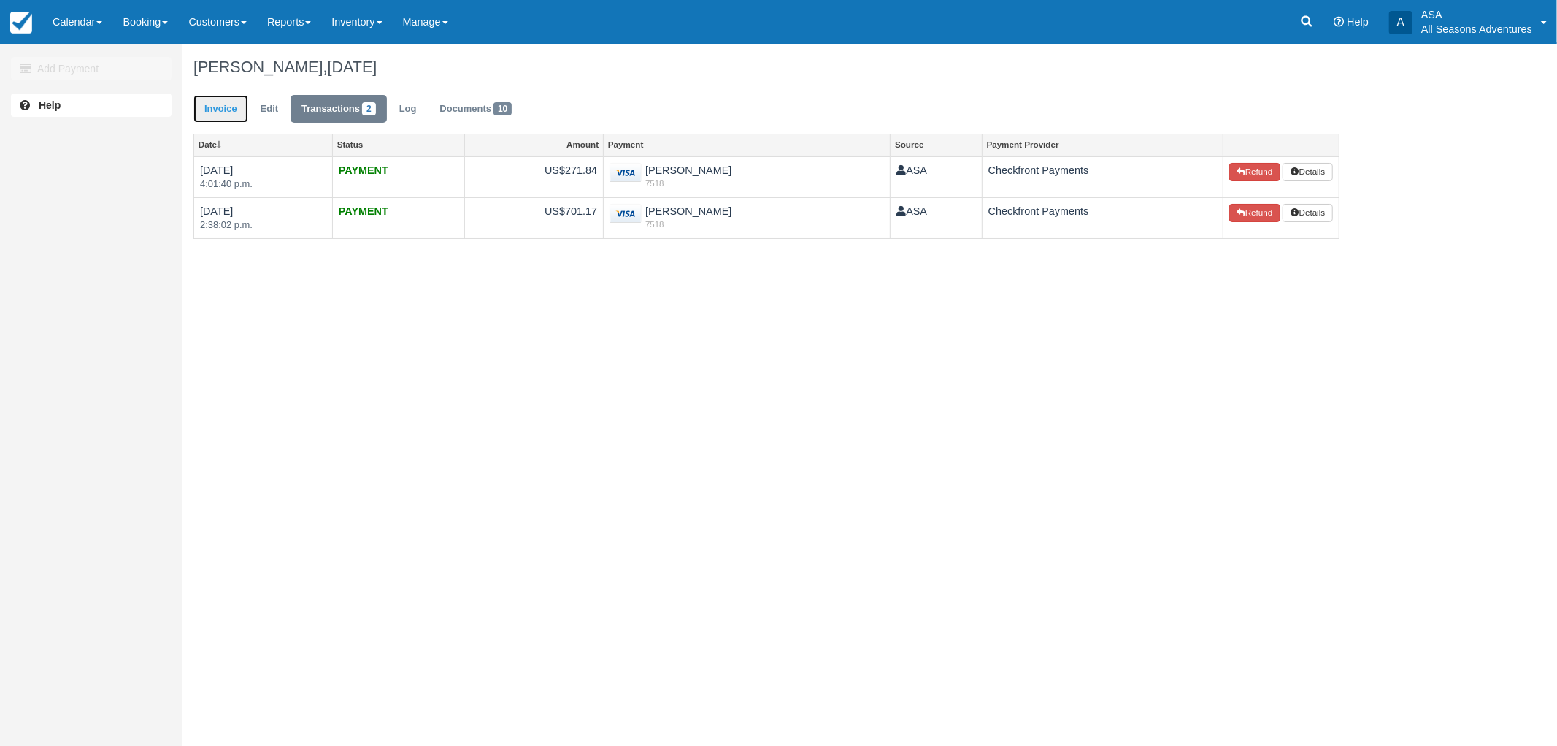
click at [221, 106] on link "Invoice" at bounding box center [221, 109] width 55 height 28
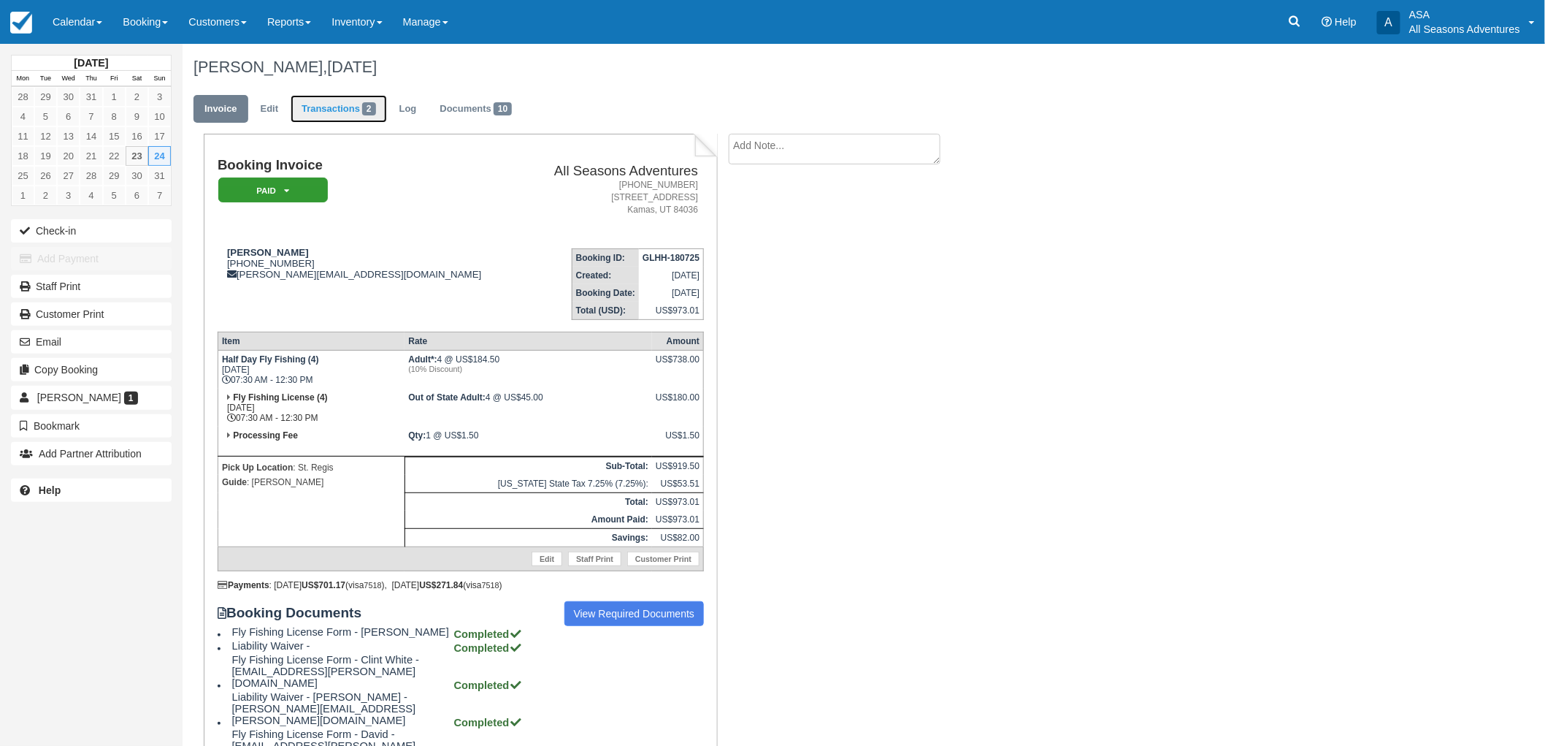
click at [352, 99] on link "Transactions 2" at bounding box center [339, 109] width 96 height 28
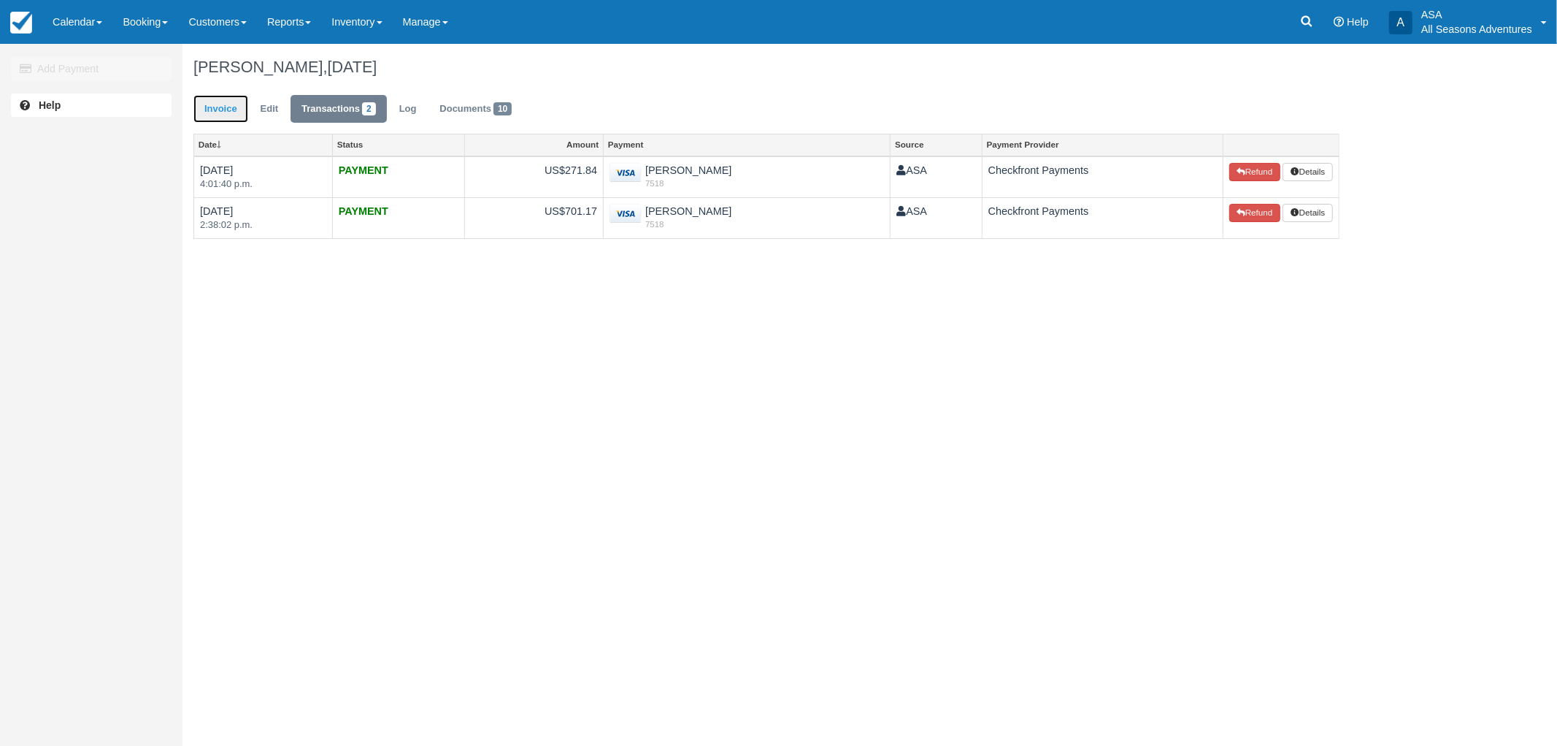
click at [206, 115] on link "Invoice" at bounding box center [221, 109] width 55 height 28
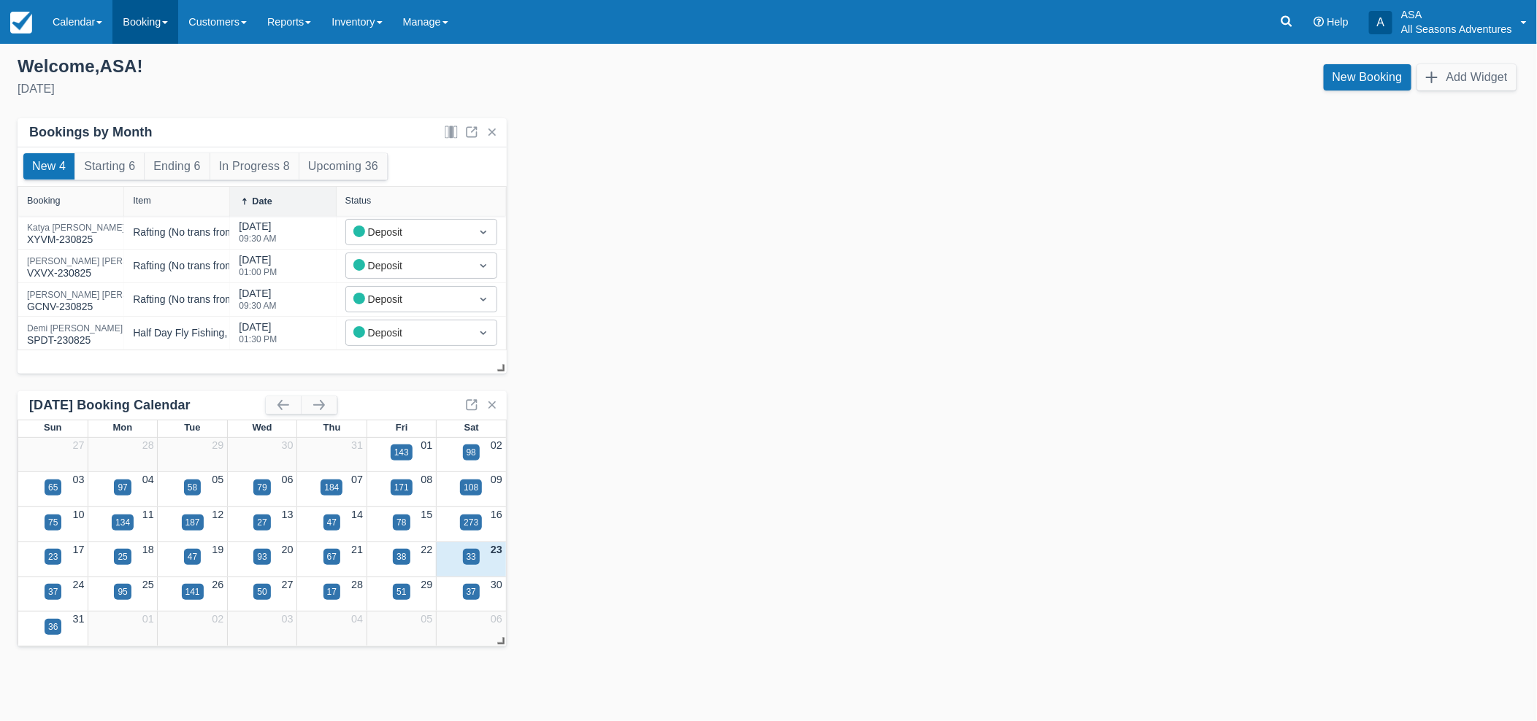
click at [132, 12] on link "Booking" at bounding box center [145, 22] width 66 height 44
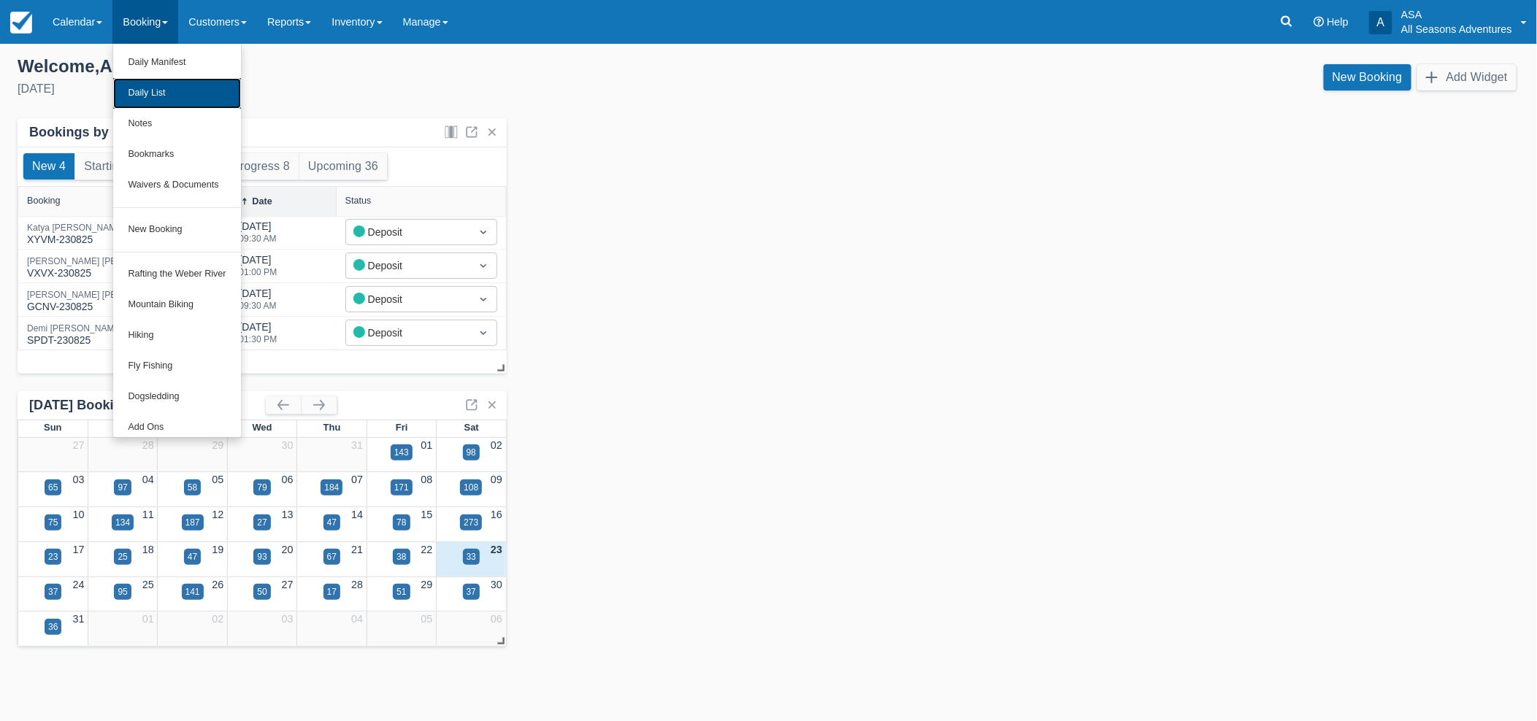
click at [172, 93] on link "Daily List" at bounding box center [176, 93] width 127 height 31
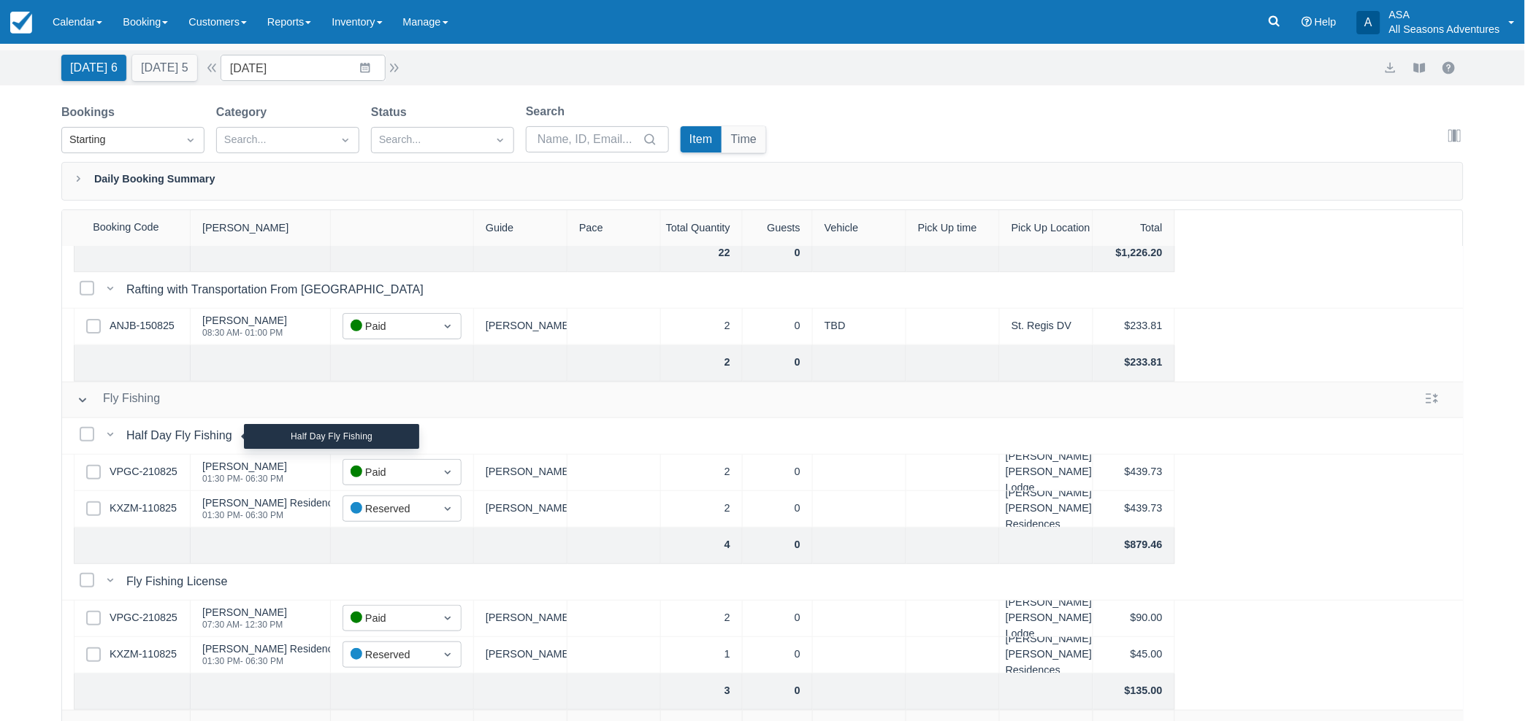
scroll to position [74, 0]
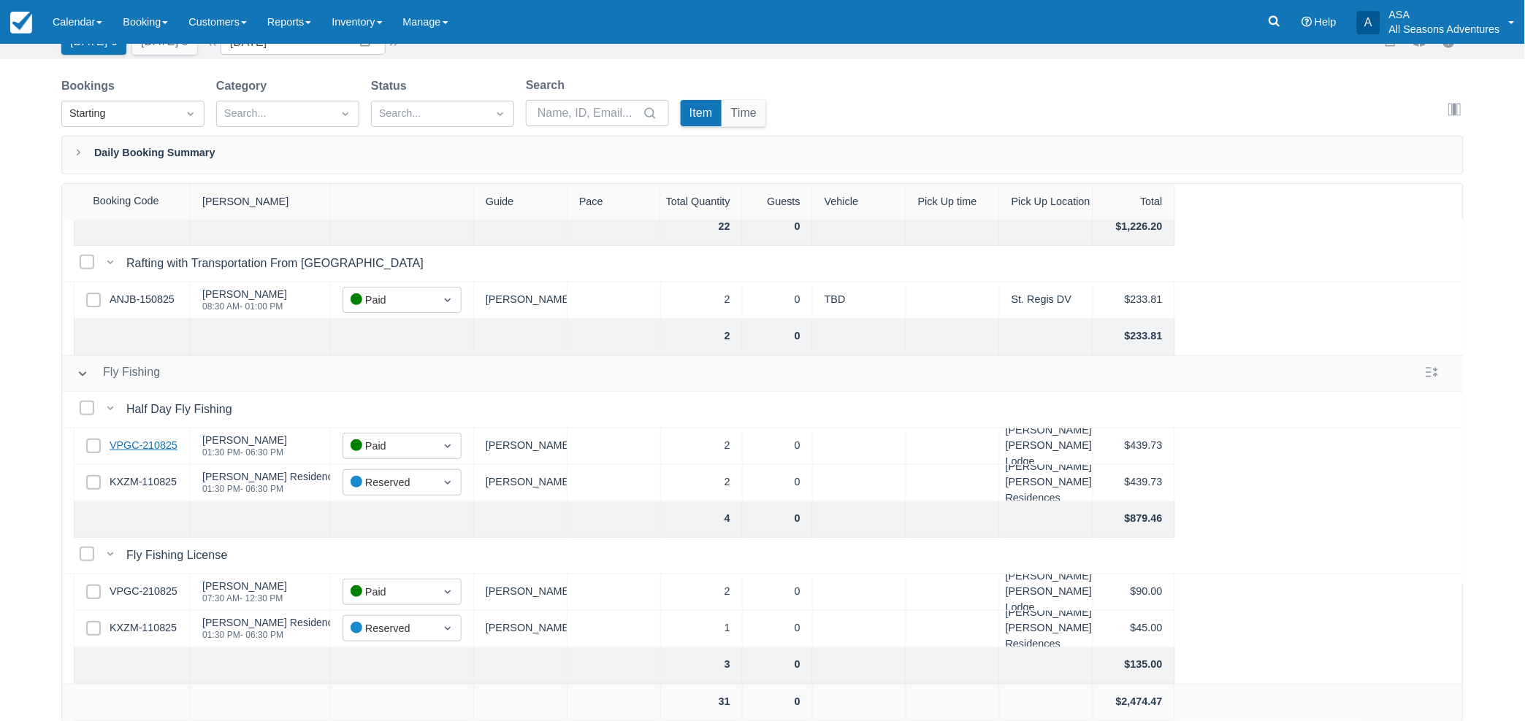
click at [134, 438] on link "VPGC-210825" at bounding box center [144, 446] width 68 height 16
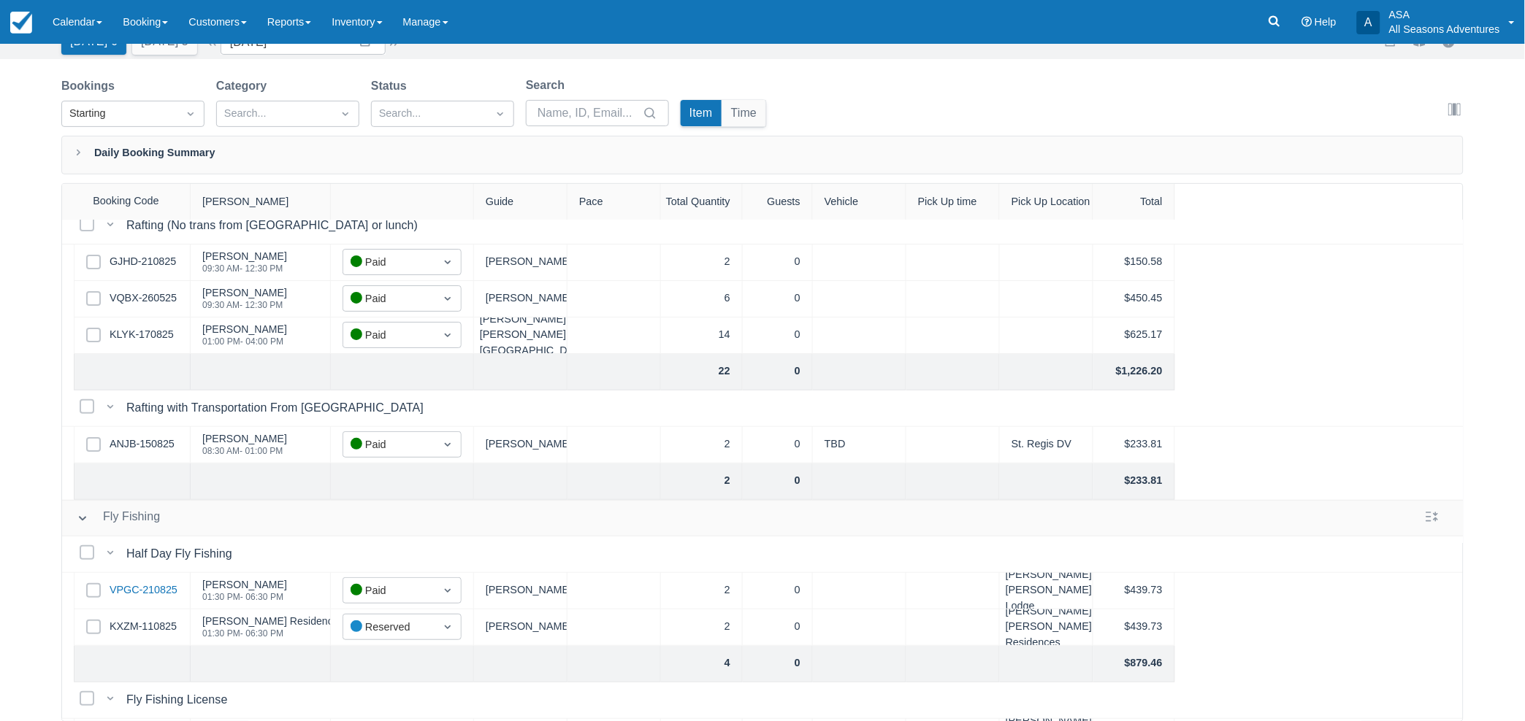
scroll to position [42, 0]
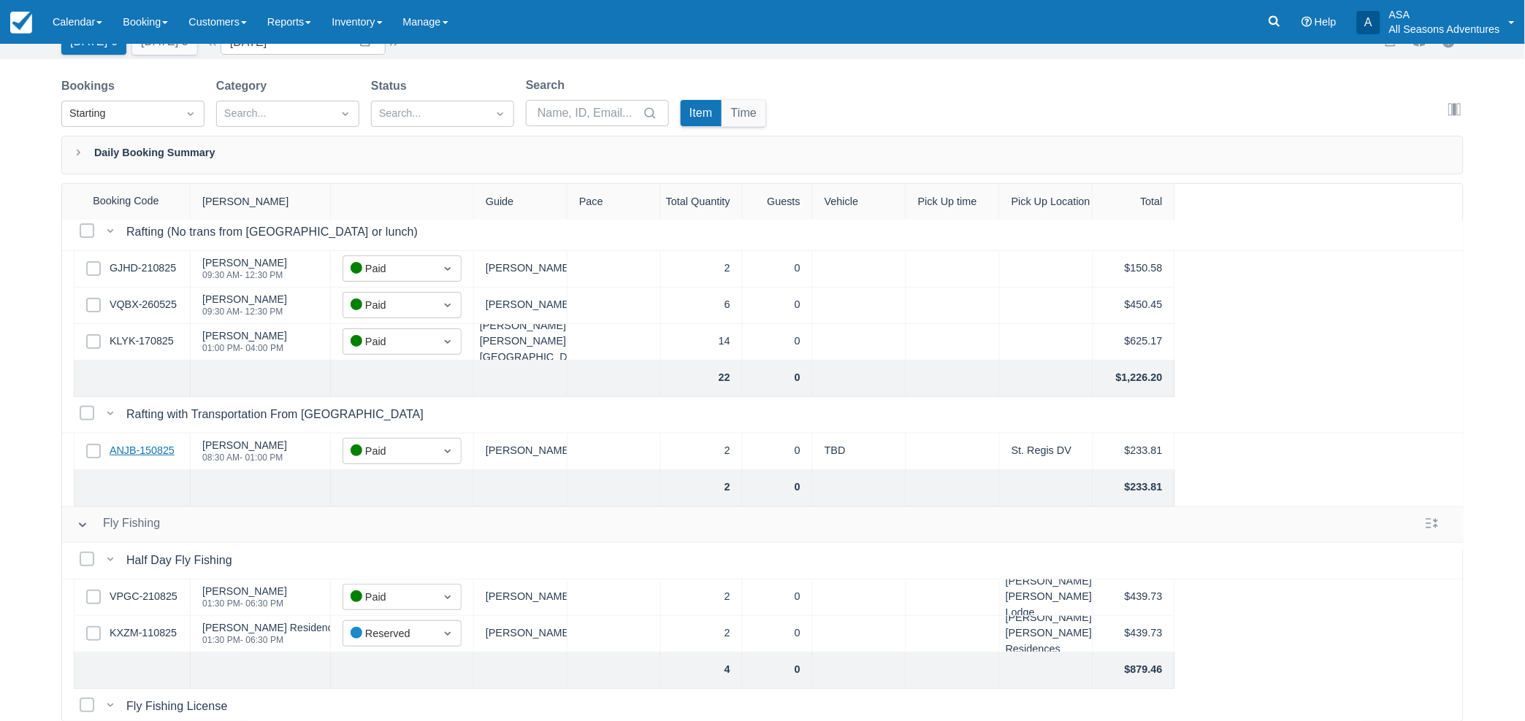
click at [166, 444] on link "ANJB-150825" at bounding box center [142, 451] width 65 height 16
click at [145, 342] on link "KLYK-170825" at bounding box center [142, 342] width 64 height 16
click at [171, 305] on link "VQBX-260525" at bounding box center [143, 305] width 67 height 16
click at [140, 261] on link "GJHD-210825" at bounding box center [143, 269] width 66 height 16
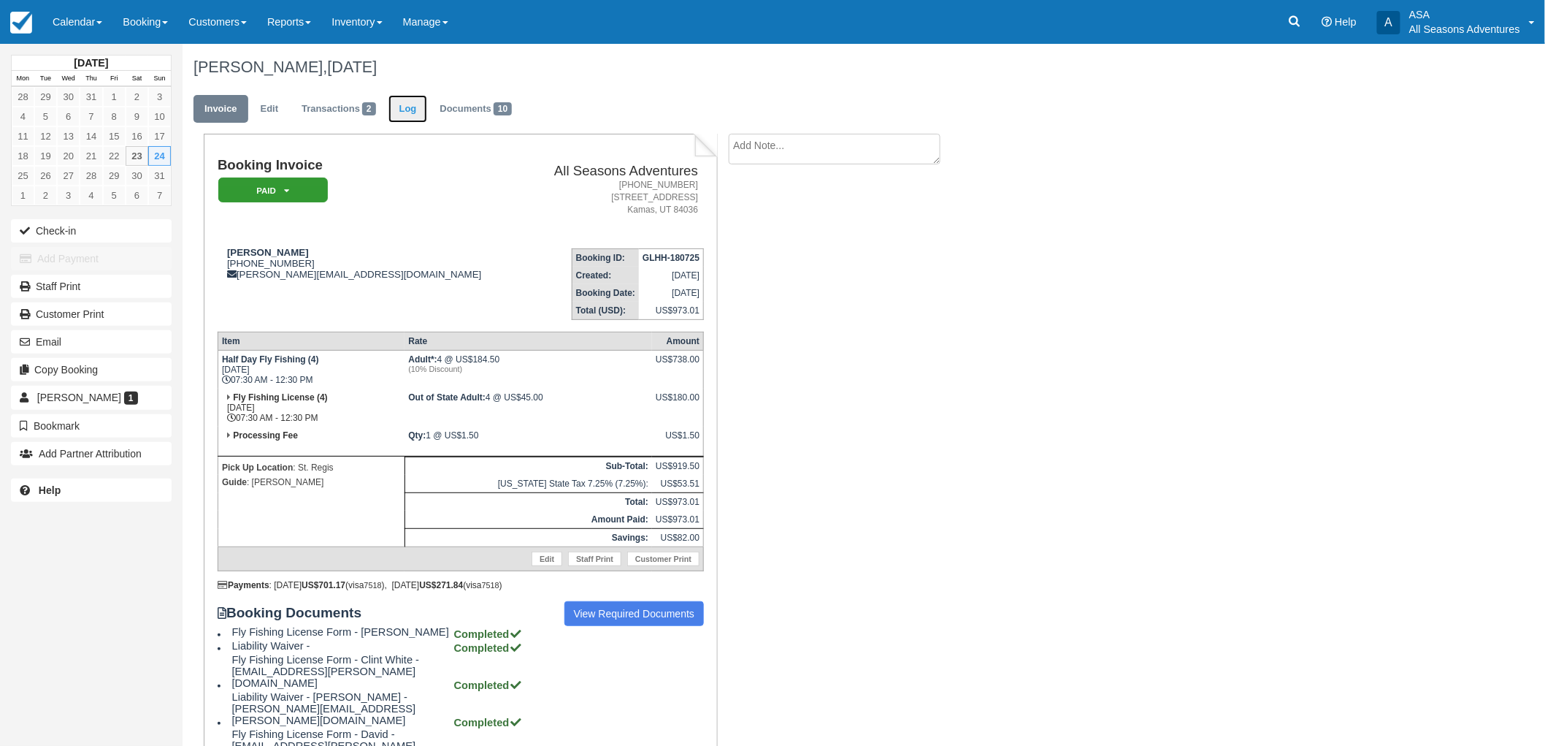
click at [412, 115] on link "Log" at bounding box center [407, 109] width 39 height 28
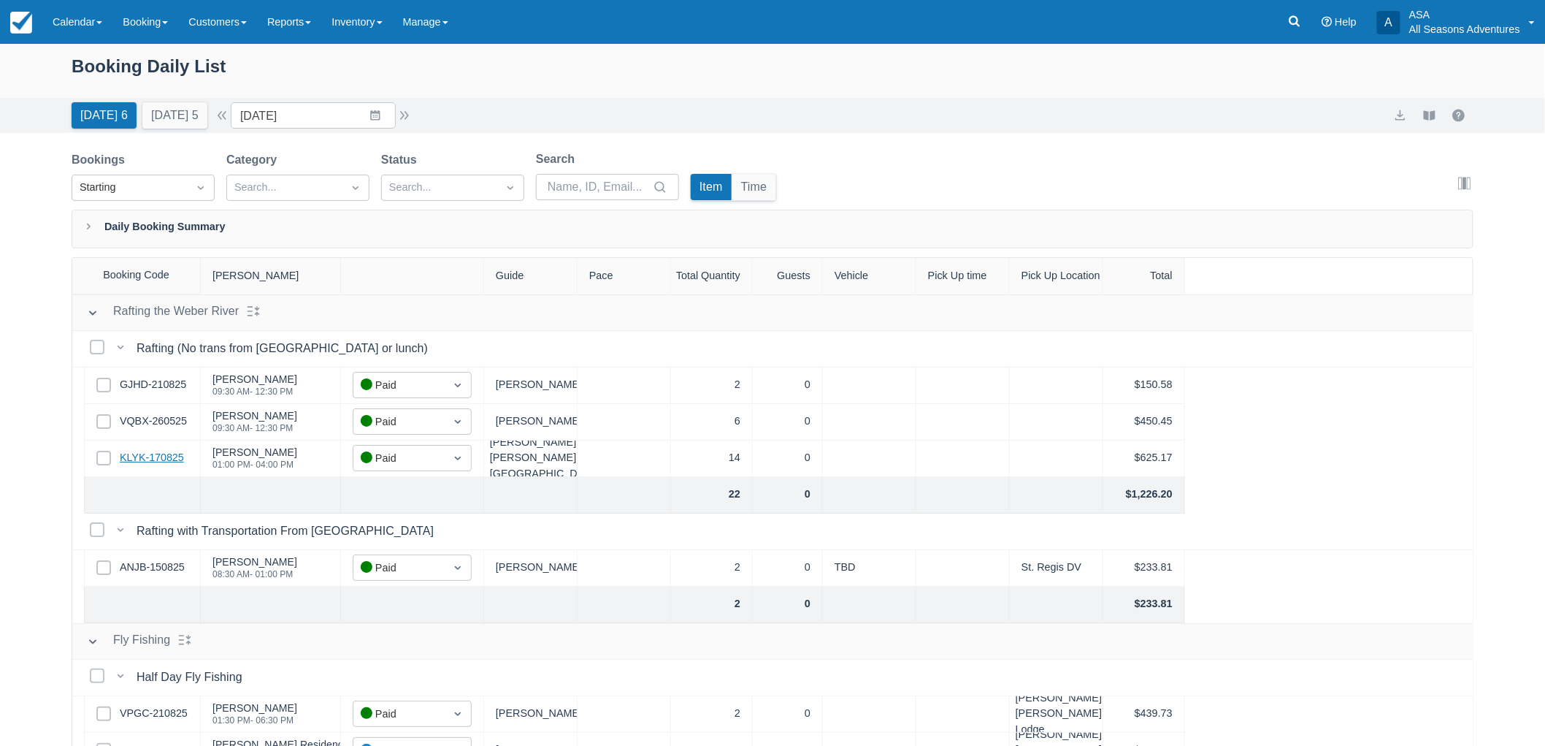
click at [148, 454] on link "KLYK-170825" at bounding box center [152, 458] width 64 height 16
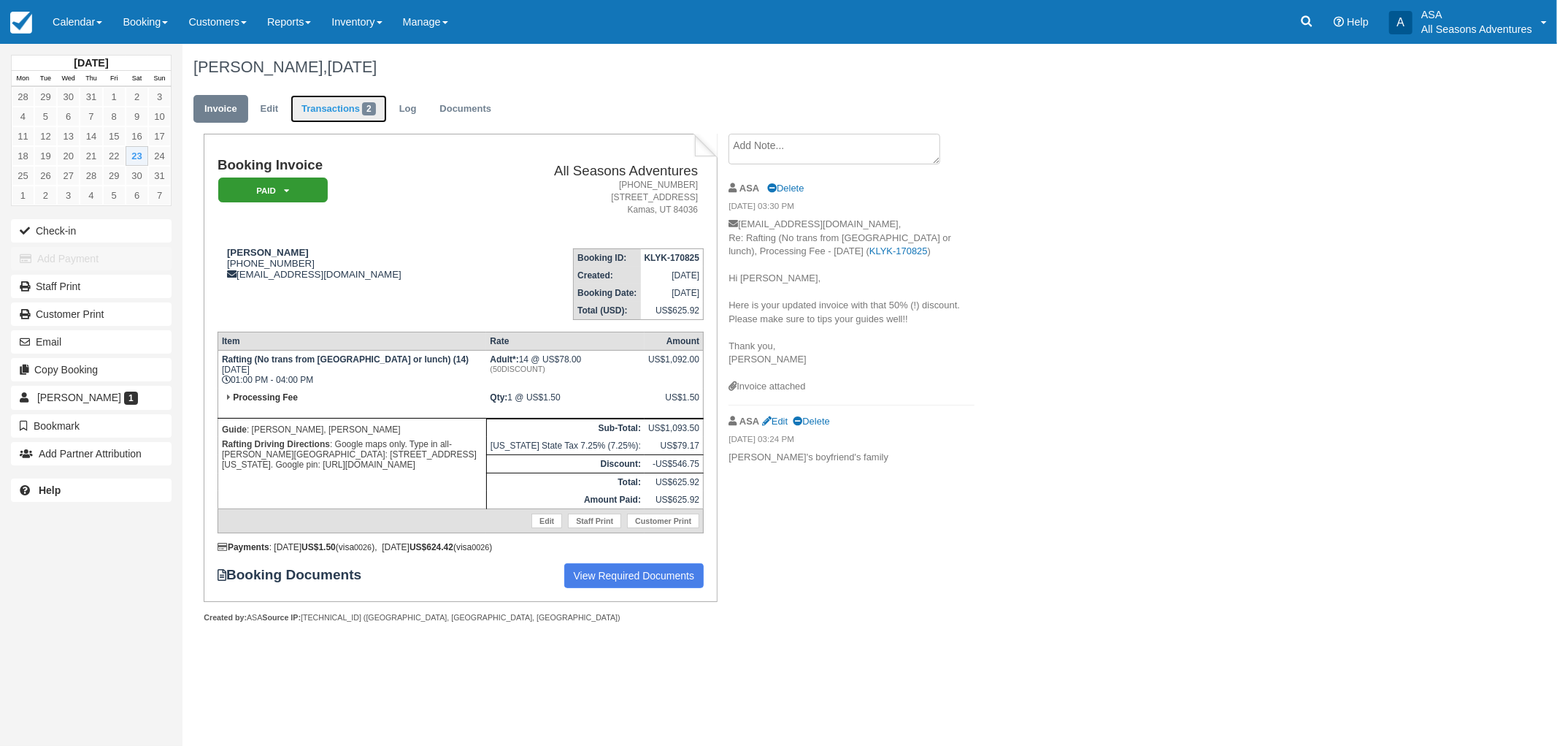
click at [374, 117] on link "Transactions 2" at bounding box center [339, 109] width 96 height 28
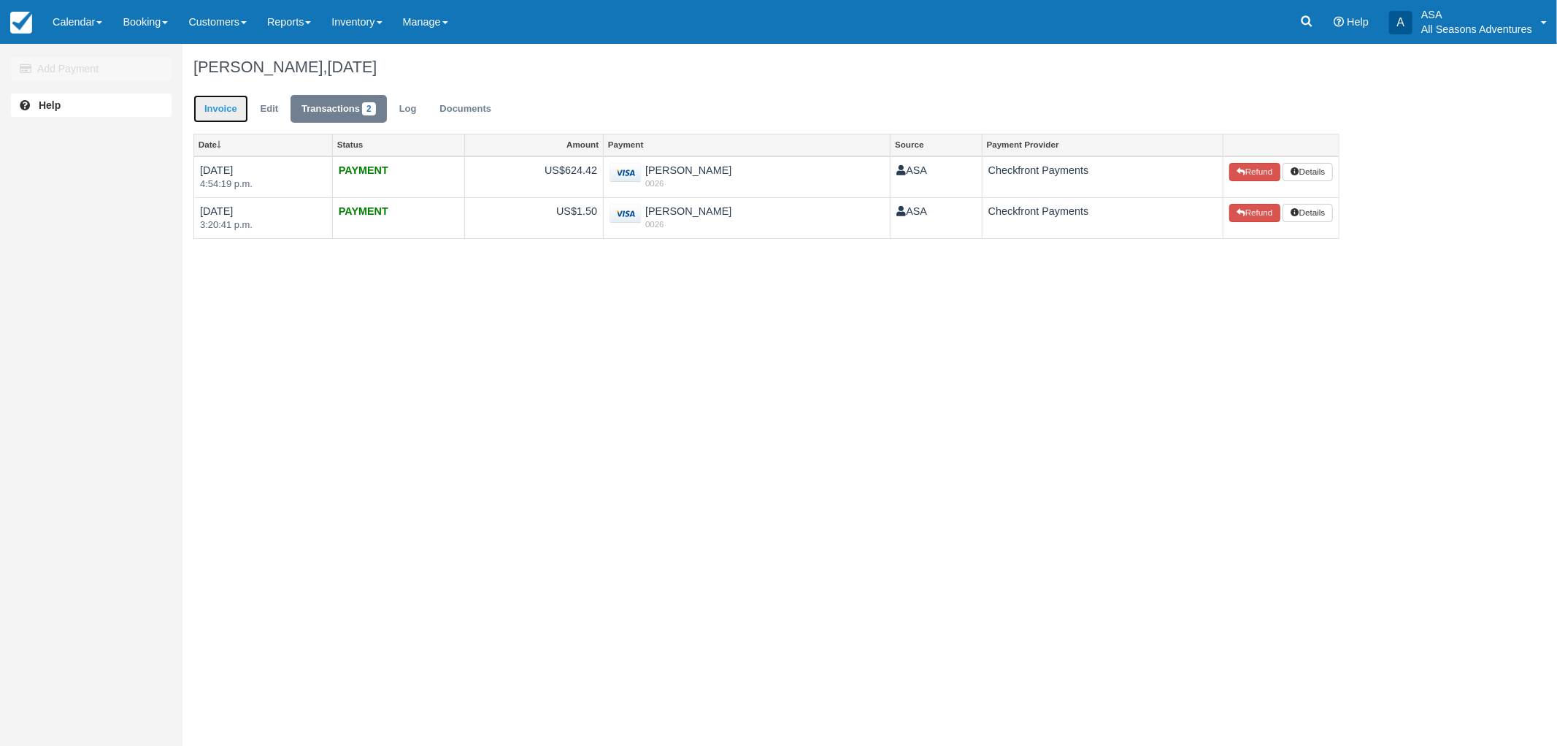
click at [222, 102] on link "Invoice" at bounding box center [221, 109] width 55 height 28
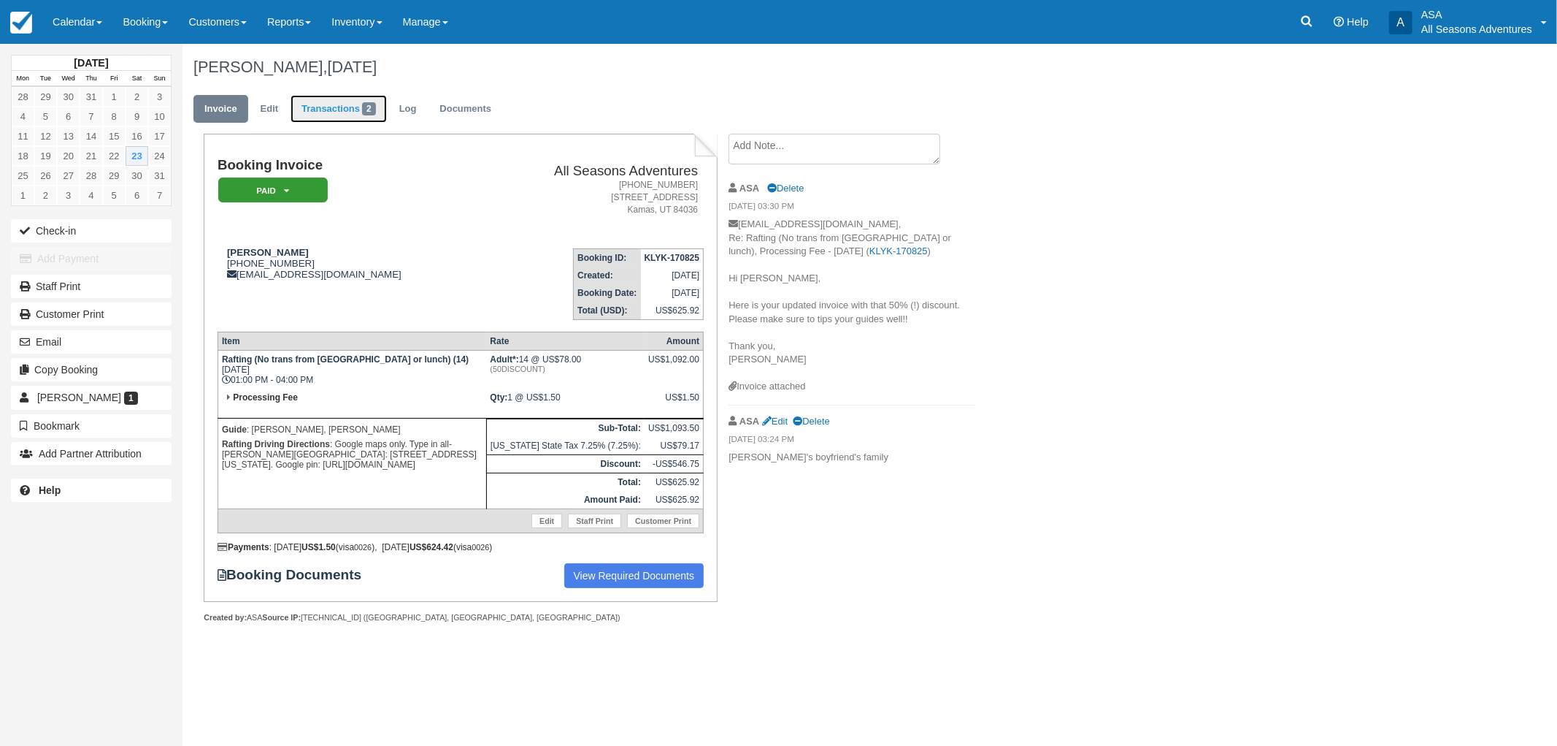
click at [364, 108] on span "2" at bounding box center [369, 108] width 14 height 13
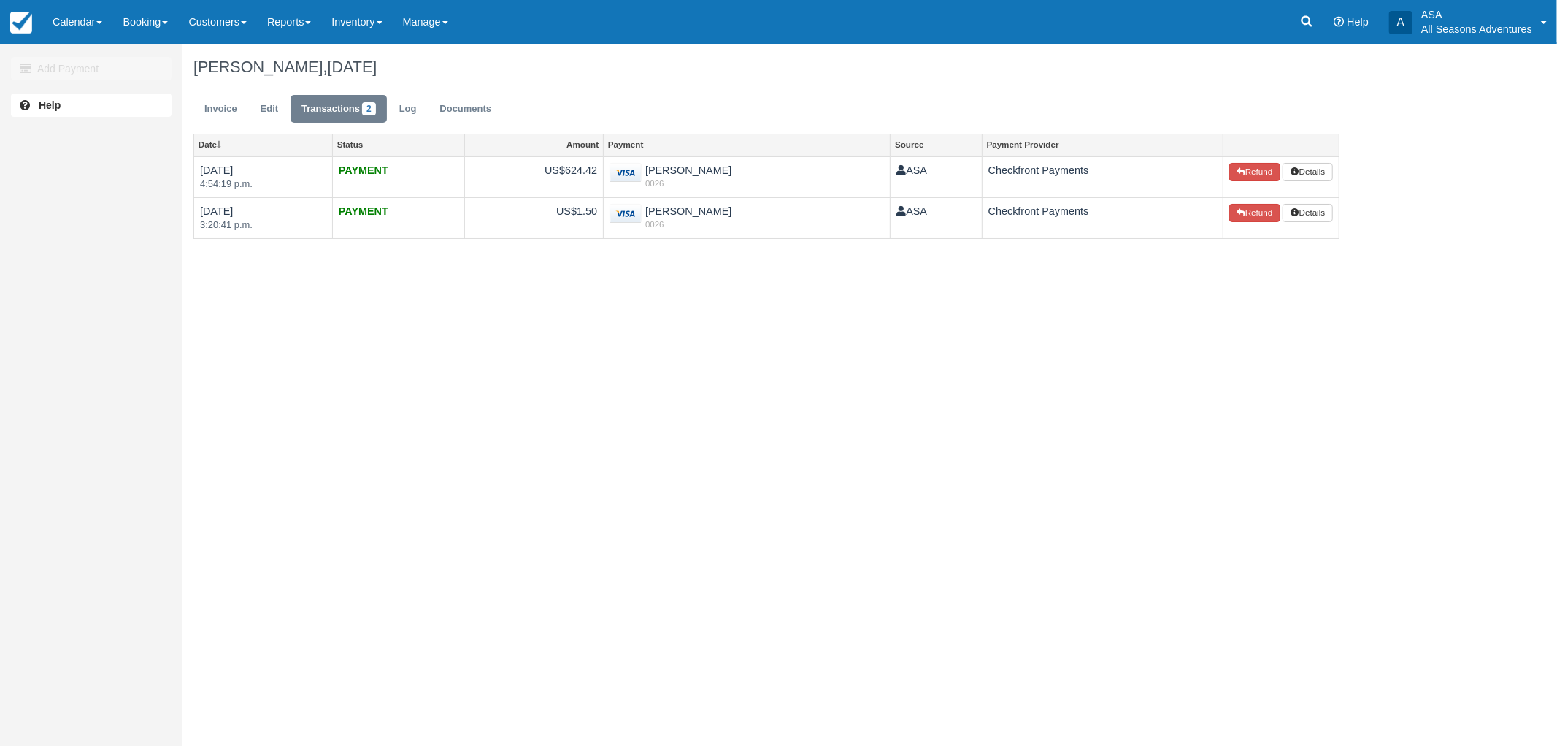
click at [221, 91] on ul "Invoice Edit Transactions 2 Log Documents" at bounding box center [767, 113] width 1146 height 44
click at [217, 107] on link "Invoice" at bounding box center [221, 109] width 55 height 28
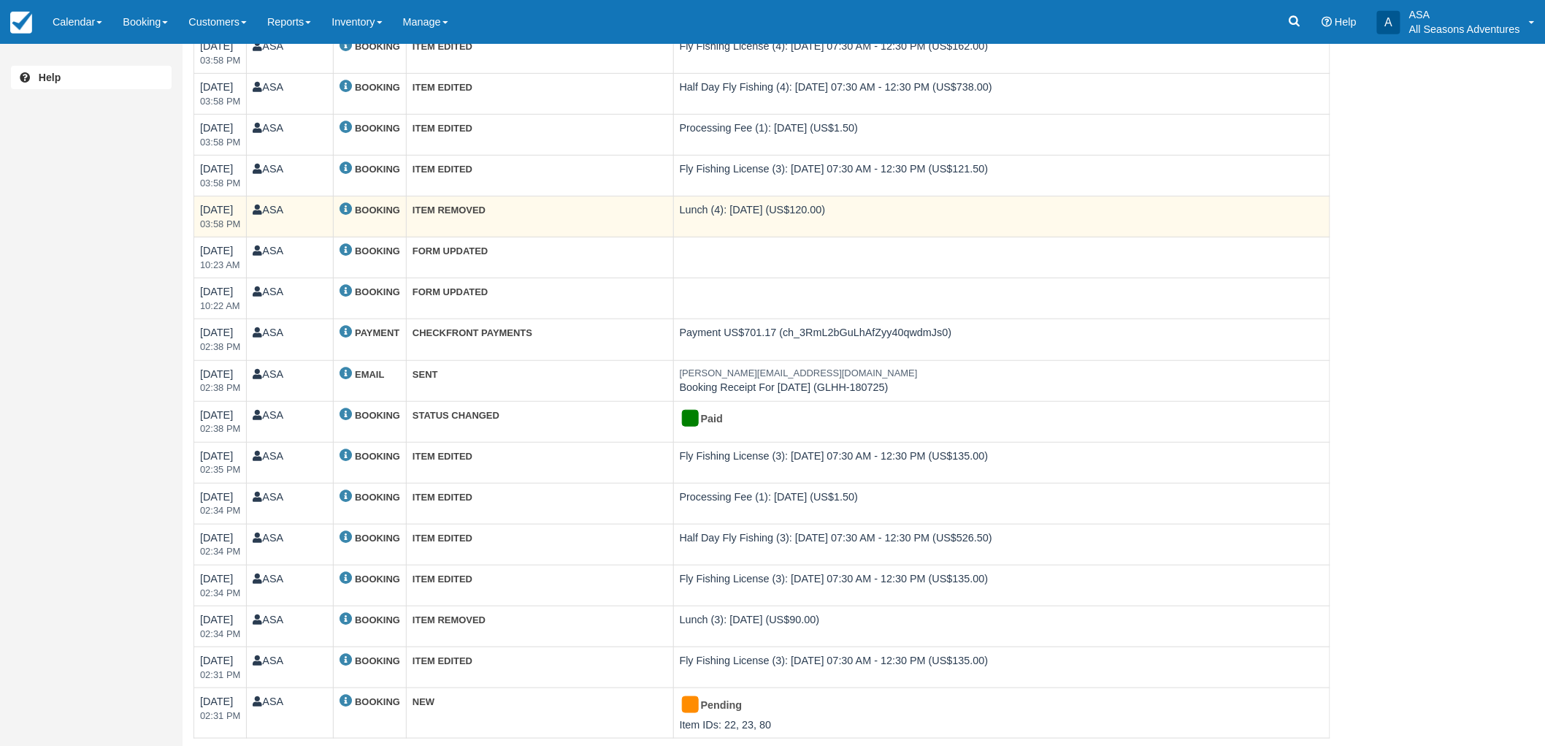
scroll to position [296, 0]
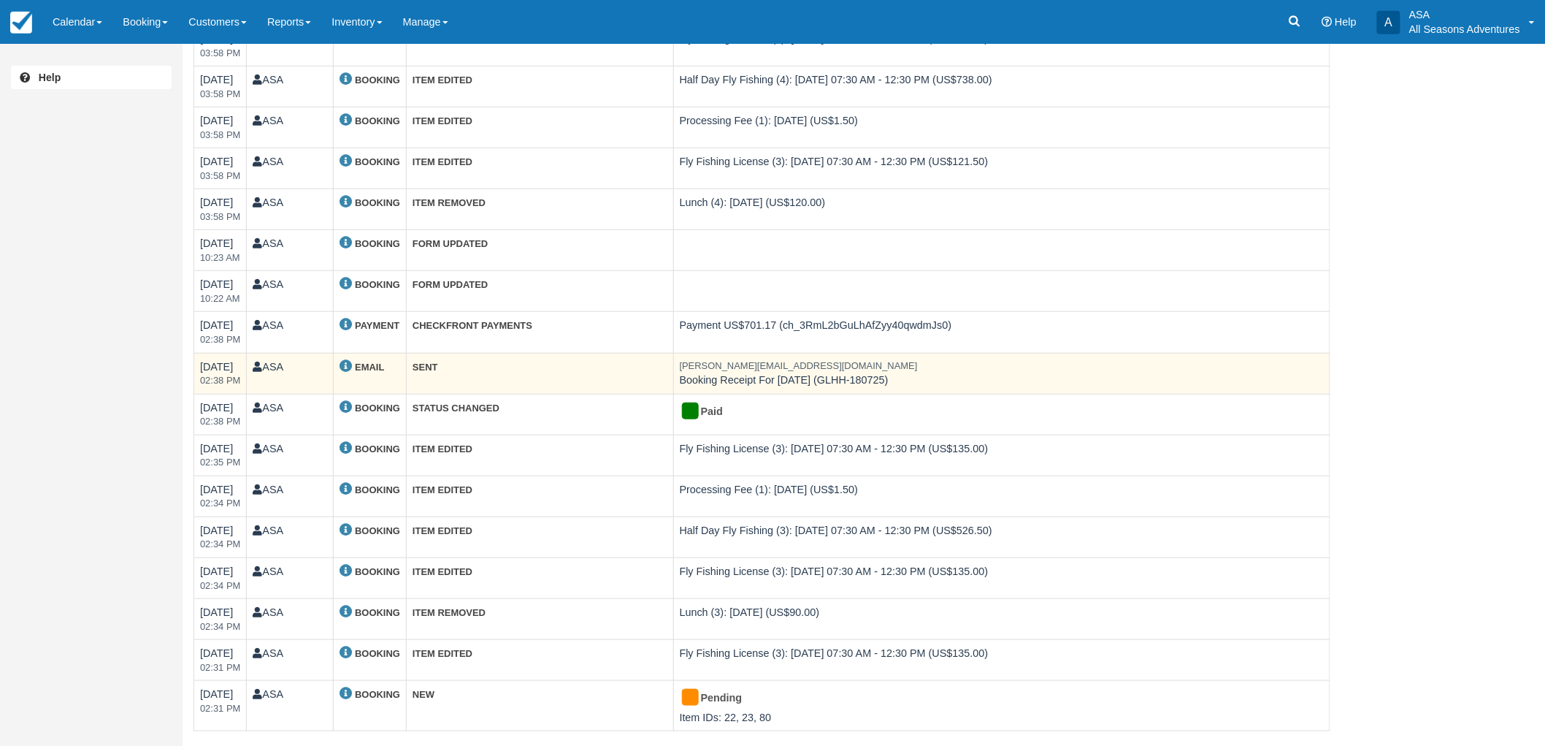
drag, startPoint x: 907, startPoint y: 377, endPoint x: 838, endPoint y: 375, distance: 68.7
click at [838, 375] on td "jonas.kroop@pfizer.com Booking Receipt For Sun Aug 24, 2025 (GLHH-180725)" at bounding box center [1001, 373] width 656 height 41
copy td "GLHH-180725"
click at [1184, 377] on td "jonas.kroop@pfizer.com Booking Receipt For Sun Aug 24, 2025 (GLHH-180725)" at bounding box center [1001, 373] width 656 height 41
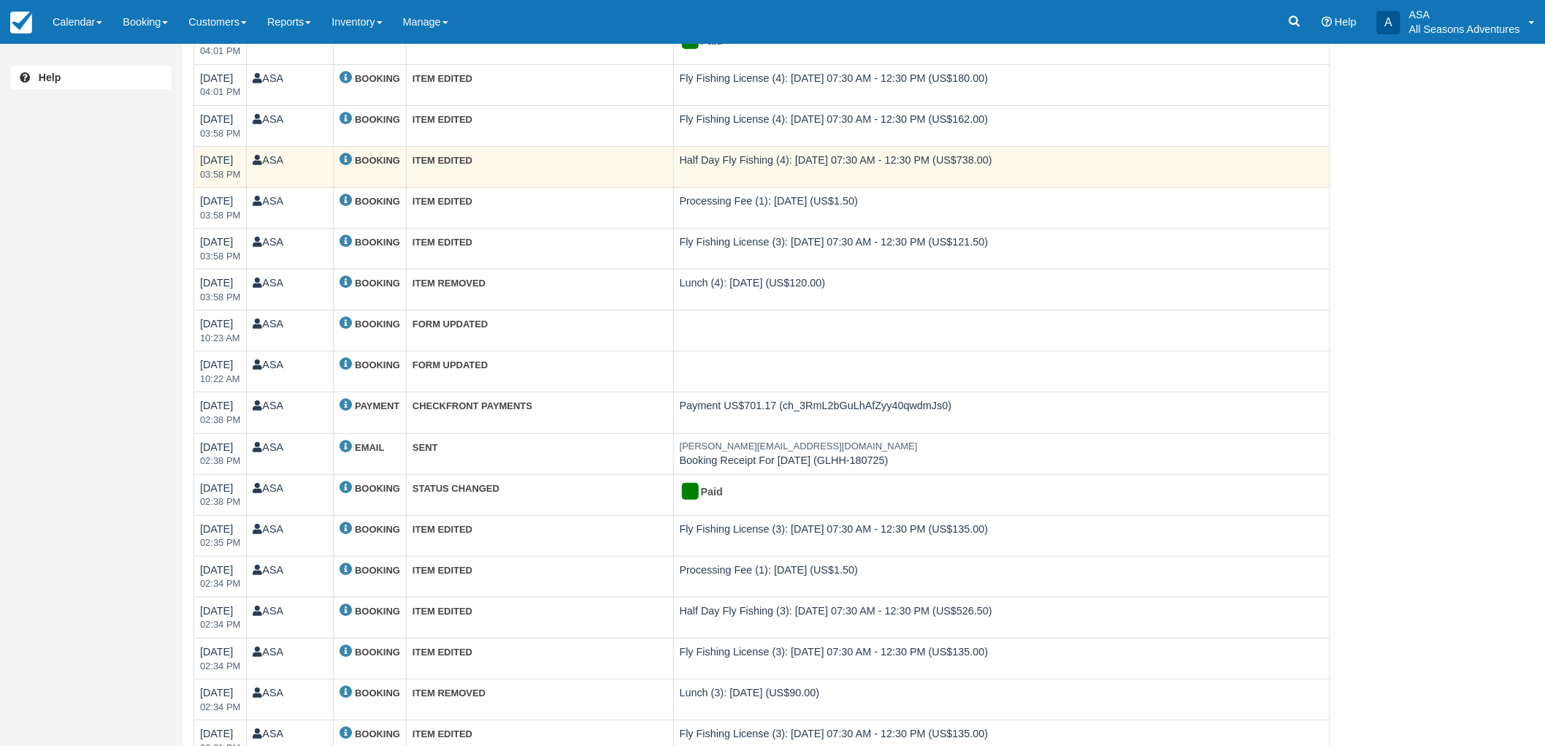
scroll to position [0, 0]
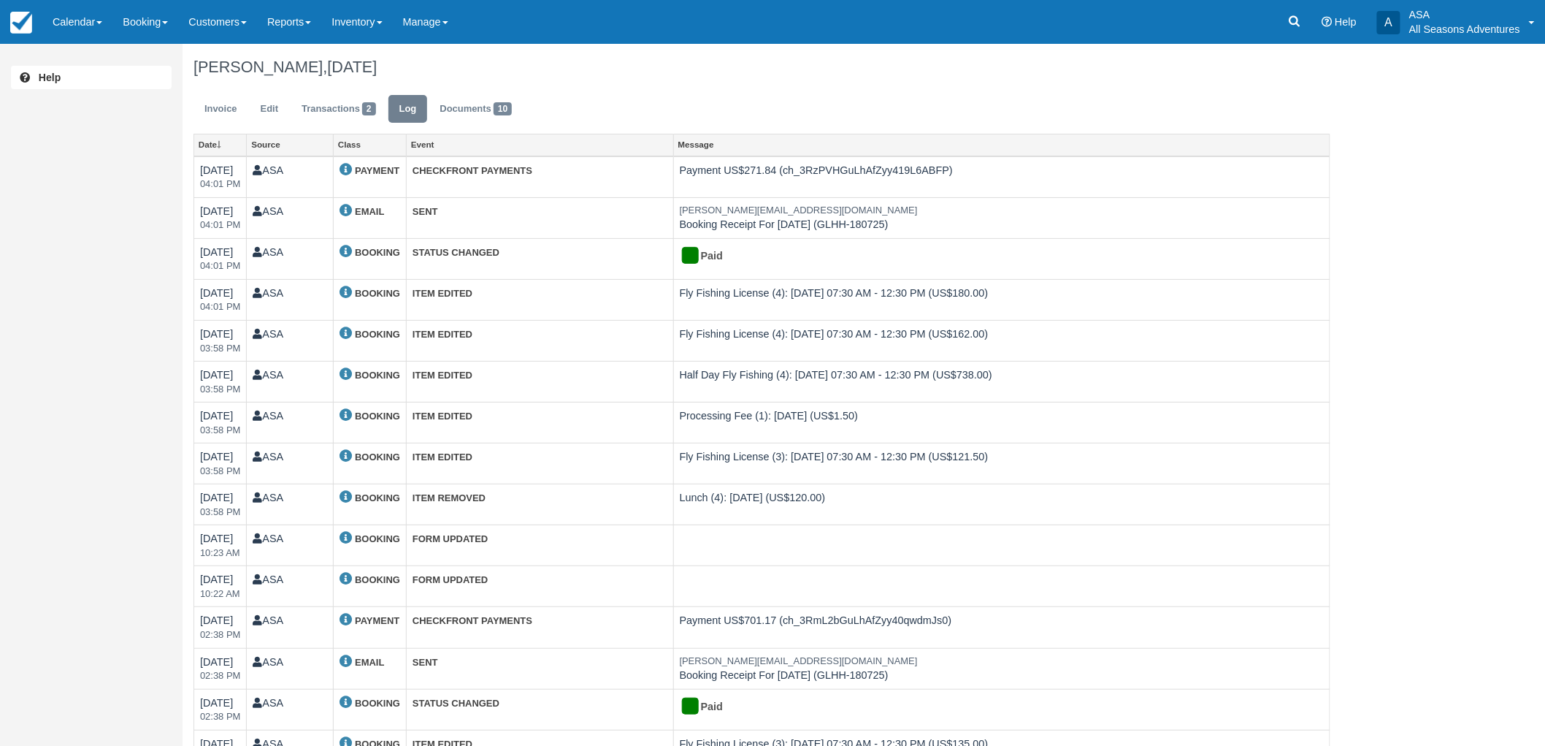
click at [187, 91] on div "Invoice Edit Transactions 2 Log Documents 10" at bounding box center [762, 113] width 1159 height 44
click at [212, 107] on link "Invoice" at bounding box center [221, 109] width 55 height 28
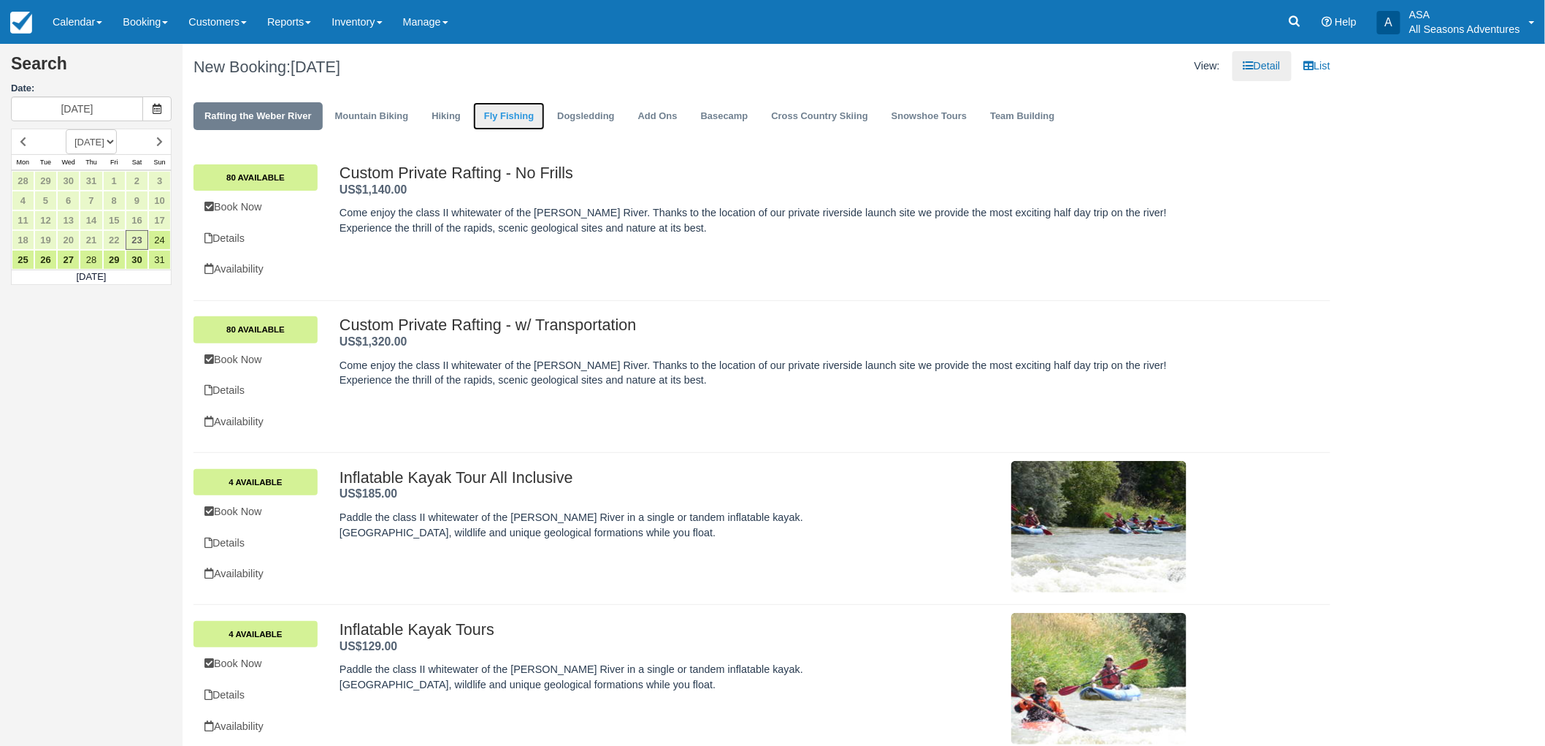
click at [522, 104] on link "Fly Fishing" at bounding box center [509, 116] width 72 height 28
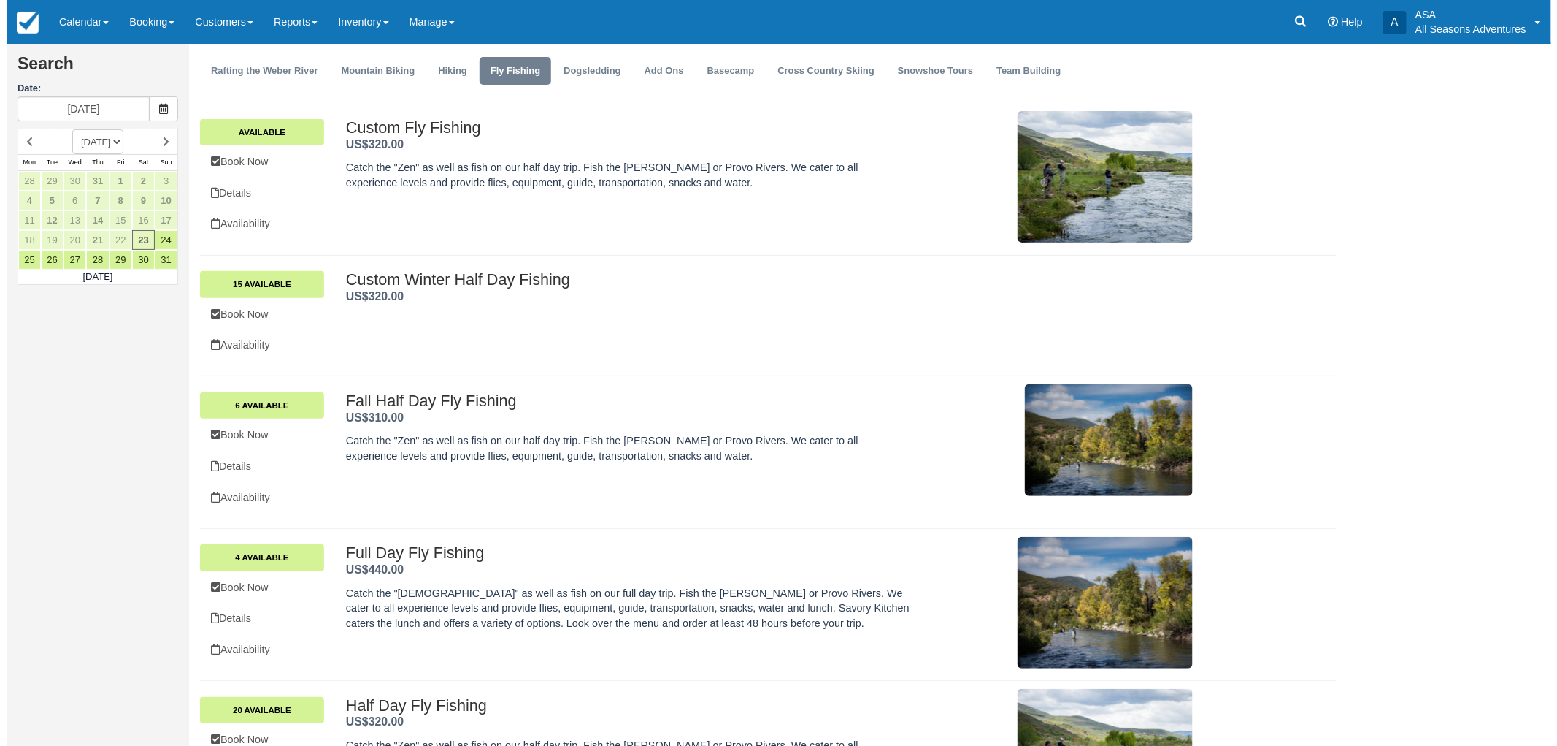
scroll to position [285, 0]
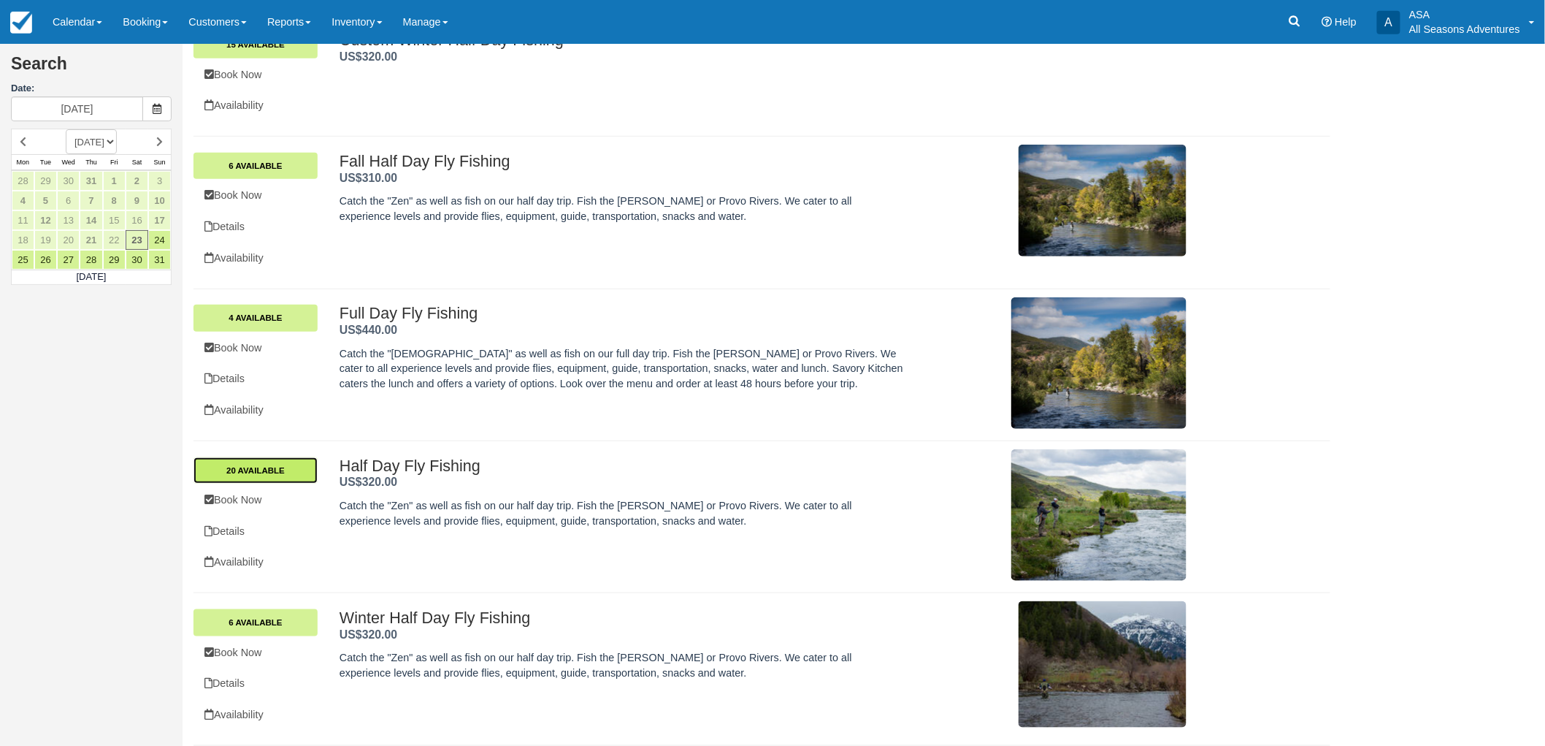
click at [288, 468] on link "20 Available" at bounding box center [256, 470] width 124 height 26
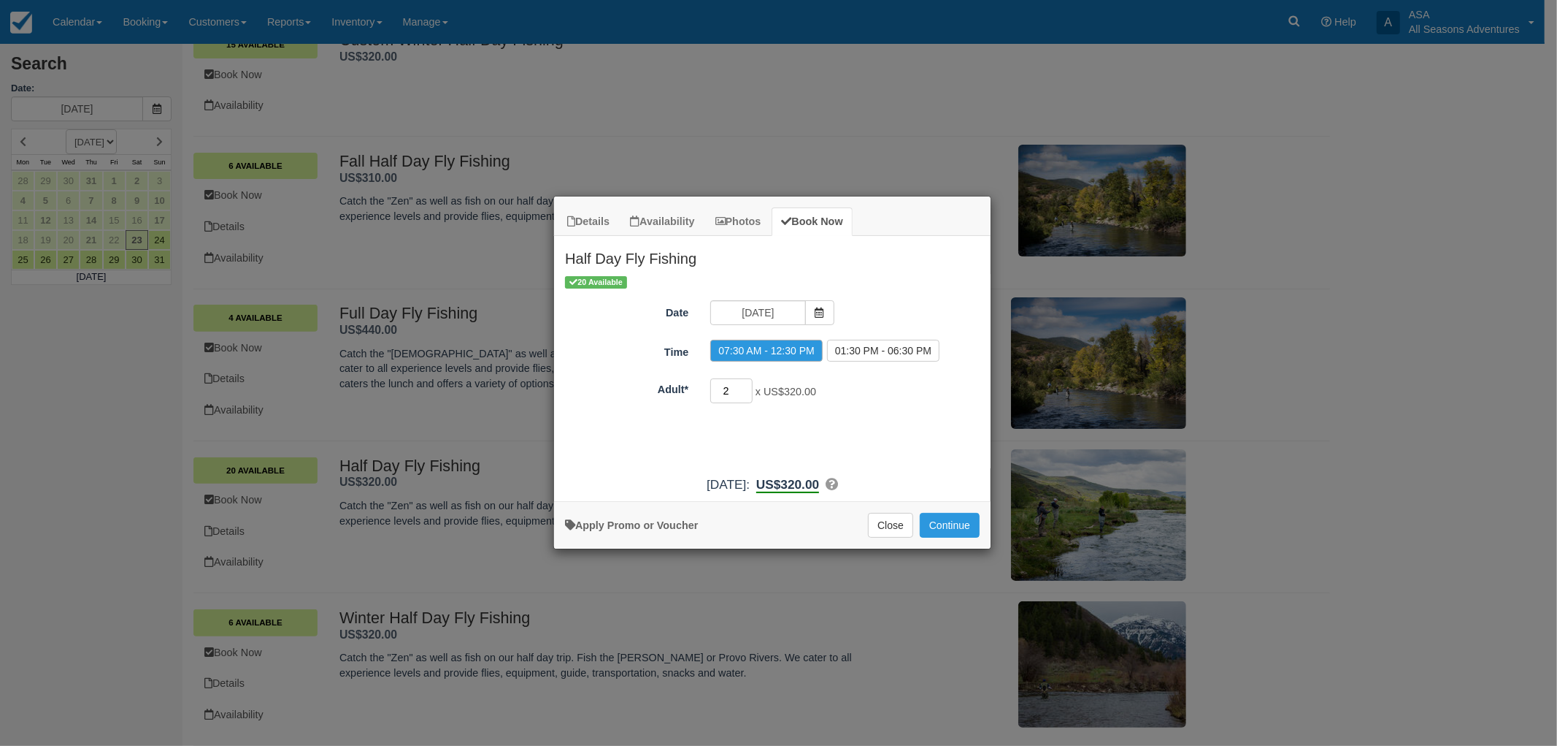
click at [745, 390] on input "2" at bounding box center [731, 390] width 42 height 25
type input "3"
click at [745, 390] on input "3" at bounding box center [731, 390] width 42 height 25
click at [954, 516] on button "Continue" at bounding box center [950, 525] width 60 height 25
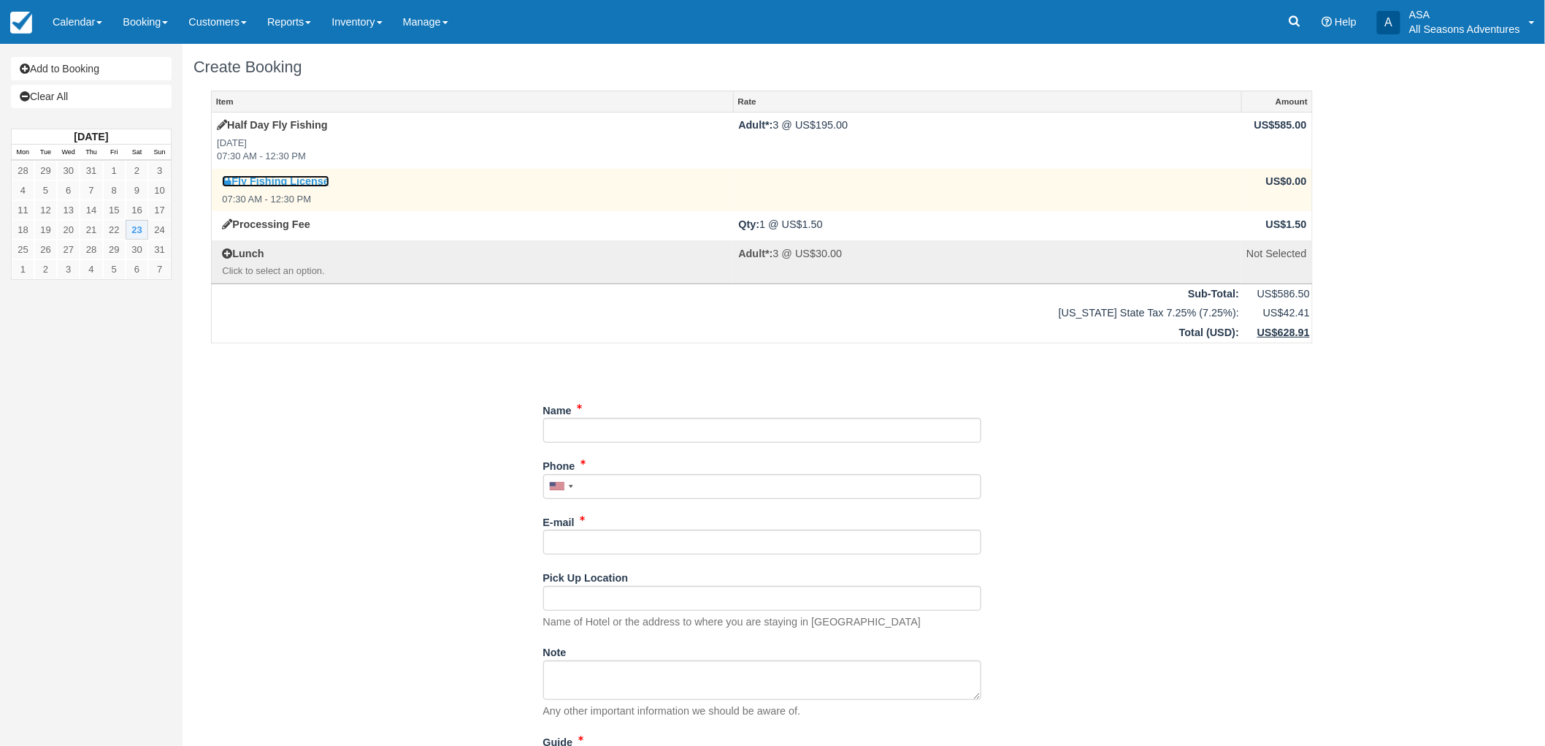
click at [246, 185] on link "Fly Fishing License" at bounding box center [275, 181] width 107 height 12
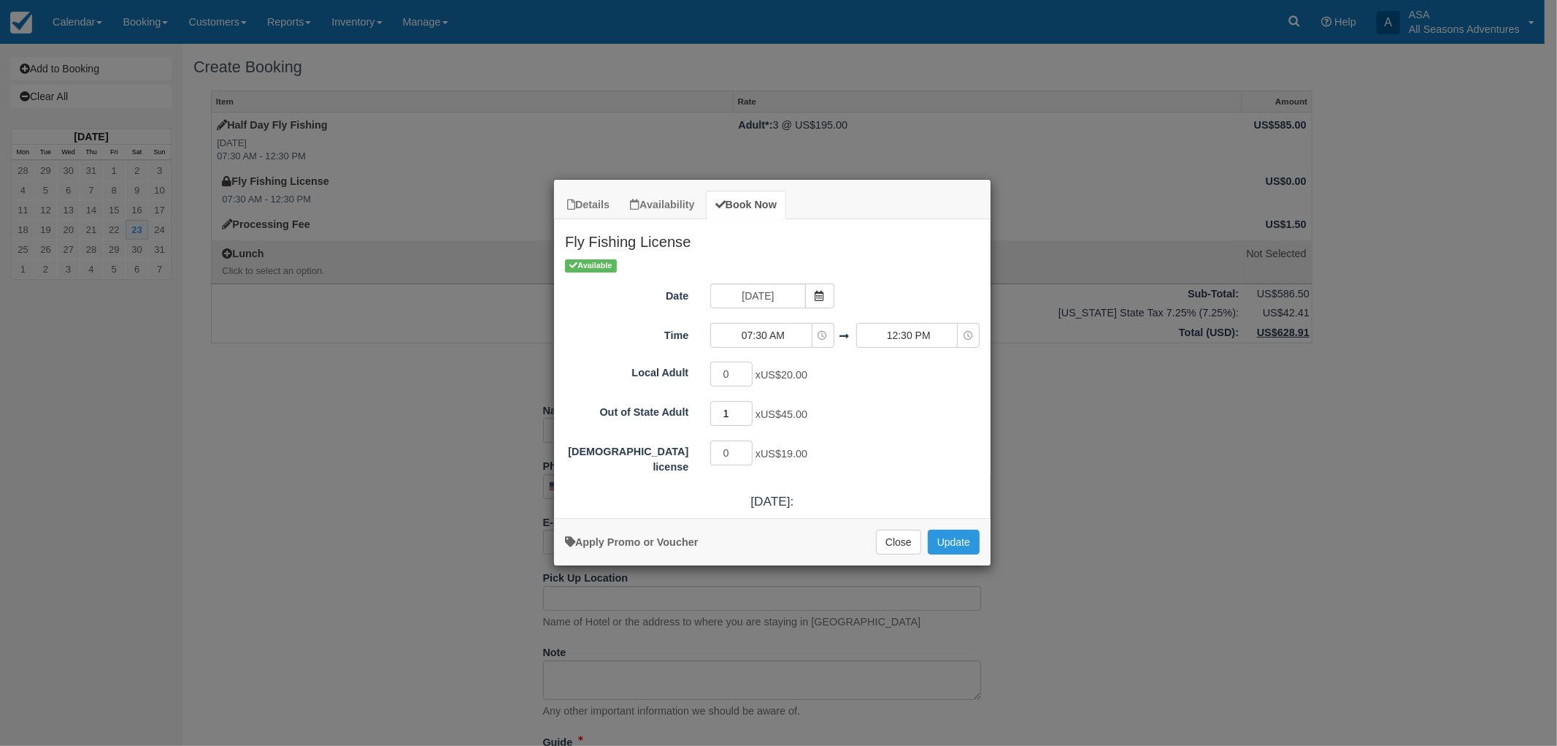
click at [747, 407] on input "1" at bounding box center [731, 413] width 42 height 25
click at [747, 407] on input "2" at bounding box center [731, 413] width 42 height 25
type input "3"
click at [747, 407] on input "3" at bounding box center [731, 413] width 42 height 25
click at [951, 537] on button "Update" at bounding box center [954, 541] width 52 height 25
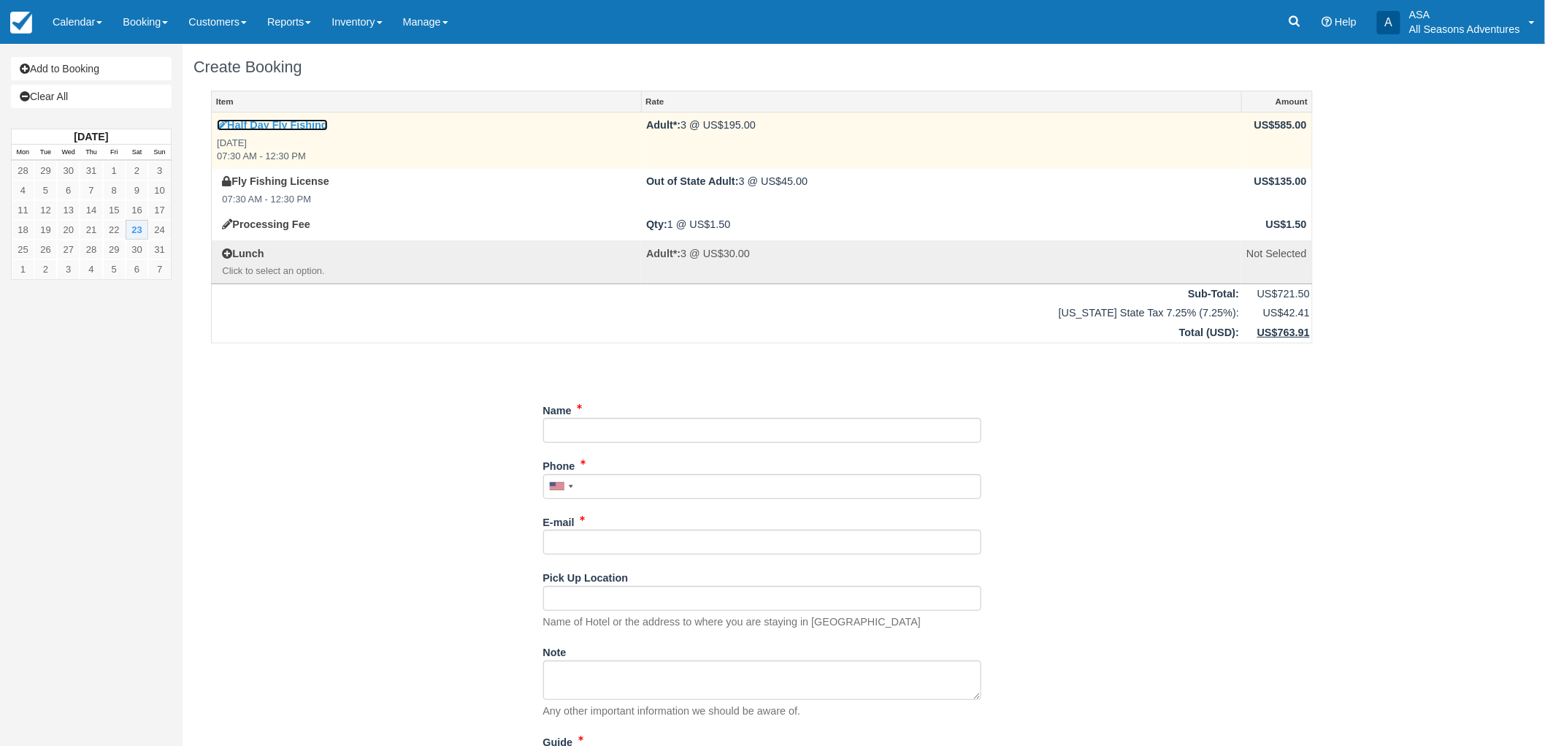
click at [319, 119] on link "Half Day Fly Fishing" at bounding box center [272, 125] width 111 height 12
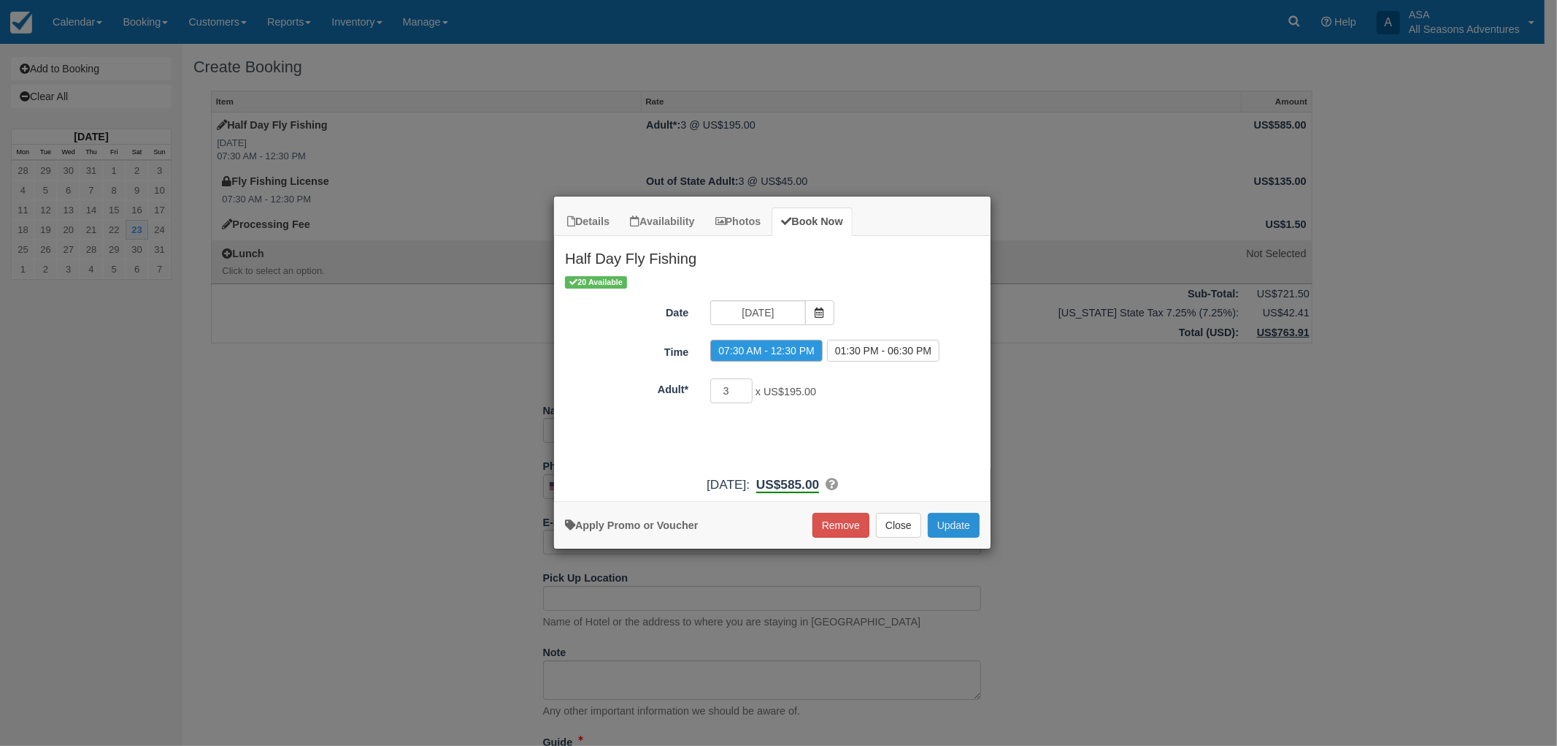
click at [947, 520] on button "Update" at bounding box center [954, 525] width 52 height 25
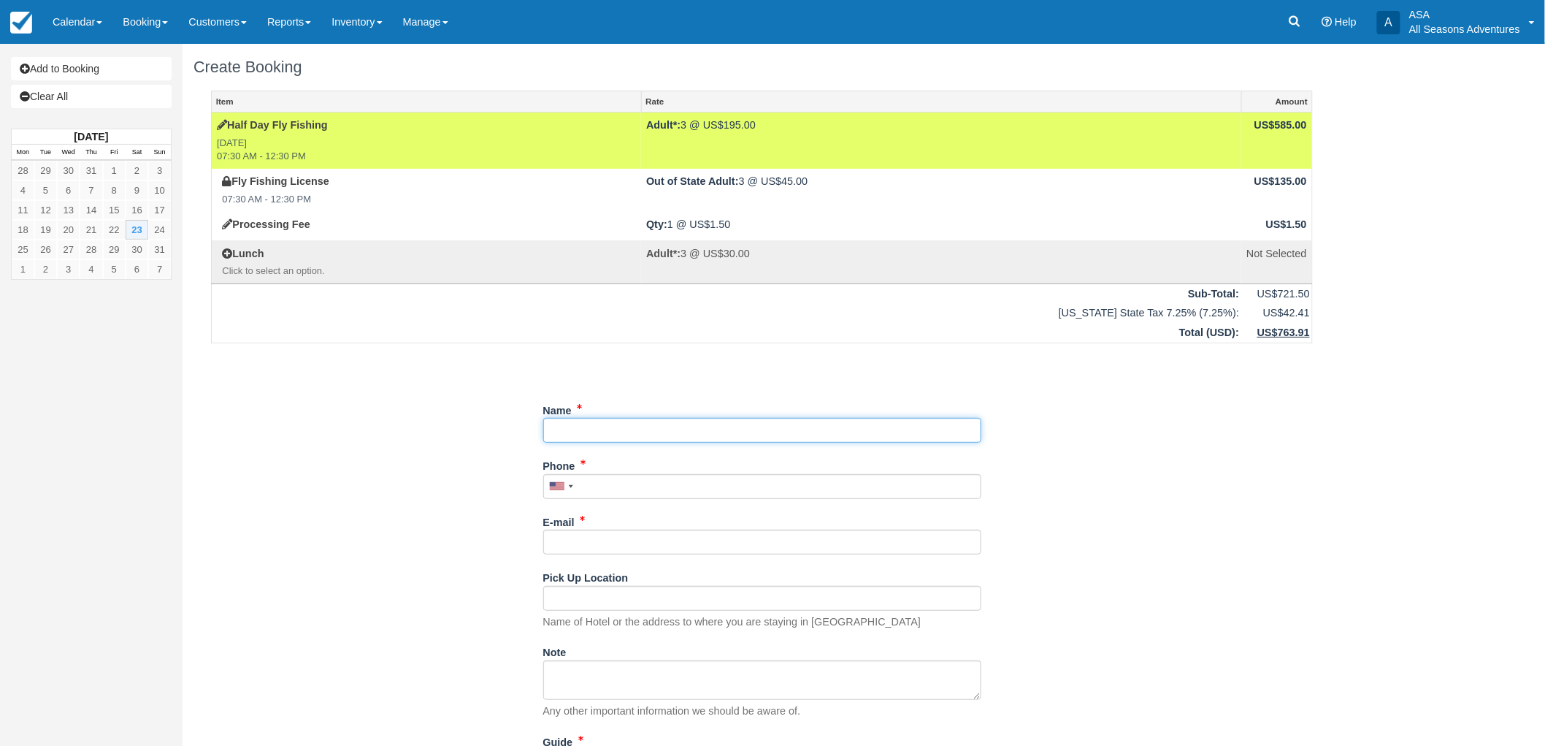
click at [677, 429] on input "Name" at bounding box center [762, 430] width 438 height 25
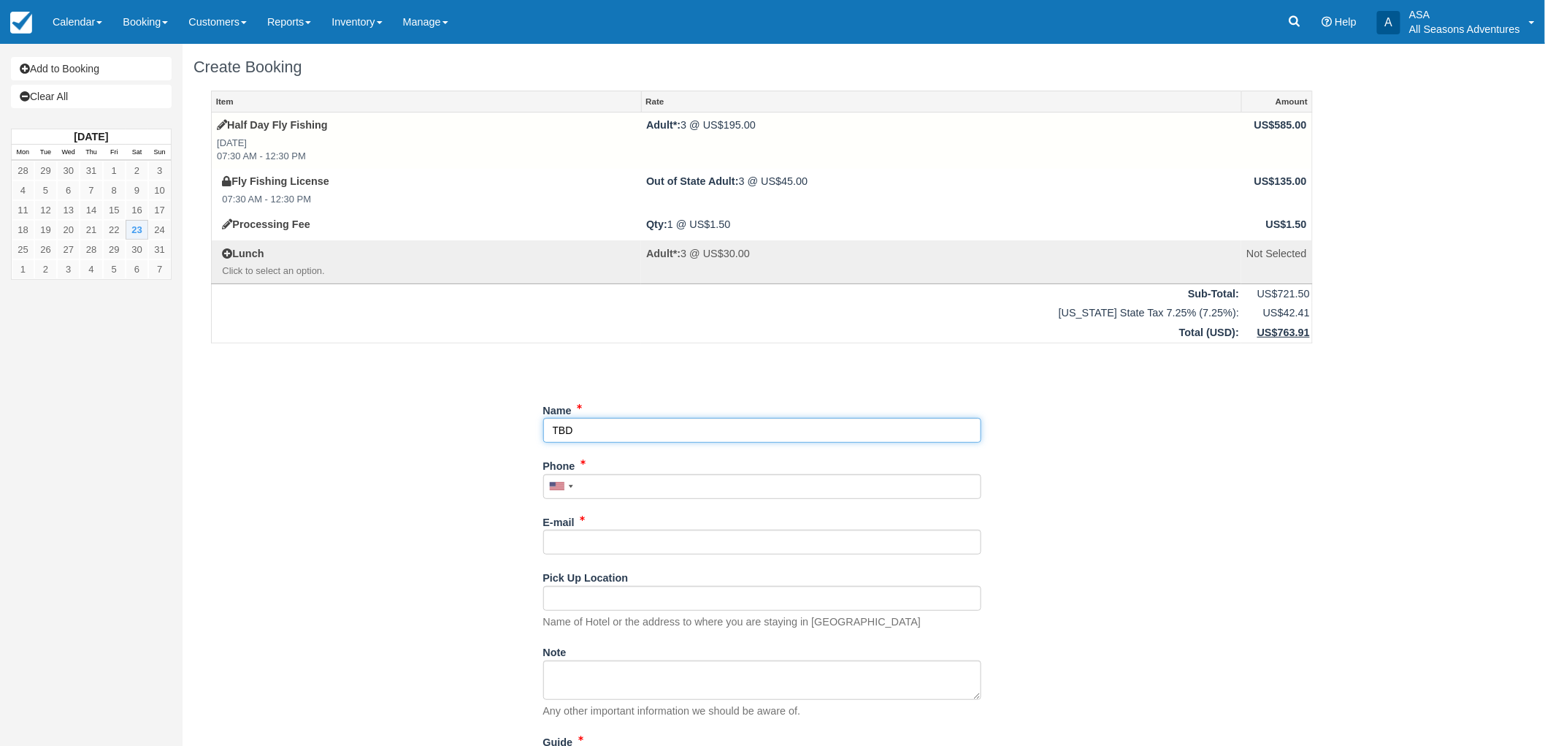
type input "TBD"
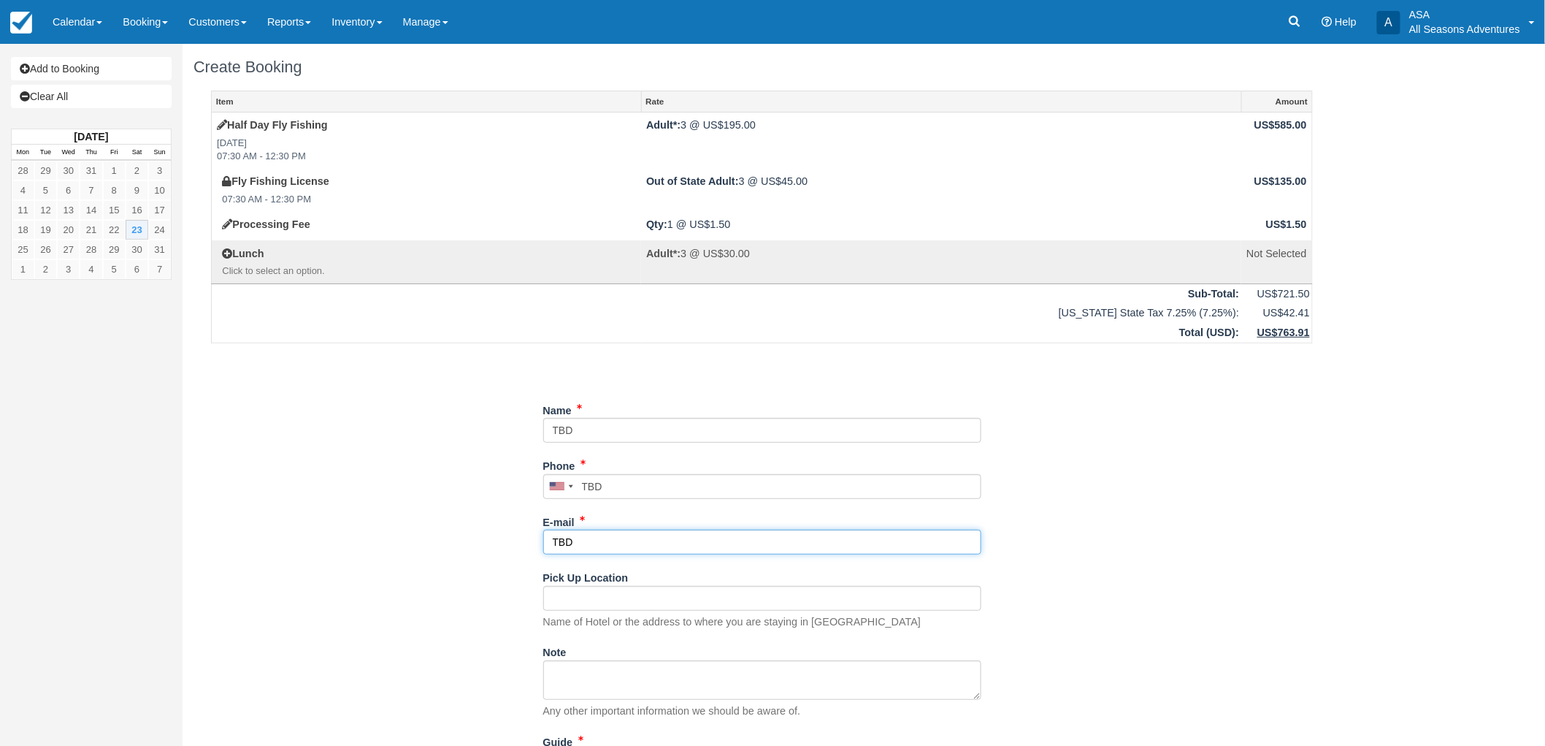
type input "[EMAIL_ADDRESS][DOMAIN_NAME]"
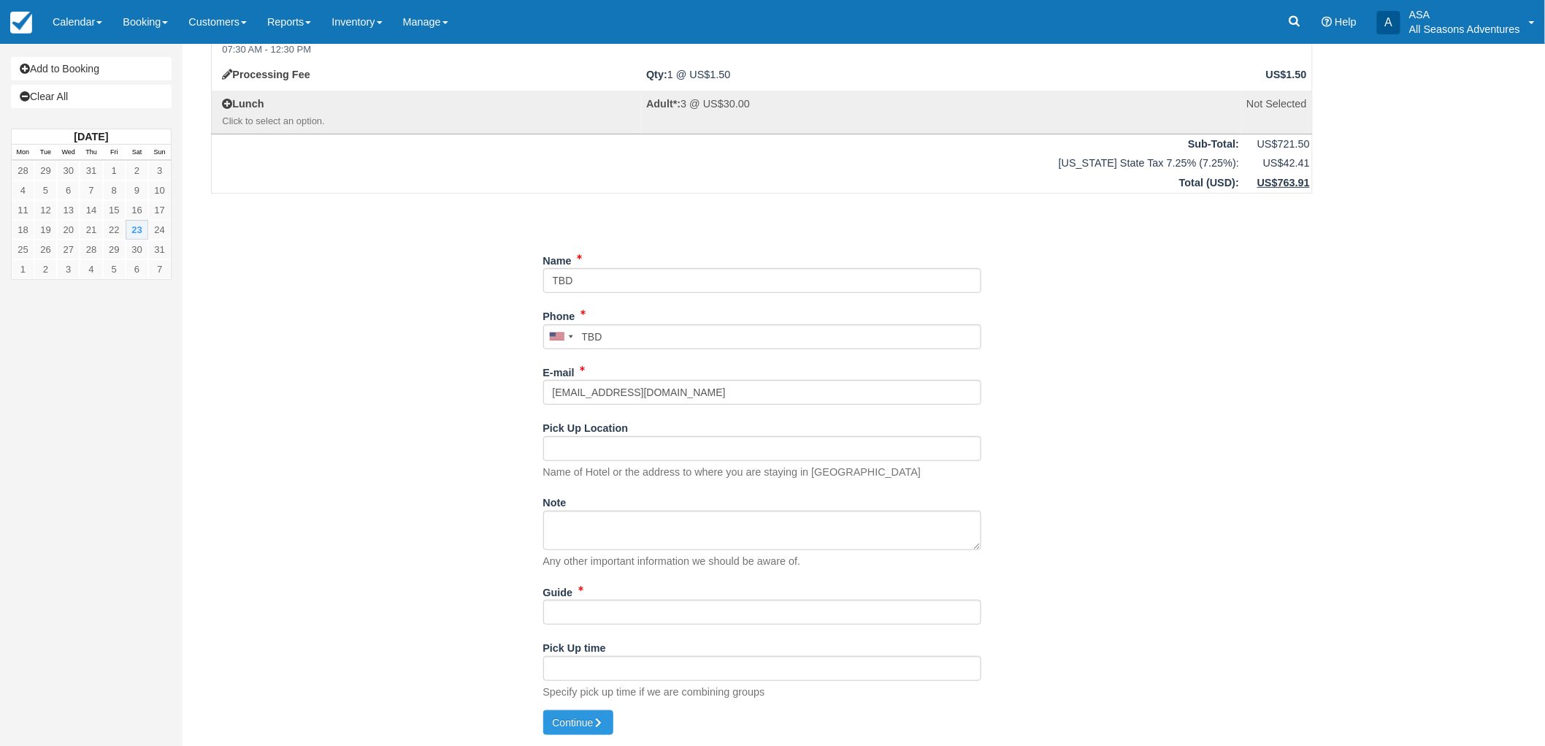
click at [618, 625] on div "Guide" at bounding box center [762, 608] width 438 height 56
click at [618, 619] on input "Guide" at bounding box center [762, 611] width 438 height 25
type input "TBD"
click at [601, 720] on icon "submit" at bounding box center [599, 722] width 10 height 10
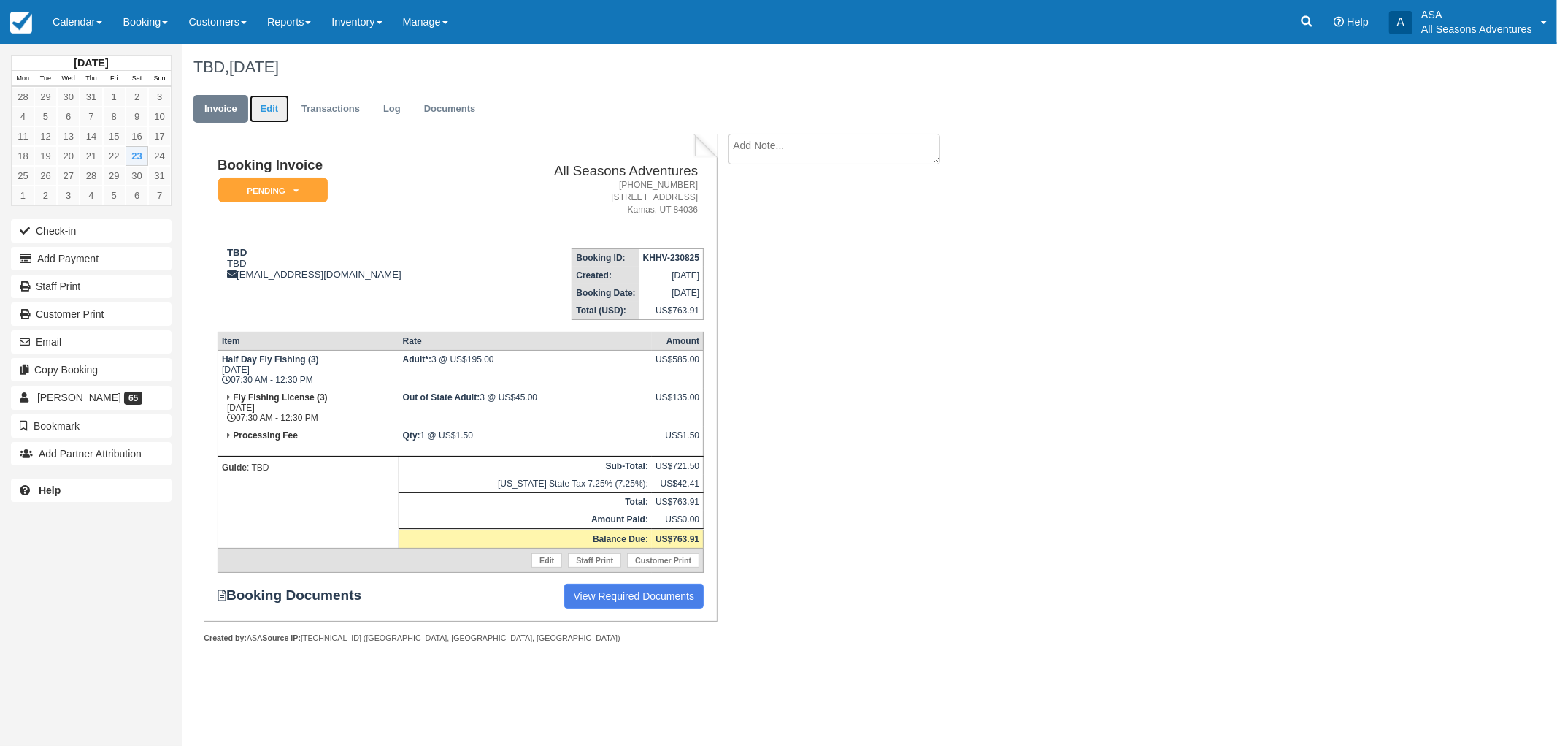
click at [261, 104] on link "Edit" at bounding box center [269, 109] width 39 height 28
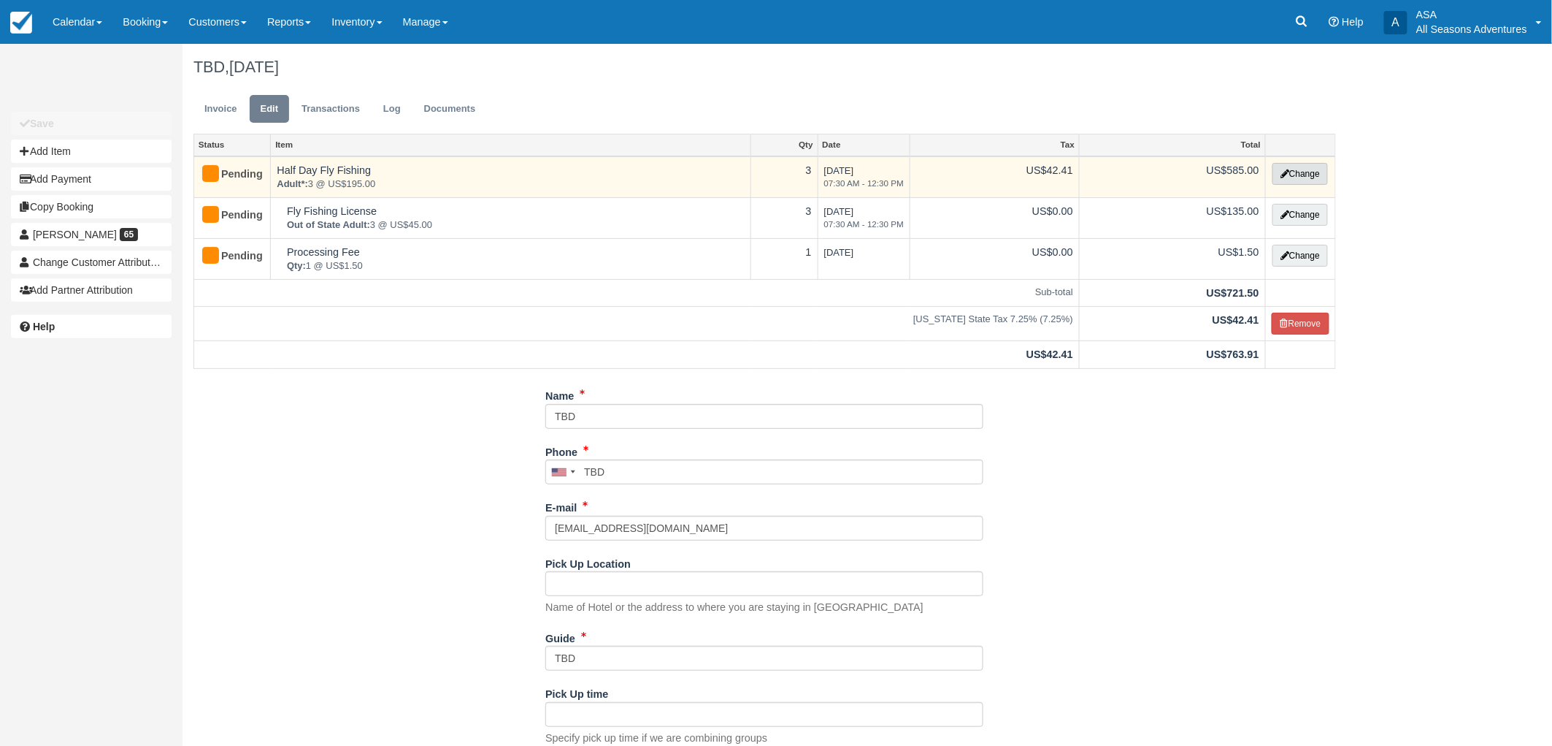
click at [1320, 176] on button "Change" at bounding box center [1300, 174] width 55 height 22
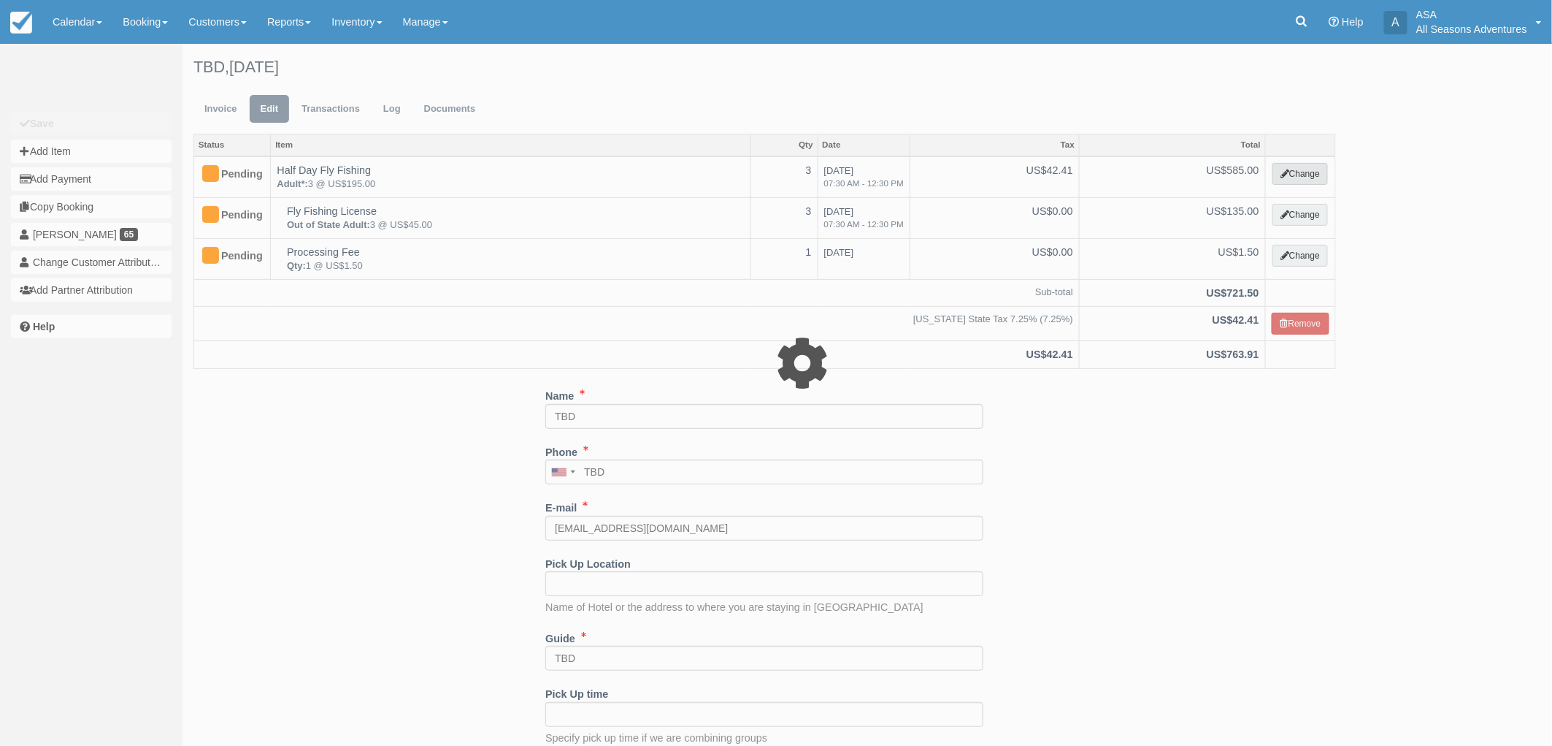
select select "8"
type input "585.00"
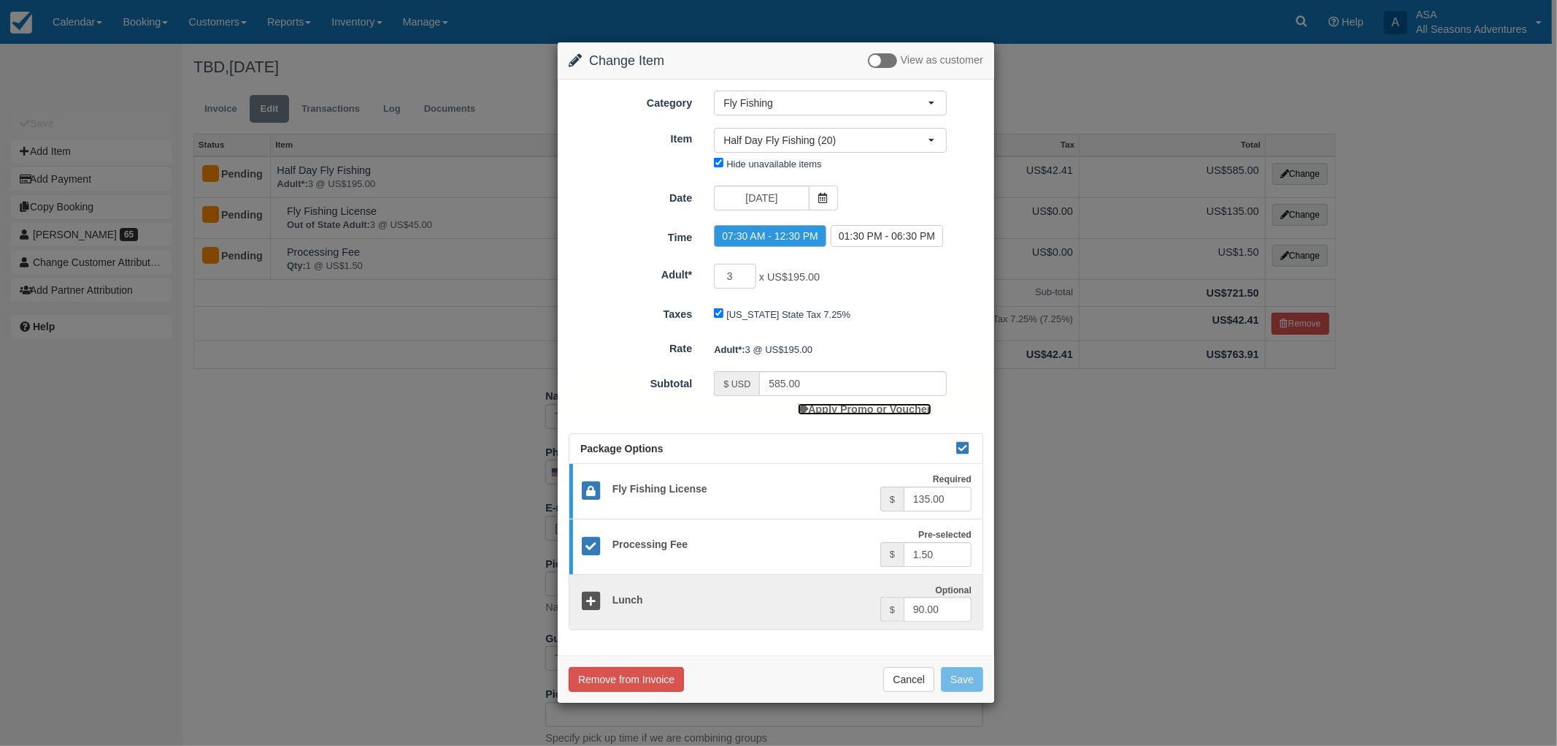
click at [838, 413] on link "Apply Promo or Voucher" at bounding box center [864, 409] width 133 height 12
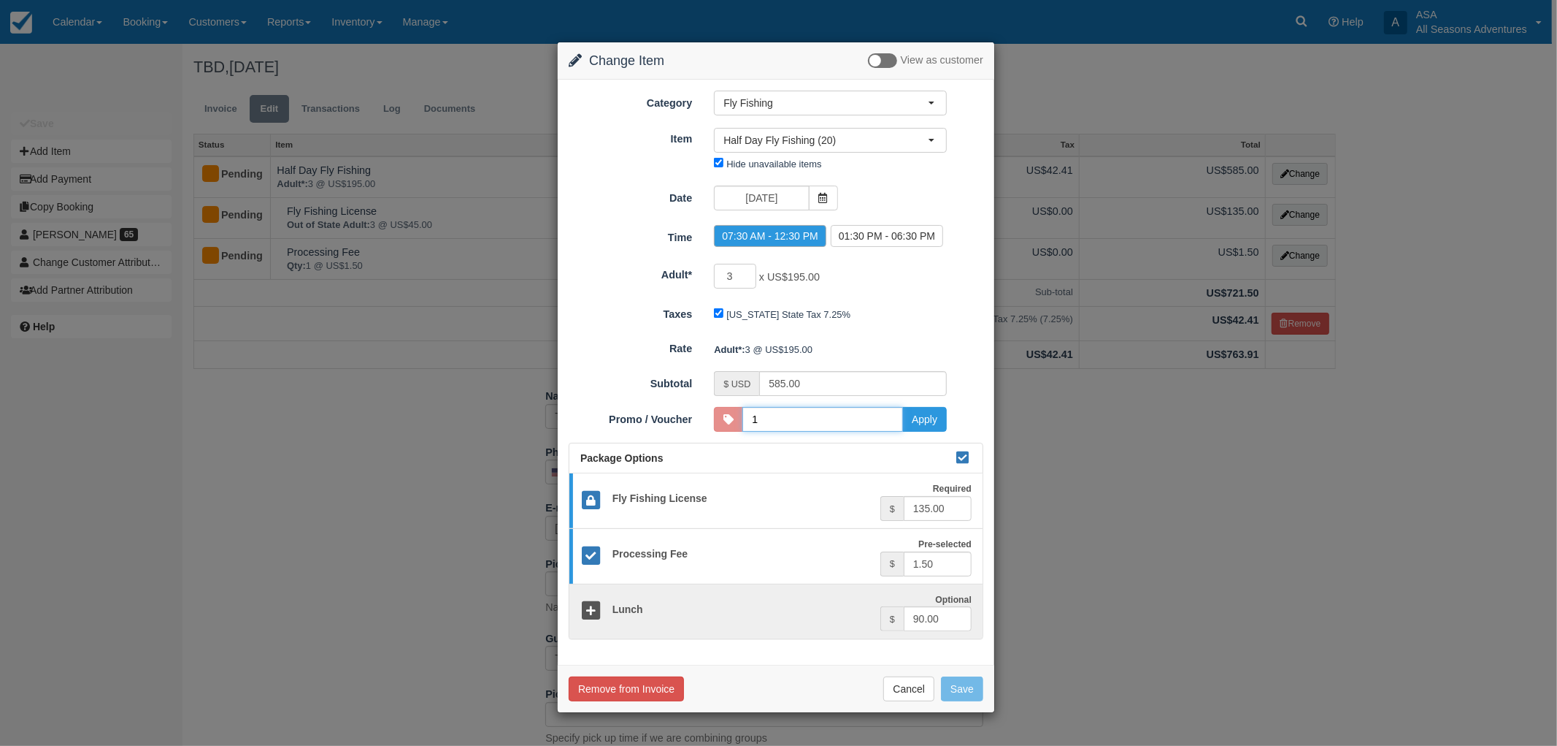
type input "10DISCOUNT"
click at [921, 420] on button "Apply" at bounding box center [925, 419] width 45 height 25
type input "526.50"
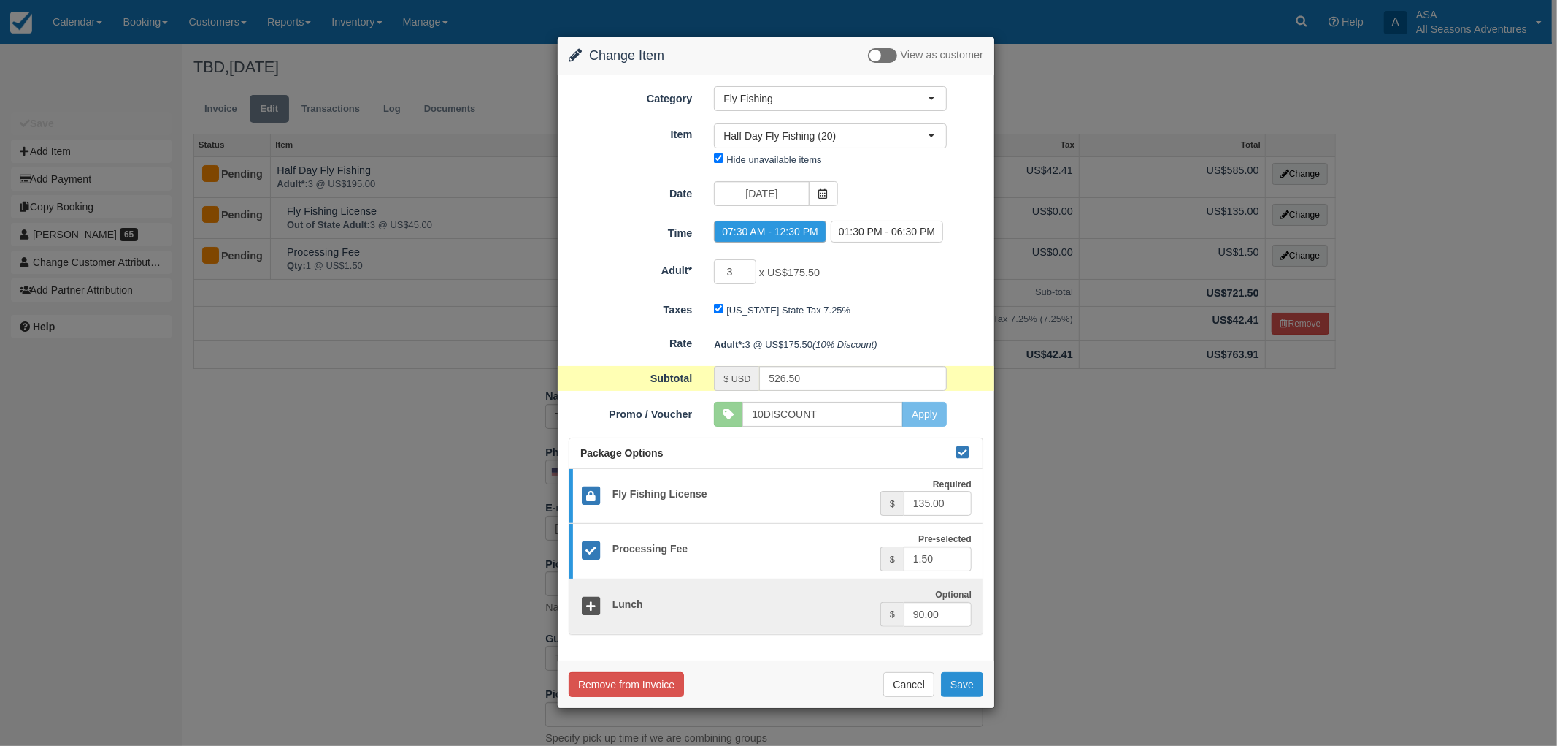
click at [960, 692] on button "Save" at bounding box center [962, 684] width 42 height 25
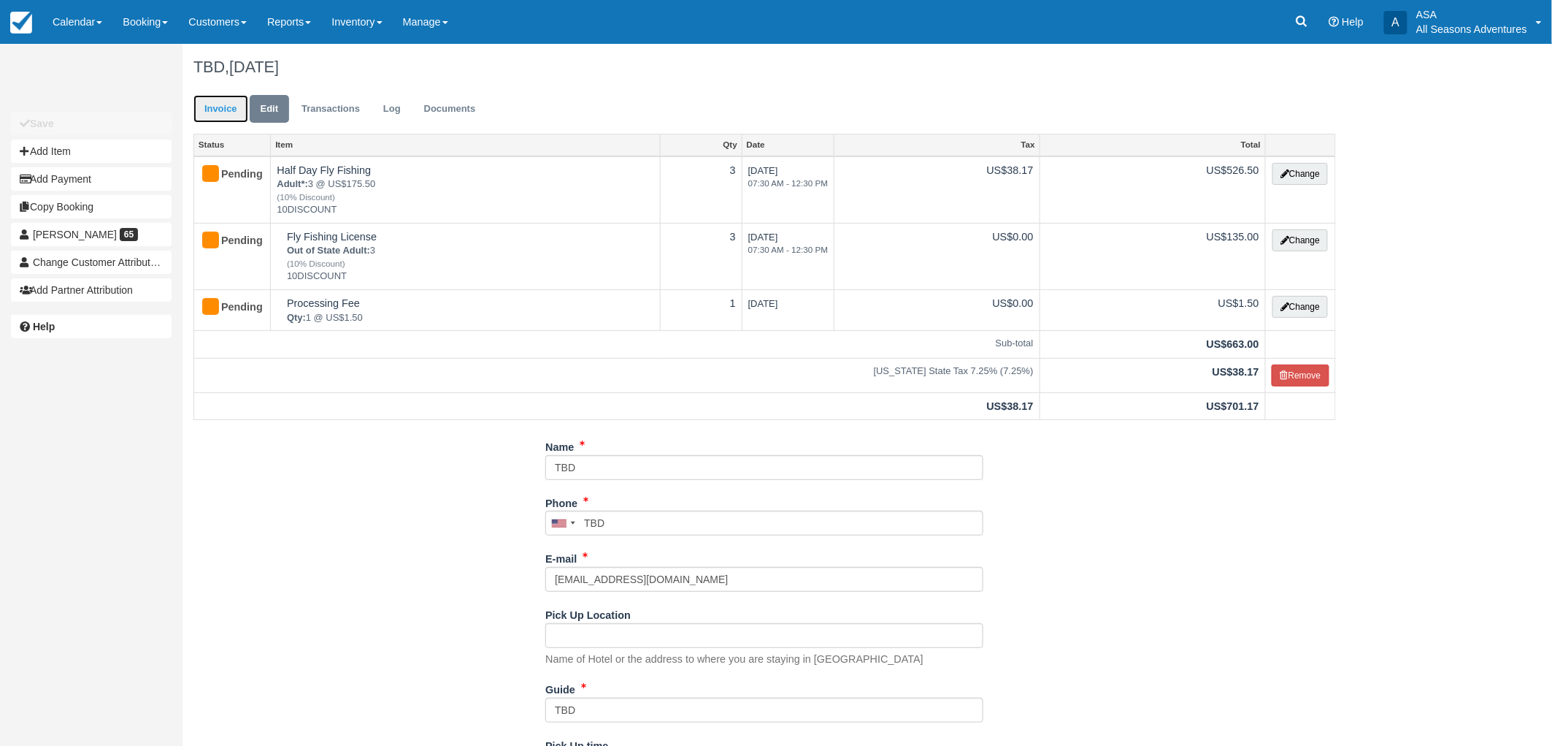
click at [218, 112] on link "Invoice" at bounding box center [221, 109] width 55 height 28
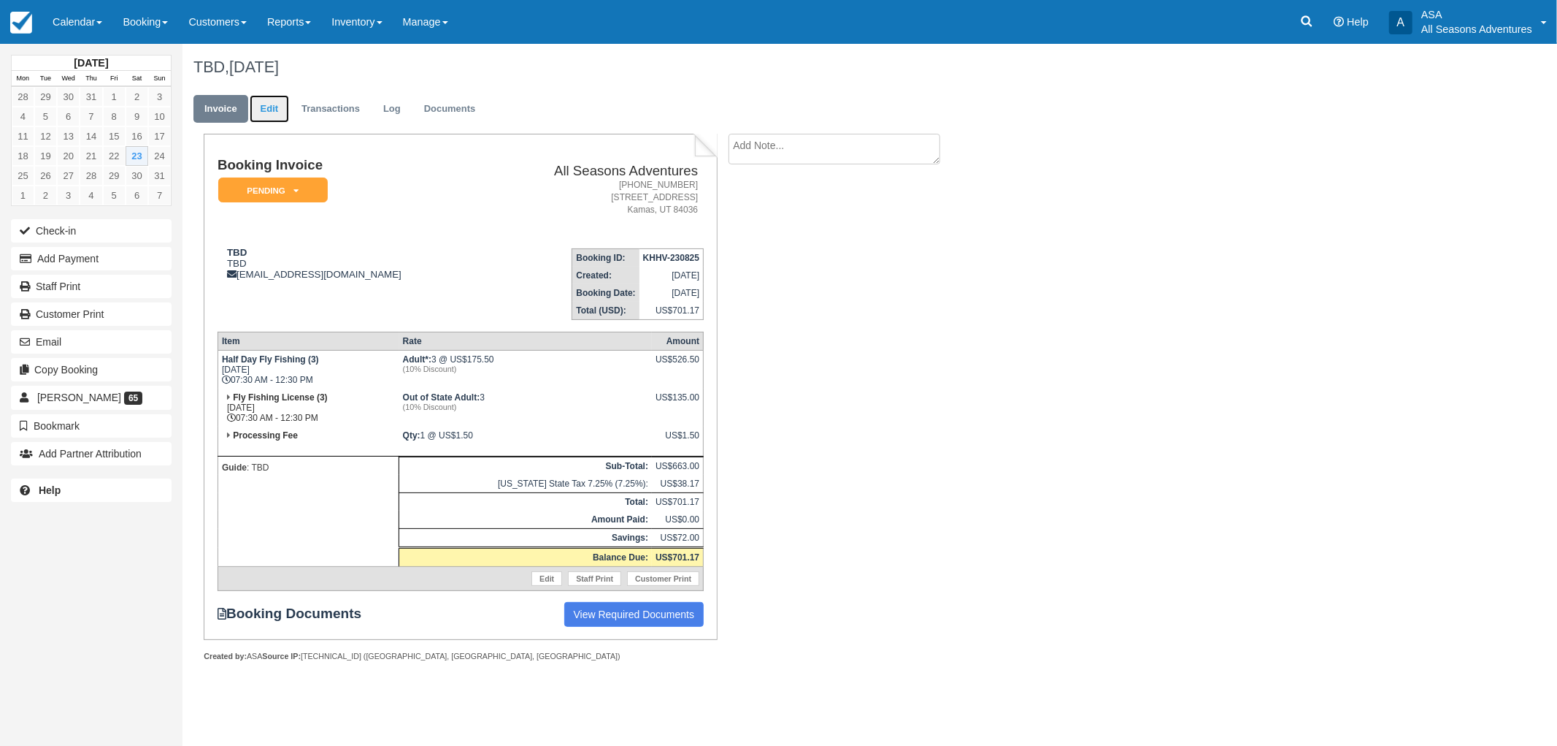
click at [268, 98] on link "Edit" at bounding box center [269, 109] width 39 height 28
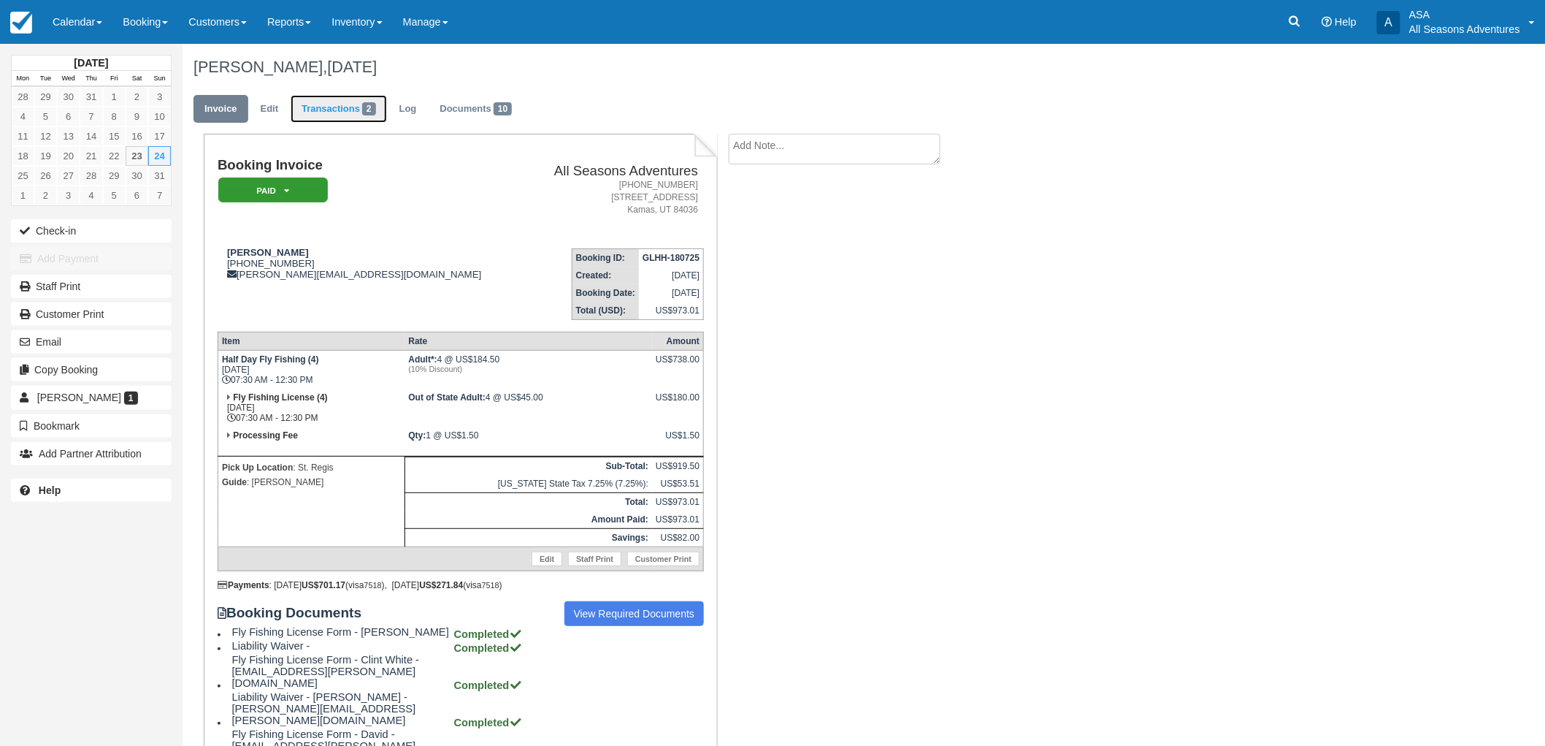
click at [329, 118] on link "Transactions 2" at bounding box center [339, 109] width 96 height 28
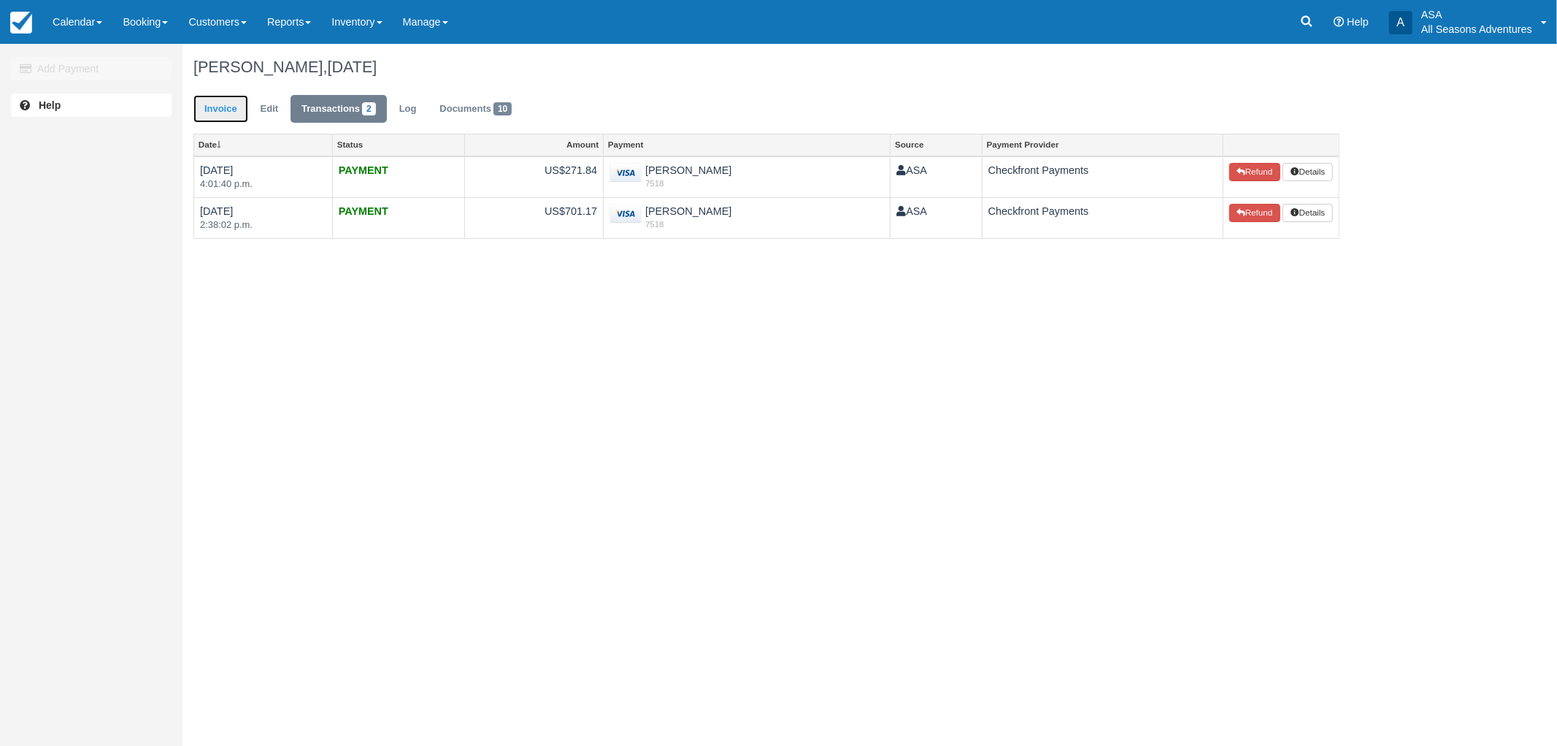
click at [221, 107] on link "Invoice" at bounding box center [221, 109] width 55 height 28
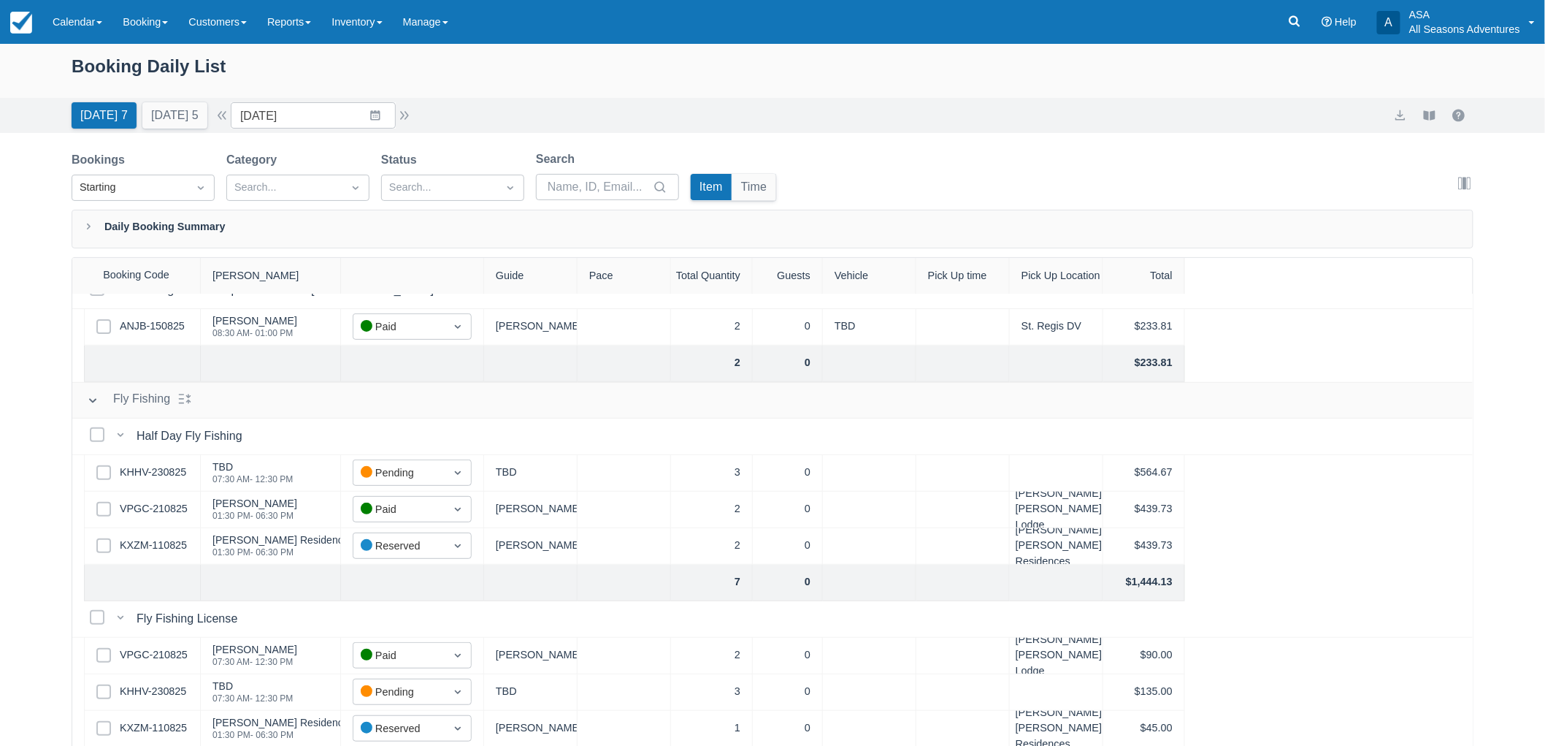
scroll to position [242, 0]
click at [385, 111] on input "08/23/25" at bounding box center [313, 115] width 165 height 26
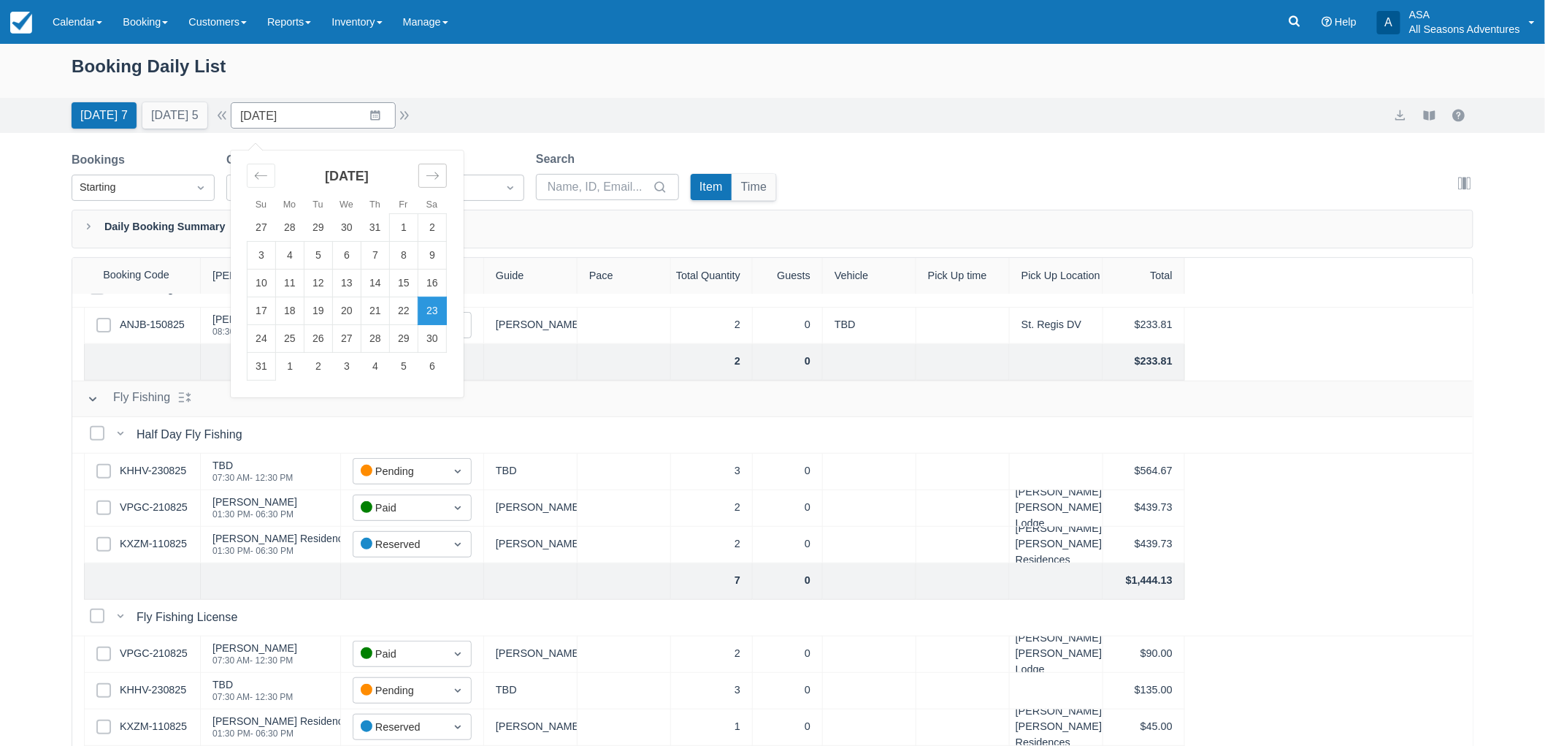
click at [441, 184] on div "Move forward to switch to the next month." at bounding box center [432, 176] width 28 height 24
click at [418, 228] on td "5" at bounding box center [404, 228] width 28 height 28
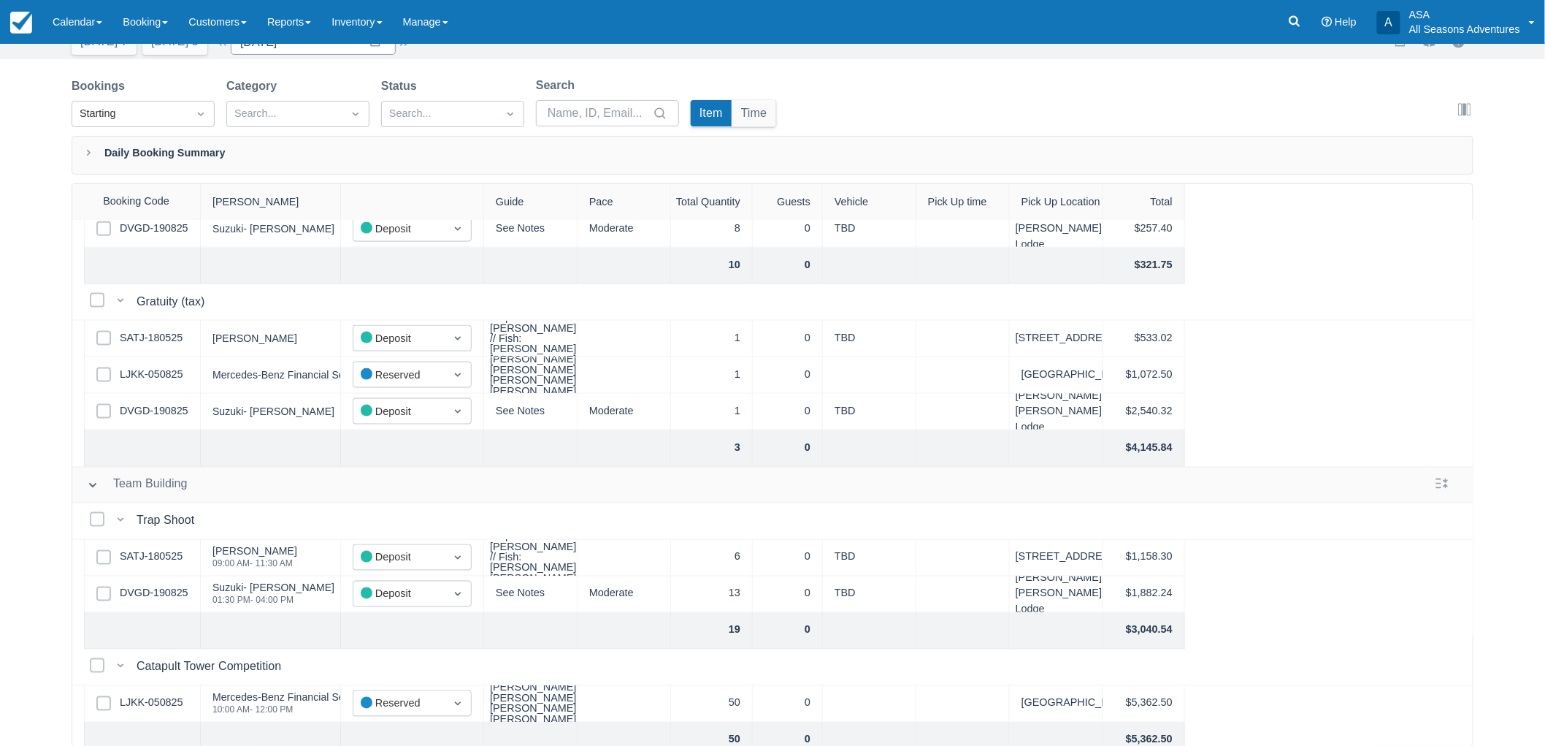
scroll to position [948, 0]
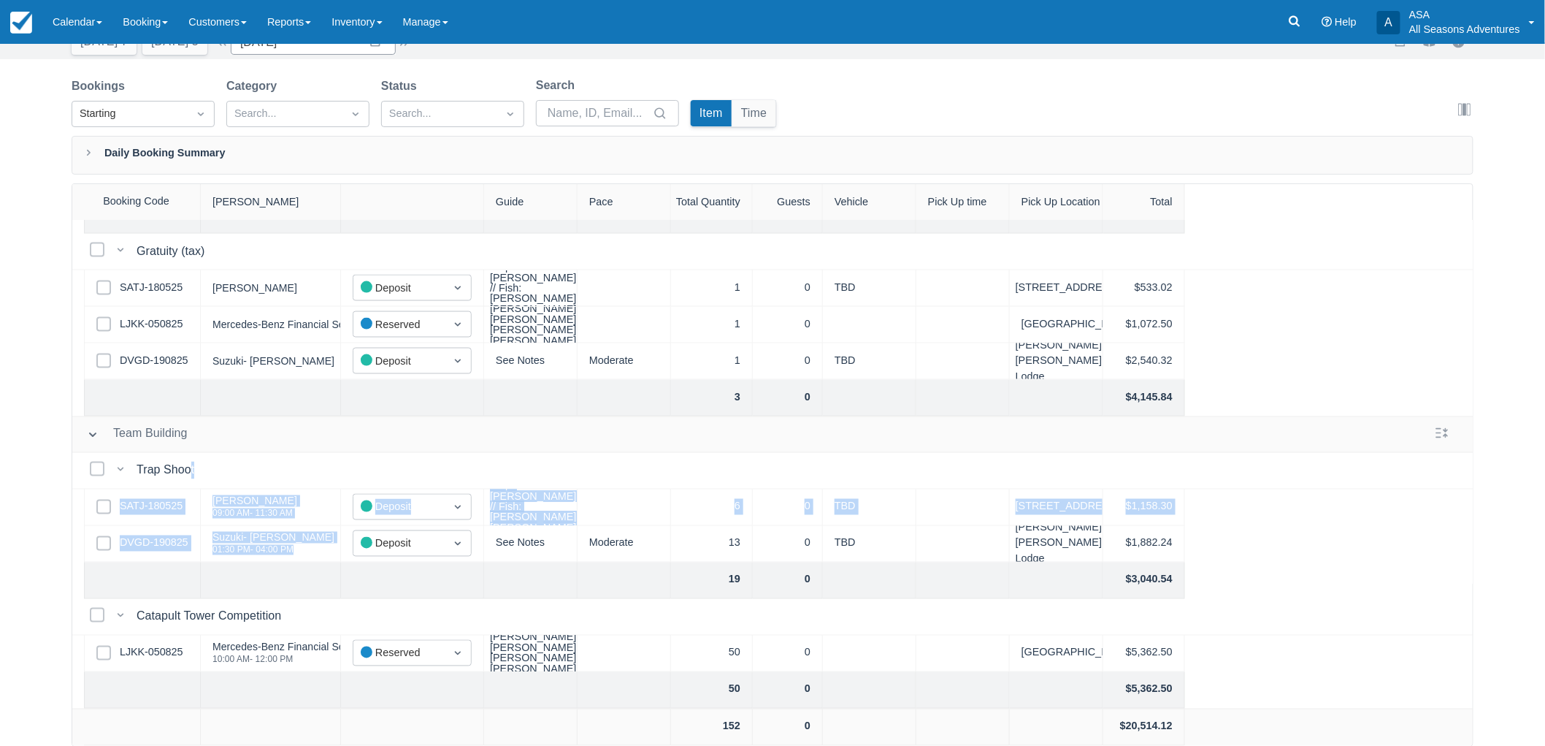
drag, startPoint x: 303, startPoint y: 538, endPoint x: 188, endPoint y: 472, distance: 133.1
click at [188, 472] on div "Select Bookings Trap Shoot Trap Shoot Select Row SATJ-180525 Craig Moskowitz 09…" at bounding box center [773, 526] width 1402 height 146
click at [23, 441] on div "Booking Daily List Today 7 Tomorrow 5 Date 09/05/25 Navigate forward to interac…" at bounding box center [772, 358] width 1545 height 776
drag, startPoint x: 209, startPoint y: 485, endPoint x: 327, endPoint y: 532, distance: 127.2
click at [327, 532] on div "Select Bookings Trap Shoot Trap Shoot Select Row SATJ-180525 Craig Moskowitz 09…" at bounding box center [773, 526] width 1402 height 146
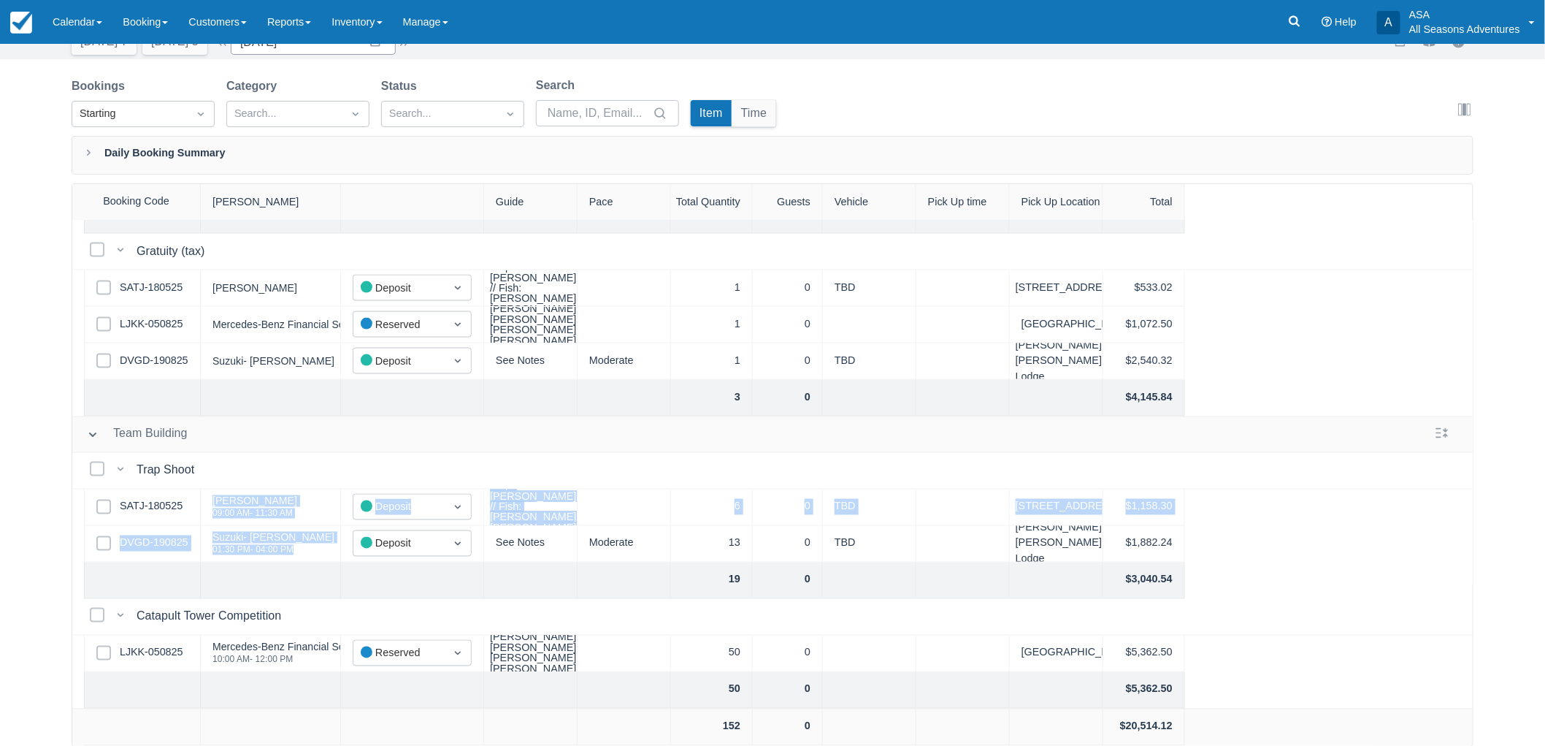
click at [326, 534] on div "Suzuki- Ben Cleveland 01:30 PM - 04:00 PM" at bounding box center [271, 544] width 140 height 37
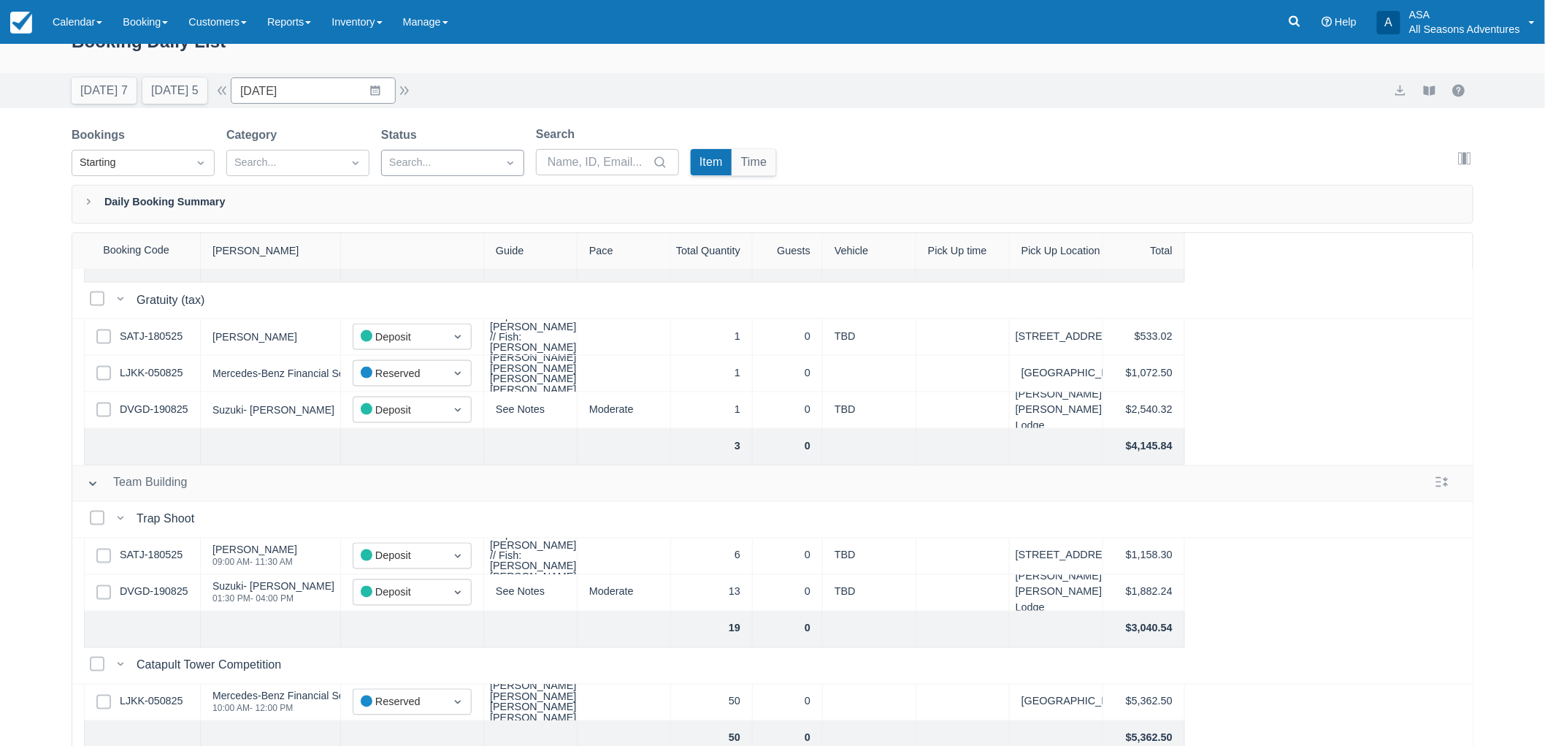
scroll to position [0, 0]
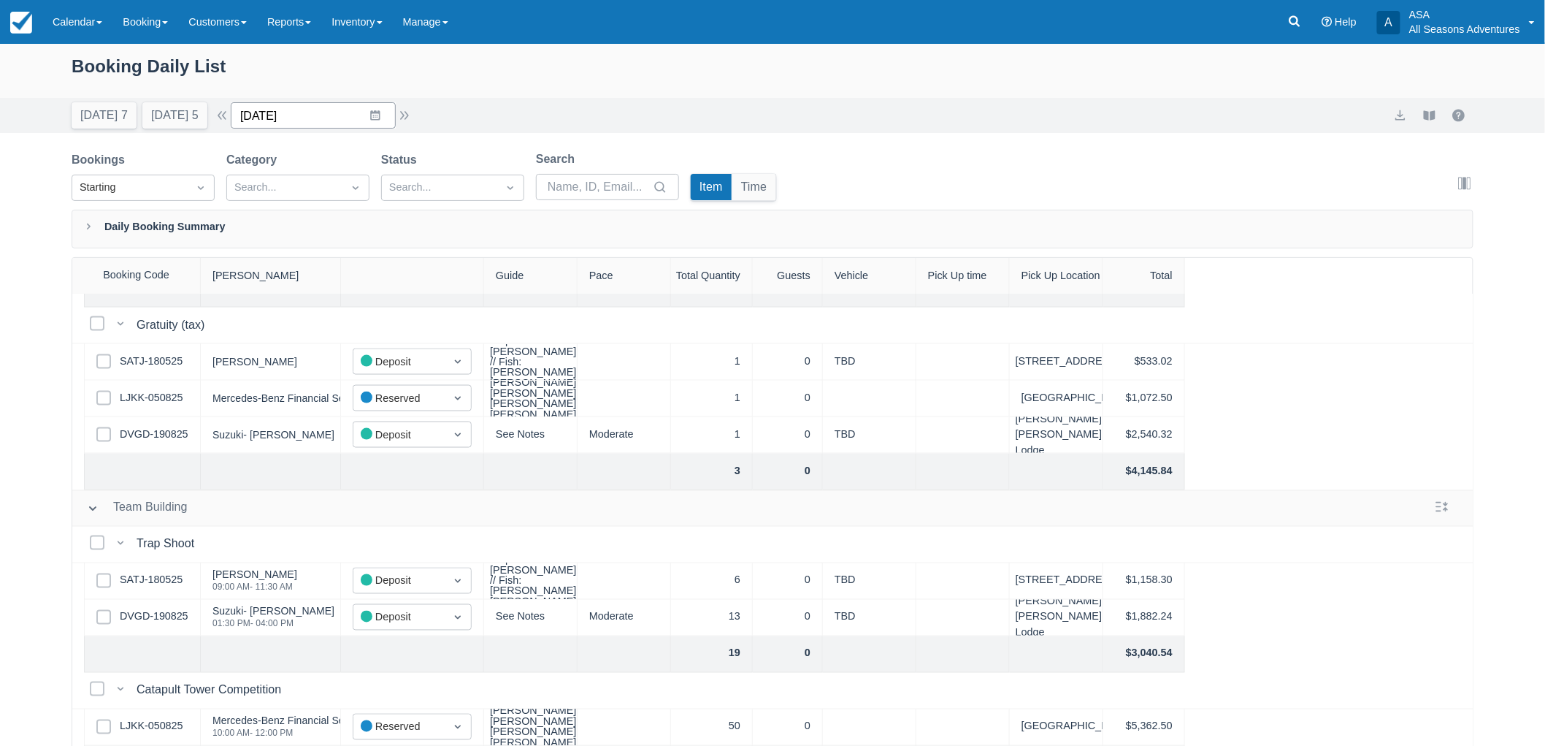
click at [369, 110] on input "09/05/25" at bounding box center [313, 115] width 165 height 26
click at [429, 237] on td "6" at bounding box center [432, 228] width 28 height 28
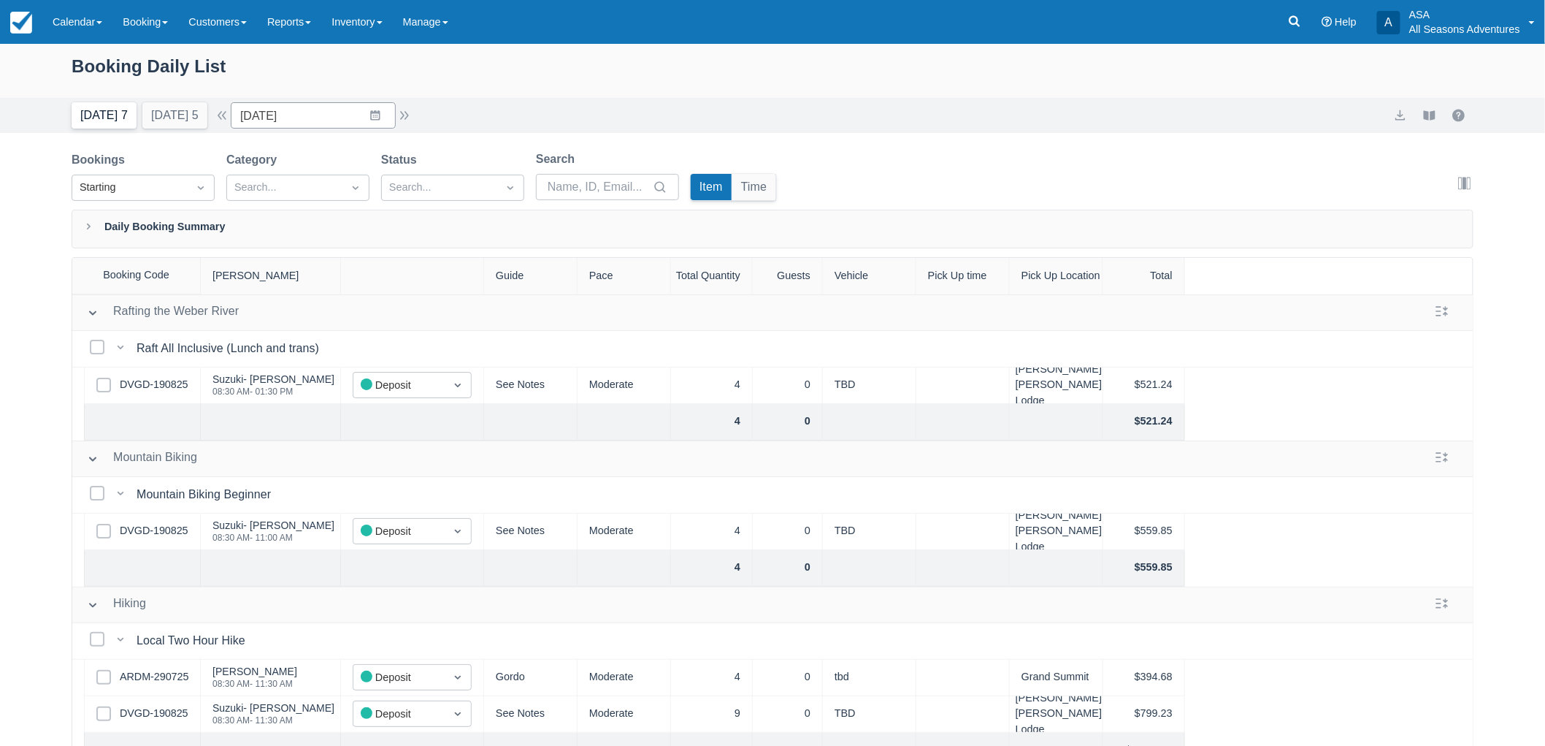
click at [102, 104] on button "Today 7" at bounding box center [104, 115] width 65 height 26
type input "08/23/25"
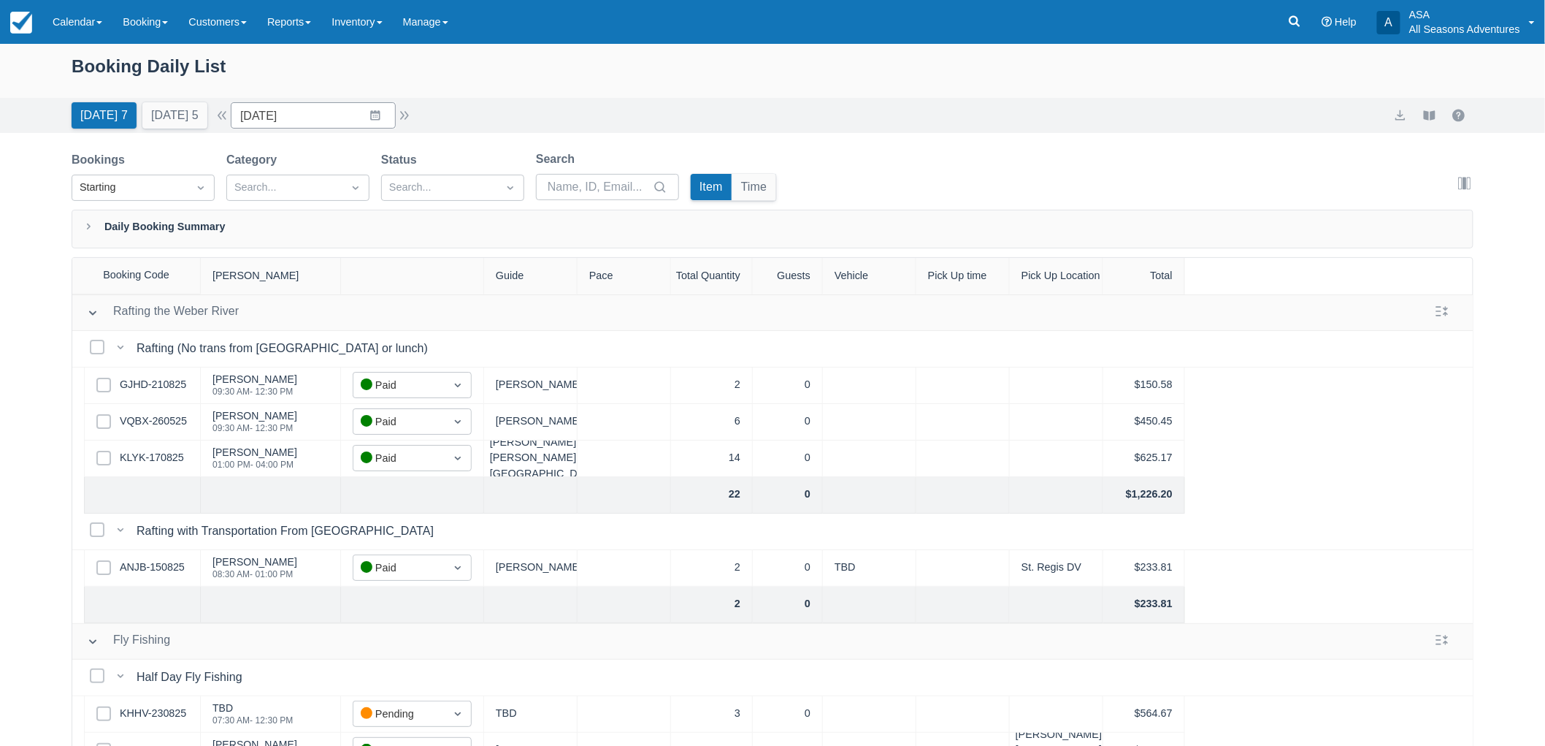
click at [157, 448] on div "Select Row KLYK-170825" at bounding box center [142, 458] width 117 height 37
click at [161, 458] on link "KLYK-170825" at bounding box center [152, 458] width 64 height 16
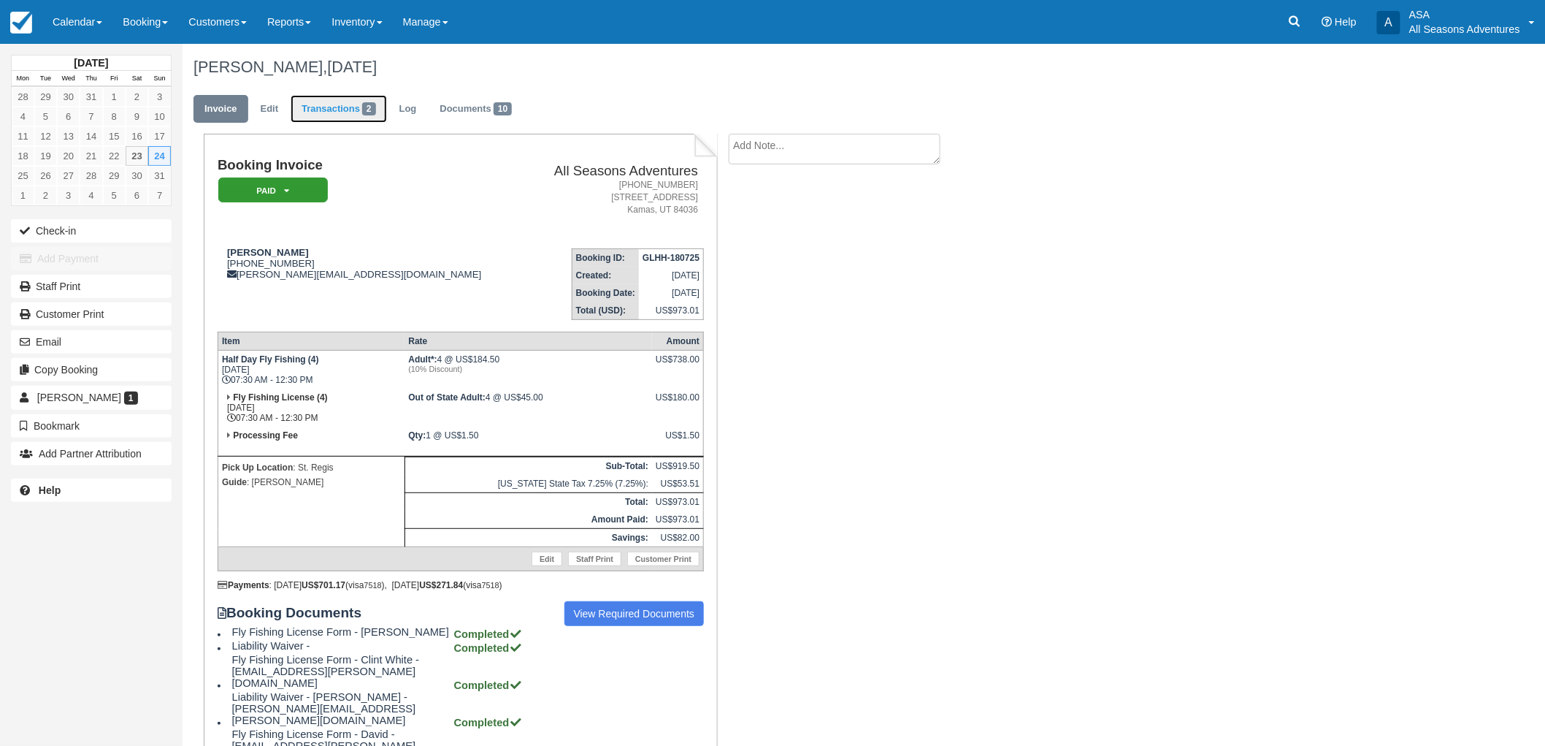
click at [334, 112] on link "Transactions 2" at bounding box center [339, 109] width 96 height 28
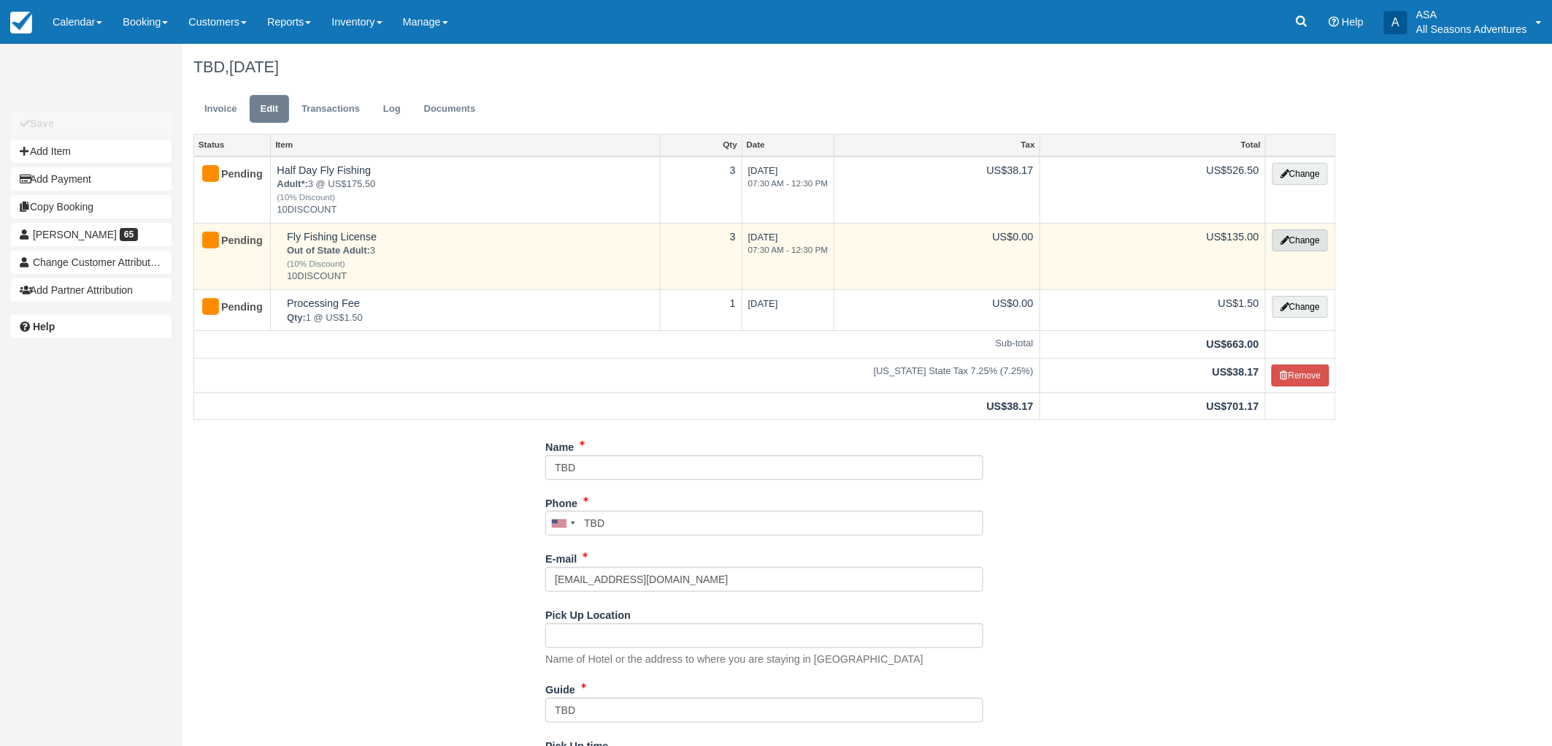
click at [1315, 235] on button "Change" at bounding box center [1300, 240] width 55 height 22
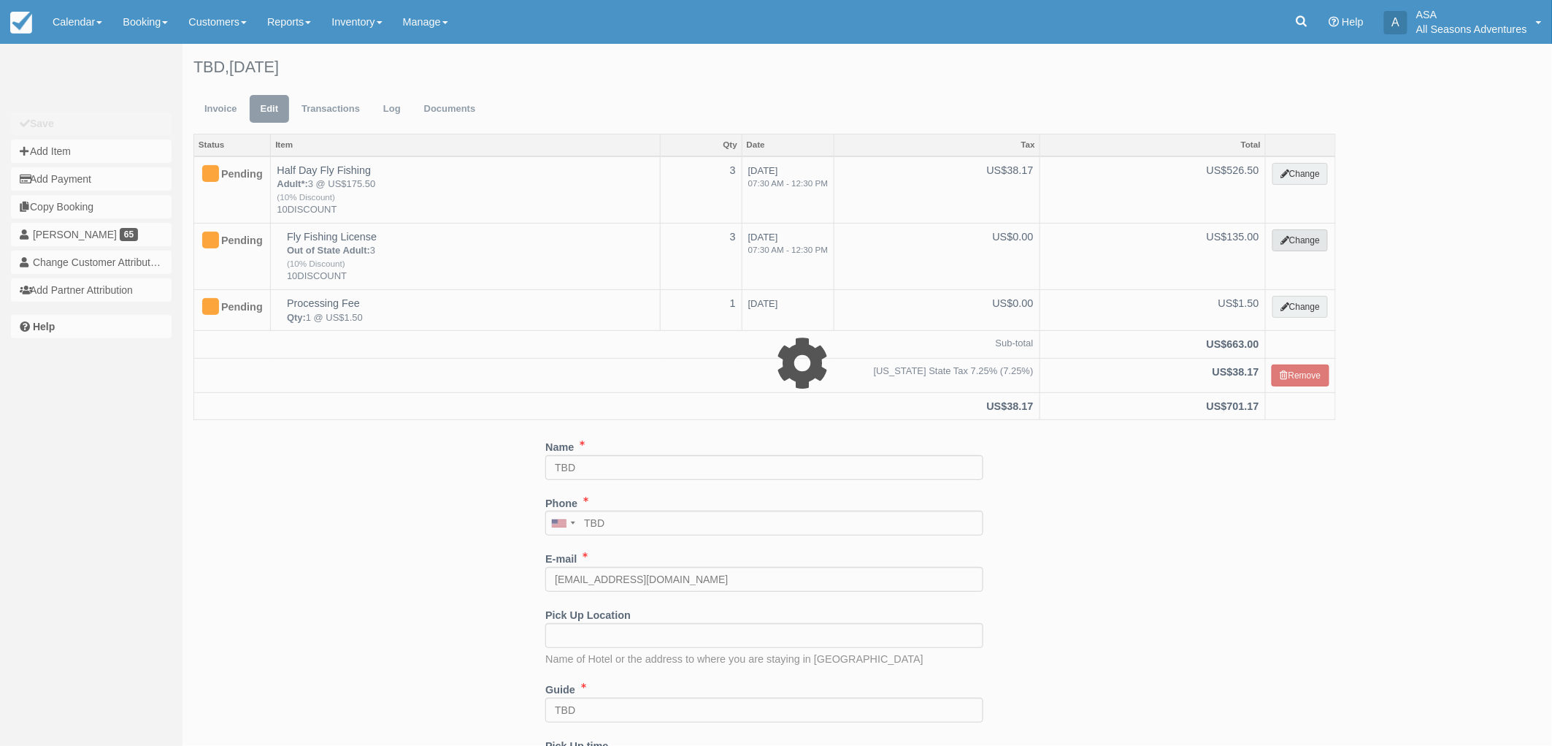
select select "8"
type input "135.00"
type input "10DISCOUNT"
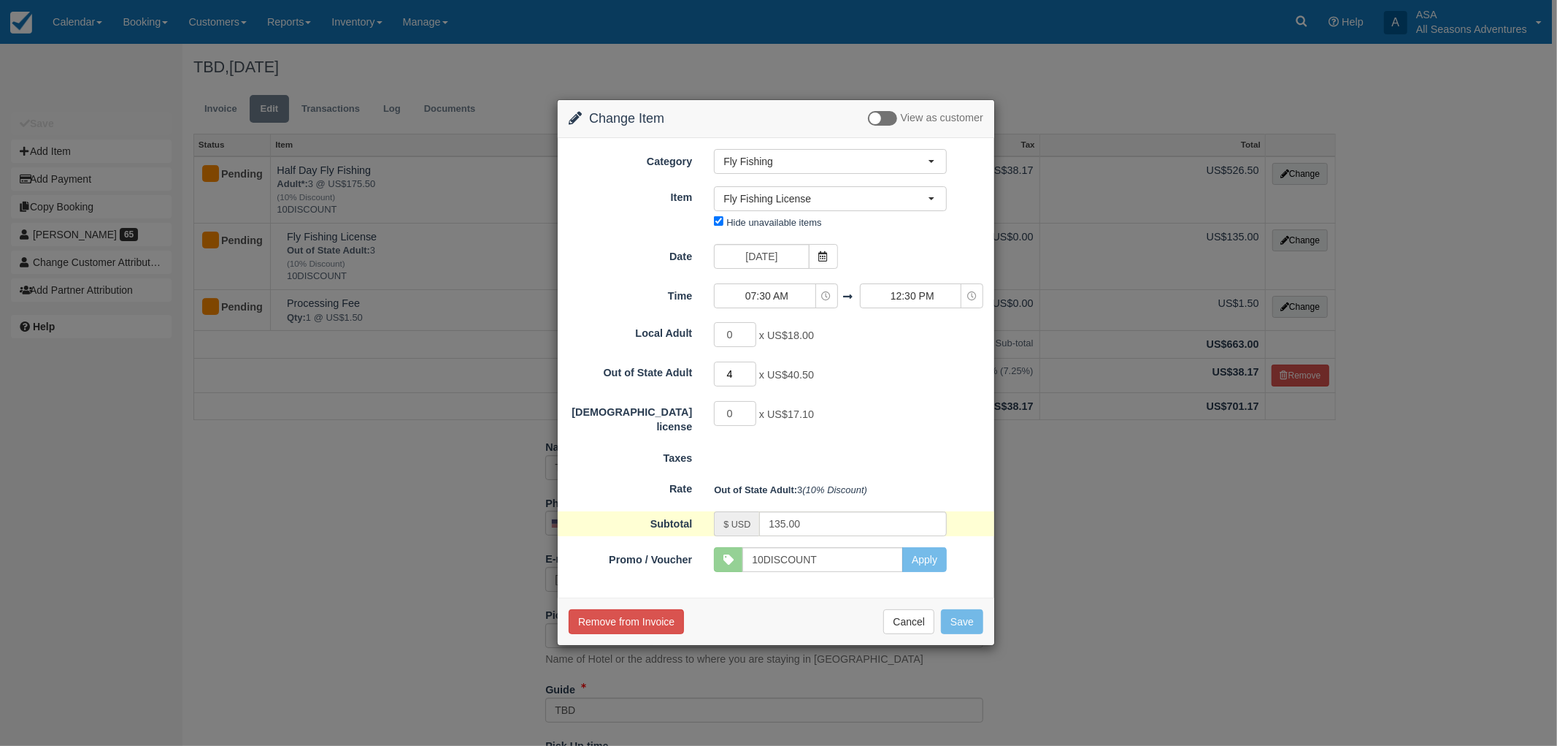
click at [750, 370] on input "4" at bounding box center [735, 373] width 42 height 25
type input "5"
click at [750, 369] on input "5" at bounding box center [735, 373] width 42 height 25
type input "202.50"
click at [749, 381] on input "5" at bounding box center [735, 373] width 42 height 25
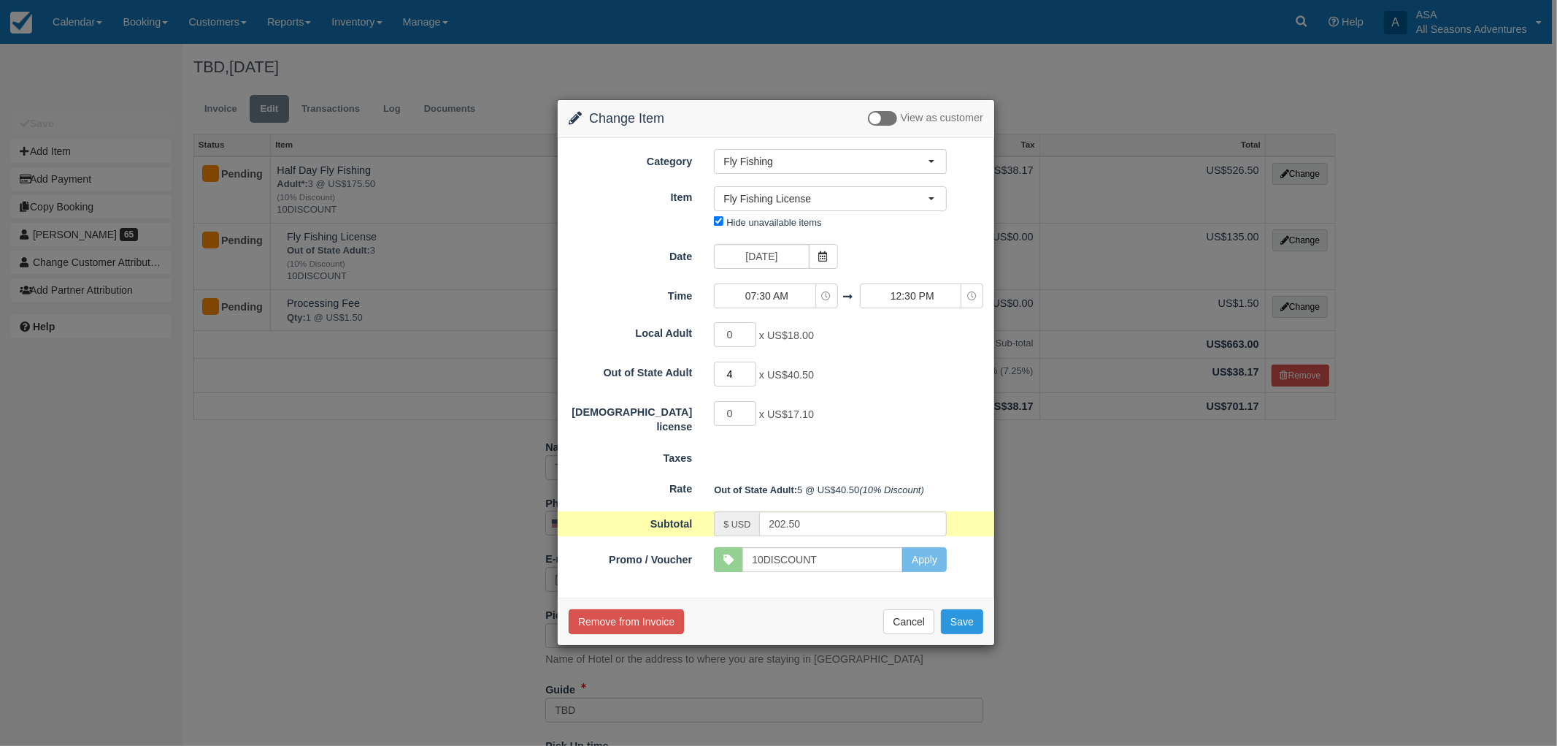
click at [749, 376] on input "4" at bounding box center [735, 373] width 42 height 25
click at [749, 376] on input "3" at bounding box center [735, 373] width 42 height 25
click at [749, 376] on input "2" at bounding box center [735, 373] width 42 height 25
type input "1"
click at [749, 376] on input "1" at bounding box center [735, 373] width 42 height 25
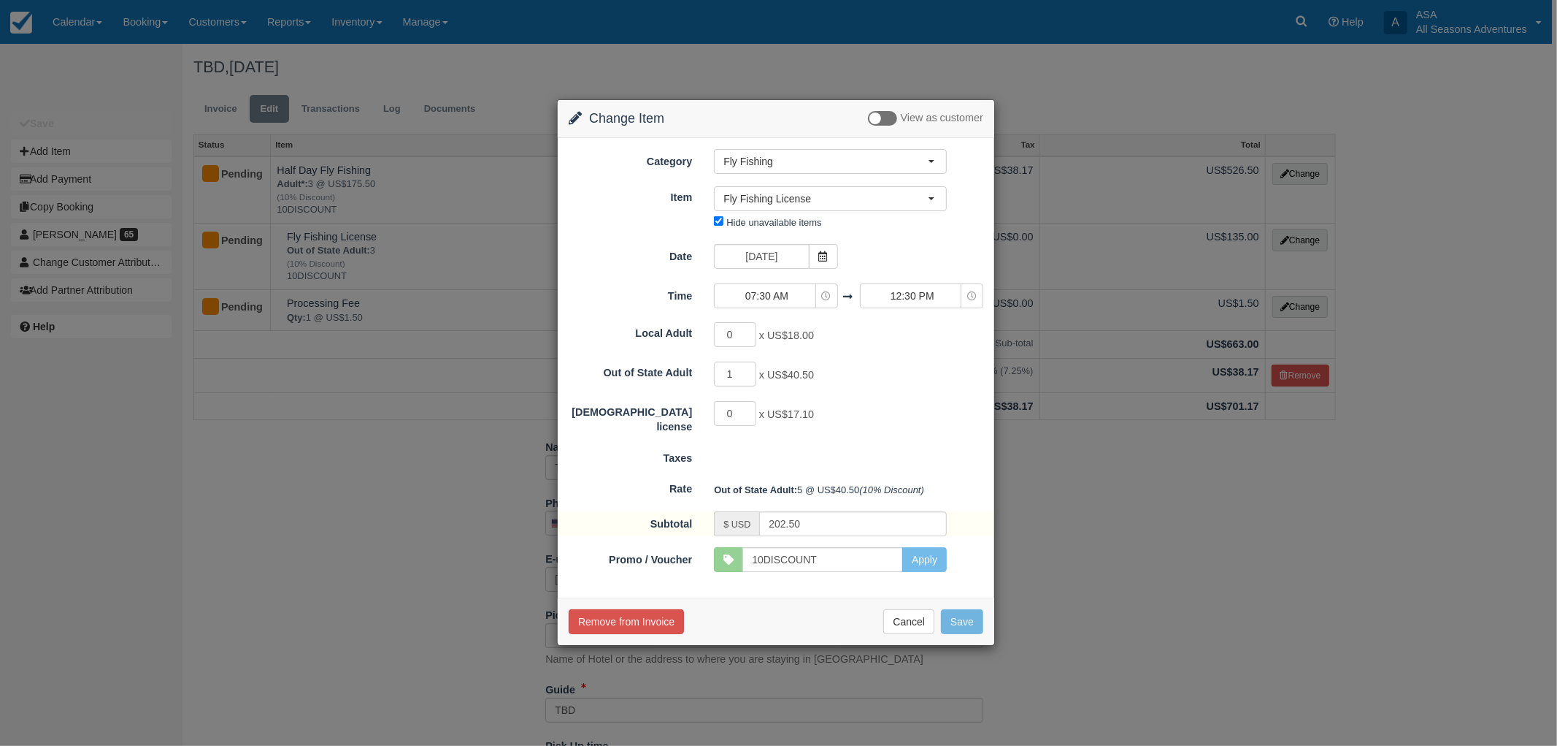
type input "40.50"
click at [959, 618] on button "Save" at bounding box center [962, 621] width 42 height 25
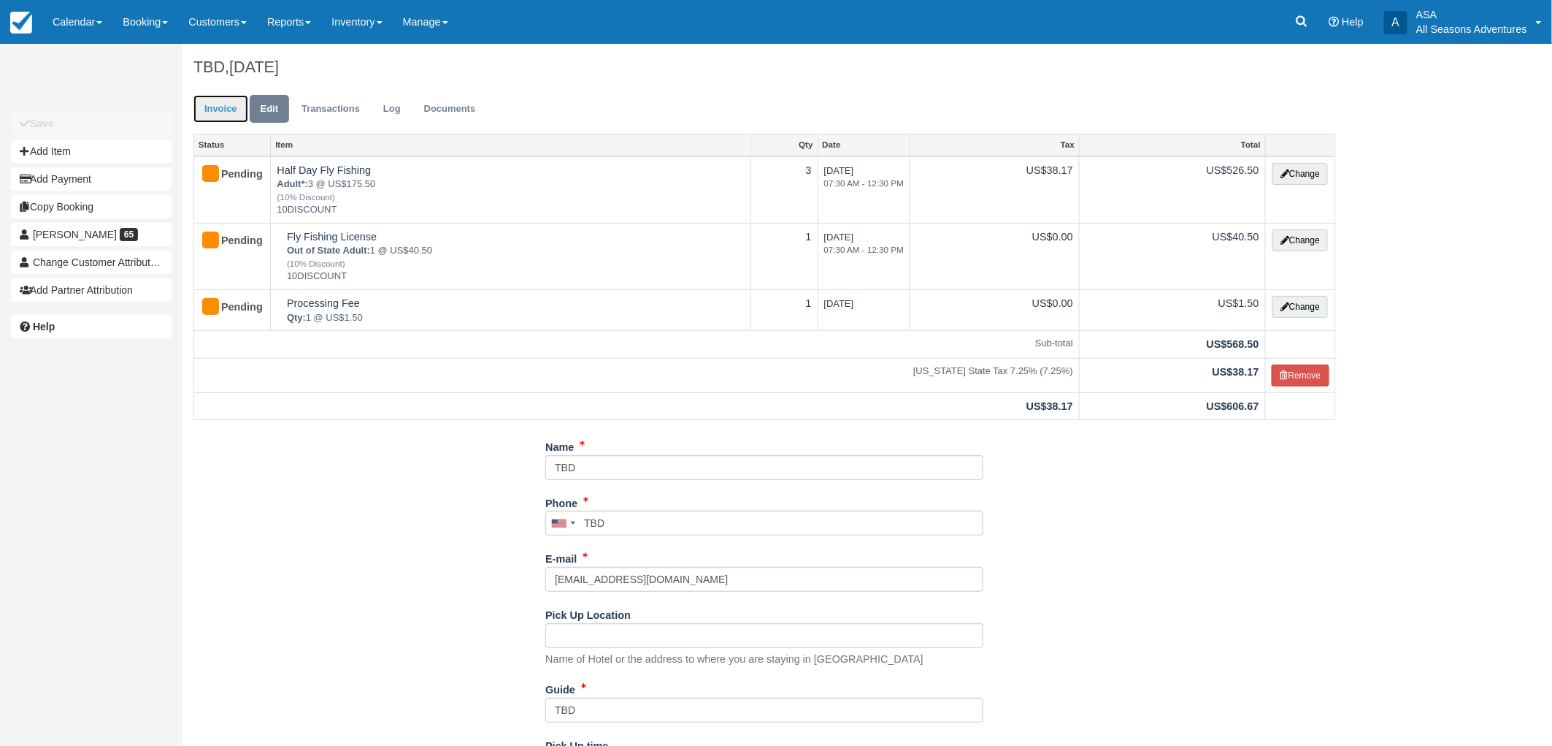
click at [235, 112] on link "Invoice" at bounding box center [221, 109] width 55 height 28
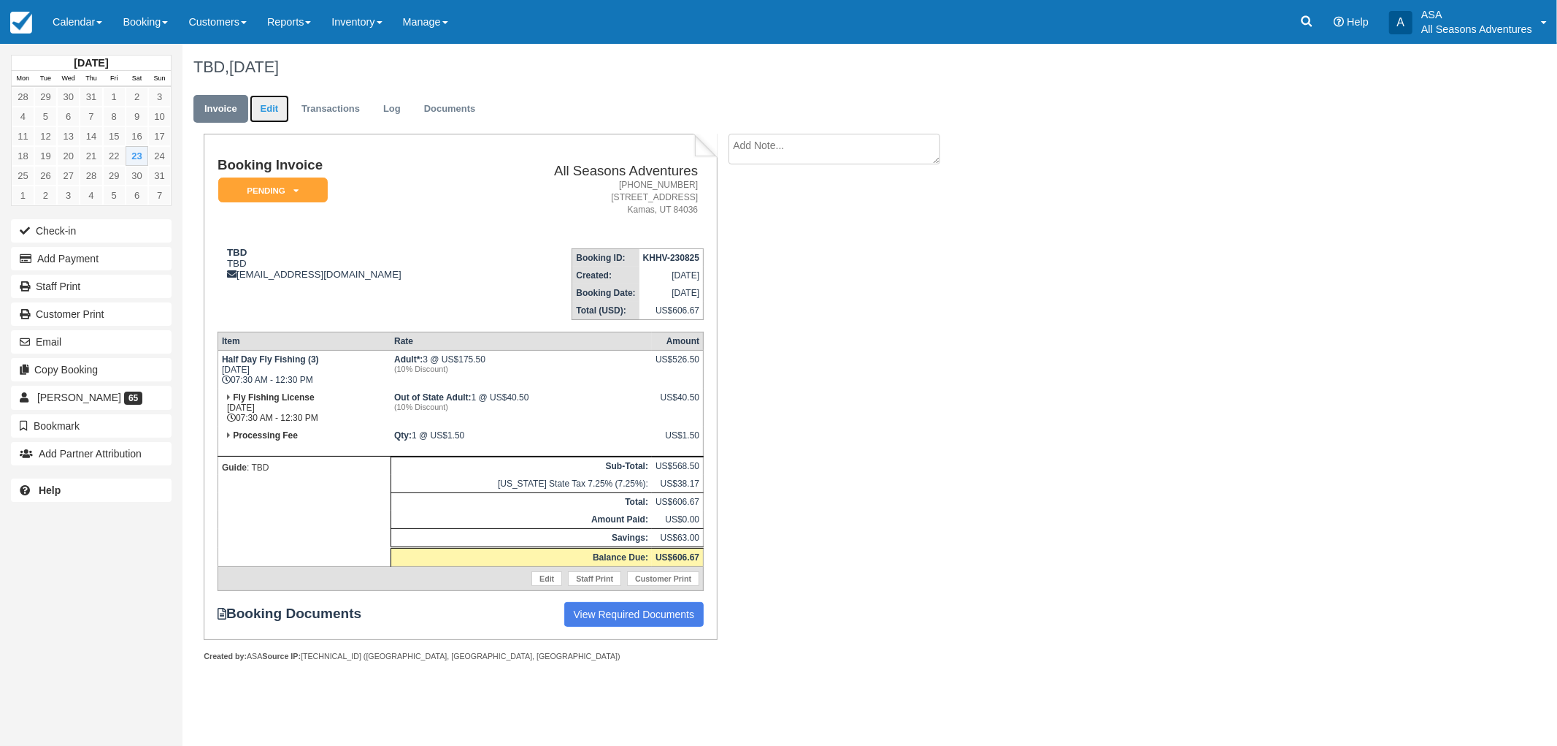
click at [264, 110] on link "Edit" at bounding box center [269, 109] width 39 height 28
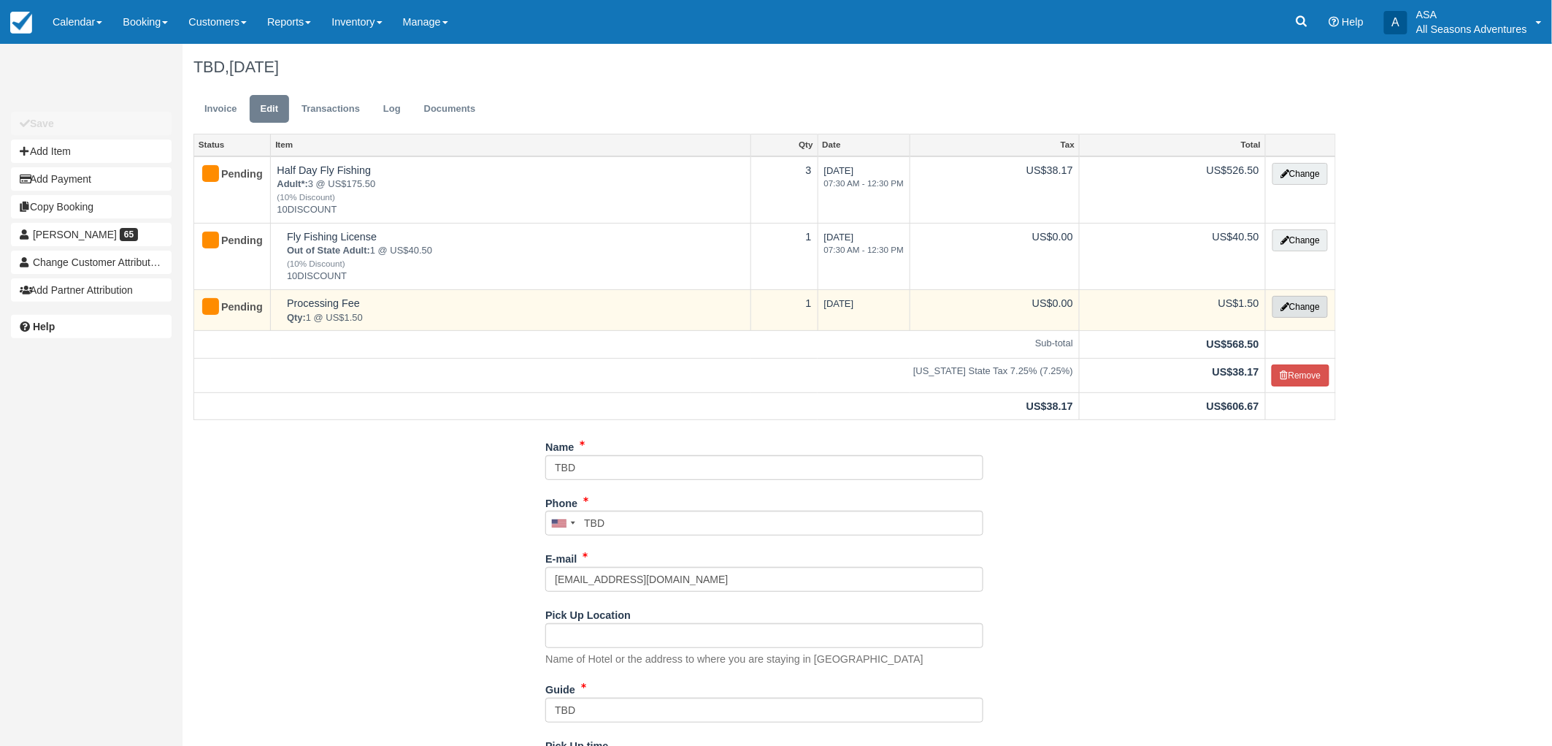
click at [1311, 302] on button "Change" at bounding box center [1300, 307] width 55 height 22
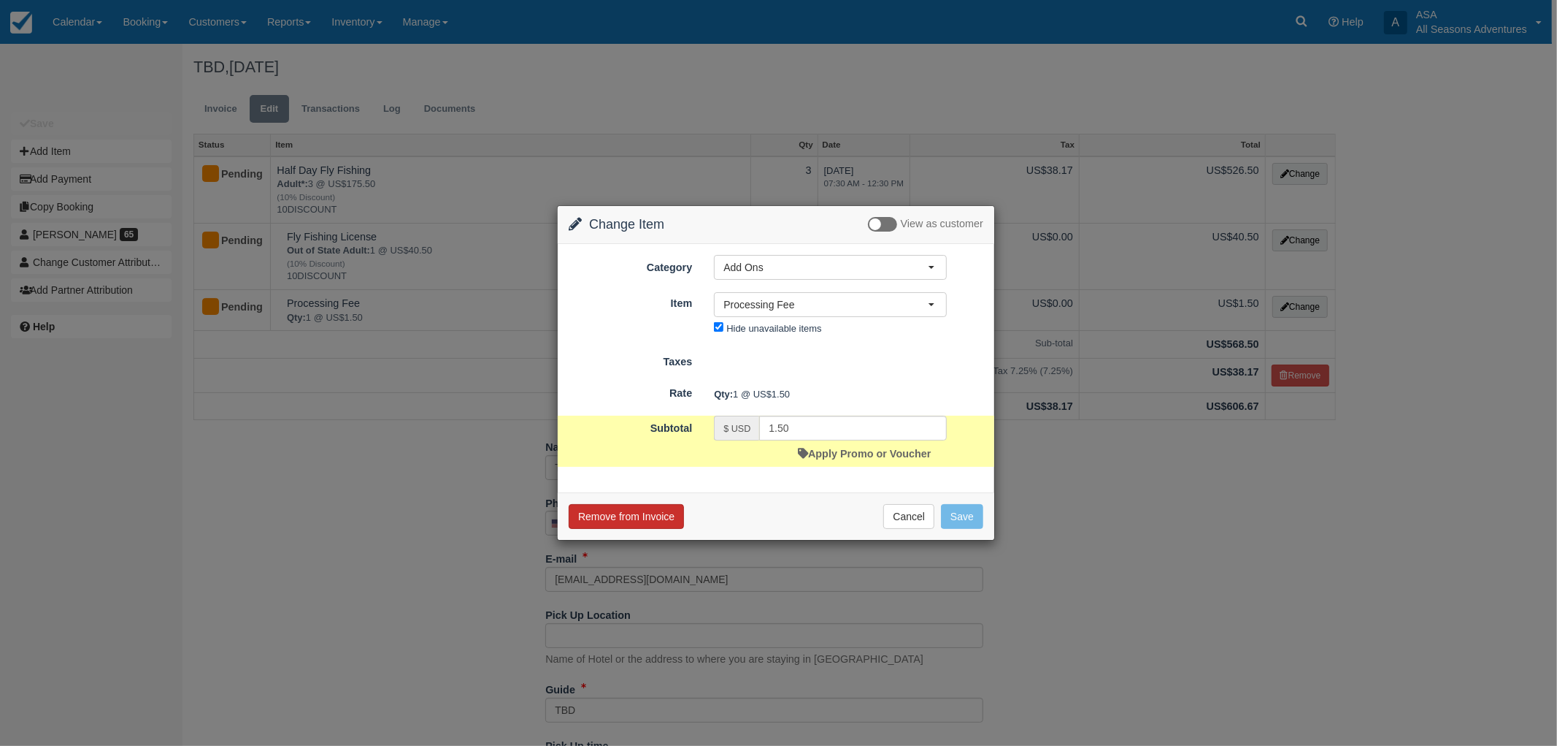
click at [656, 513] on button "Remove from Invoice" at bounding box center [626, 516] width 115 height 25
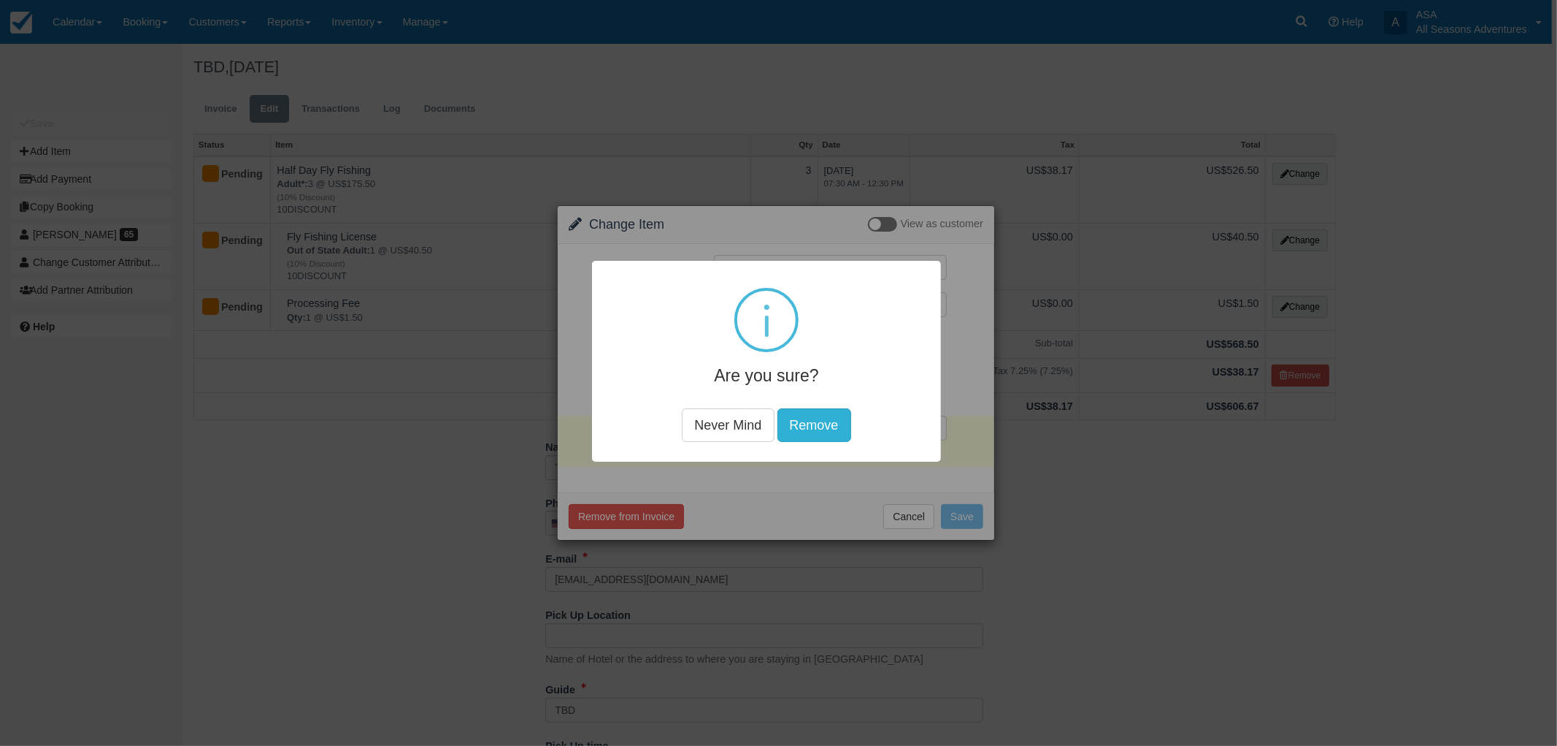
click at [804, 416] on button "Remove" at bounding box center [814, 424] width 74 height 34
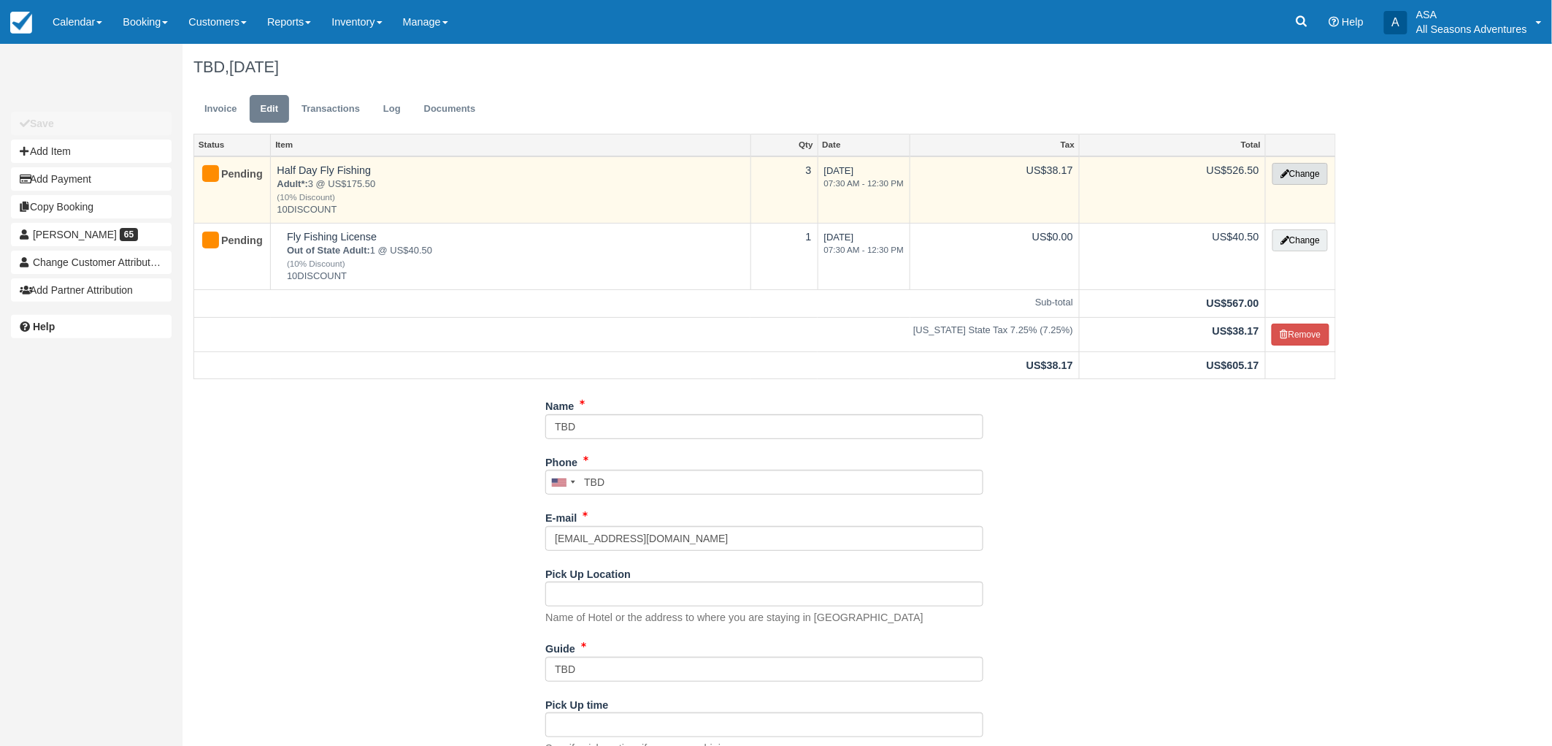
click at [1287, 177] on button "Change" at bounding box center [1300, 174] width 55 height 22
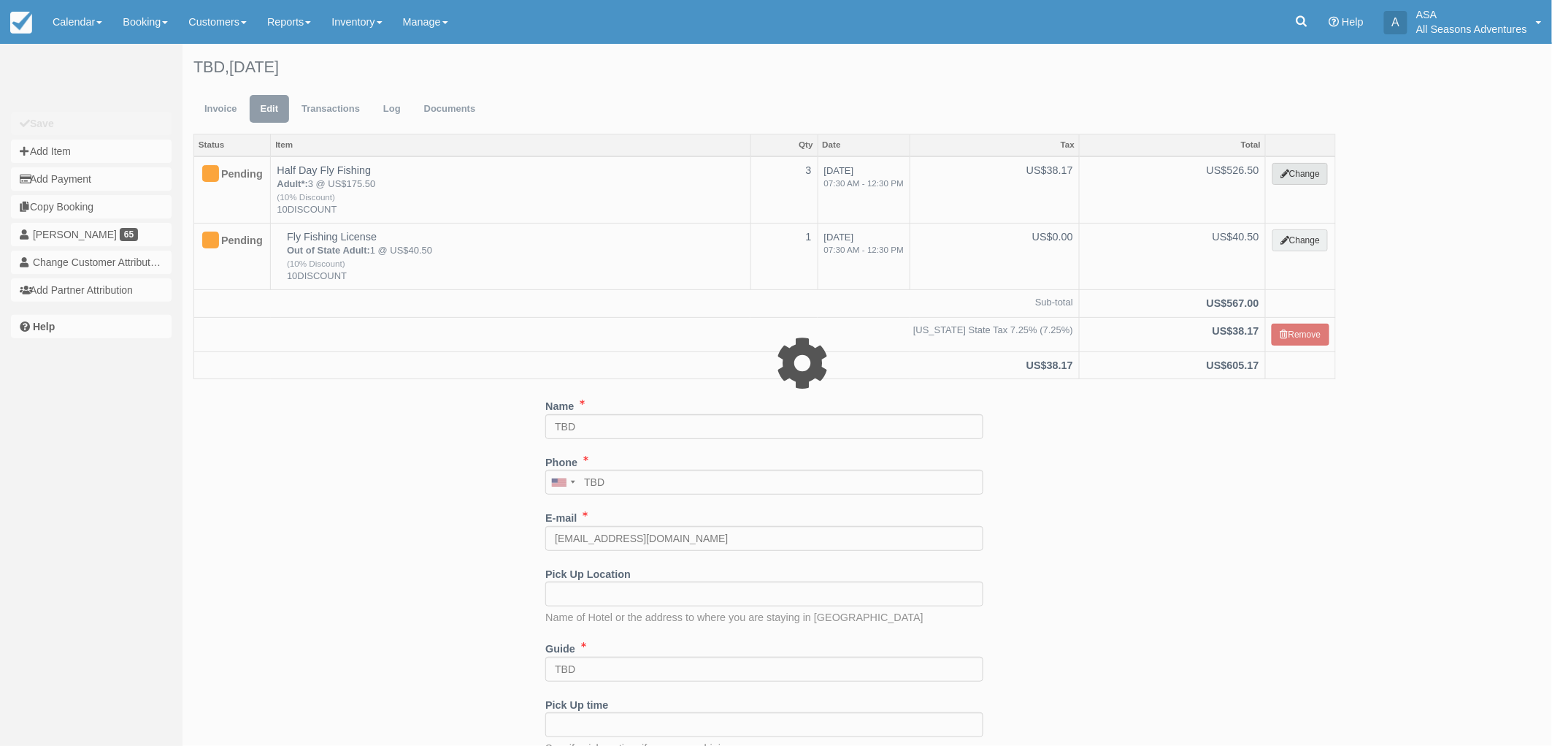
select select "8"
type input "526.50"
type input "10DISCOUNT"
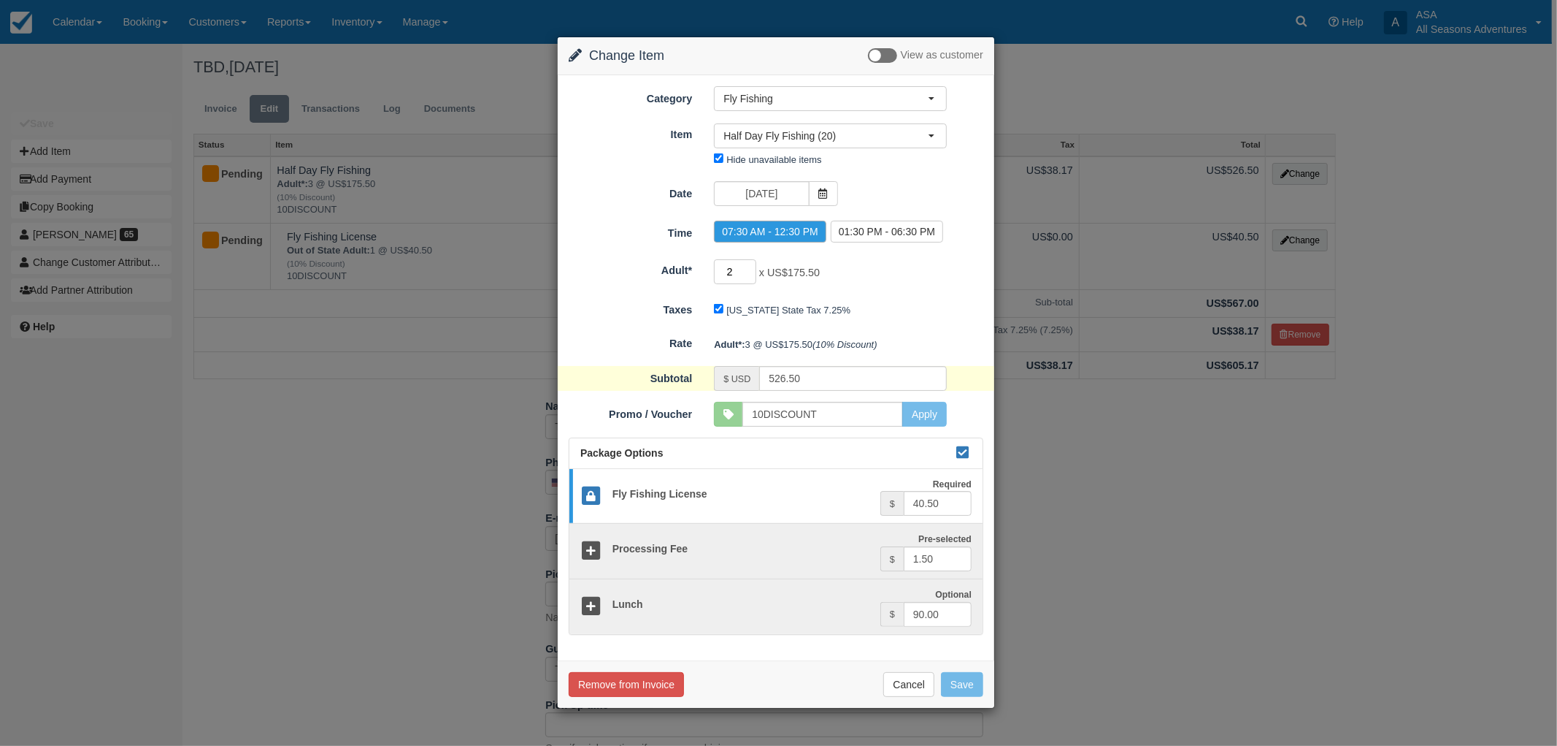
click at [746, 272] on input "2" at bounding box center [735, 271] width 42 height 25
type input "1"
click at [746, 272] on input "1" at bounding box center [735, 271] width 42 height 25
type input "288.00"
click at [731, 270] on input "1" at bounding box center [735, 271] width 42 height 25
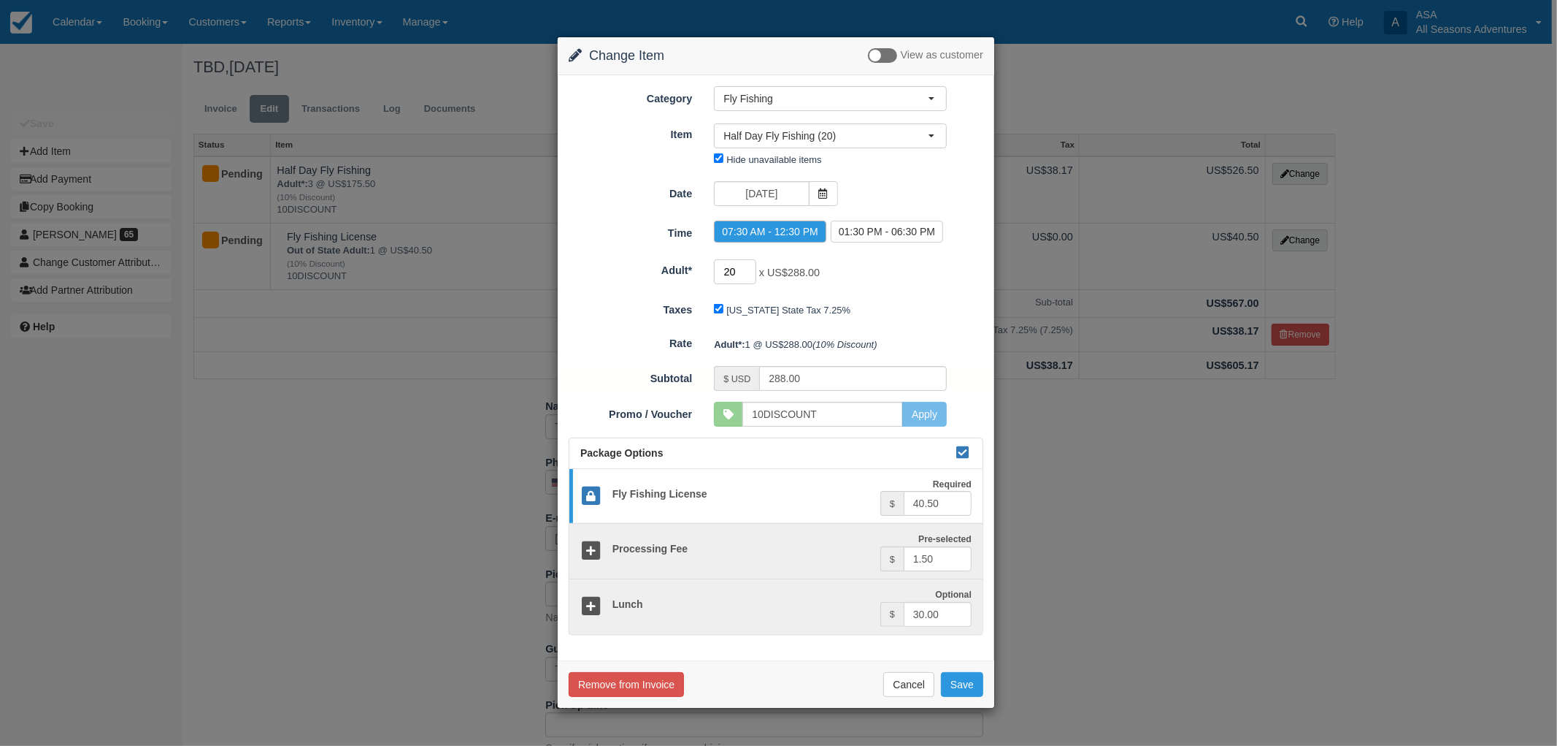
type input "200"
type input "14040.00"
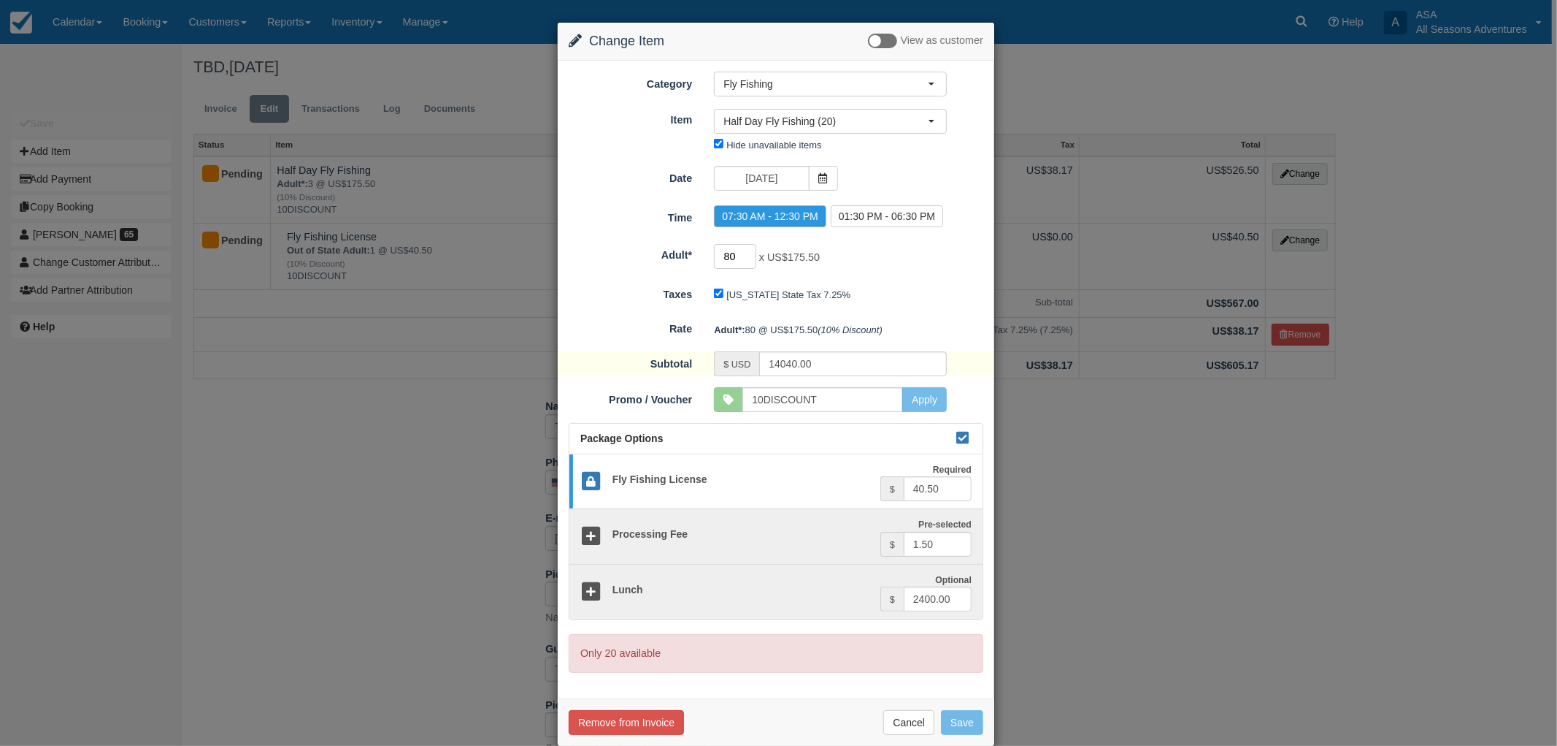
click at [725, 256] on input "80" at bounding box center [735, 256] width 42 height 25
type input "1"
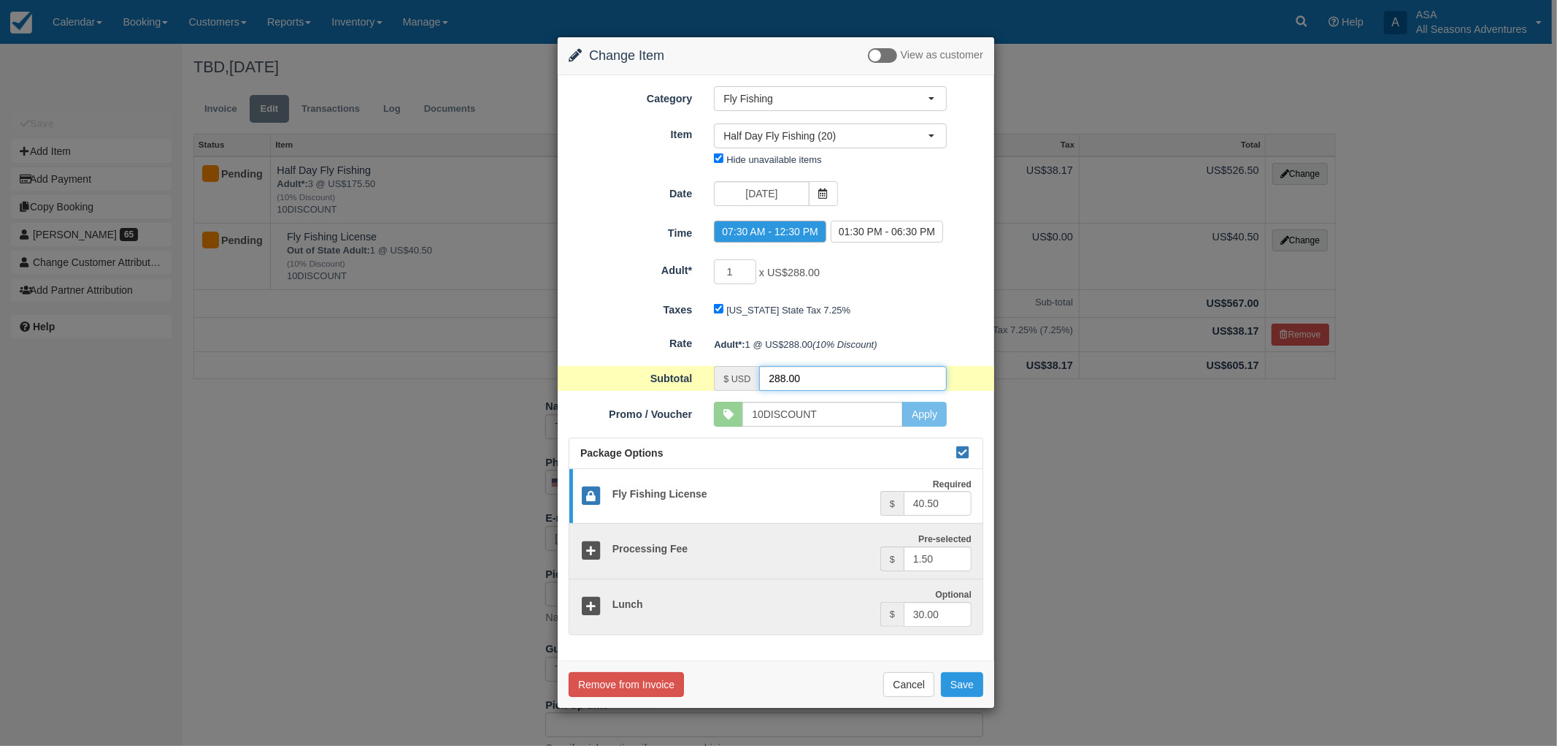
click at [837, 380] on input "288.00" at bounding box center [853, 378] width 188 height 25
type input "200"
click at [945, 675] on button "Save" at bounding box center [962, 684] width 42 height 25
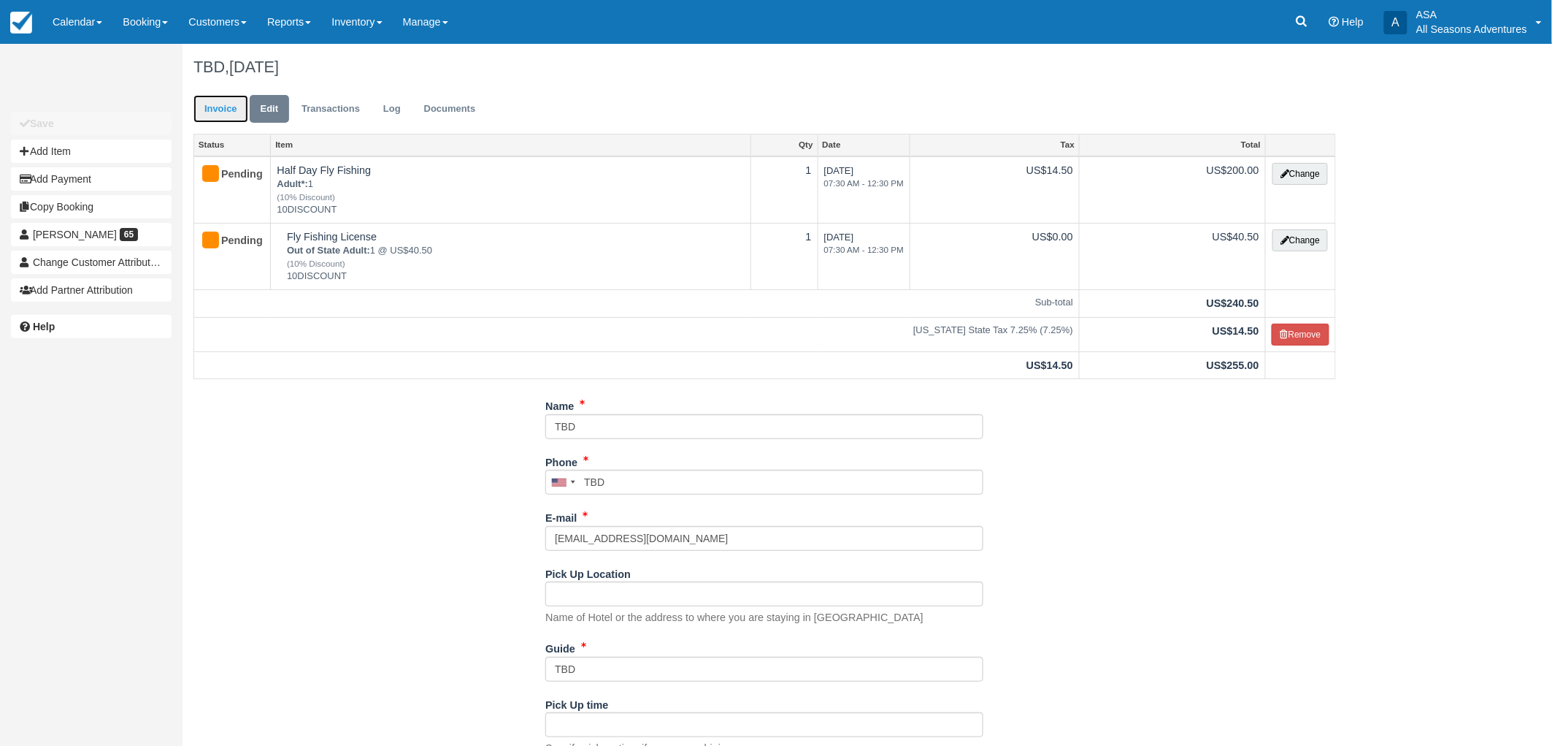
click at [223, 95] on link "Invoice" at bounding box center [221, 109] width 55 height 28
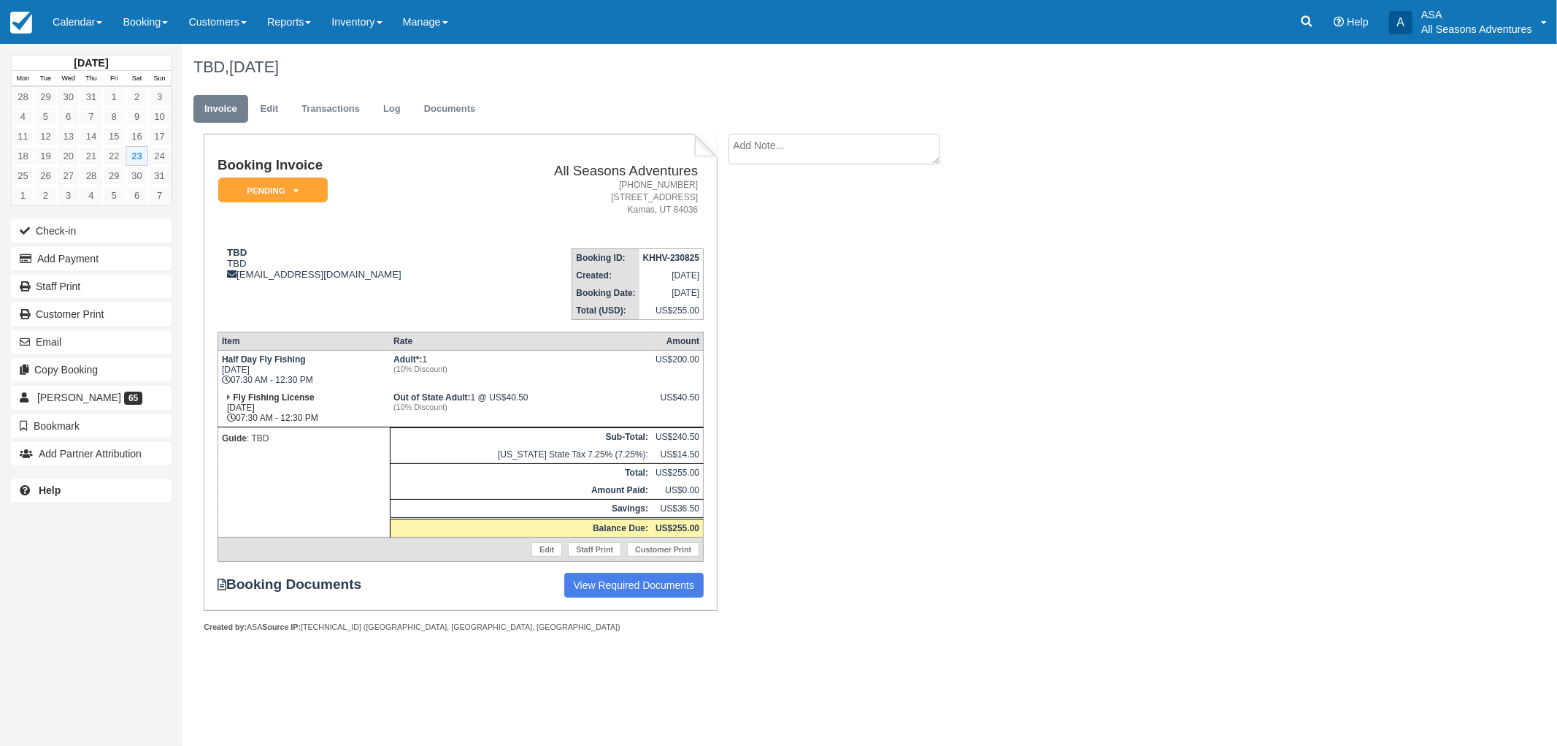
click at [250, 89] on div "TBD, [DATE]" at bounding box center [767, 67] width 1168 height 47
click at [260, 101] on link "Edit" at bounding box center [269, 109] width 39 height 28
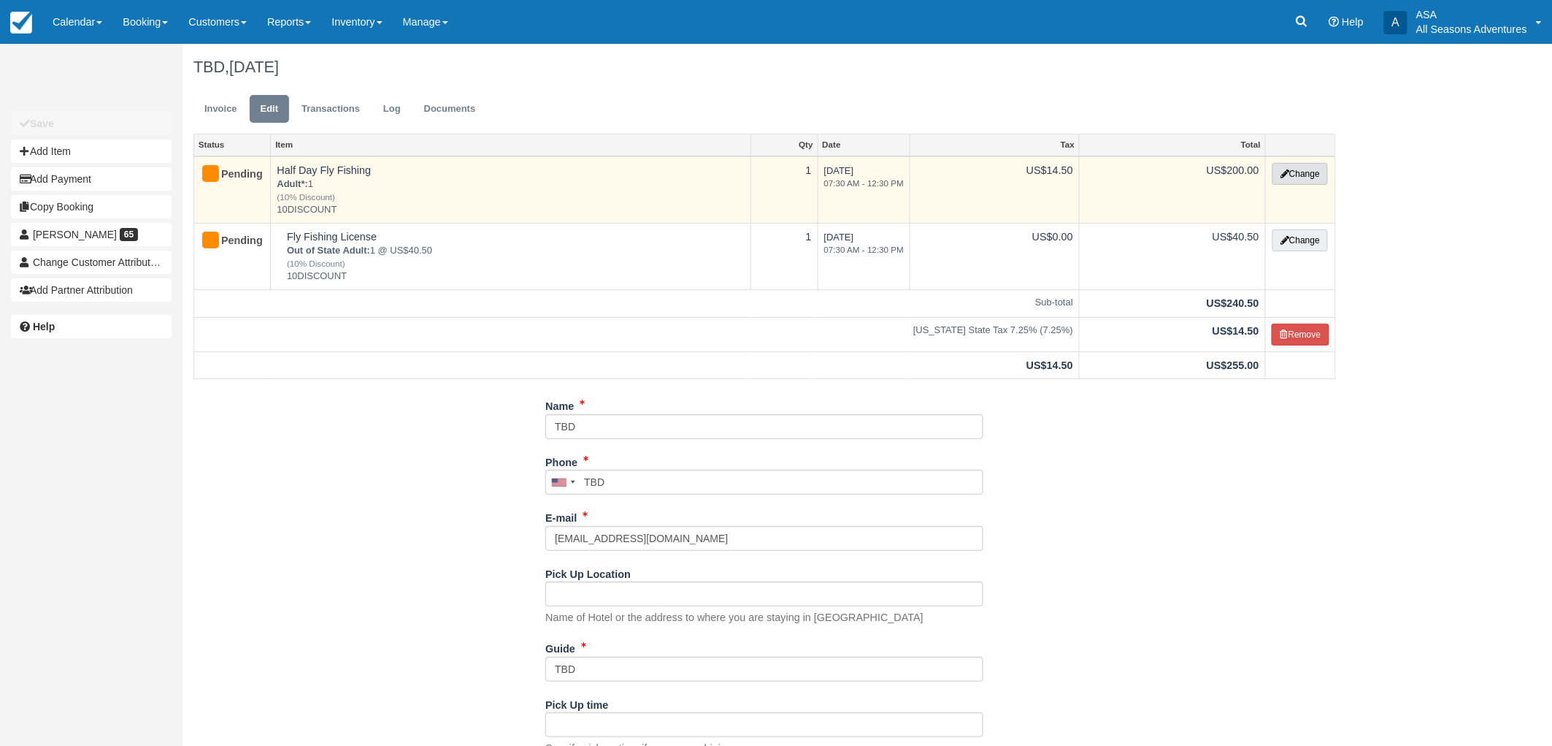
click at [1308, 178] on button "Change" at bounding box center [1300, 174] width 55 height 22
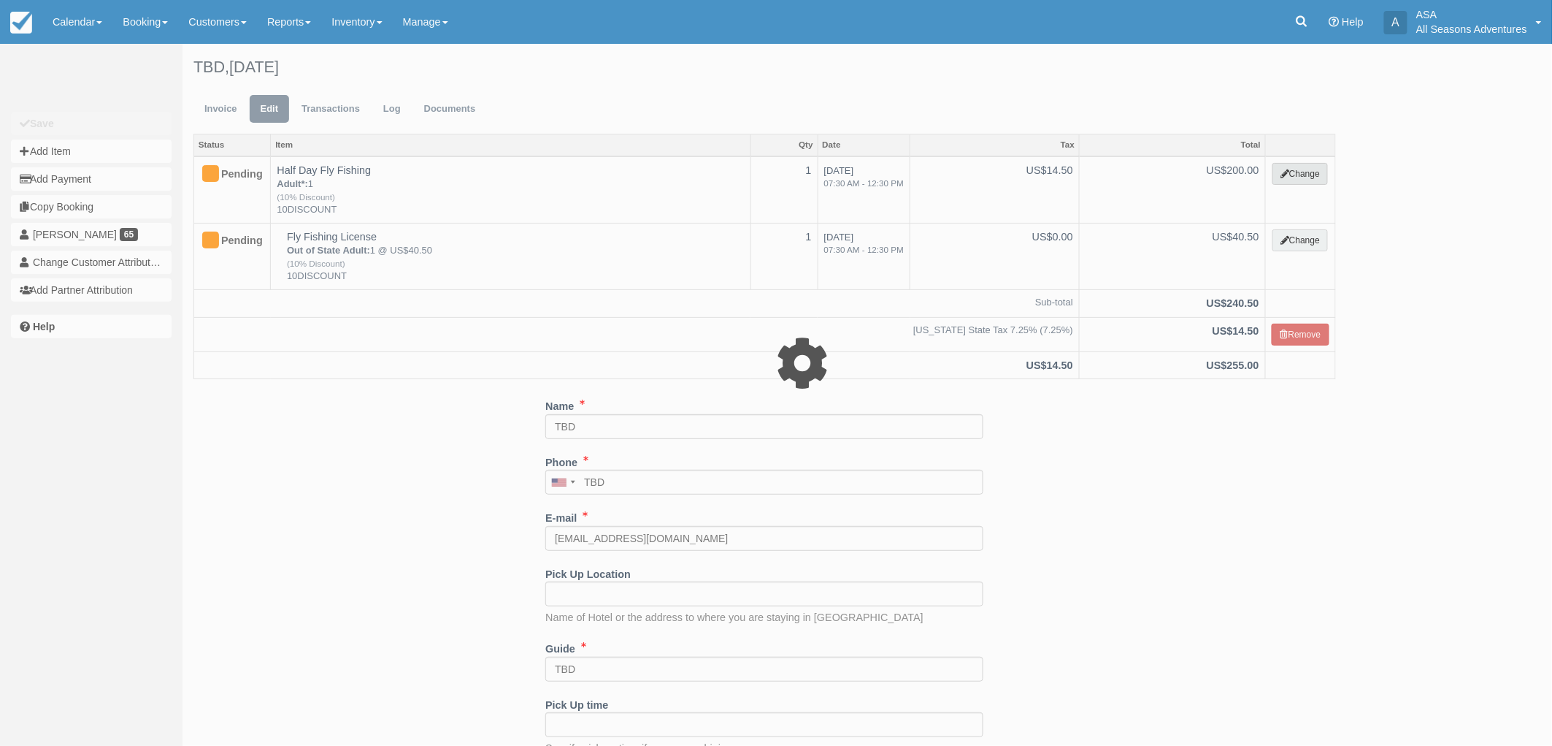
select select "8"
type input "200.00"
type input "10DISCOUNT"
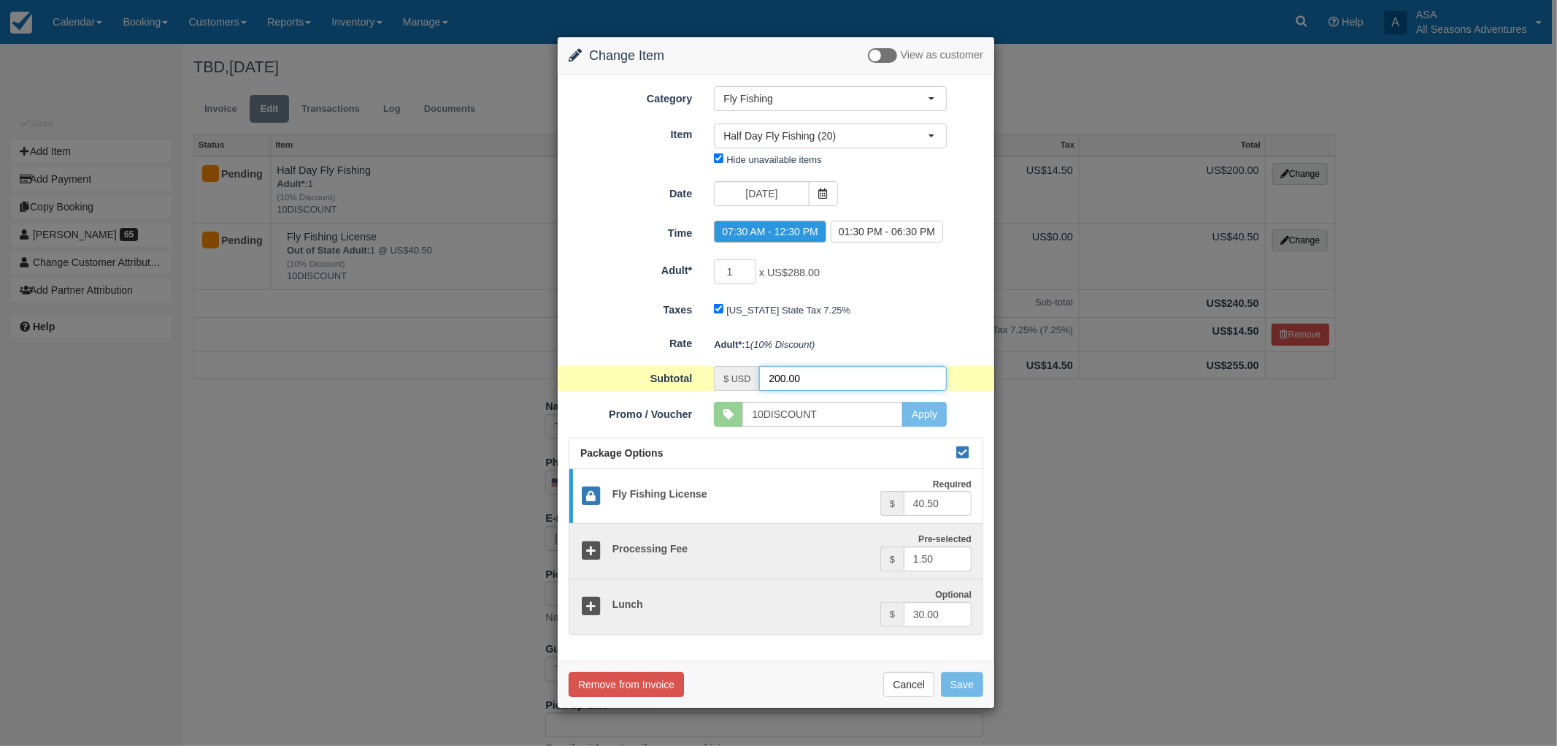
click at [809, 368] on input "200.00" at bounding box center [853, 378] width 188 height 25
type input "190.35"
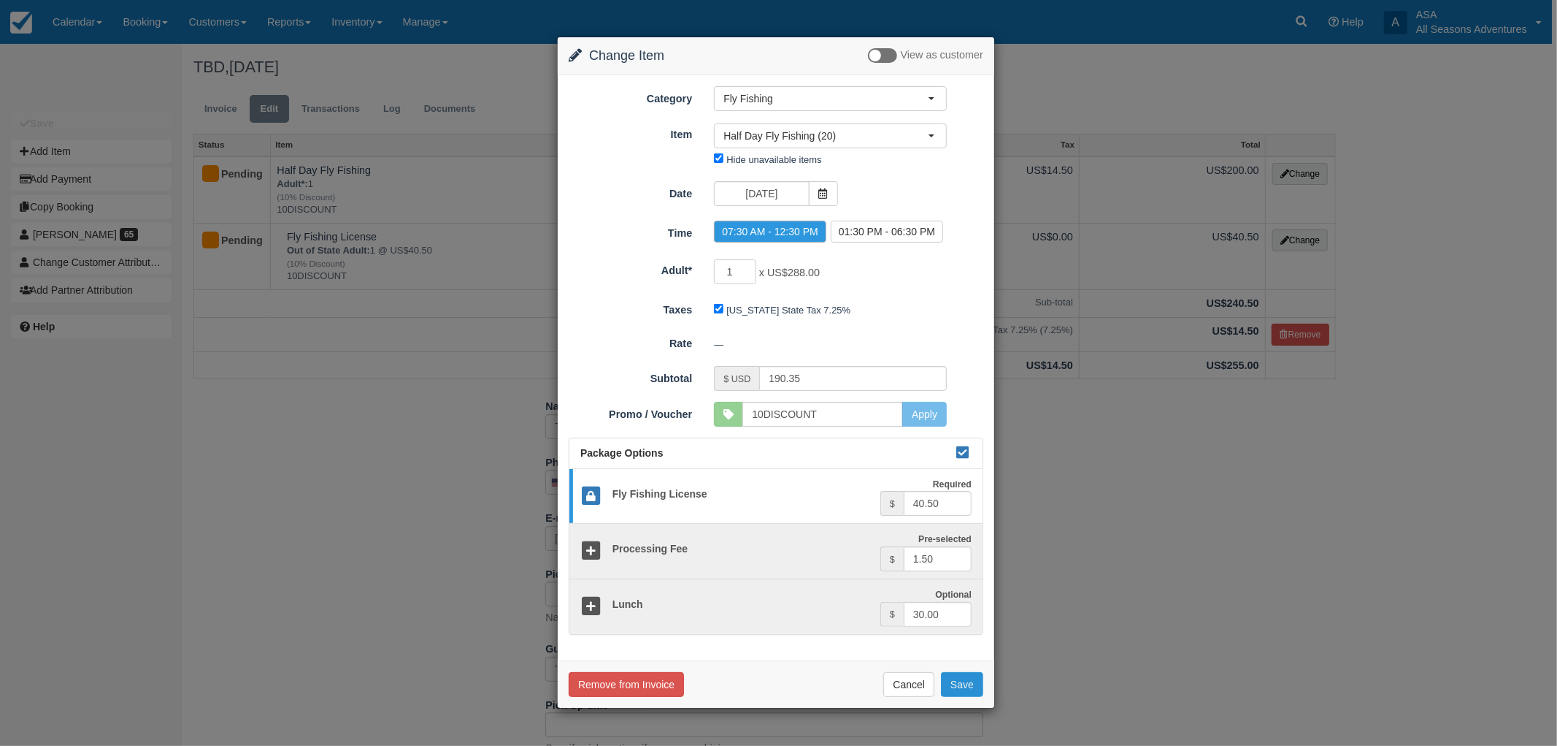
click at [968, 691] on button "Save" at bounding box center [962, 684] width 42 height 25
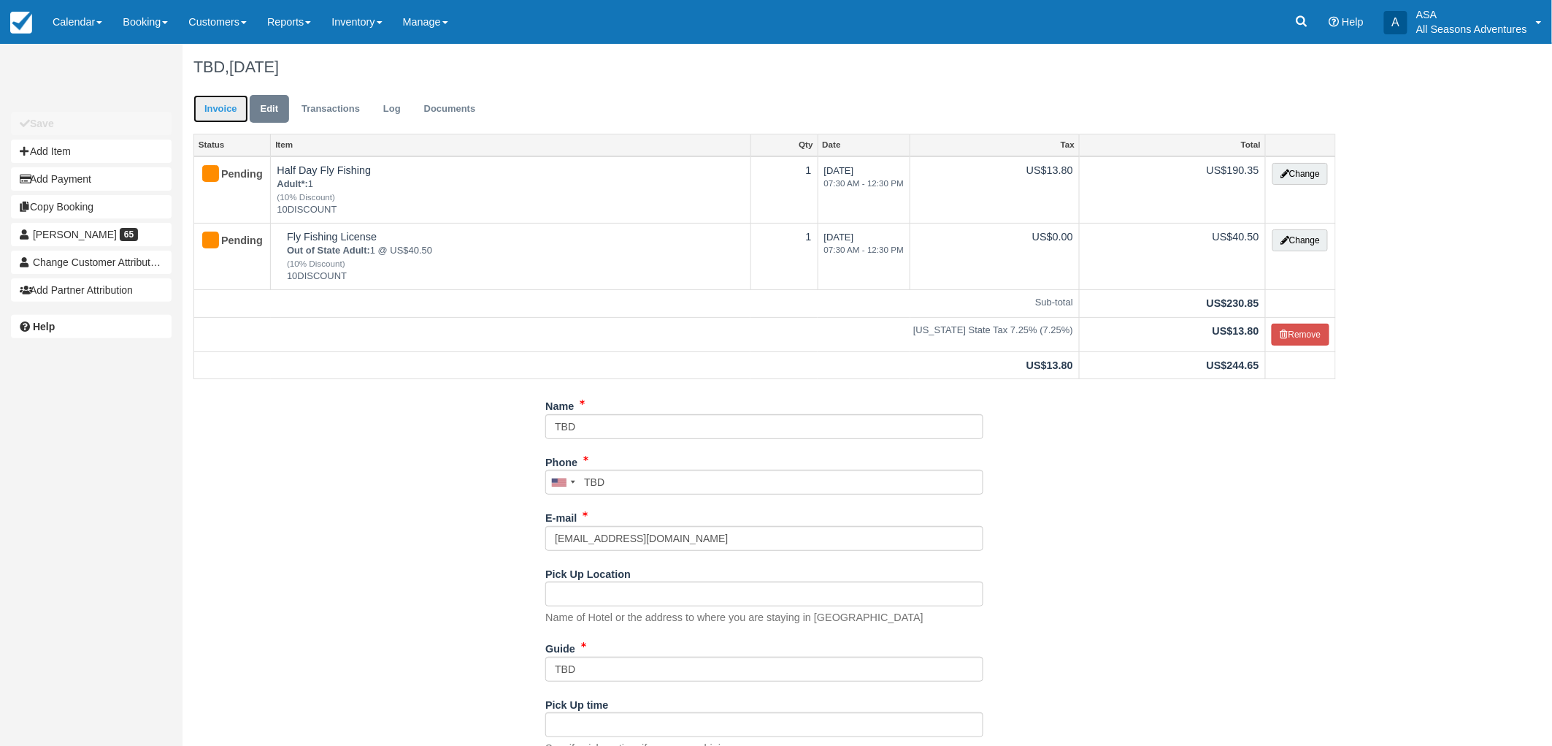
click at [221, 112] on link "Invoice" at bounding box center [221, 109] width 55 height 28
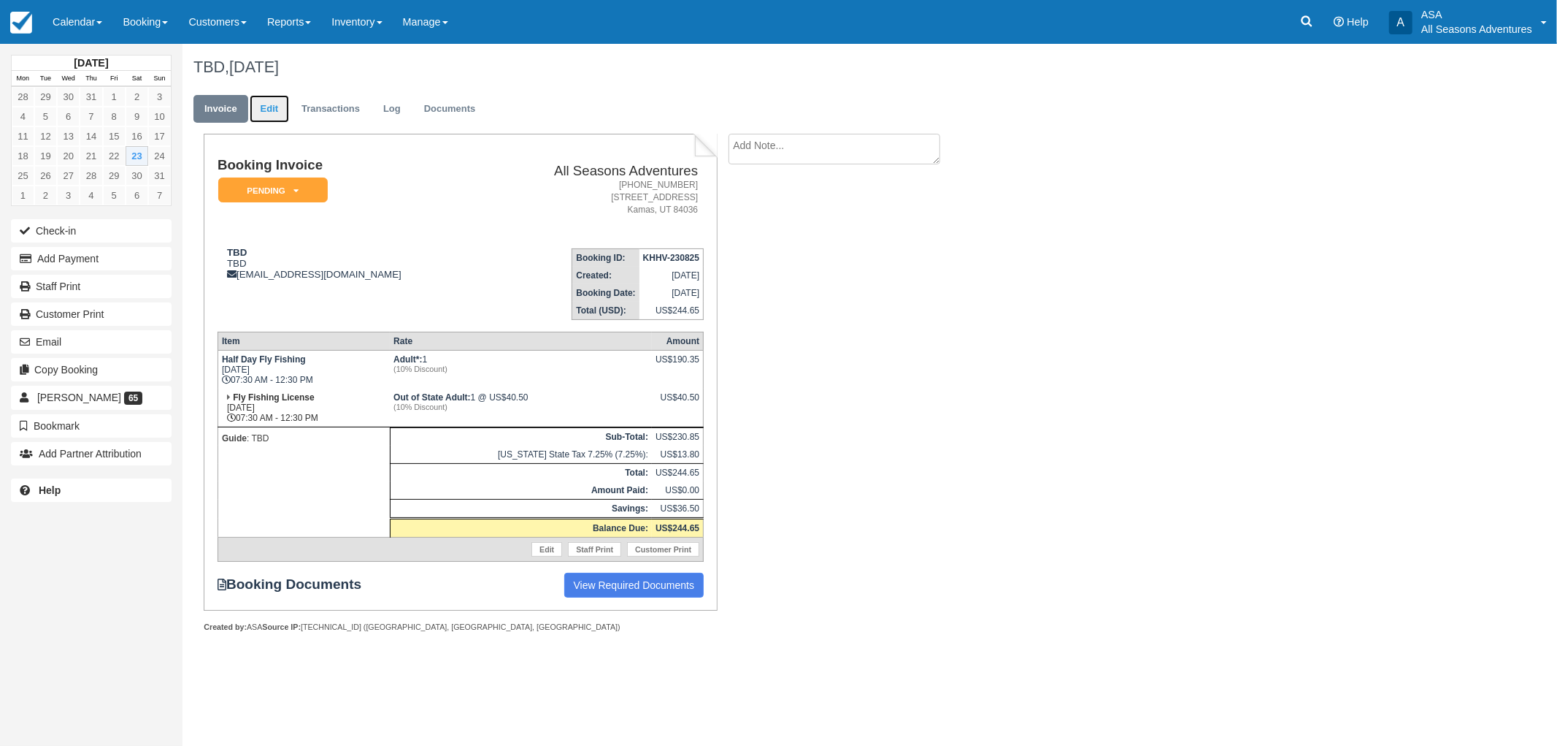
click at [267, 107] on link "Edit" at bounding box center [269, 109] width 39 height 28
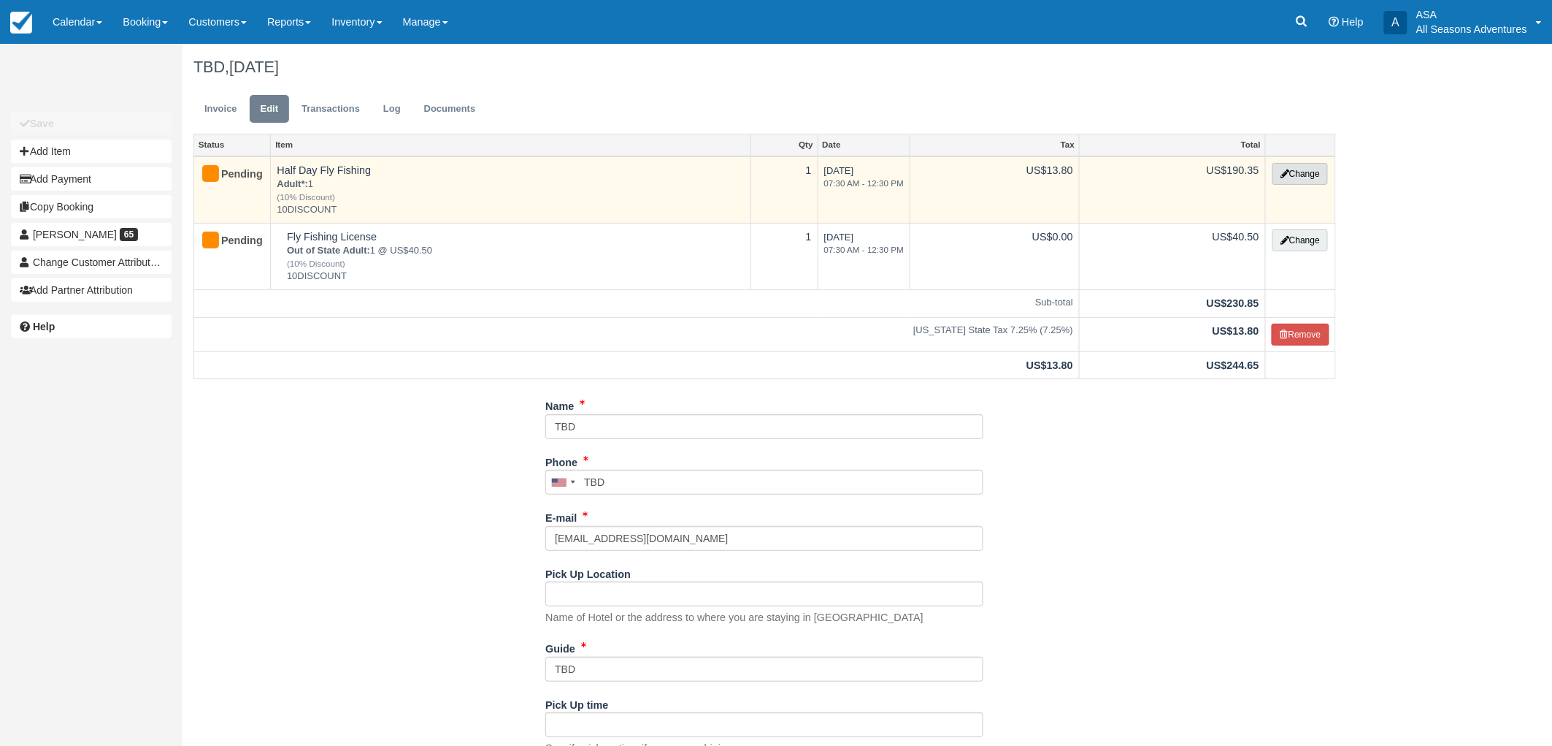
click at [1314, 171] on button "Change" at bounding box center [1300, 174] width 55 height 22
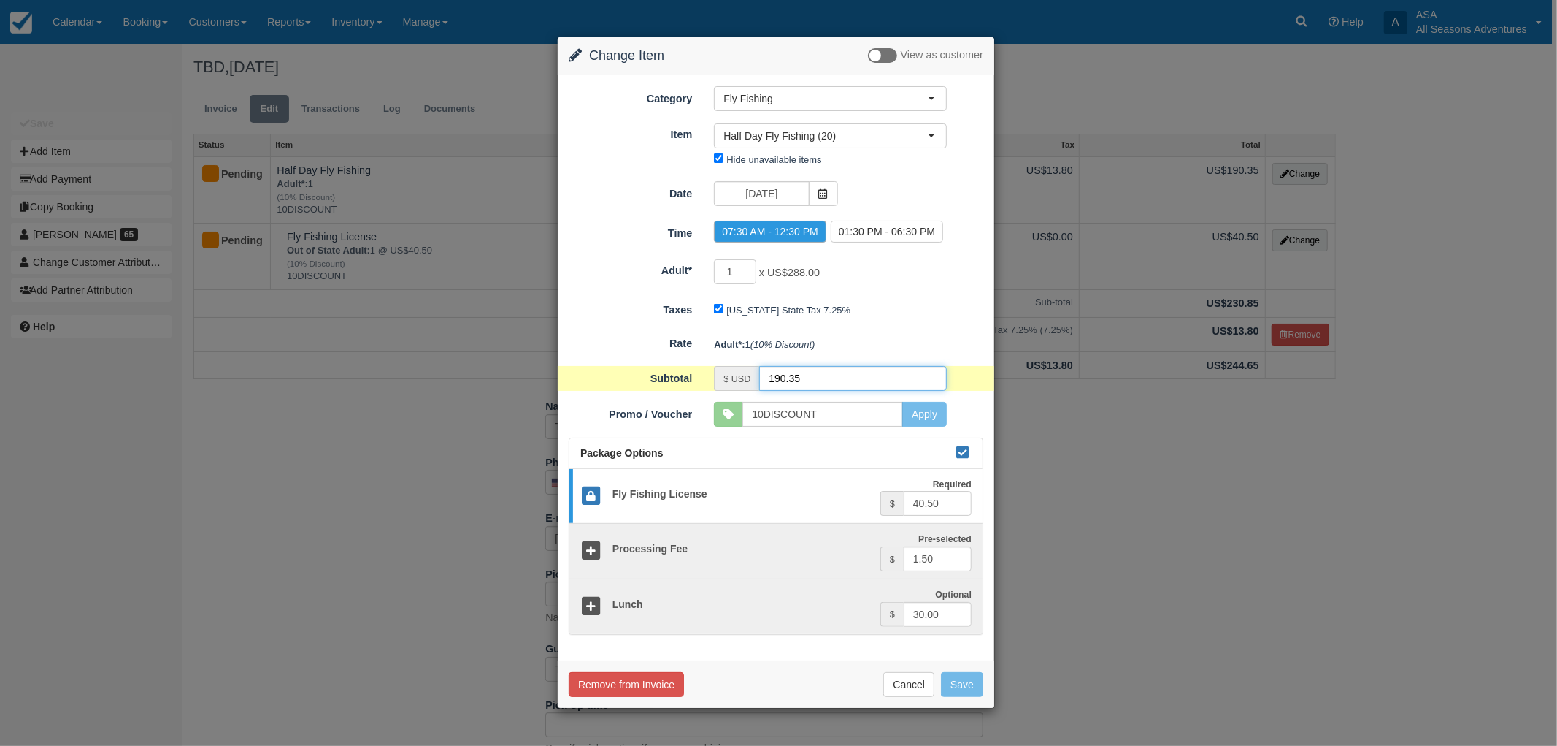
click at [783, 375] on input "190.35" at bounding box center [853, 378] width 188 height 25
type input "211.51"
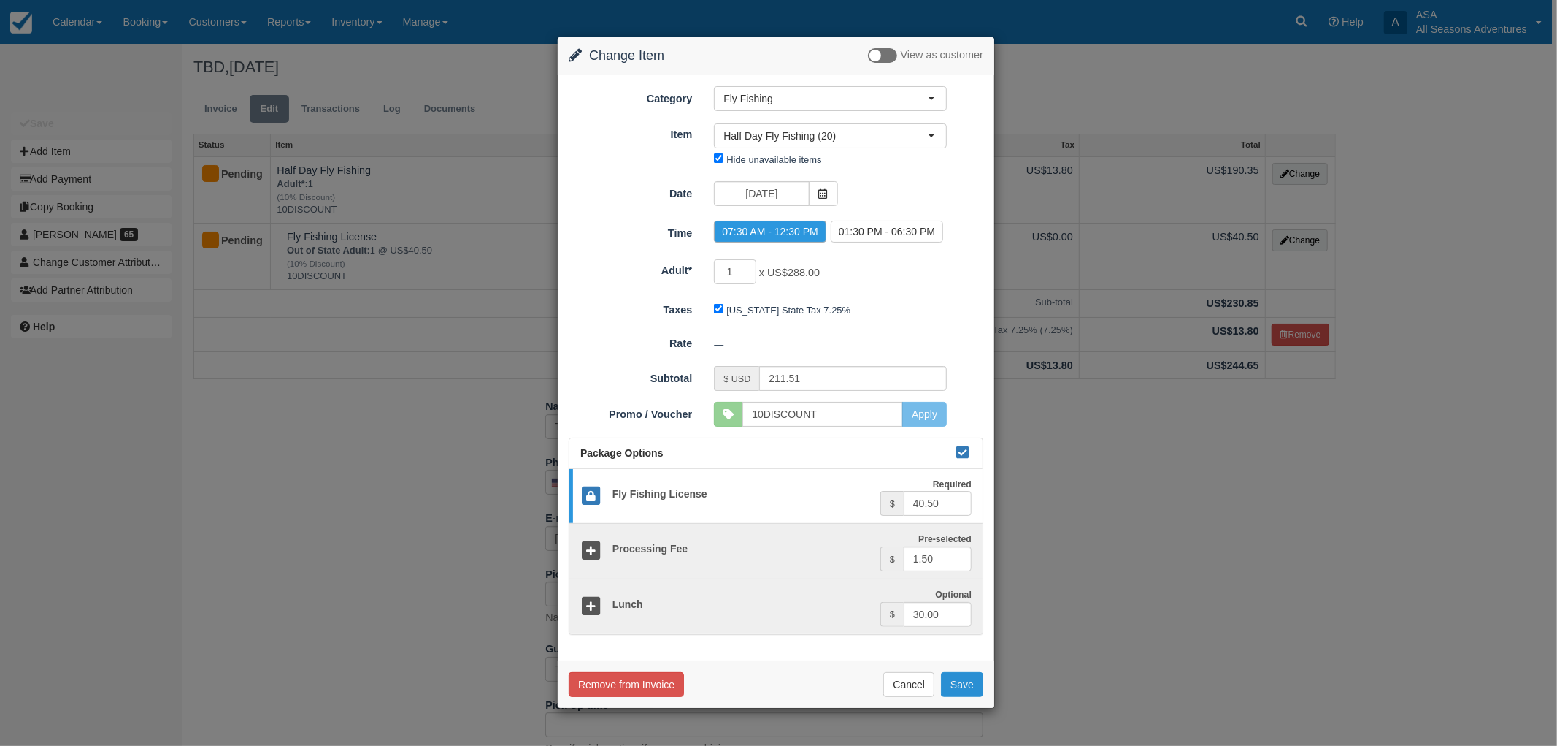
click at [960, 683] on button "Save" at bounding box center [962, 684] width 42 height 25
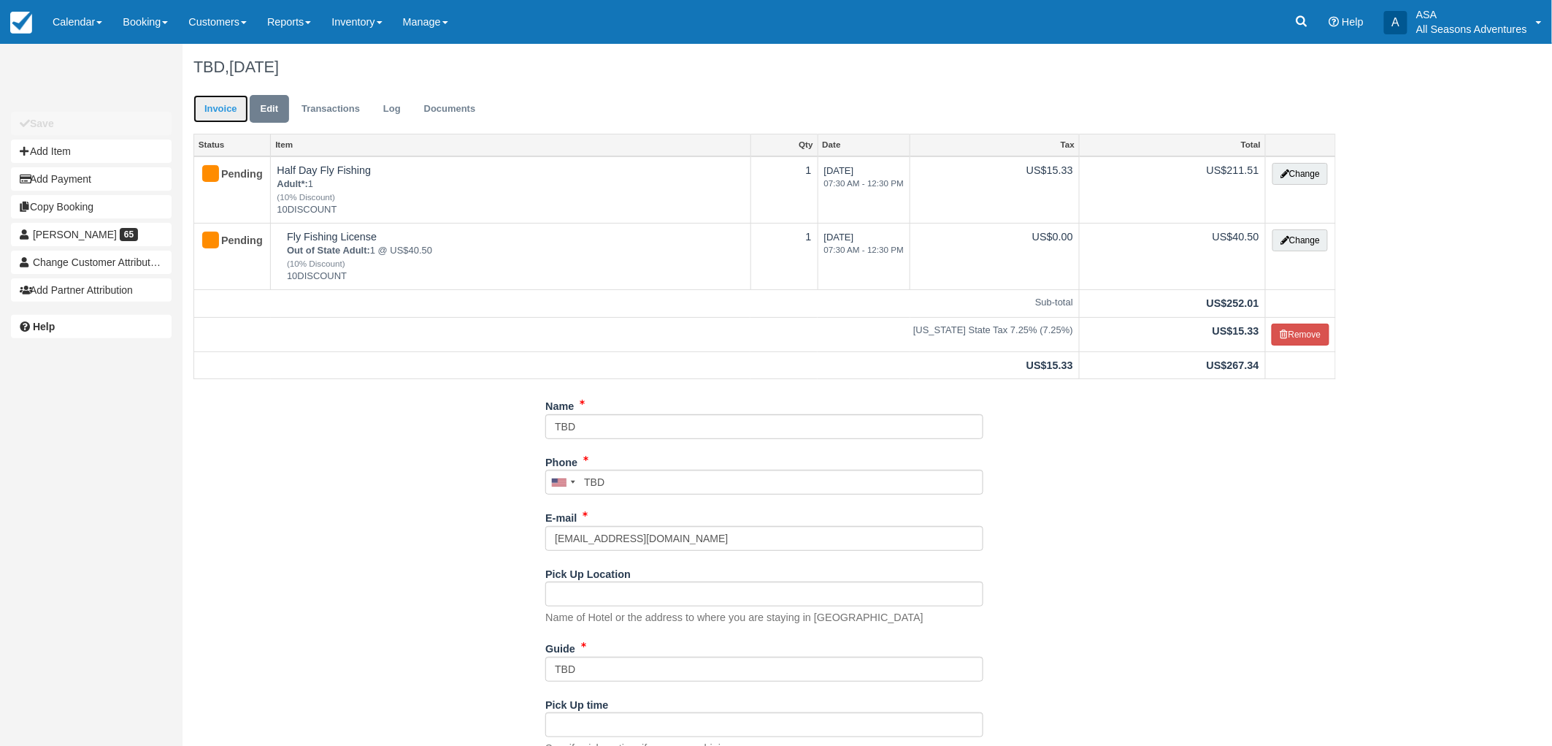
click at [215, 112] on link "Invoice" at bounding box center [221, 109] width 55 height 28
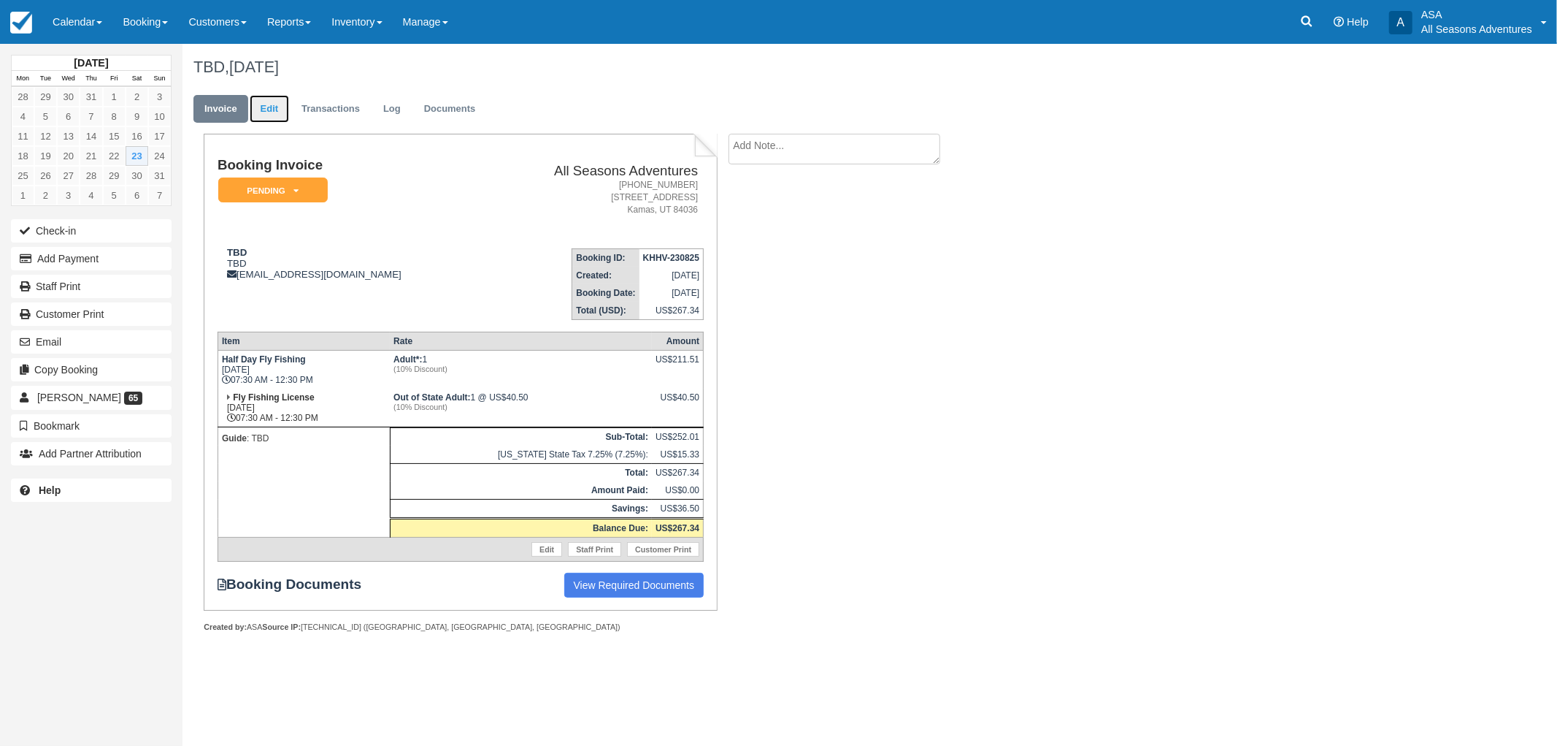
click at [270, 112] on link "Edit" at bounding box center [269, 109] width 39 height 28
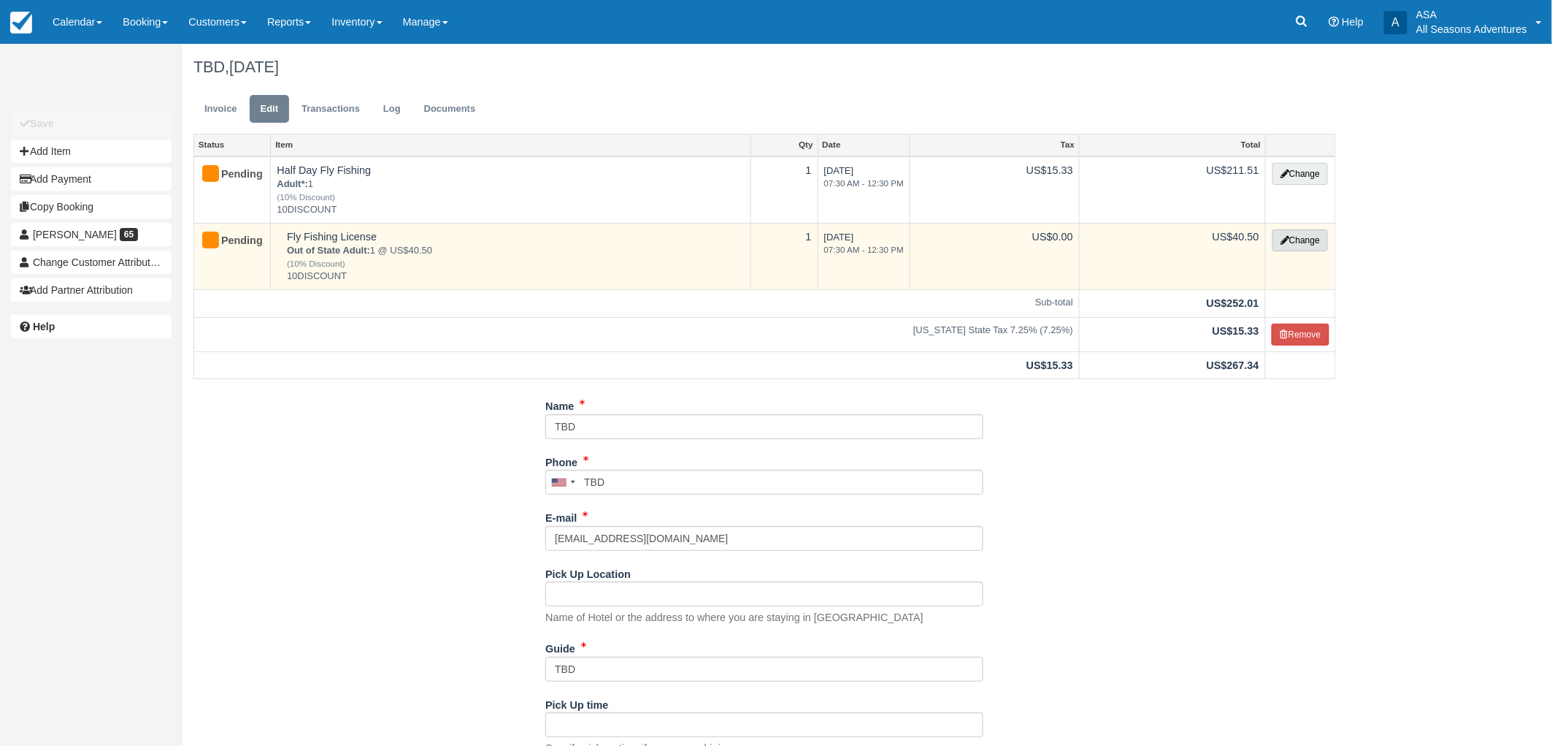
click at [1300, 231] on button "Change" at bounding box center [1300, 240] width 55 height 22
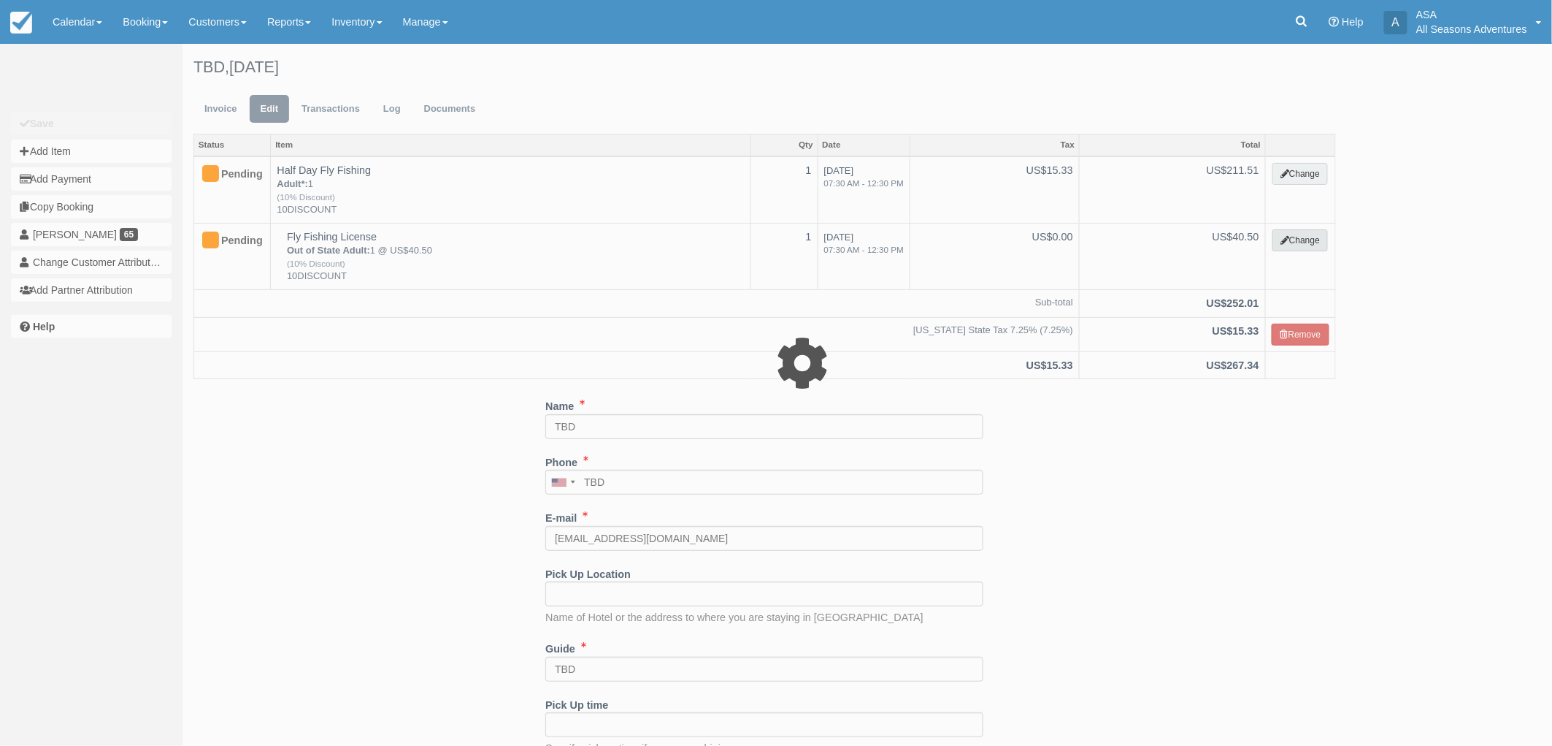
select select "8"
type input "40.50"
type input "10DISCOUNT"
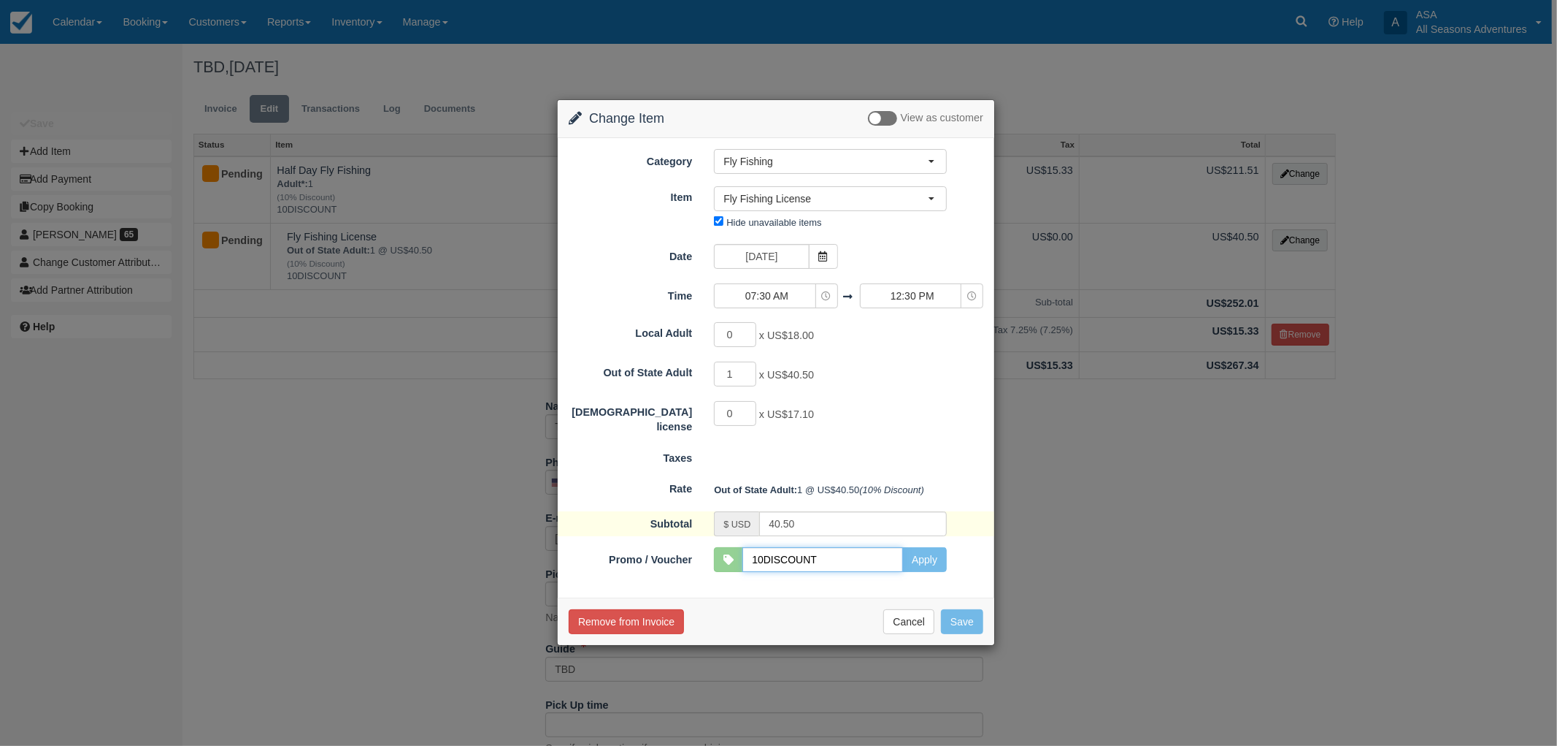
click at [830, 567] on input "10DISCOUNT" at bounding box center [823, 559] width 161 height 25
click at [935, 565] on button "Apply" at bounding box center [925, 559] width 45 height 25
type input "45.00"
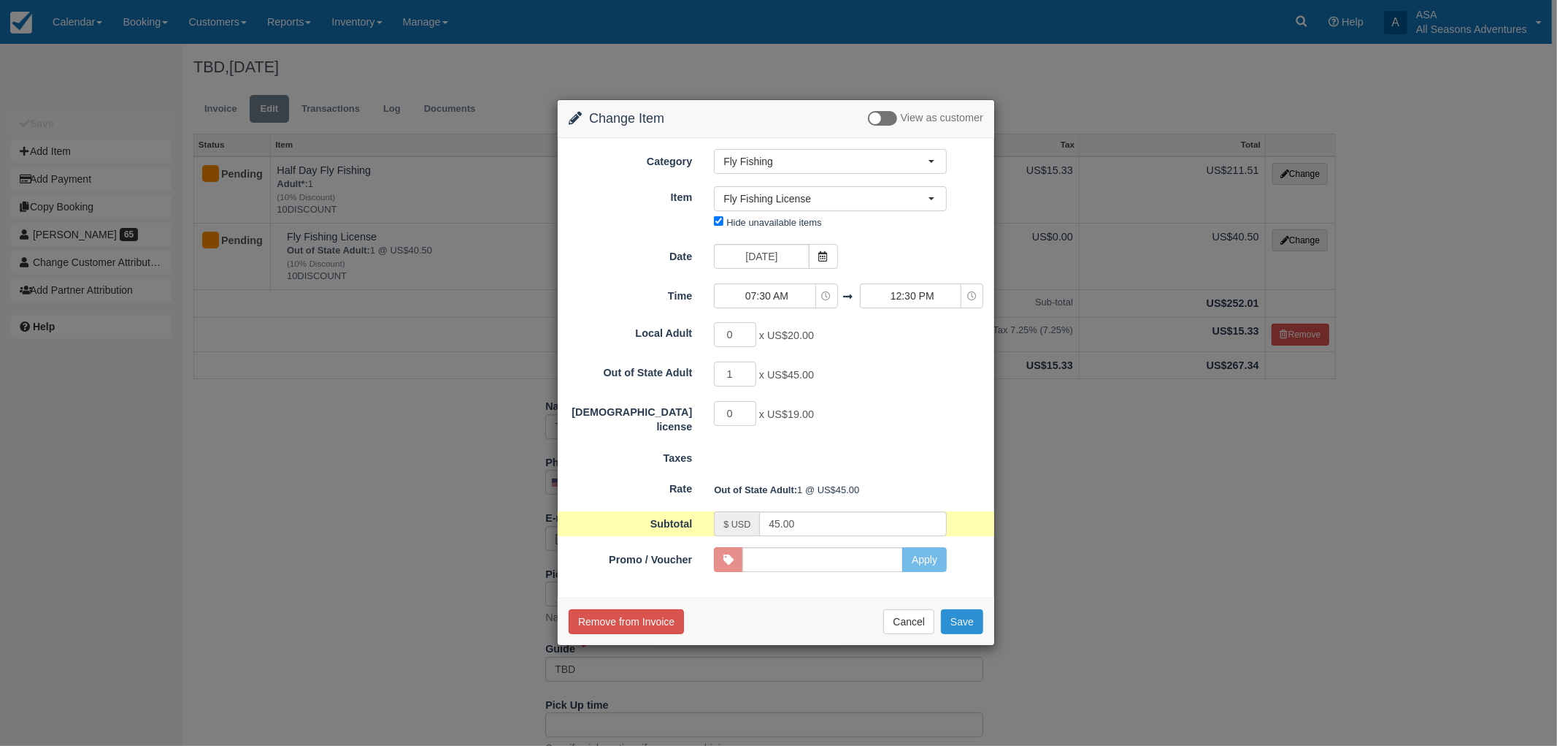
click at [954, 624] on button "Save" at bounding box center [962, 621] width 42 height 25
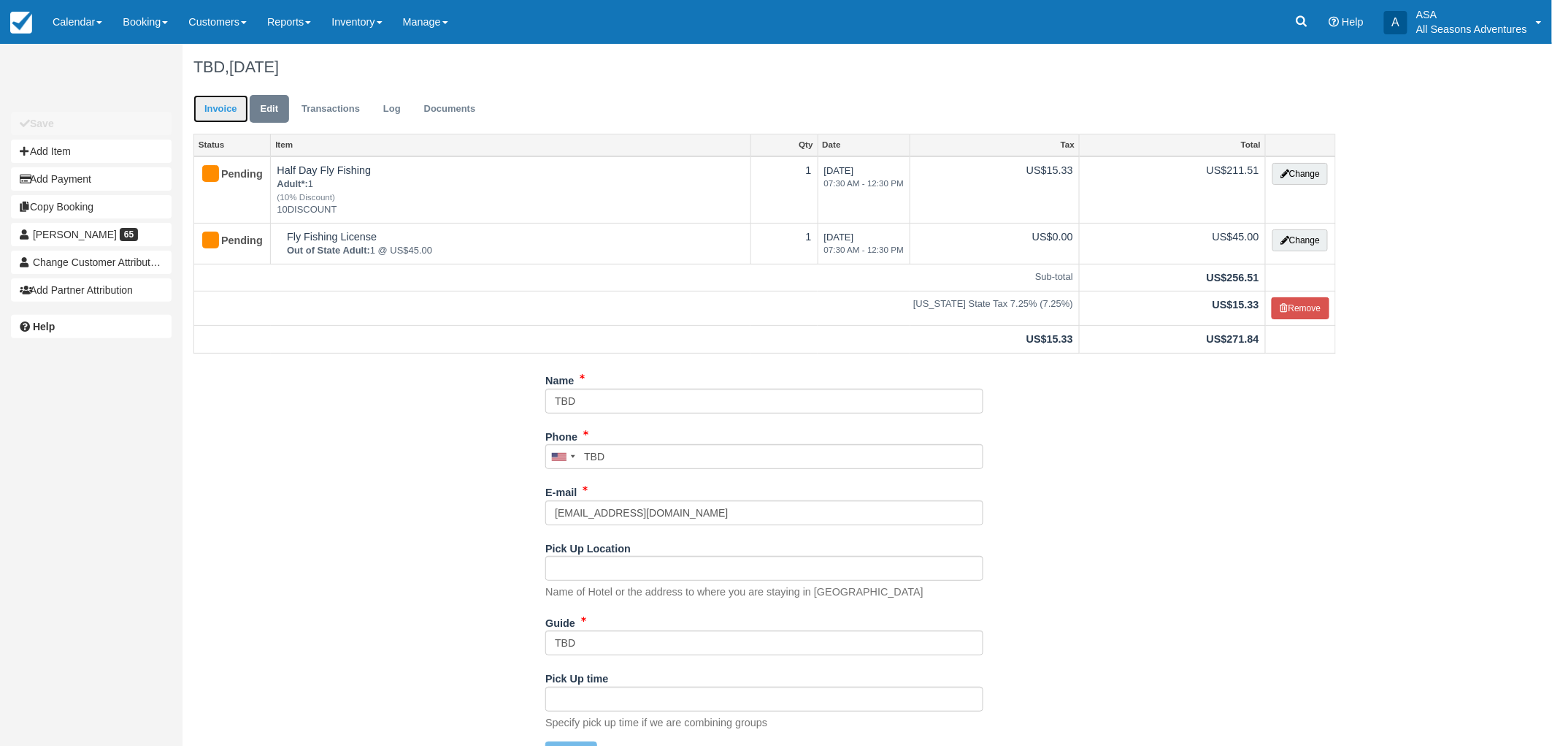
click at [219, 110] on link "Invoice" at bounding box center [221, 109] width 55 height 28
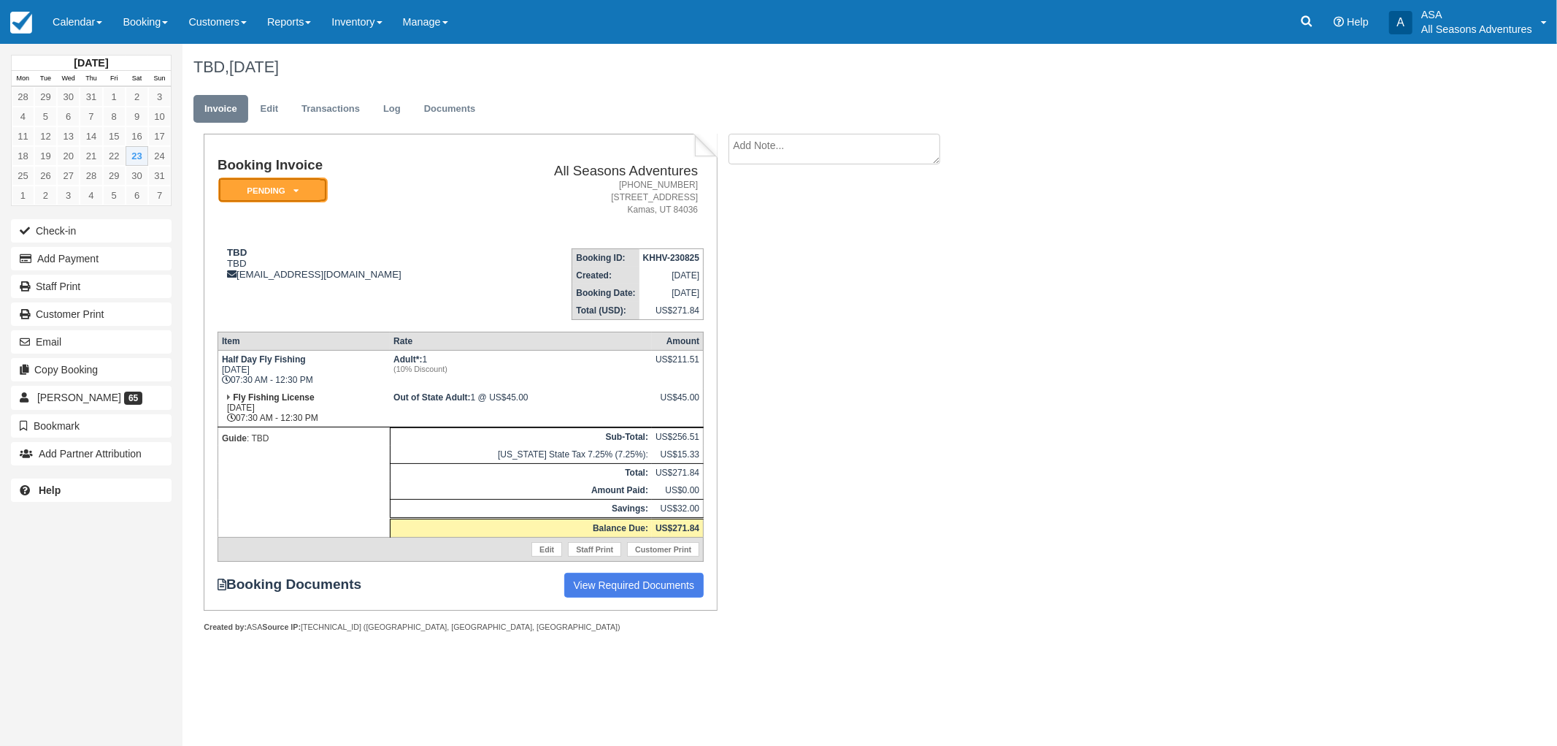
click at [310, 185] on em "Pending" at bounding box center [273, 190] width 110 height 26
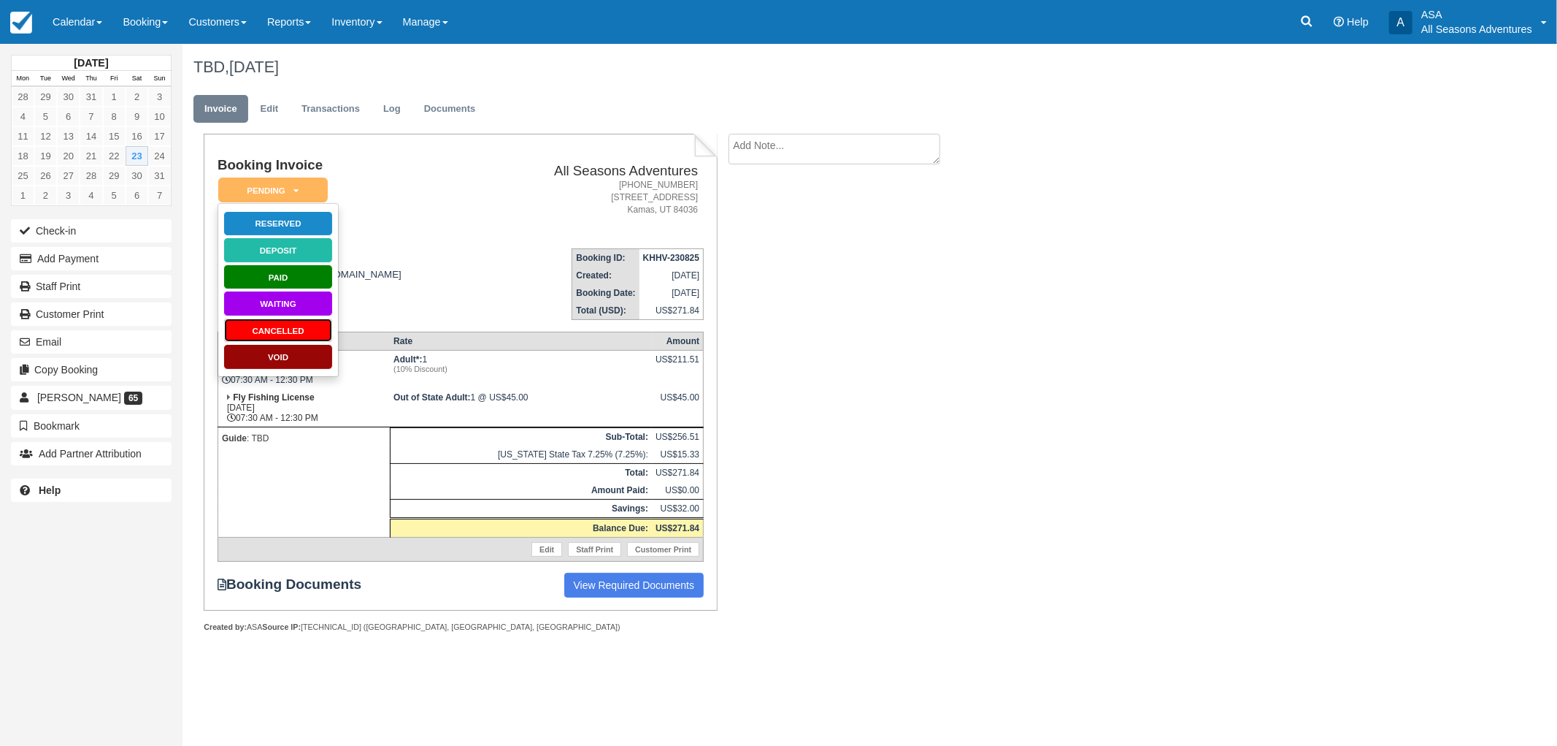
click at [304, 326] on link "Cancelled" at bounding box center [278, 331] width 110 height 26
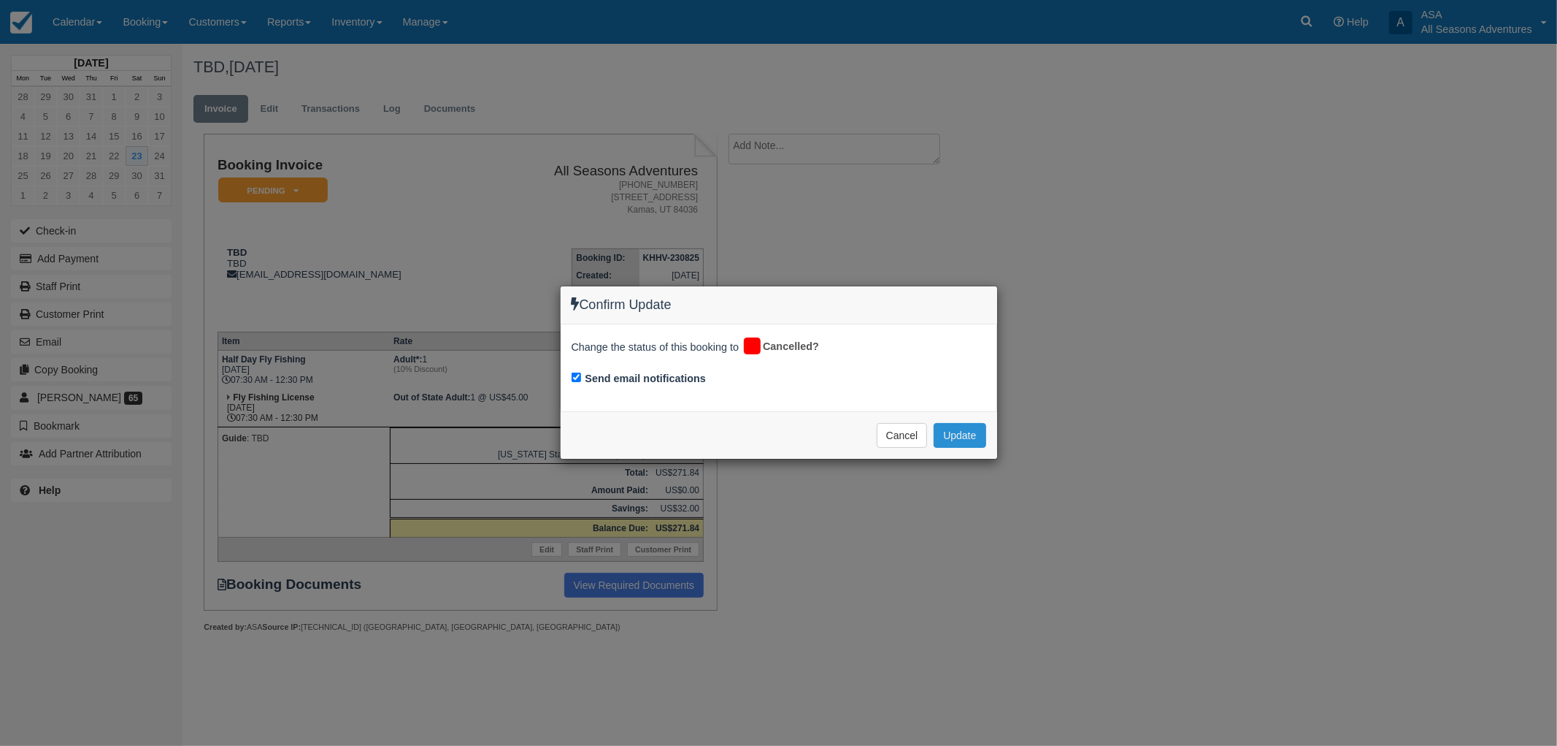
click at [971, 426] on button "Update" at bounding box center [960, 435] width 52 height 25
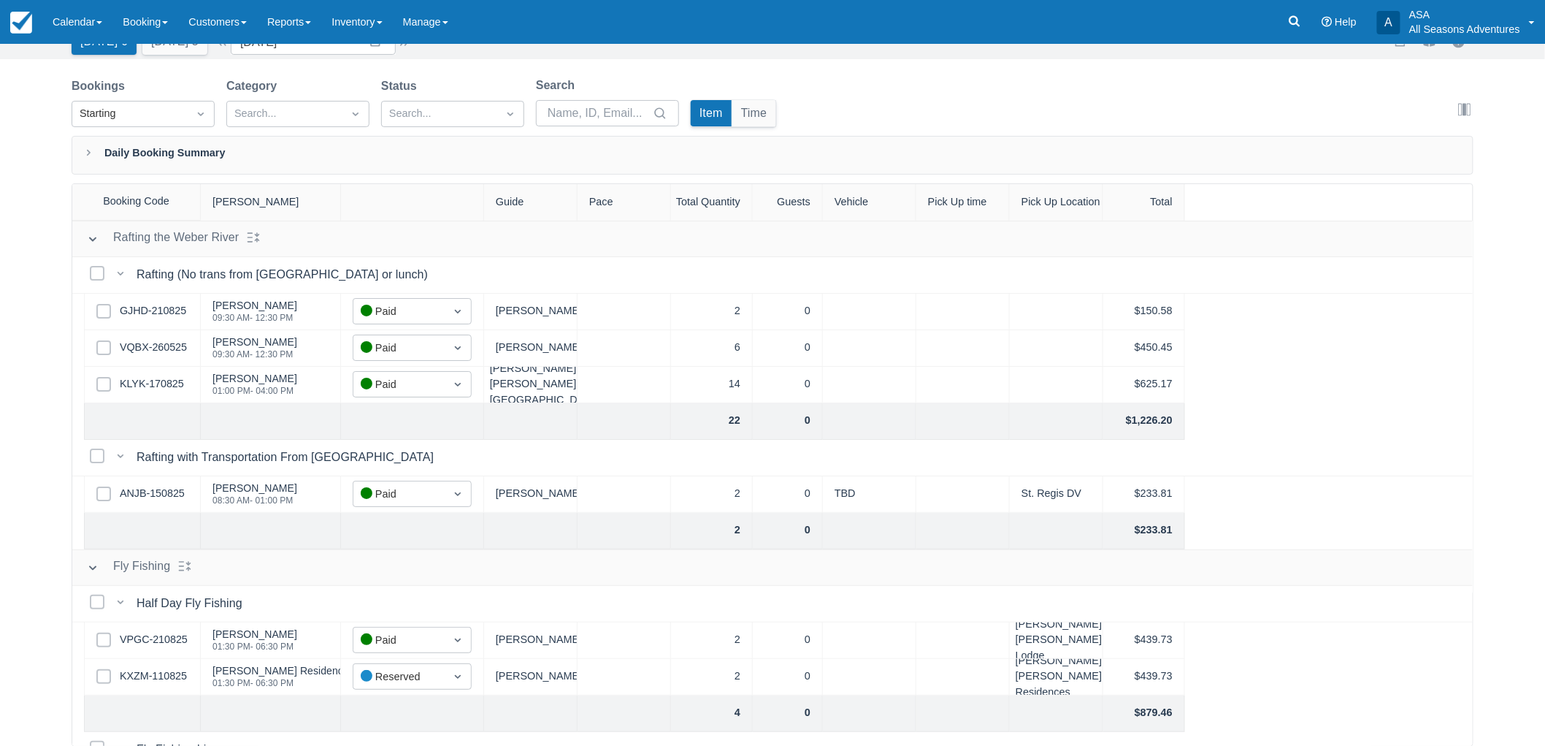
scroll to position [169, 0]
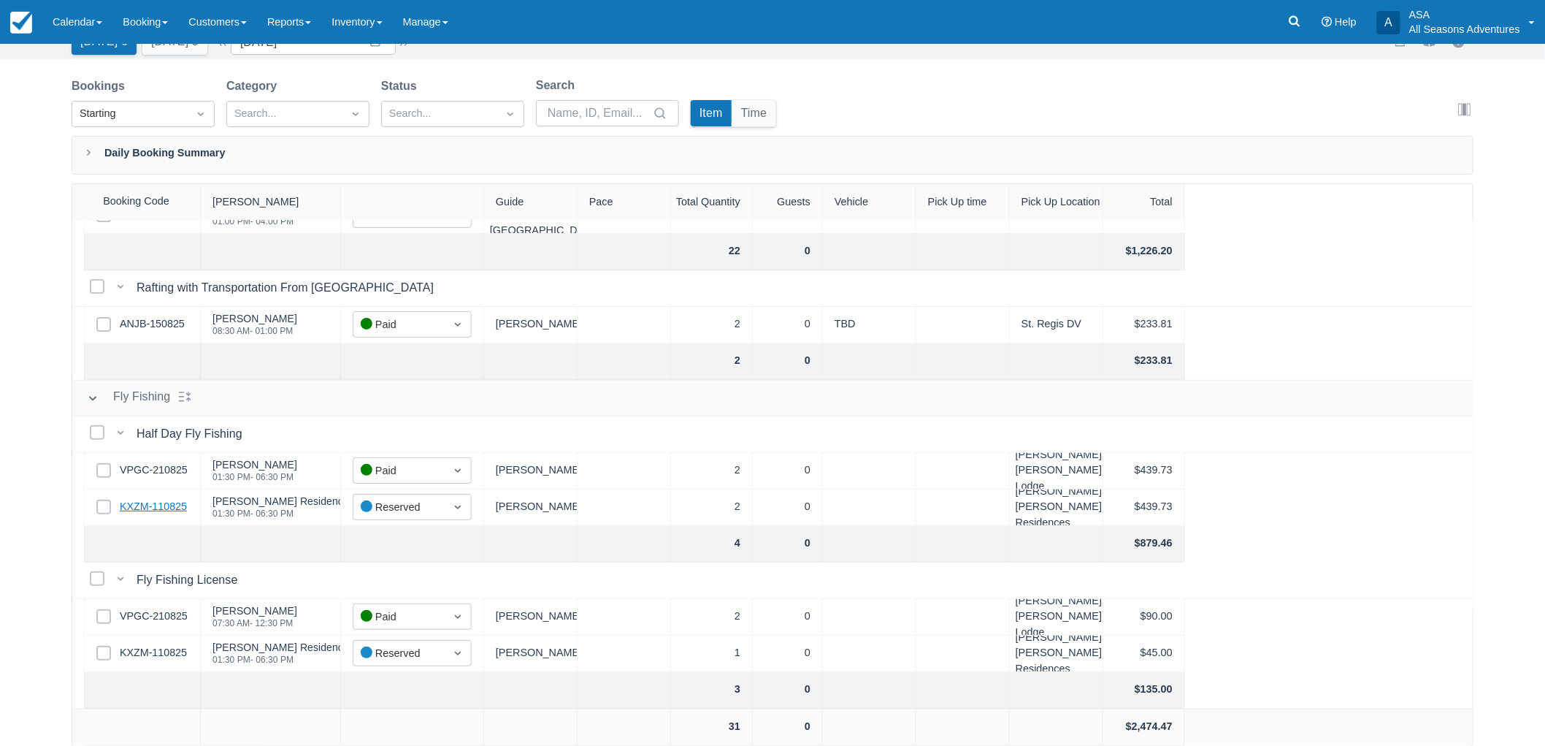
click at [162, 509] on link "KXZM-110825" at bounding box center [153, 507] width 67 height 16
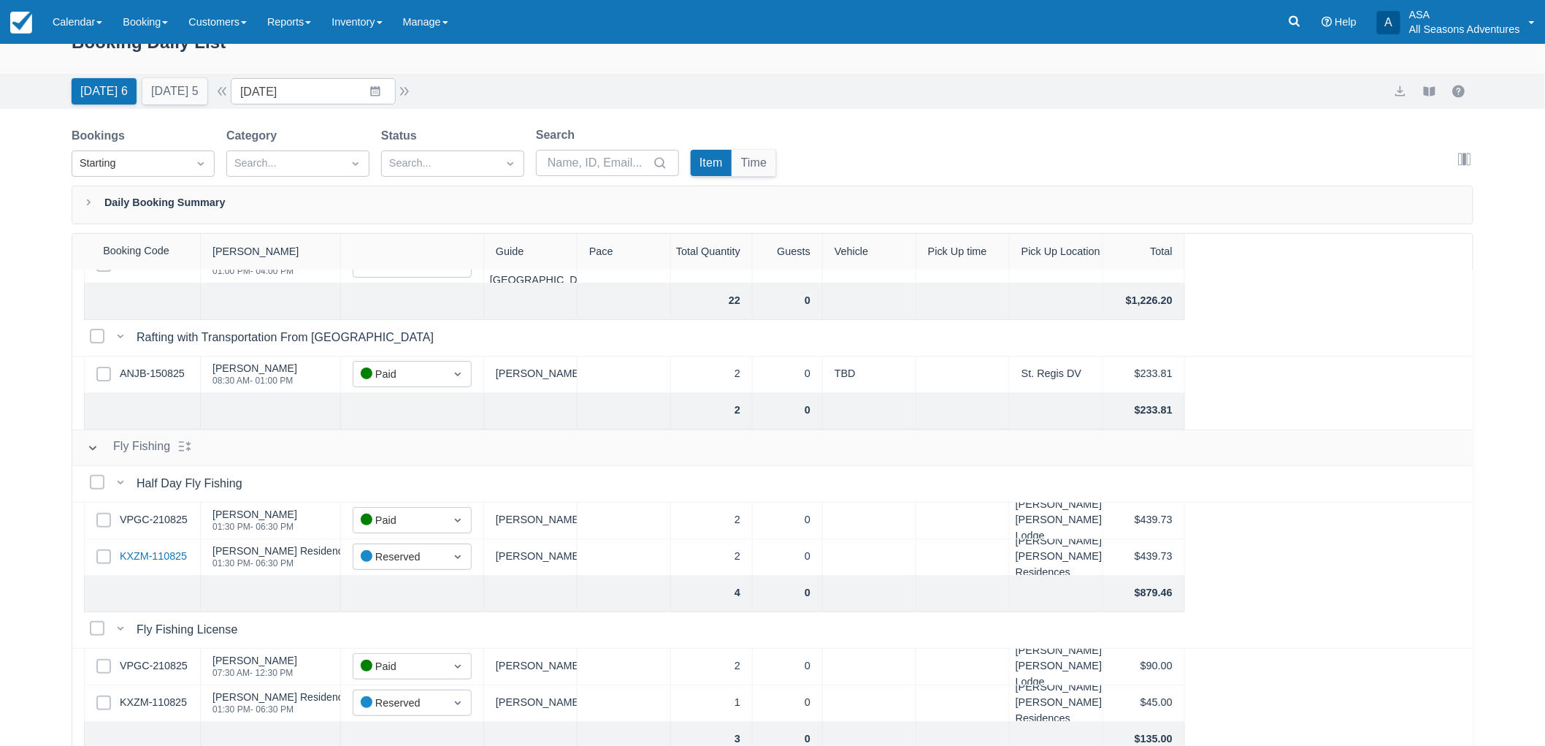
scroll to position [0, 0]
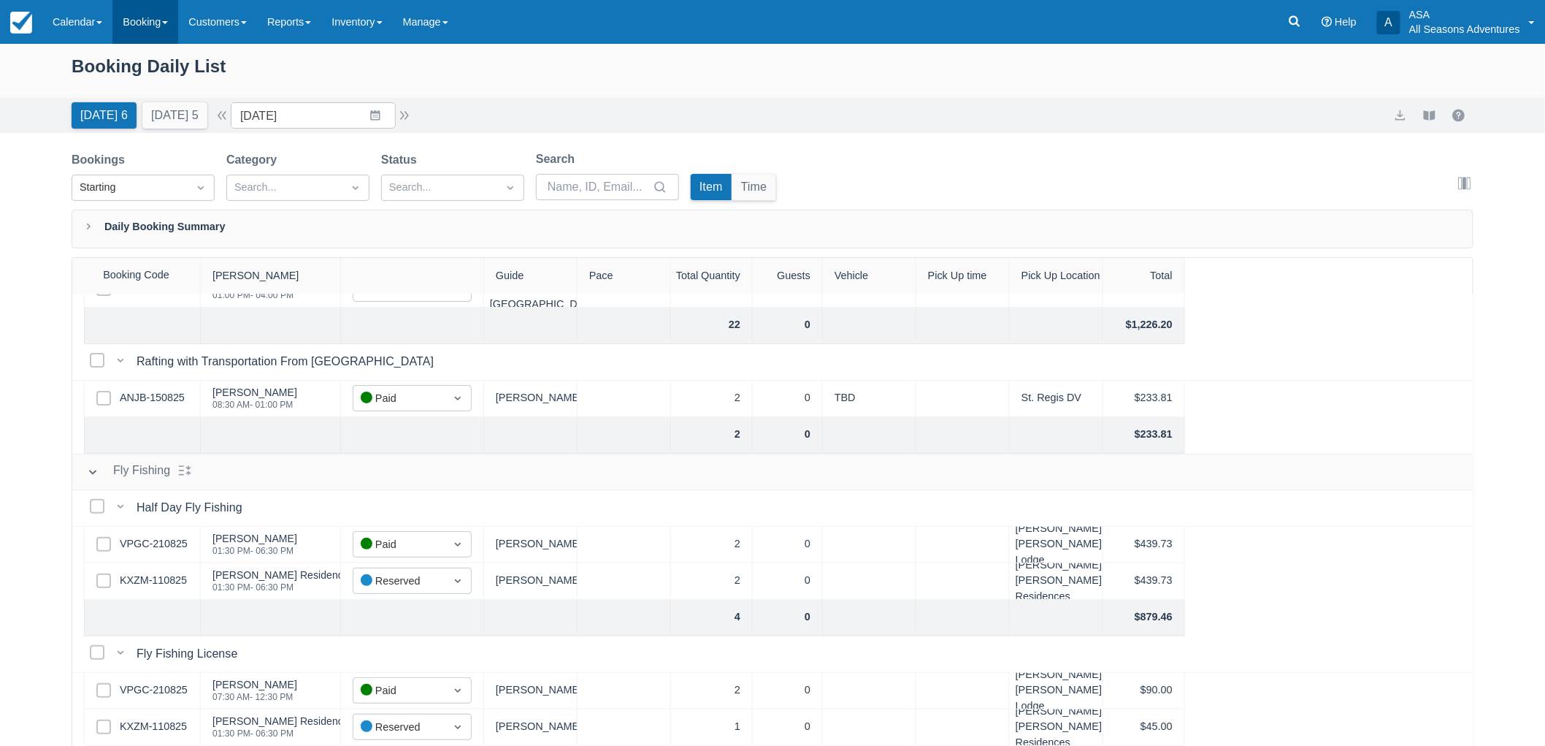
click at [144, 8] on link "Booking" at bounding box center [145, 22] width 66 height 44
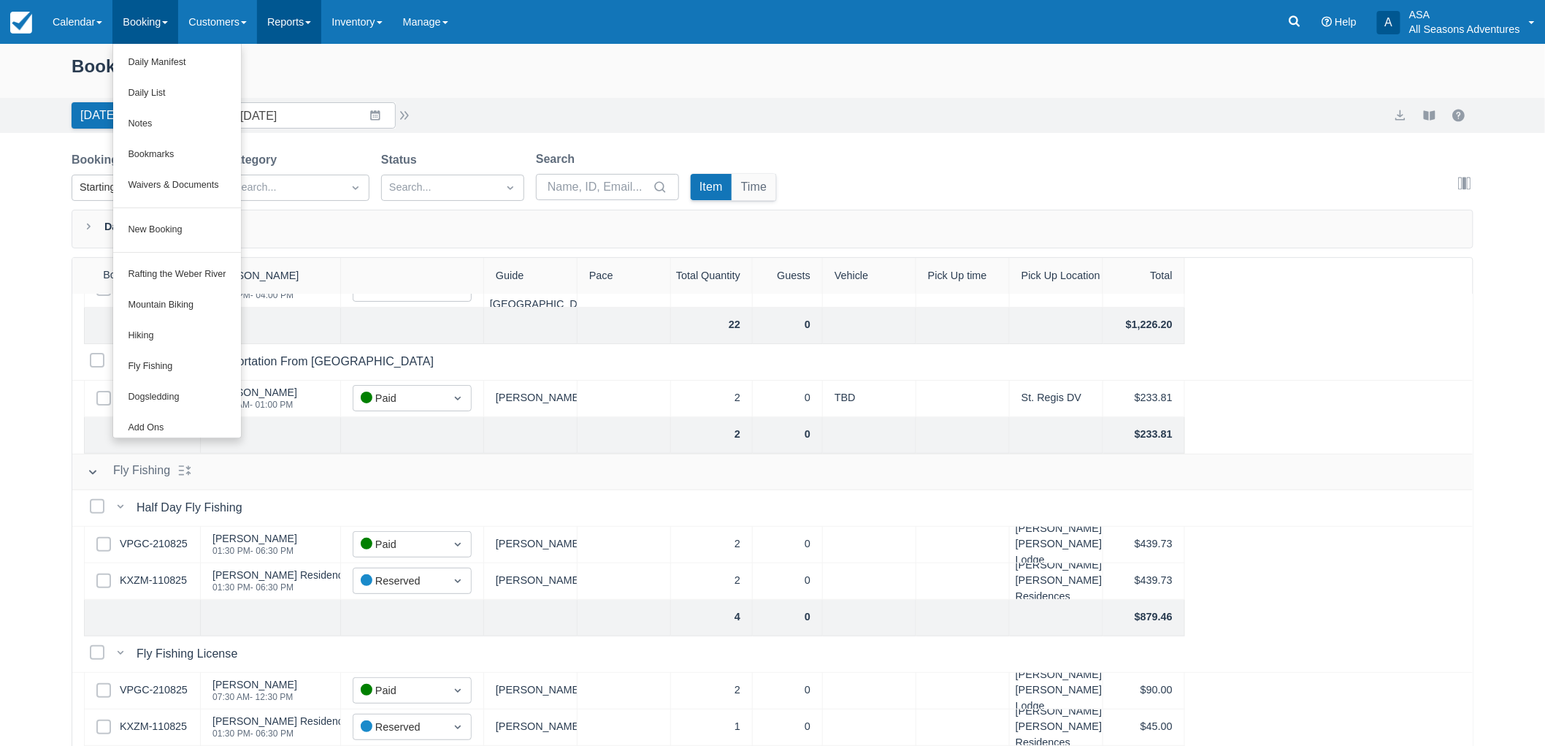
click at [316, 8] on link "Reports" at bounding box center [289, 22] width 64 height 44
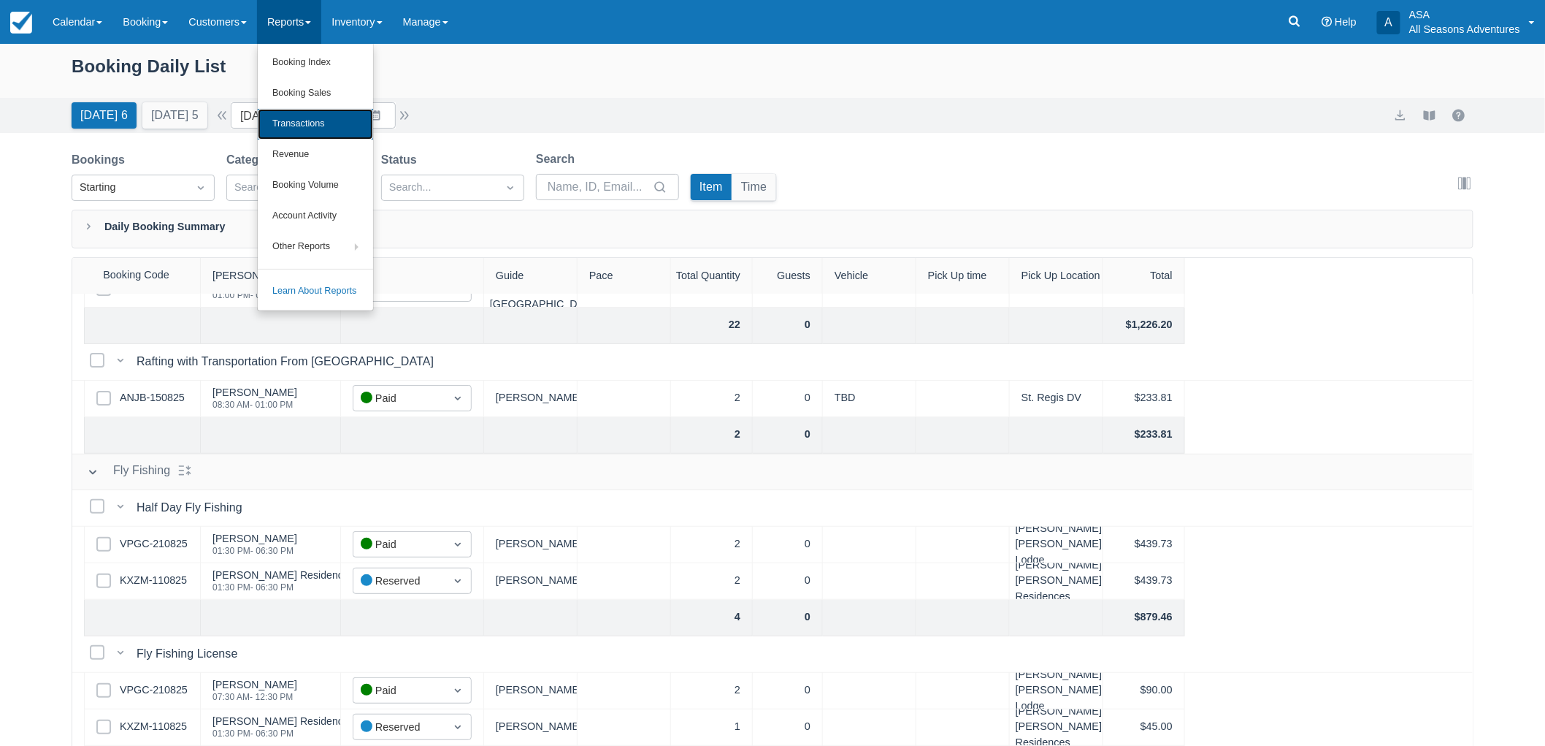
click at [322, 124] on link "Transactions" at bounding box center [315, 124] width 115 height 31
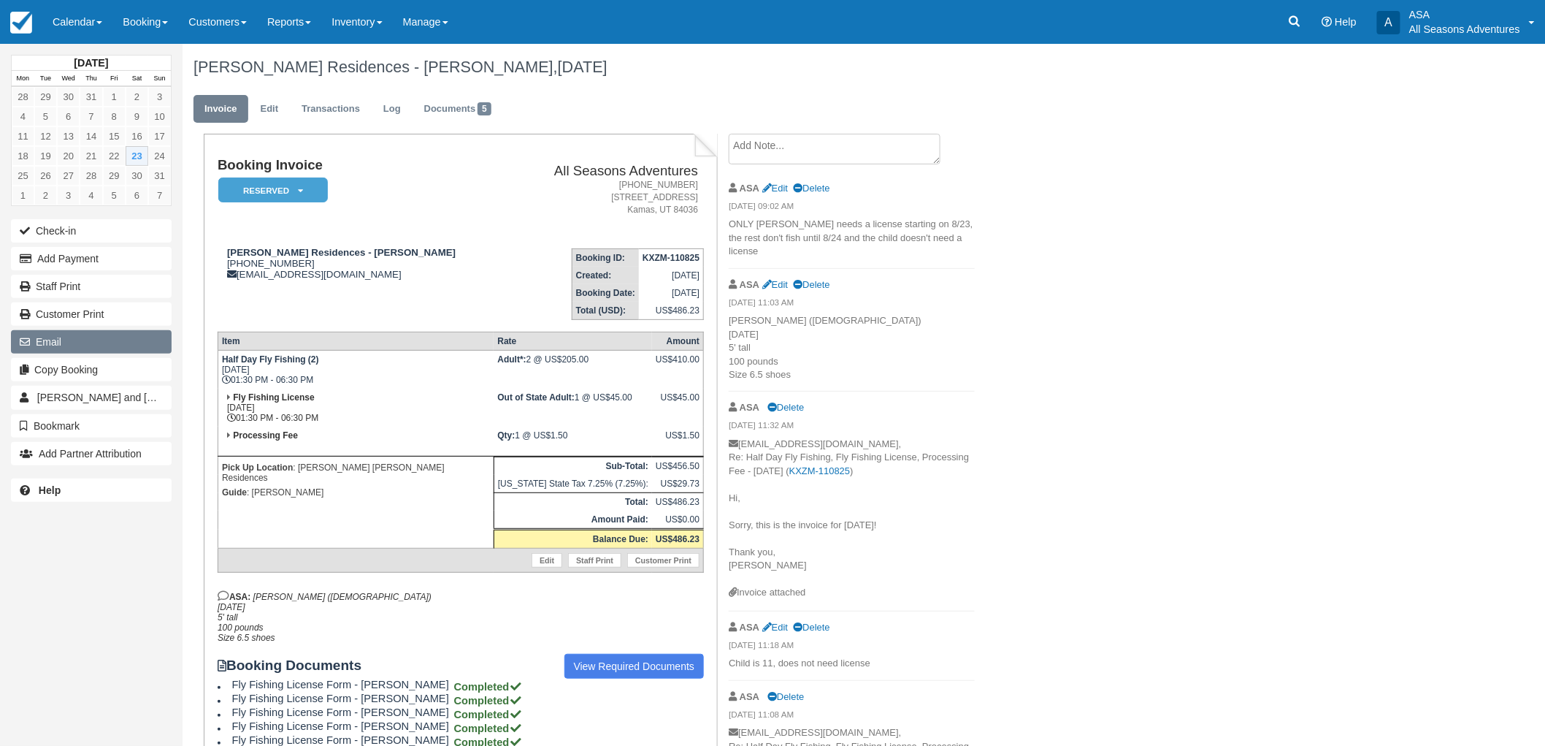
click at [91, 336] on button "Email" at bounding box center [91, 341] width 161 height 23
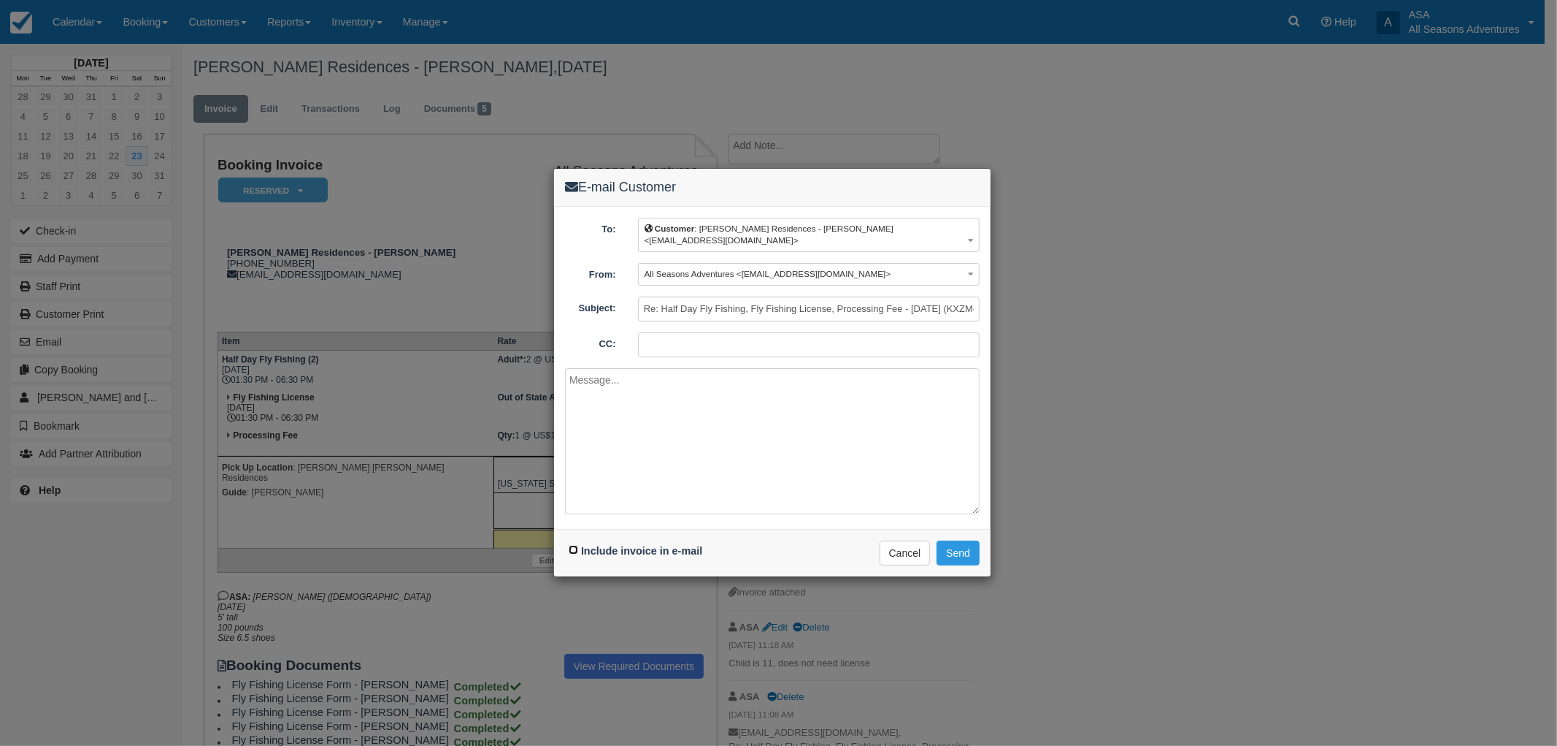
click at [573, 548] on input "Include invoice in e-mail" at bounding box center [573, 549] width 9 height 9
checkbox input "true"
click at [659, 462] on textarea at bounding box center [772, 441] width 415 height 146
click at [650, 407] on textarea at bounding box center [772, 441] width 415 height 146
click at [862, 373] on textarea "Here is that final invoice for Casey Carey's fish from today 8/24. We will send…" at bounding box center [772, 441] width 415 height 146
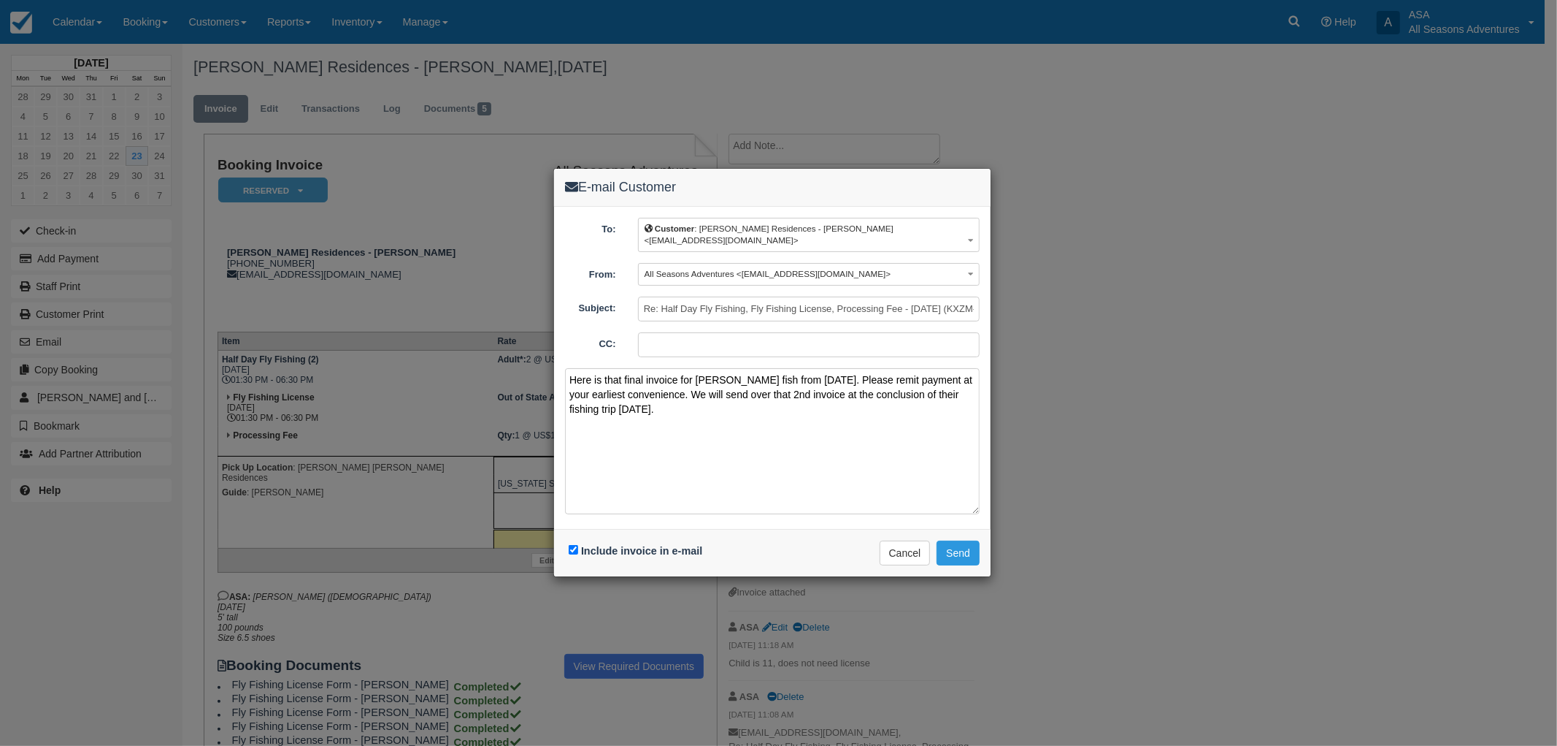
click at [762, 421] on textarea "Here is that final invoice for Casey Carey's fish from today 8/24. Please remit…" at bounding box center [772, 441] width 415 height 146
click at [855, 380] on textarea "Here is that final invoice for Casey Carey's fish from today 8/24. Please remit…" at bounding box center [772, 441] width 415 height 146
click at [847, 437] on textarea "Here is that final invoice for Casey Carey's fish from today 8/23. Please remit…" at bounding box center [772, 441] width 415 height 146
click at [969, 391] on textarea "Here is that final invoice for Casey Carey's fish from today 8/23. Please remit…" at bounding box center [772, 441] width 415 height 146
type textarea "Here is that final invoice for Casey Carey's fish from today 8/23. Please remit…"
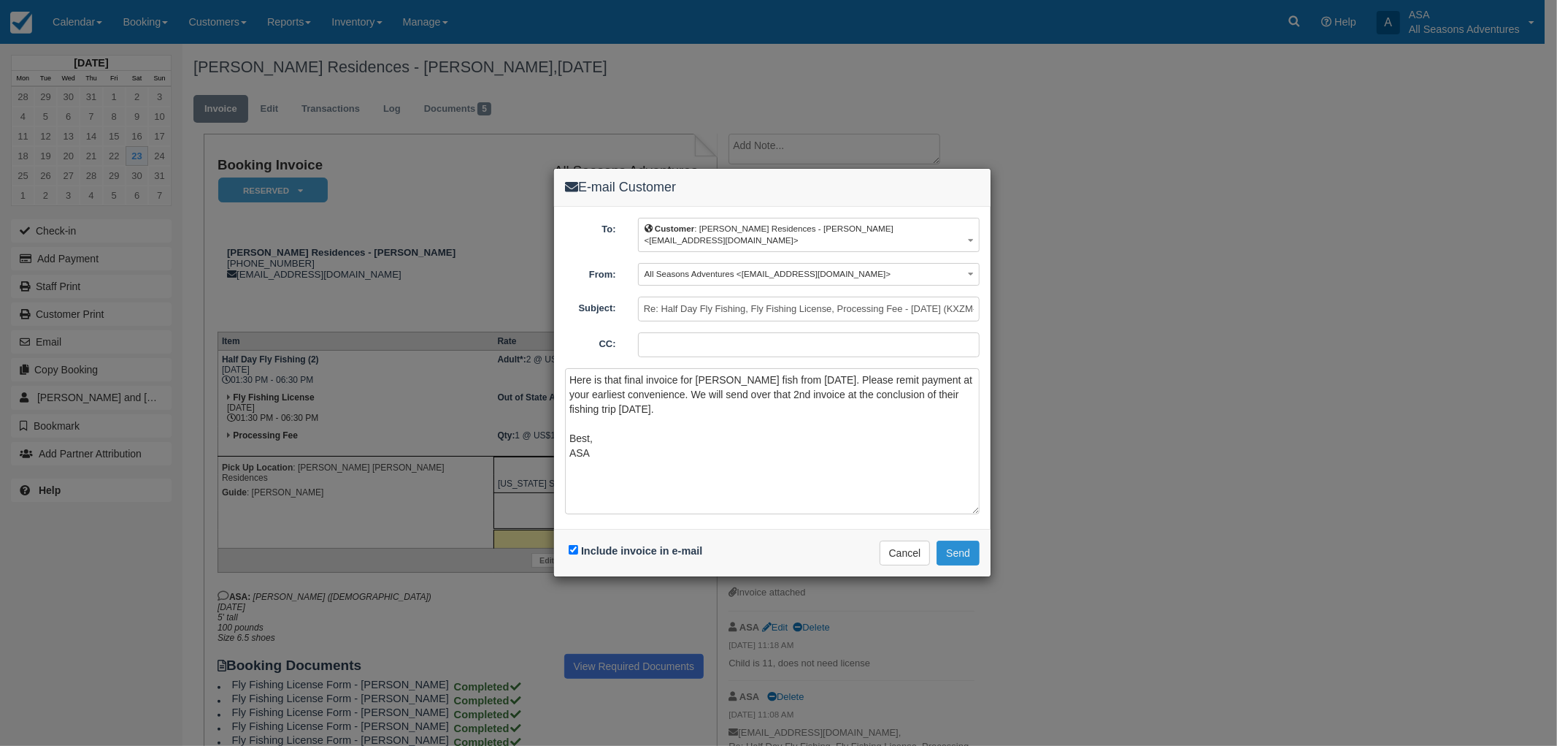
click at [965, 548] on button "Send" at bounding box center [958, 552] width 43 height 25
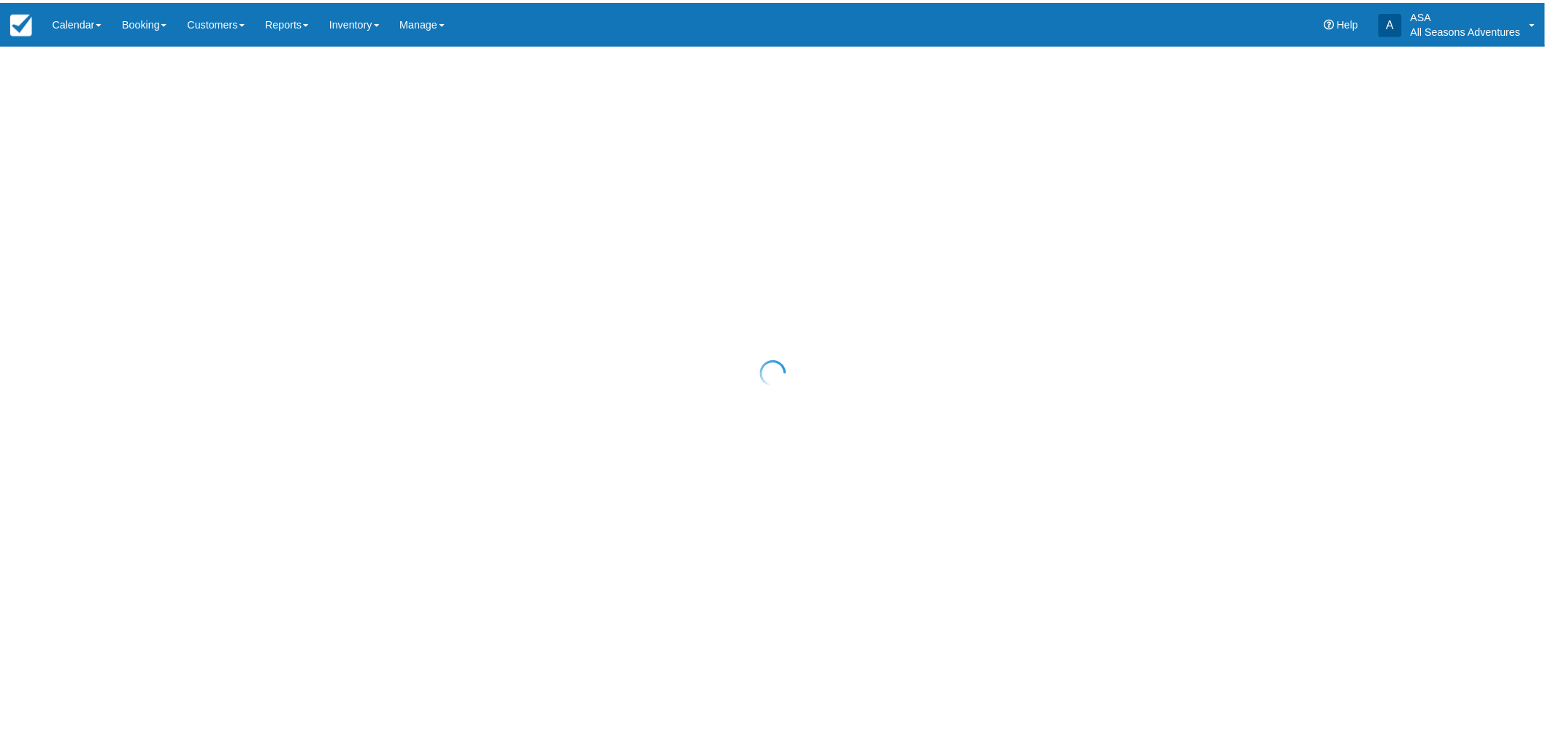
select select "10"
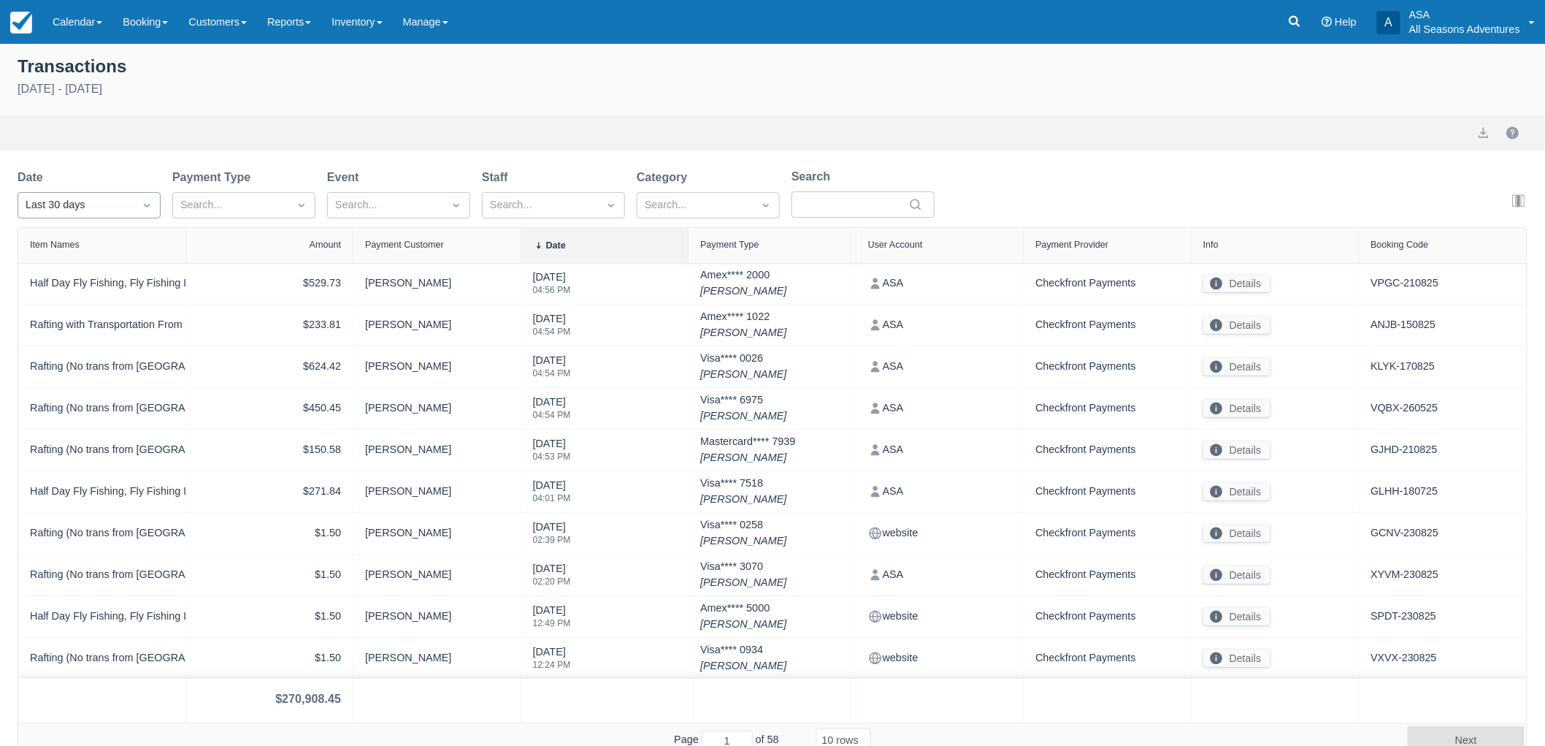
click at [126, 215] on div "Last 30 days" at bounding box center [75, 205] width 115 height 23
click at [92, 268] on div "Today" at bounding box center [89, 269] width 143 height 28
click at [1490, 126] on button "export" at bounding box center [1496, 133] width 18 height 18
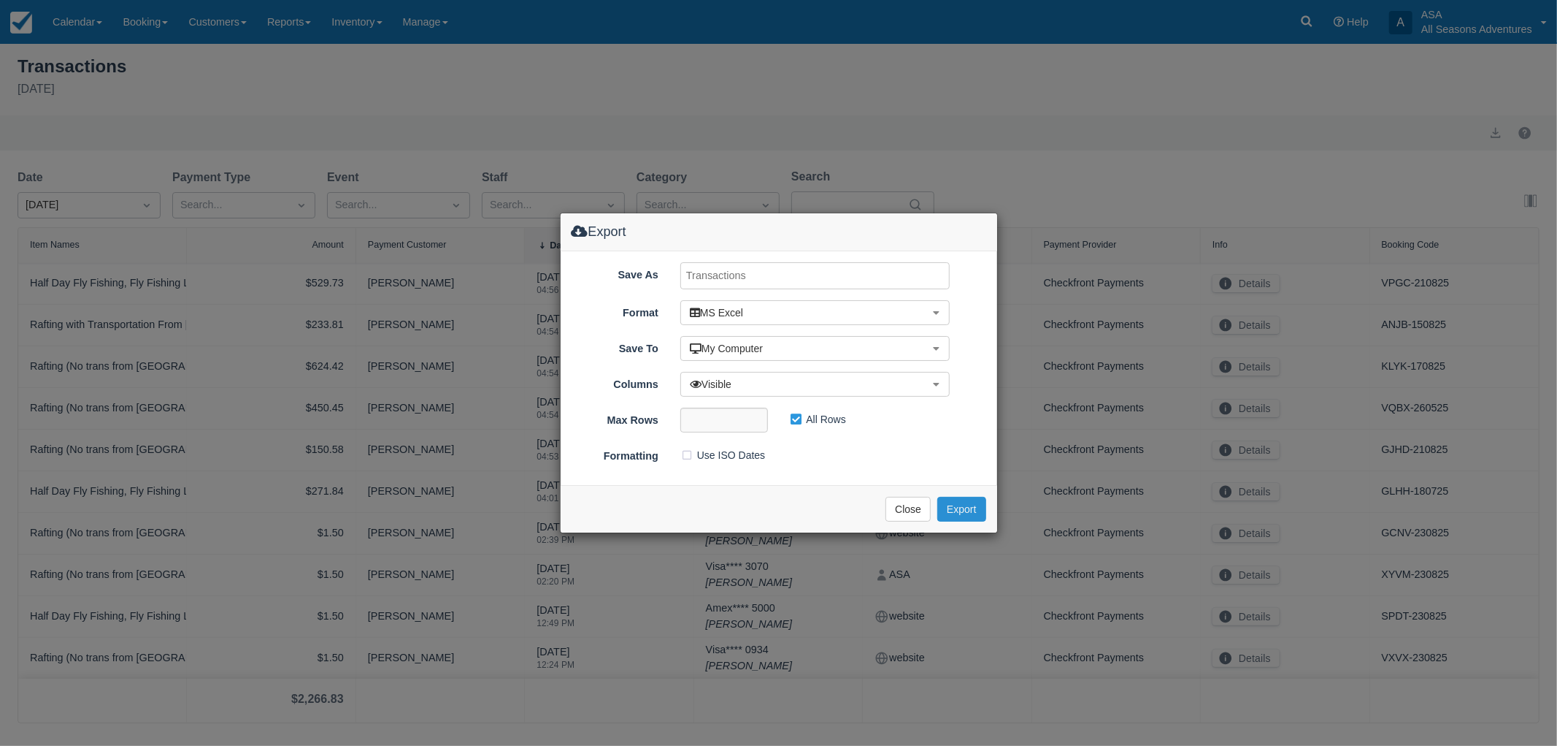
click at [968, 510] on button "Export" at bounding box center [962, 509] width 48 height 25
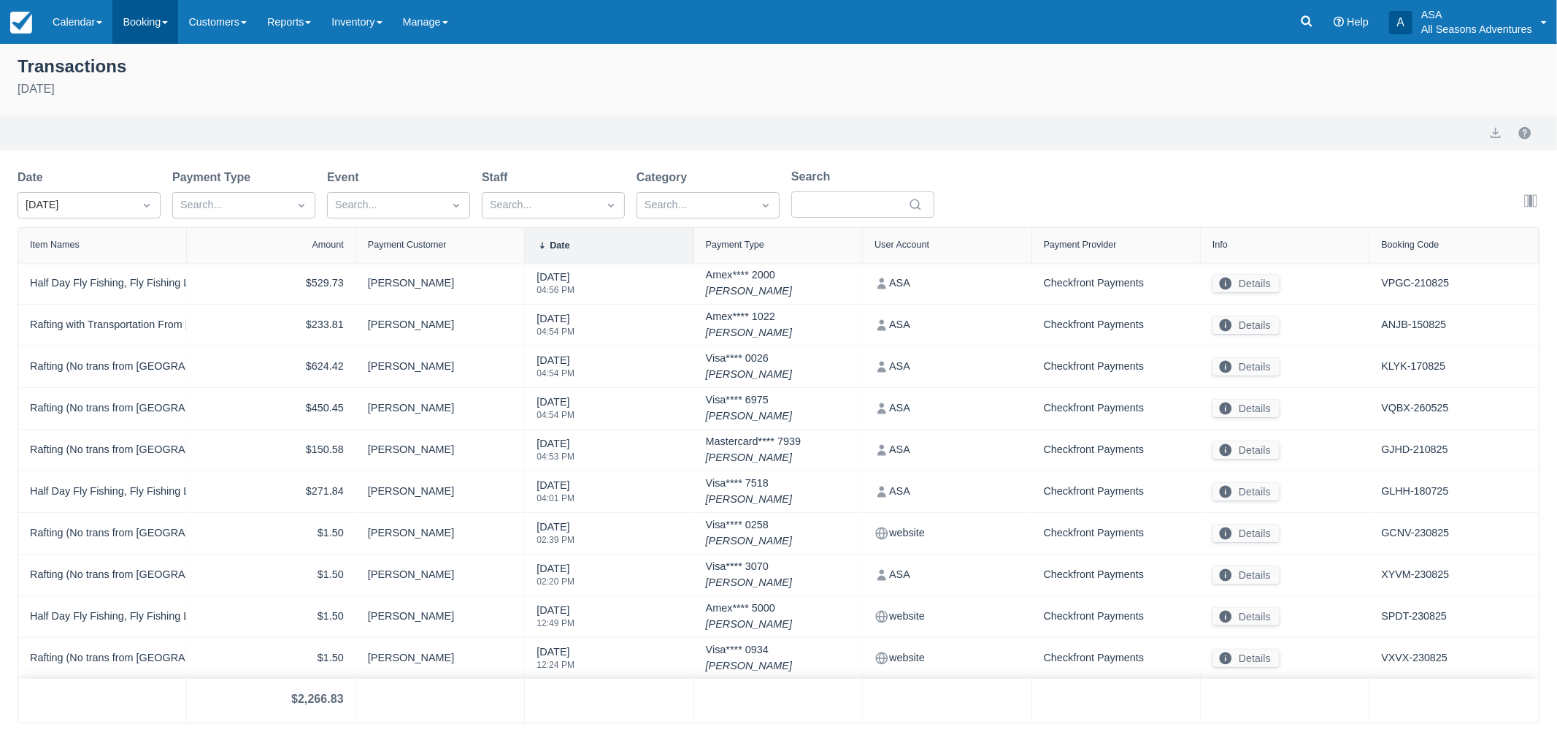
click at [163, 22] on link "Booking" at bounding box center [145, 22] width 66 height 44
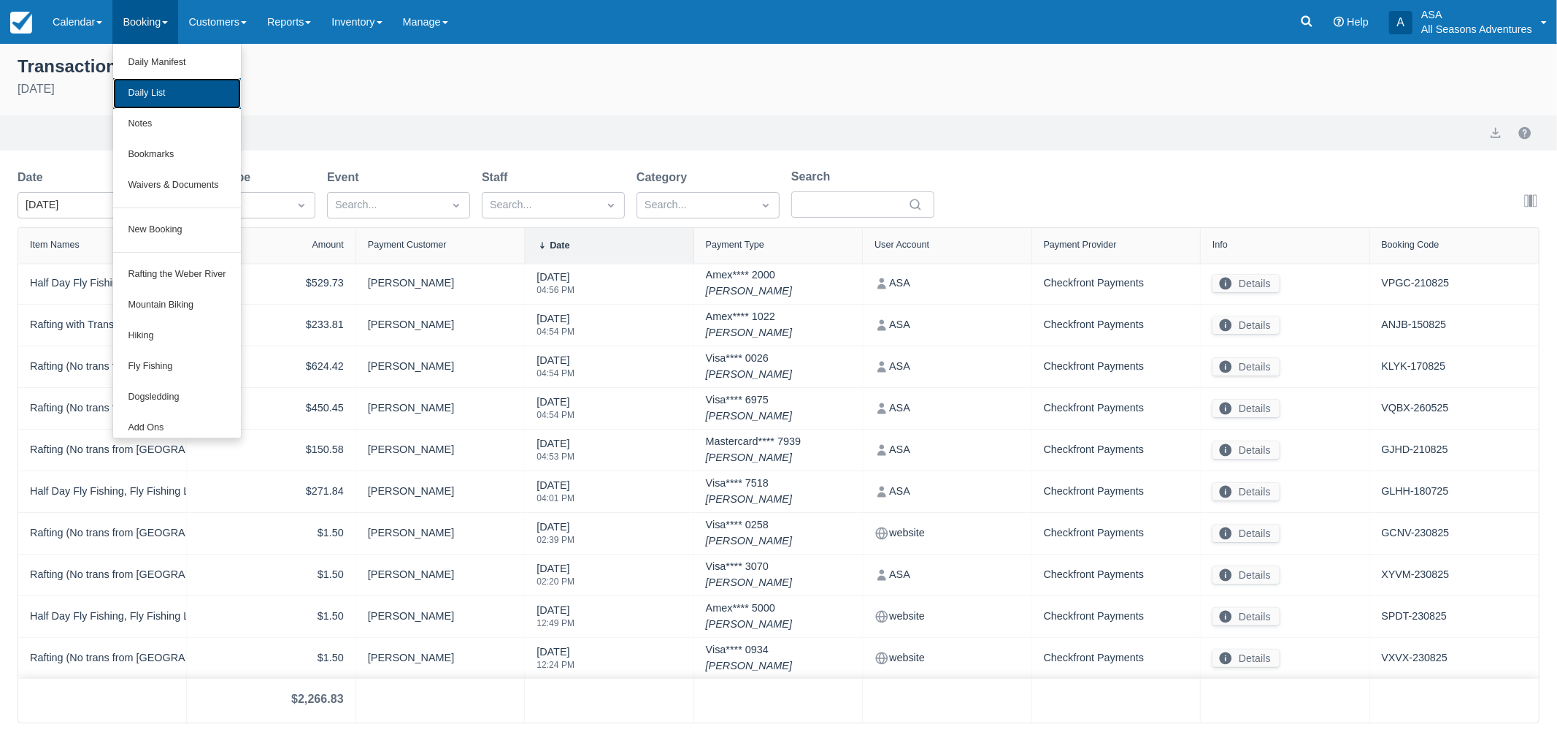
click at [171, 93] on link "Daily List" at bounding box center [176, 93] width 127 height 31
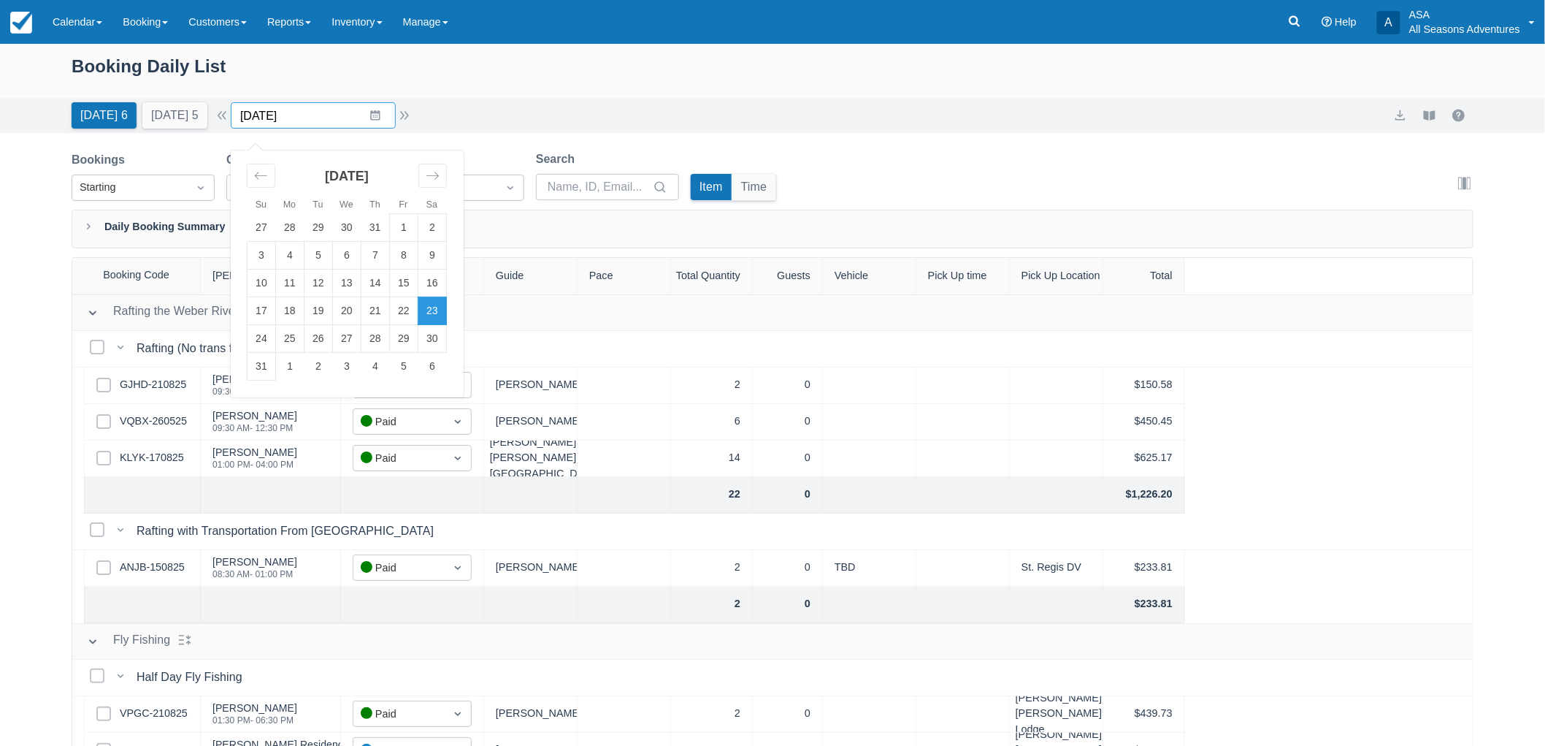
click at [395, 118] on input "08/23/25" at bounding box center [313, 115] width 165 height 26
click at [434, 176] on icon "Move forward to switch to the next month." at bounding box center [433, 176] width 14 height 14
click at [361, 252] on td "10" at bounding box center [347, 256] width 28 height 28
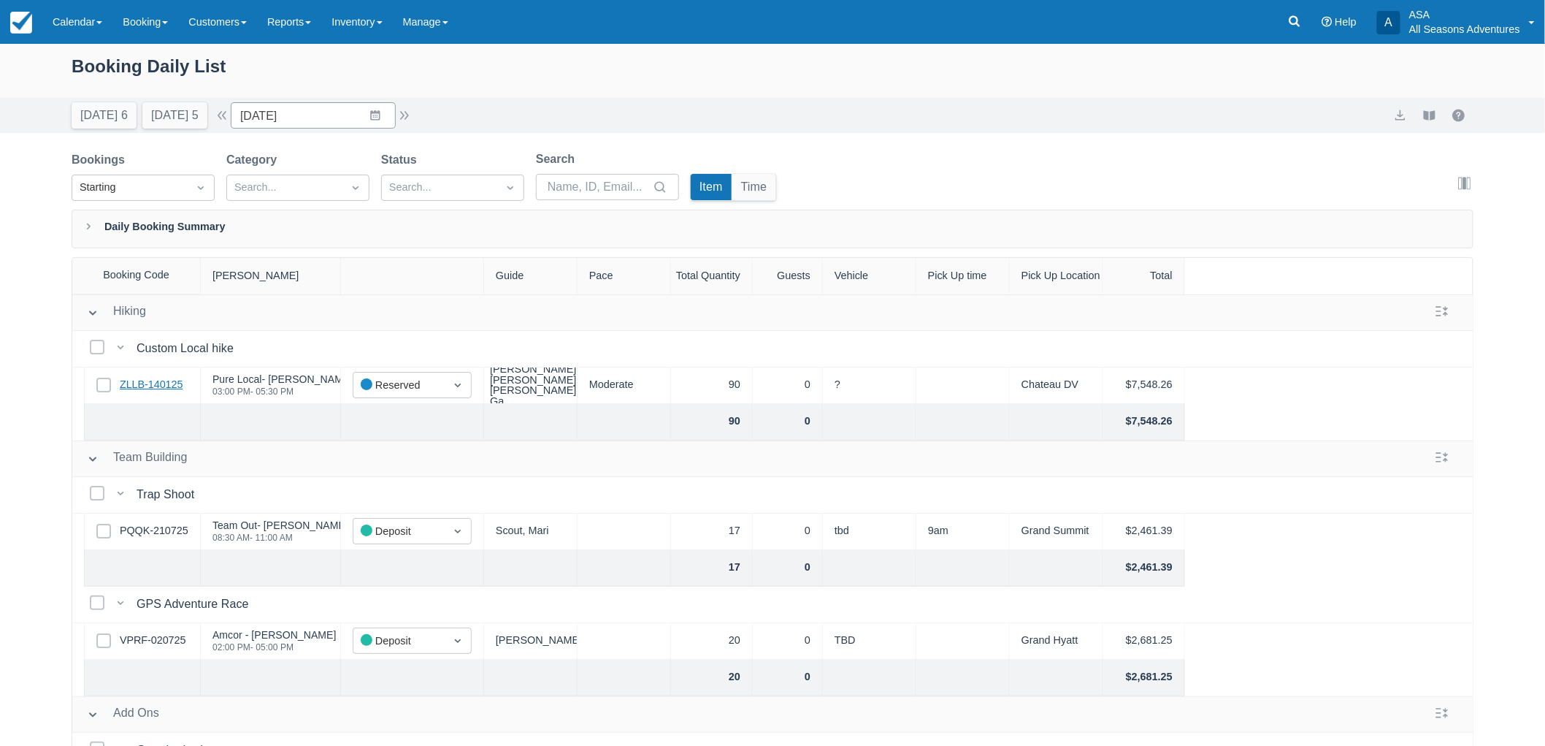
click at [156, 381] on link "ZLLB-140125" at bounding box center [151, 385] width 63 height 16
click at [164, 122] on button "Tomorrow 5" at bounding box center [174, 115] width 65 height 26
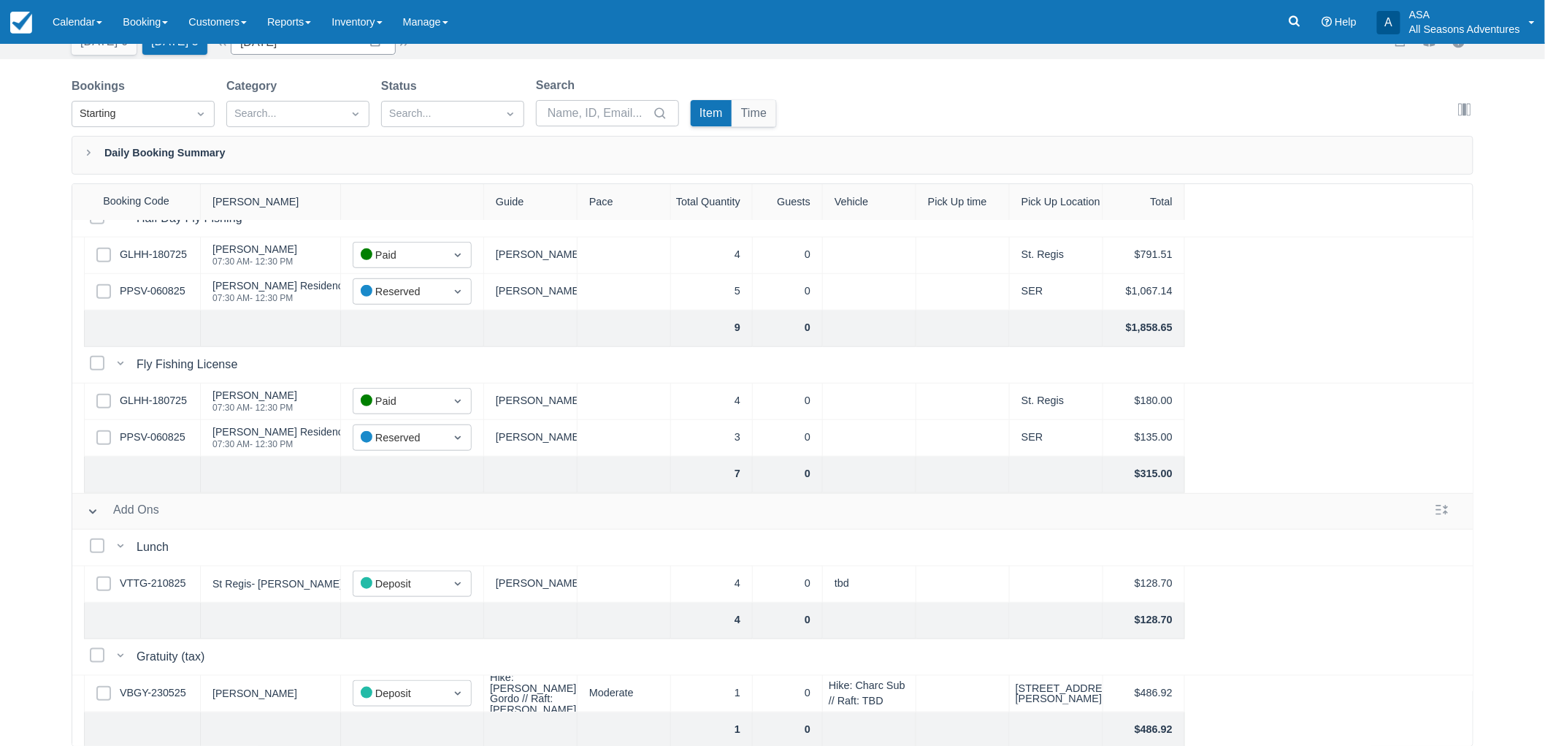
scroll to position [510, 0]
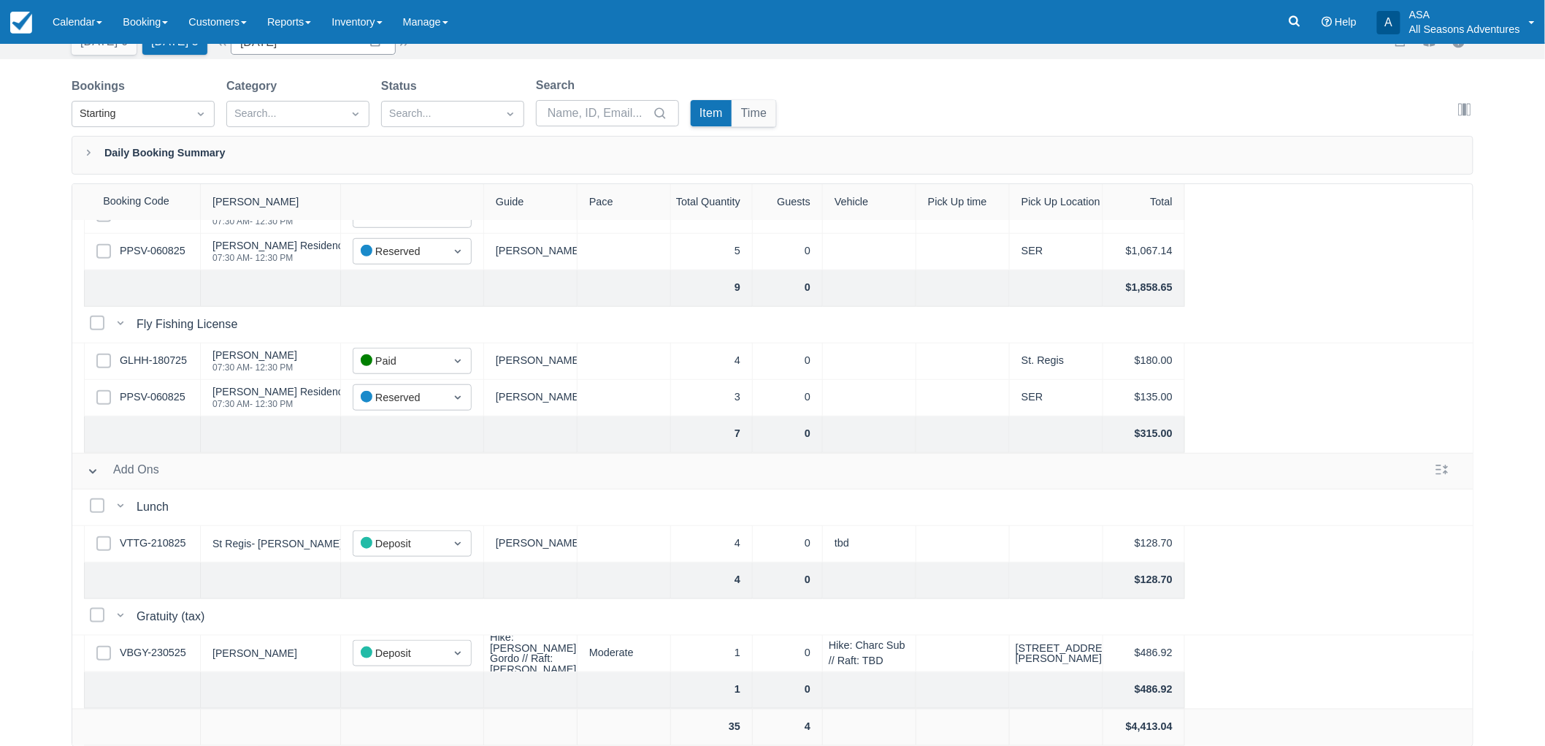
click at [177, 380] on div "Select Row PPSV-060825" at bounding box center [142, 398] width 117 height 37
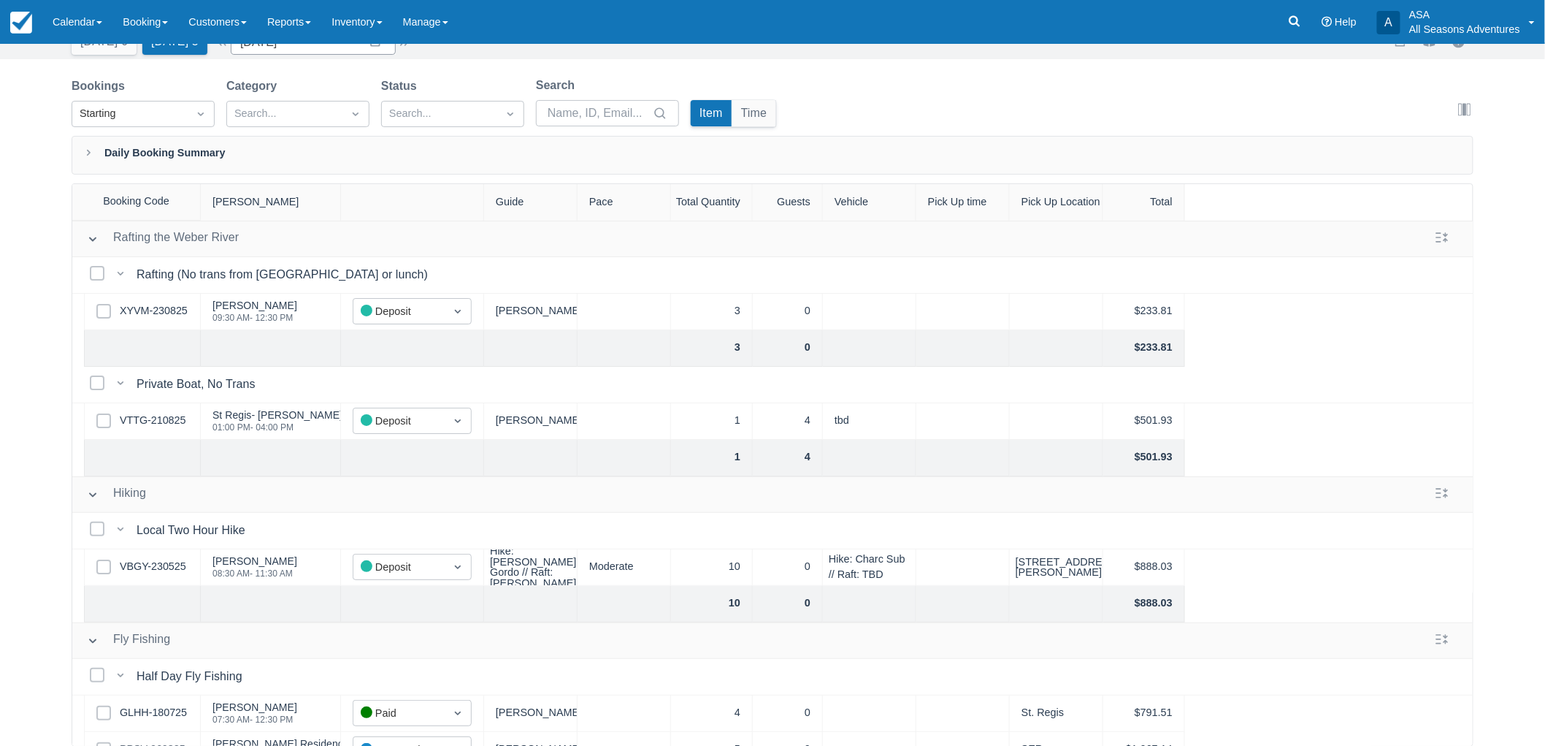
scroll to position [0, 0]
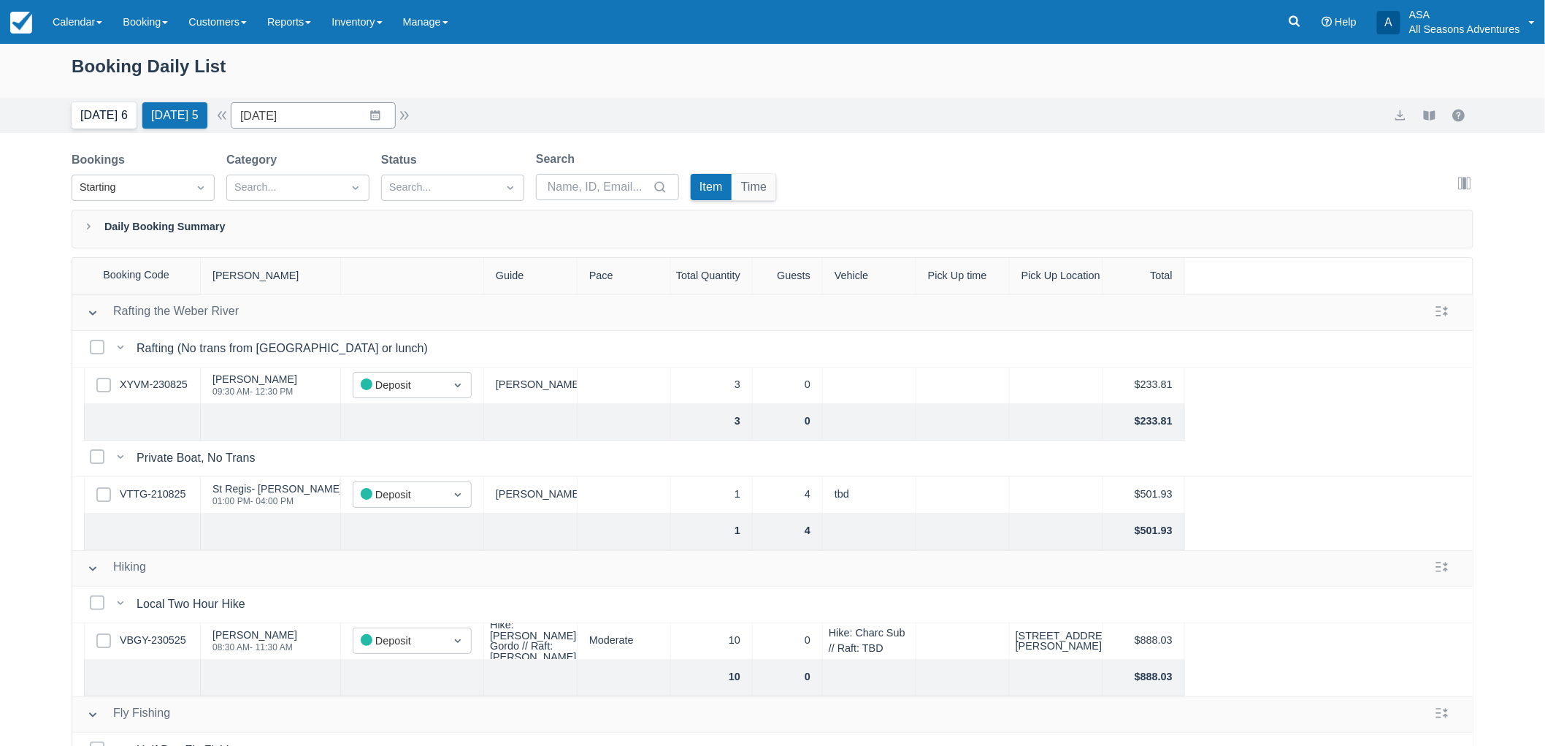
click at [113, 112] on button "Today 6" at bounding box center [104, 115] width 65 height 26
type input "08/23/25"
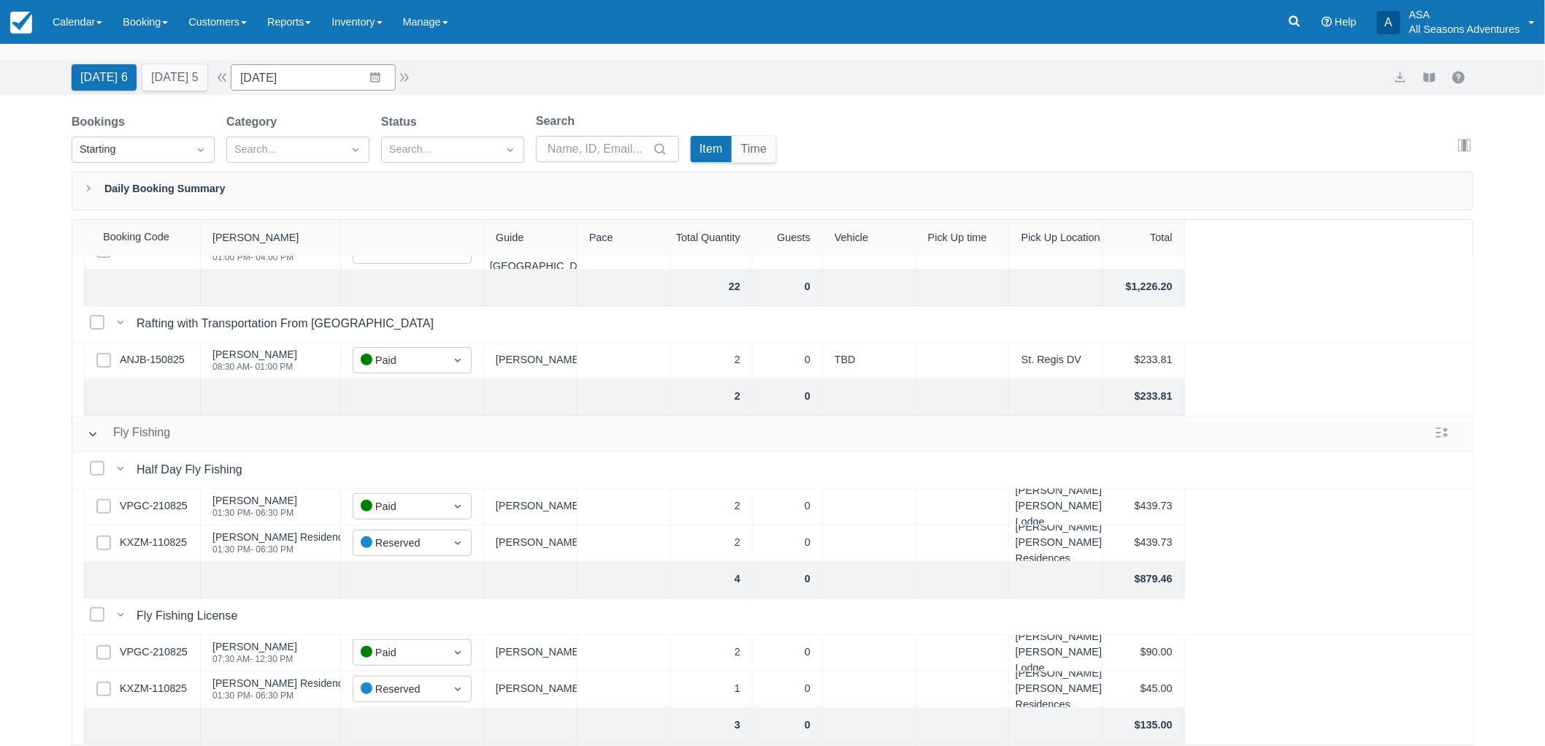
scroll to position [74, 0]
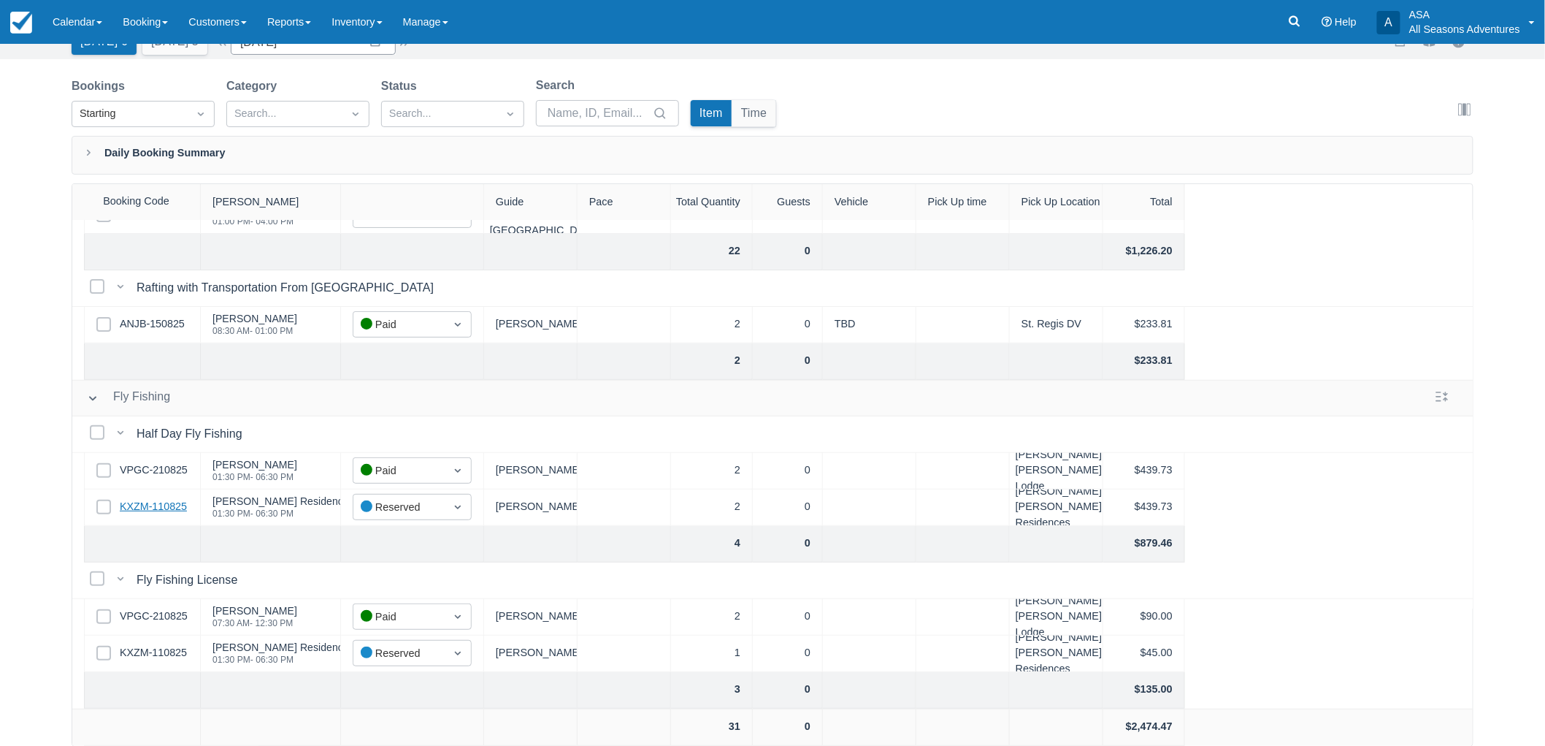
click at [166, 499] on link "KXZM-110825" at bounding box center [153, 507] width 67 height 16
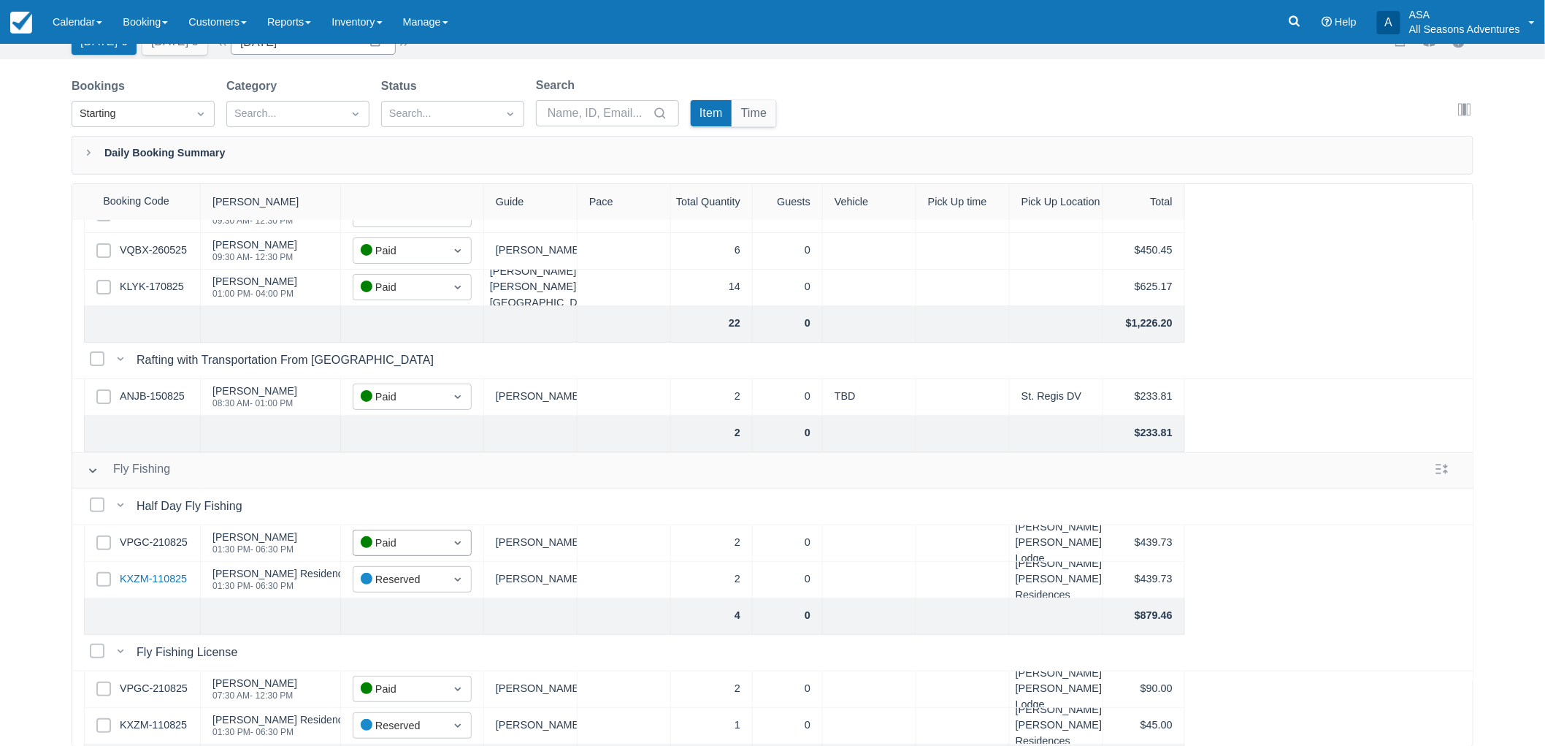
scroll to position [0, 0]
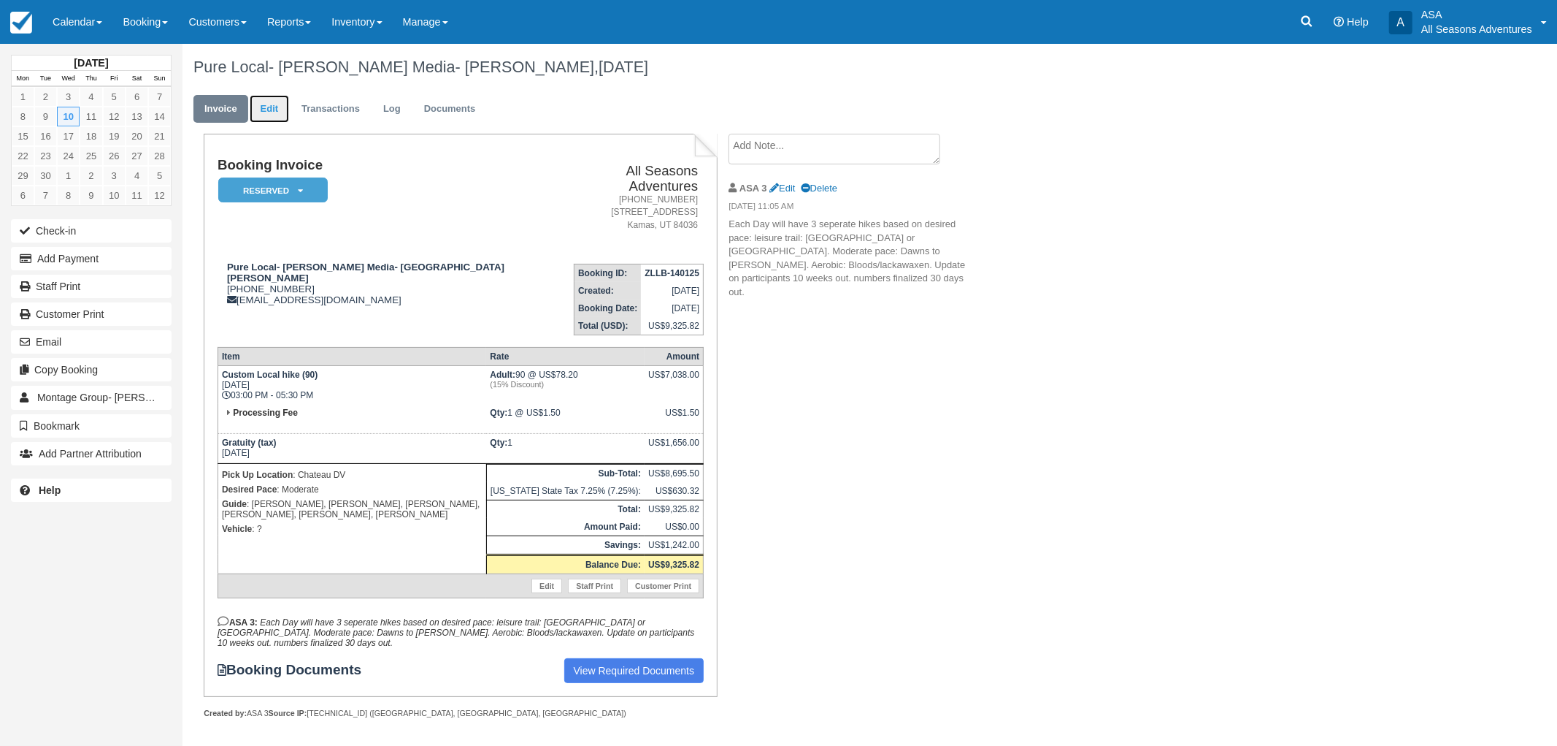
click at [280, 106] on link "Edit" at bounding box center [269, 109] width 39 height 28
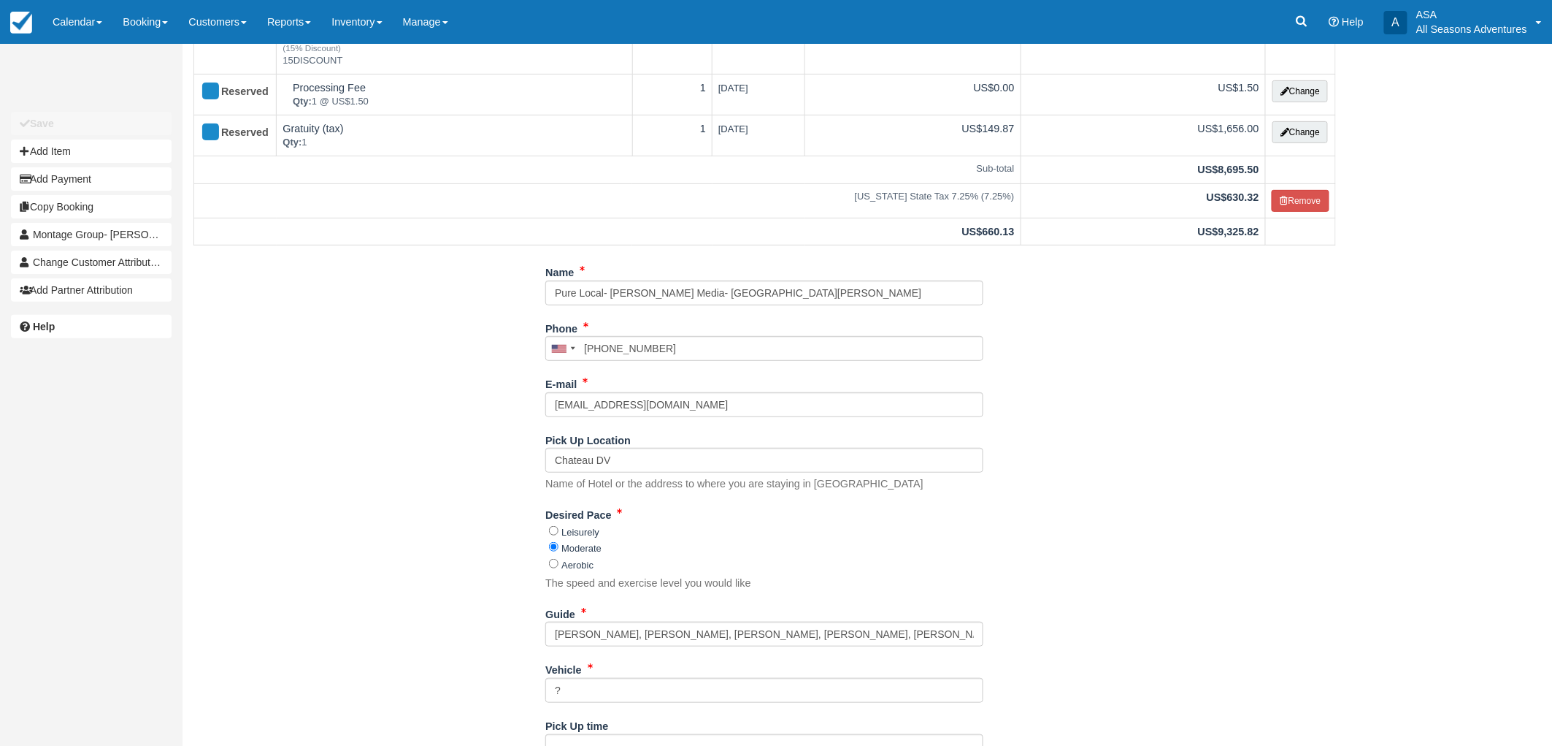
scroll to position [228, 0]
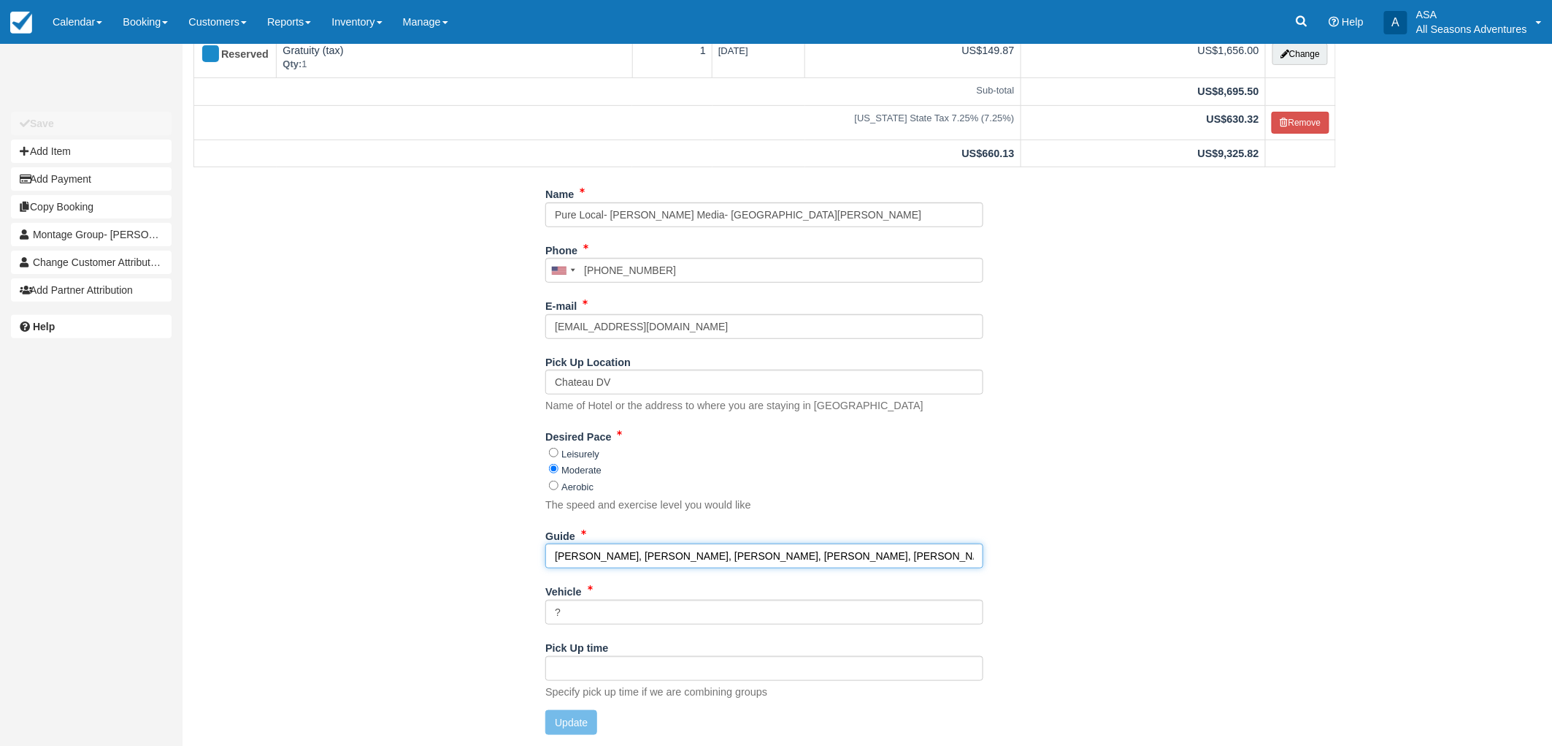
click at [862, 551] on input "[PERSON_NAME], [PERSON_NAME], [PERSON_NAME], [PERSON_NAME], [PERSON_NAME], [PER…" at bounding box center [764, 555] width 438 height 25
type input "[PERSON_NAME], [PERSON_NAME], [PERSON_NAME], [PERSON_NAME], [PERSON_NAME], [PER…"
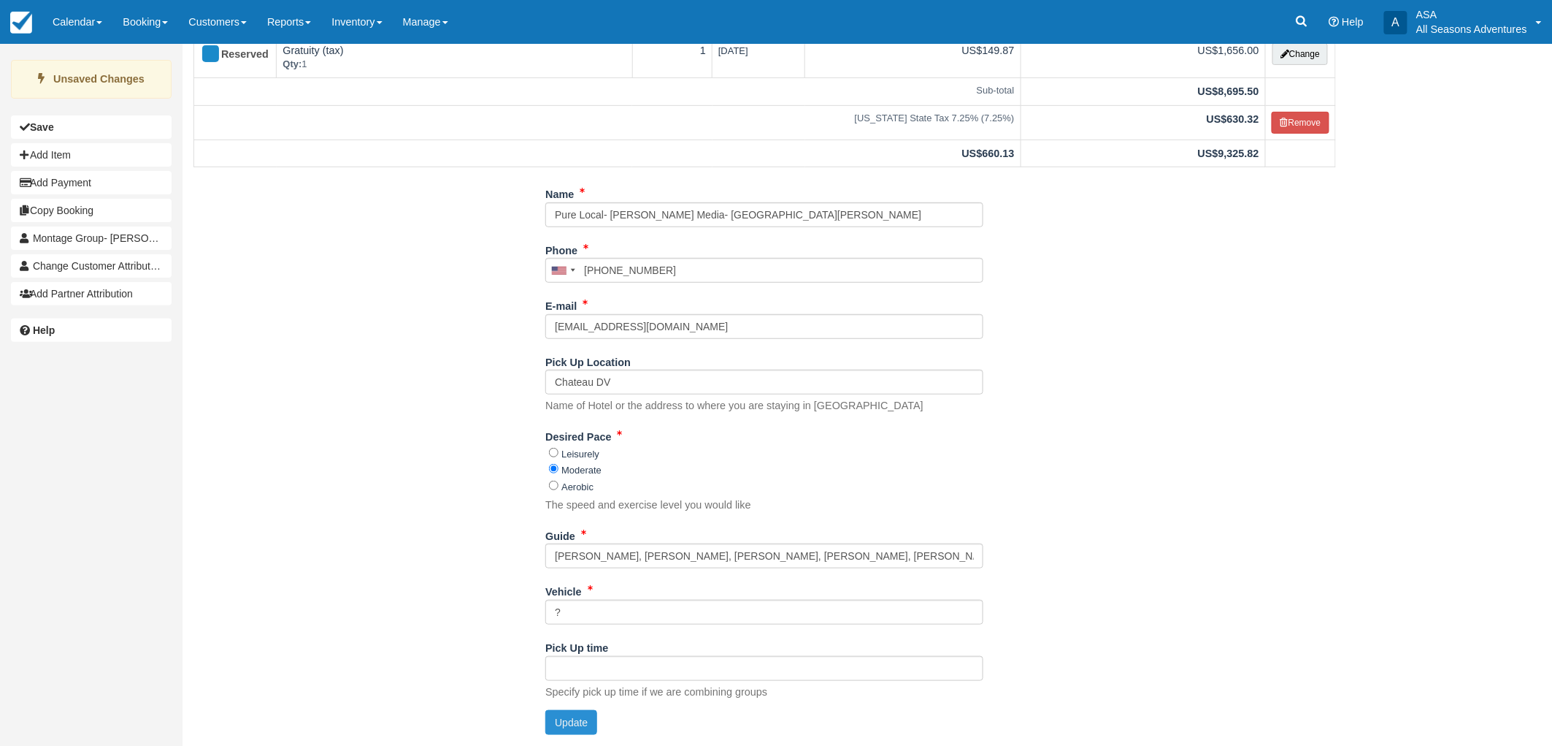
click at [591, 728] on button "Update" at bounding box center [571, 722] width 52 height 25
type input "[PHONE_NUMBER]"
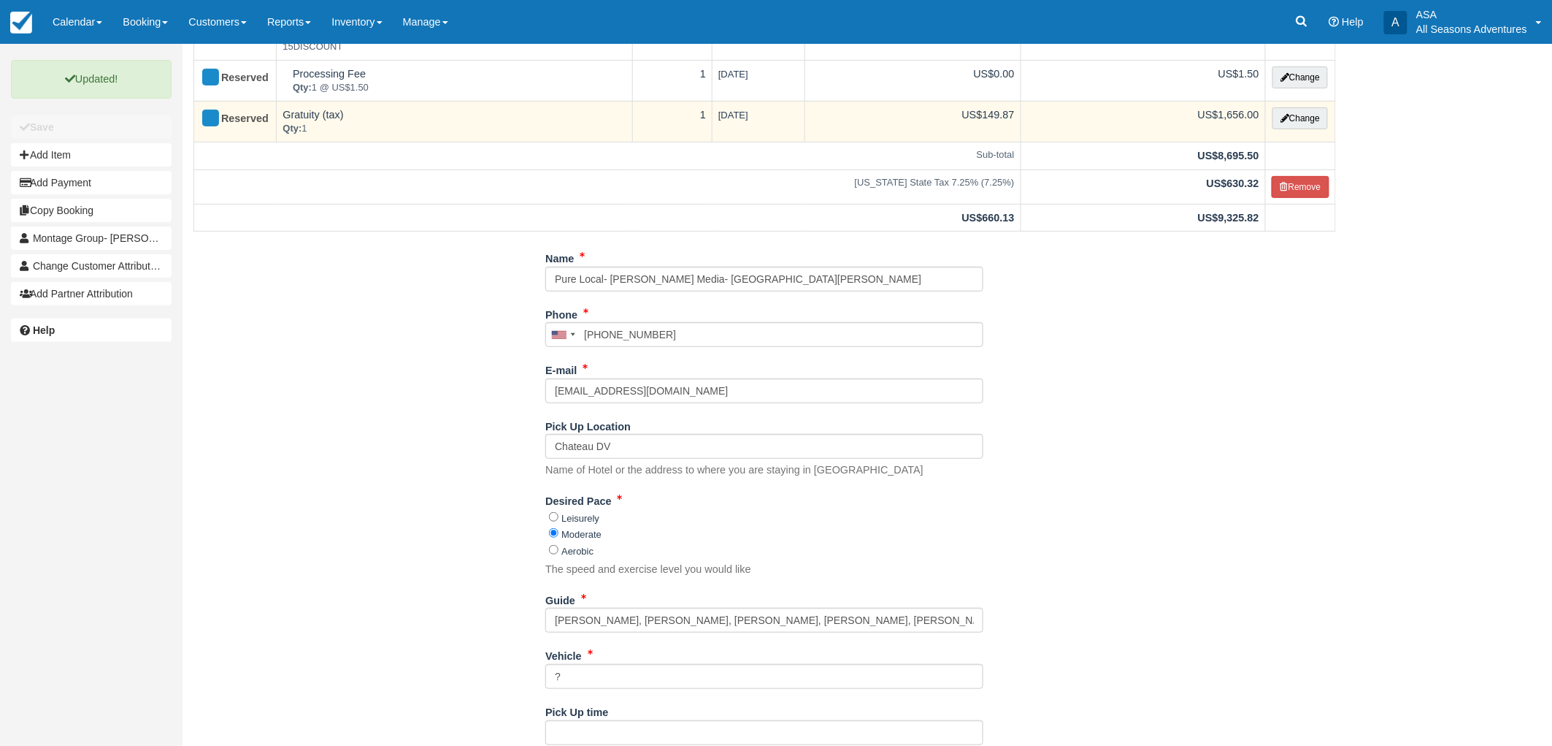
scroll to position [0, 0]
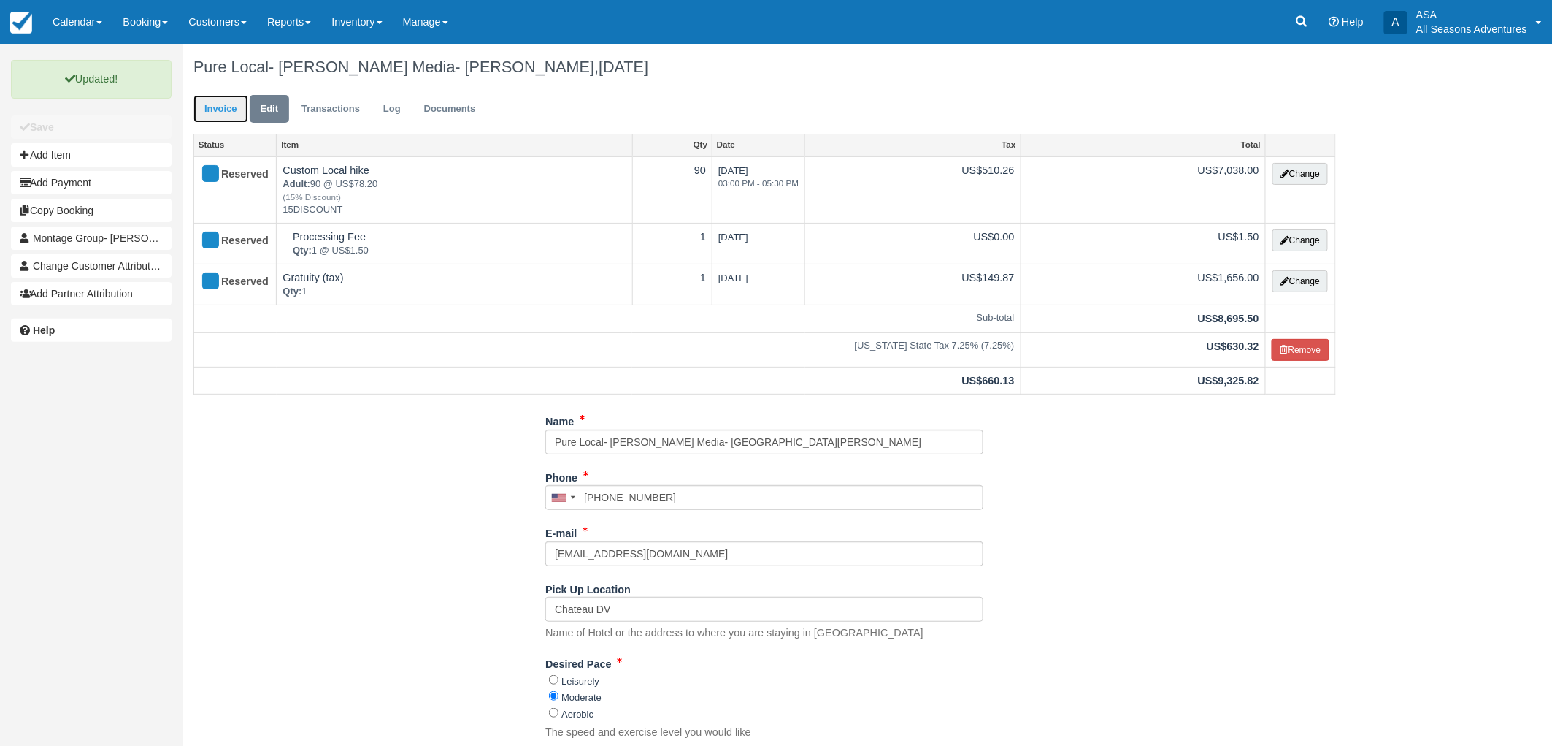
click at [216, 106] on link "Invoice" at bounding box center [221, 109] width 55 height 28
